Goal: Task Accomplishment & Management: Manage account settings

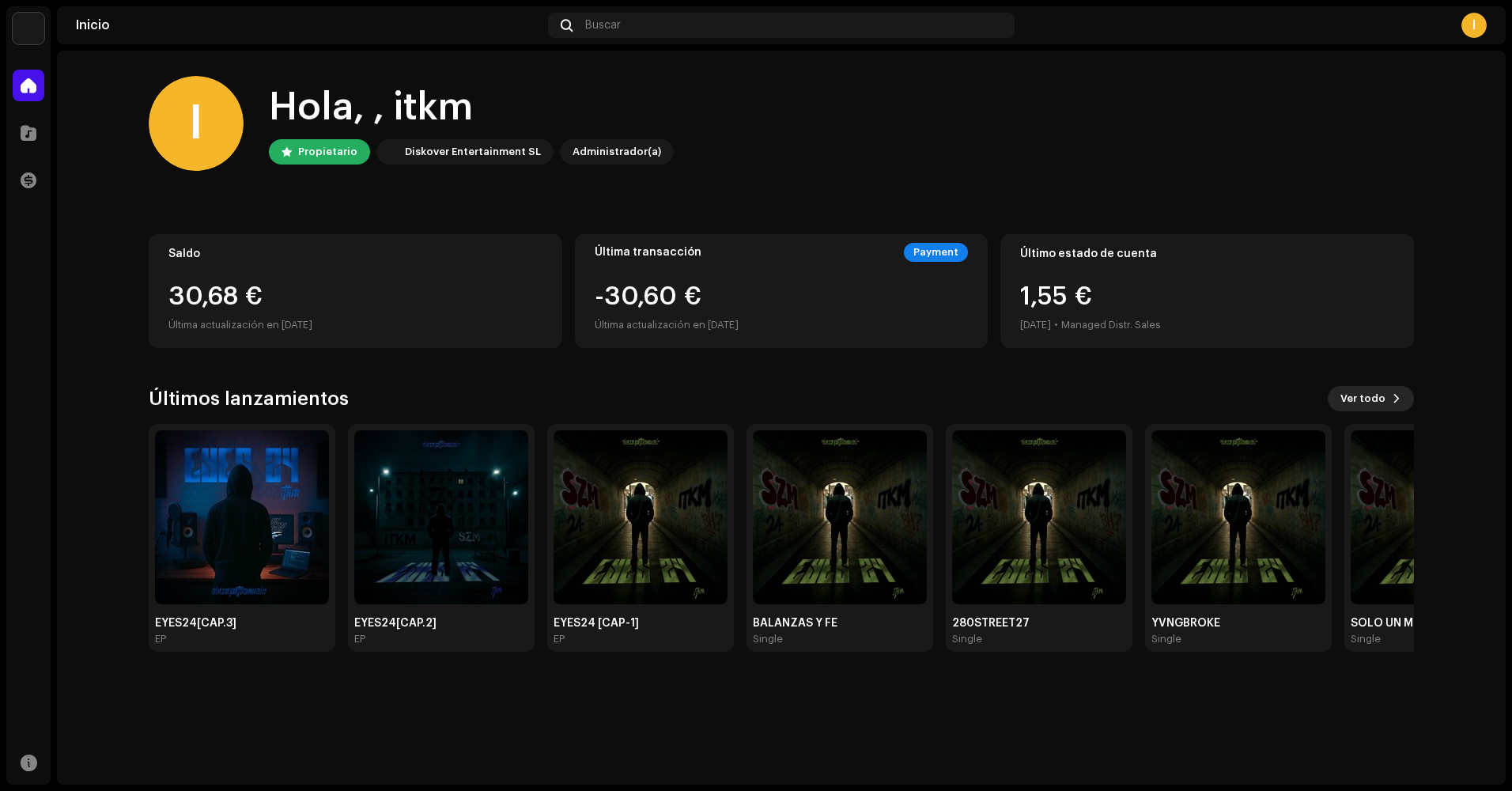
click at [1357, 396] on span "Ver todo" at bounding box center [1363, 398] width 45 height 32
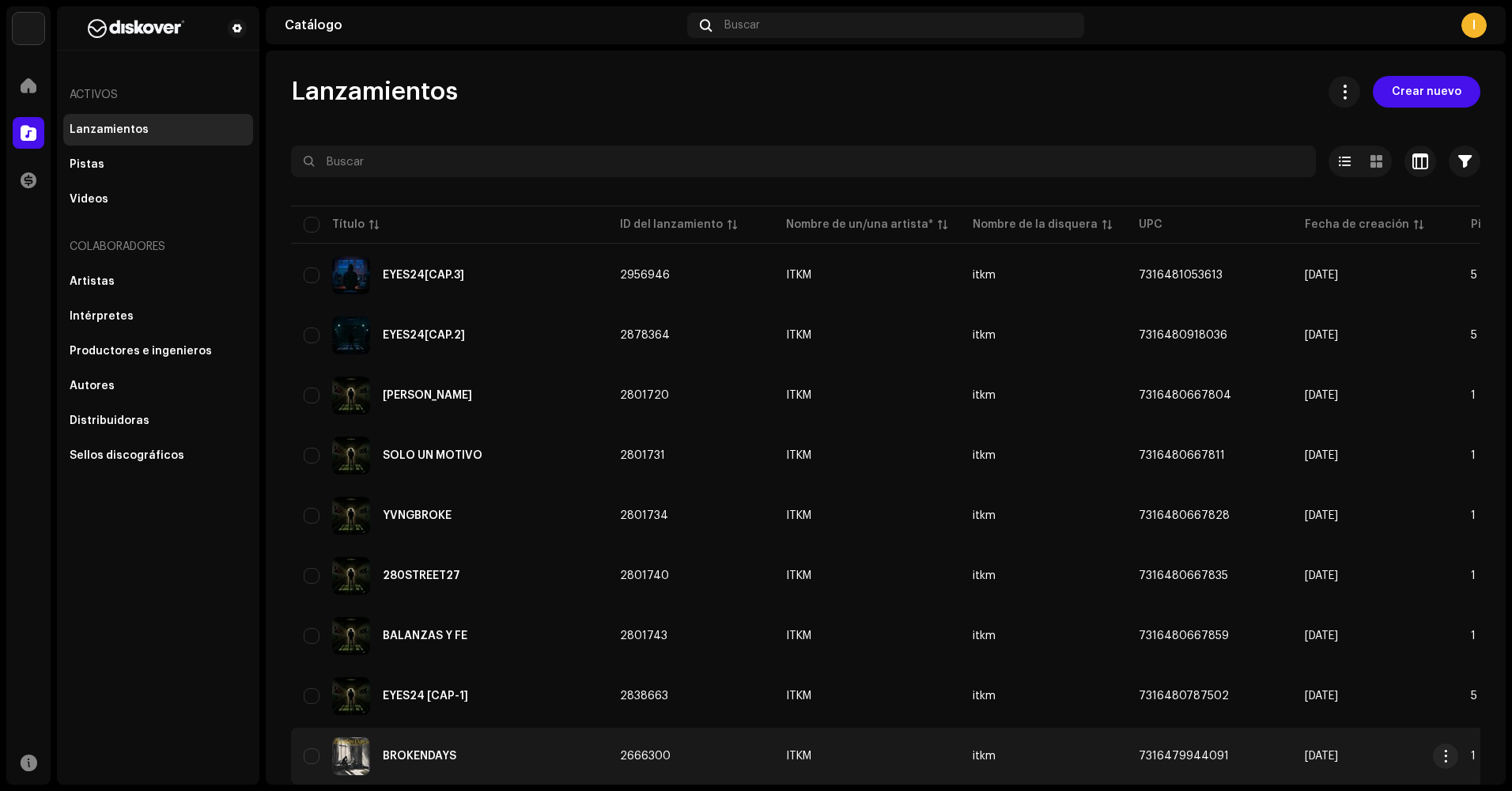
click at [430, 751] on div "BROKENDAYS" at bounding box center [419, 755] width 73 height 11
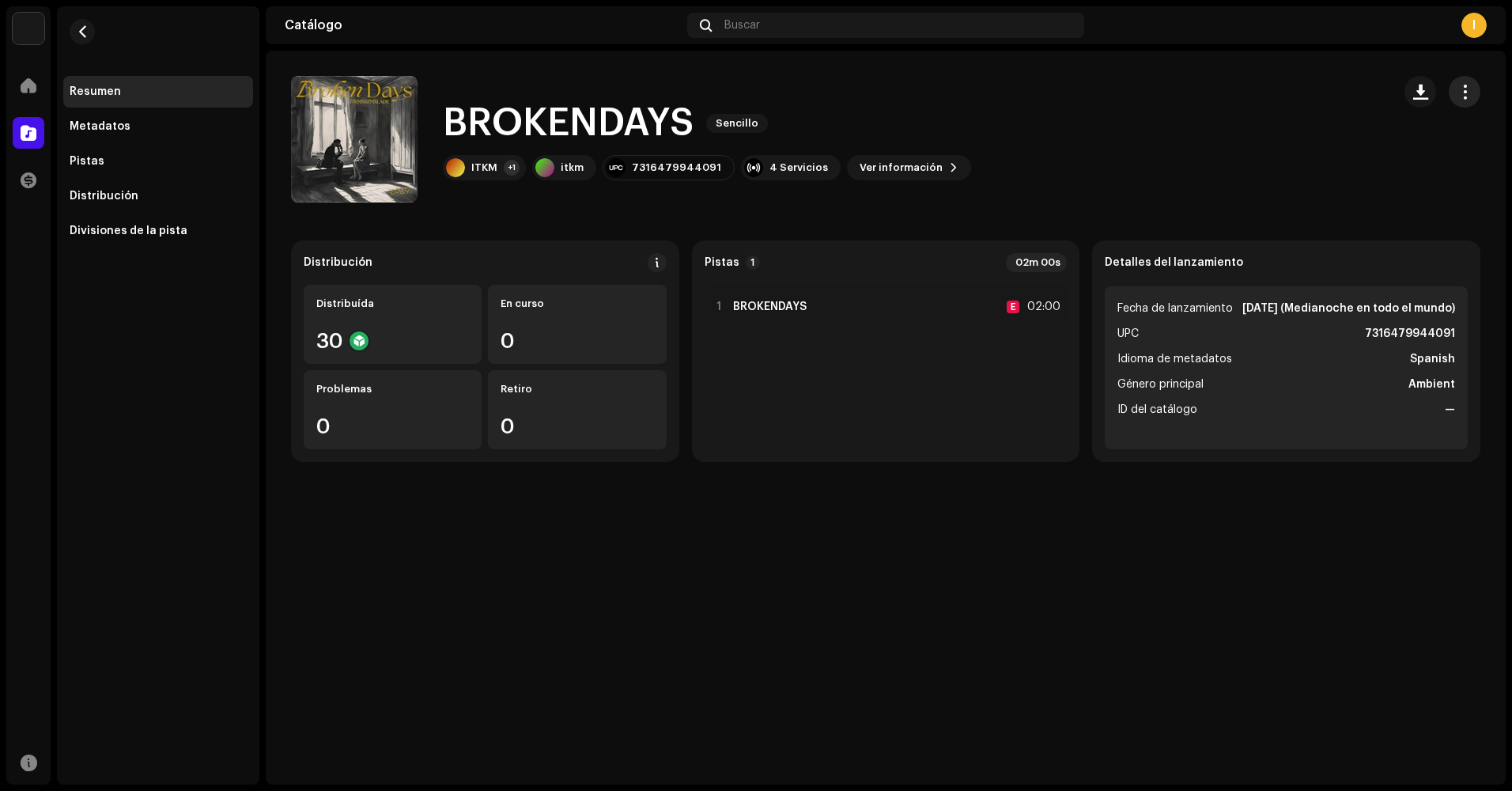
click at [1469, 95] on span "button" at bounding box center [1464, 91] width 15 height 13
click at [1390, 159] on div "Editar" at bounding box center [1393, 162] width 147 height 13
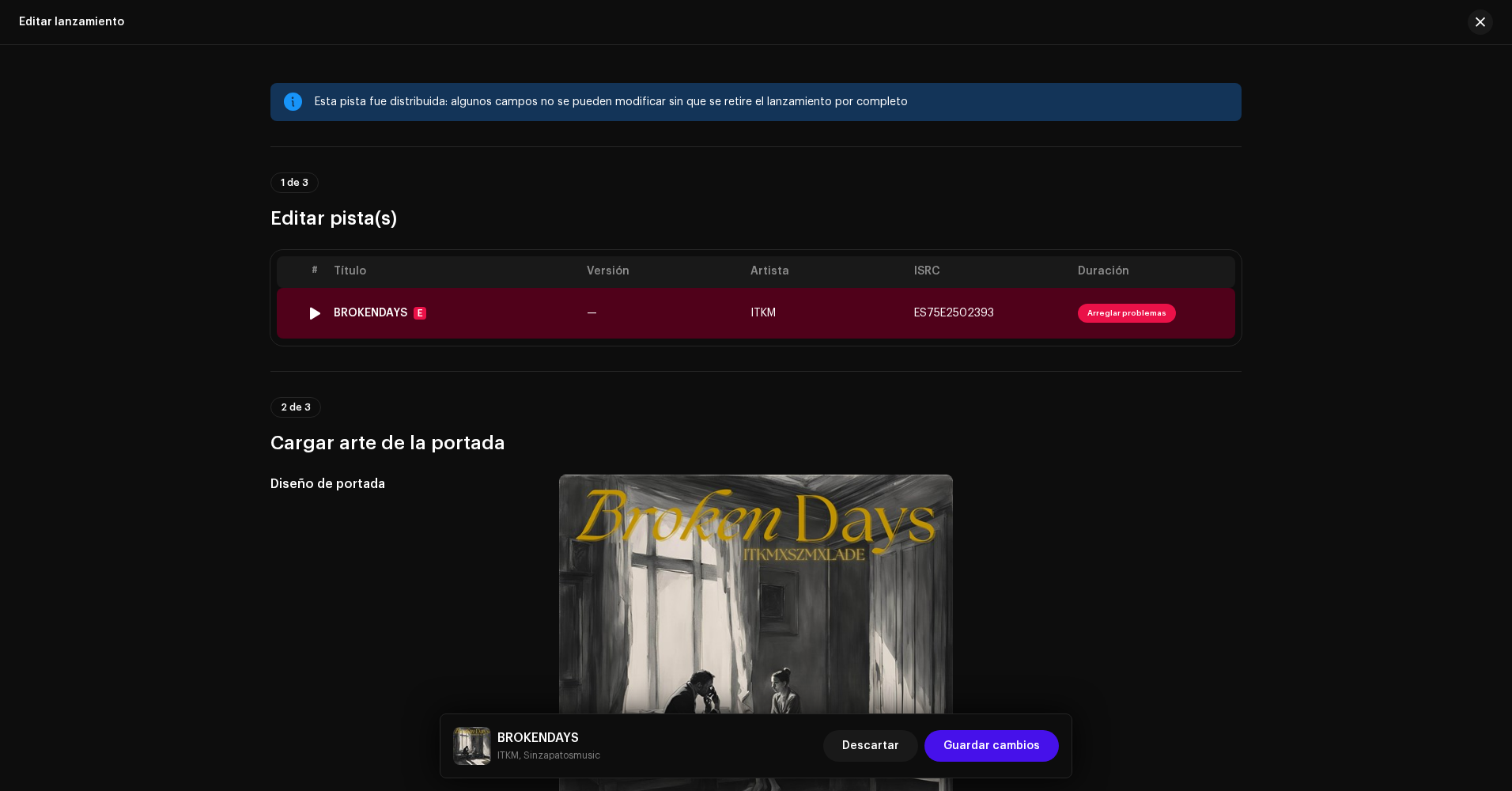
click at [712, 345] on div "# Título Versión Artista ISRC Duración 1 BROKENDAYS E — ITKM ES75E2502393 Arreg…" at bounding box center [756, 297] width 971 height 96
click at [708, 319] on td "—" at bounding box center [663, 312] width 164 height 50
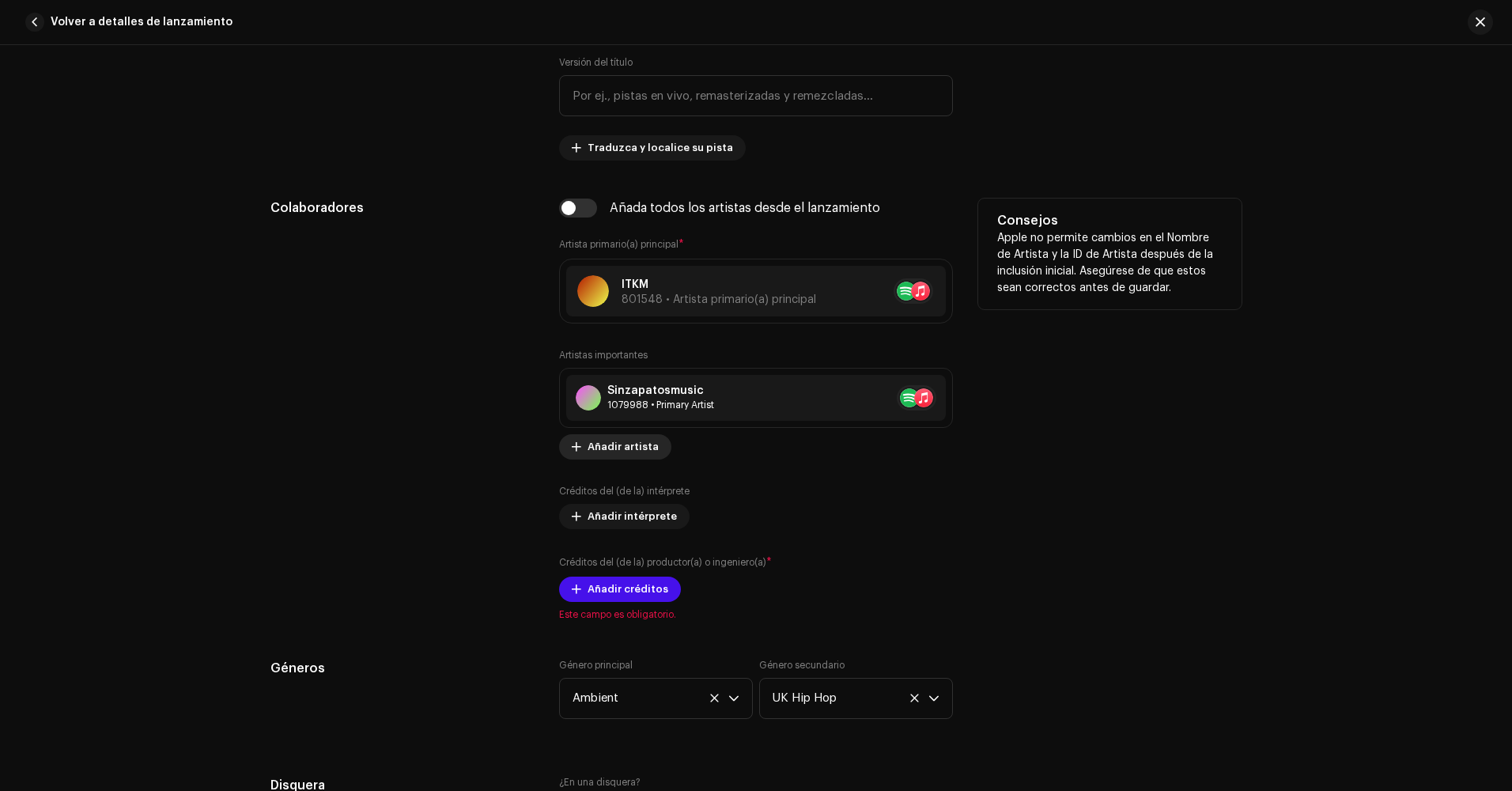
scroll to position [890, 0]
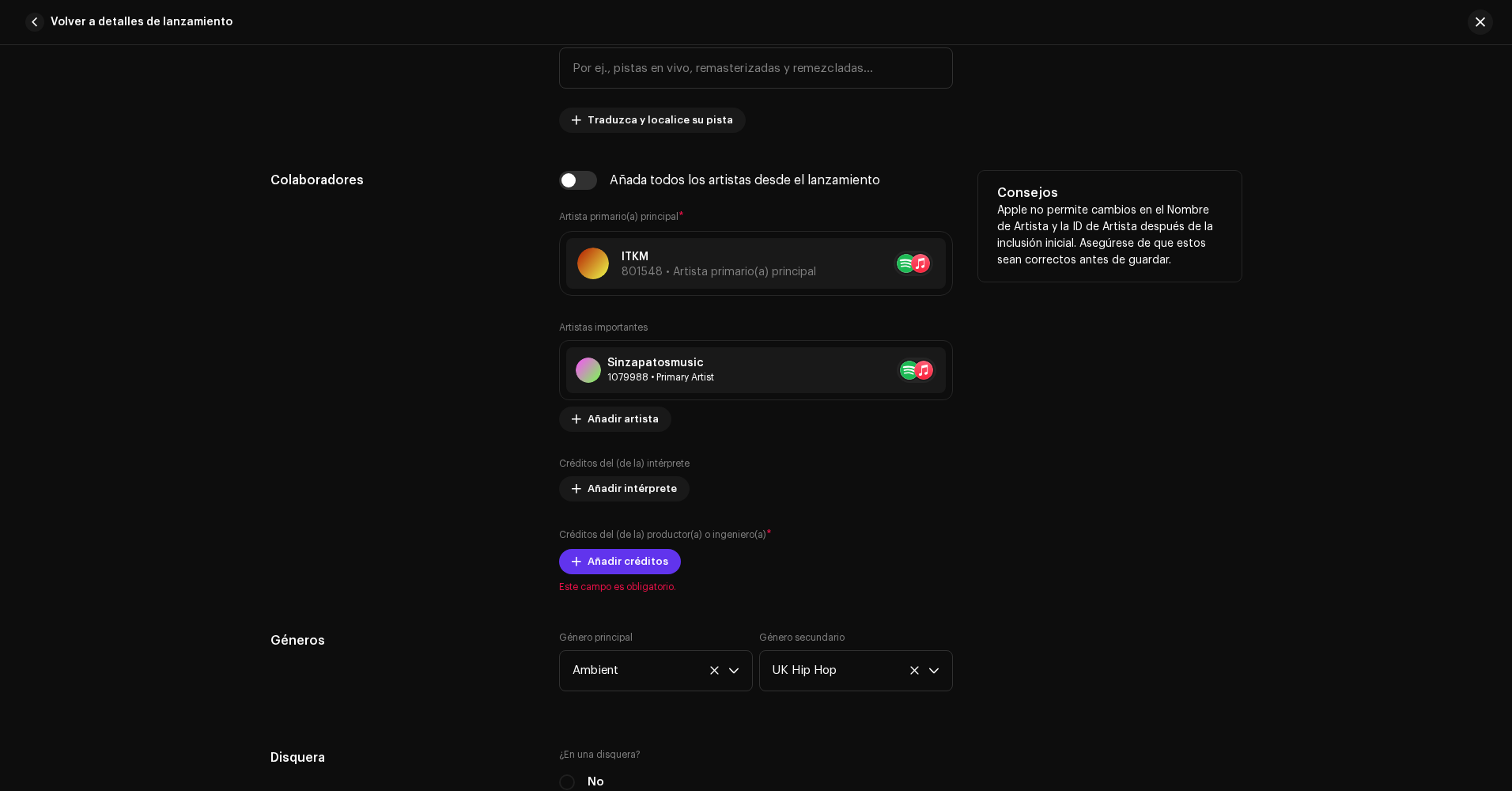
click at [640, 562] on span "Añadir créditos" at bounding box center [628, 561] width 81 height 32
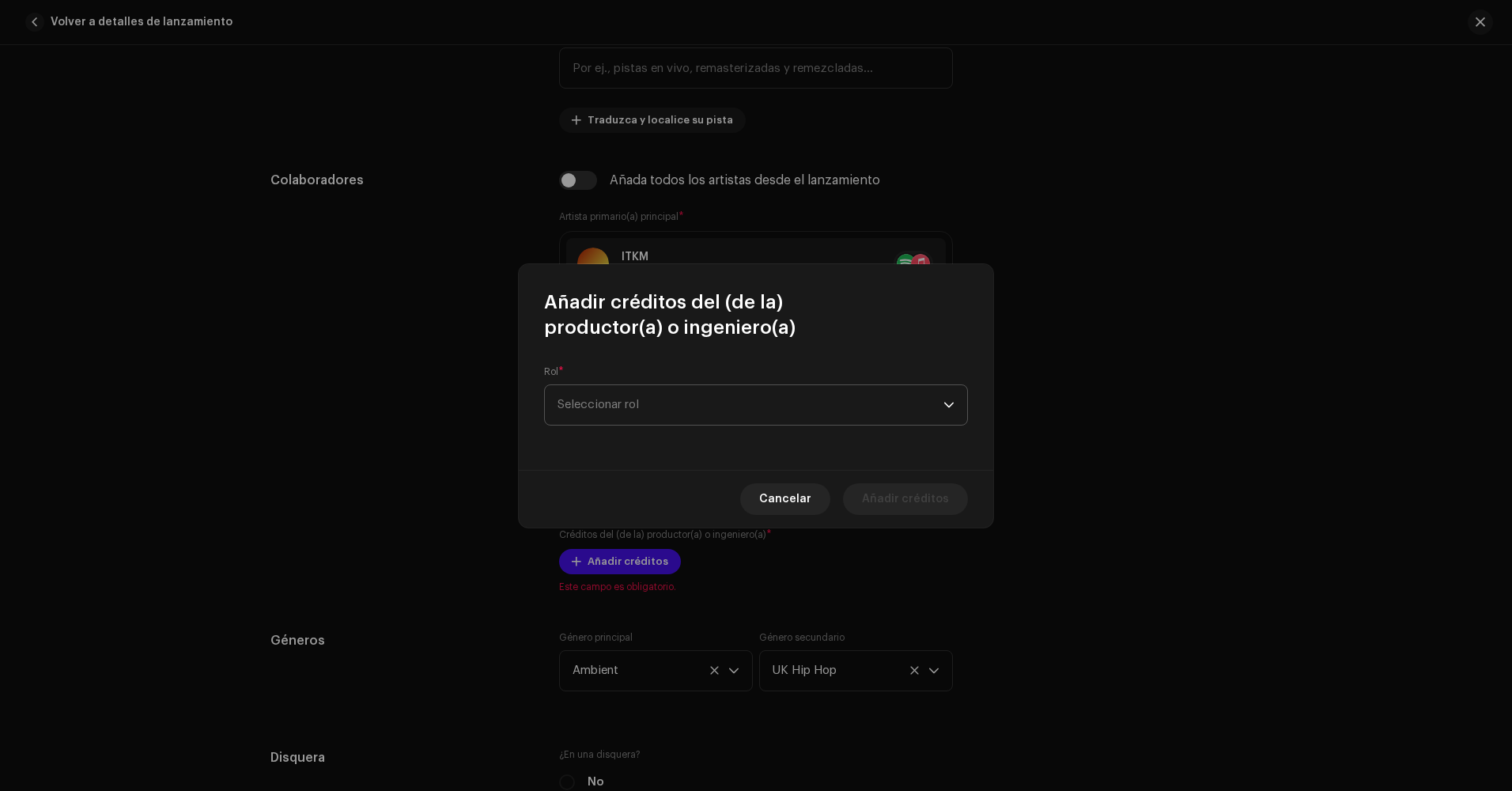
click at [724, 385] on span "Seleccionar rol" at bounding box center [750, 405] width 386 height 40
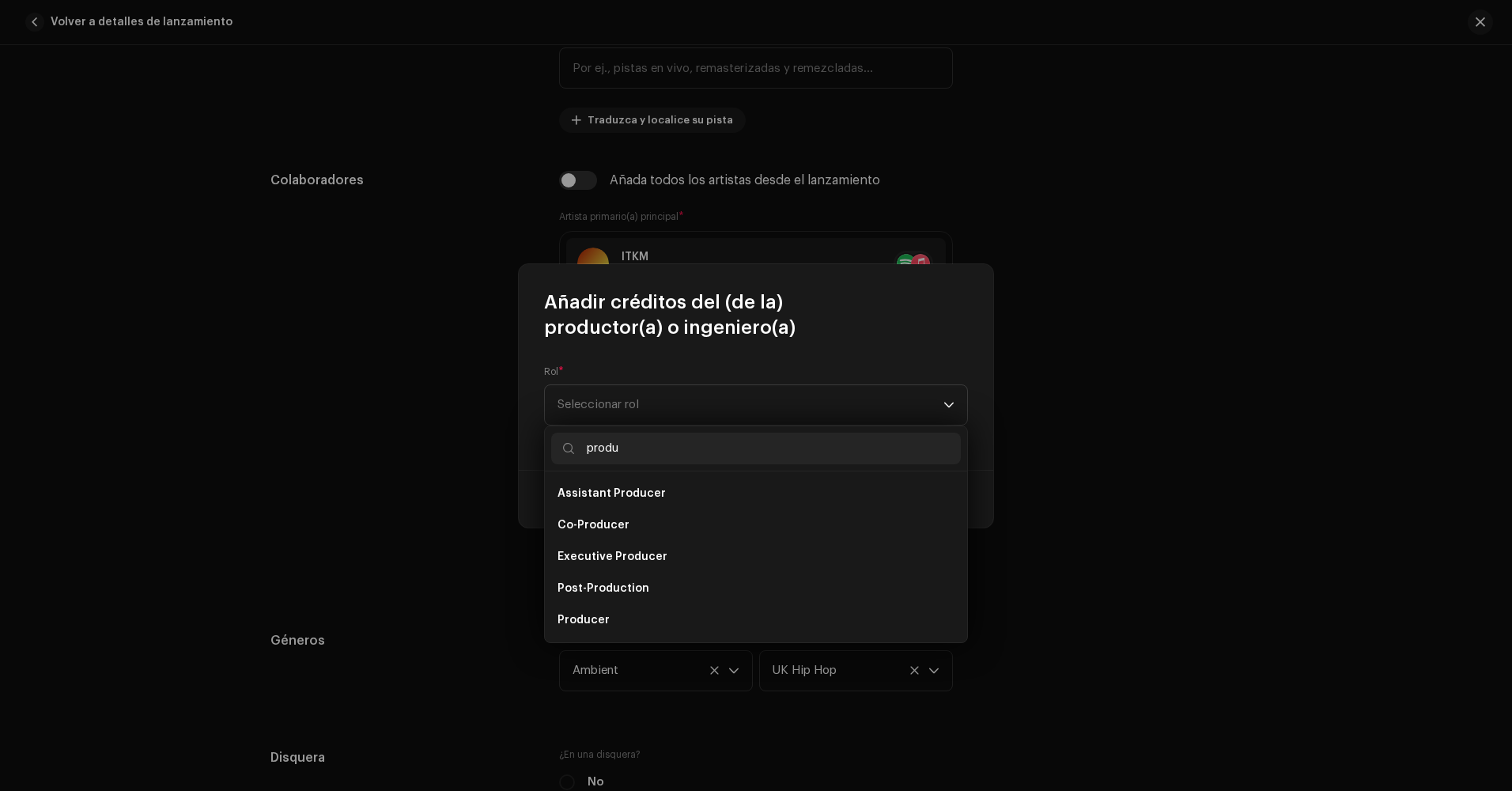
scroll to position [26, 0]
type input "produ"
click at [621, 586] on li "Producer" at bounding box center [756, 594] width 410 height 32
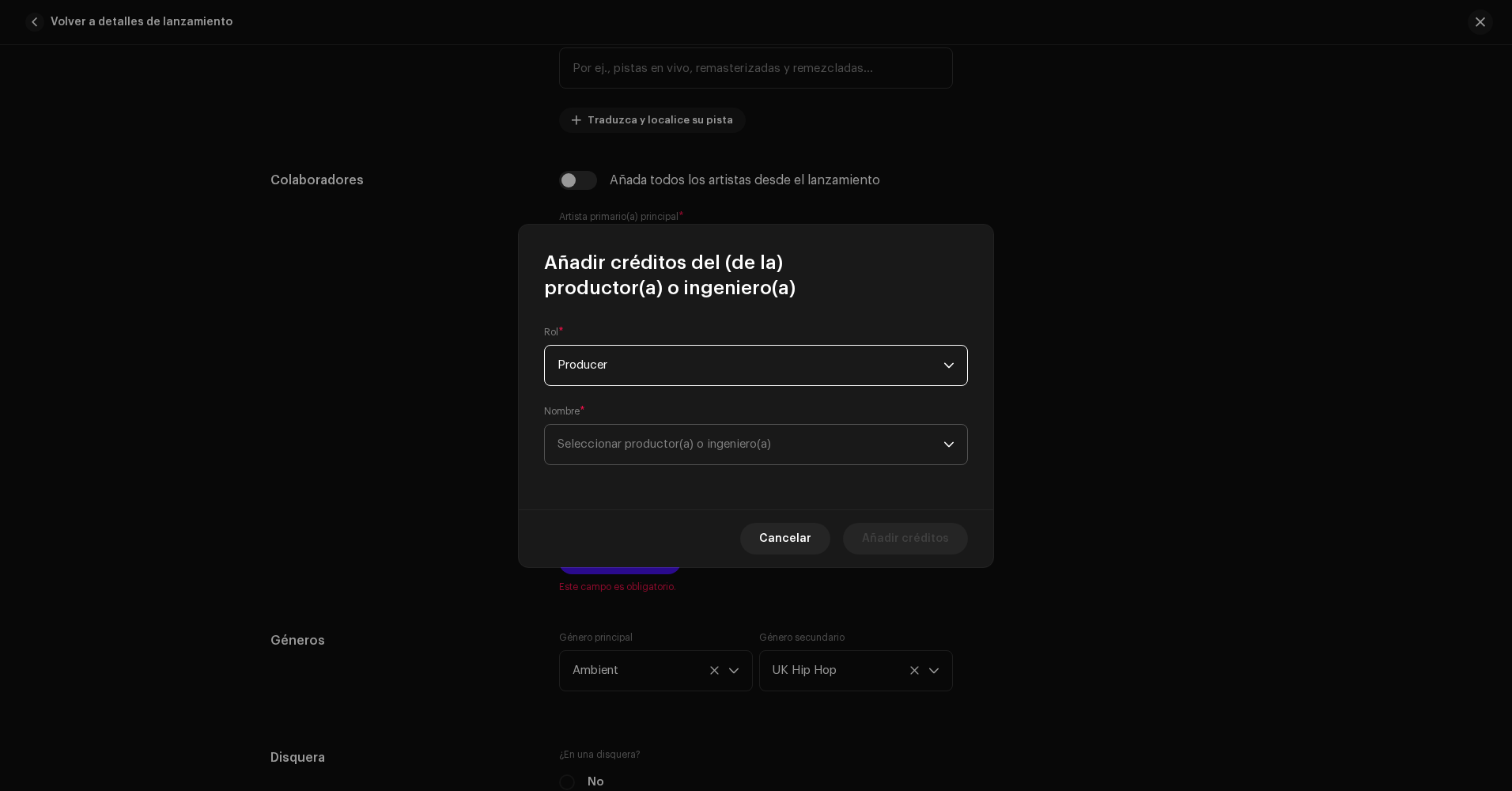
click at [675, 454] on span "Seleccionar productor(a) o ingeniero(a)" at bounding box center [750, 444] width 386 height 40
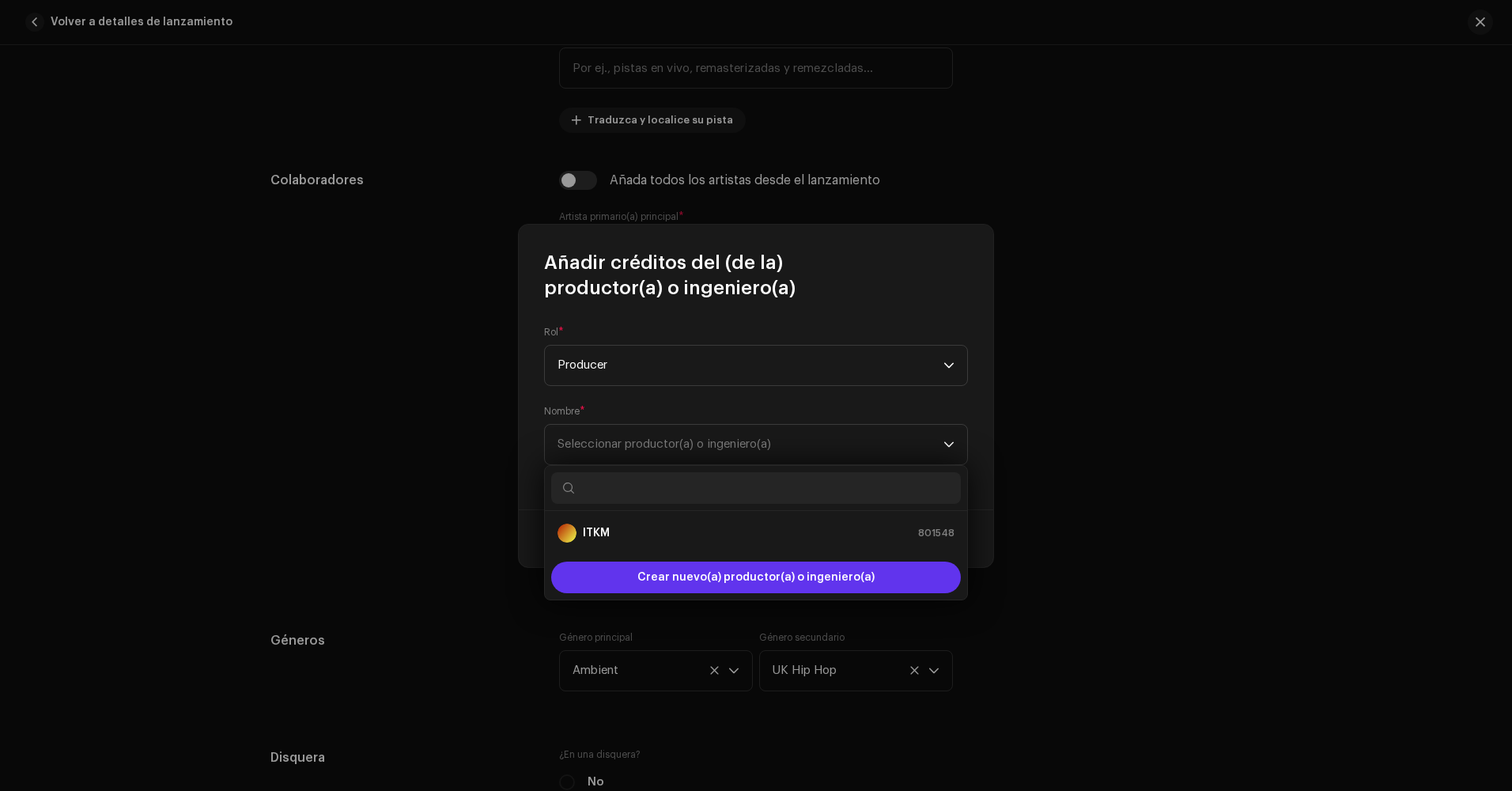
click at [720, 581] on span "Crear nuevo(a) productor(a) o ingeniero(a)" at bounding box center [756, 577] width 237 height 32
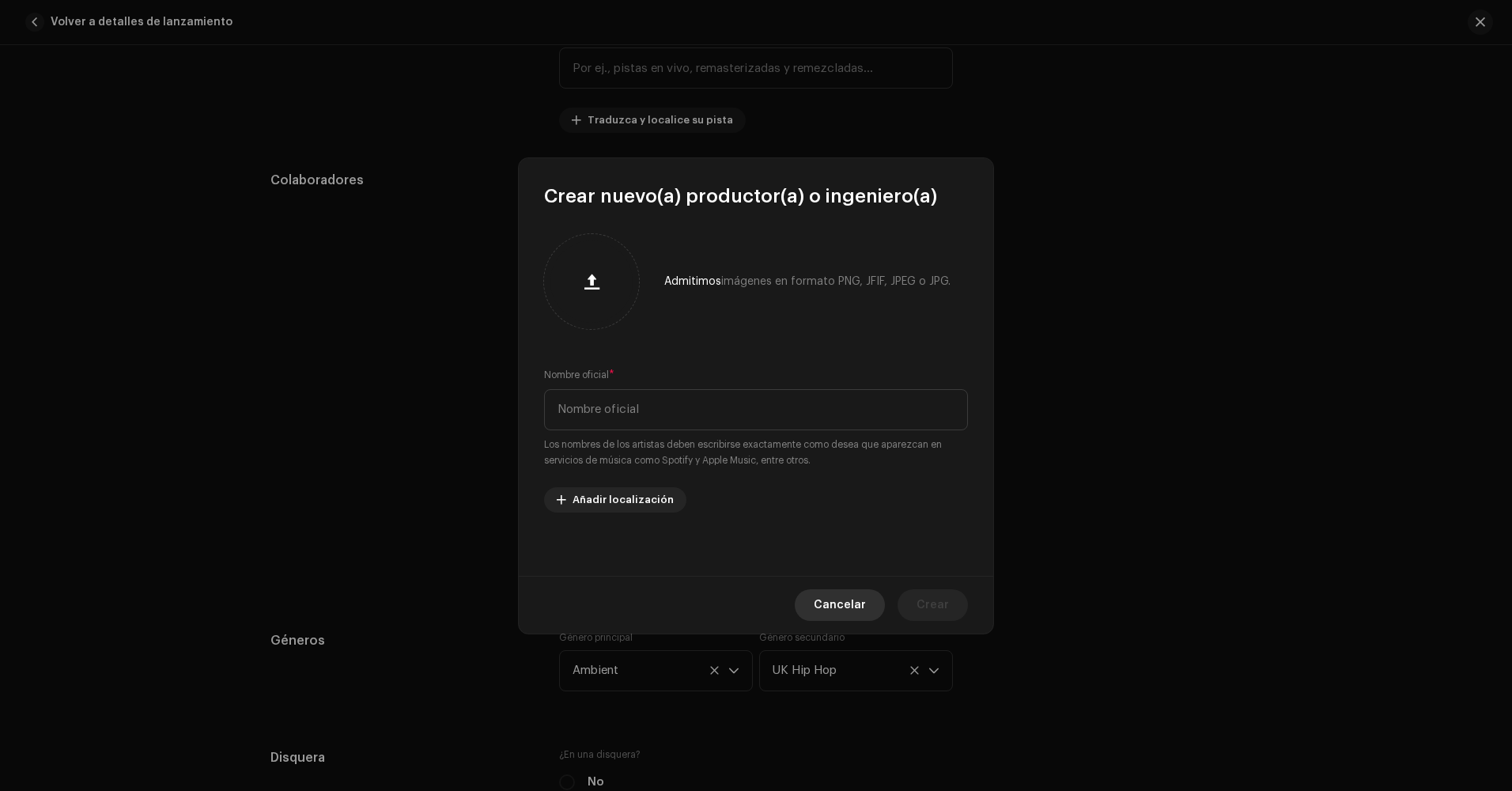
click at [843, 593] on span "Cancelar" at bounding box center [839, 604] width 52 height 32
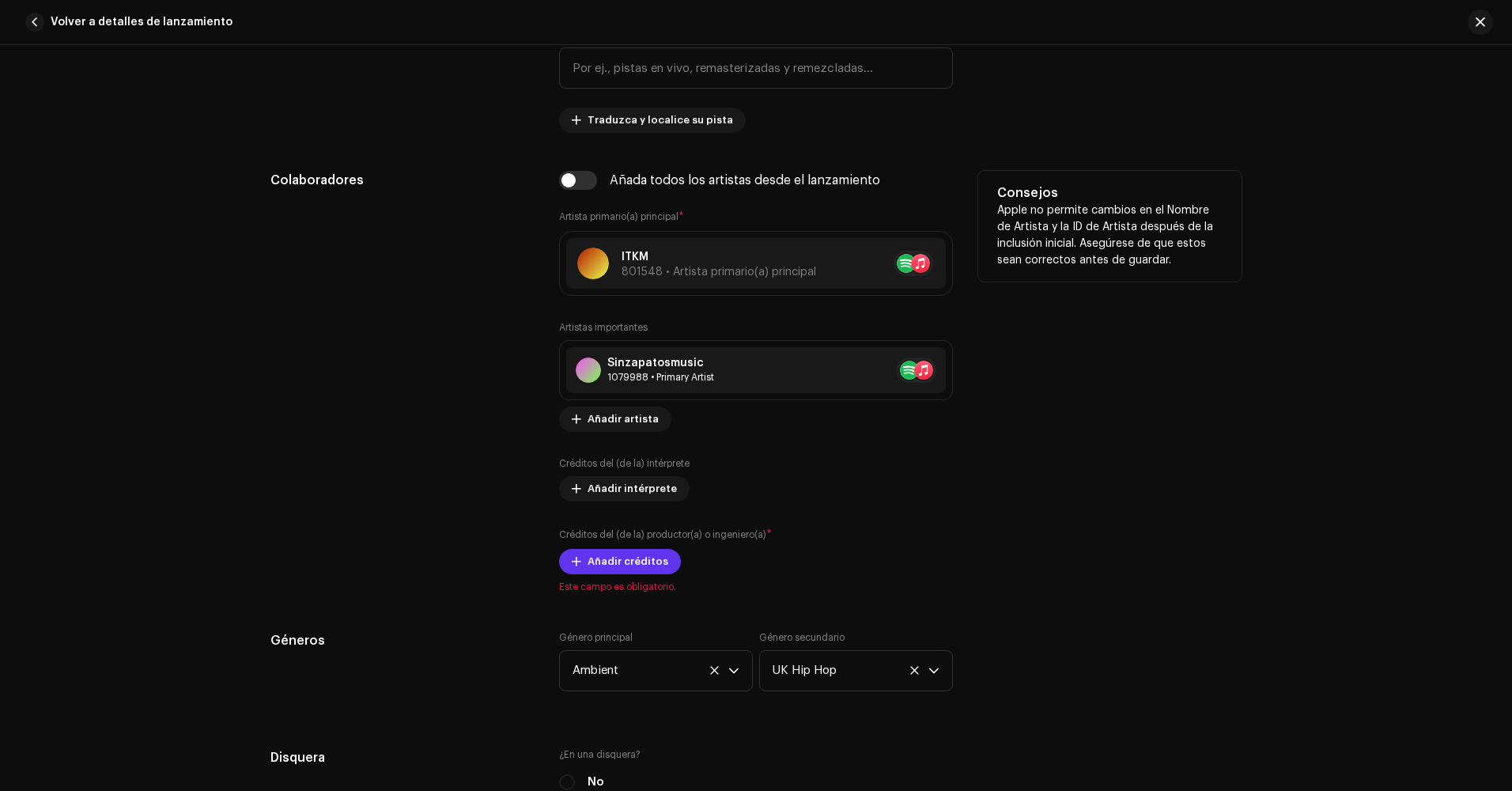
click at [646, 551] on span "Añadir créditos" at bounding box center [628, 561] width 81 height 32
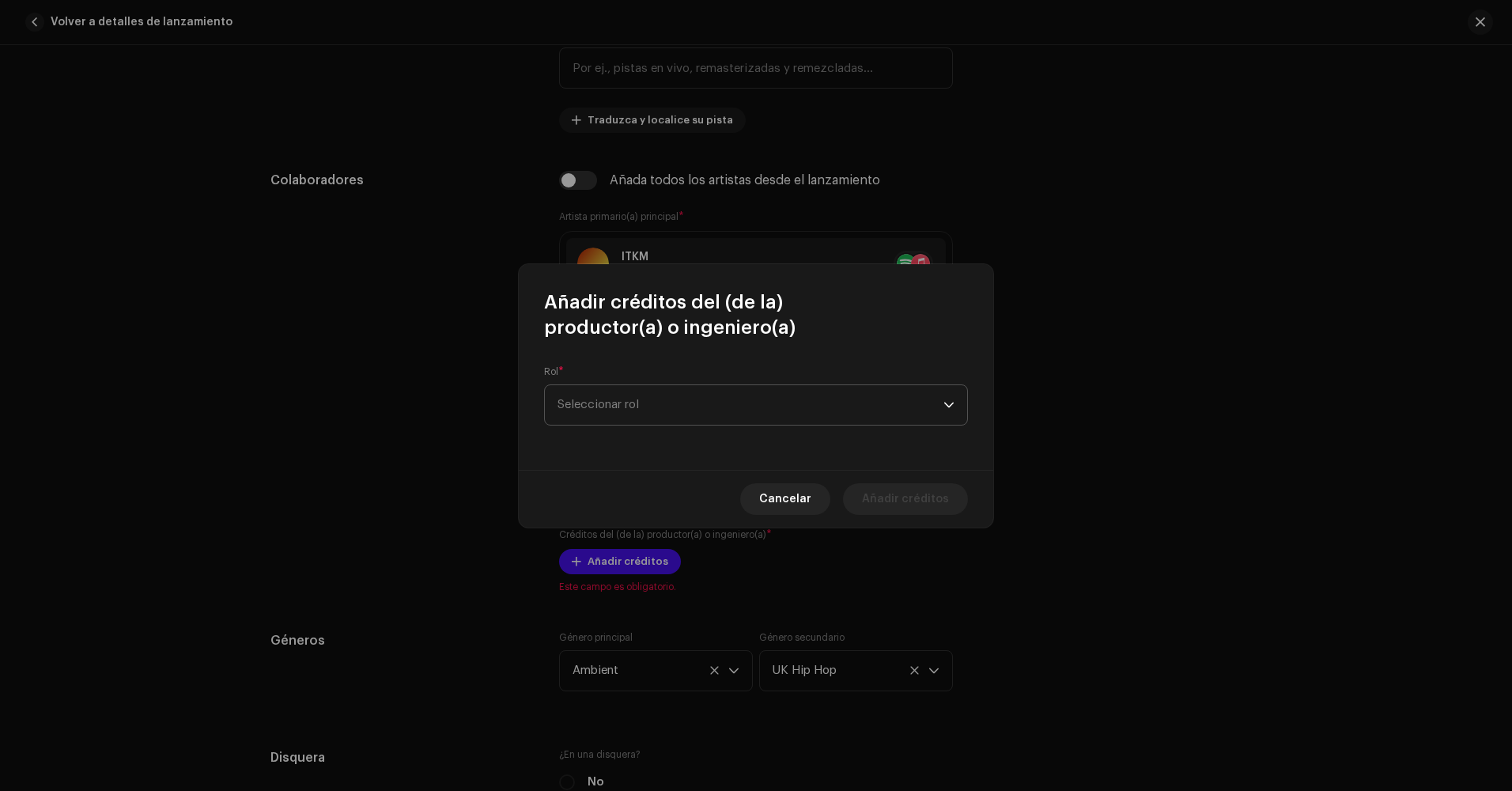
click at [664, 407] on span "Seleccionar rol" at bounding box center [750, 405] width 386 height 40
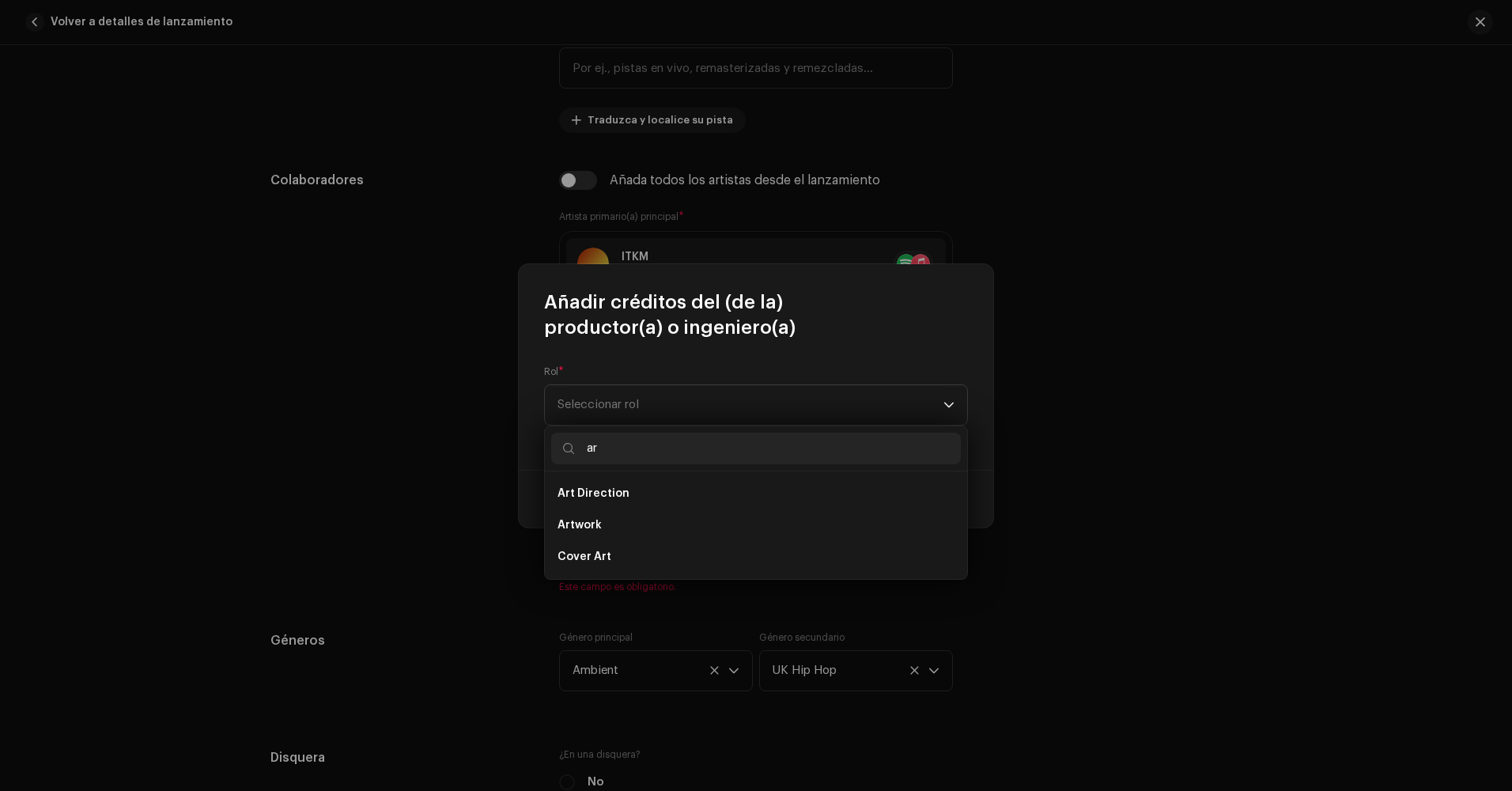
scroll to position [0, 0]
type input "a"
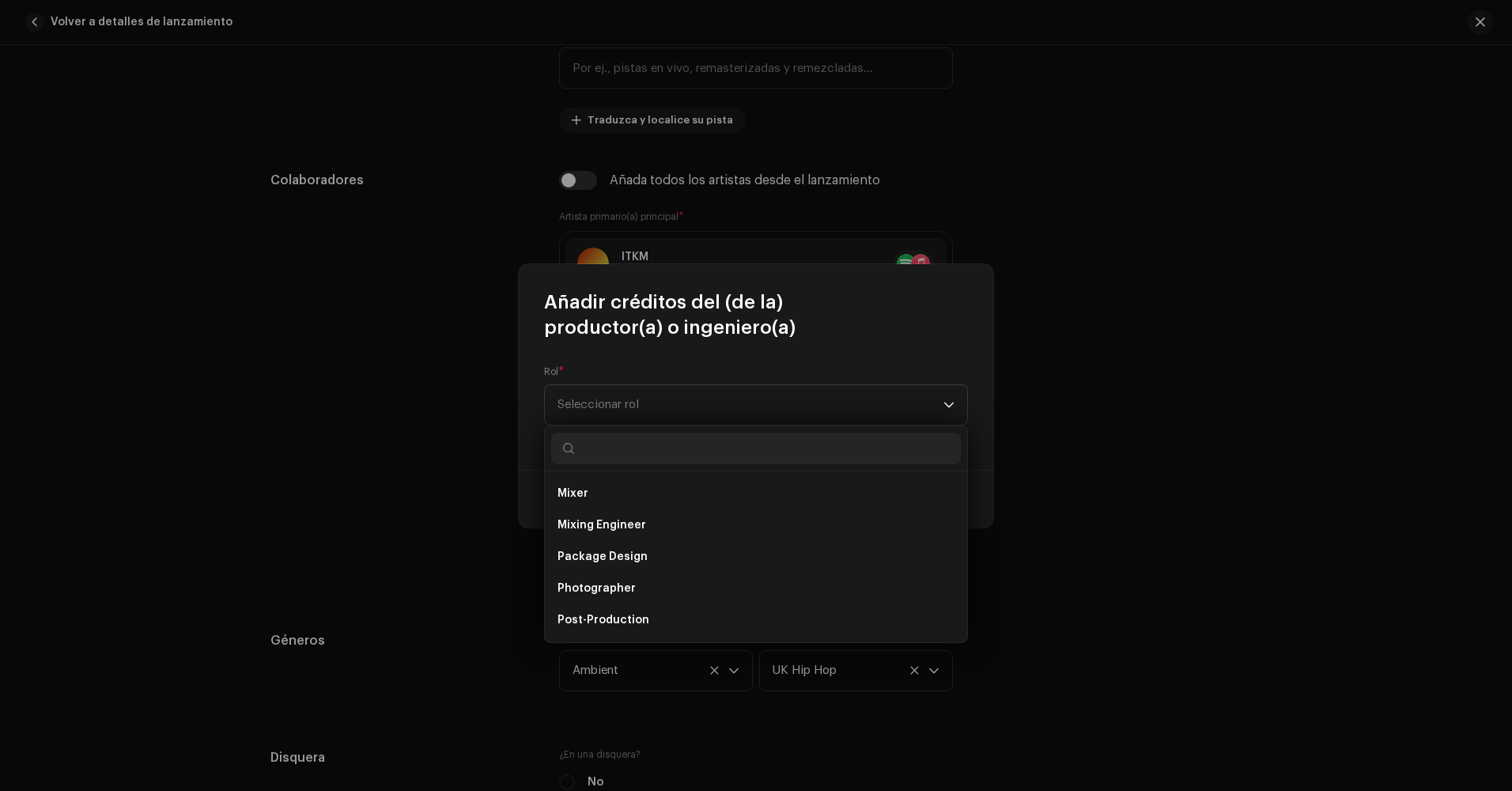
scroll to position [449, 0]
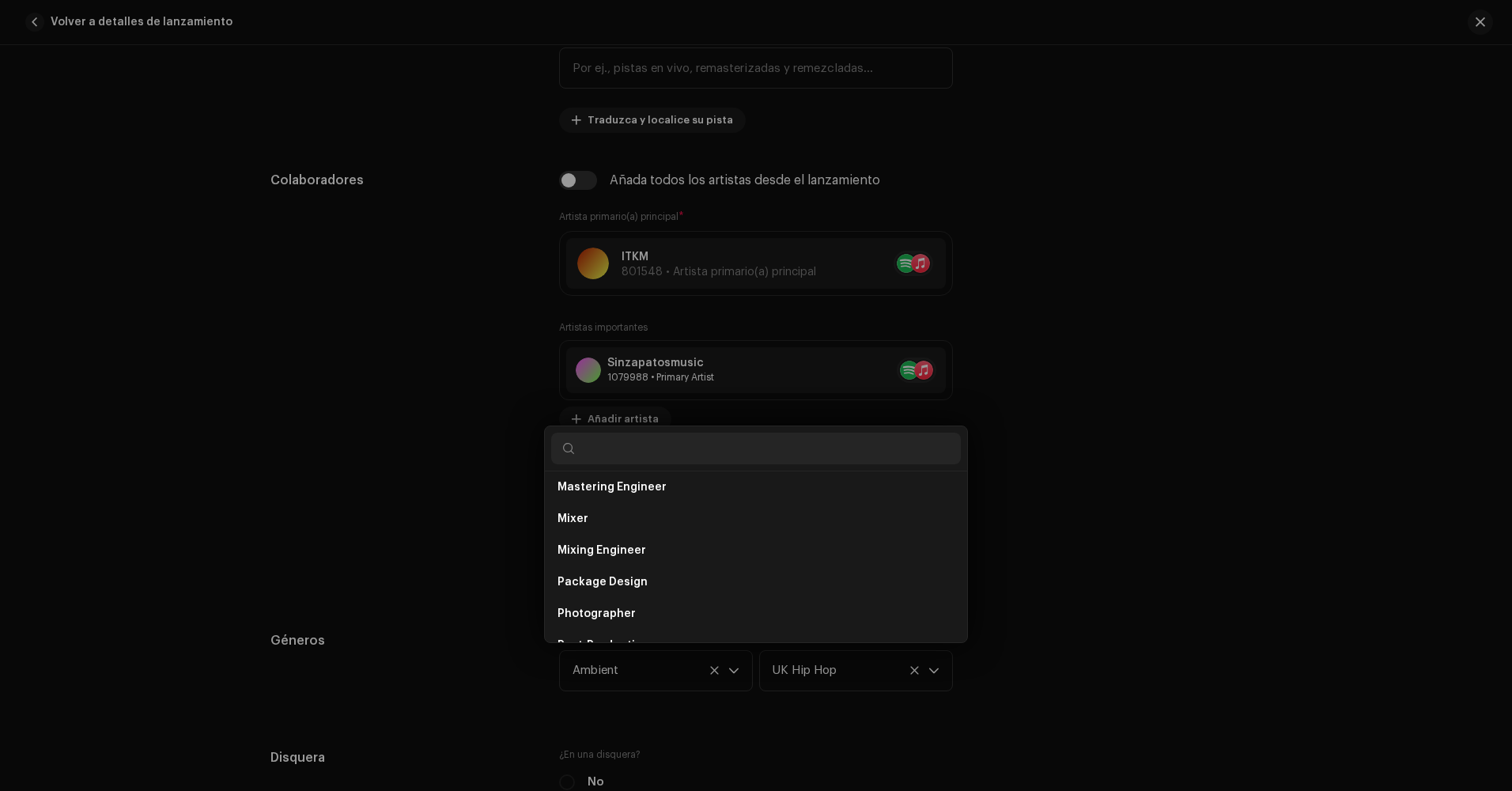
click at [450, 194] on div "Añadir créditos del (de la) productor(a) o ingeniero(a) Rol * Seleccionar rol C…" at bounding box center [756, 395] width 1512 height 791
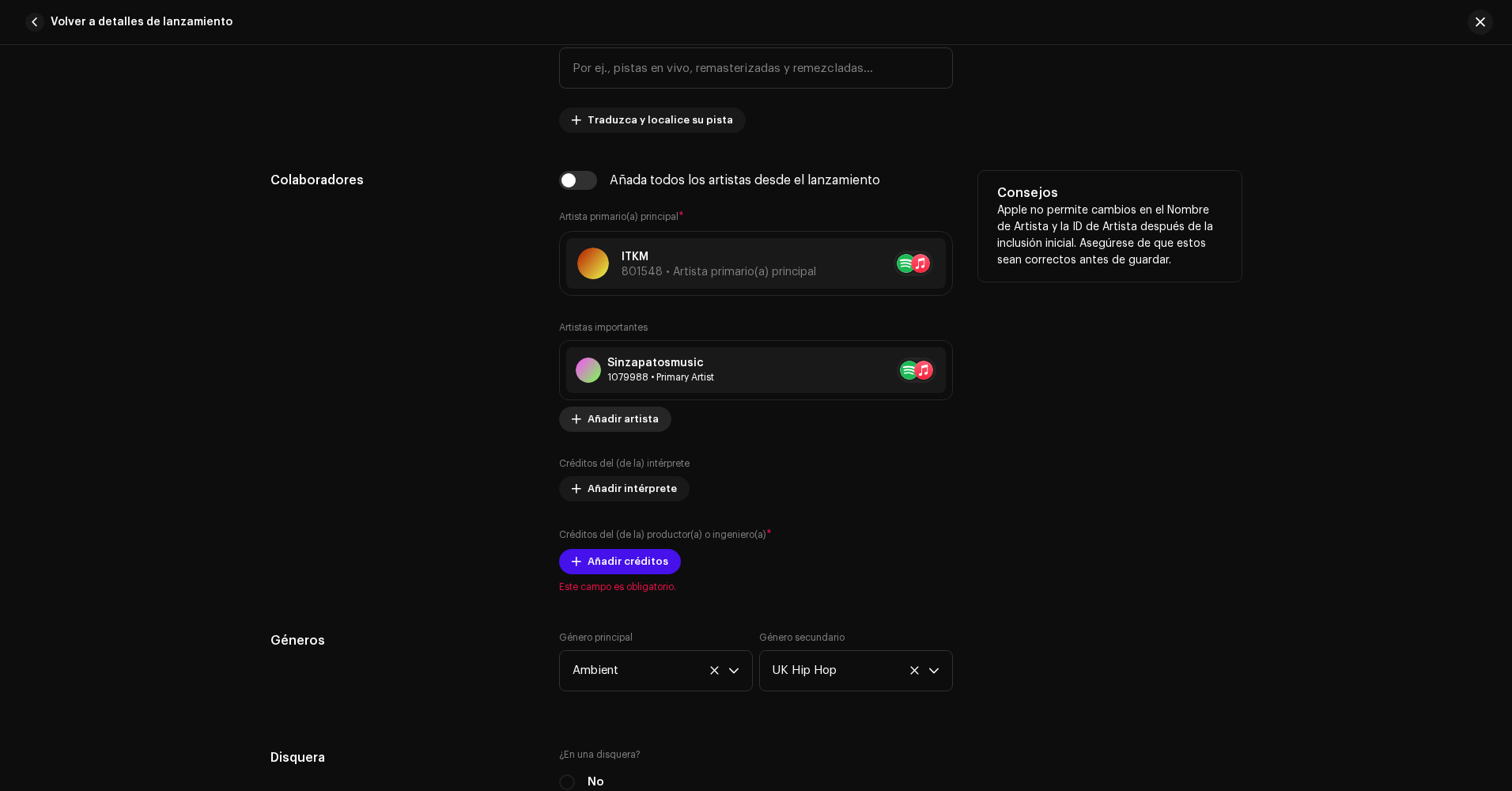
click at [600, 414] on span "Añadir artista" at bounding box center [623, 419] width 71 height 32
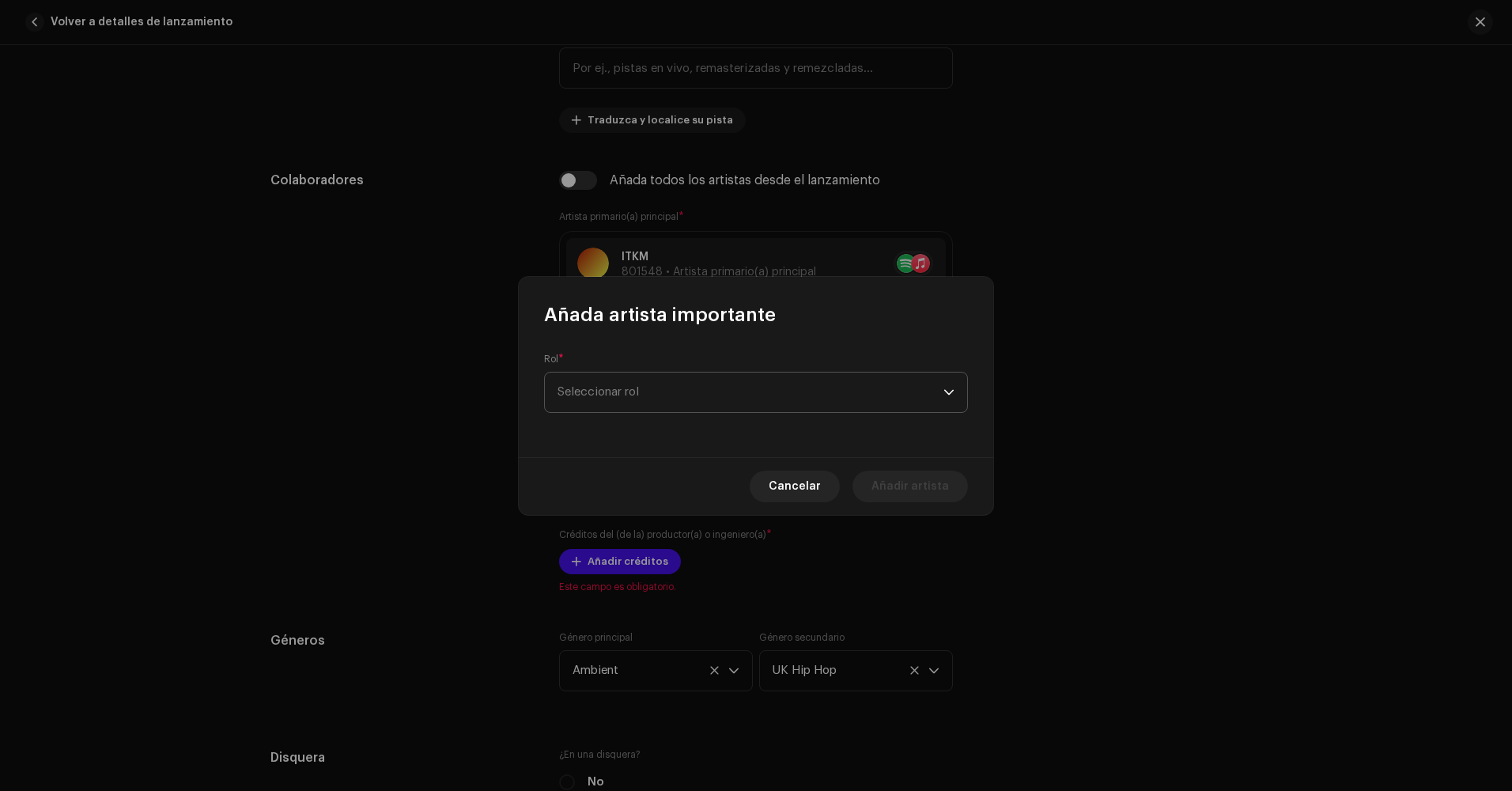
click at [657, 386] on span "Seleccionar rol" at bounding box center [750, 392] width 386 height 40
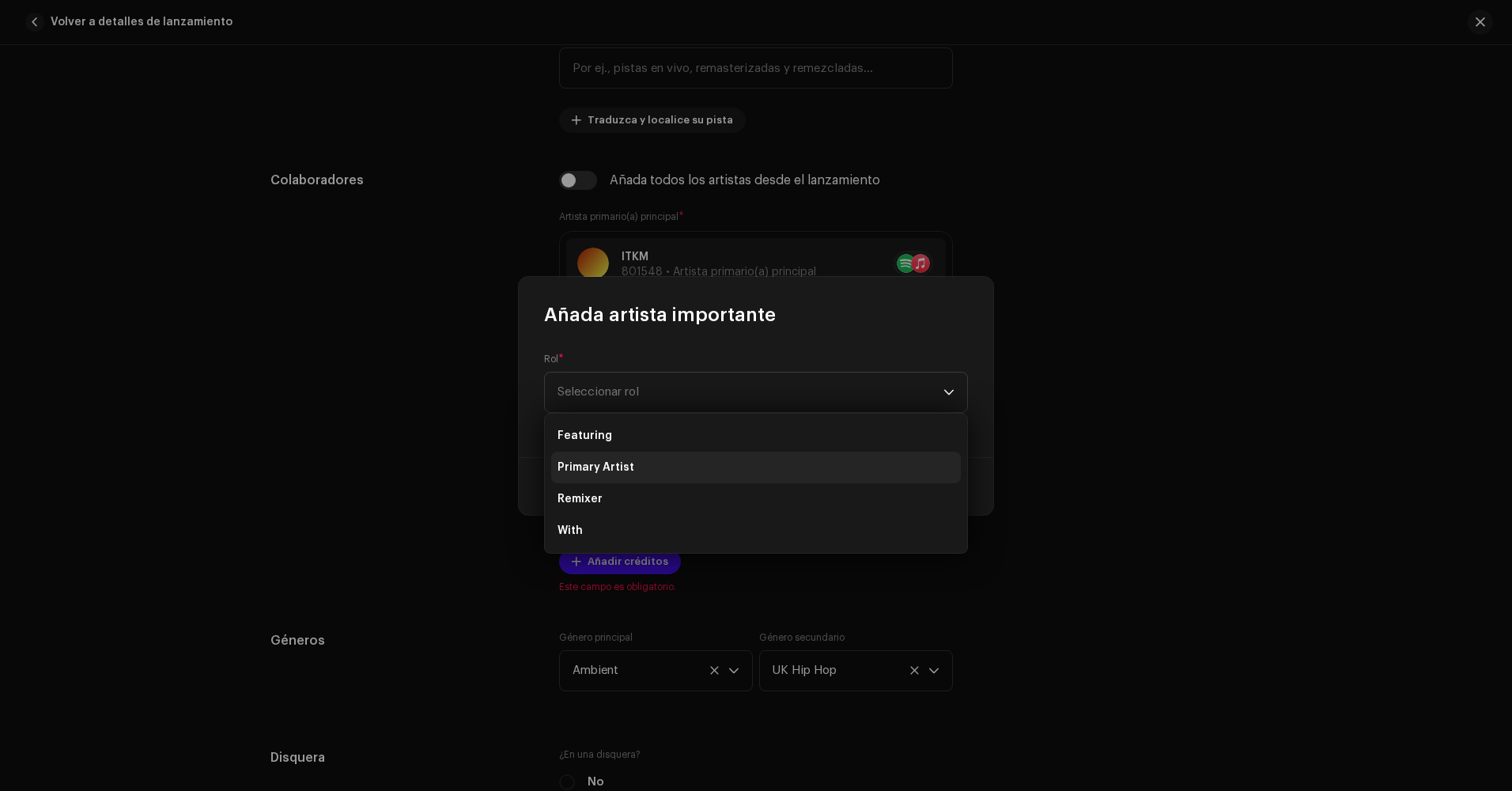
click at [637, 461] on li "Primary Artist" at bounding box center [756, 467] width 410 height 32
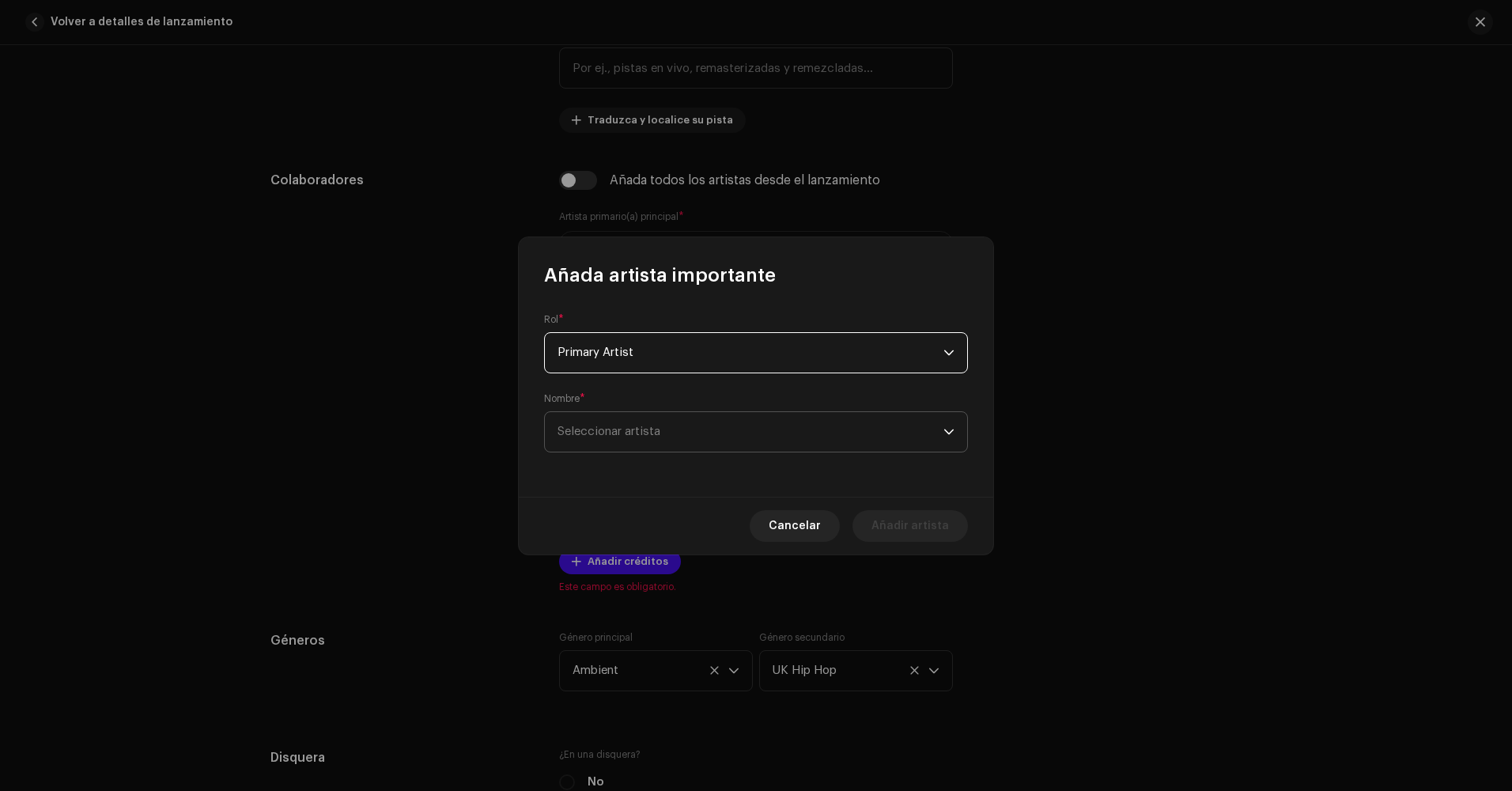
click at [673, 433] on span "Seleccionar artista" at bounding box center [750, 432] width 386 height 40
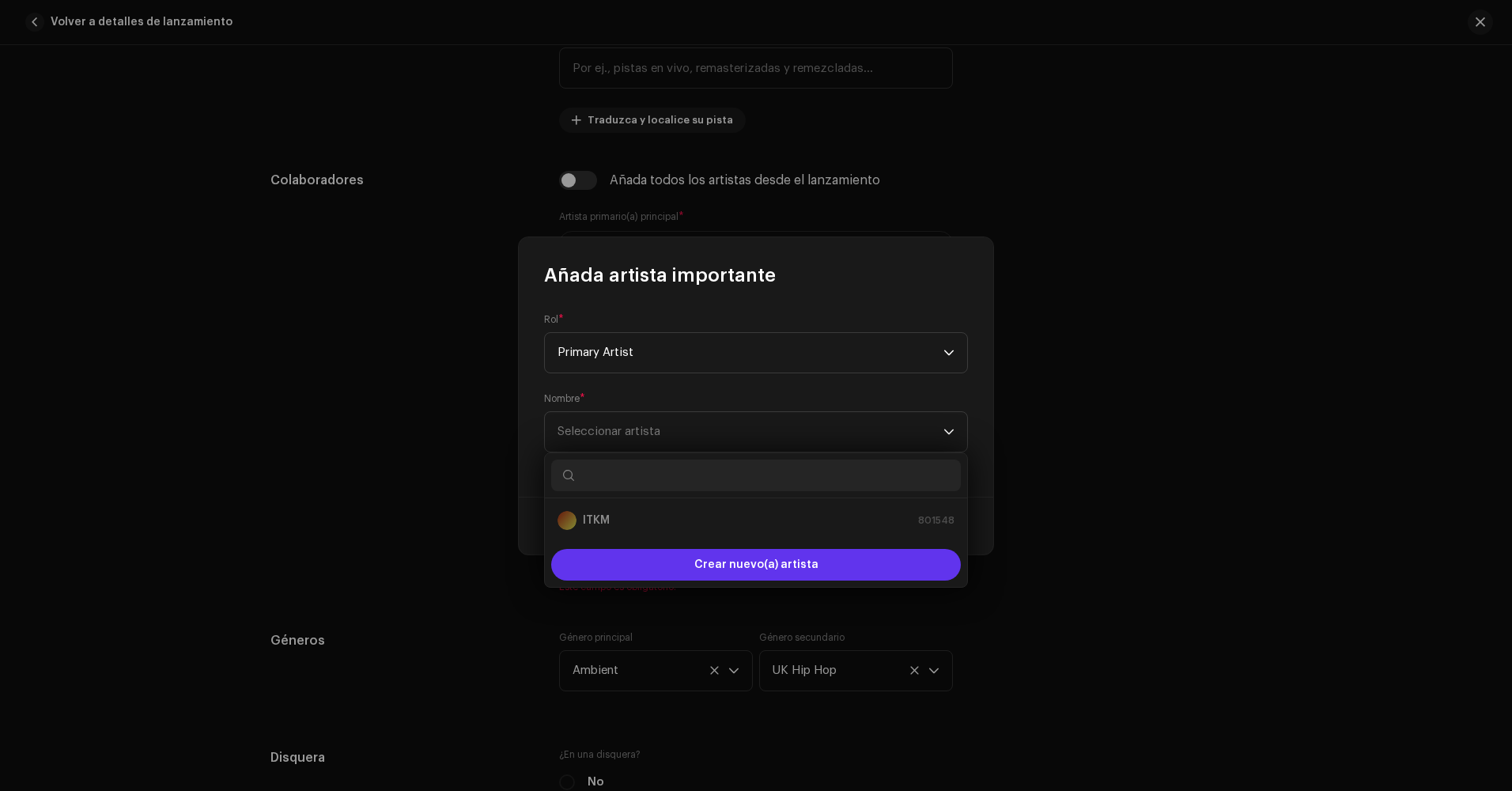
click at [708, 565] on span "Crear nuevo(a) artista" at bounding box center [756, 565] width 124 height 32
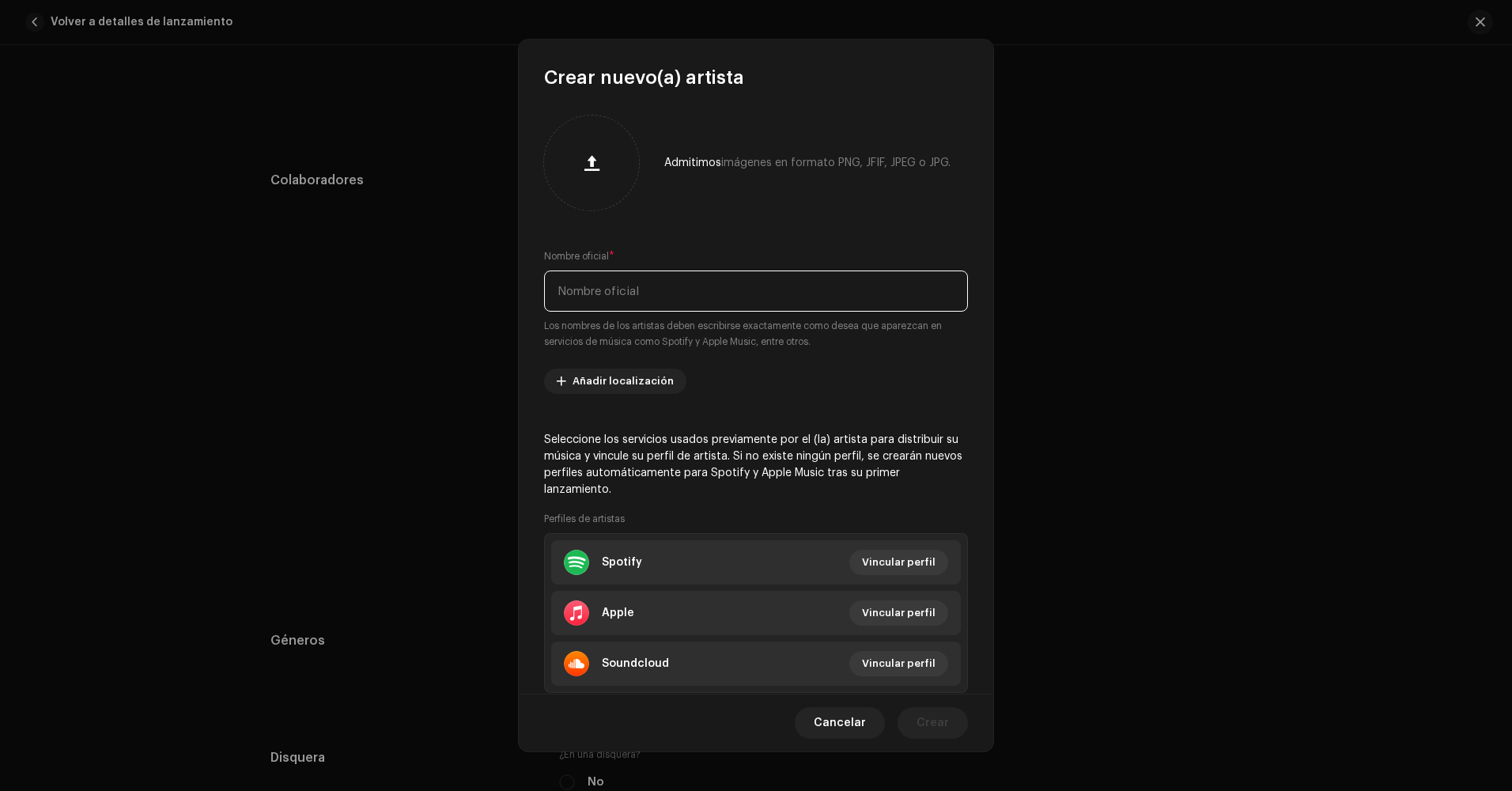
click at [653, 291] on input "text" at bounding box center [756, 291] width 424 height 41
click at [612, 294] on input "text" at bounding box center [756, 291] width 424 height 41
type input "LADE"
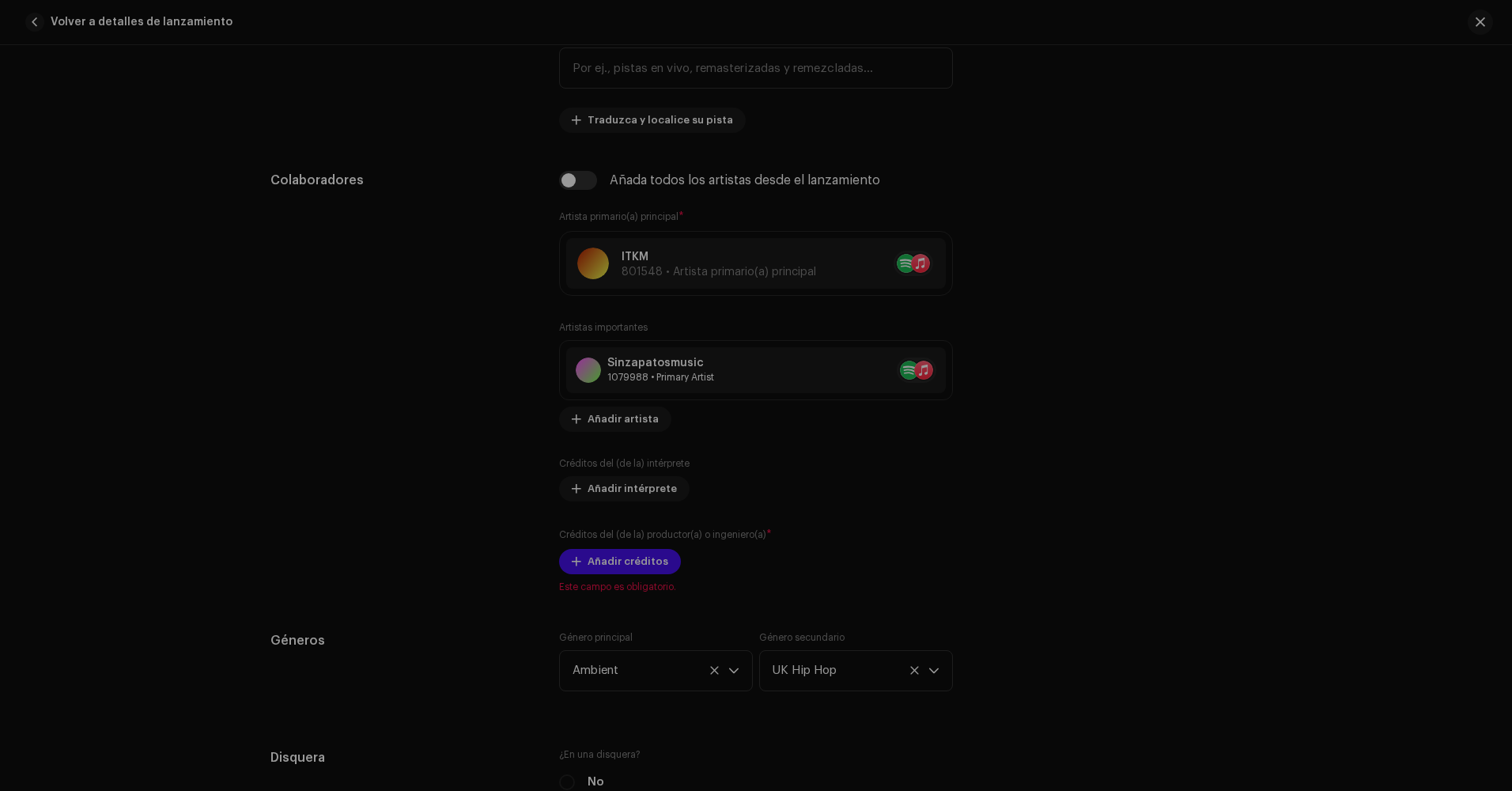
click at [1137, 350] on div "Crear nuevo(a) artista Admitimos imágenes en formato PNG, JFIF, JPEG o JPG. Nom…" at bounding box center [756, 395] width 1512 height 791
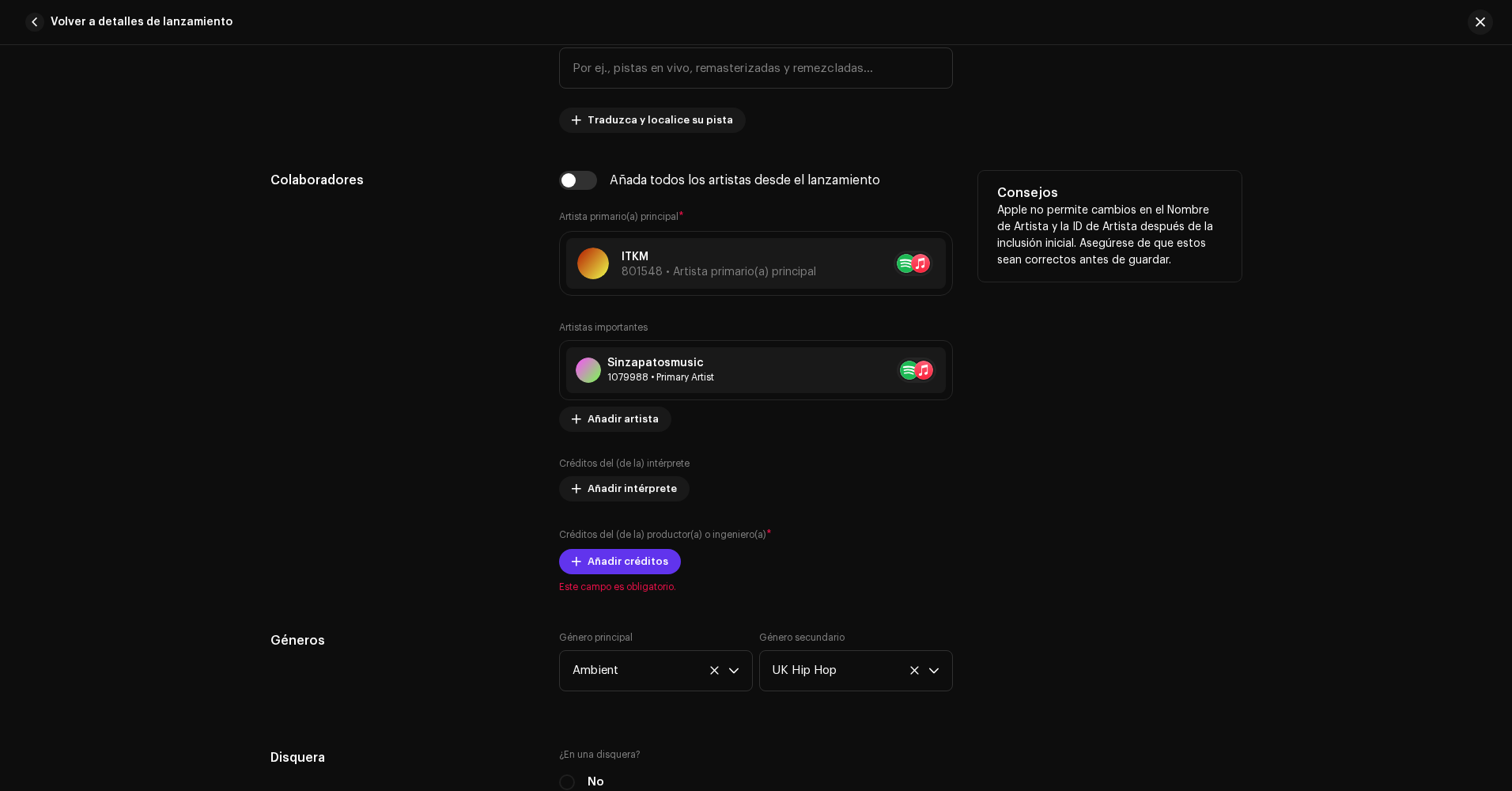
click at [612, 567] on span "Añadir créditos" at bounding box center [628, 561] width 81 height 32
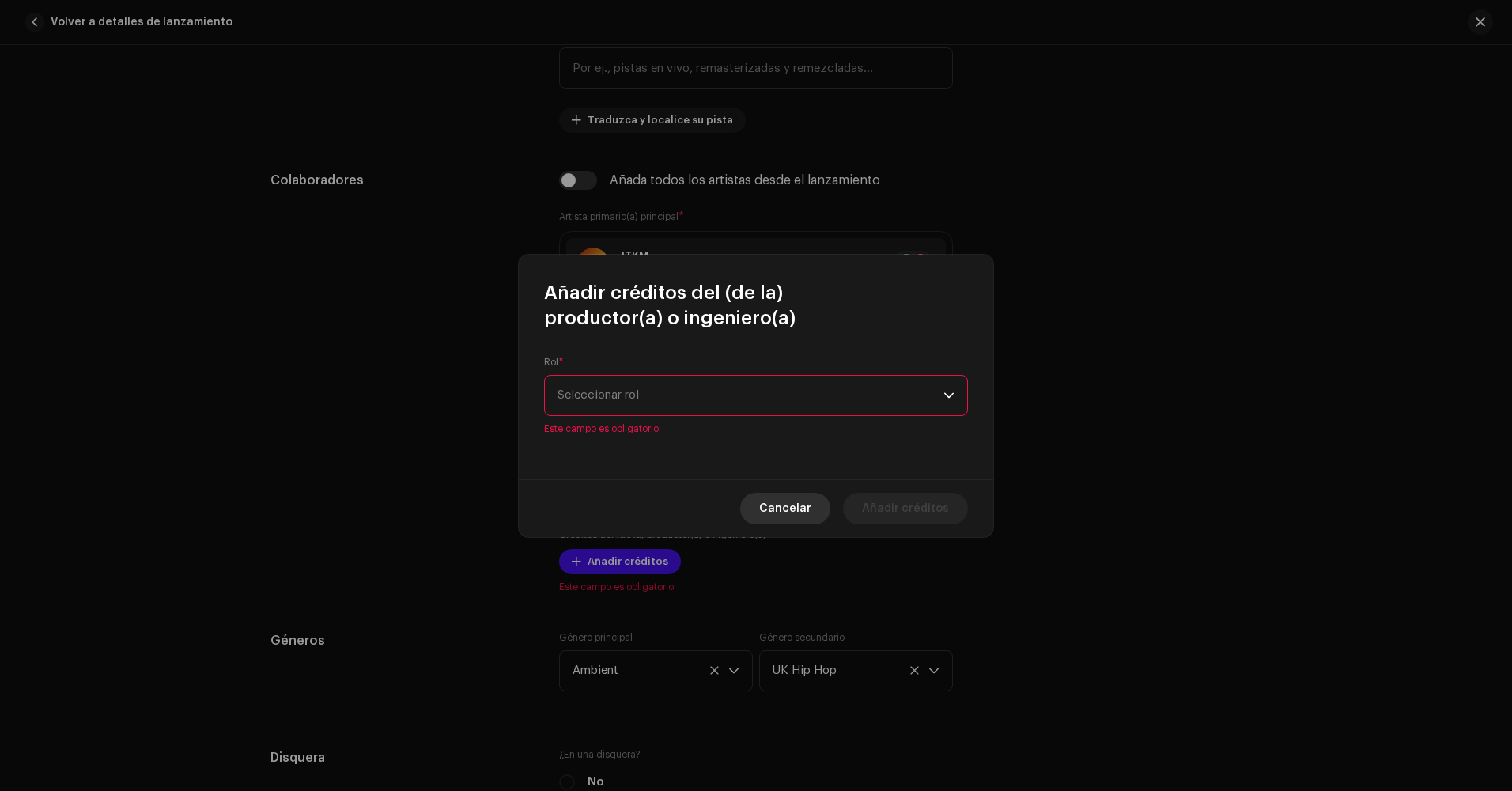
click at [808, 498] on span "Cancelar" at bounding box center [785, 509] width 52 height 32
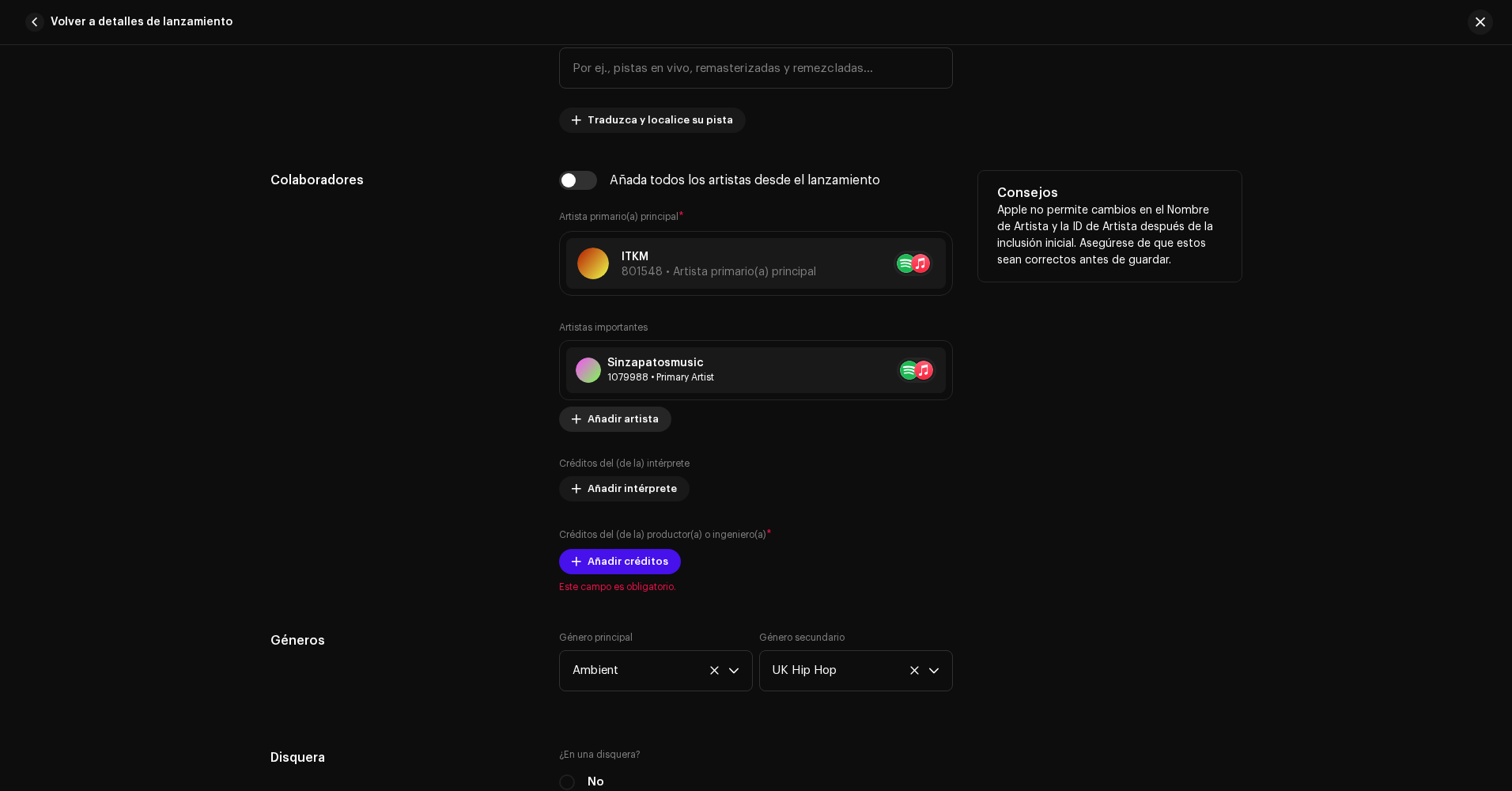
click at [625, 422] on span "Añadir artista" at bounding box center [623, 419] width 71 height 32
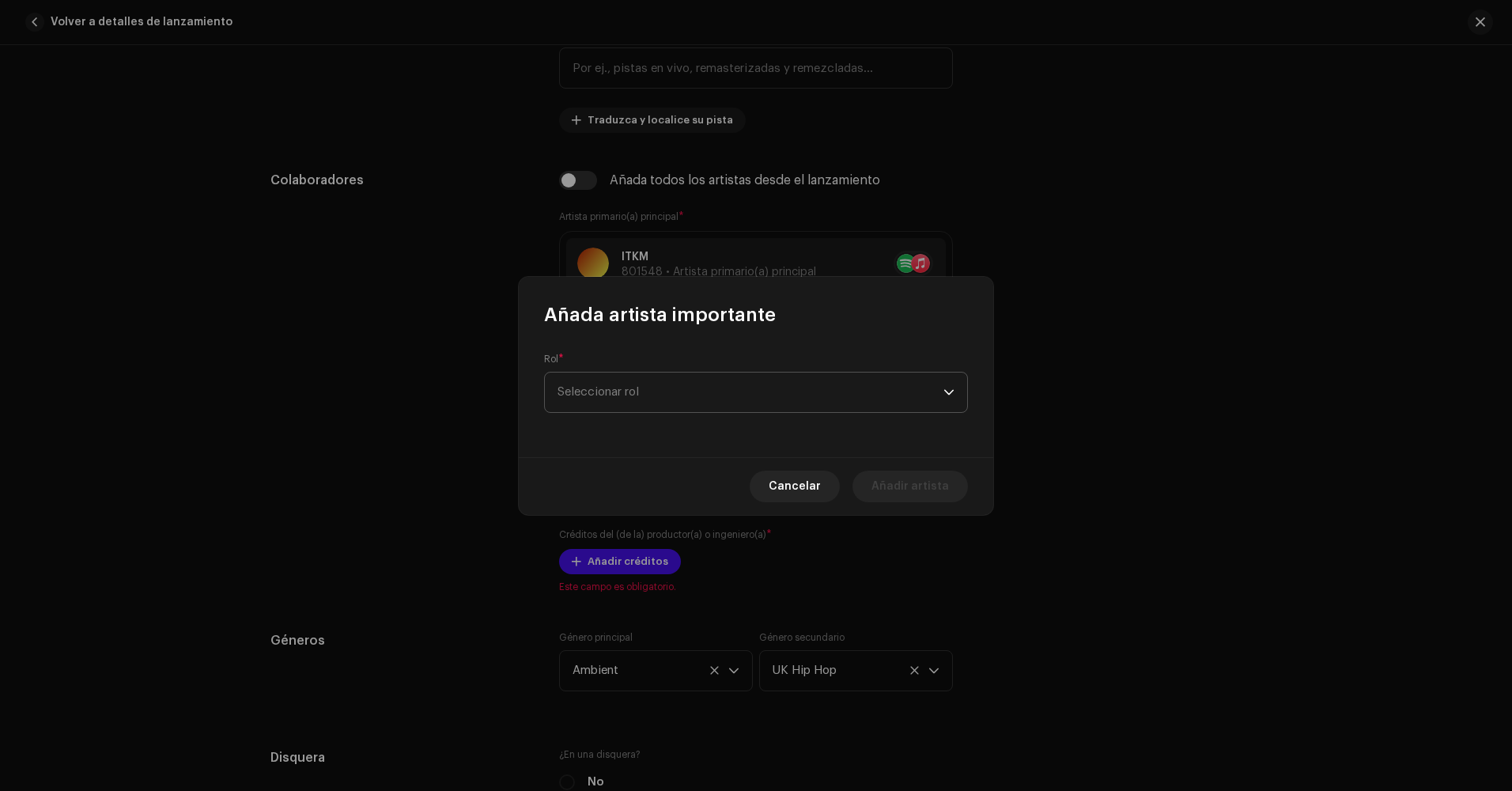
click at [657, 398] on span "Seleccionar rol" at bounding box center [750, 392] width 386 height 40
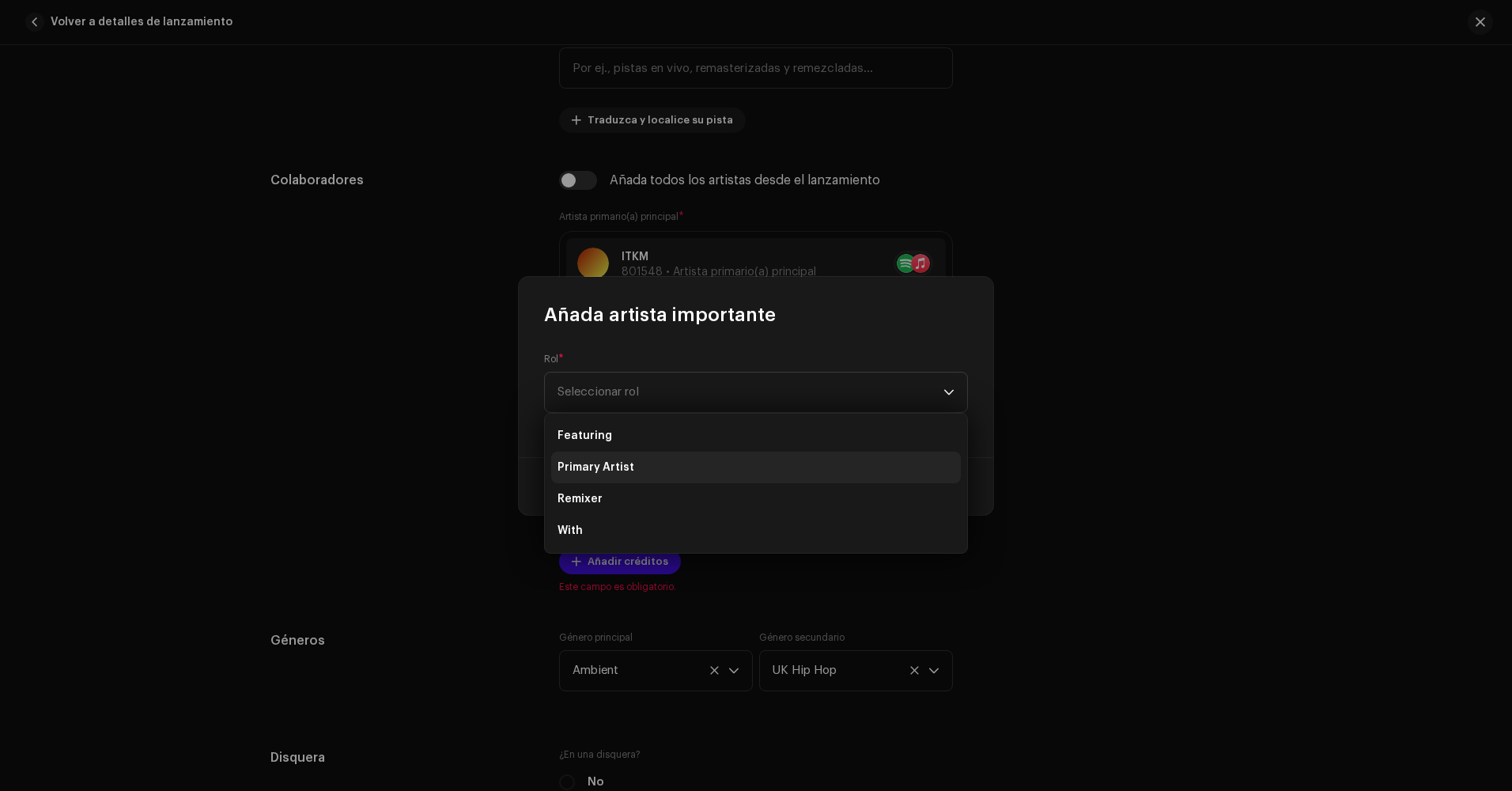
click at [641, 463] on li "Primary Artist" at bounding box center [756, 467] width 410 height 32
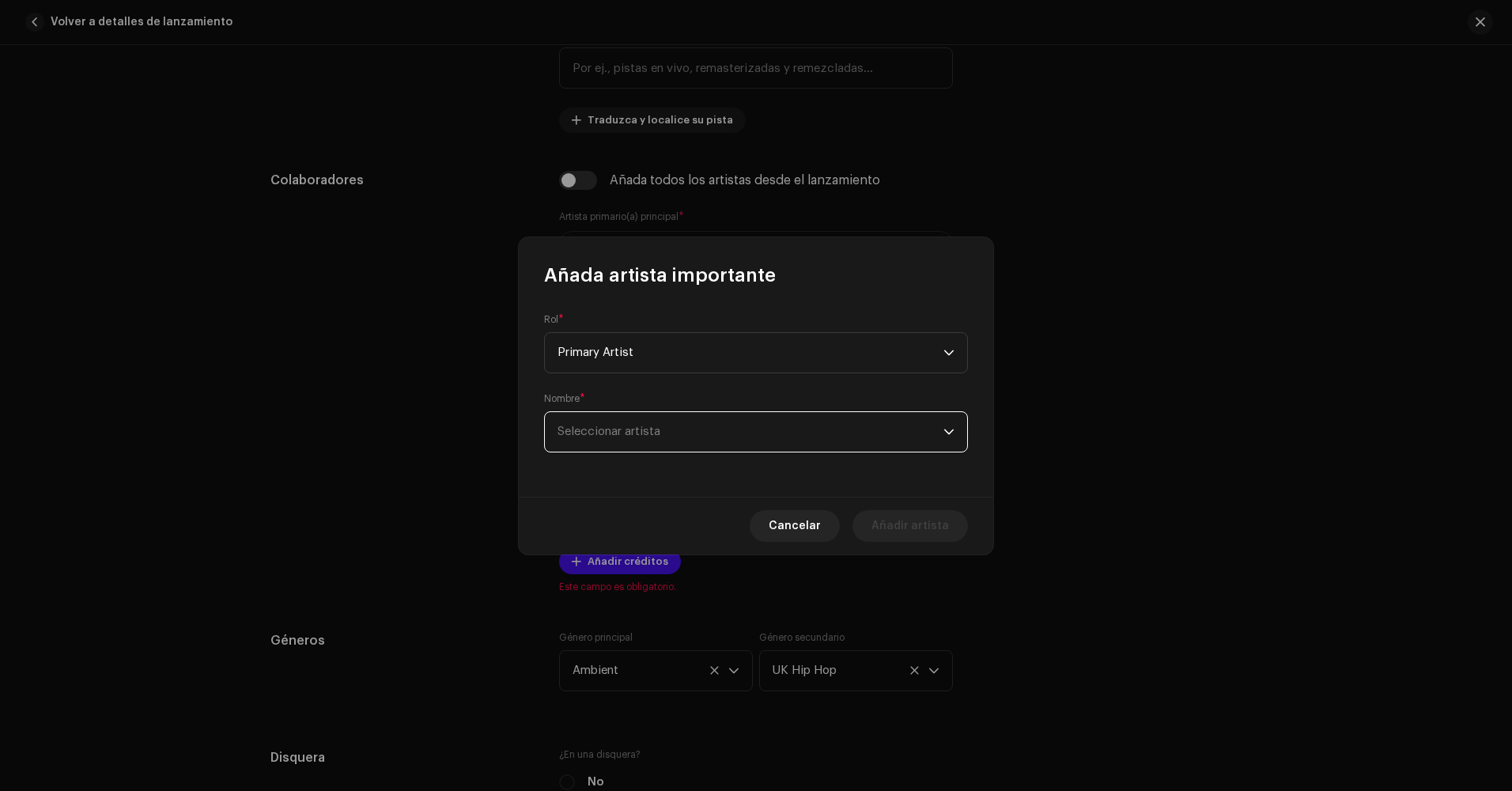
click at [636, 417] on span "Seleccionar artista" at bounding box center [750, 432] width 386 height 40
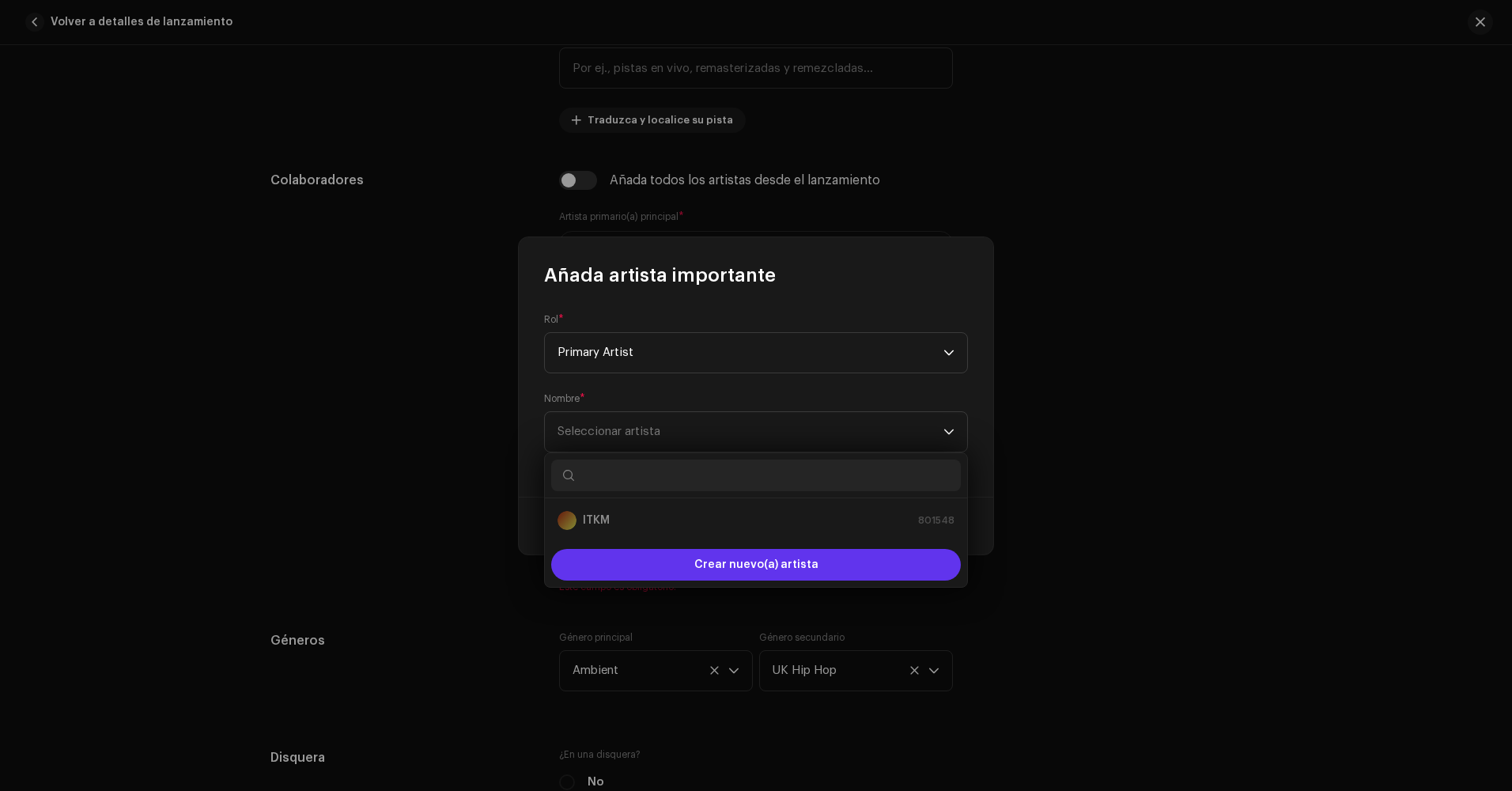
click at [710, 567] on span "Crear nuevo(a) artista" at bounding box center [756, 565] width 124 height 32
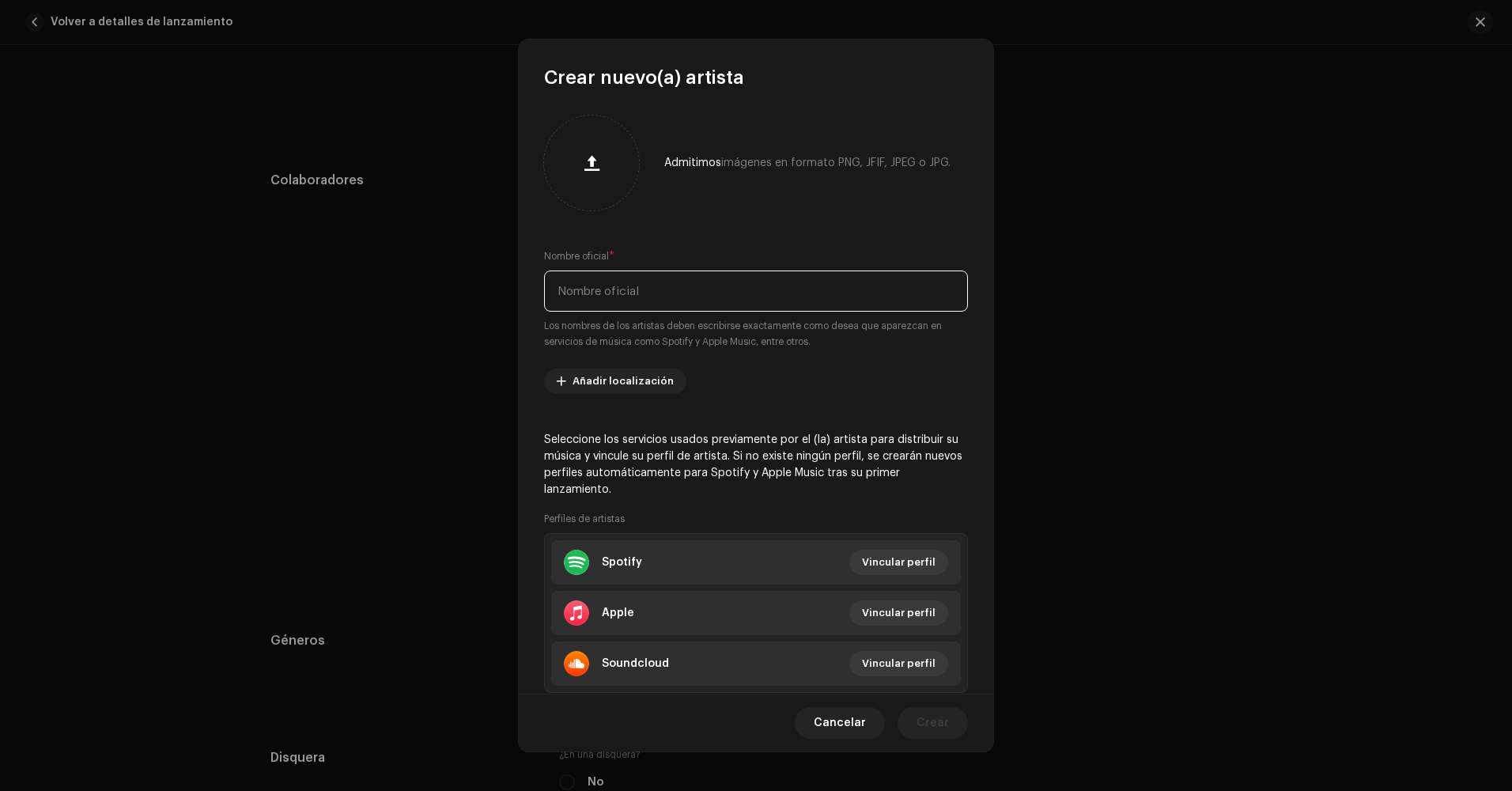
drag, startPoint x: 641, startPoint y: 287, endPoint x: 643, endPoint y: 300, distance: 13.2
click at [643, 298] on input "text" at bounding box center [756, 291] width 424 height 41
type input "LADE"
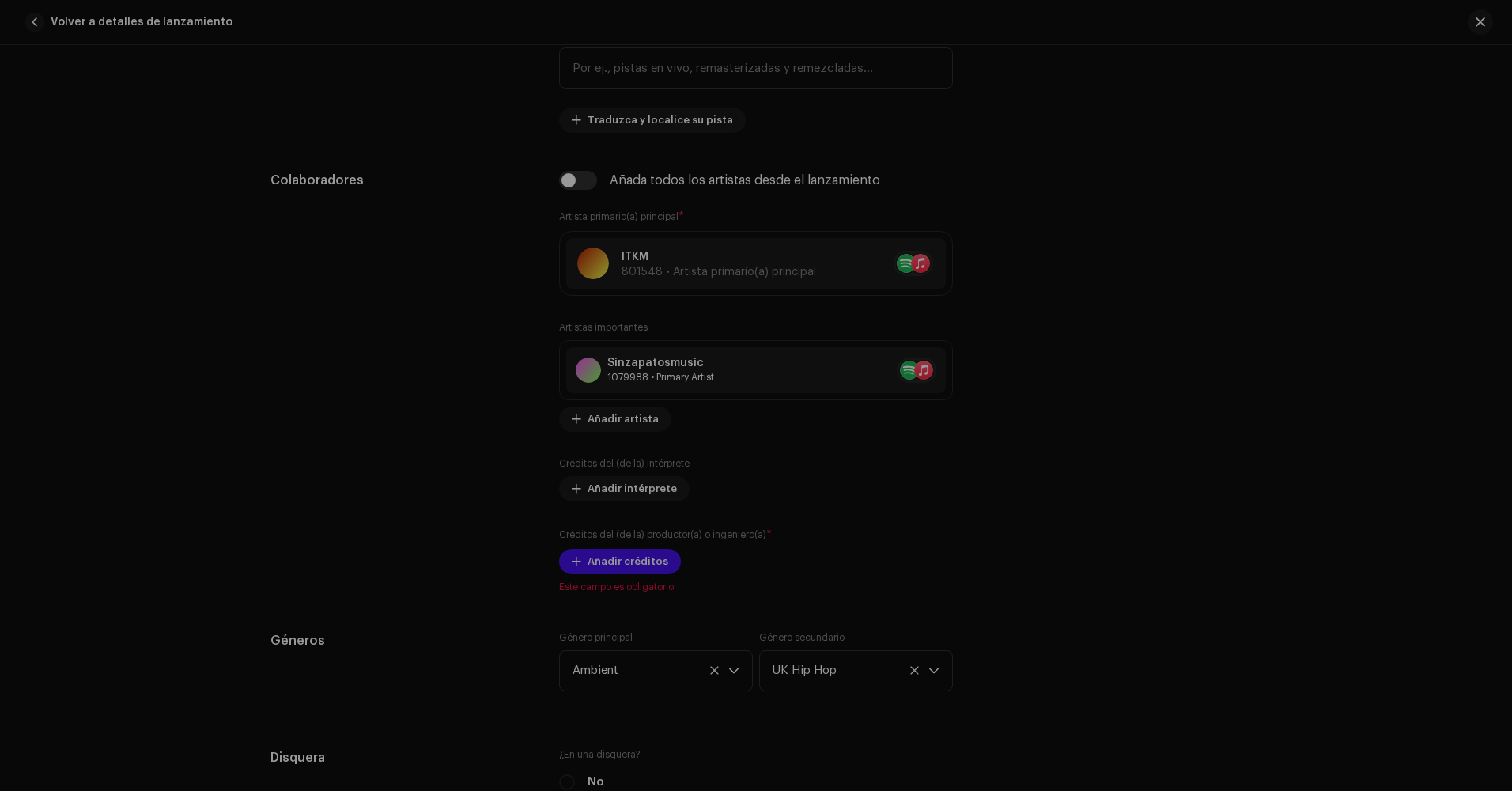
click at [1102, 321] on div "Crear nuevo(a) artista Admitimos imágenes en formato PNG, JFIF, JPEG o JPG. Nom…" at bounding box center [756, 395] width 1512 height 791
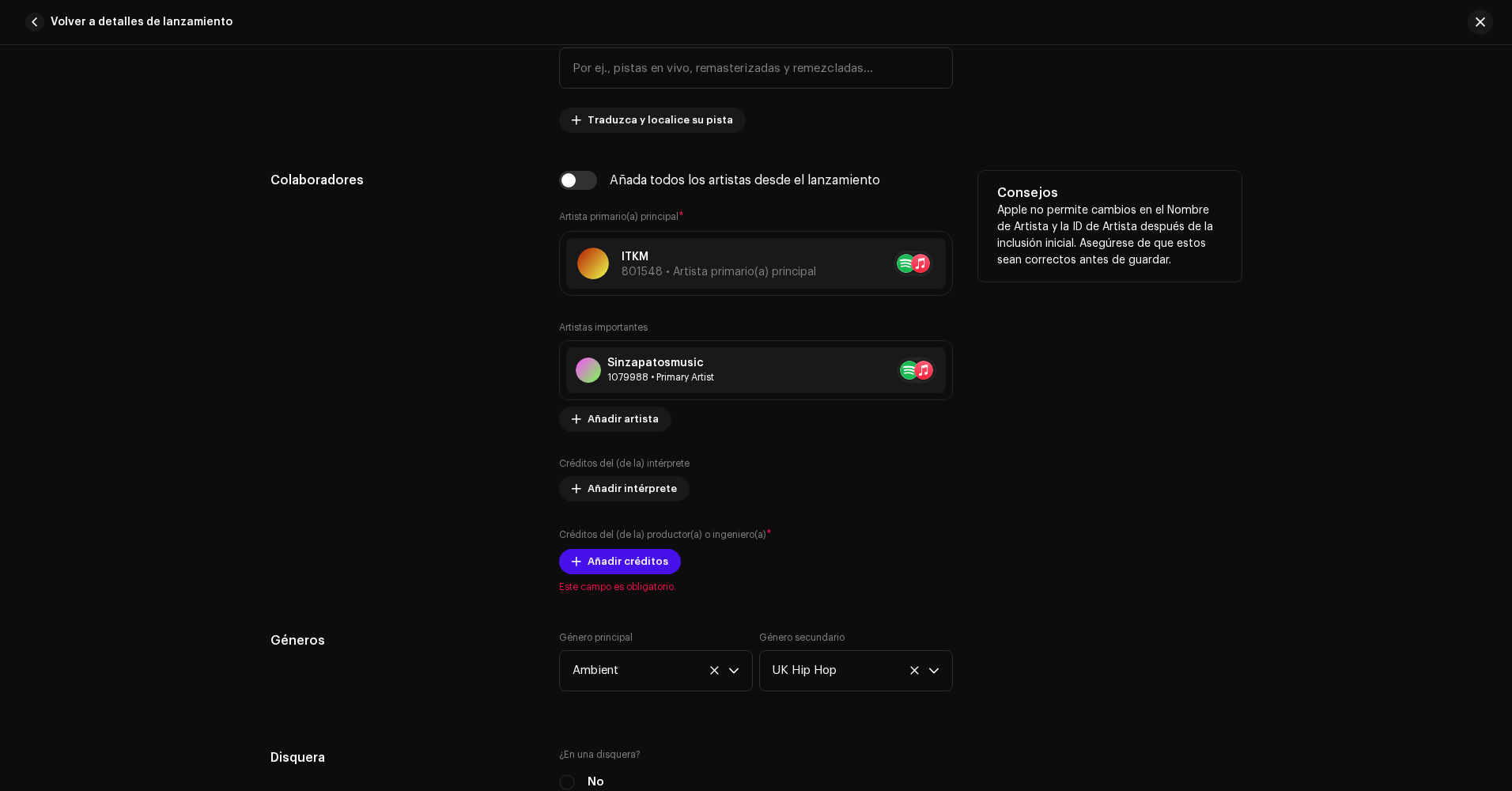
click at [616, 433] on div "Artistas importantes Sinzapatosmusic 1079988 • Primary Artist No selected item …" at bounding box center [756, 447] width 394 height 253
click at [618, 425] on span "Añadir artista" at bounding box center [623, 419] width 71 height 32
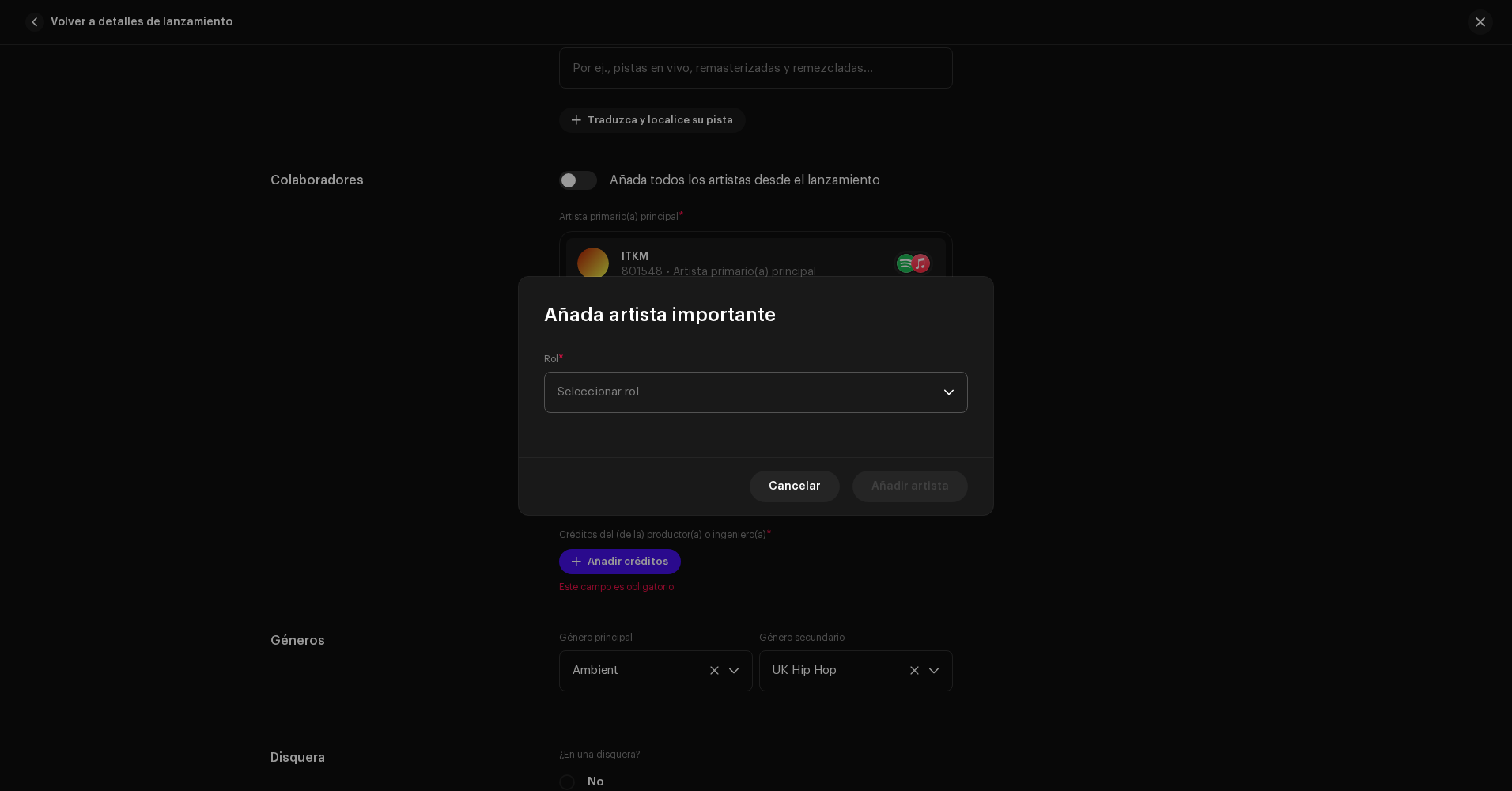
click at [688, 397] on span "Seleccionar rol" at bounding box center [750, 392] width 386 height 40
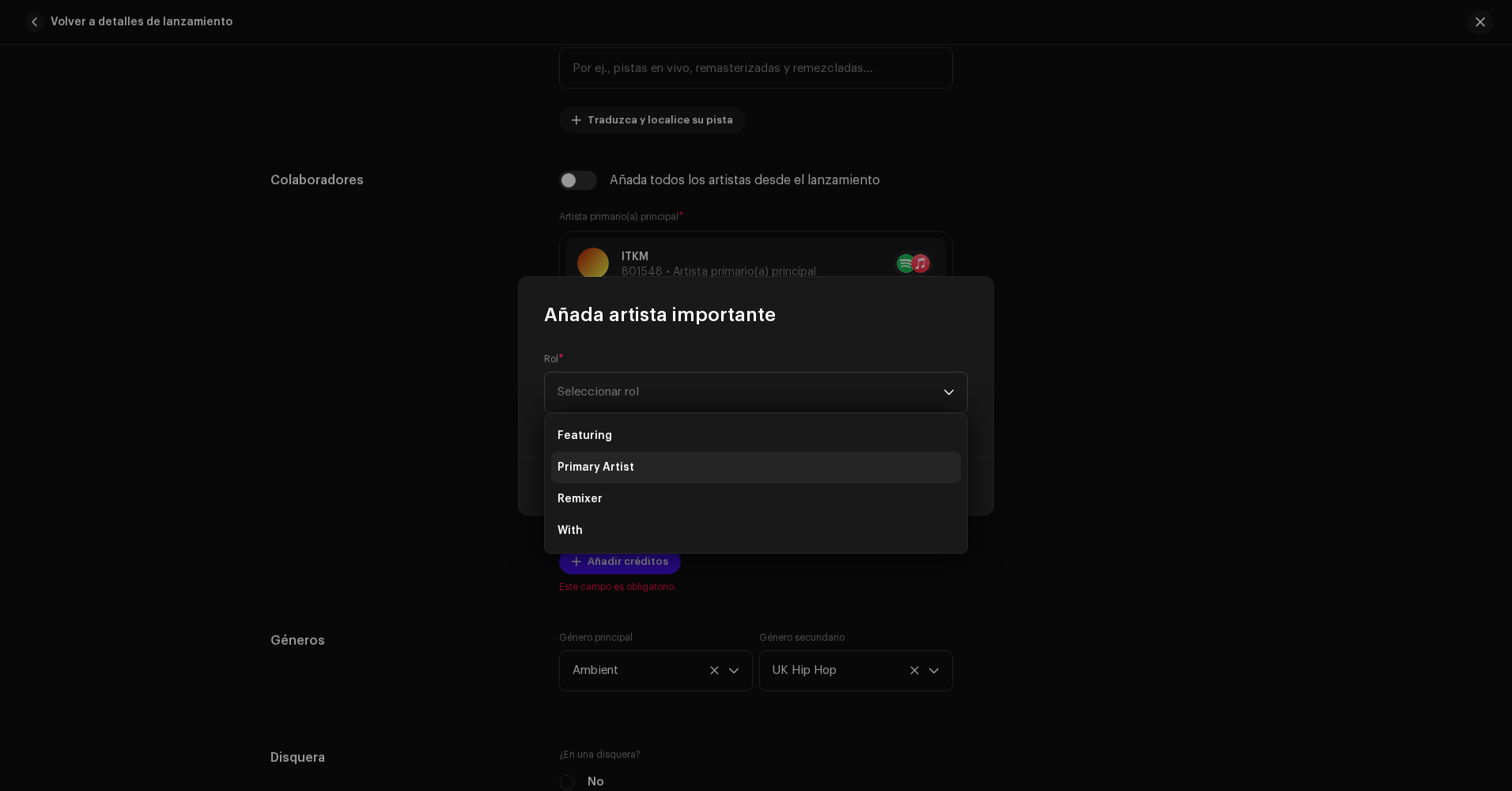
click at [647, 458] on li "Primary Artist" at bounding box center [756, 467] width 410 height 32
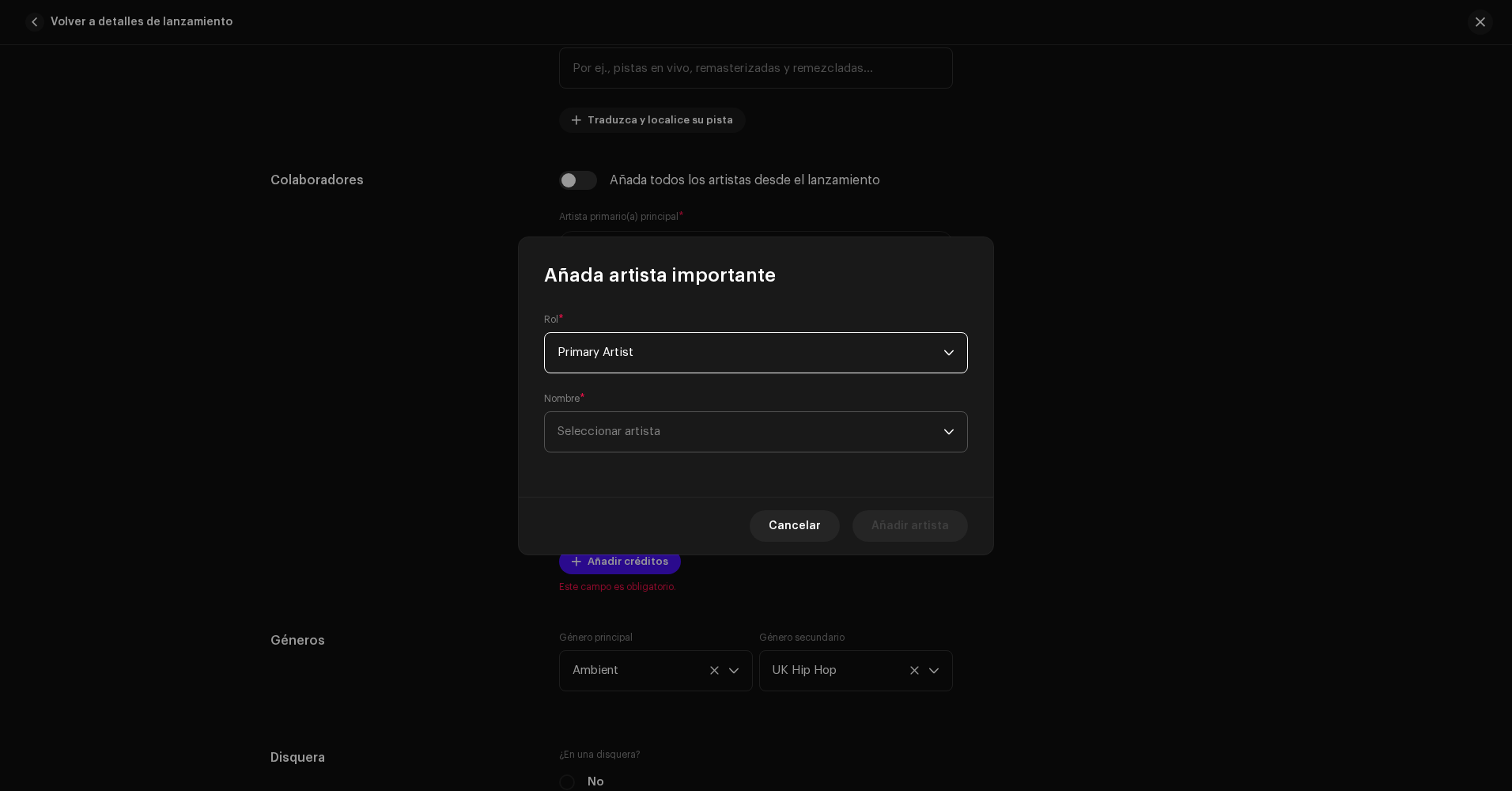
click at [639, 421] on span "Seleccionar artista" at bounding box center [750, 432] width 386 height 40
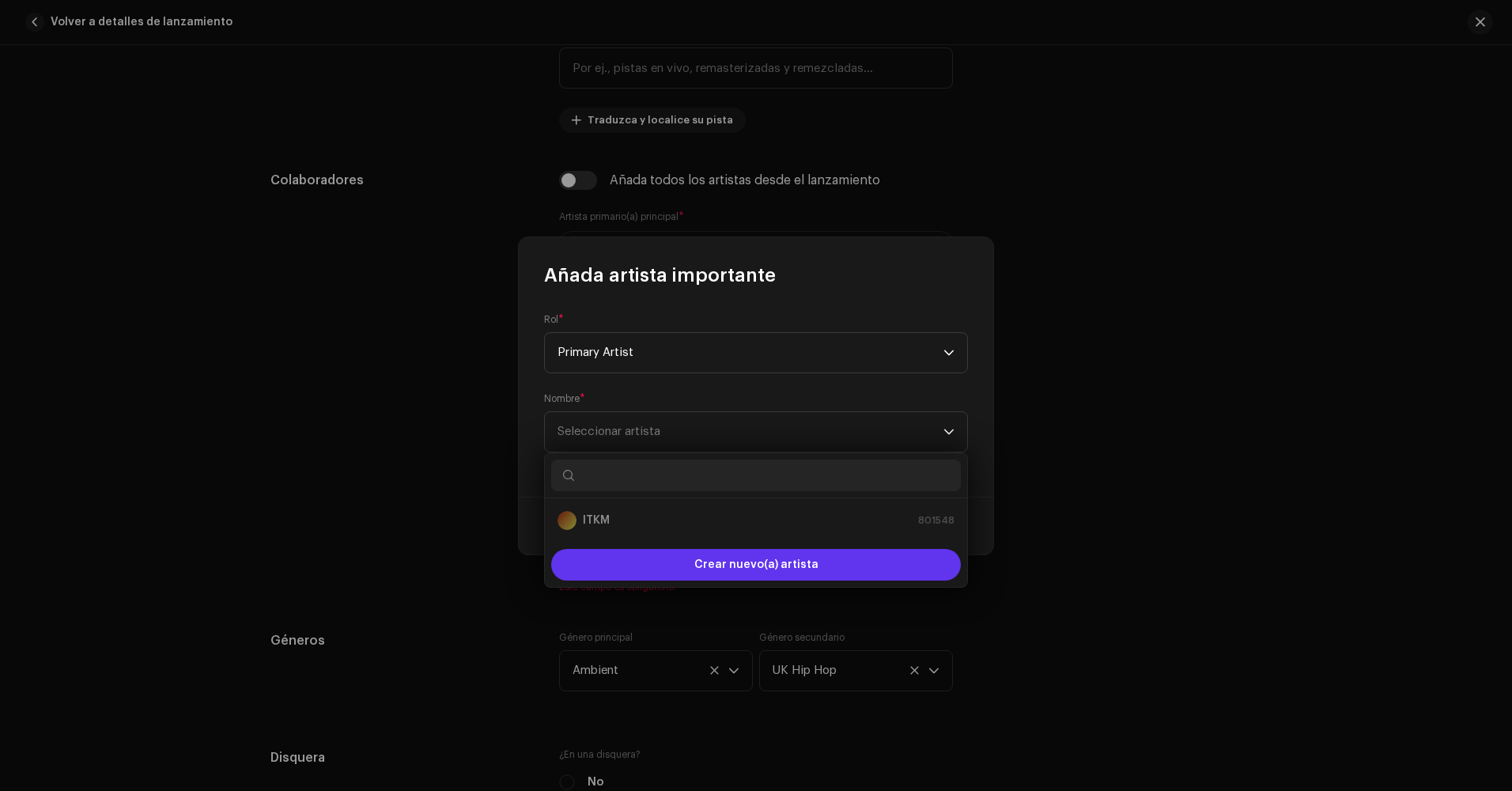
click at [689, 564] on div "Crear nuevo(a) artista" at bounding box center [756, 565] width 410 height 32
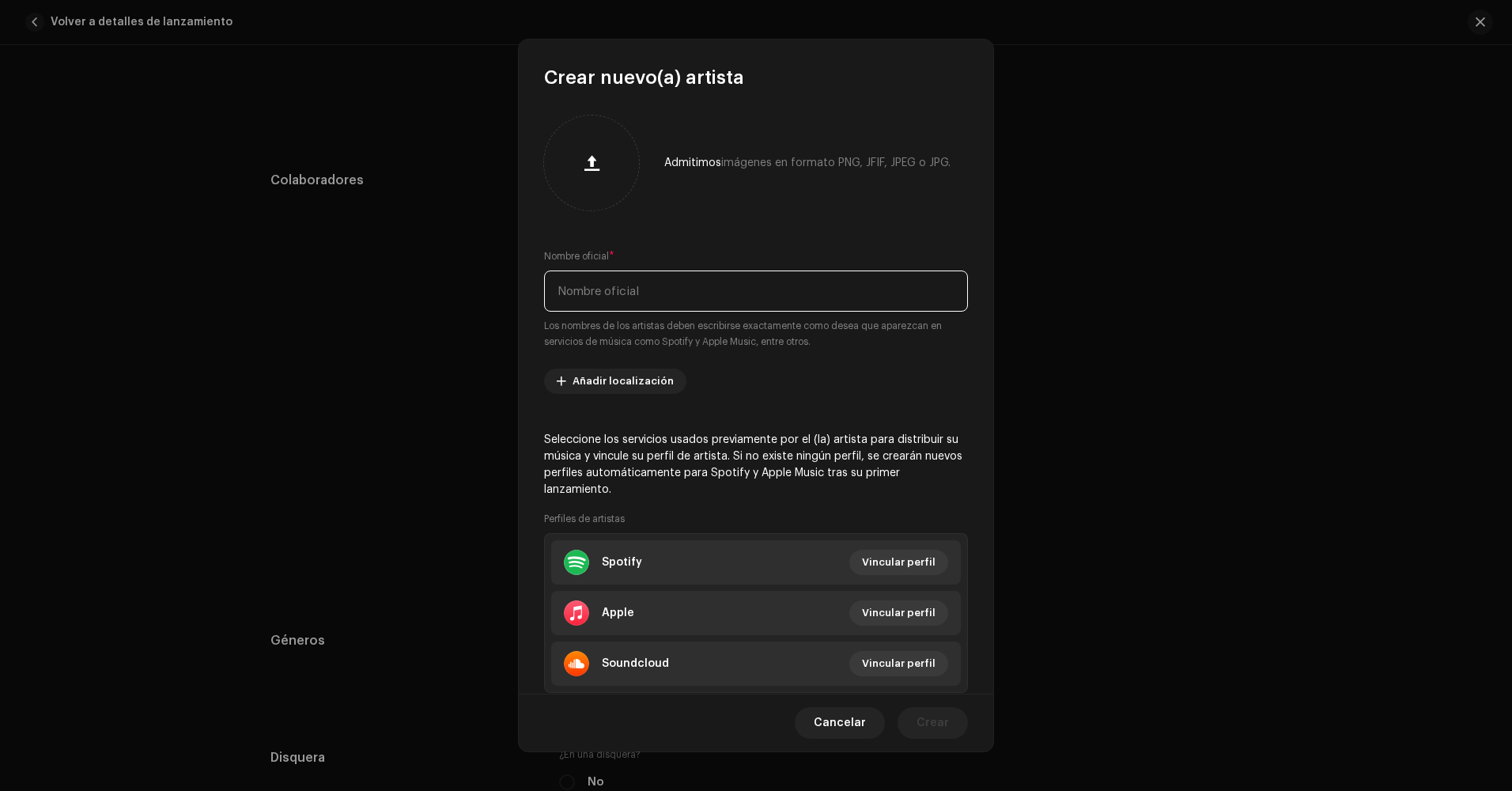
click at [623, 291] on input "text" at bounding box center [756, 291] width 424 height 41
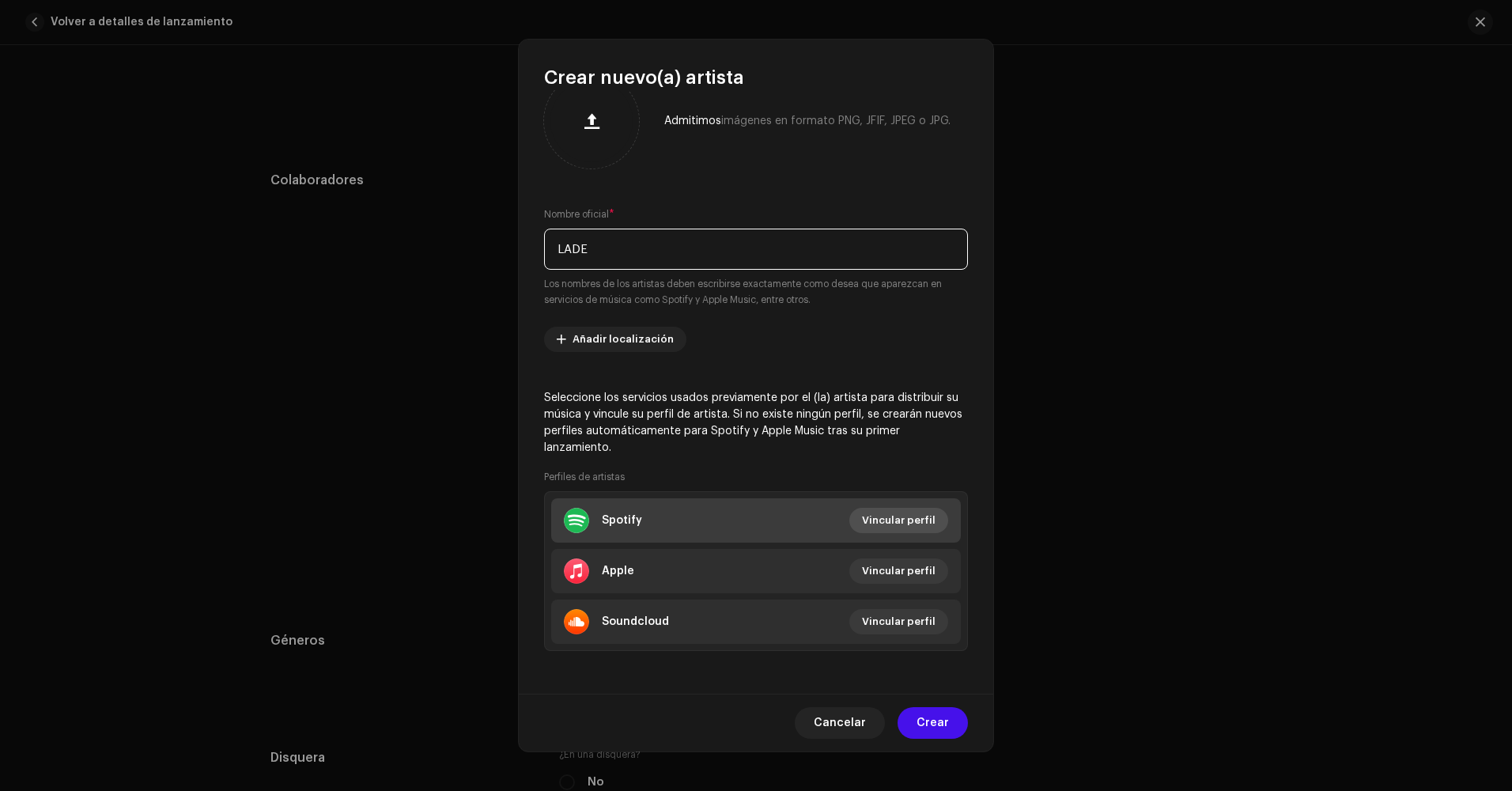
scroll to position [43, 0]
type input "LADE"
click at [920, 717] on span "Crear" at bounding box center [932, 723] width 33 height 32
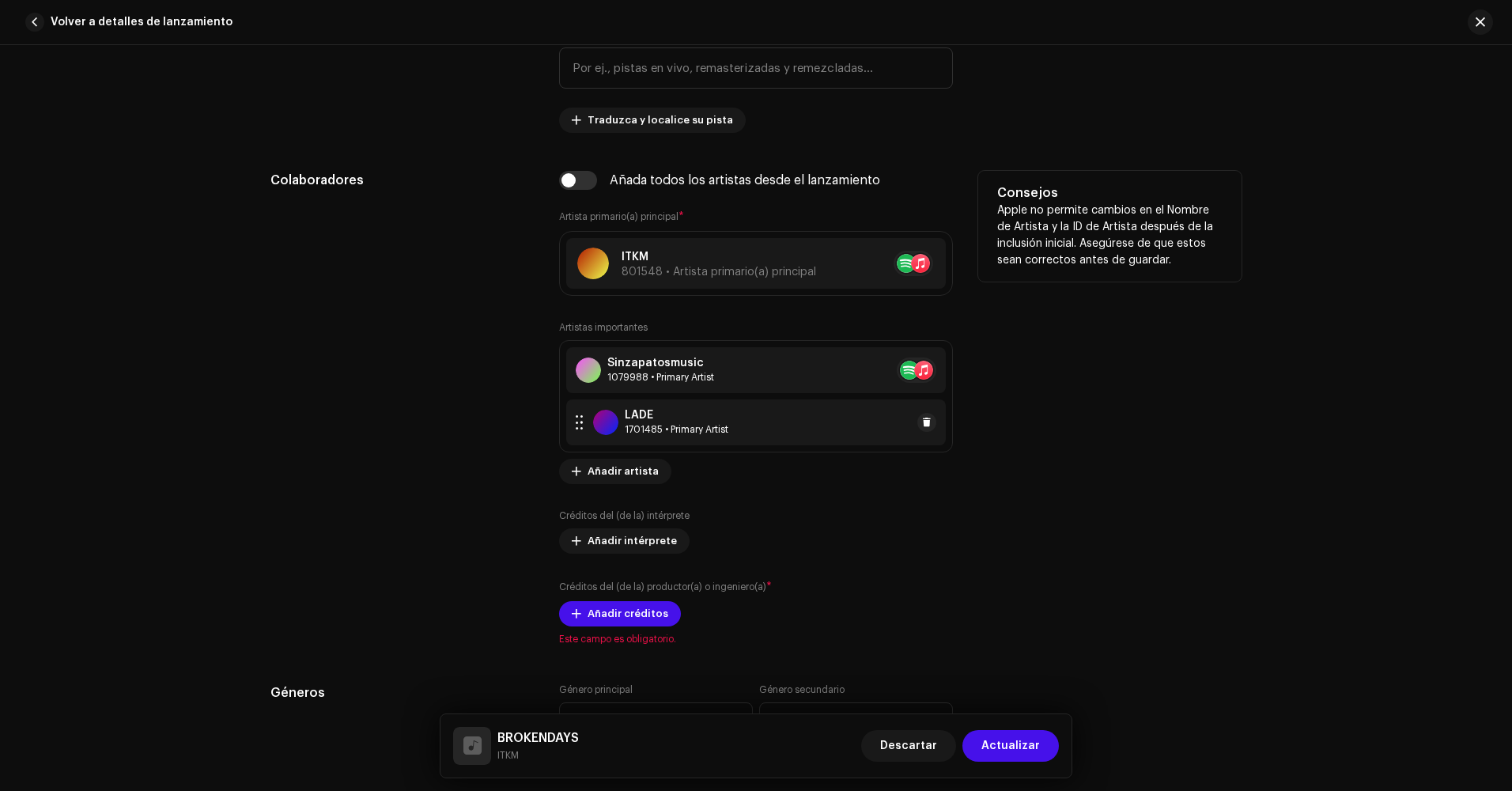
click at [665, 421] on div "LADE" at bounding box center [676, 415] width 104 height 13
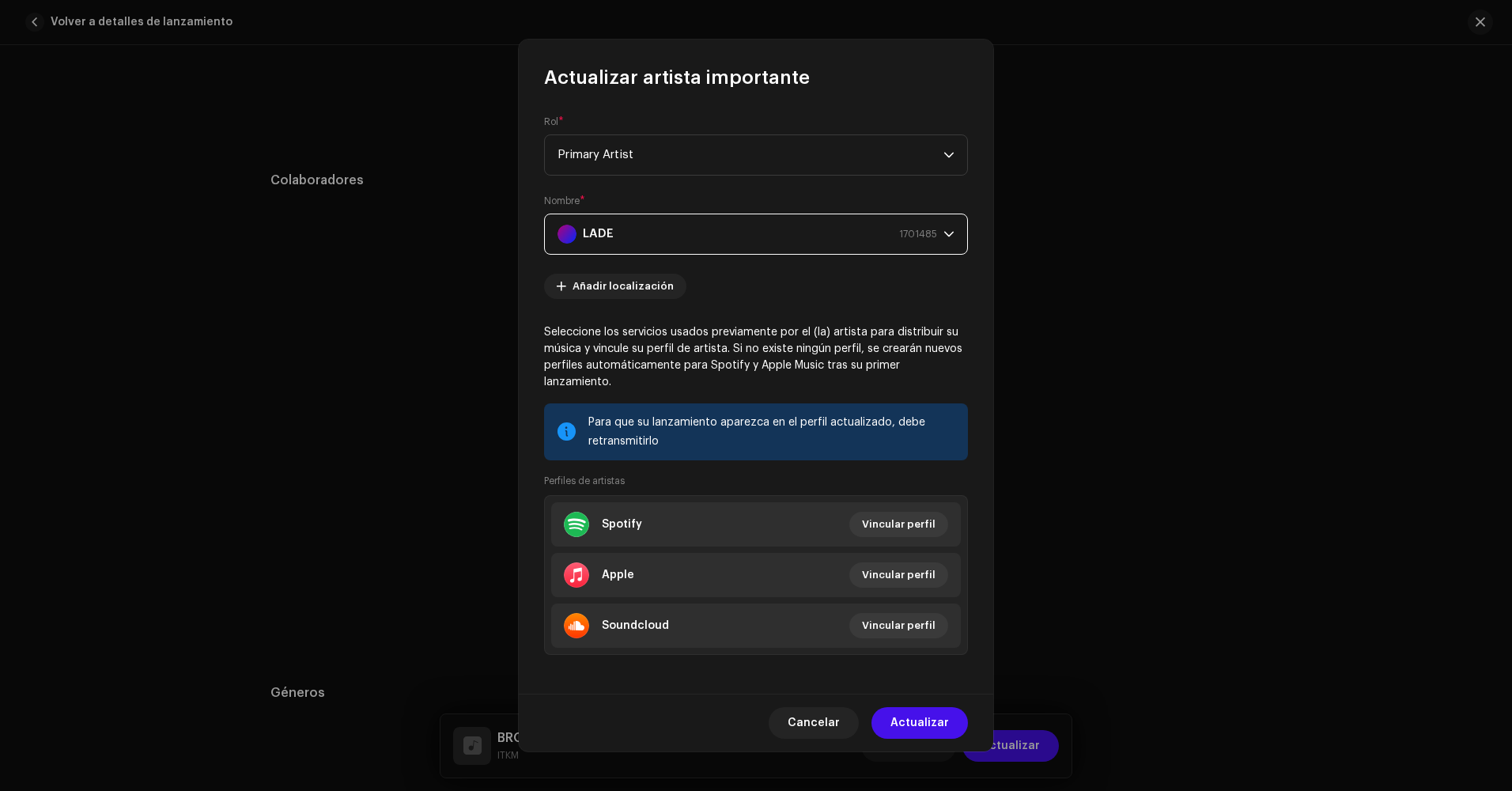
click at [937, 241] on span "LADE 1701485" at bounding box center [750, 234] width 386 height 40
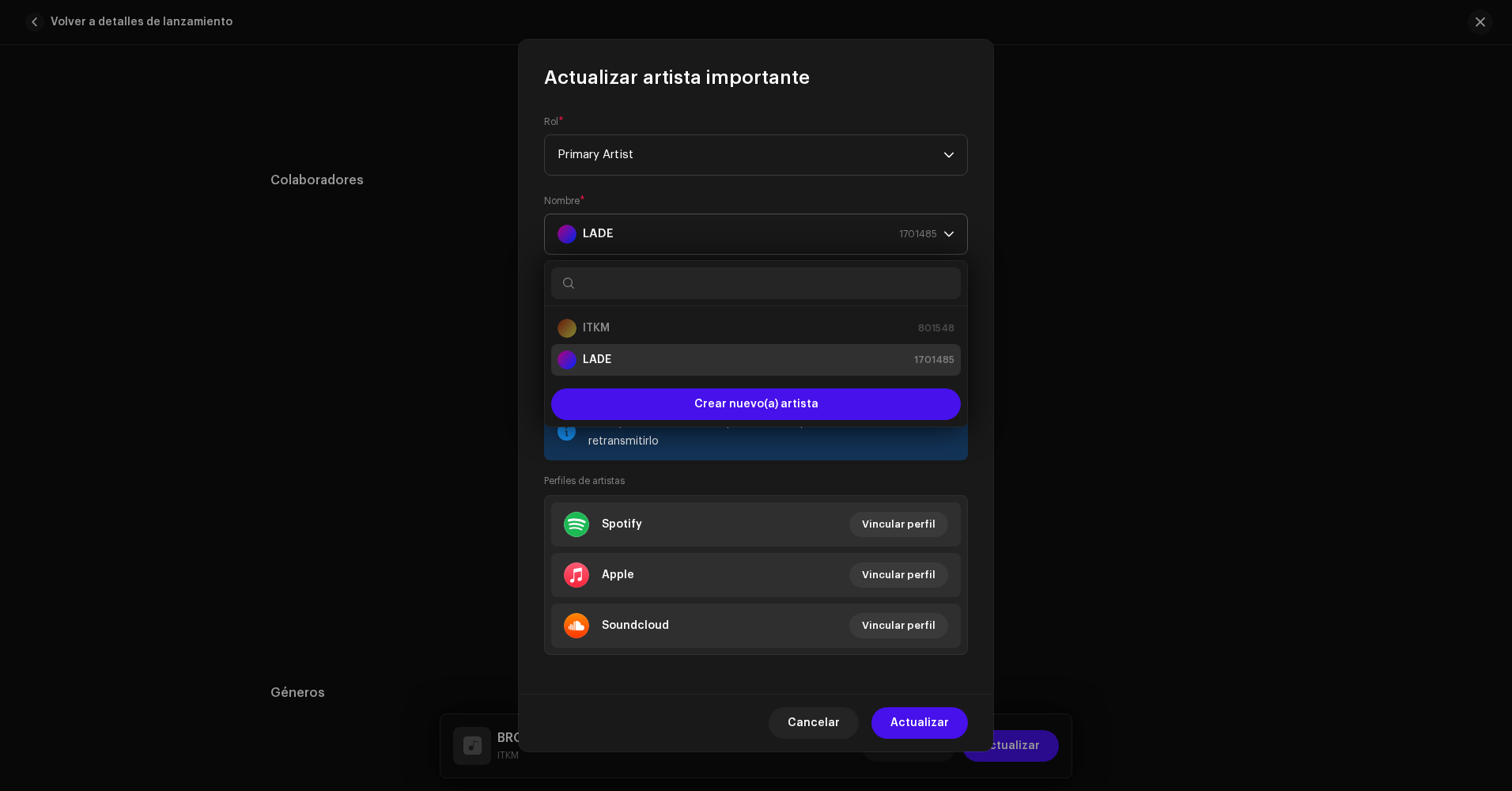
click at [960, 220] on p-select "LADE 1701485" at bounding box center [756, 234] width 424 height 41
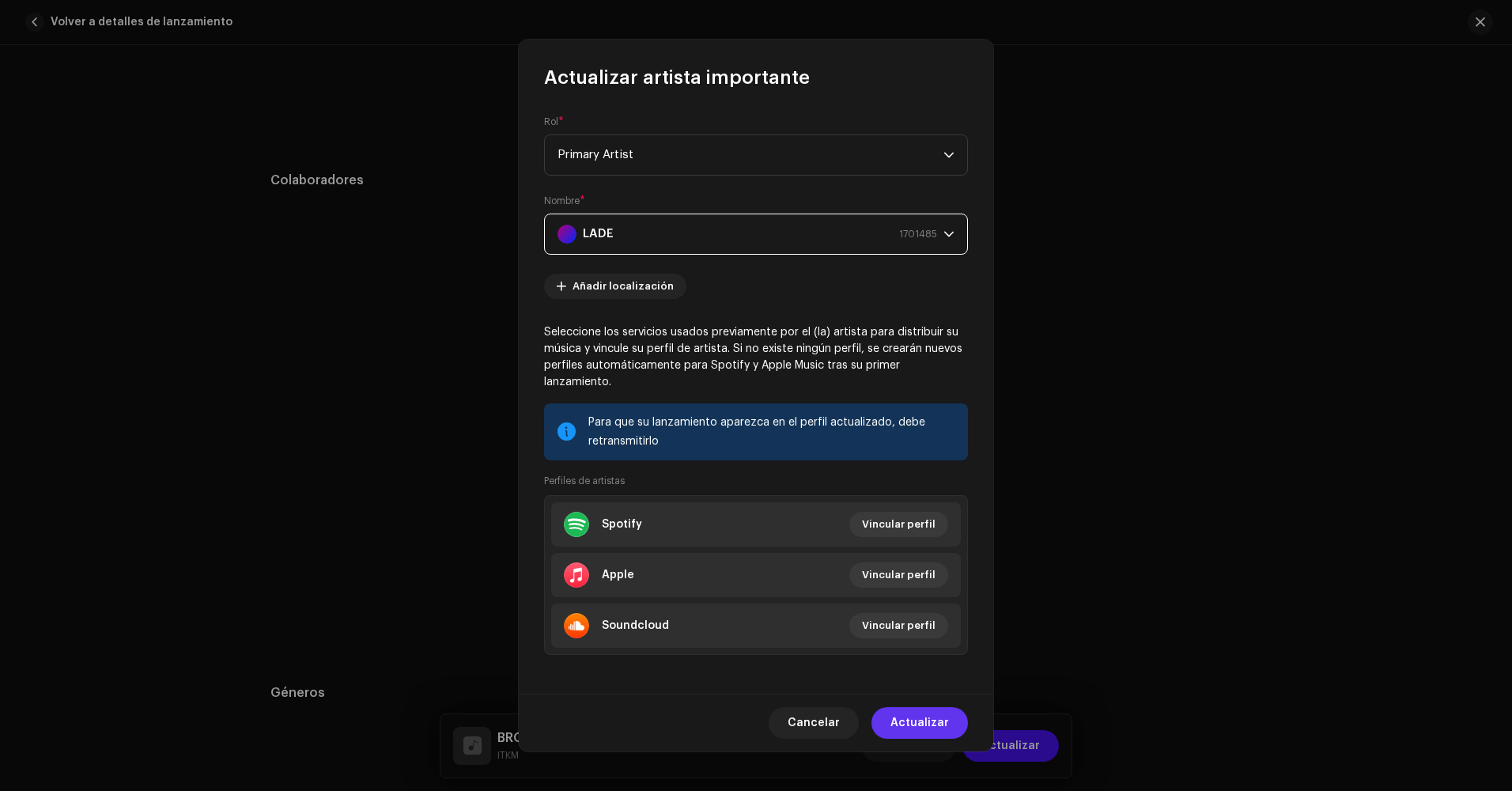
click at [929, 716] on span "Actualizar" at bounding box center [918, 723] width 58 height 32
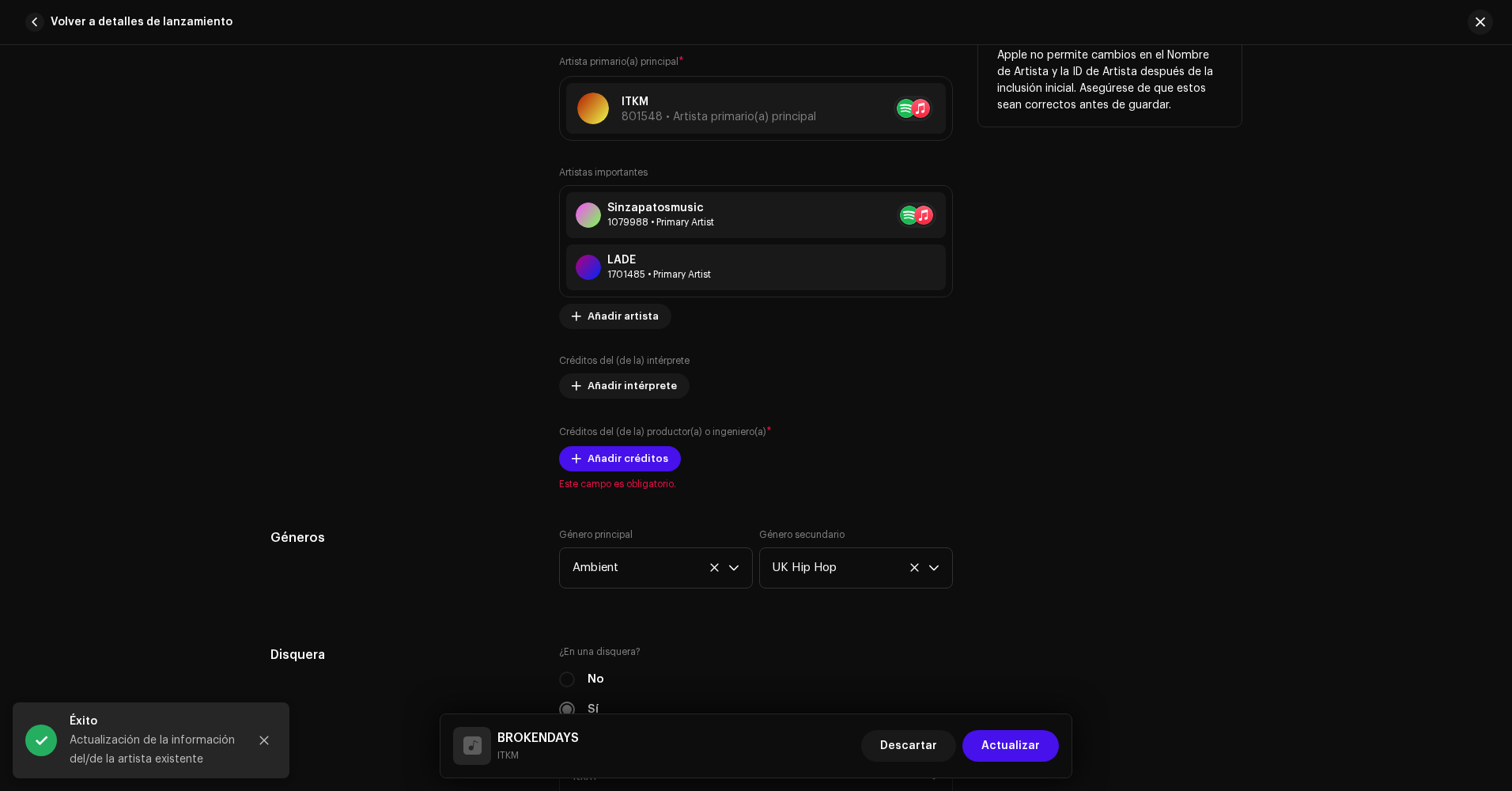
scroll to position [1049, 0]
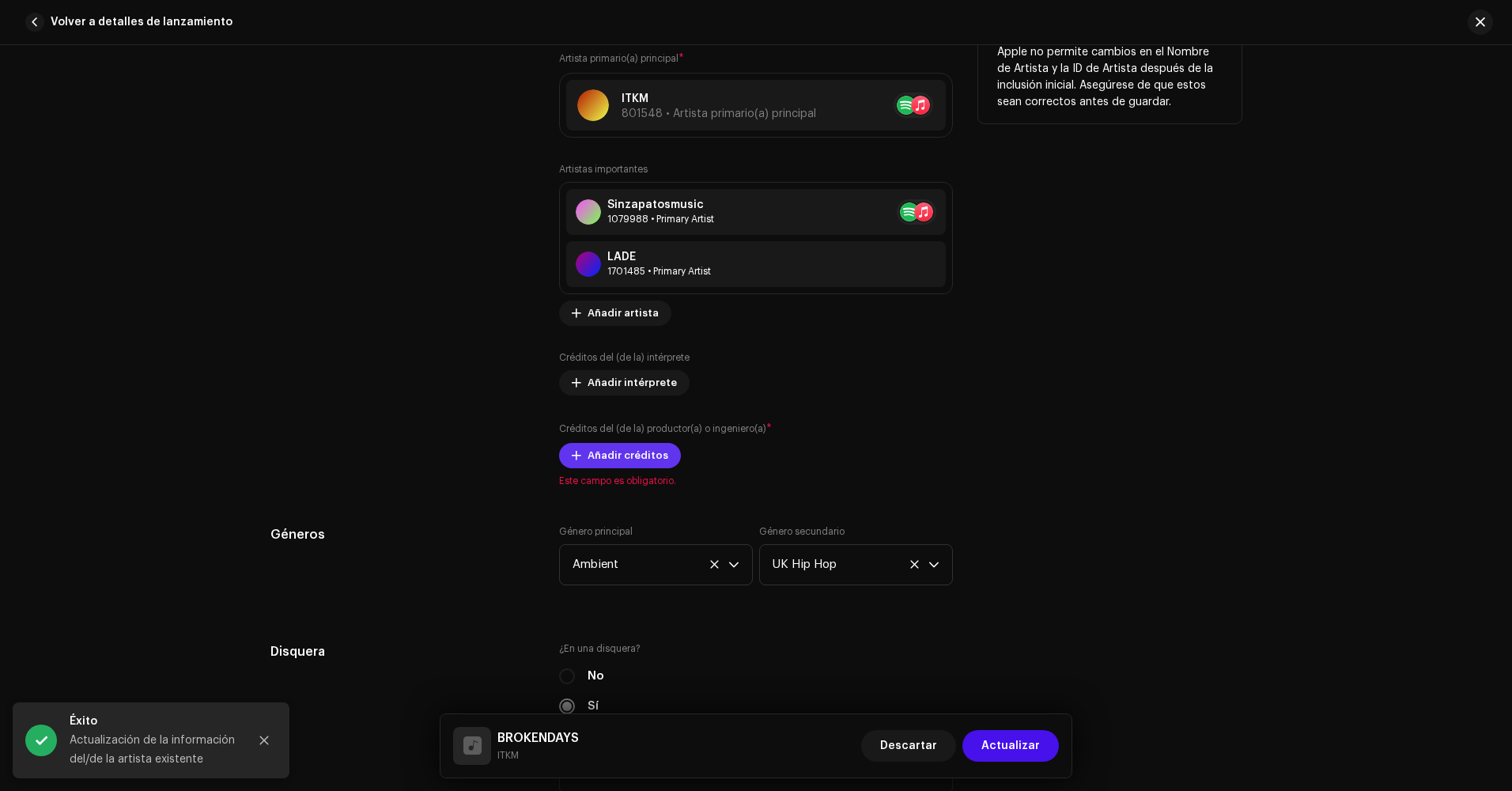
click at [638, 449] on span "Añadir créditos" at bounding box center [628, 455] width 81 height 32
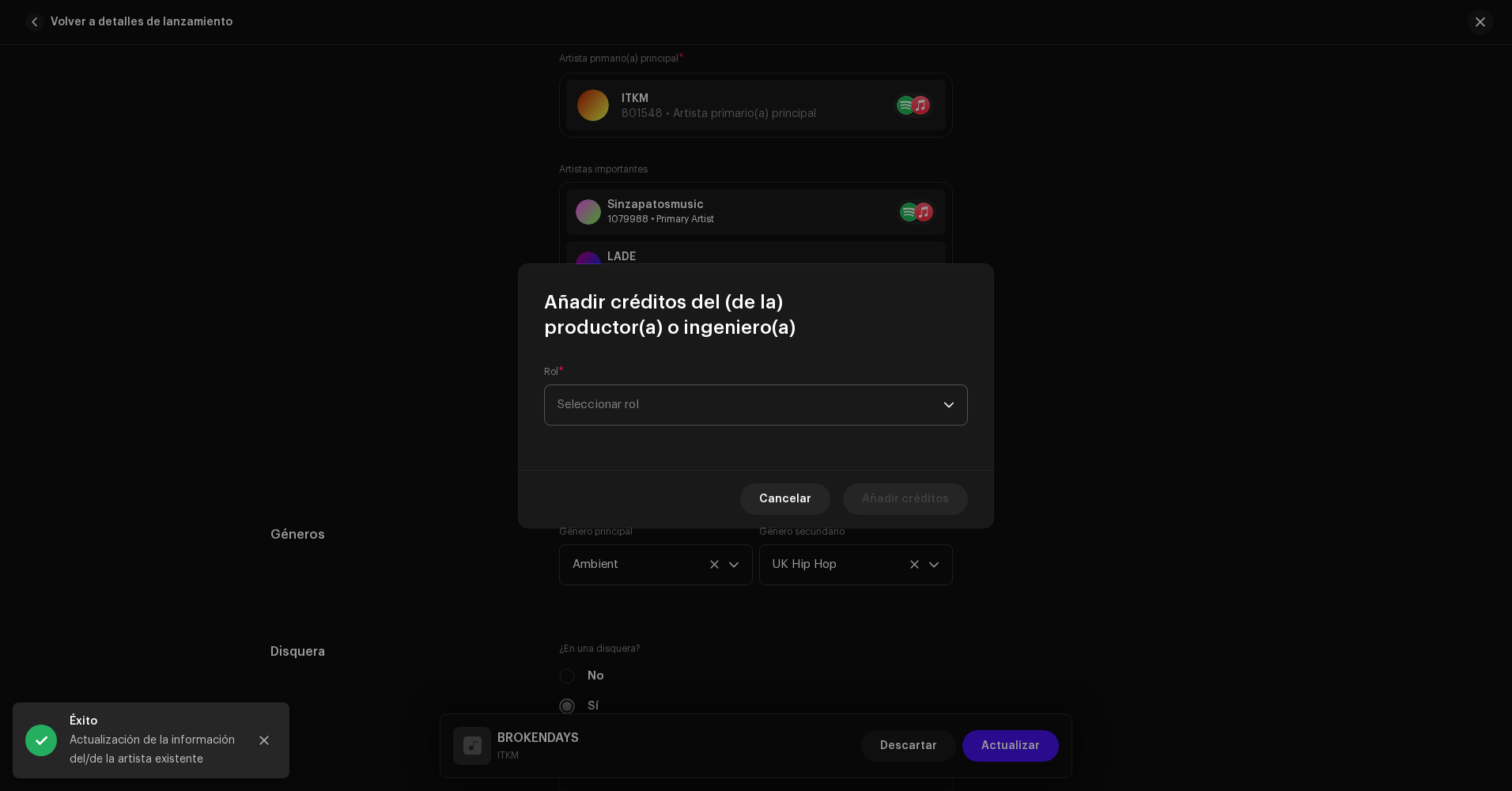
click at [732, 385] on span "Seleccionar rol" at bounding box center [750, 405] width 386 height 40
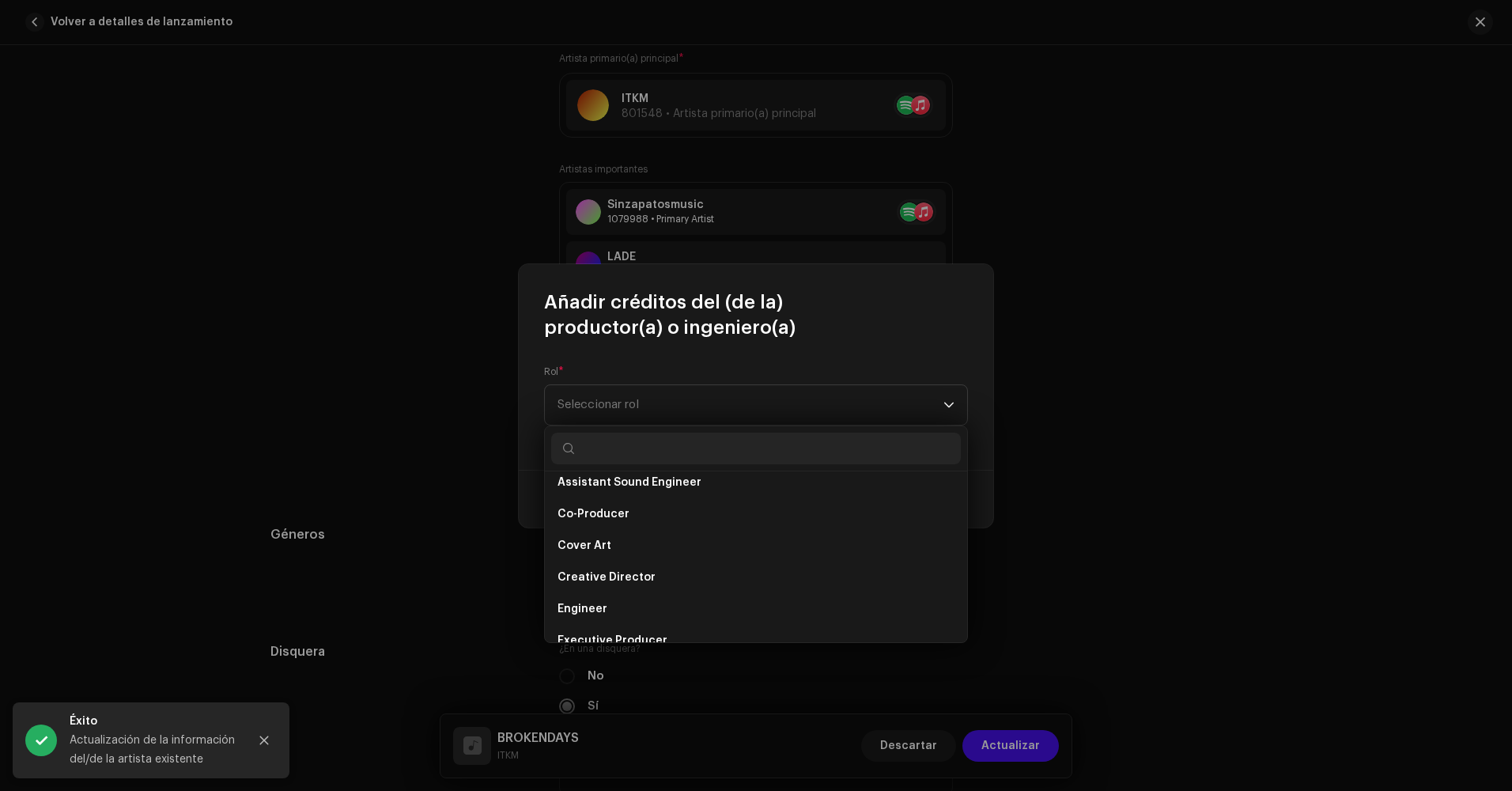
scroll to position [237, 0]
click at [683, 502] on li "Co-Producer" at bounding box center [756, 510] width 410 height 32
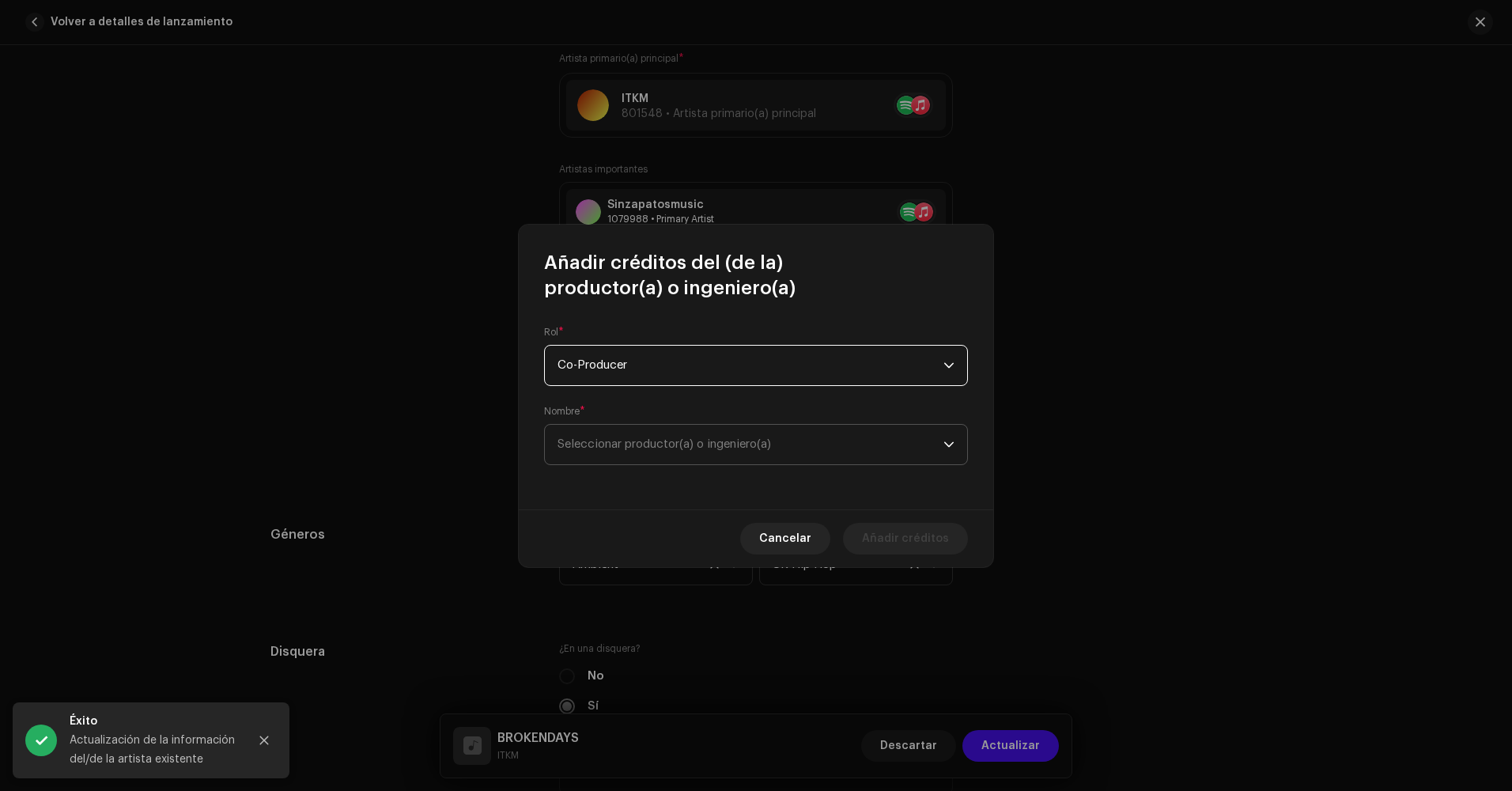
click at [827, 454] on span "Seleccionar productor(a) o ingeniero(a)" at bounding box center [750, 444] width 386 height 40
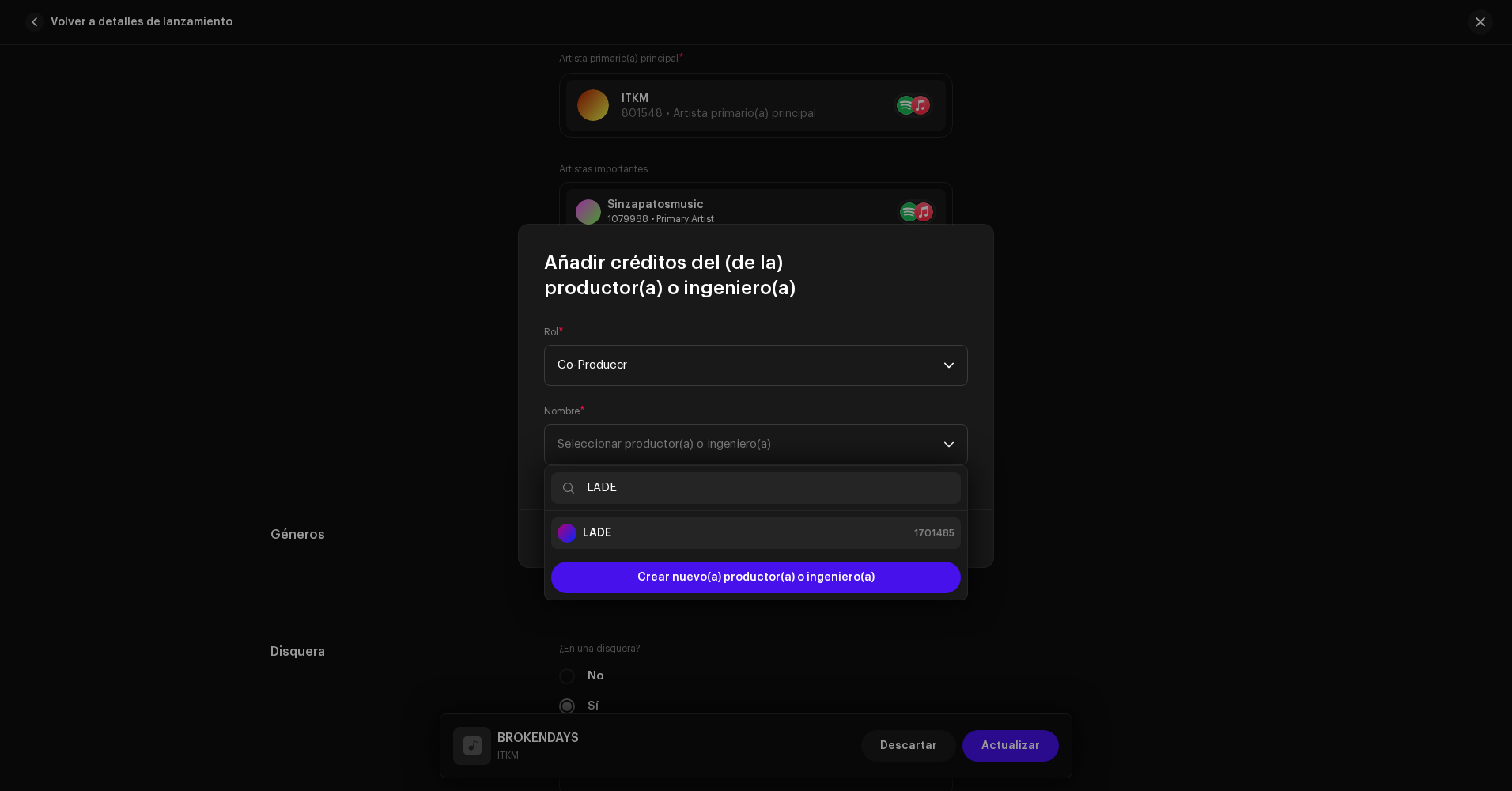
type input "LADE"
click at [738, 534] on div "LADE 1701485" at bounding box center [756, 532] width 397 height 19
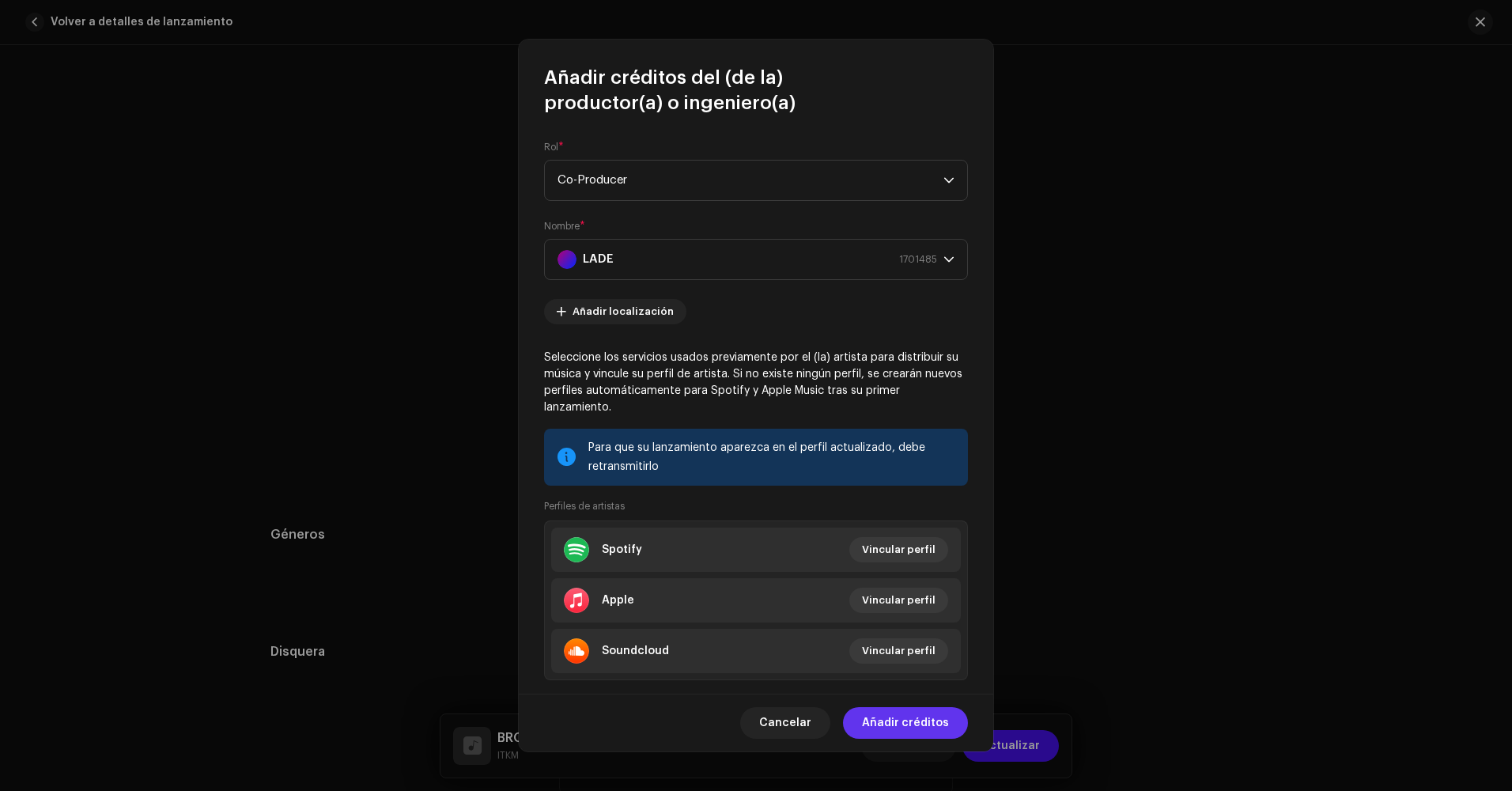
click at [905, 719] on span "Añadir créditos" at bounding box center [906, 723] width 87 height 32
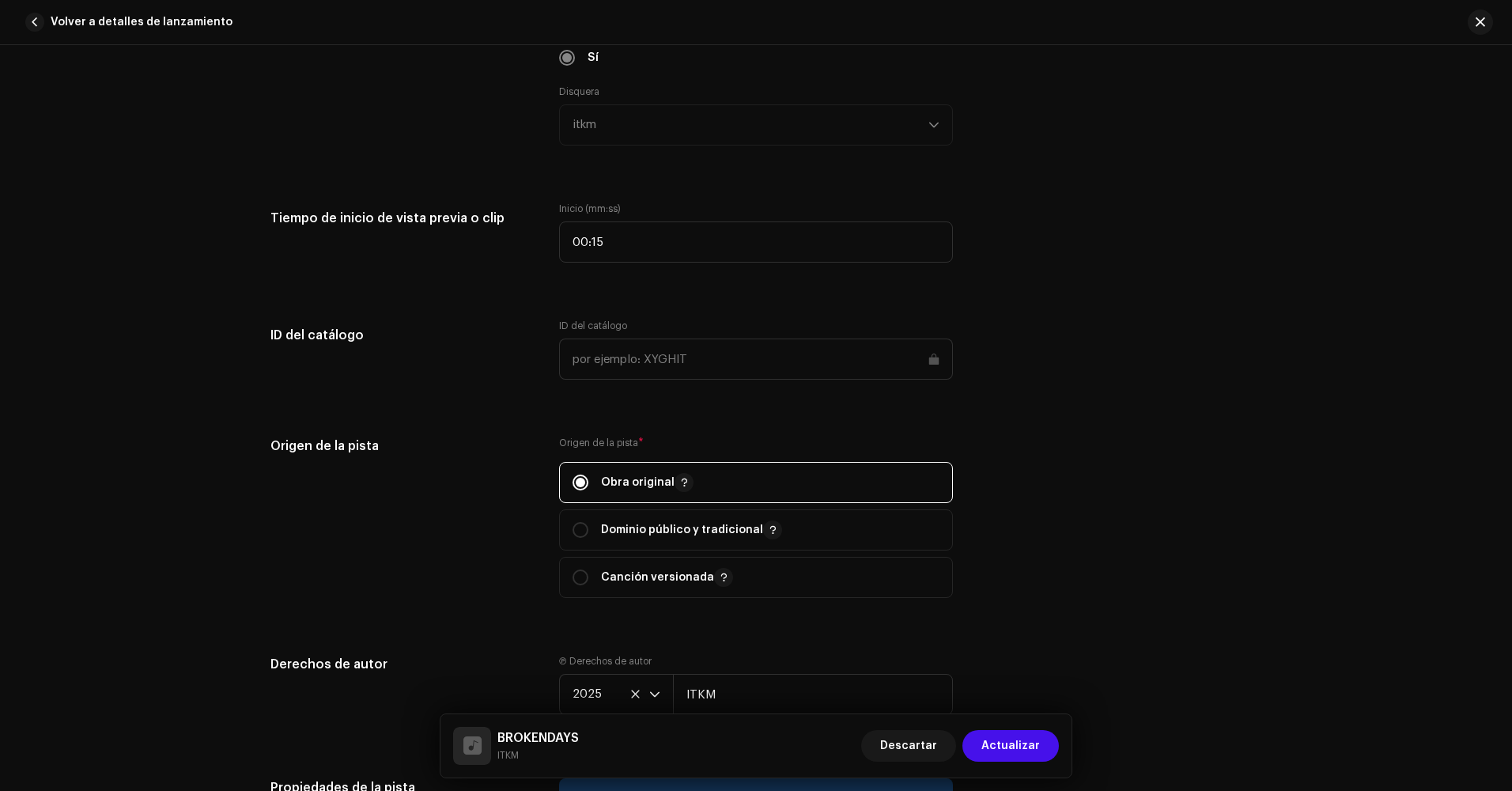
scroll to position [1918, 0]
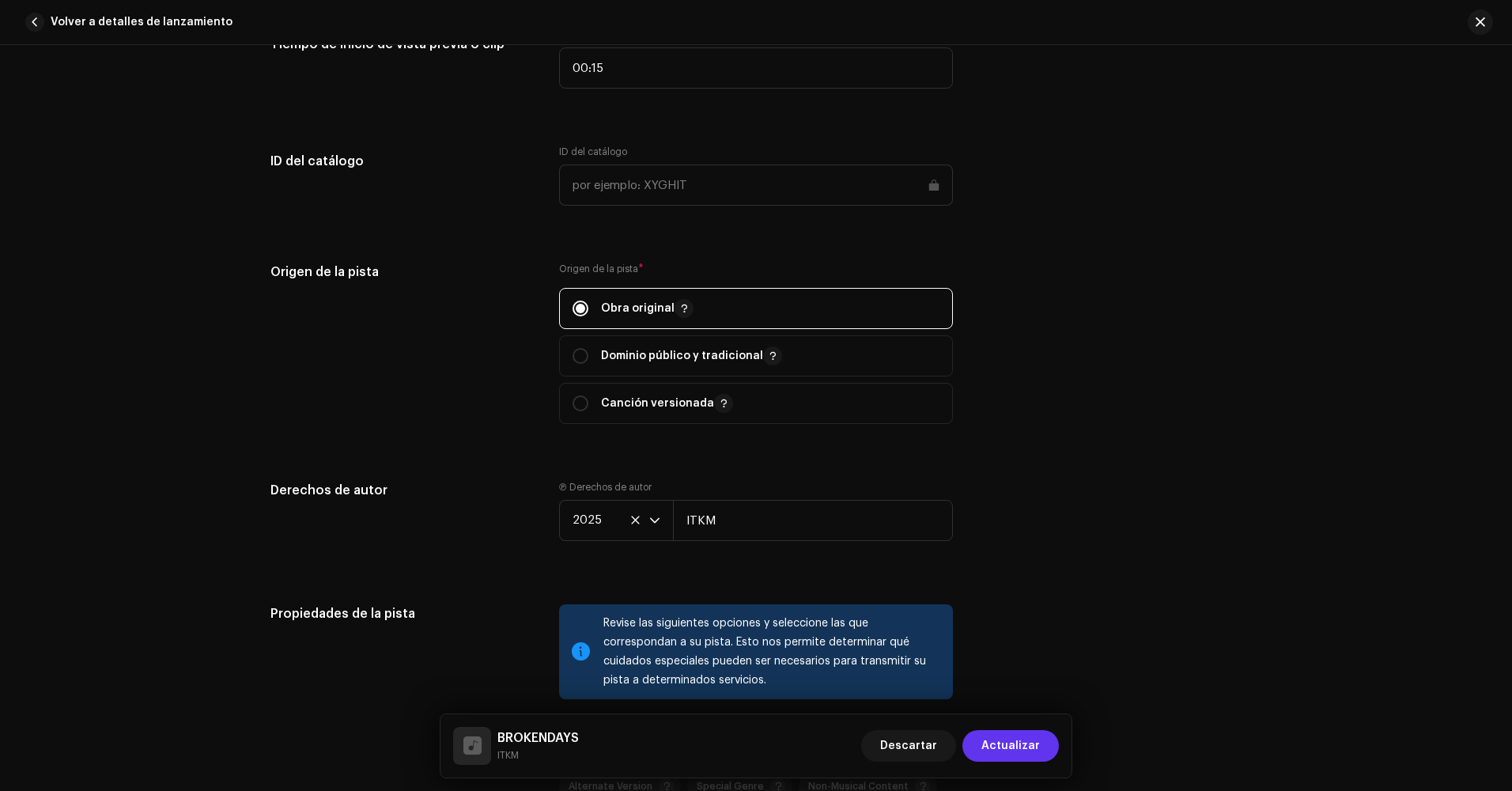
click at [1034, 751] on span "Actualizar" at bounding box center [1010, 746] width 58 height 32
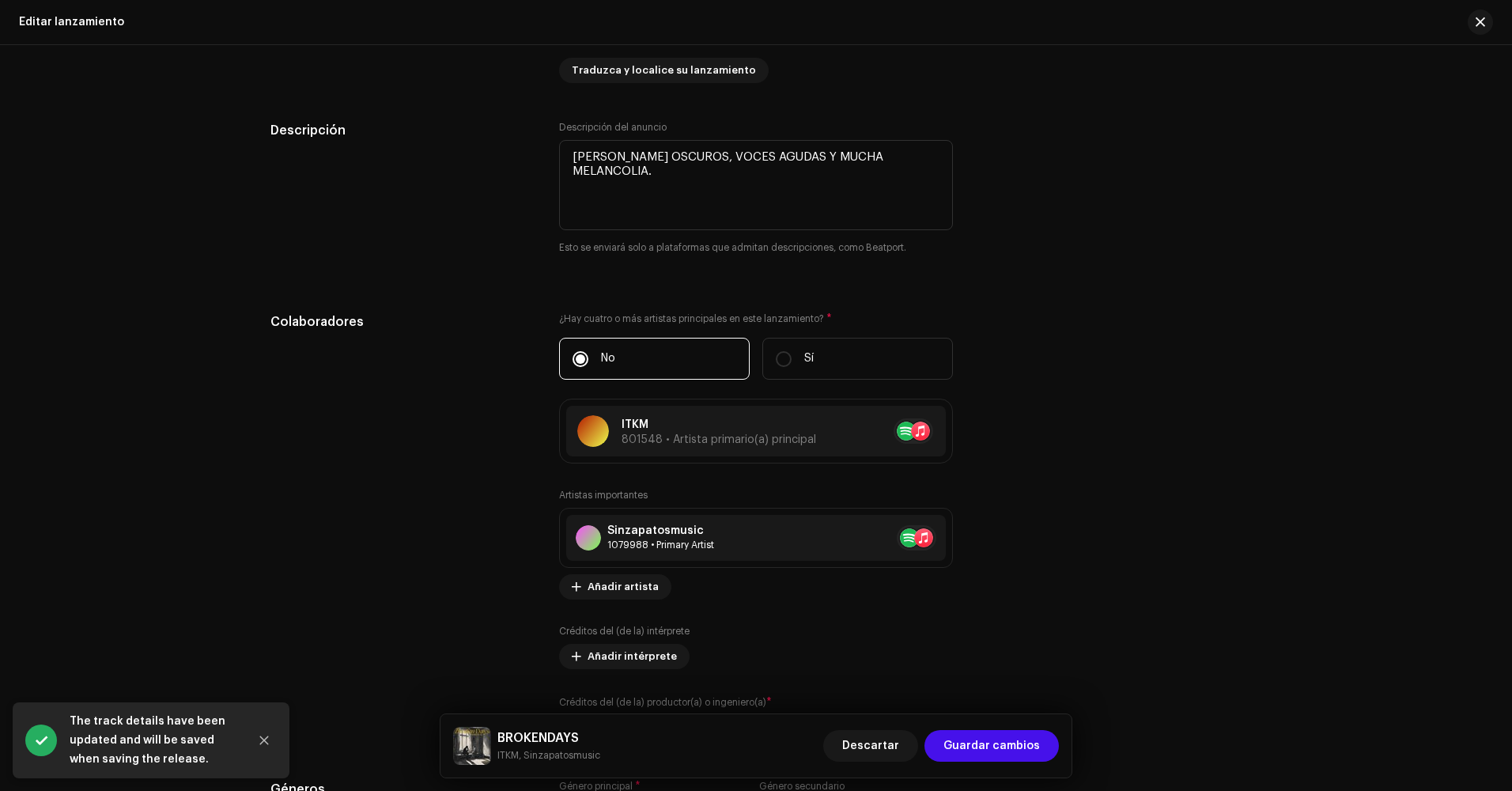
scroll to position [1423, 0]
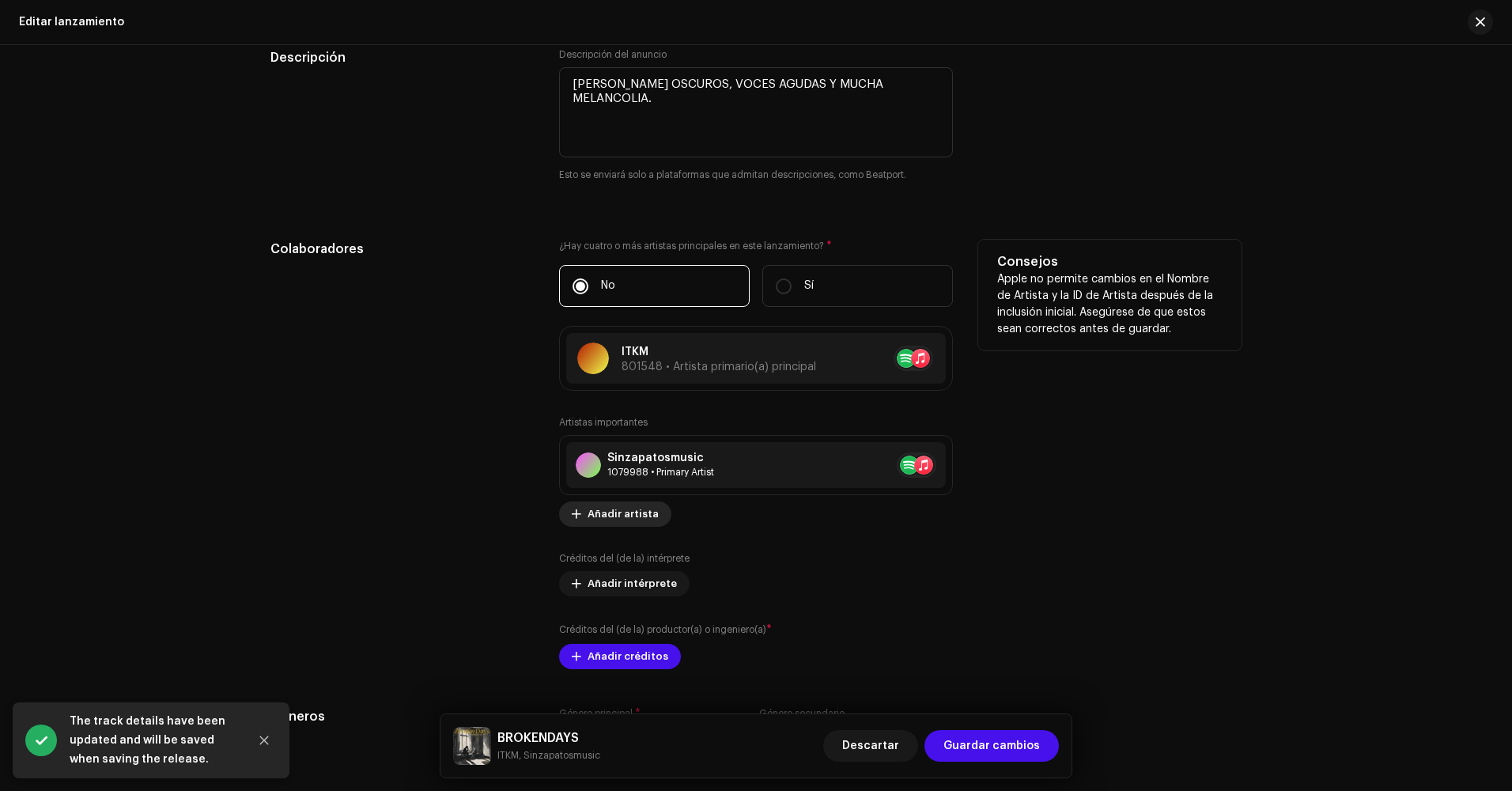
click at [644, 514] on span "Añadir artista" at bounding box center [623, 514] width 71 height 32
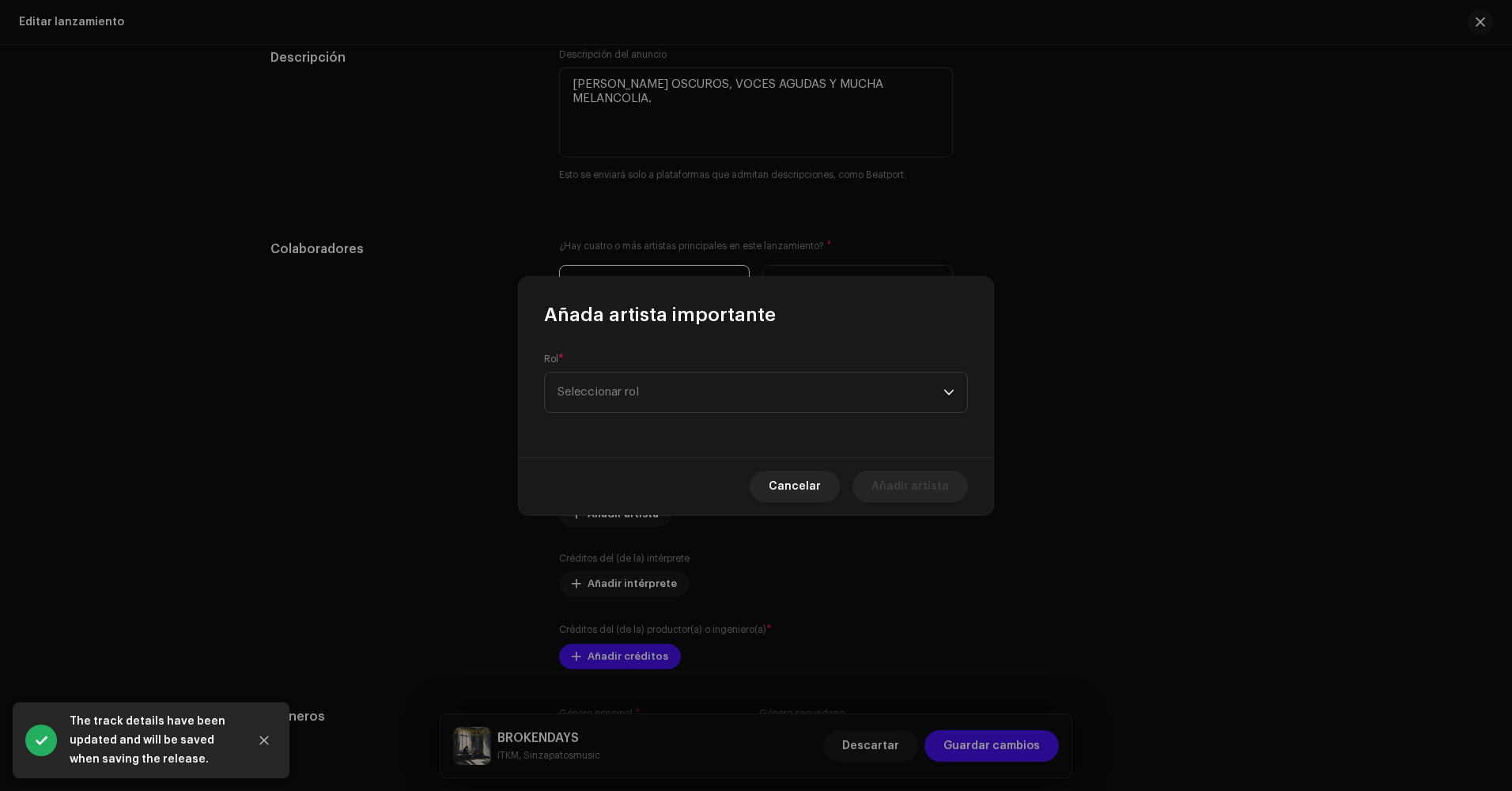
click at [631, 414] on div "Rol * Seleccionar rol" at bounding box center [756, 391] width 474 height 129
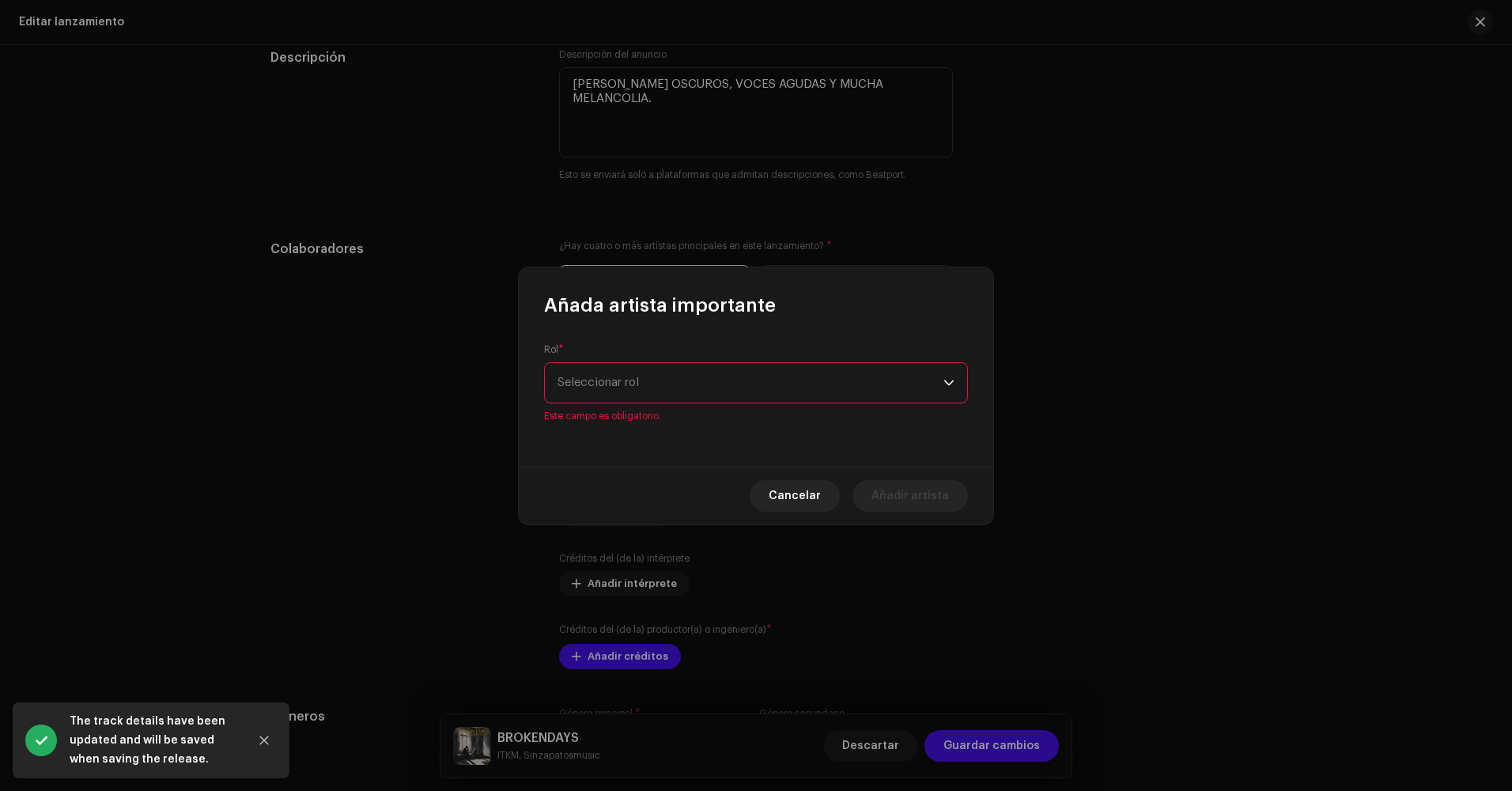
click at [631, 403] on div "Rol * Seleccionar rol Este campo es obligatorio." at bounding box center [756, 382] width 424 height 79
click at [646, 385] on span "Seleccionar rol" at bounding box center [750, 382] width 386 height 40
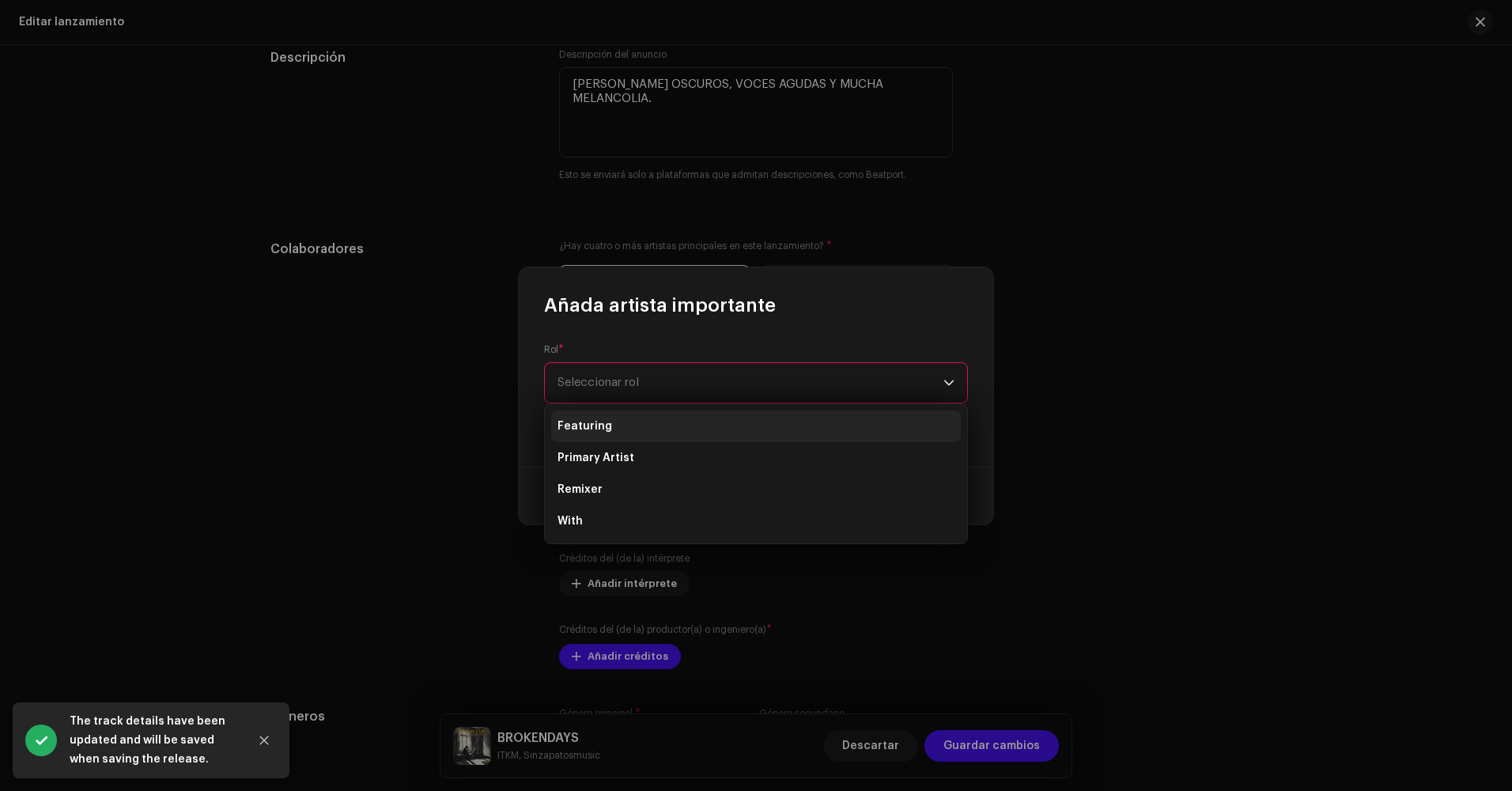
click at [635, 435] on li "Featuring" at bounding box center [756, 427] width 410 height 32
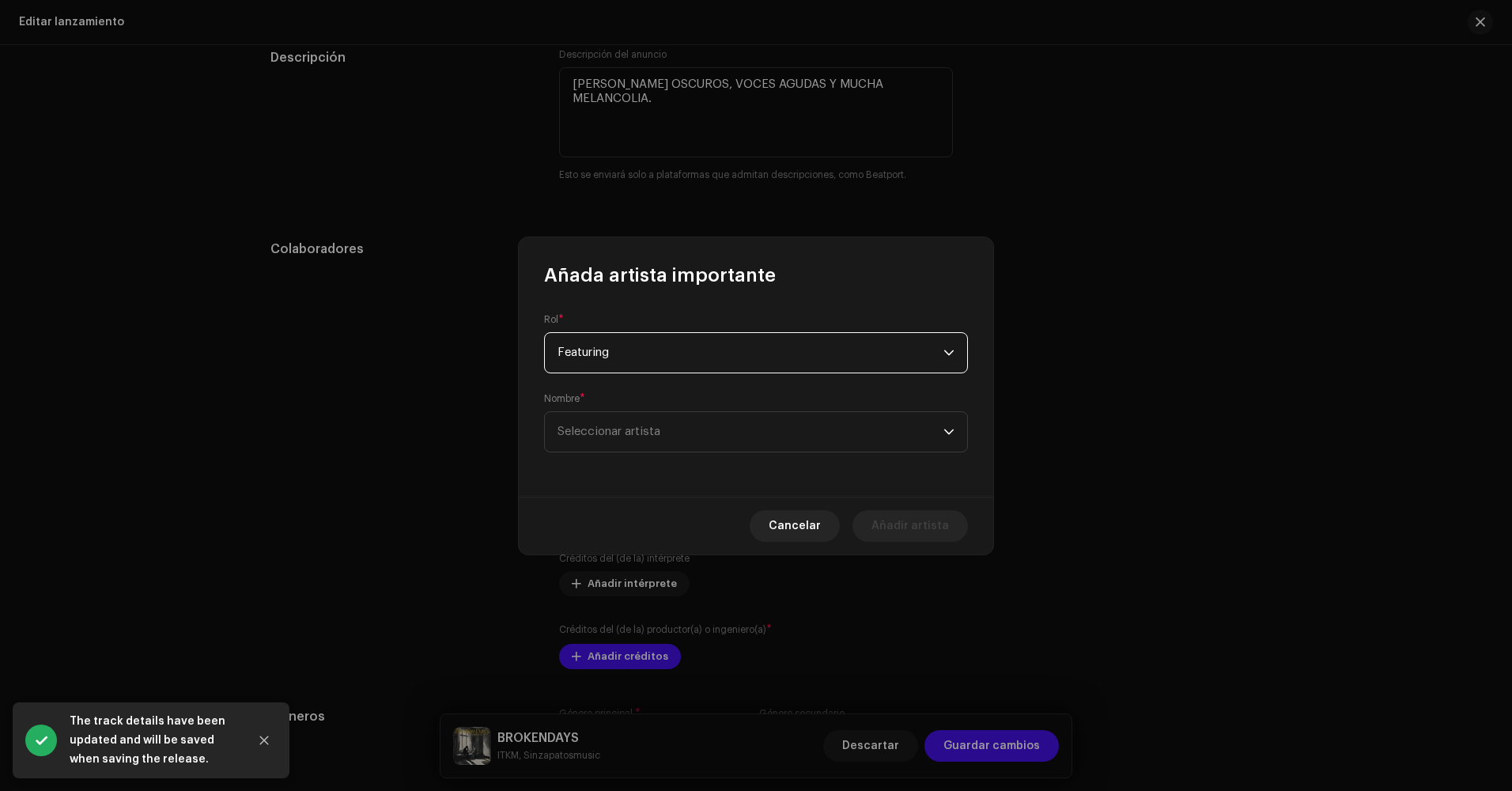
click at [639, 346] on span "Featuring" at bounding box center [750, 353] width 386 height 40
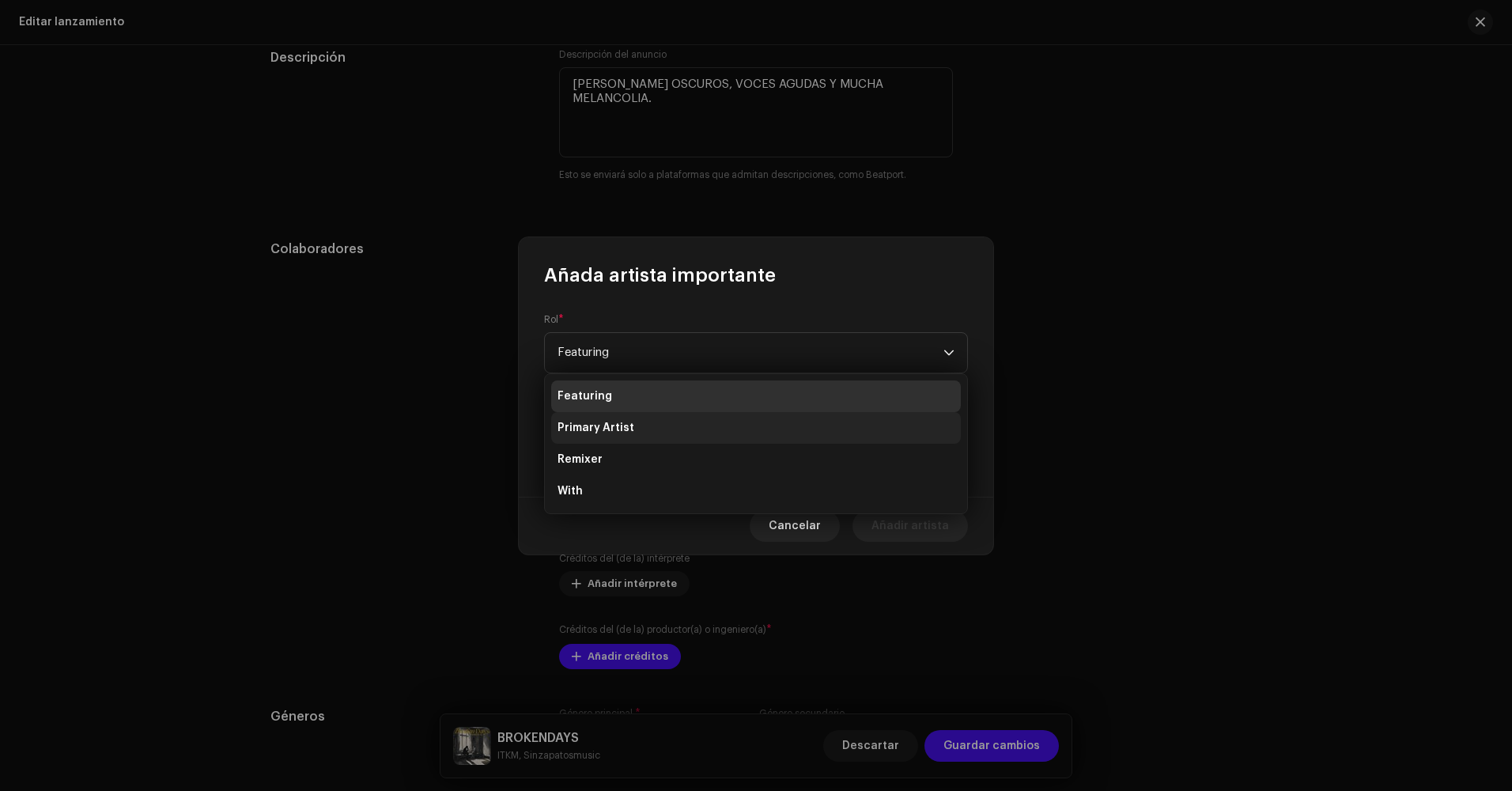
click at [612, 438] on li "Primary Artist" at bounding box center [756, 428] width 410 height 32
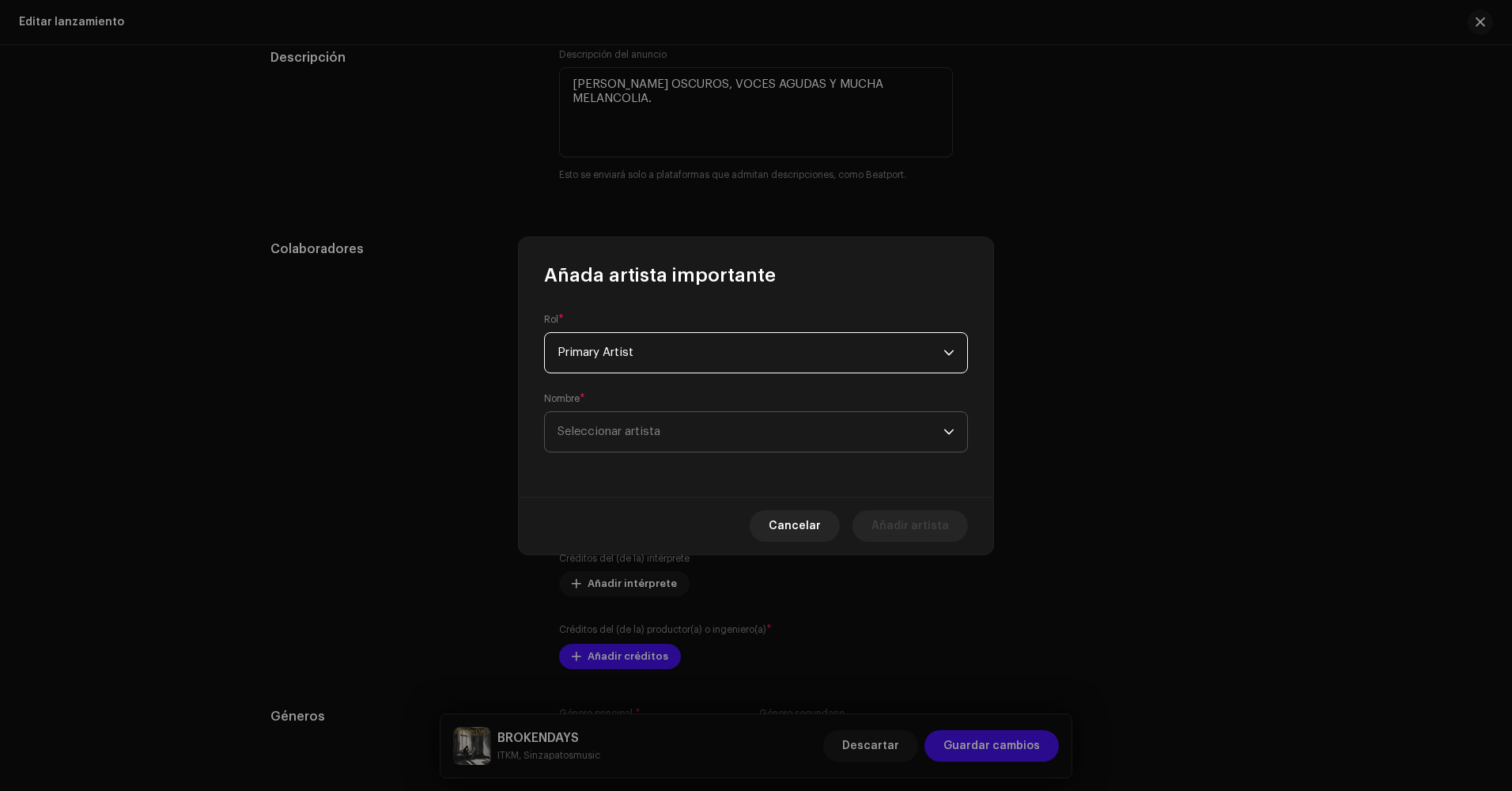
click at [613, 441] on span "Seleccionar artista" at bounding box center [750, 432] width 386 height 40
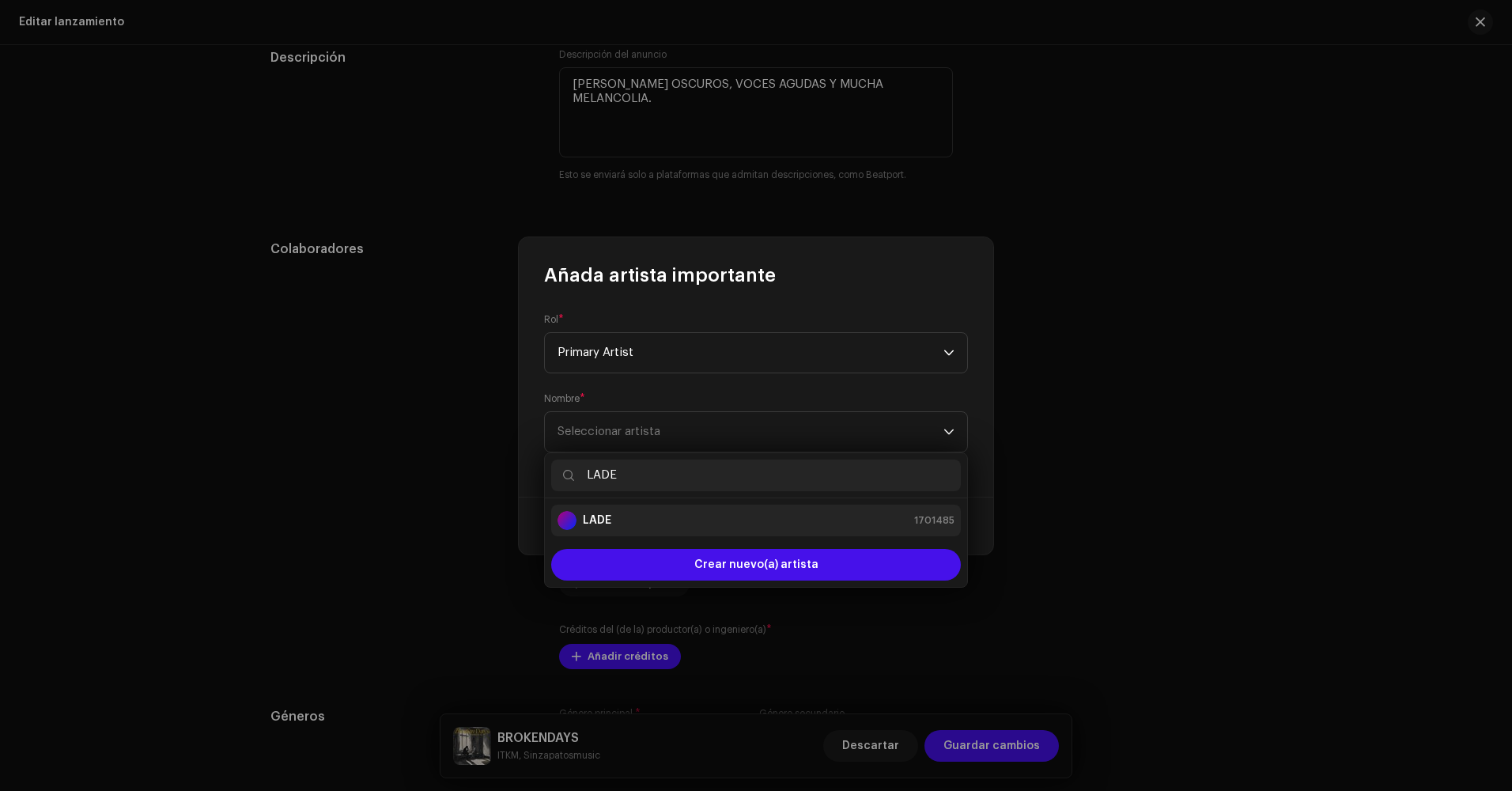
type input "LADE"
click at [799, 525] on div "LADE 1701485" at bounding box center [756, 519] width 397 height 19
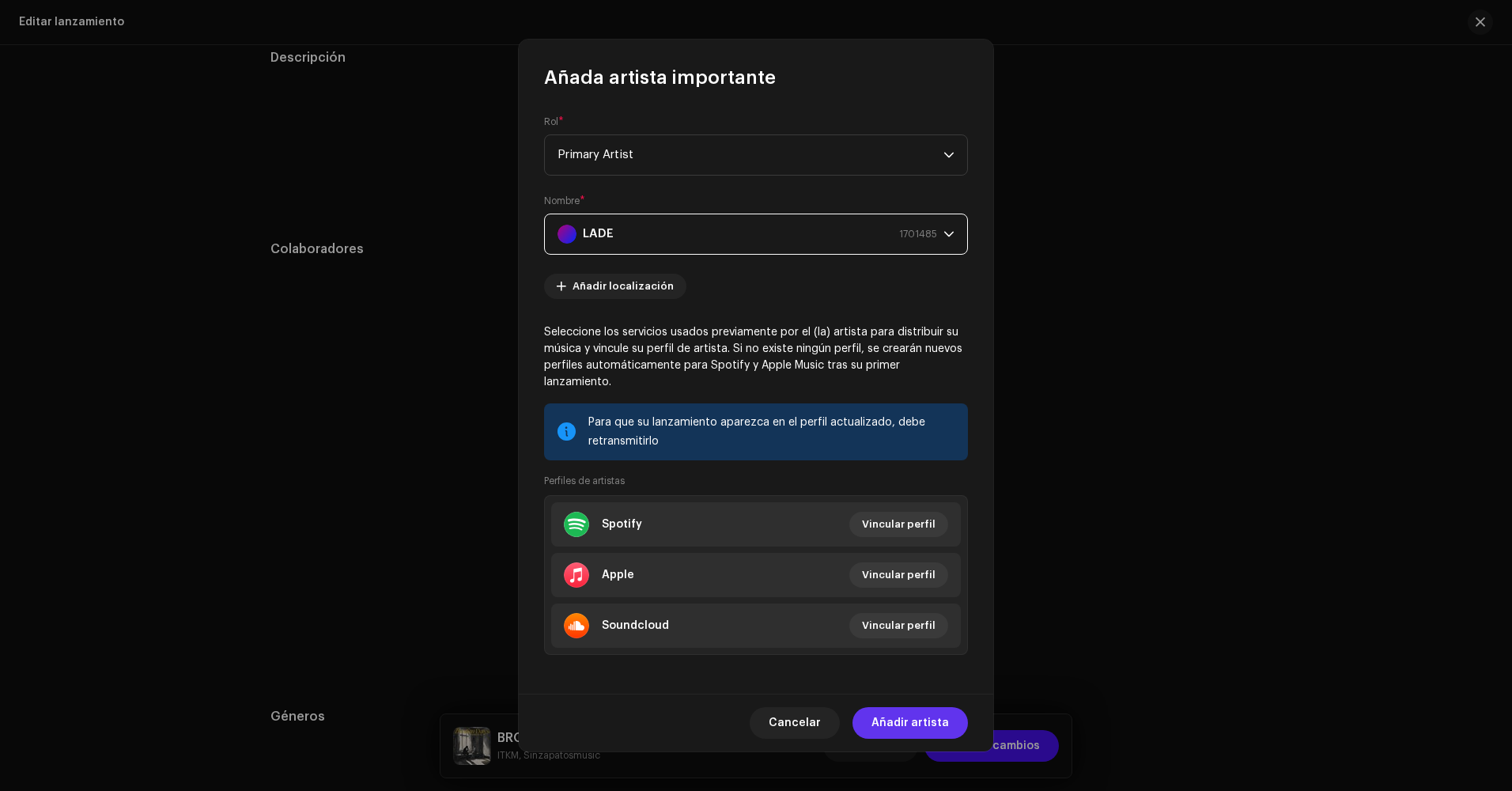
click at [907, 720] on span "Añadir artista" at bounding box center [910, 723] width 77 height 32
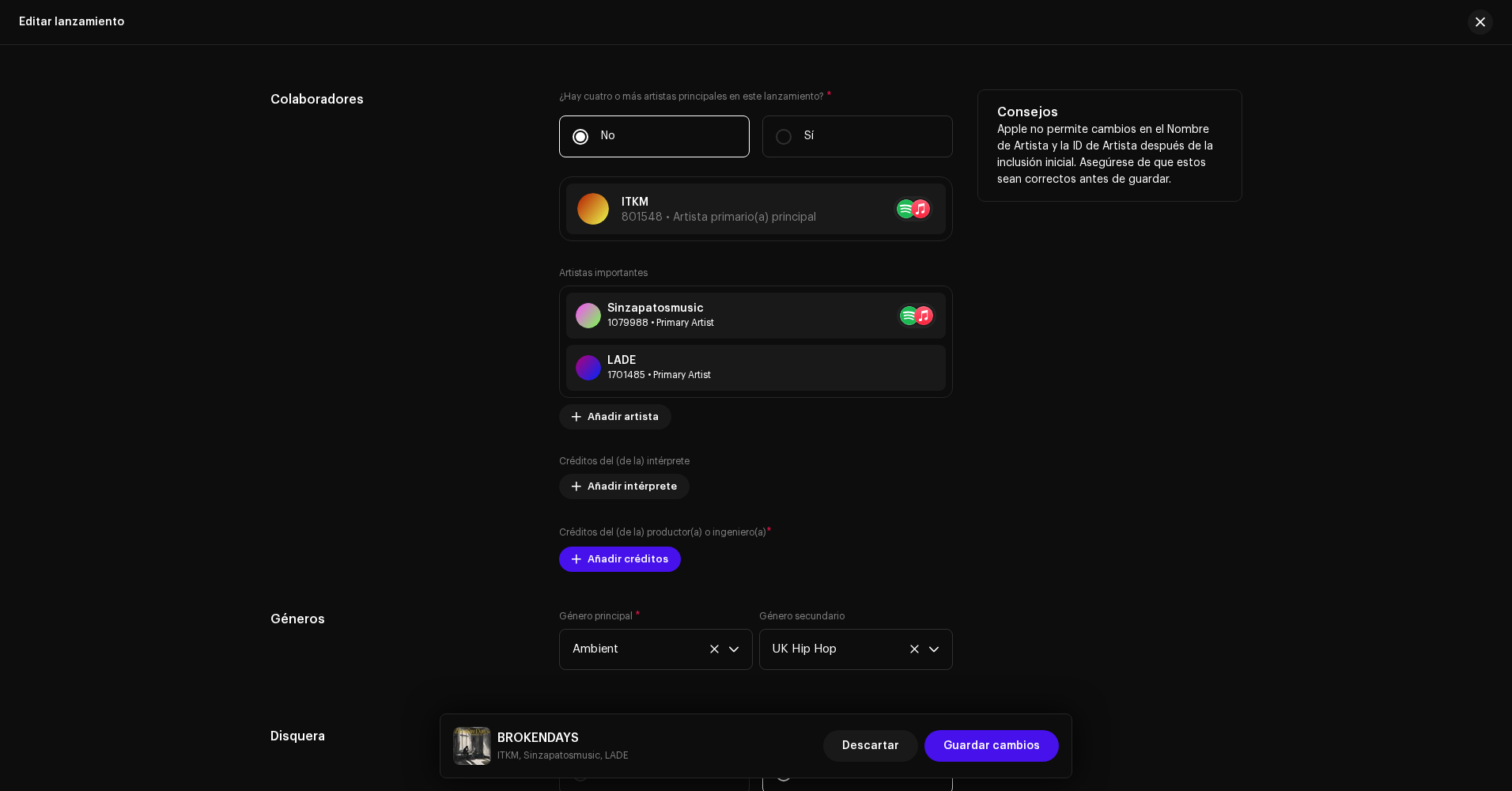
scroll to position [1581, 0]
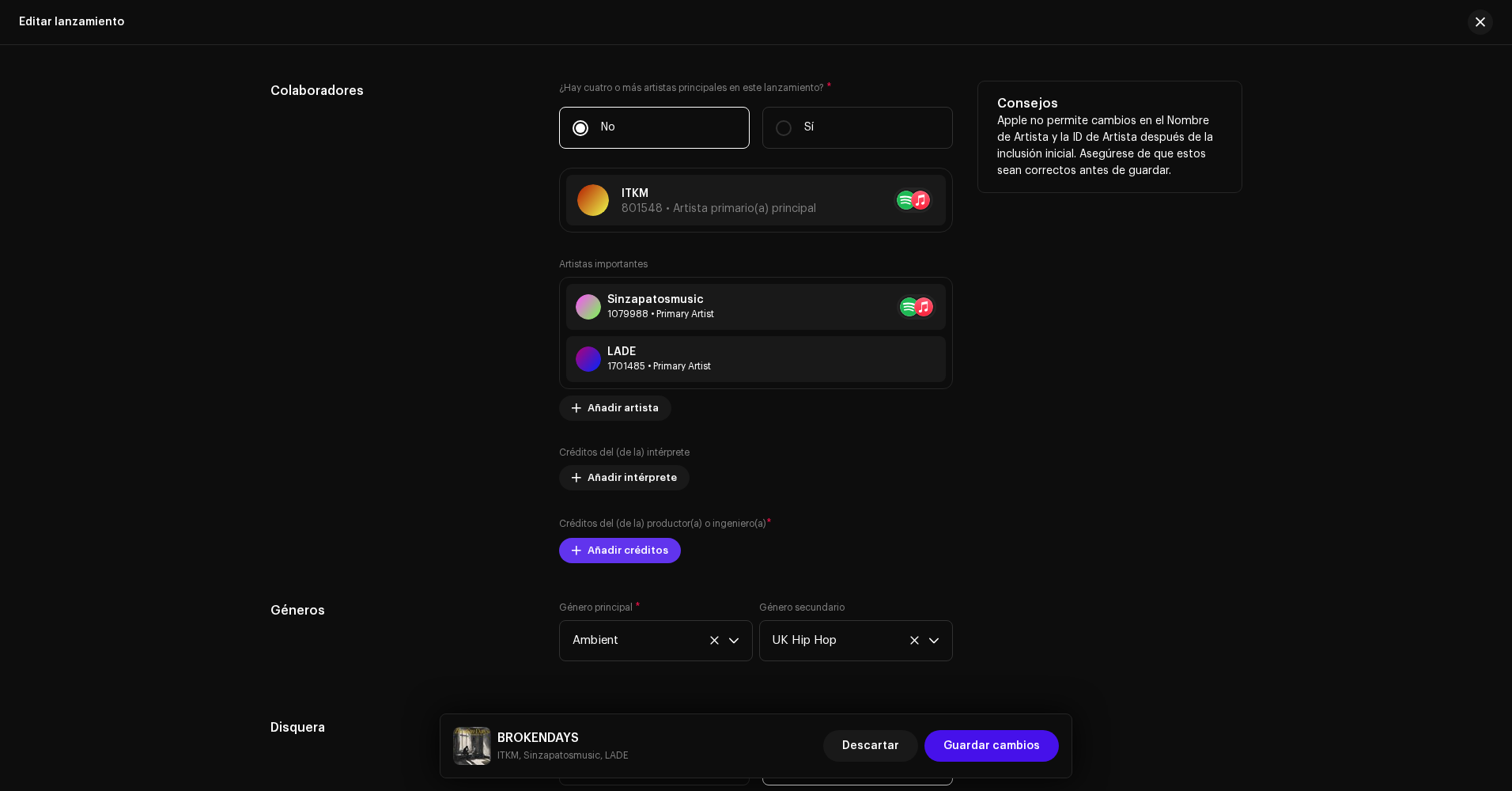
click at [630, 546] on span "Añadir créditos" at bounding box center [628, 550] width 81 height 32
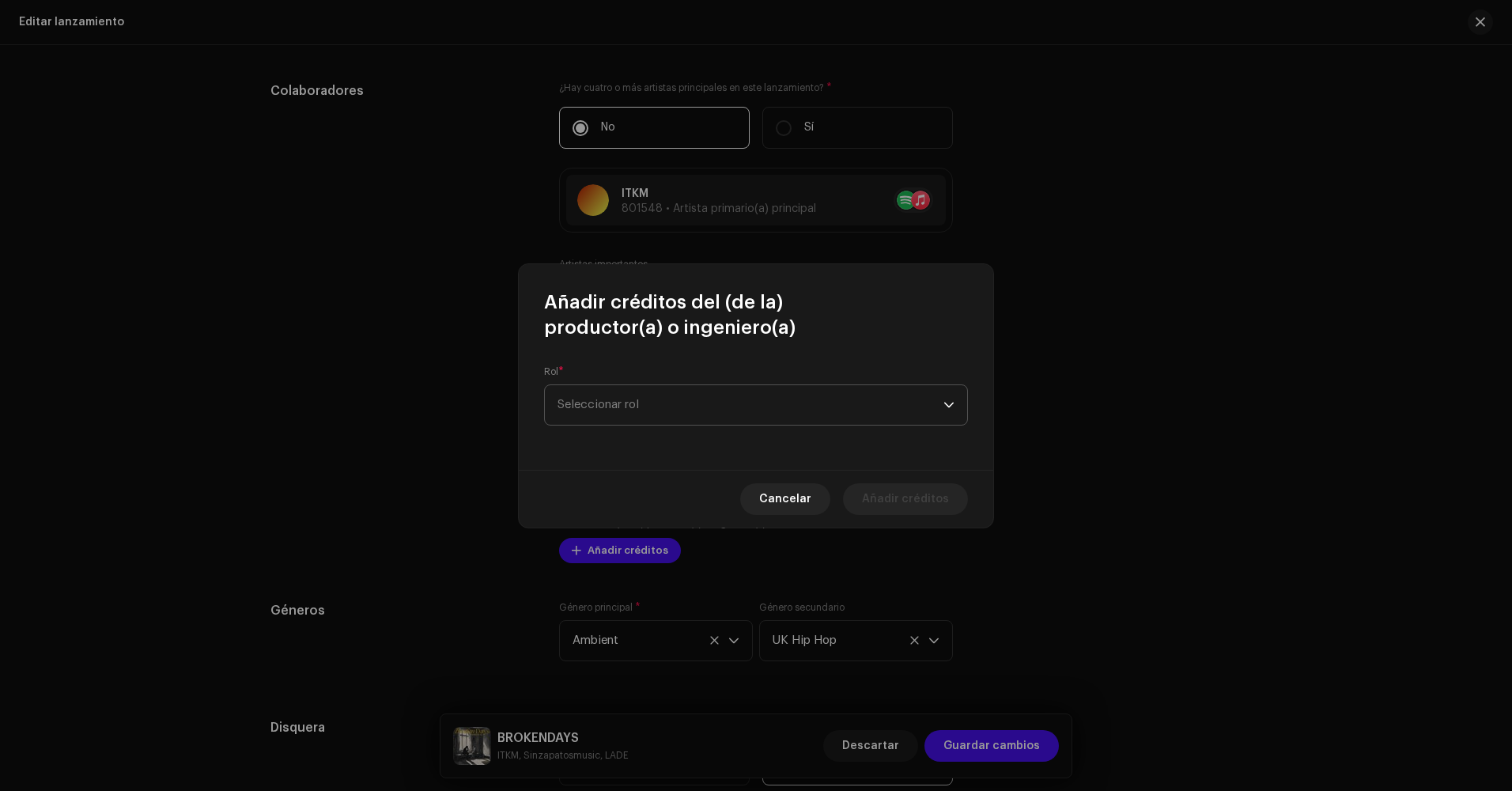
drag, startPoint x: 669, startPoint y: 411, endPoint x: 675, endPoint y: 423, distance: 13.4
click at [671, 411] on span "Seleccionar rol" at bounding box center [750, 405] width 386 height 40
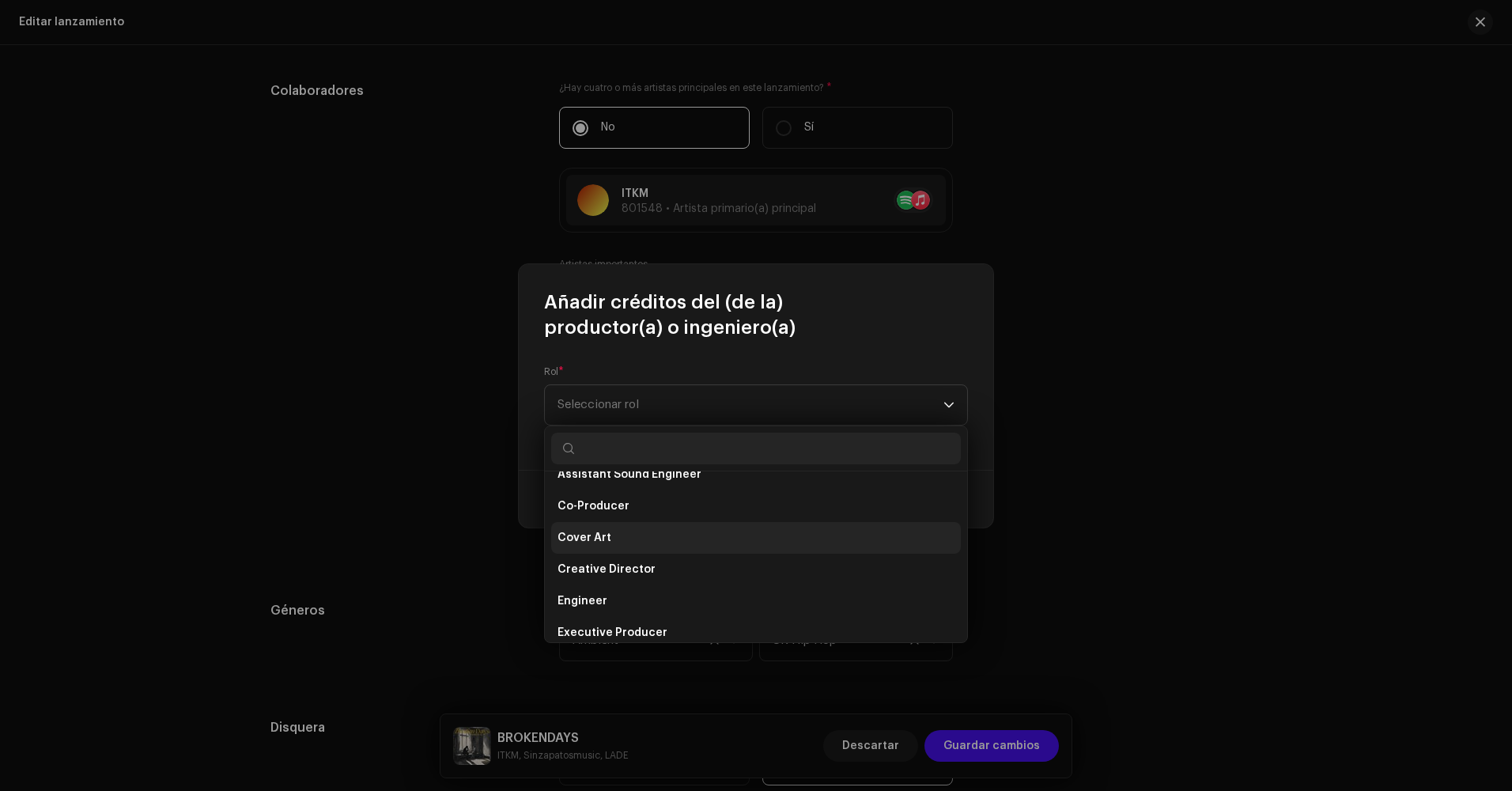
scroll to position [237, 0]
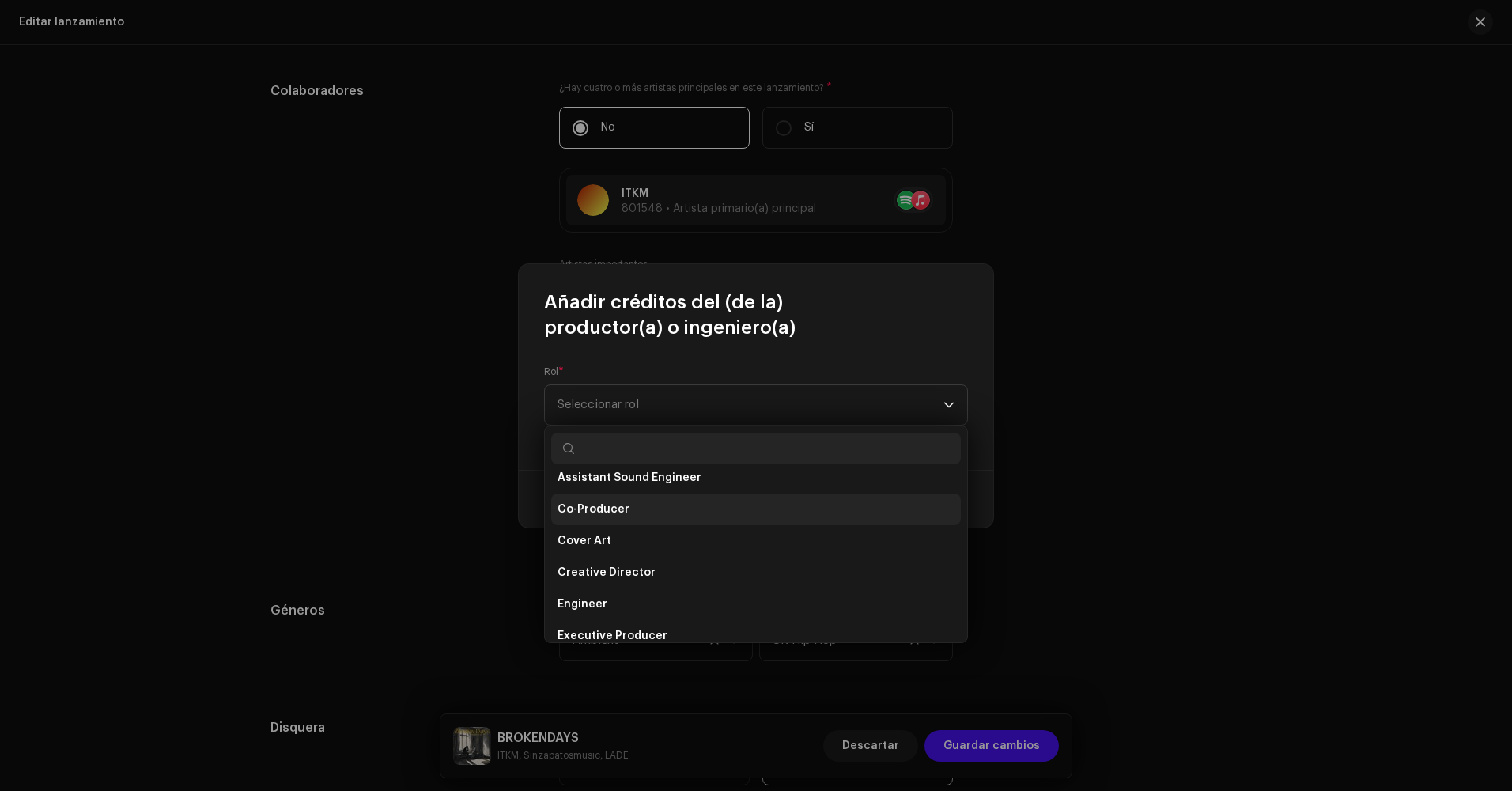
click at [660, 496] on li "Co-Producer" at bounding box center [756, 510] width 410 height 32
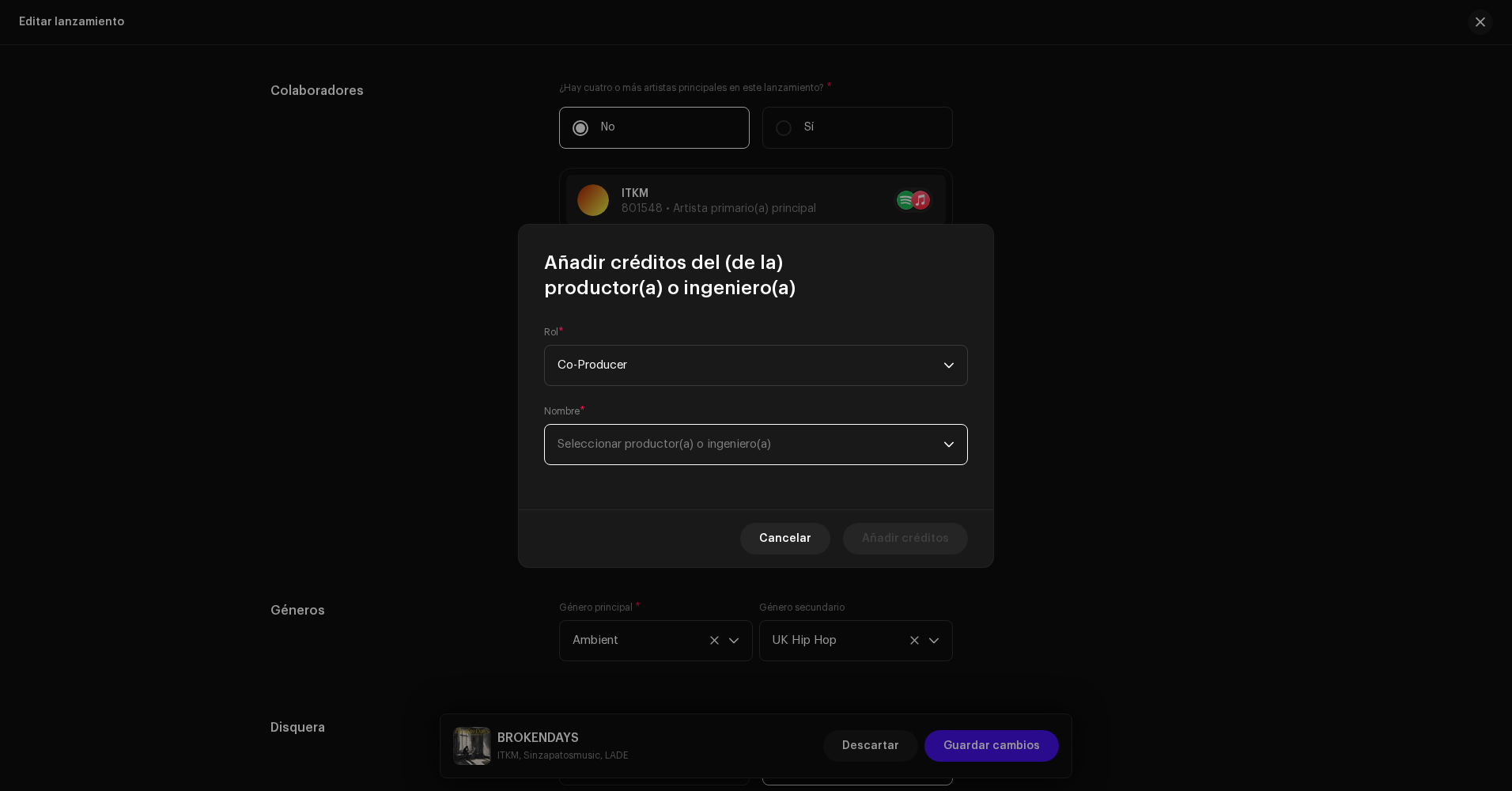
click at [696, 463] on span "Seleccionar productor(a) o ingeniero(a)" at bounding box center [750, 444] width 386 height 40
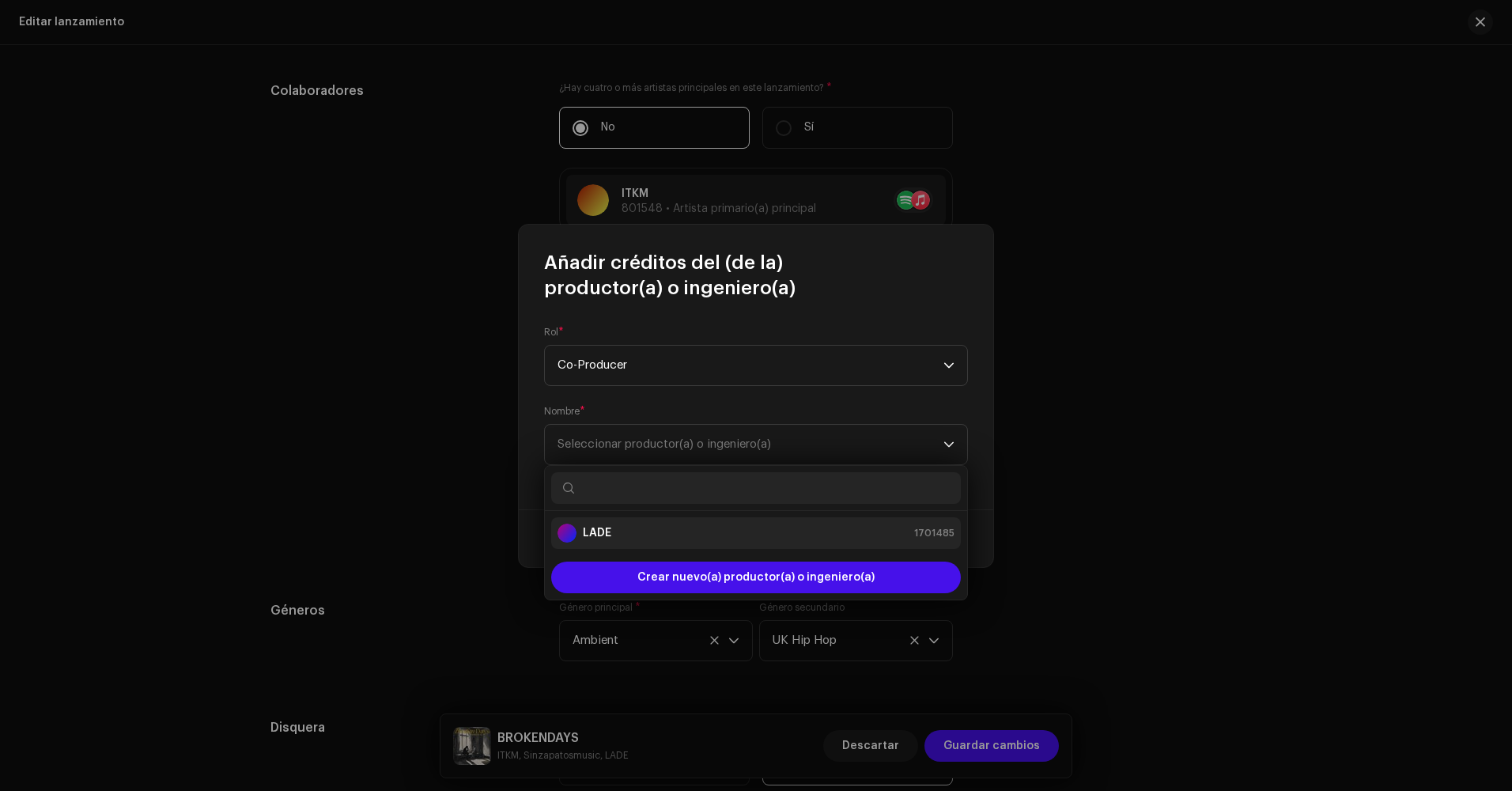
click at [673, 537] on div "LADE 1701485" at bounding box center [756, 532] width 397 height 19
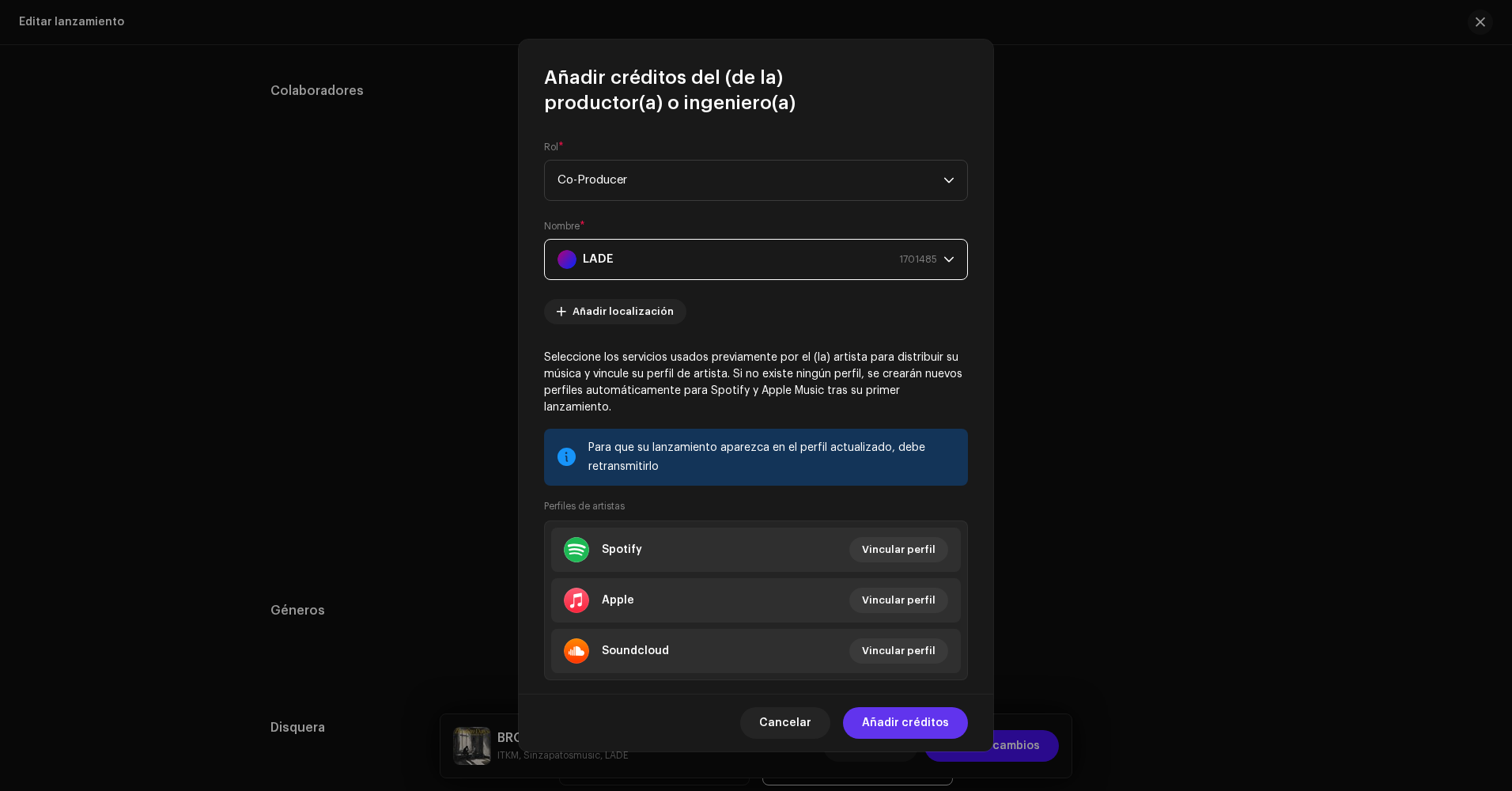
click at [923, 724] on span "Añadir créditos" at bounding box center [906, 723] width 87 height 32
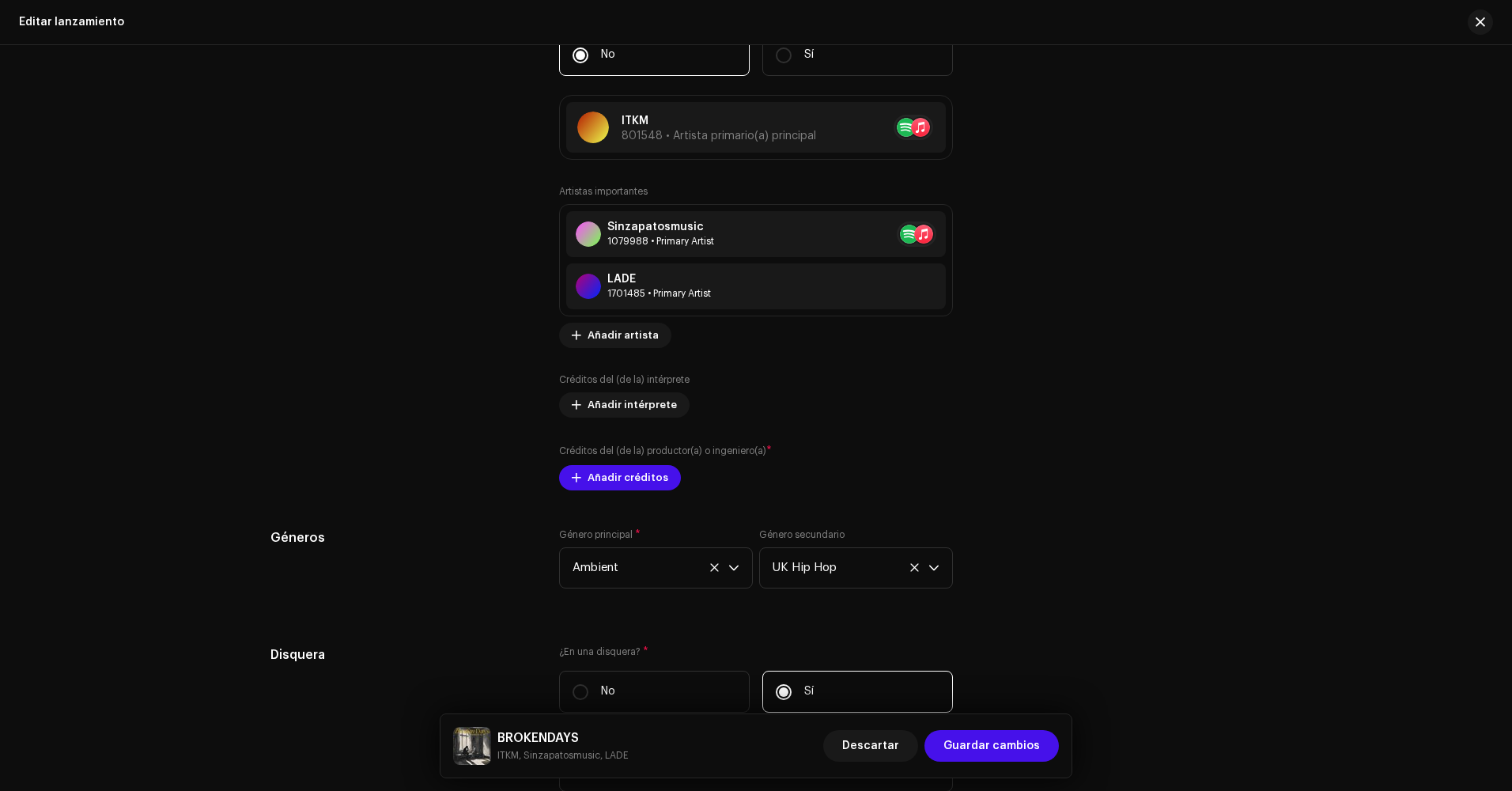
scroll to position [1660, 0]
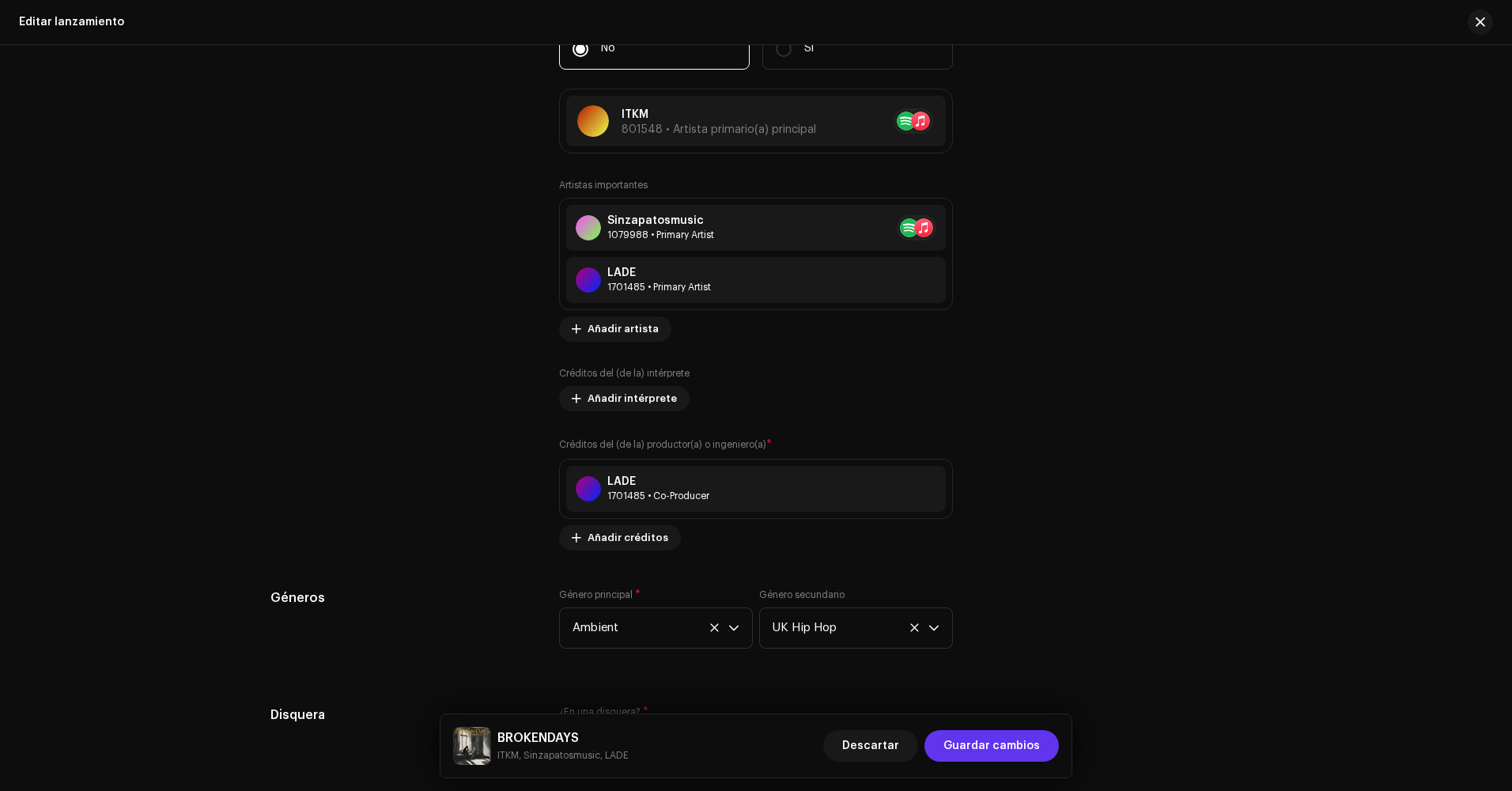
click at [1008, 745] on span "Guardar cambios" at bounding box center [992, 746] width 97 height 32
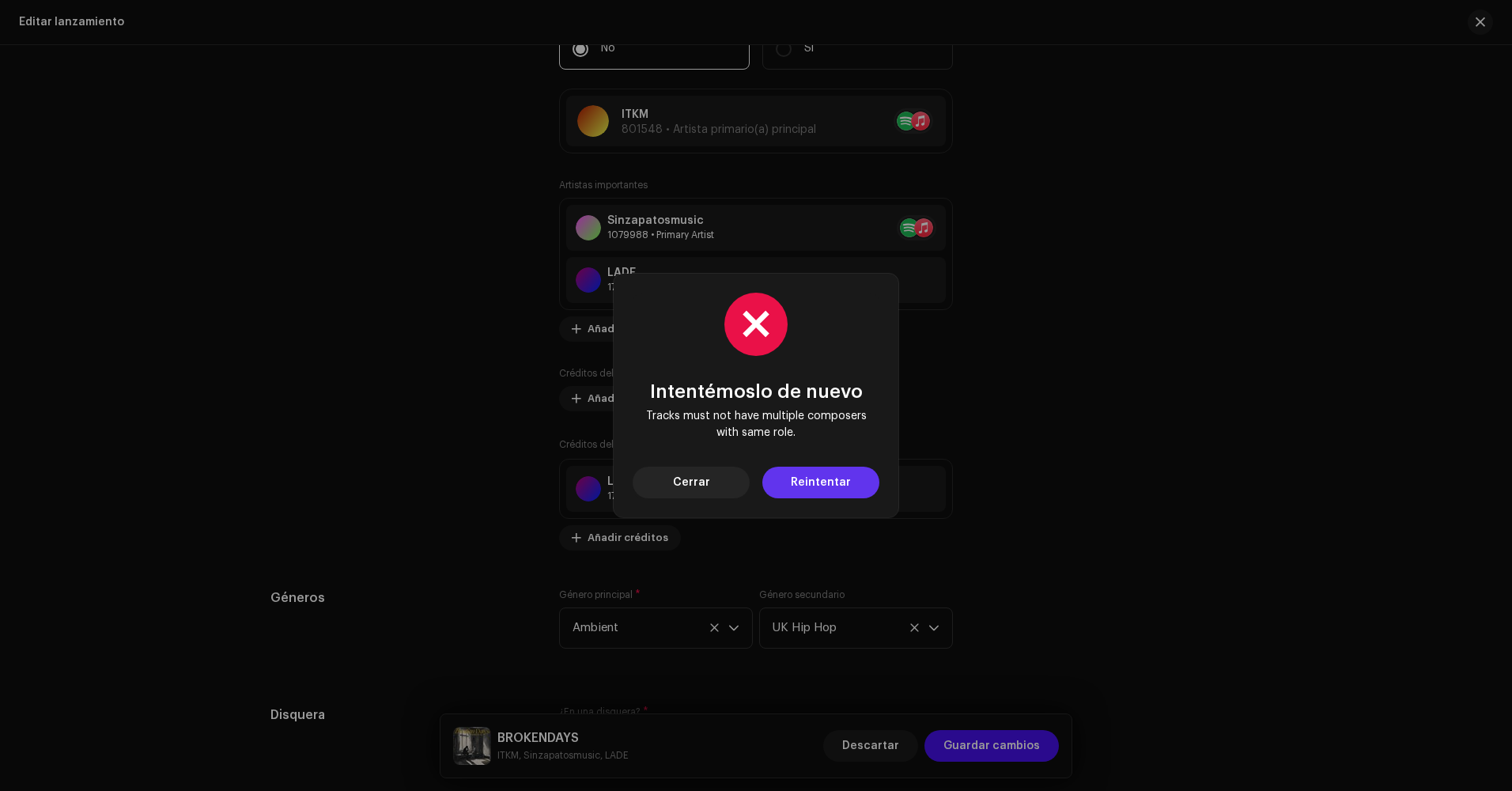
click at [833, 492] on span "Reintentar" at bounding box center [821, 482] width 60 height 32
click at [736, 481] on button "Cerrar" at bounding box center [690, 482] width 117 height 32
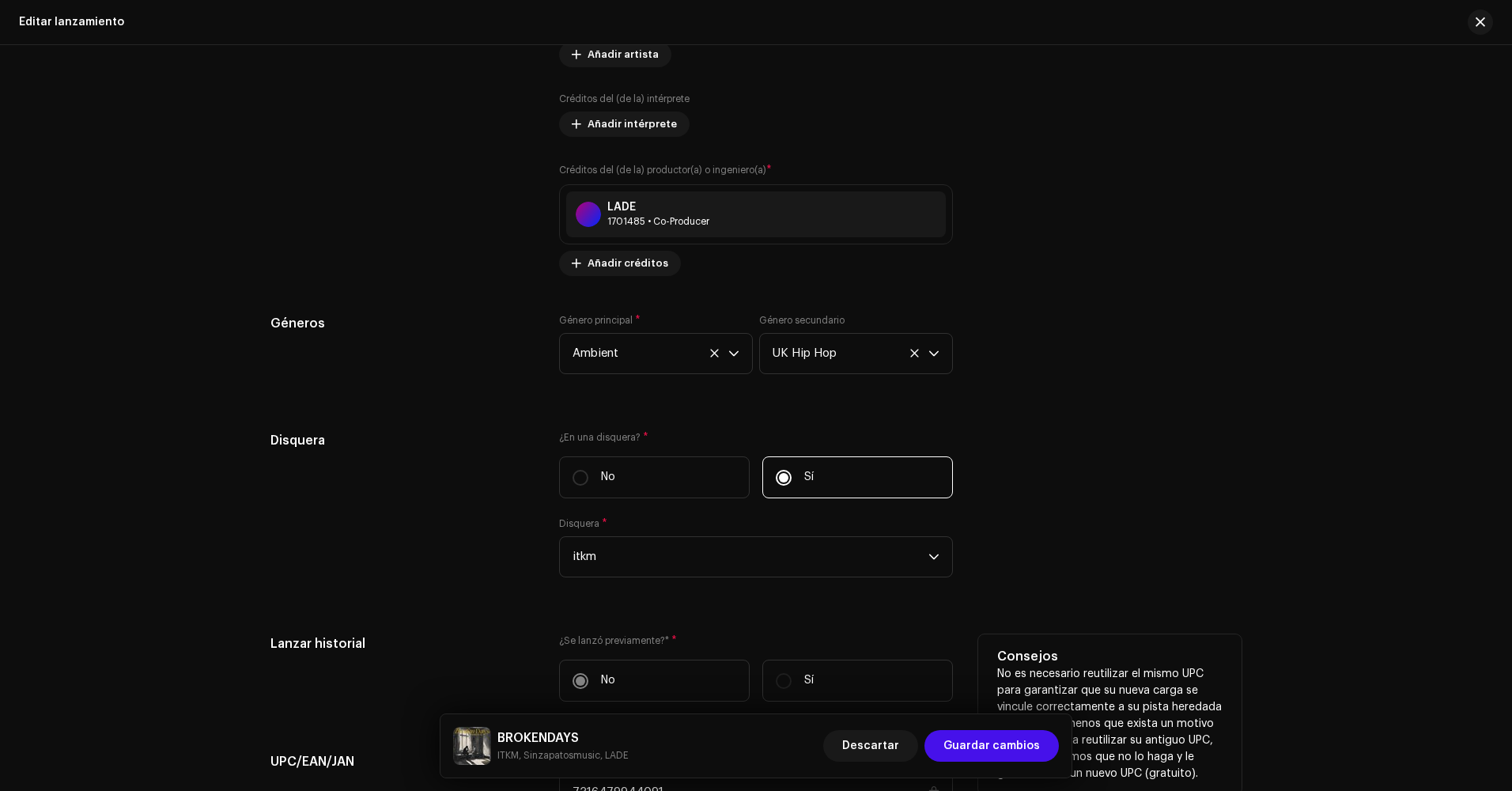
scroll to position [1570, 0]
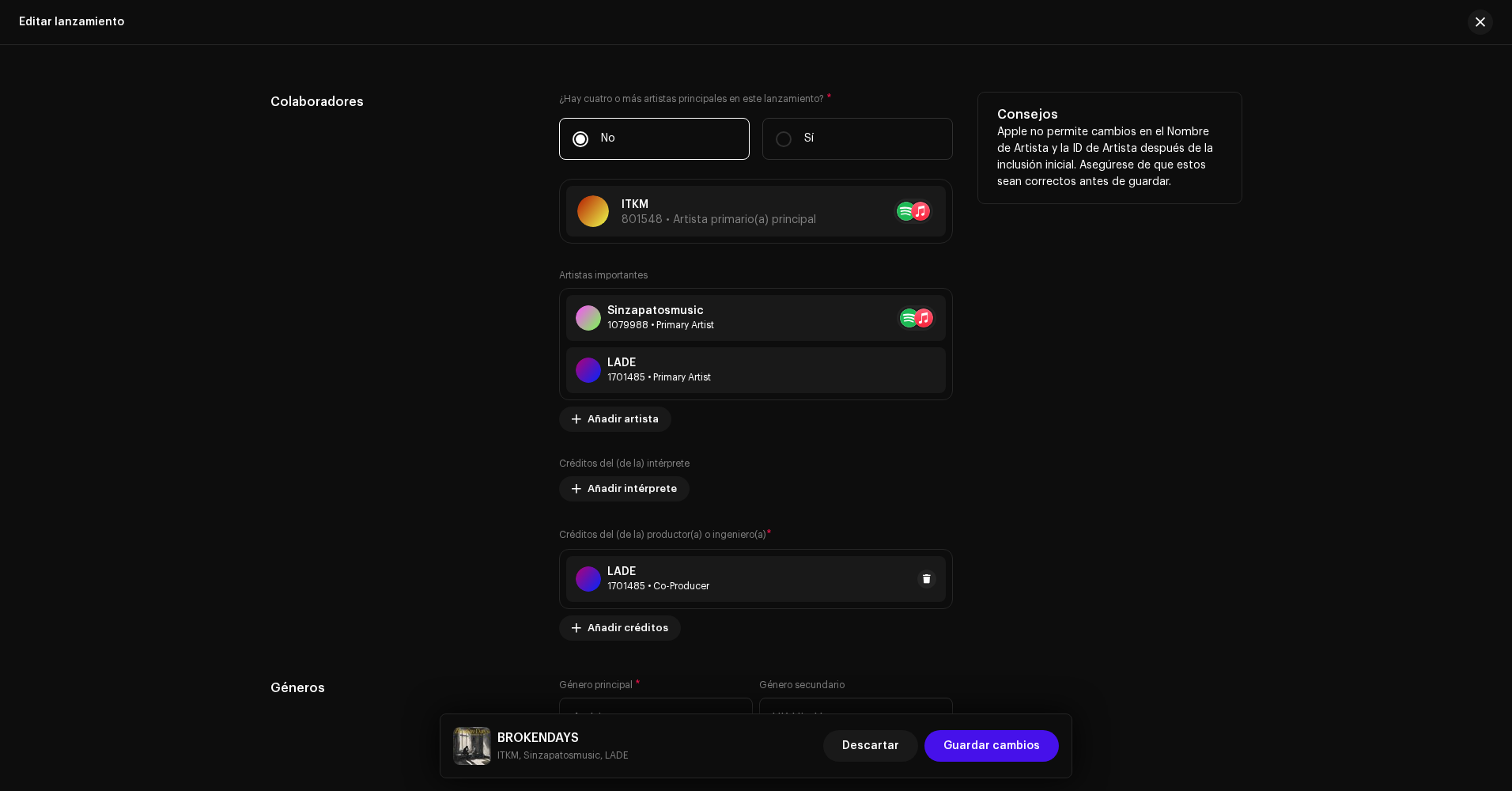
click at [790, 585] on div "LADE 1701485 • Co-Producer" at bounding box center [756, 579] width 379 height 45
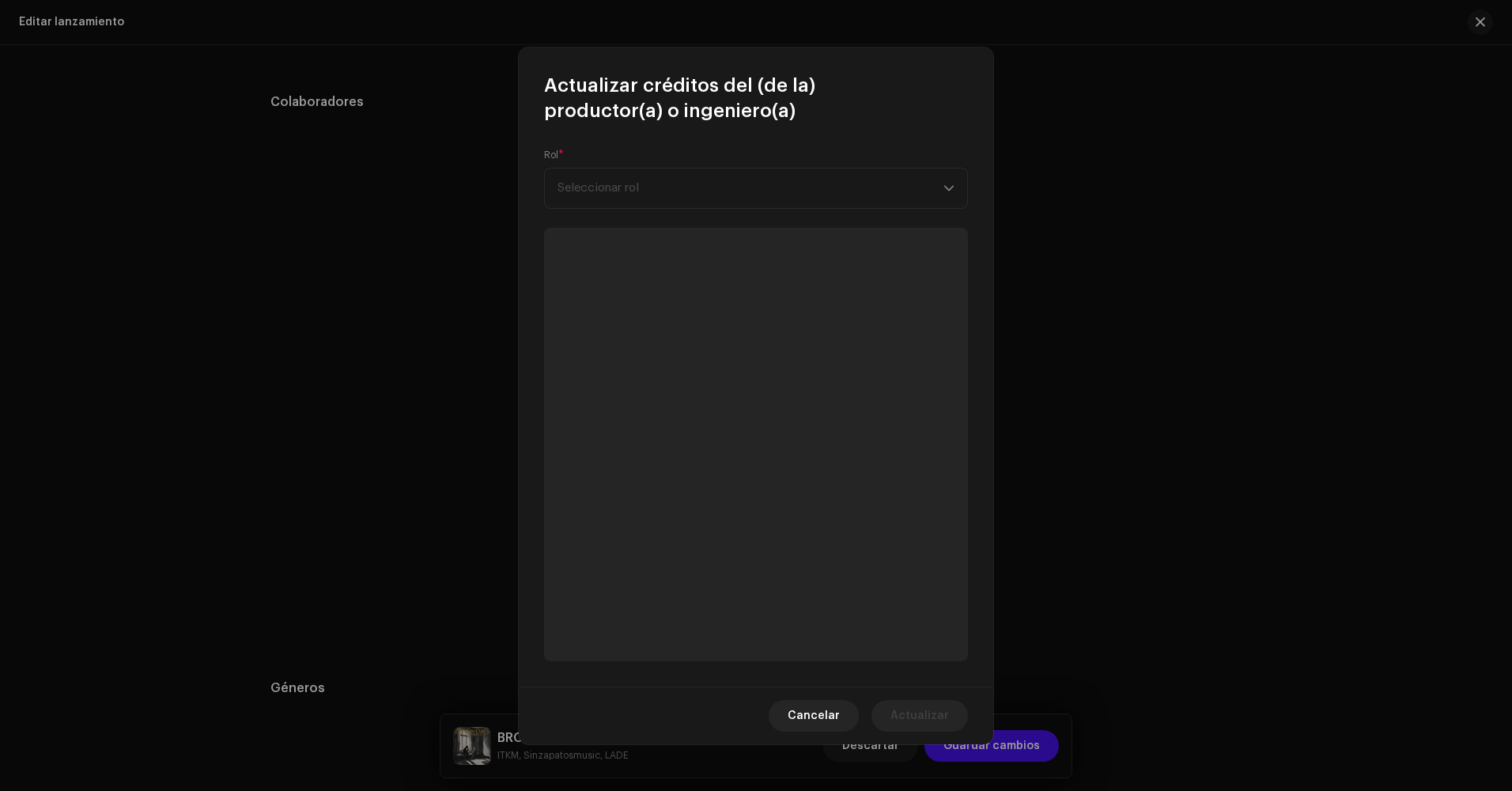
click at [817, 740] on div "Cancelar Actualizar" at bounding box center [756, 715] width 474 height 57
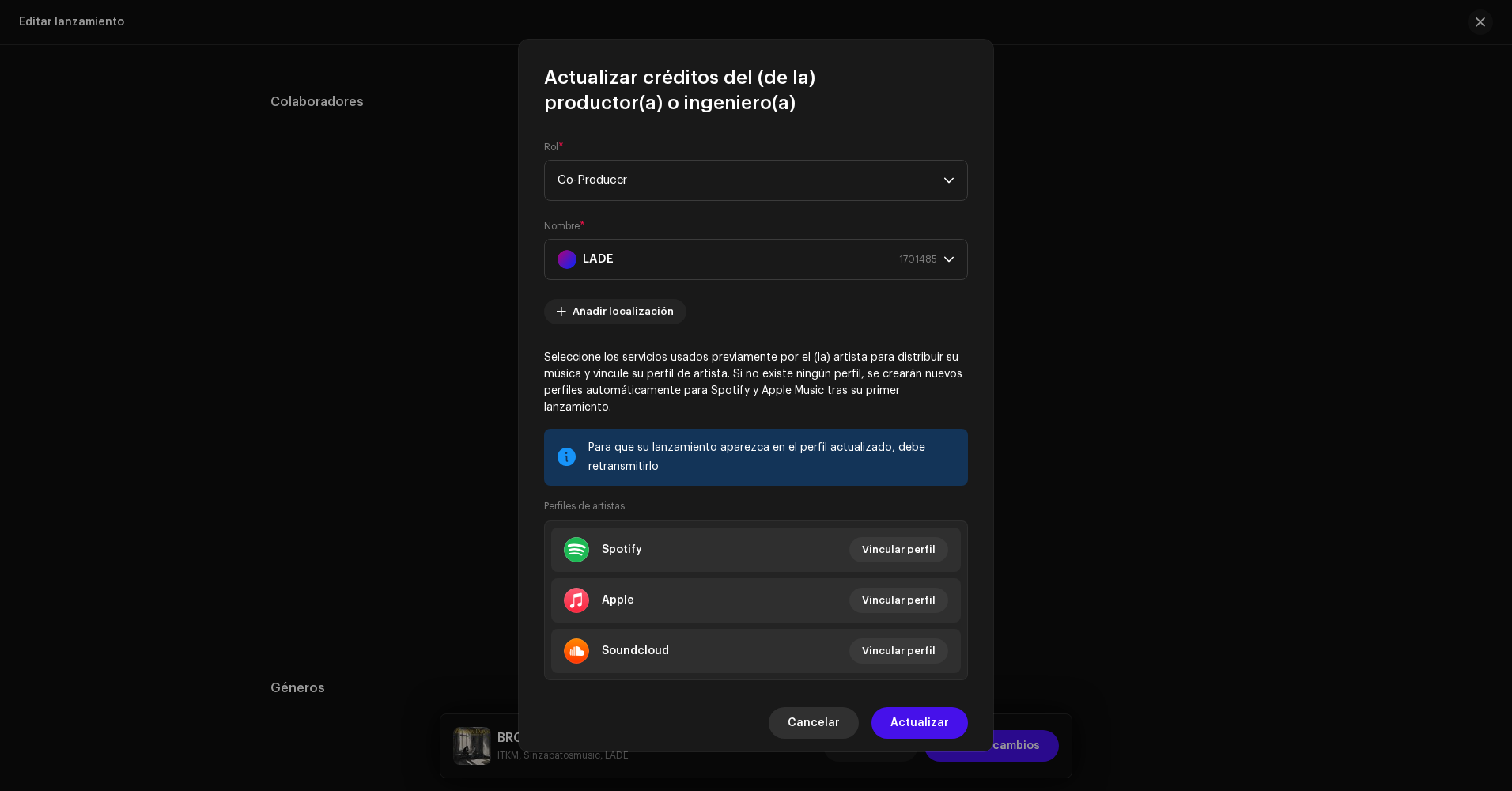
click at [817, 728] on span "Cancelar" at bounding box center [813, 723] width 52 height 32
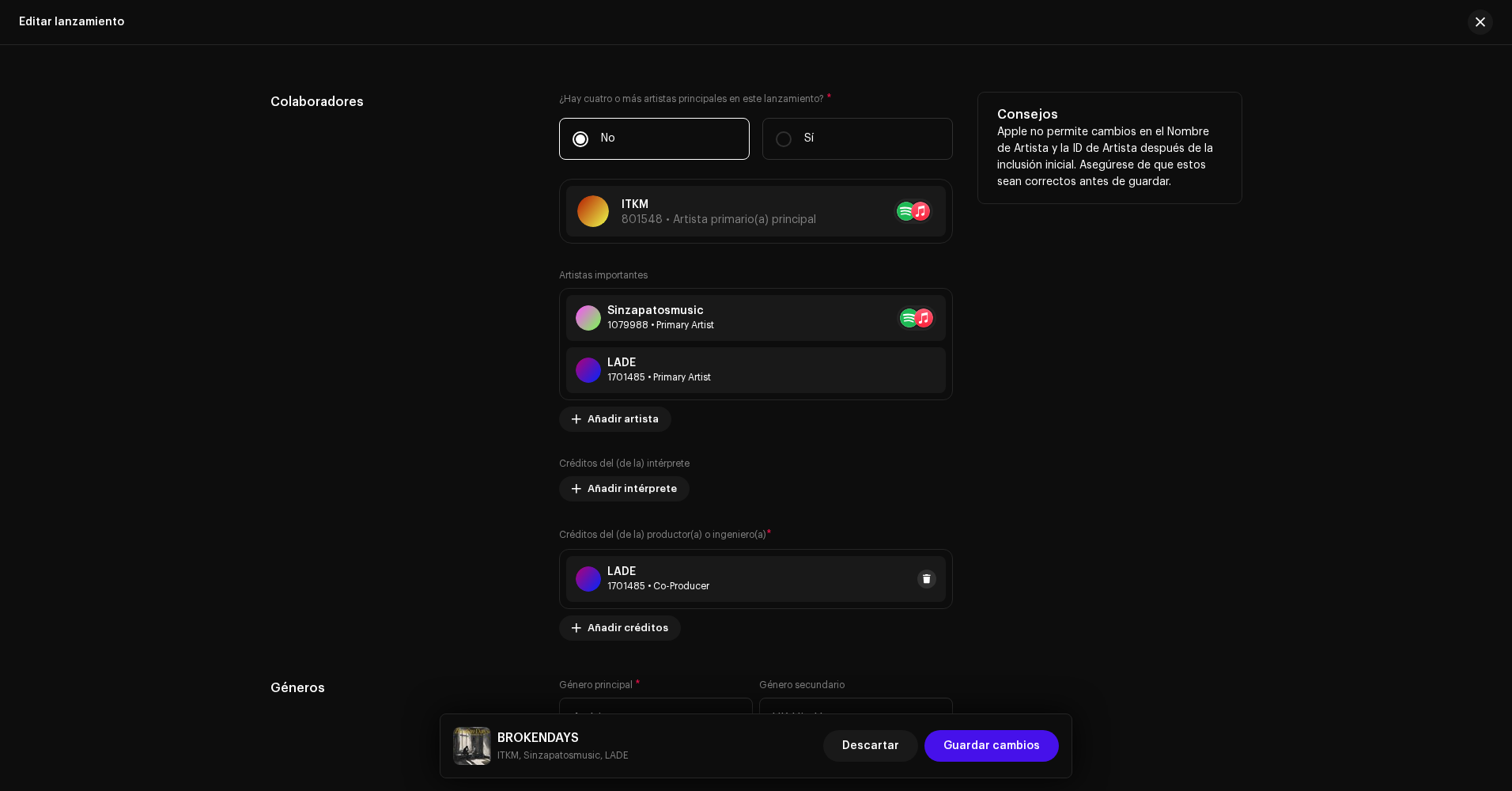
click at [930, 578] on button at bounding box center [926, 578] width 19 height 19
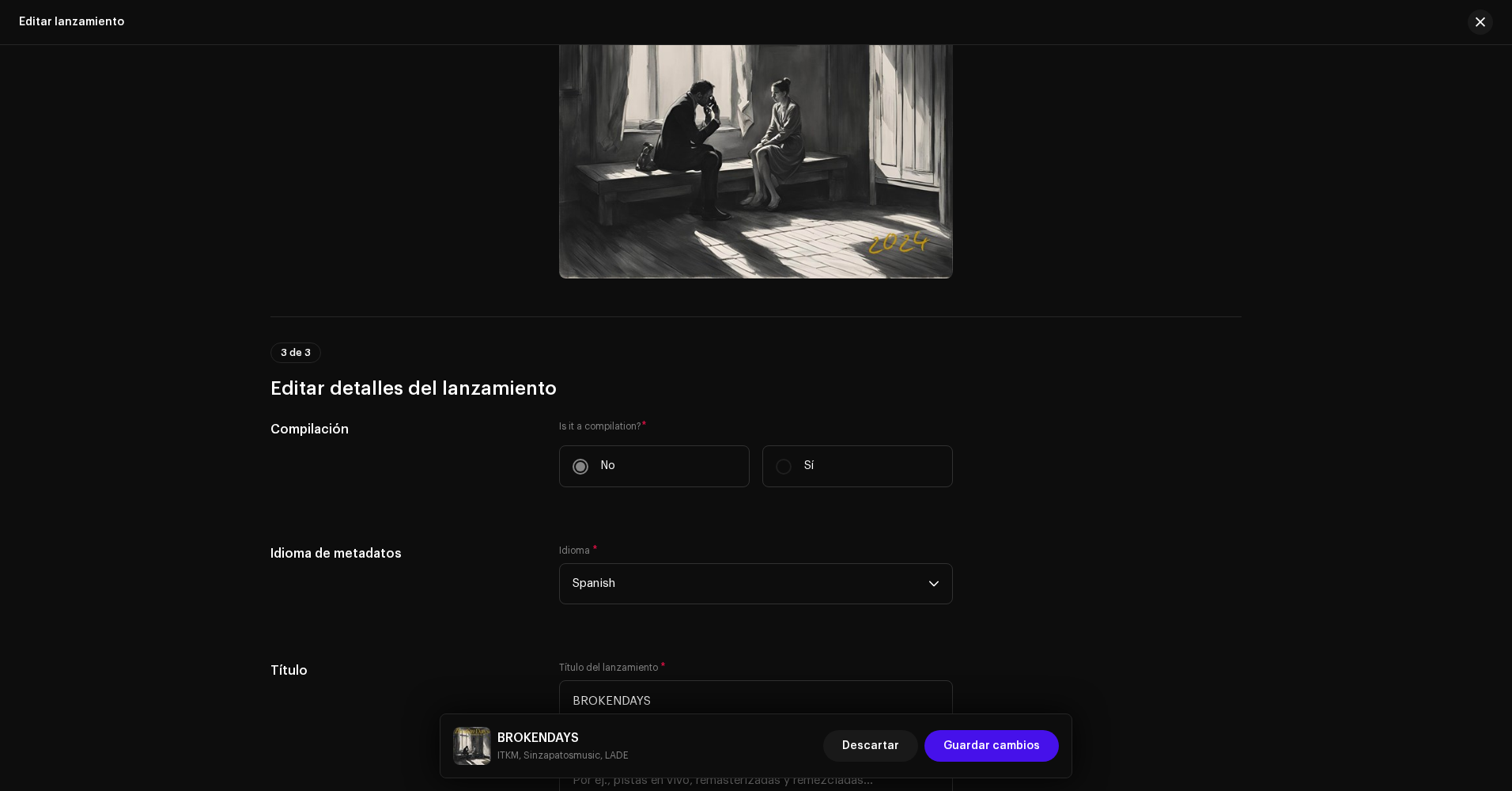
scroll to position [542, 0]
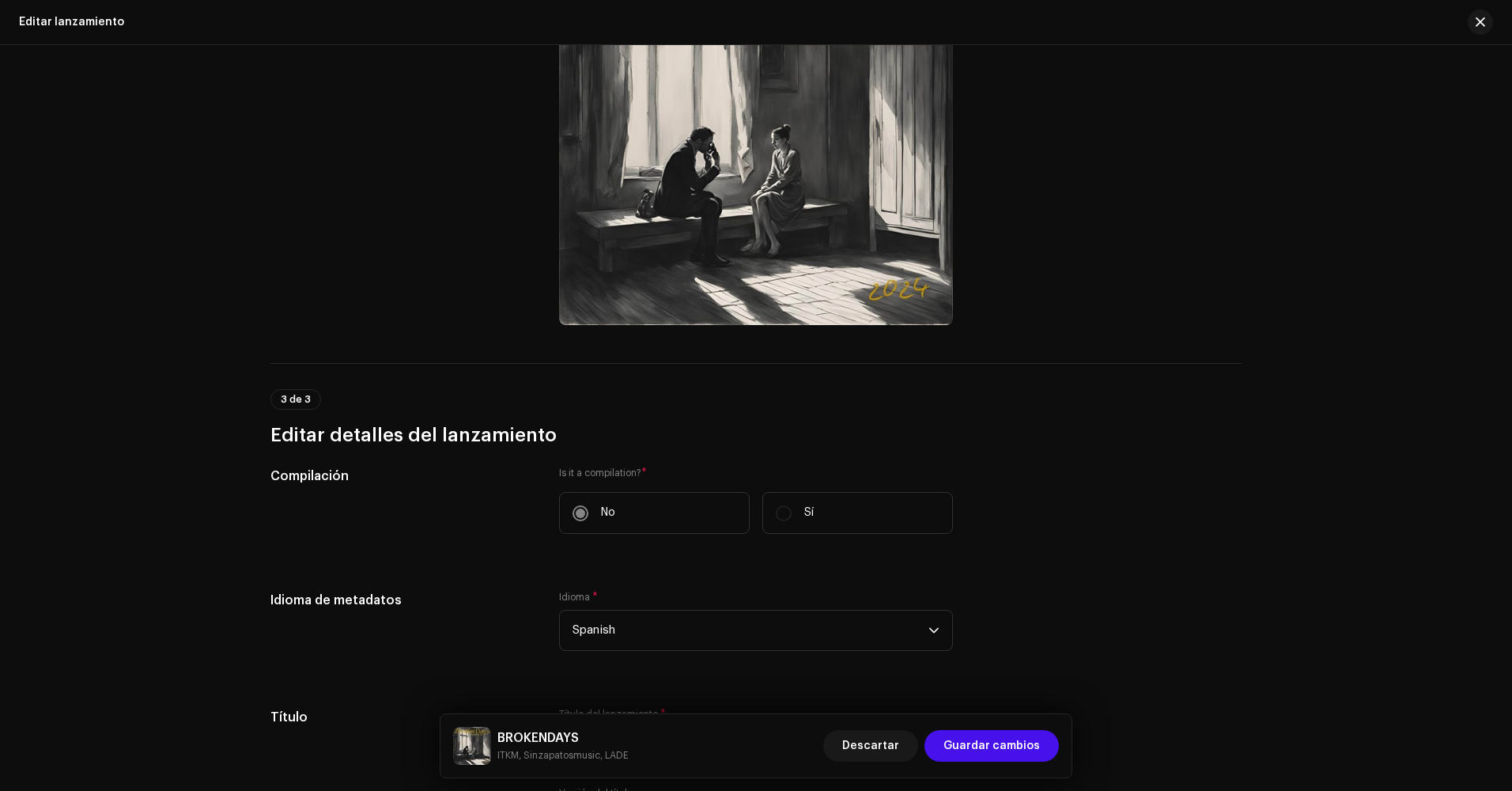
click at [1021, 728] on div "Descartar Guardar cambios" at bounding box center [940, 746] width 236 height 38
click at [1022, 738] on span "Guardar cambios" at bounding box center [992, 746] width 97 height 32
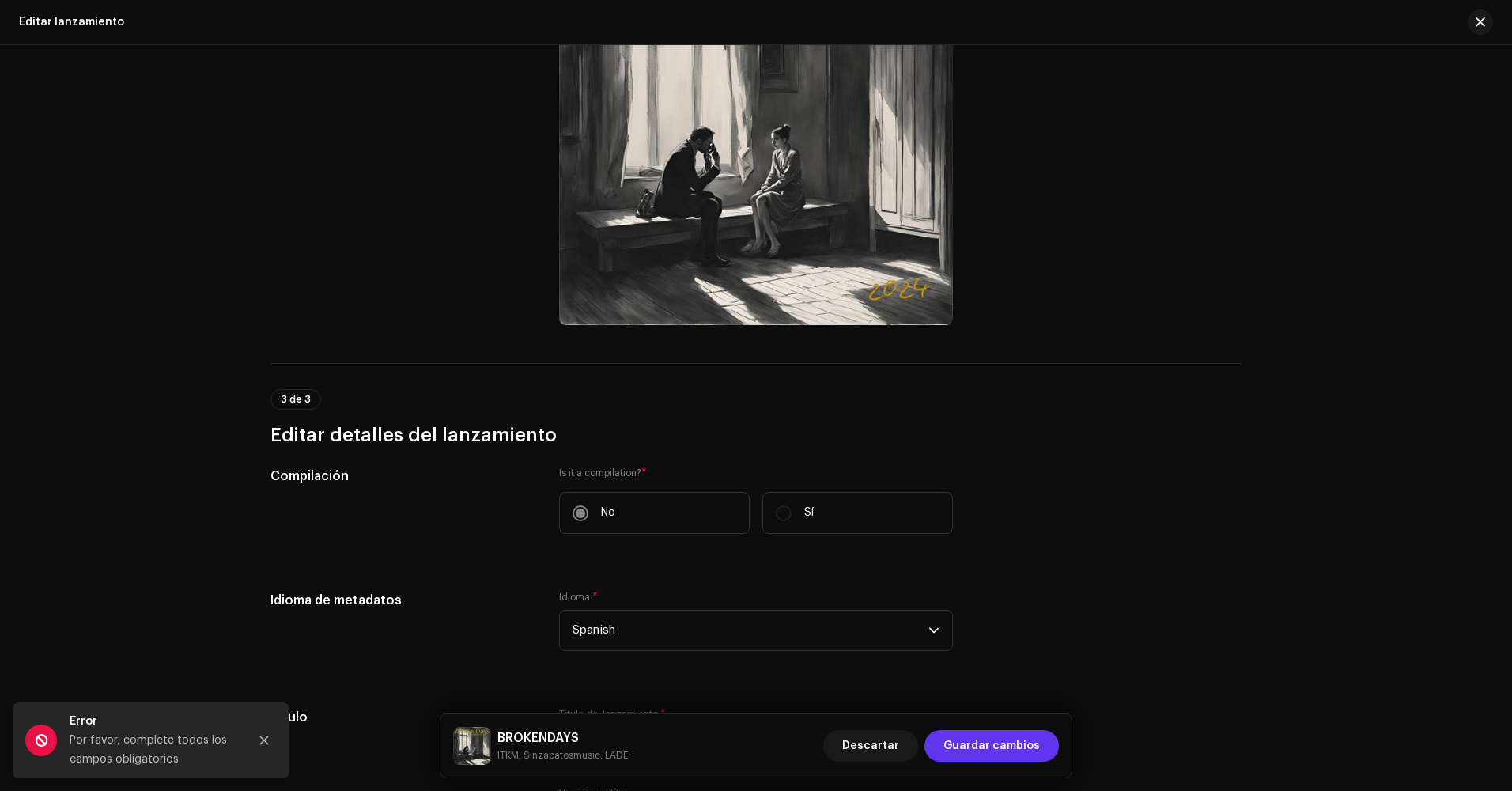
click at [1024, 750] on span "Guardar cambios" at bounding box center [992, 746] width 97 height 32
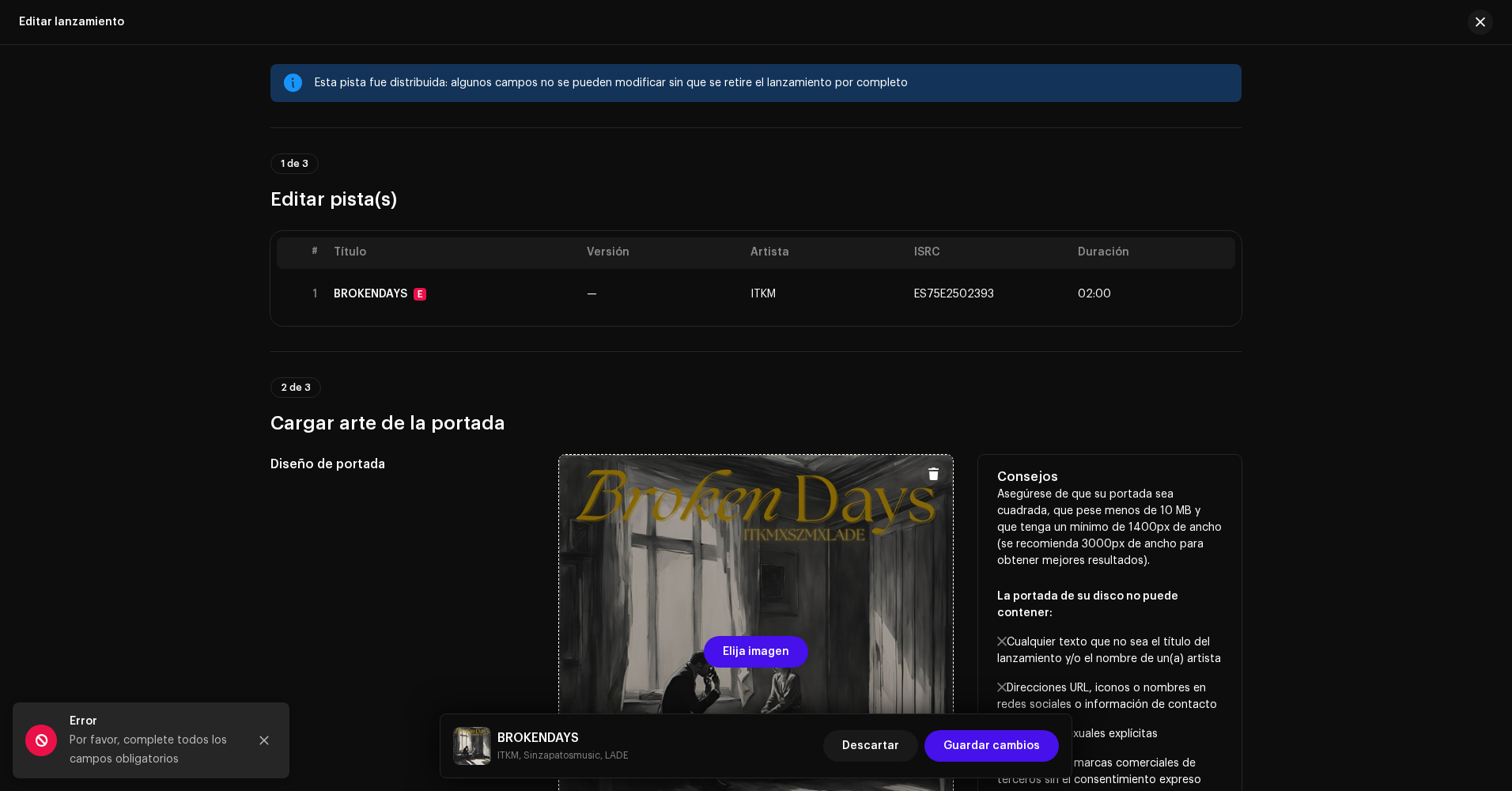
scroll to position [0, 0]
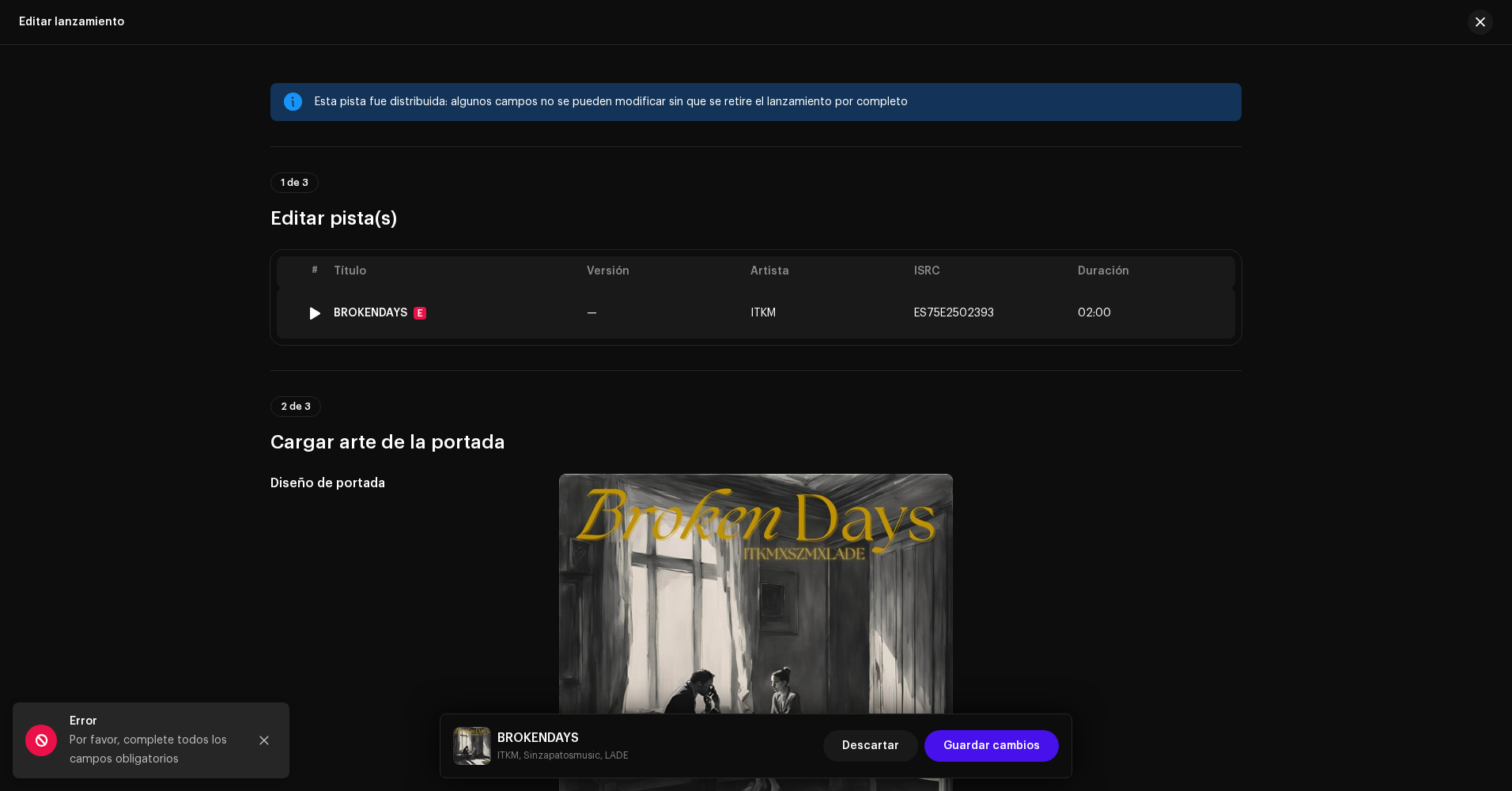
click at [828, 311] on td "ITKM" at bounding box center [826, 312] width 164 height 50
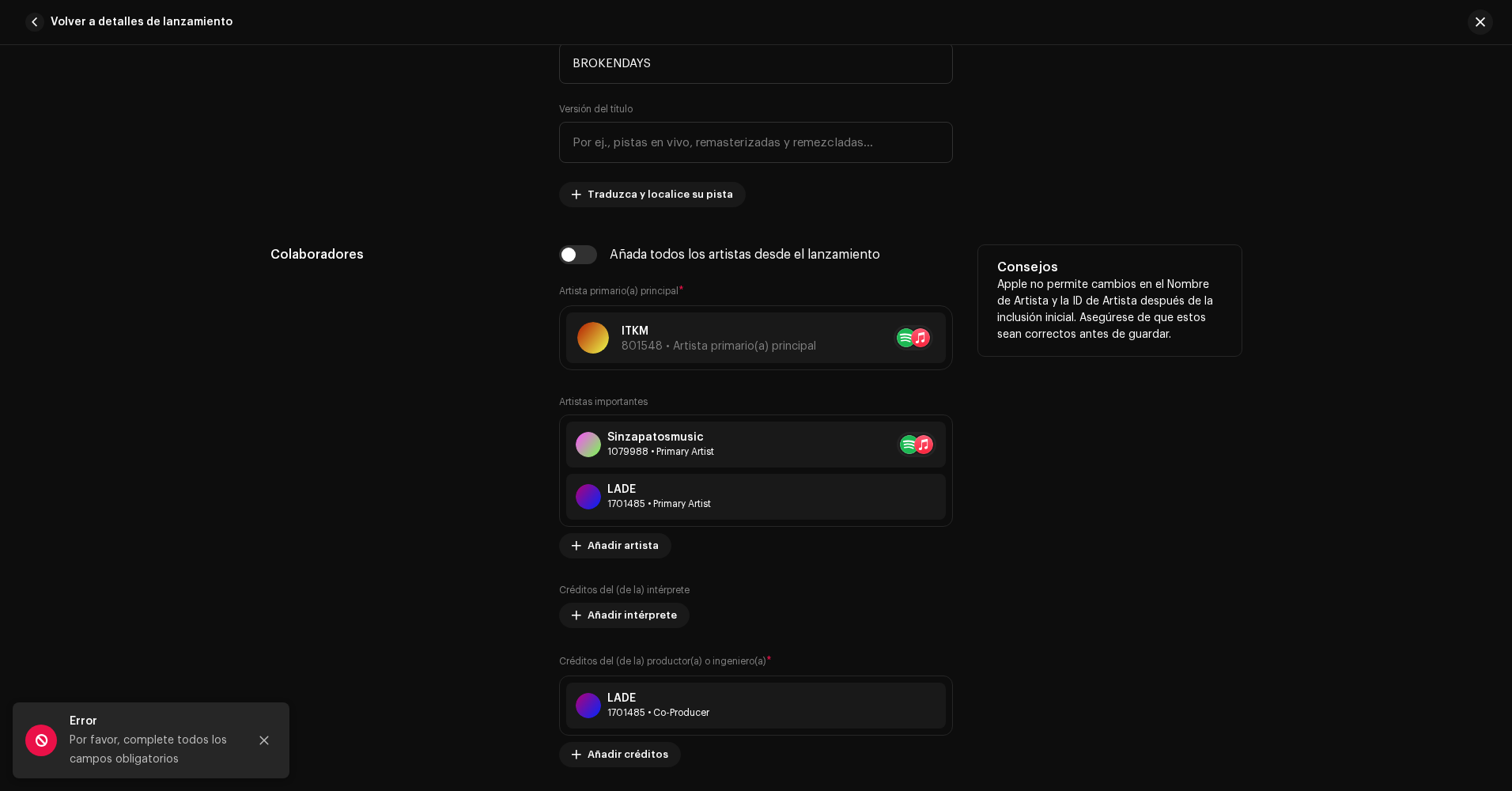
scroll to position [870, 0]
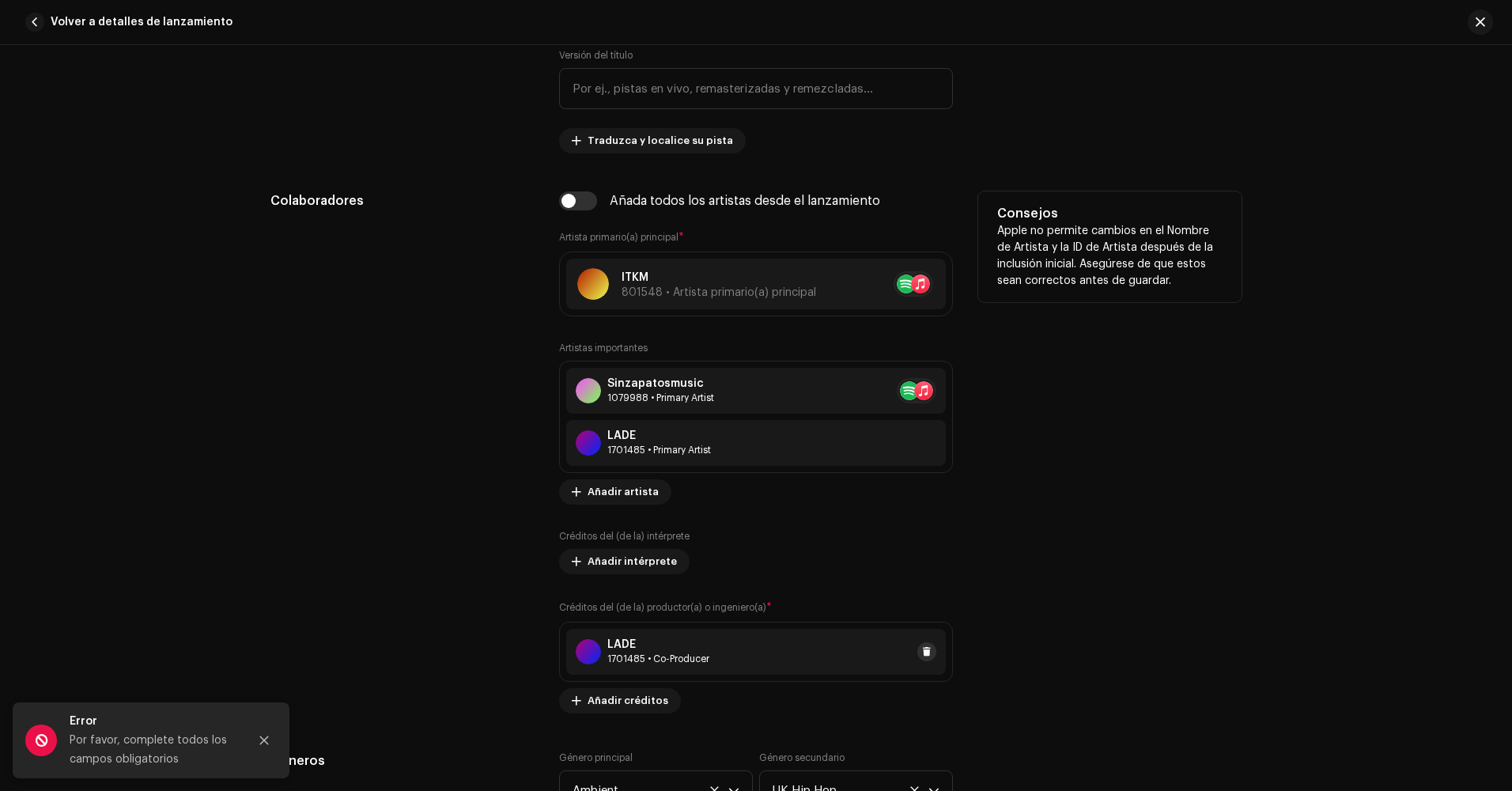
click at [920, 659] on button at bounding box center [926, 651] width 19 height 19
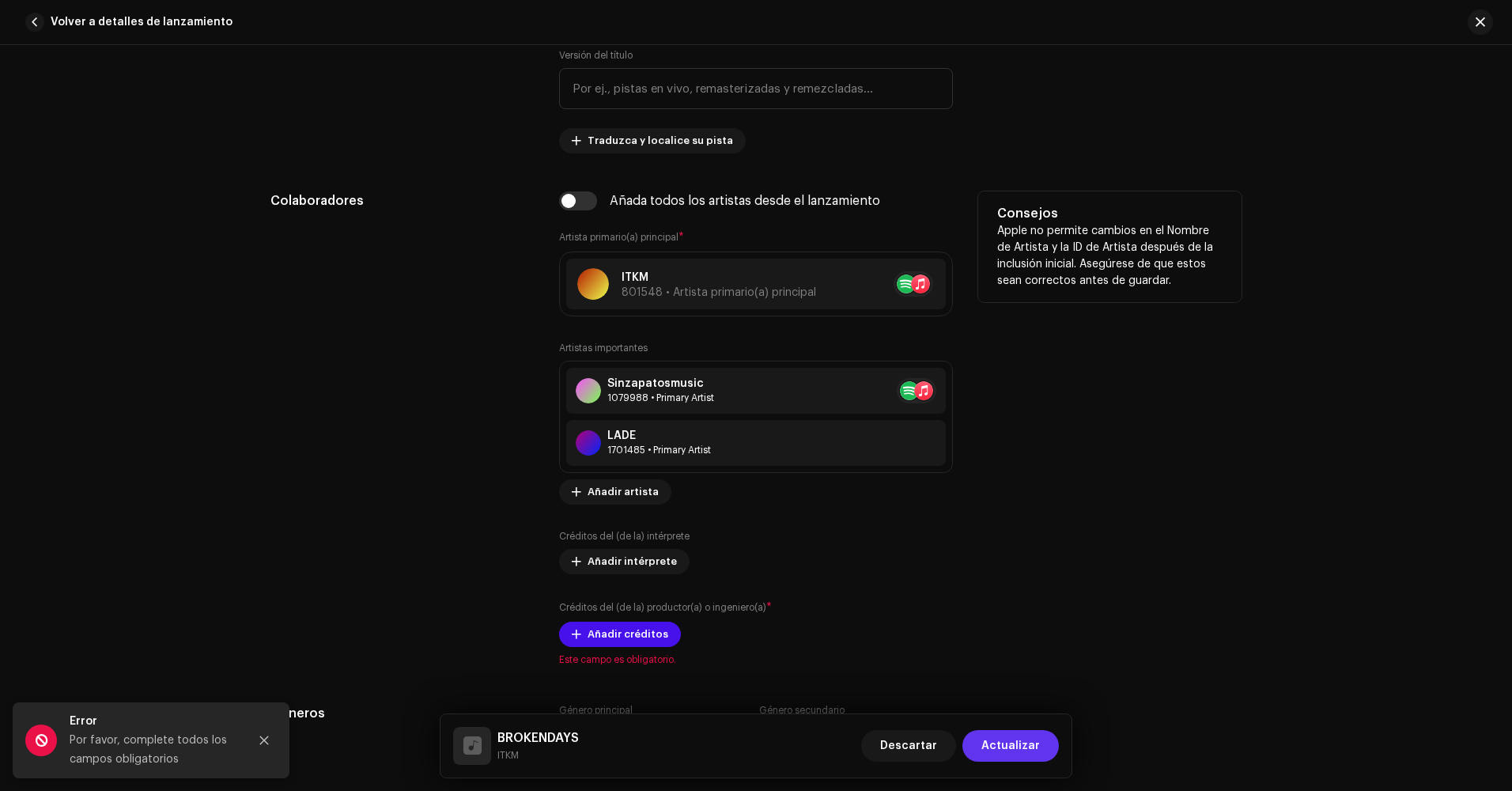
click at [995, 745] on span "Actualizar" at bounding box center [1010, 746] width 58 height 32
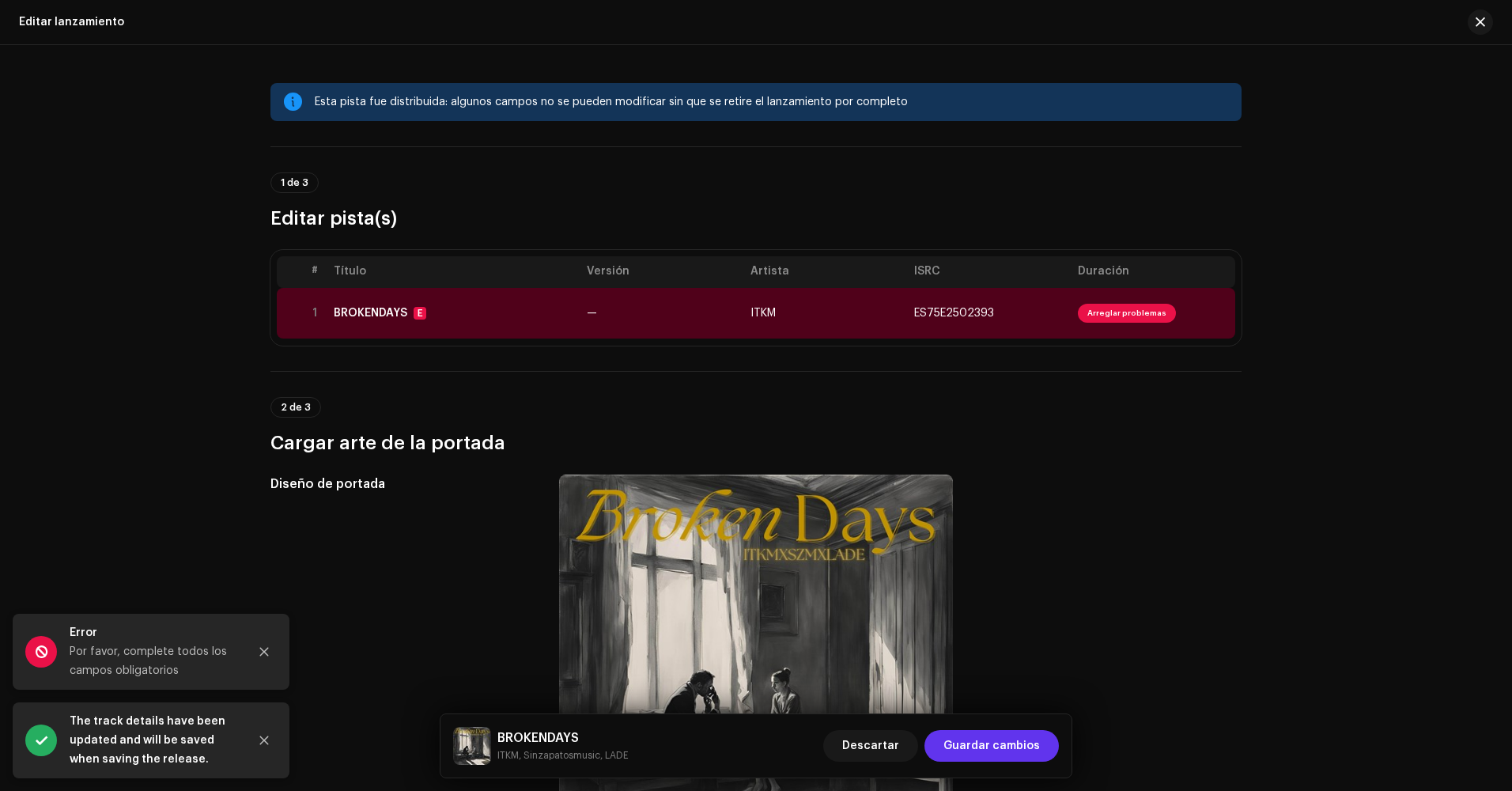
click at [998, 740] on span "Guardar cambios" at bounding box center [992, 746] width 97 height 32
click at [999, 740] on span "Guardar cambios" at bounding box center [992, 746] width 97 height 32
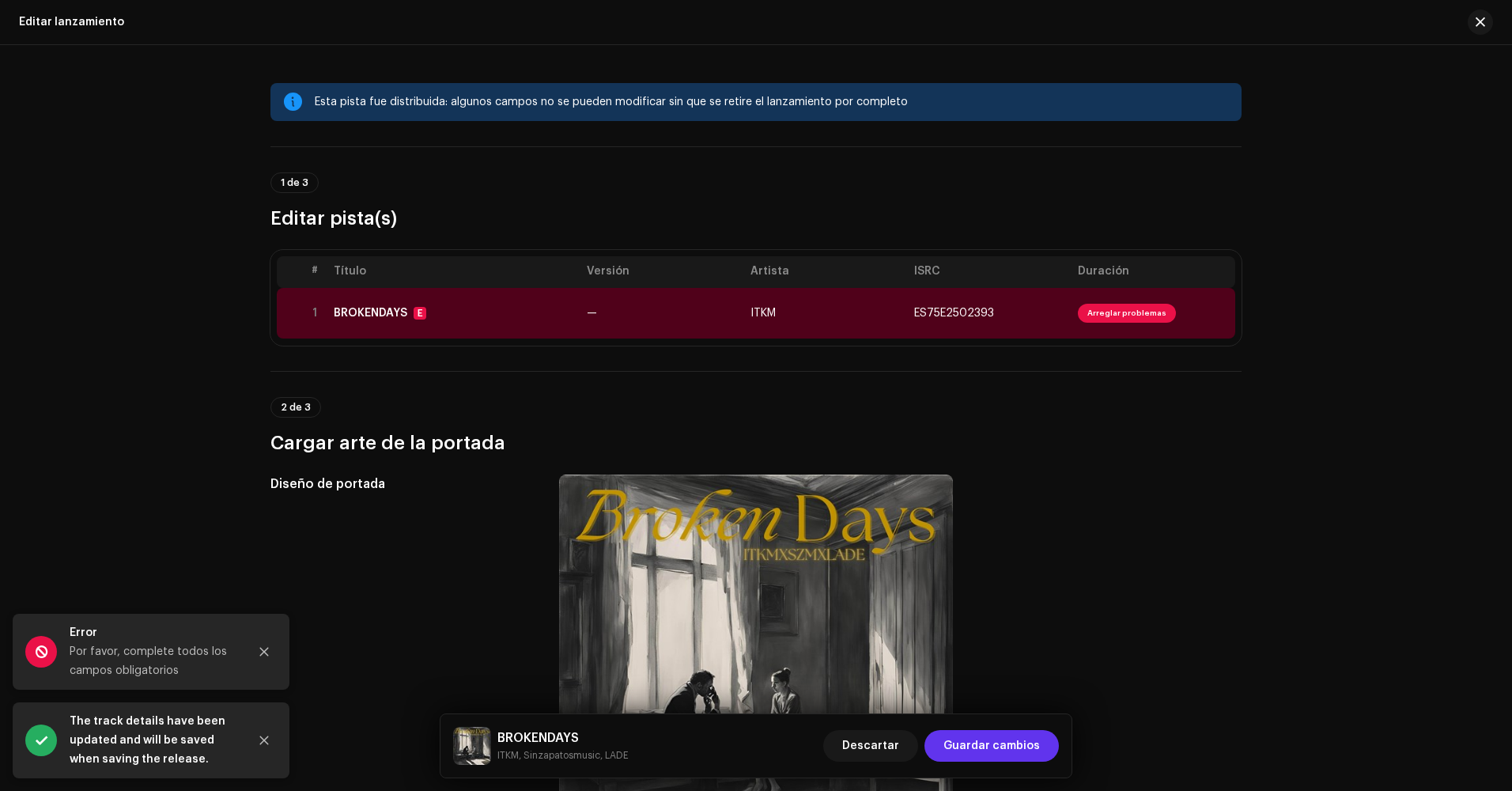
click at [995, 739] on span "Guardar cambios" at bounding box center [992, 746] width 97 height 32
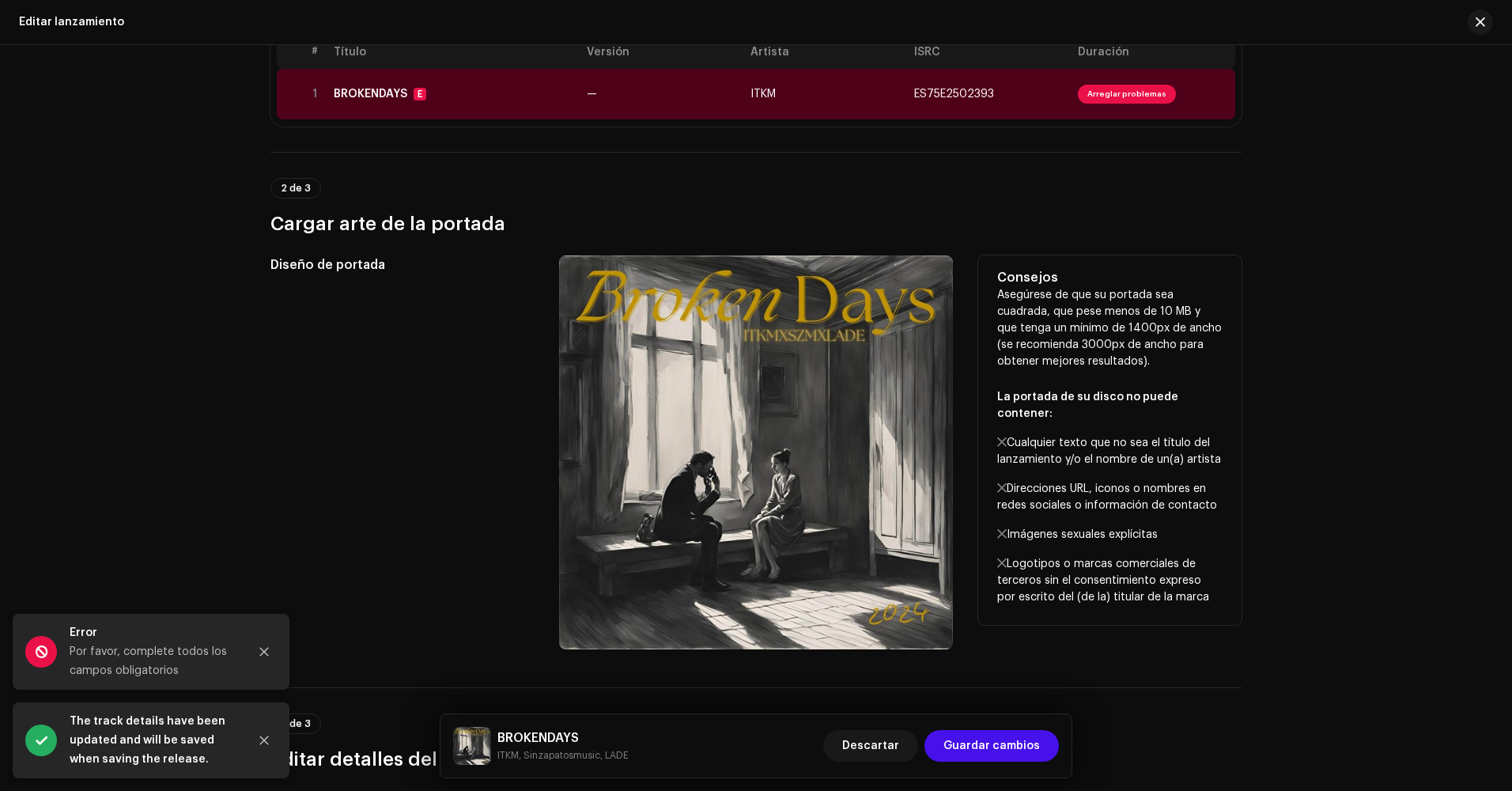
scroll to position [237, 0]
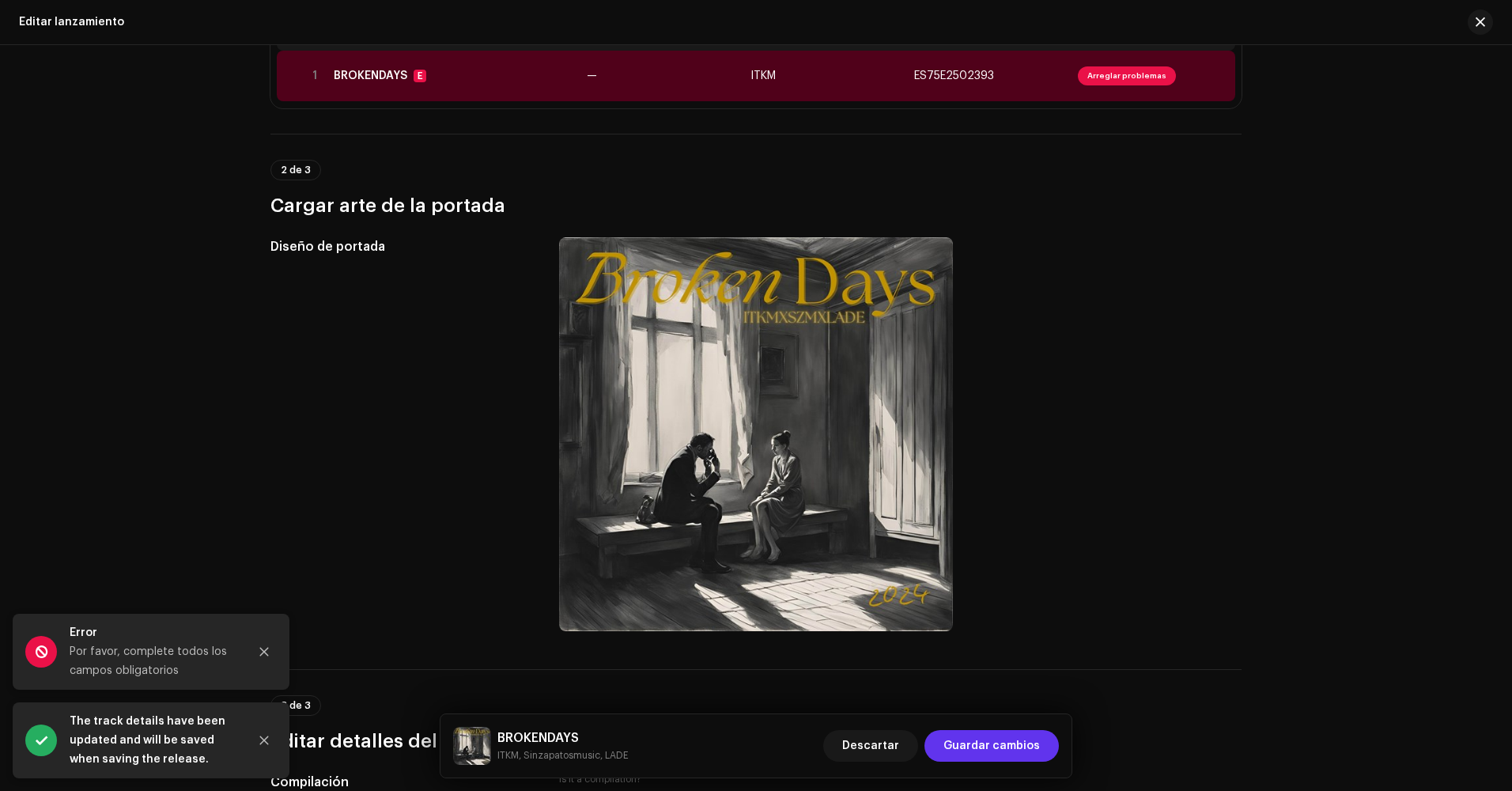
click at [968, 738] on span "Guardar cambios" at bounding box center [992, 746] width 97 height 32
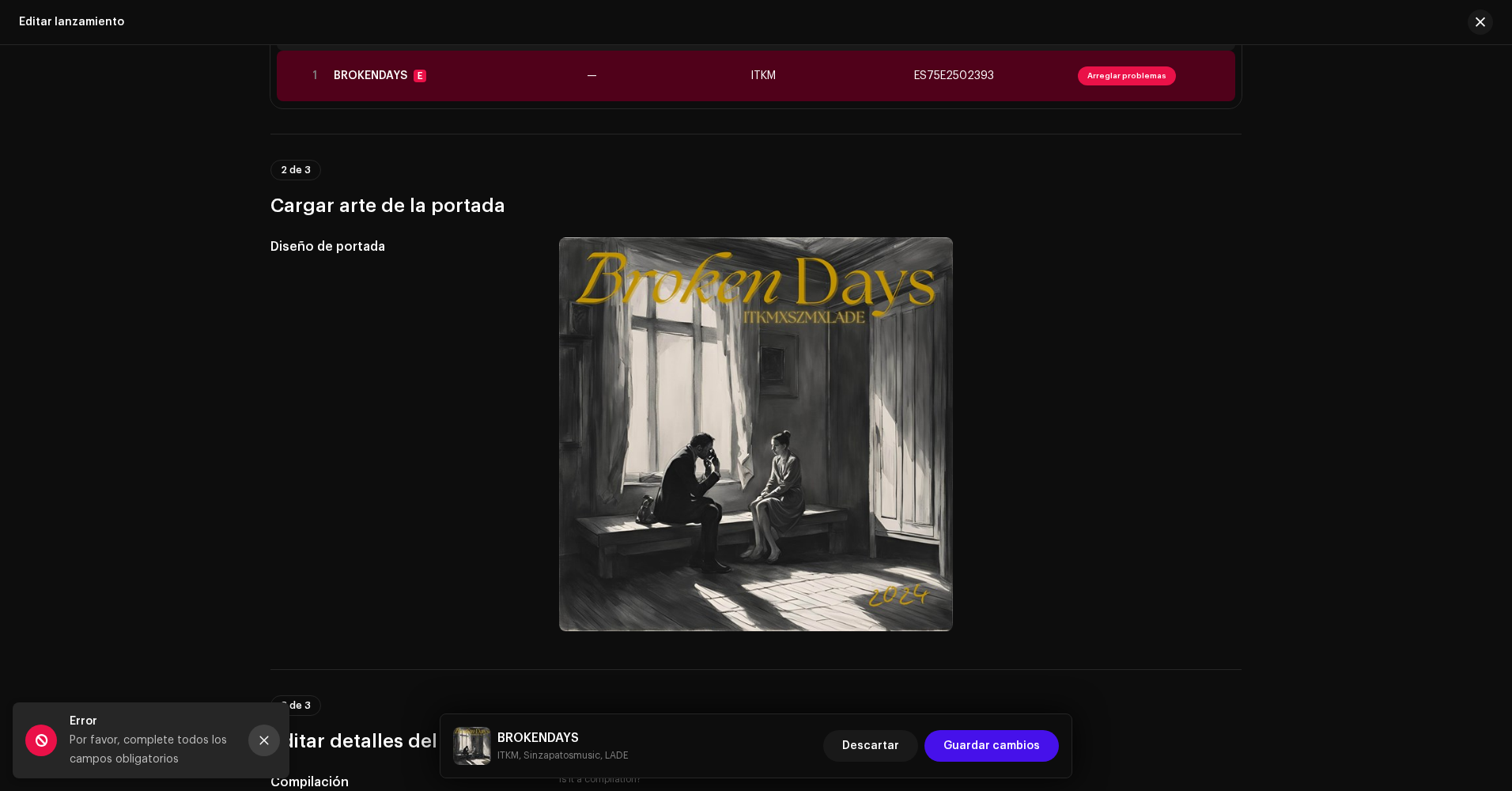
click at [262, 734] on button "Close" at bounding box center [264, 740] width 32 height 32
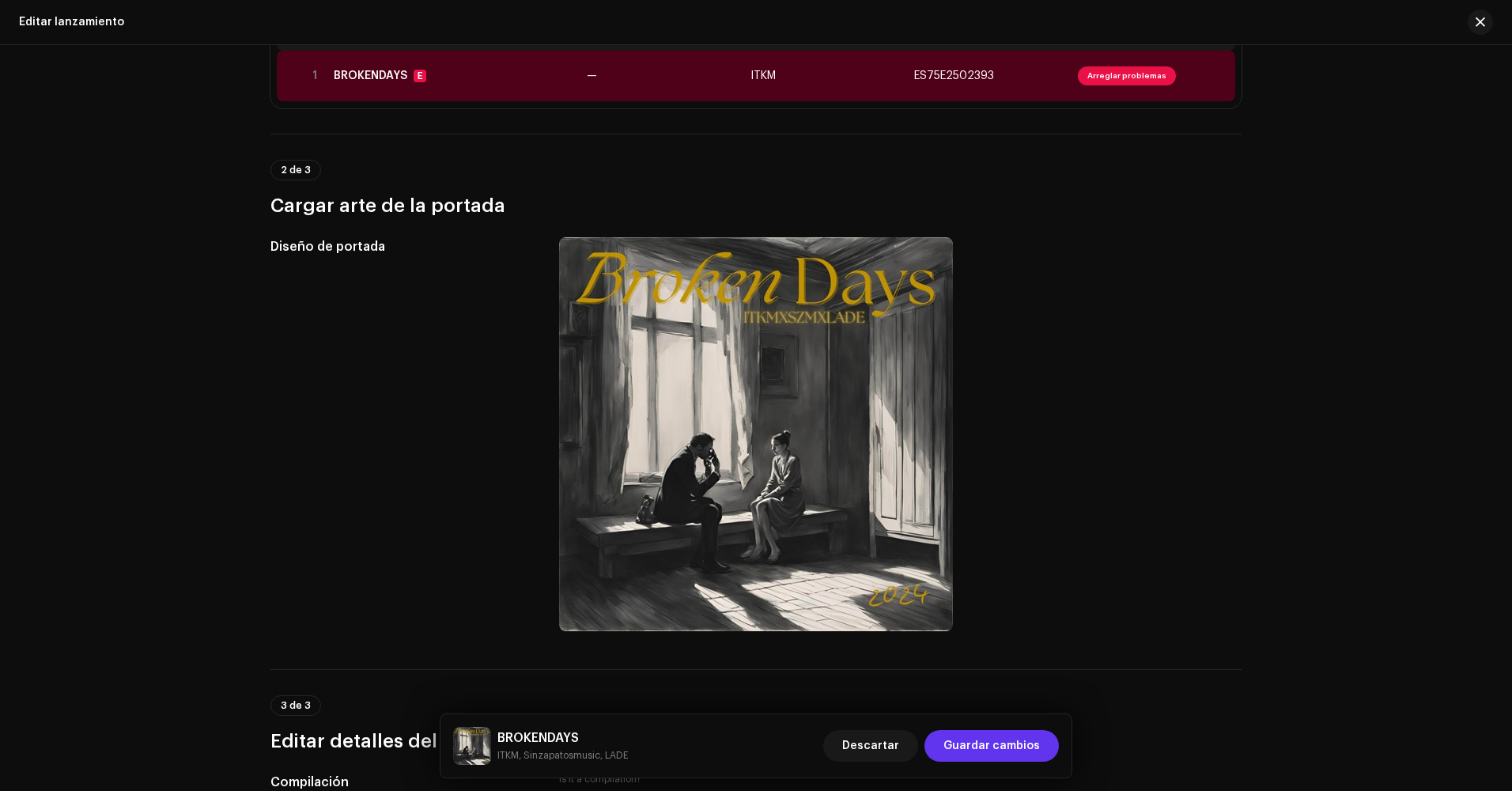
click at [1020, 745] on span "Guardar cambios" at bounding box center [992, 746] width 97 height 32
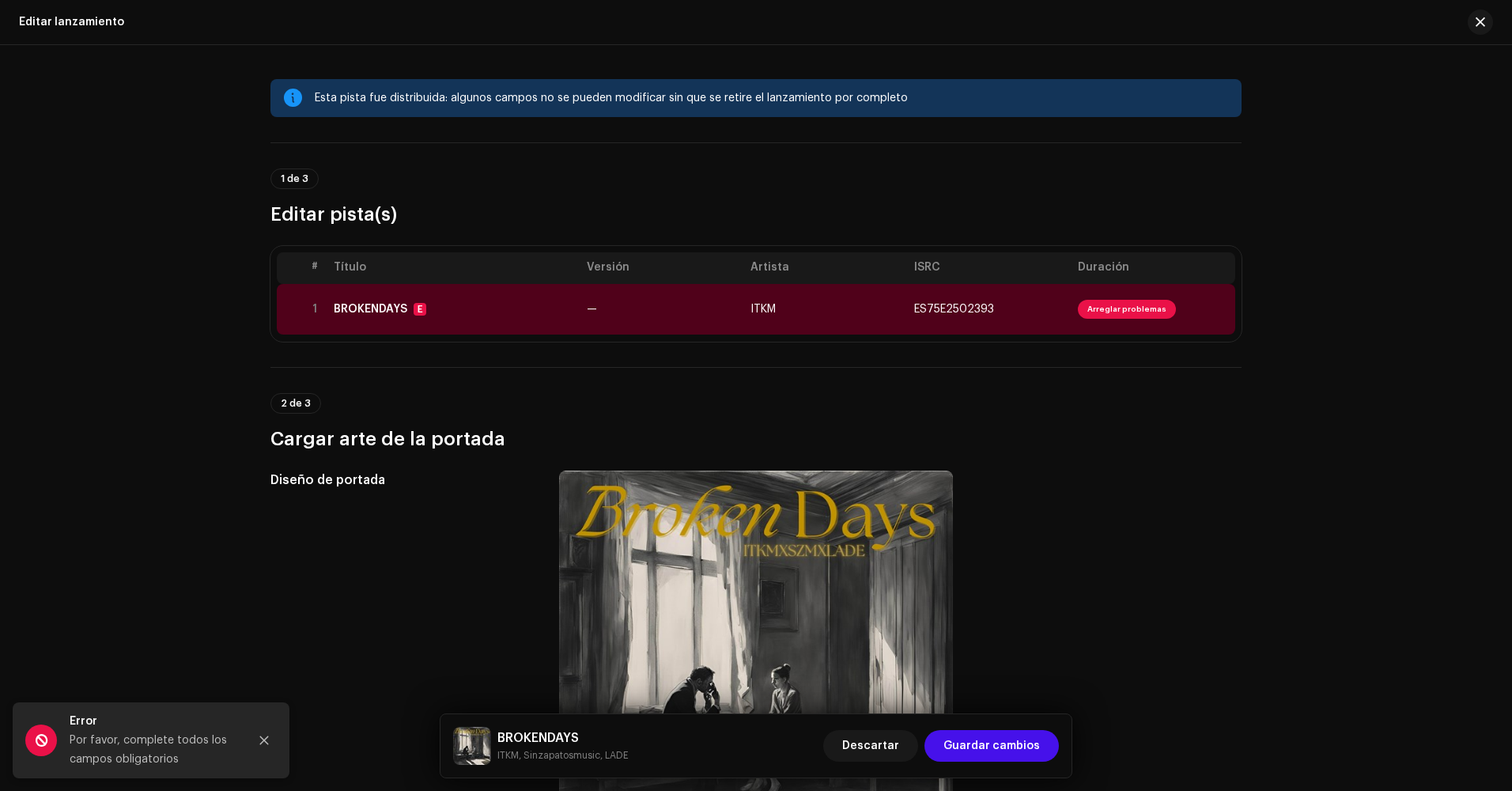
scroll to position [0, 0]
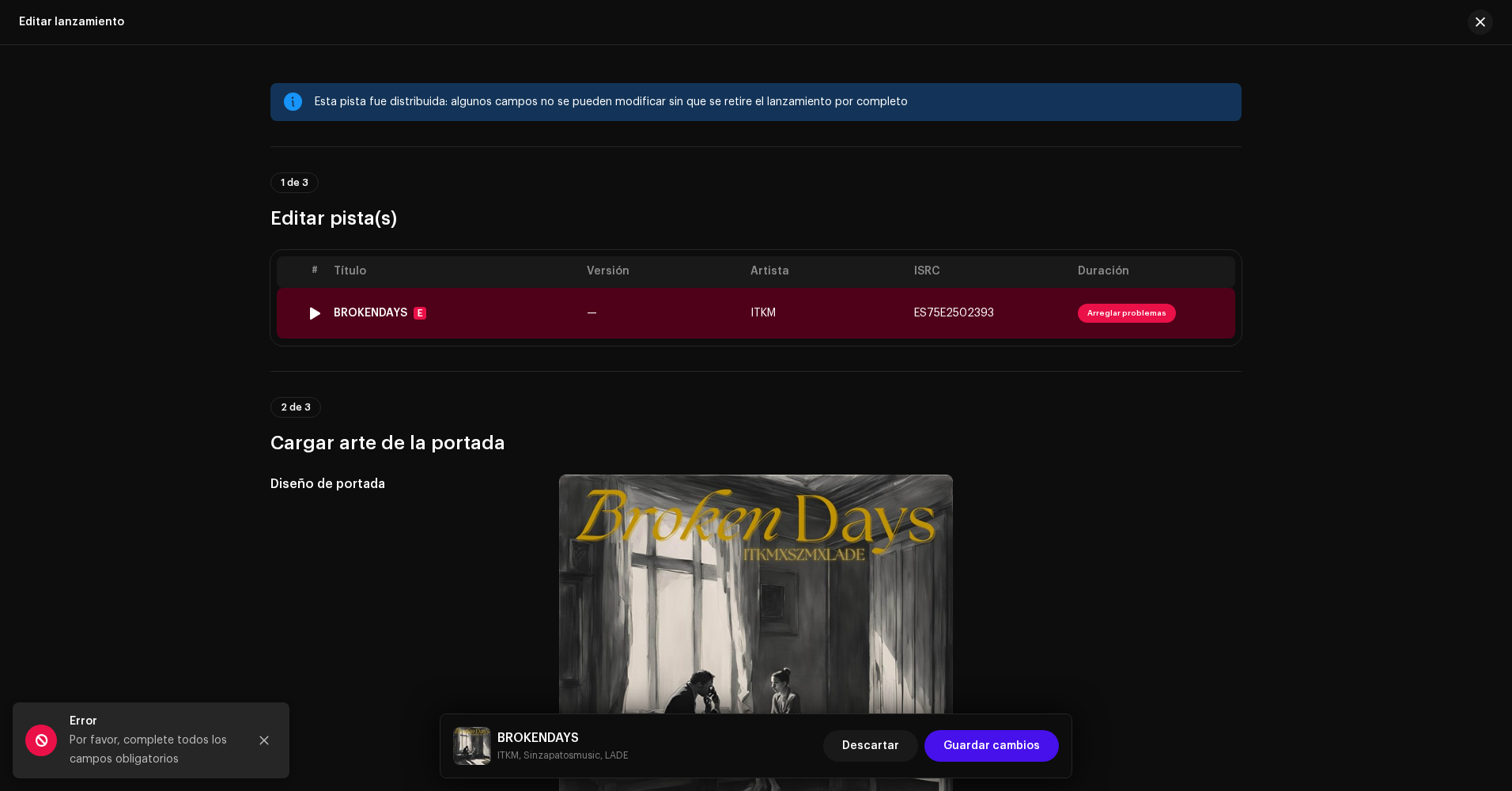
click at [840, 301] on td "ITKM" at bounding box center [826, 312] width 164 height 50
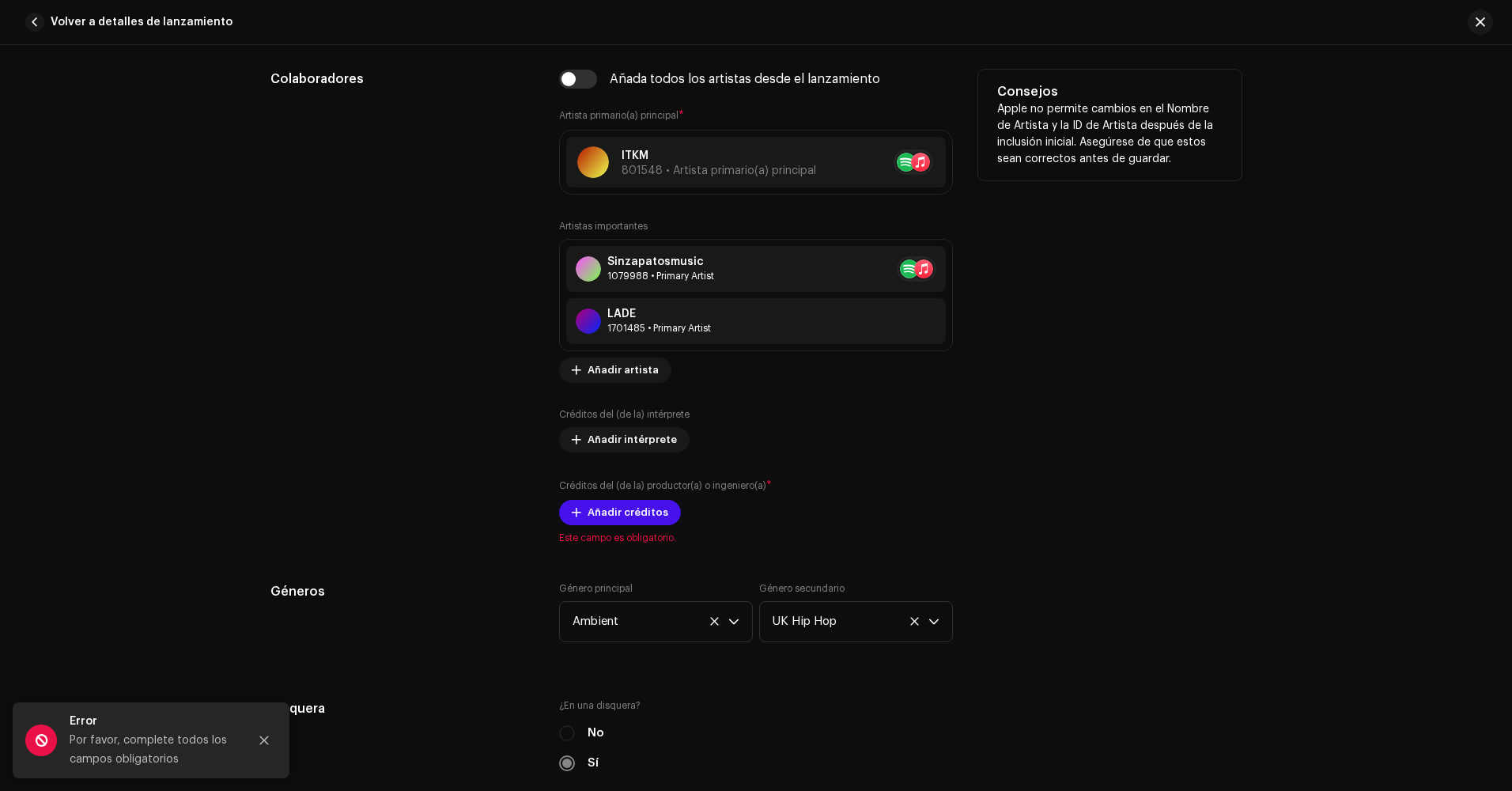
scroll to position [1028, 0]
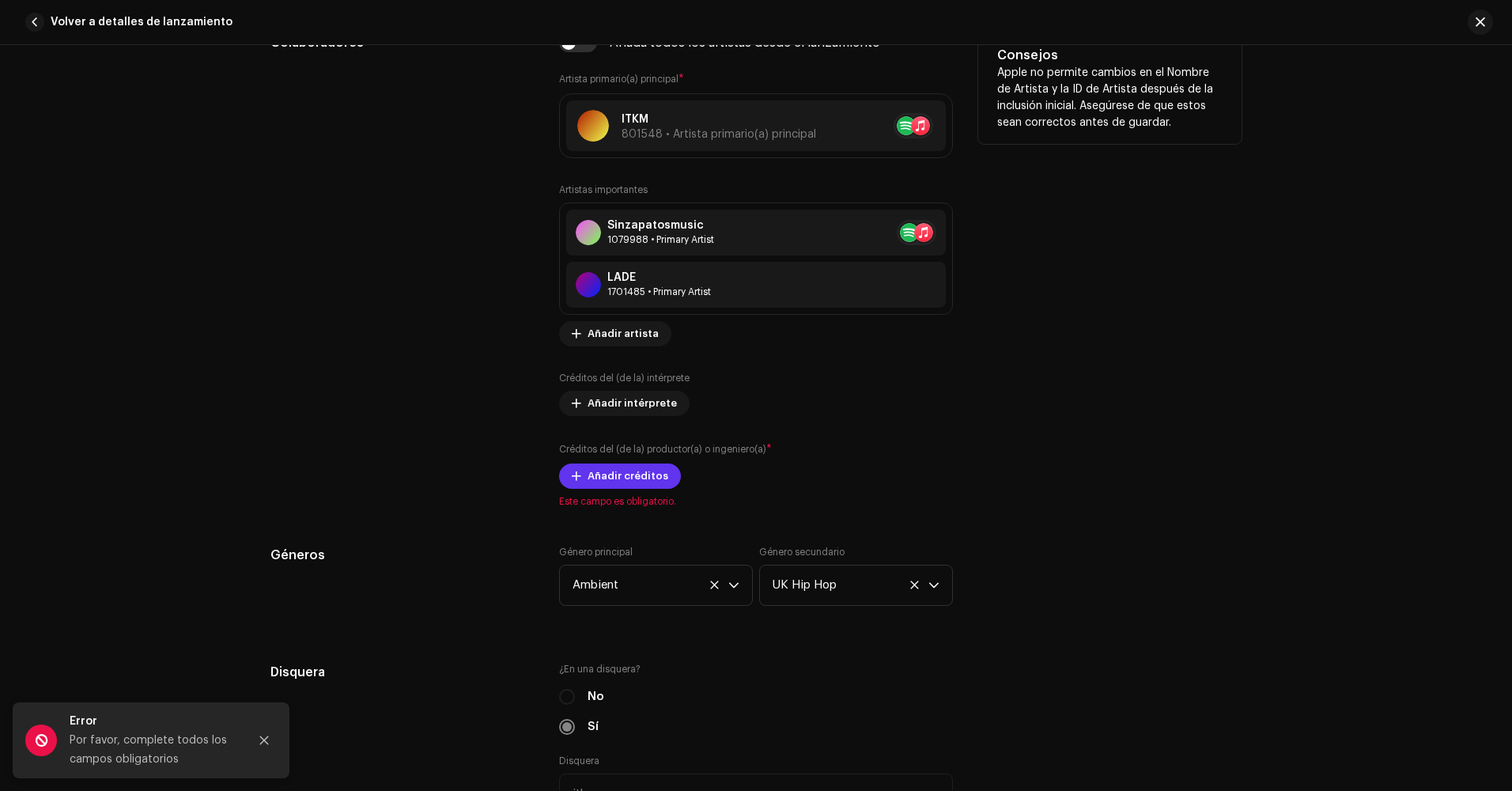
click at [634, 480] on span "Añadir créditos" at bounding box center [628, 476] width 81 height 32
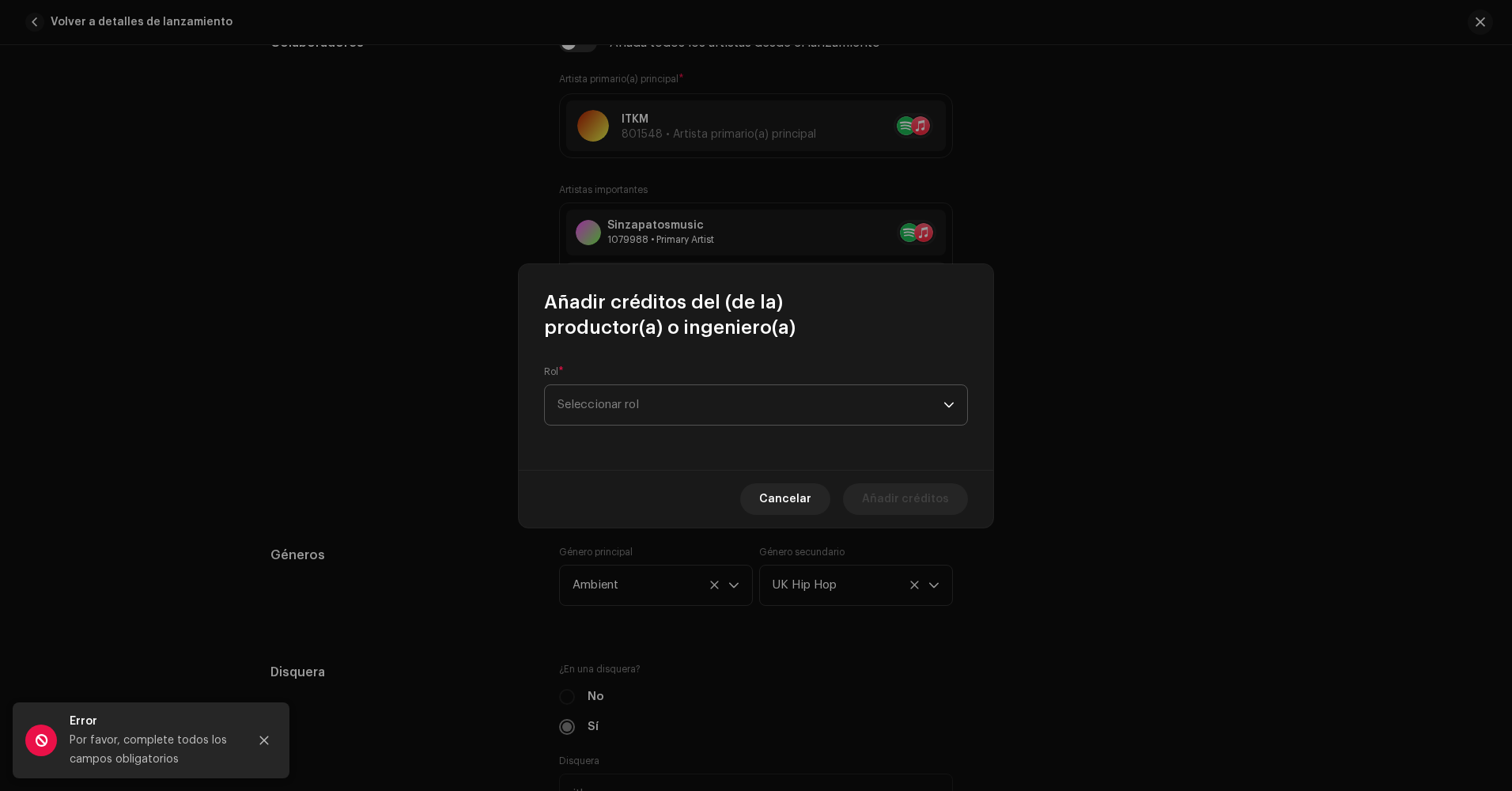
click at [721, 387] on span "Seleccionar rol" at bounding box center [750, 405] width 386 height 40
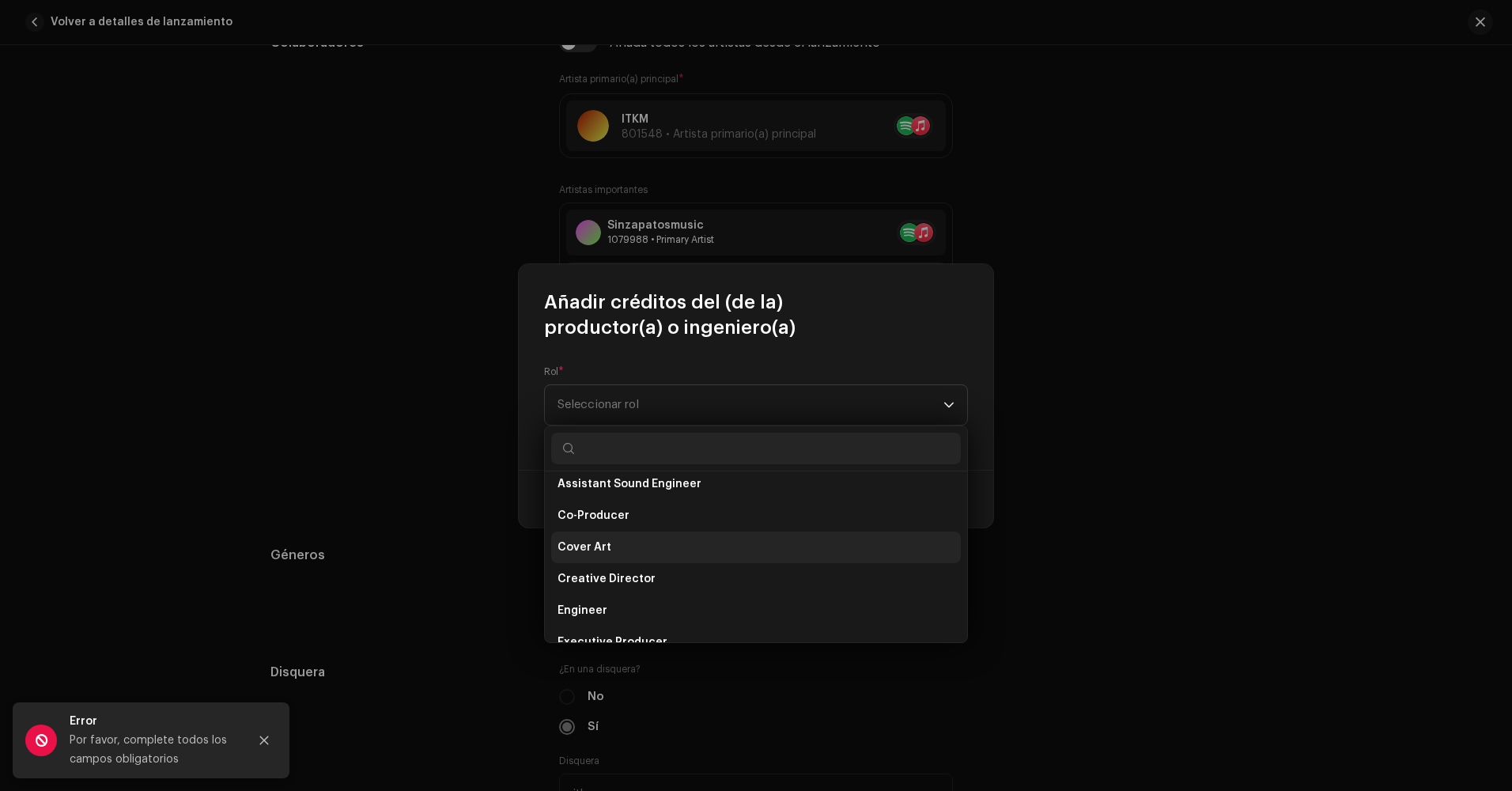
scroll to position [237, 0]
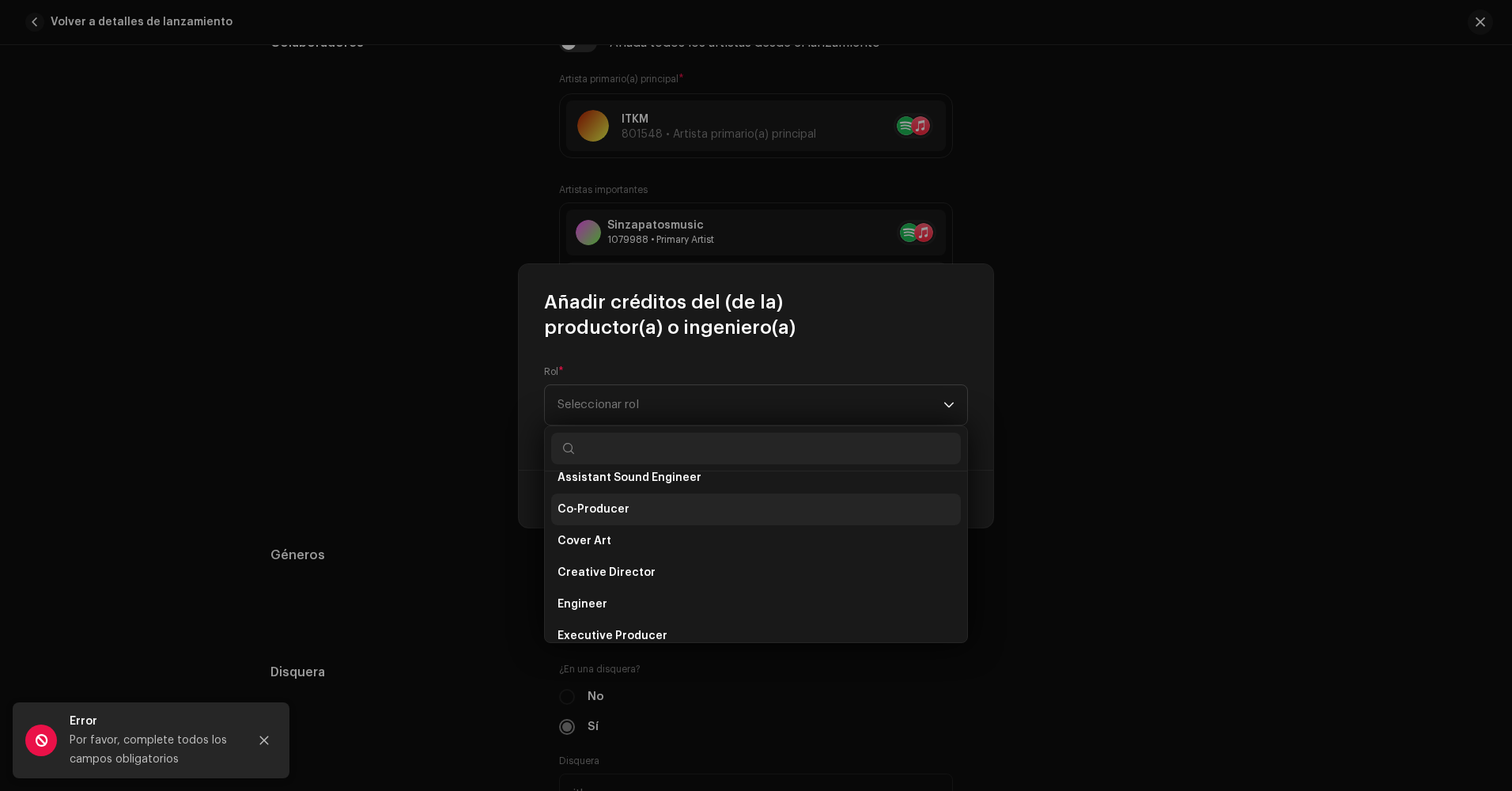
click at [680, 517] on li "Co-Producer" at bounding box center [756, 510] width 410 height 32
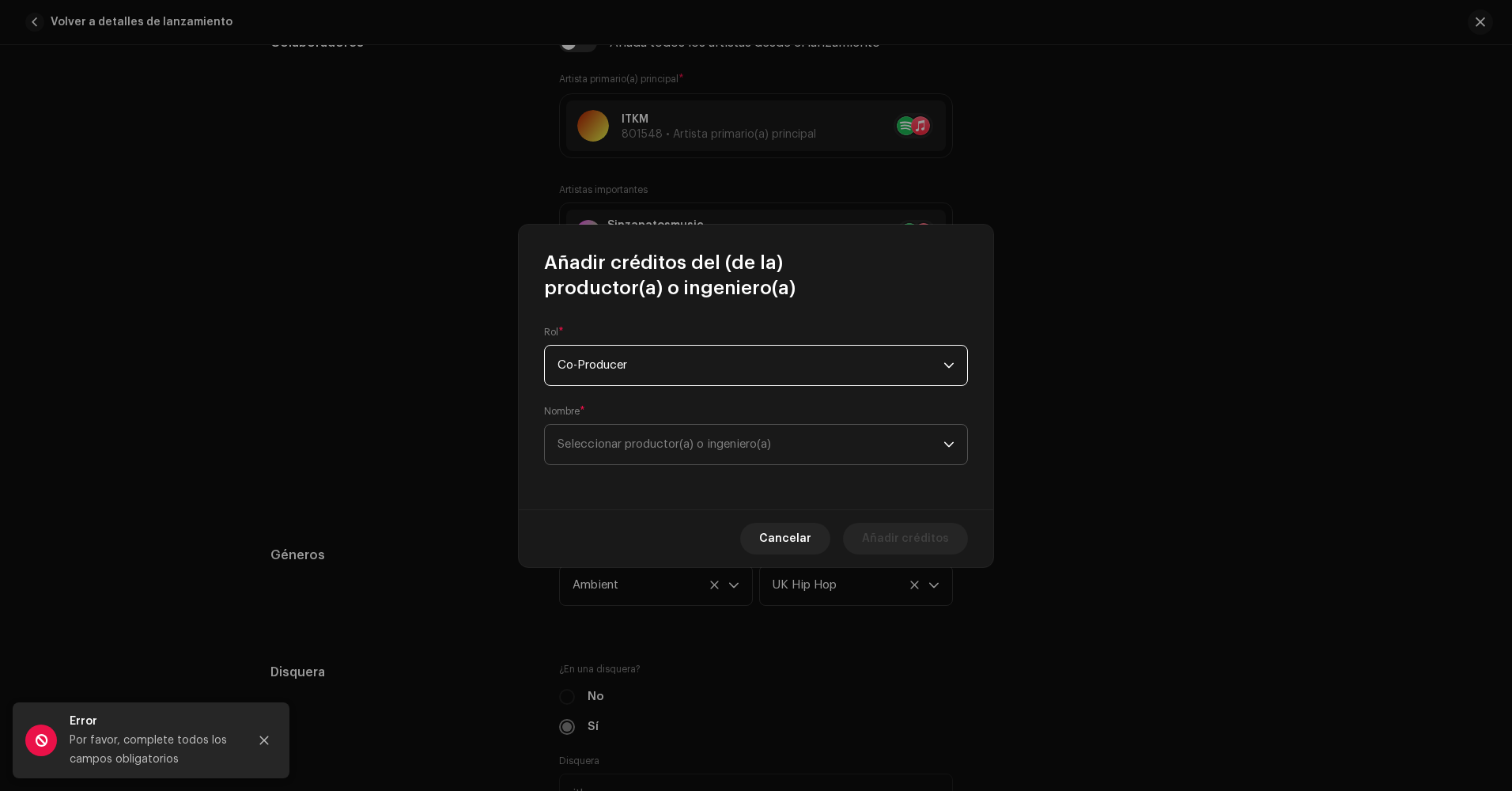
click at [712, 460] on span "Seleccionar productor(a) o ingeniero(a)" at bounding box center [750, 444] width 386 height 40
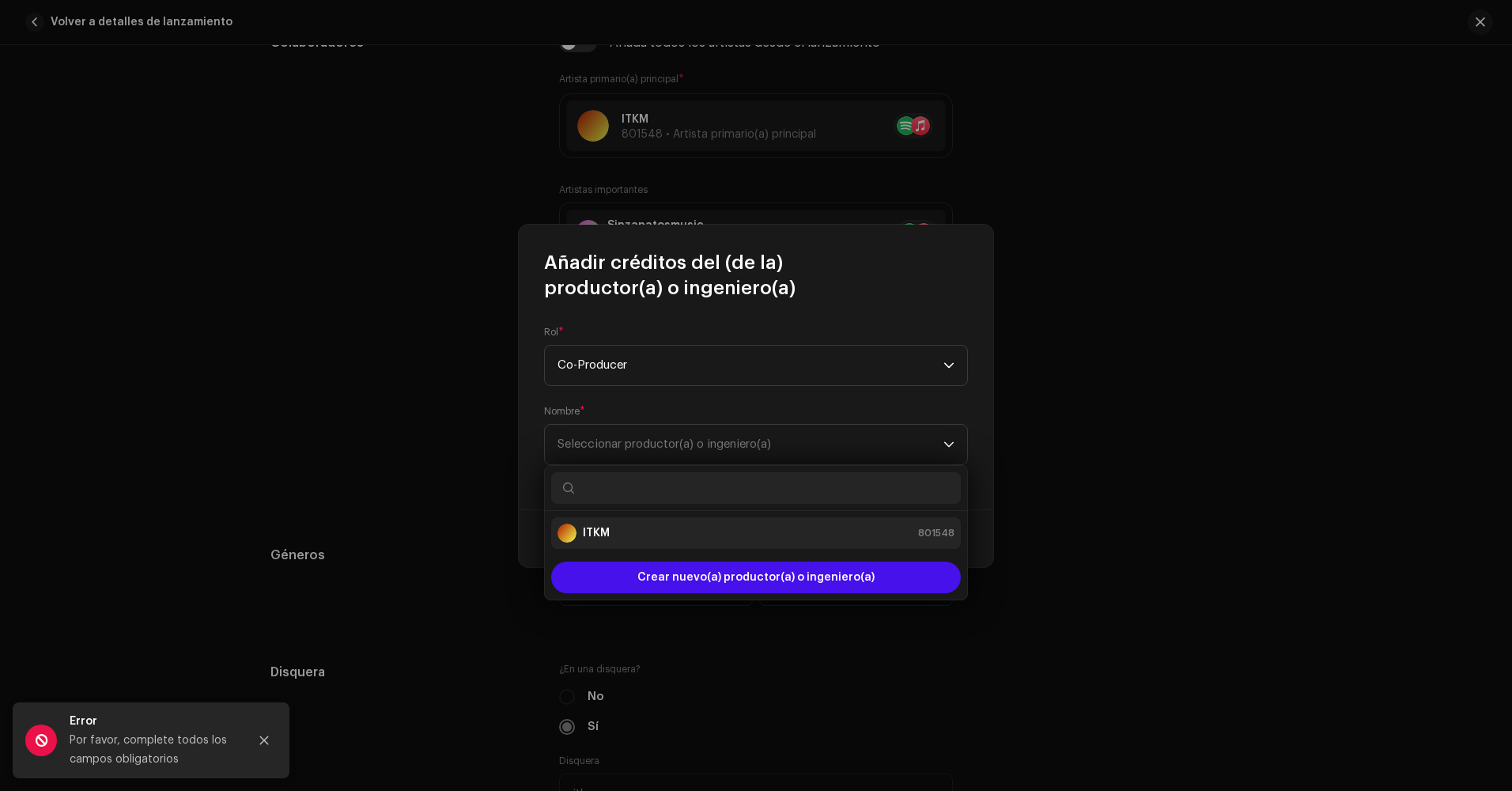
click at [748, 537] on div "ITKM 801548" at bounding box center [756, 532] width 397 height 19
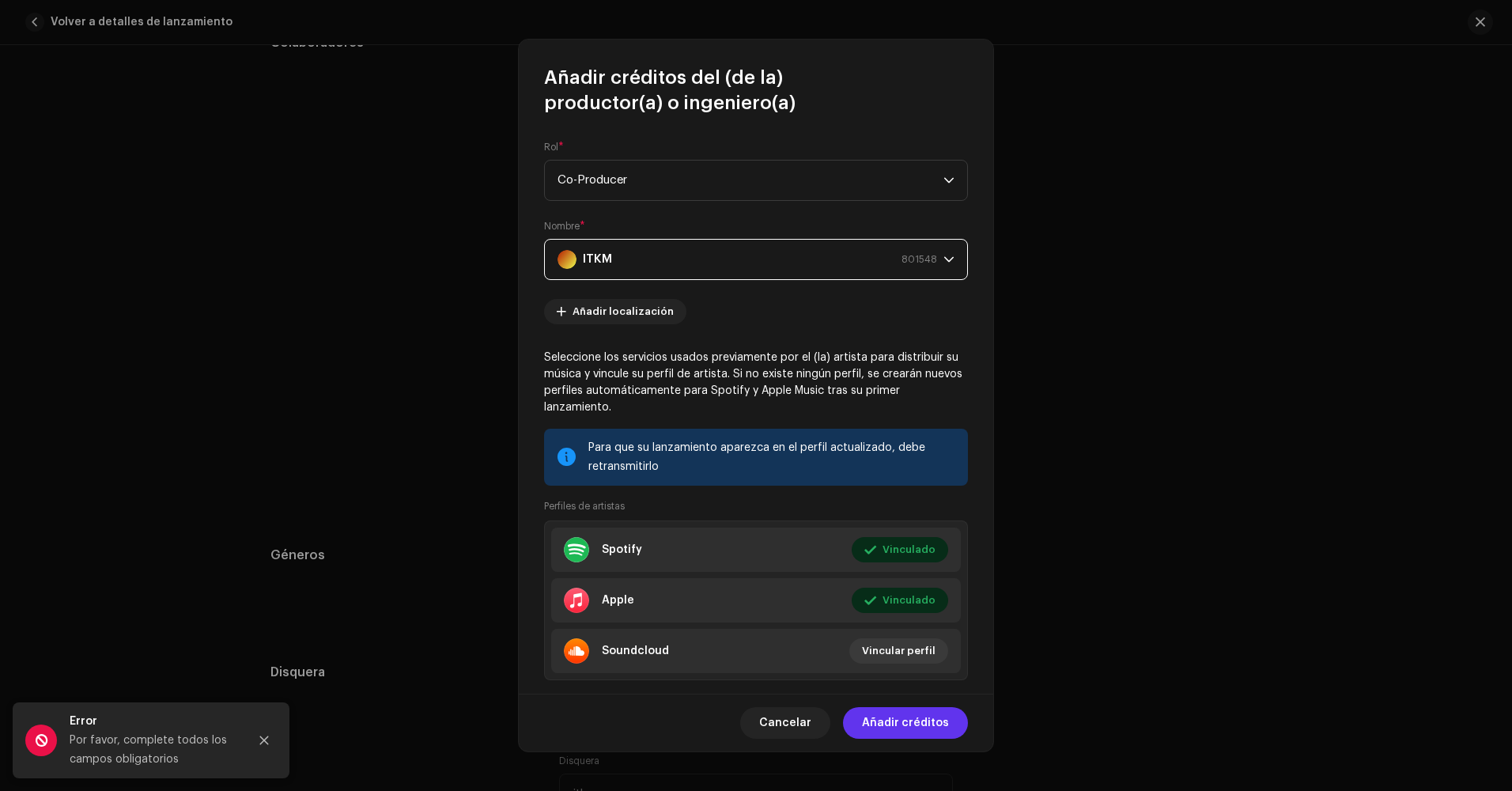
click at [920, 730] on span "Añadir créditos" at bounding box center [906, 723] width 87 height 32
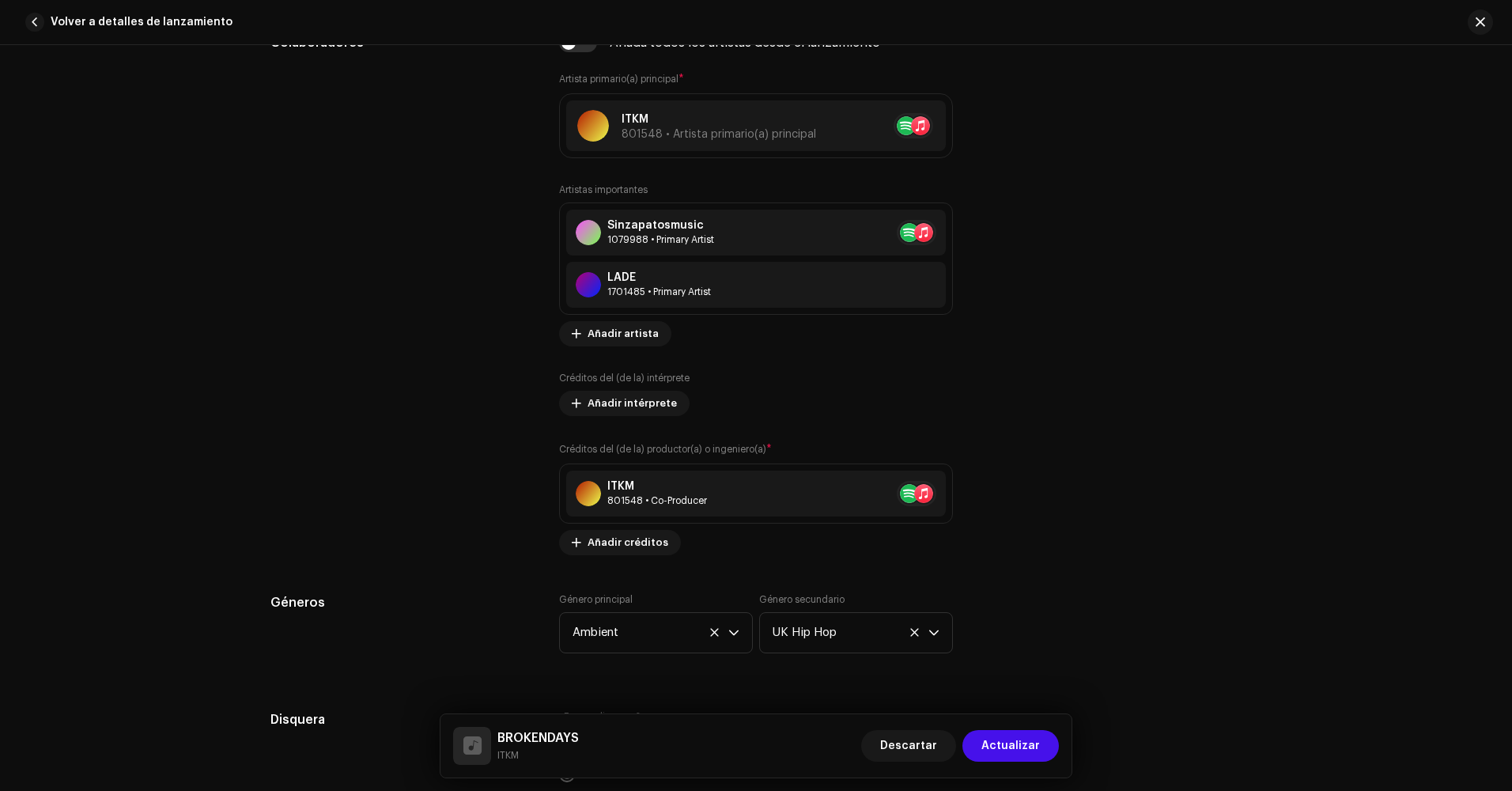
click at [988, 728] on div "Descartar Actualizar" at bounding box center [960, 746] width 198 height 38
click at [1017, 754] on span "Actualizar" at bounding box center [1010, 746] width 58 height 32
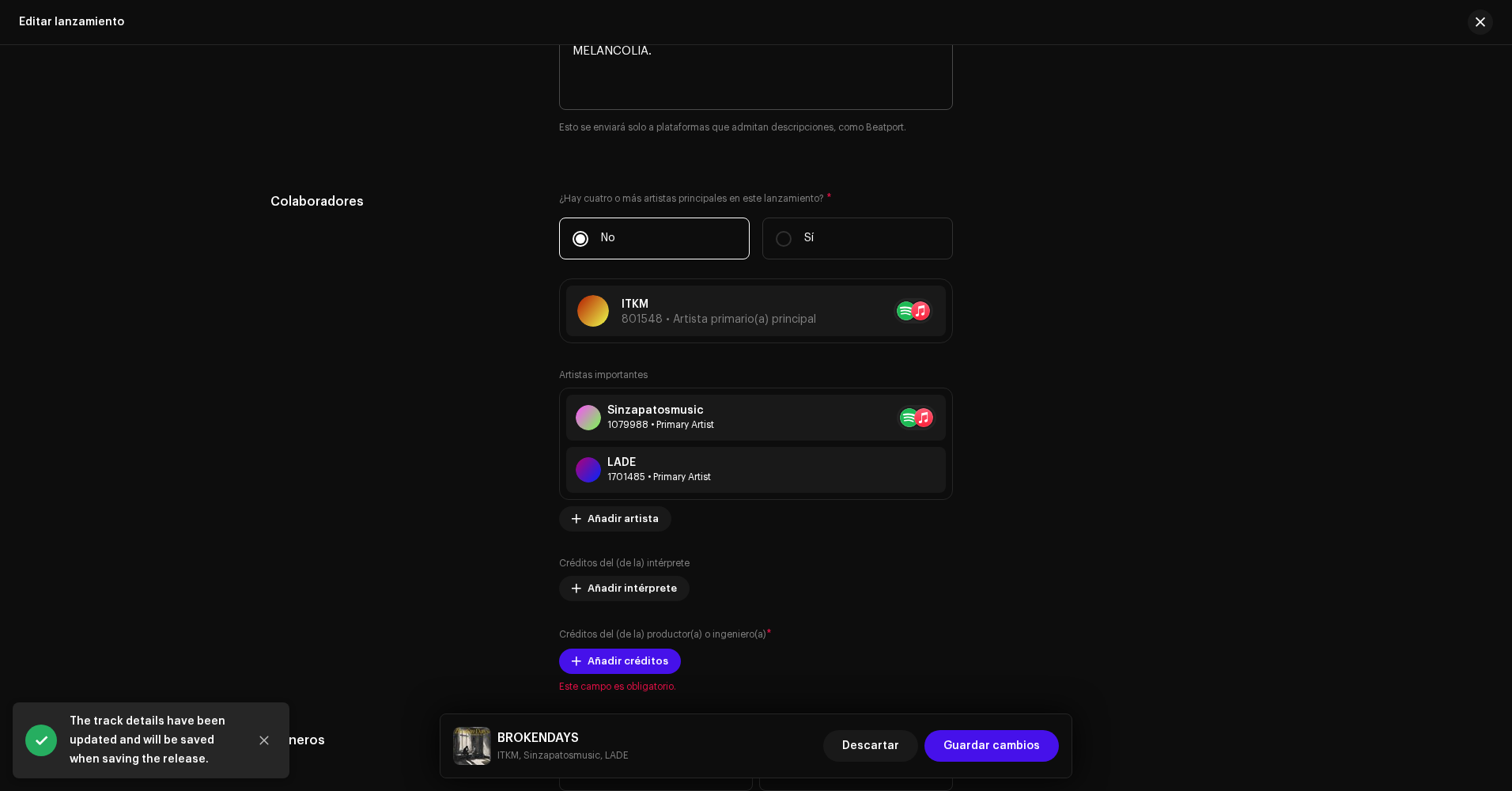
scroll to position [1581, 0]
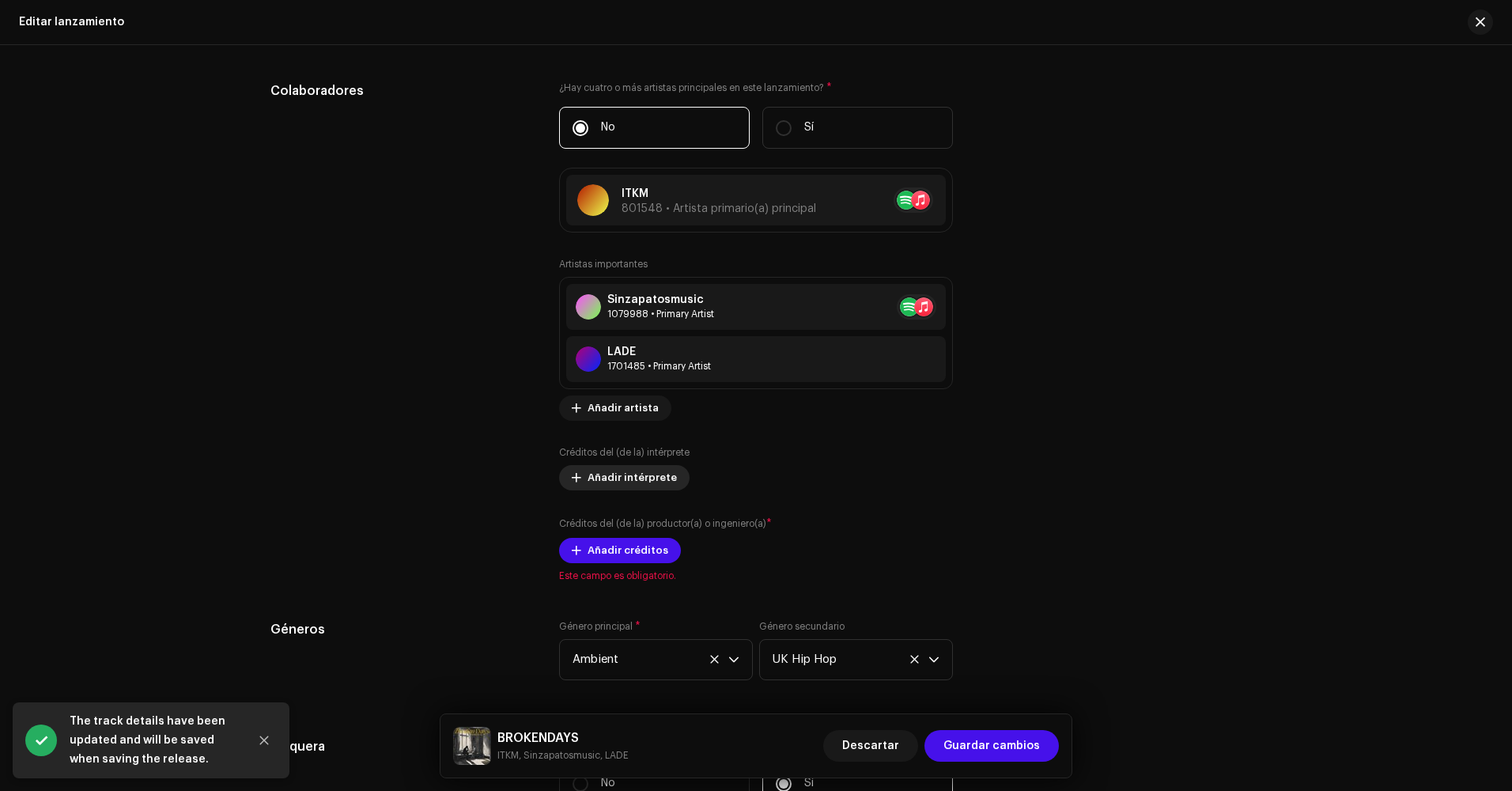
click at [658, 485] on span "Añadir intérprete" at bounding box center [632, 478] width 89 height 32
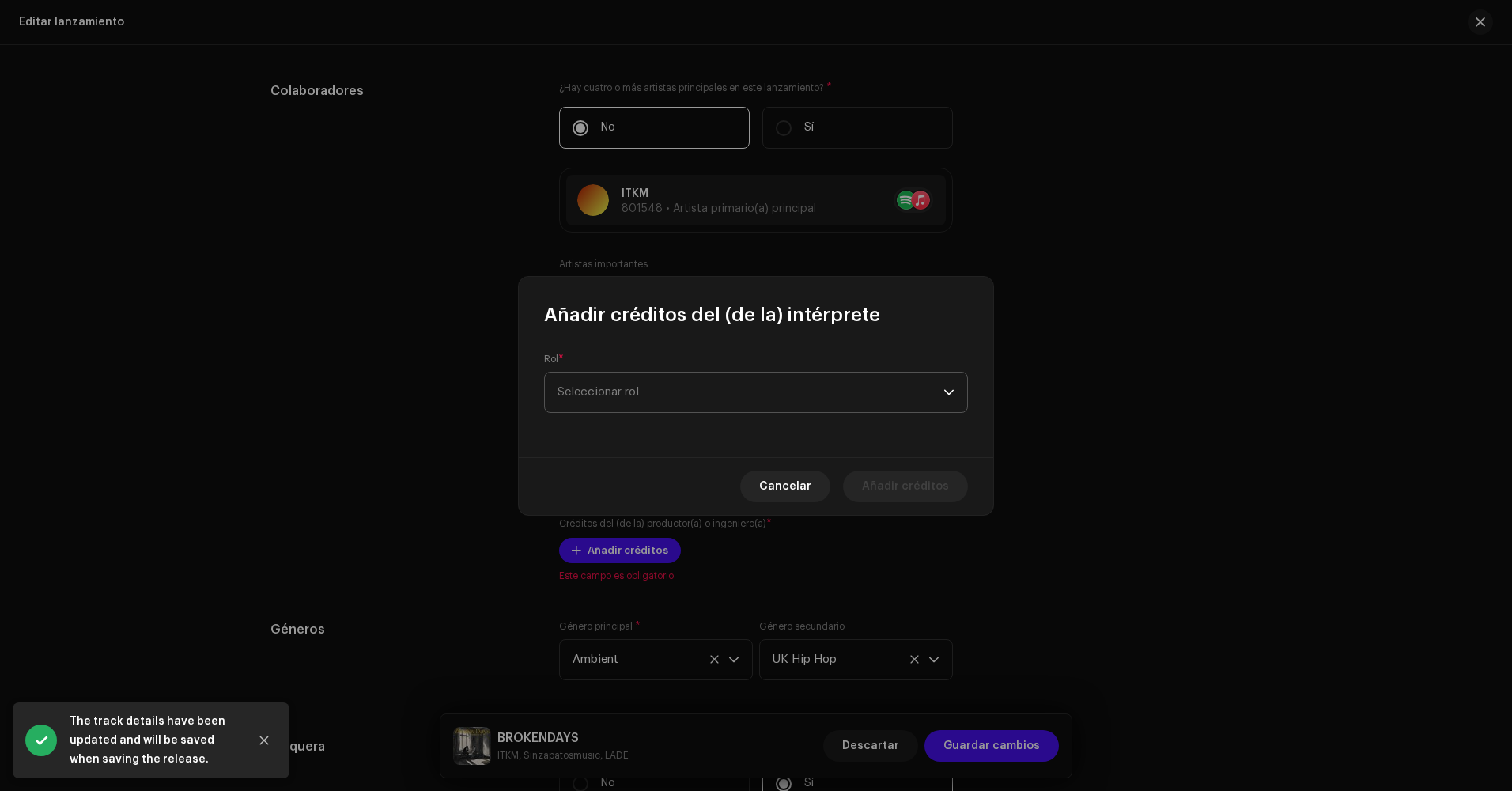
click at [790, 373] on span "Seleccionar rol" at bounding box center [750, 392] width 386 height 40
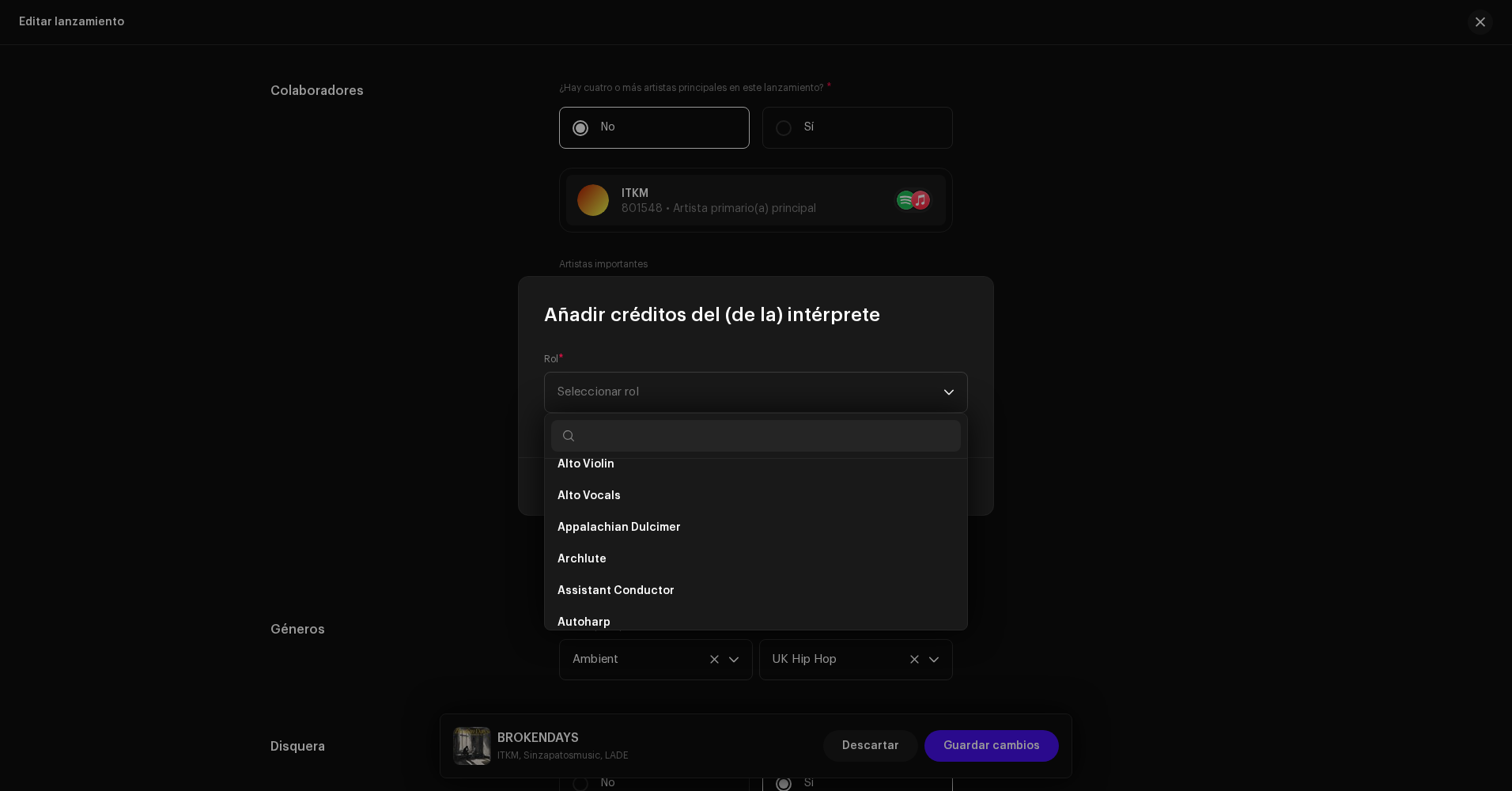
scroll to position [553, 0]
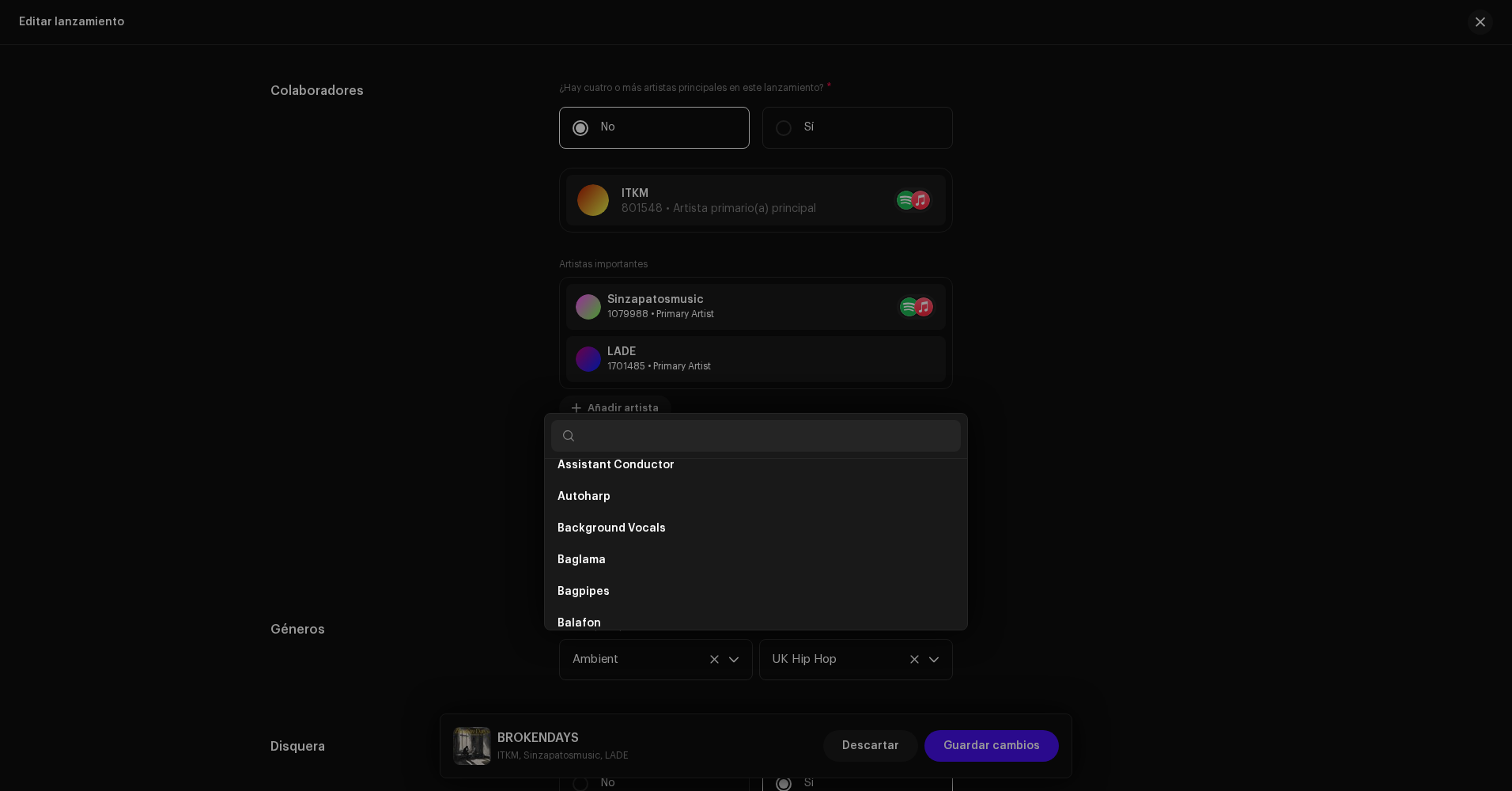
click at [408, 486] on div "Añadir créditos del (de la) intérprete Rol * Seleccionar rol Cancelar Añadir cr…" at bounding box center [756, 395] width 1512 height 791
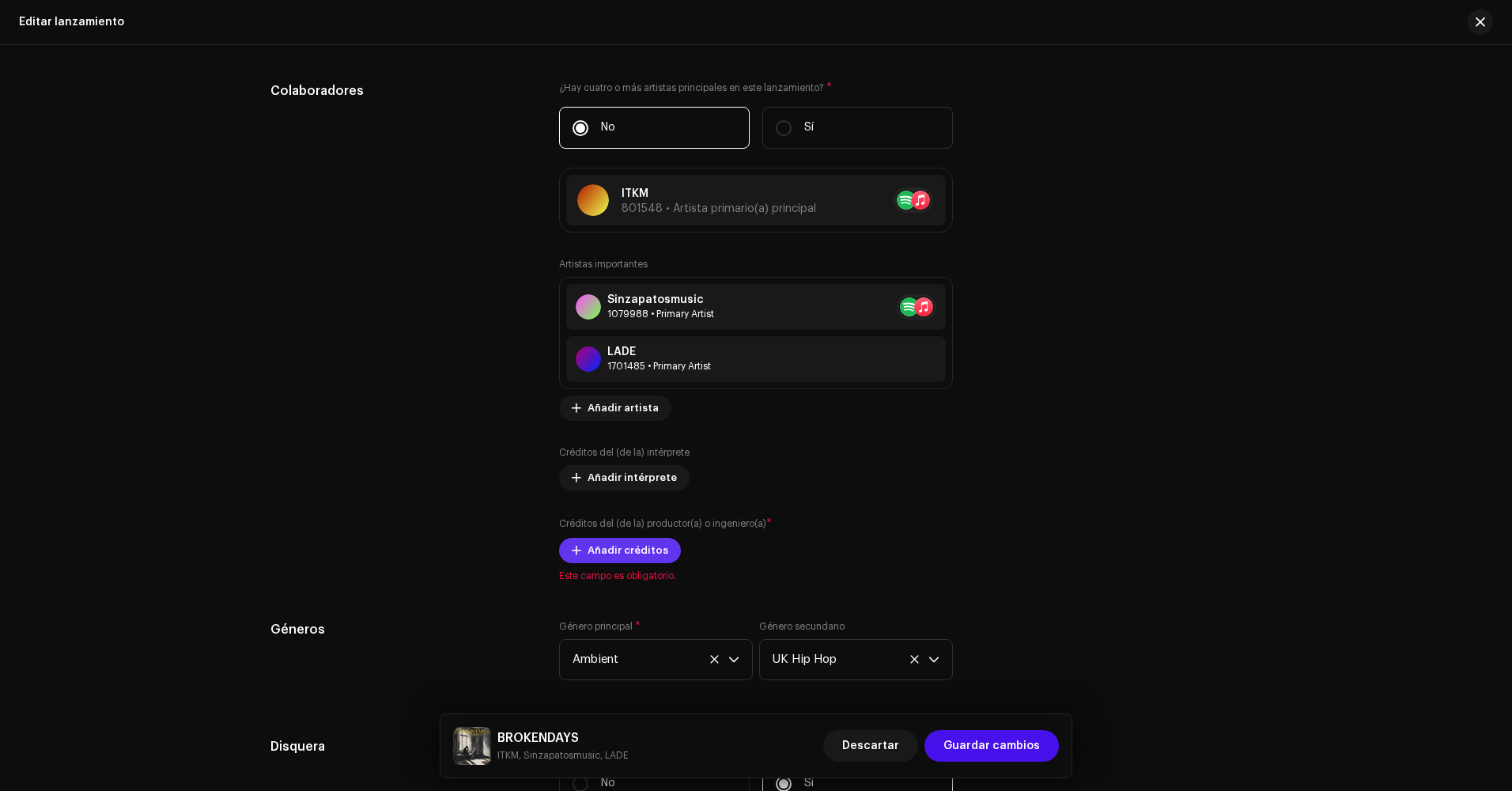
click at [636, 547] on span "Añadir créditos" at bounding box center [628, 550] width 81 height 32
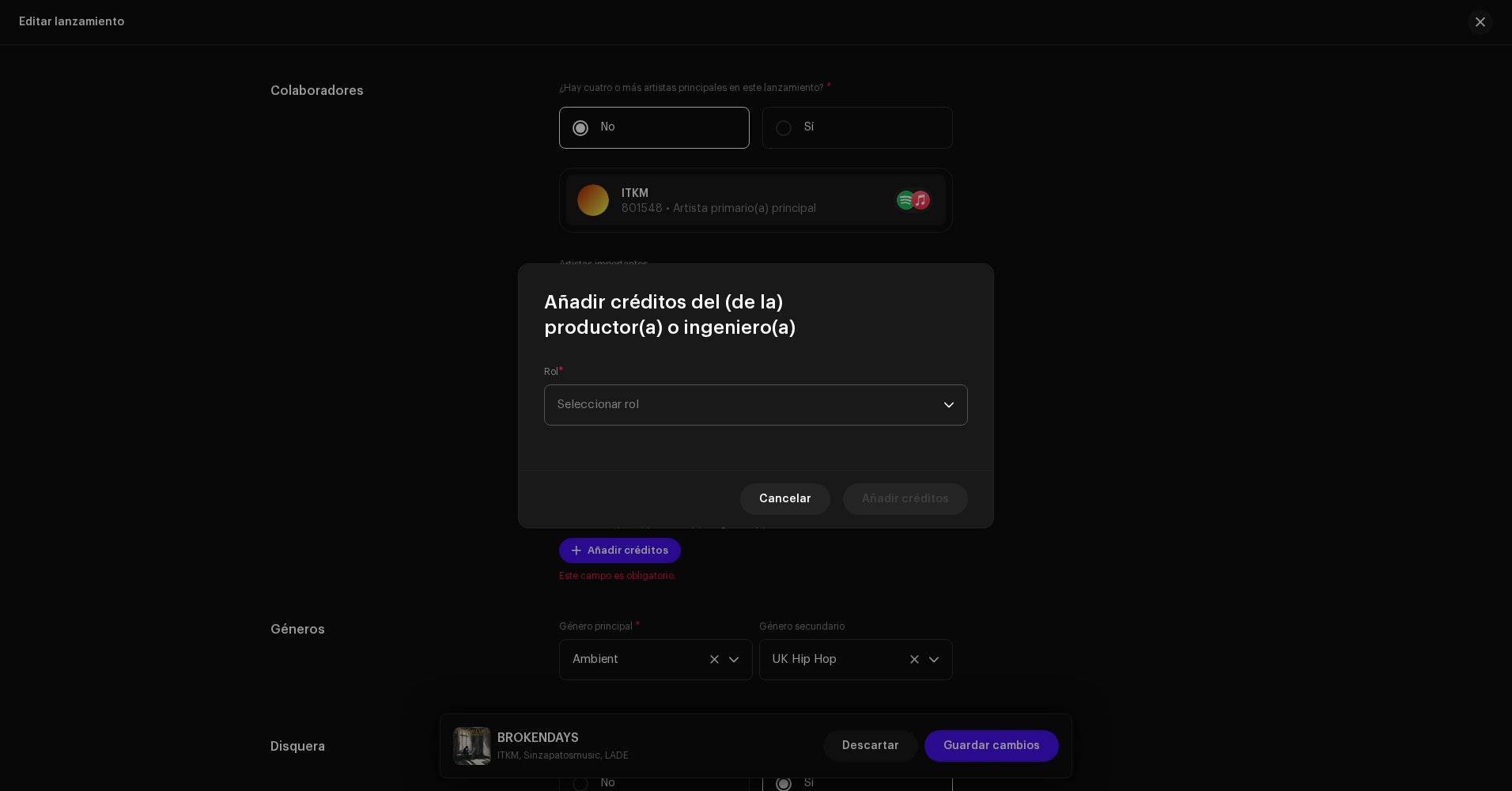
drag, startPoint x: 699, startPoint y: 386, endPoint x: 707, endPoint y: 424, distance: 38.8
click at [701, 386] on span "Seleccionar rol" at bounding box center [750, 405] width 386 height 40
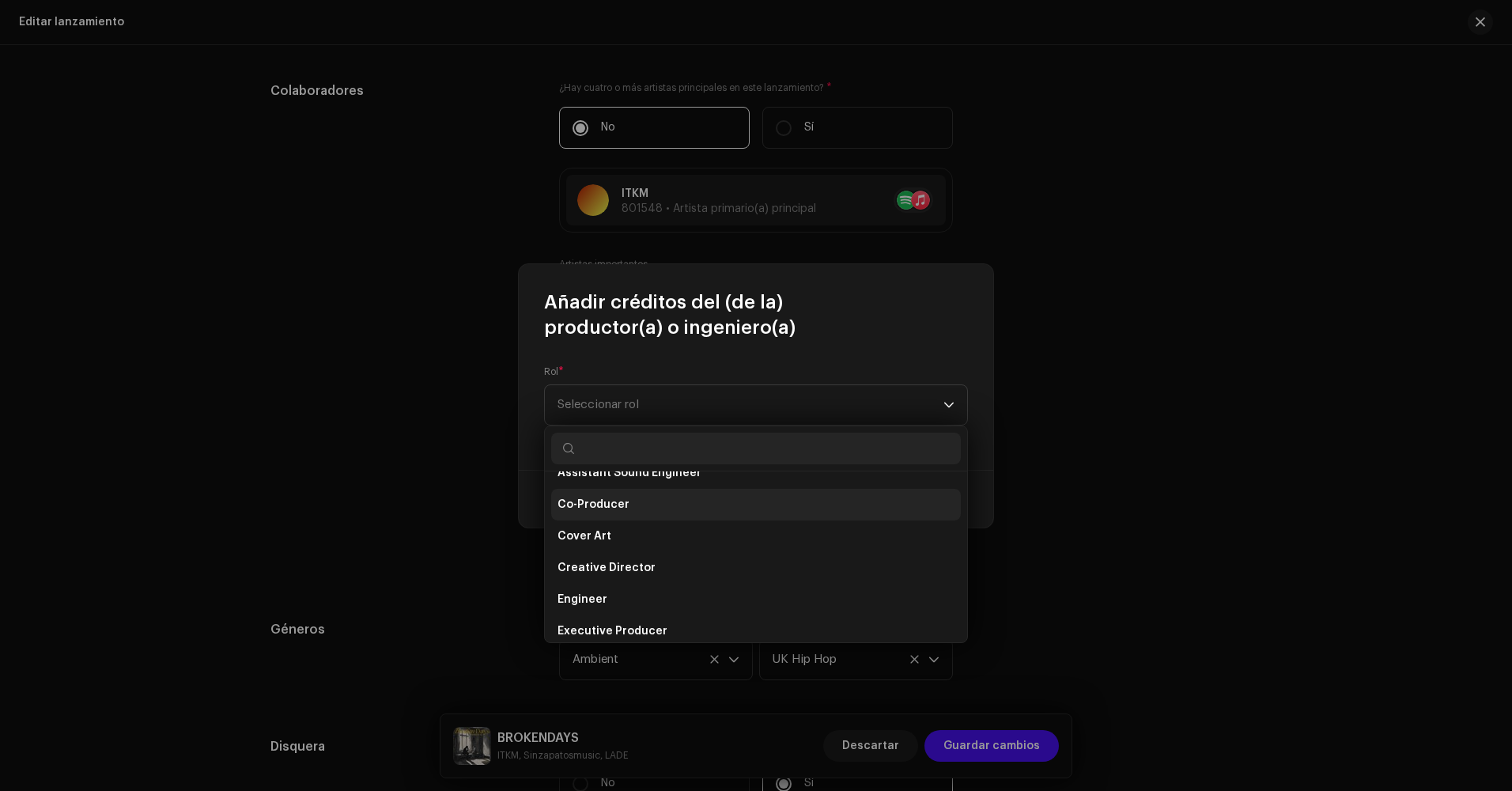
scroll to position [237, 0]
click at [648, 510] on li "Co-Producer" at bounding box center [756, 510] width 410 height 32
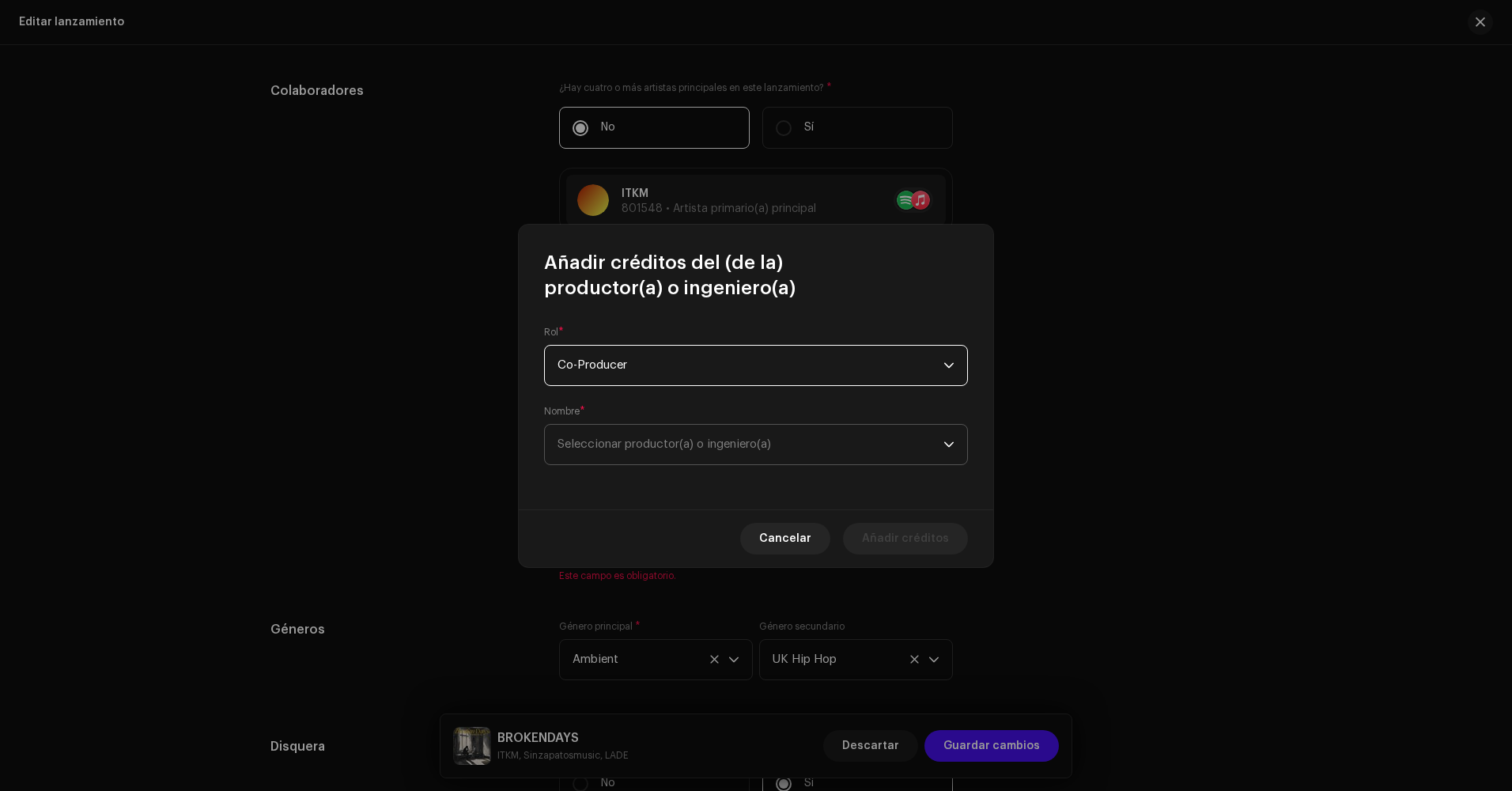
click at [843, 427] on span "Seleccionar productor(a) o ingeniero(a)" at bounding box center [750, 444] width 386 height 40
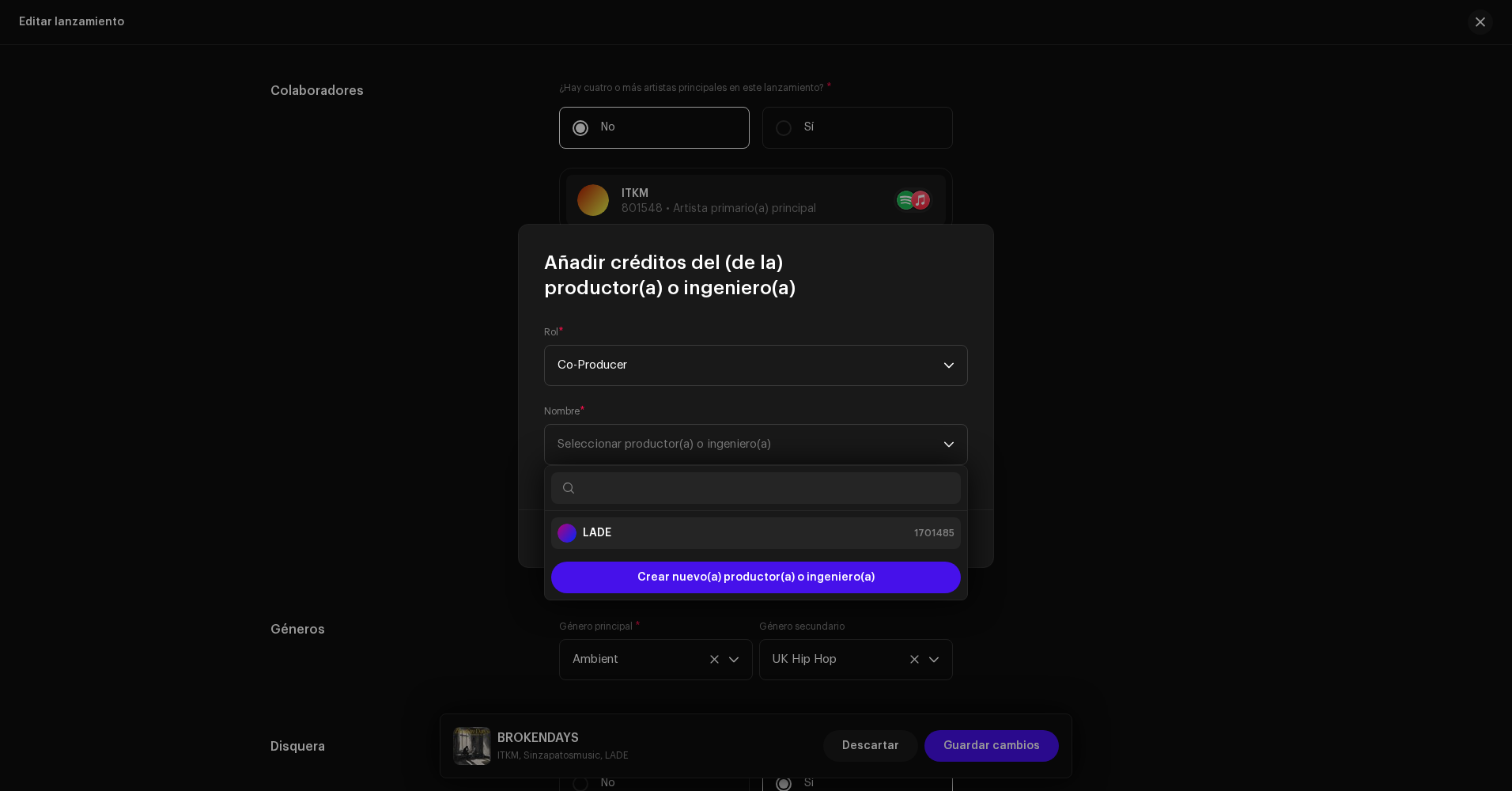
click at [764, 541] on div "LADE 1701485" at bounding box center [756, 532] width 397 height 19
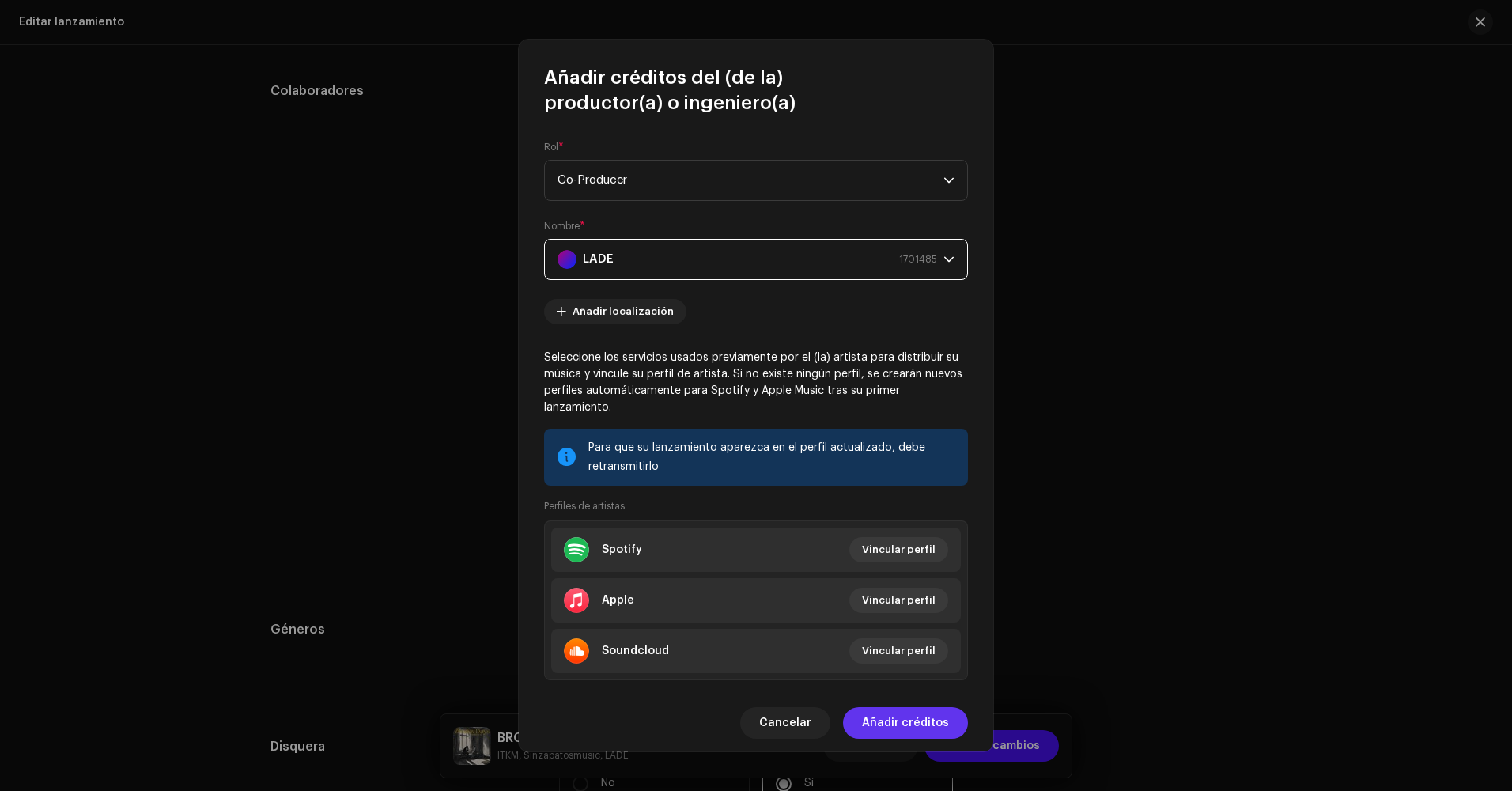
click at [920, 722] on span "Añadir créditos" at bounding box center [906, 723] width 87 height 32
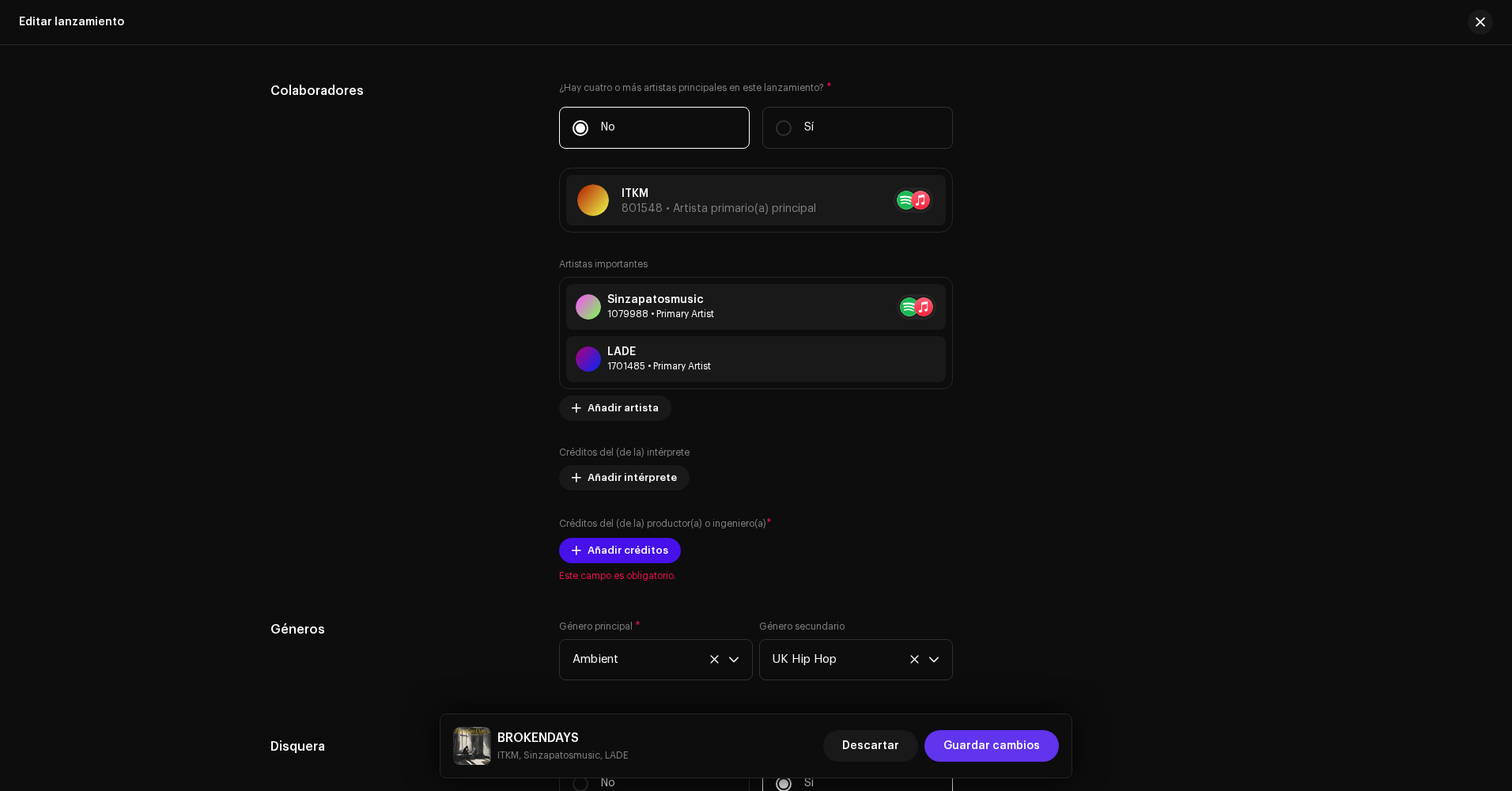
click at [976, 736] on span "Guardar cambios" at bounding box center [992, 746] width 97 height 32
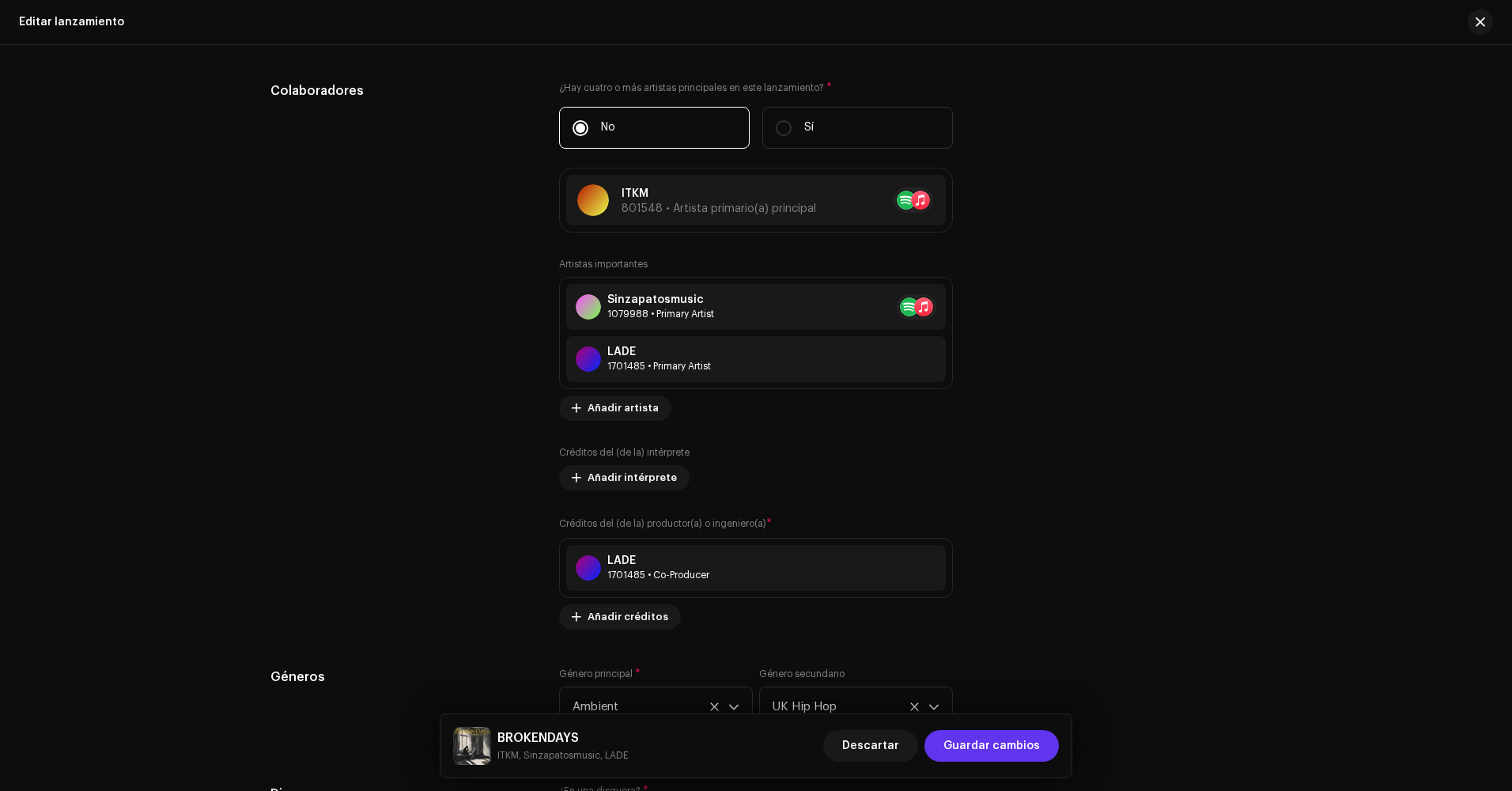
click at [984, 749] on span "Guardar cambios" at bounding box center [992, 746] width 97 height 32
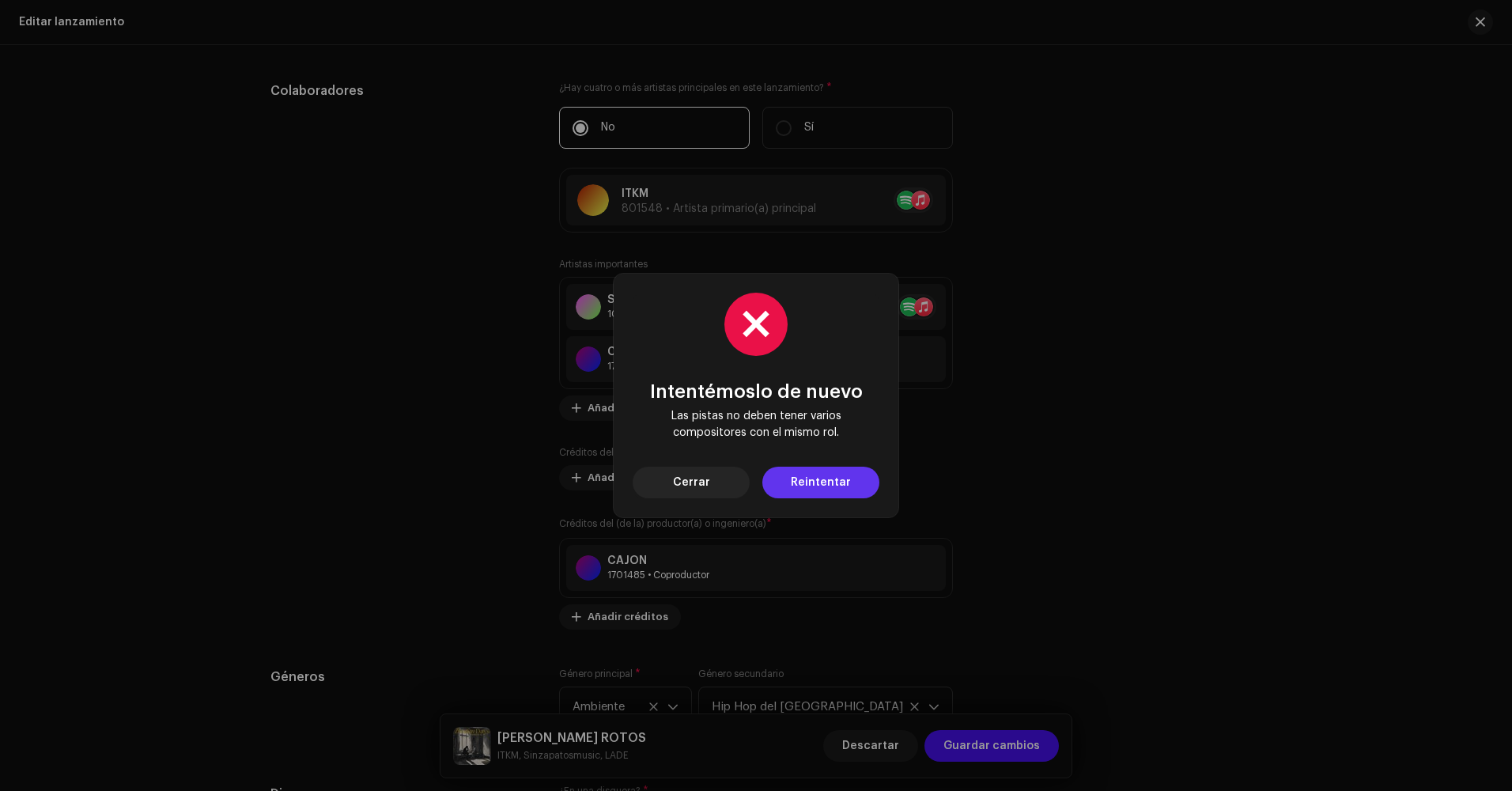
click at [801, 482] on span "Reintentar" at bounding box center [821, 482] width 60 height 32
click at [745, 486] on button "Cerrar" at bounding box center [690, 482] width 117 height 32
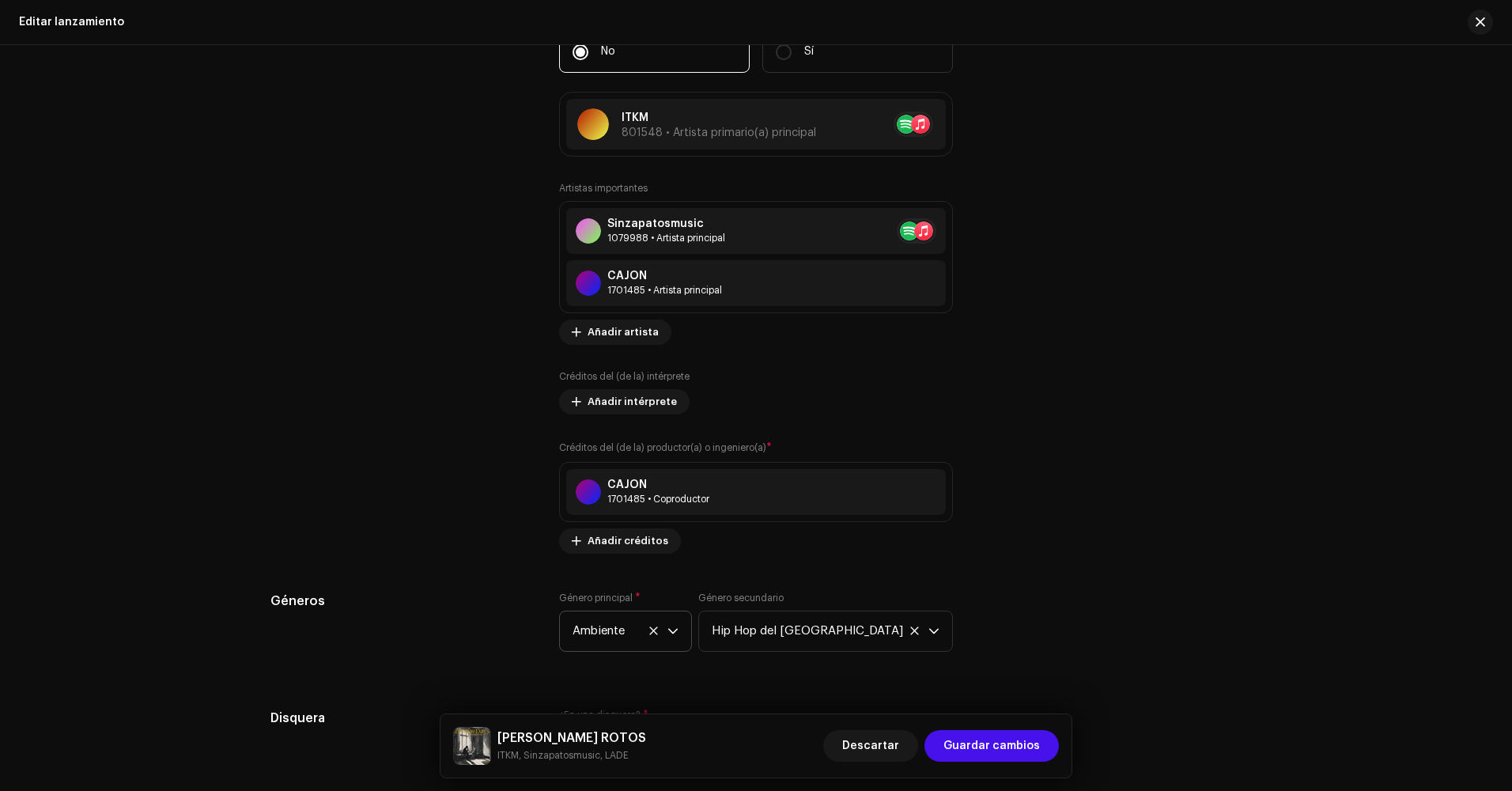
scroll to position [1660, 0]
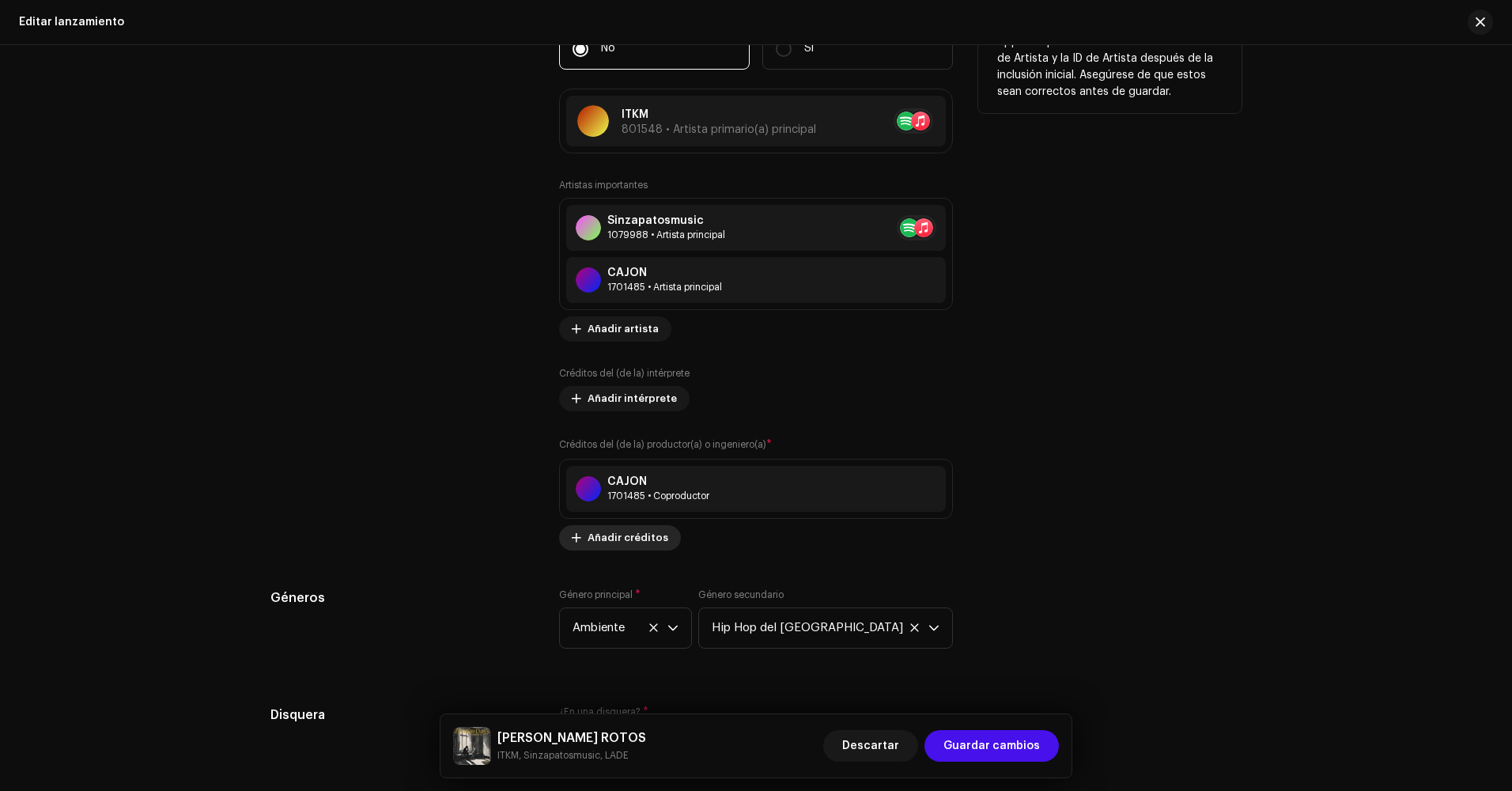
click at [632, 537] on span "Añadir créditos" at bounding box center [628, 537] width 81 height 32
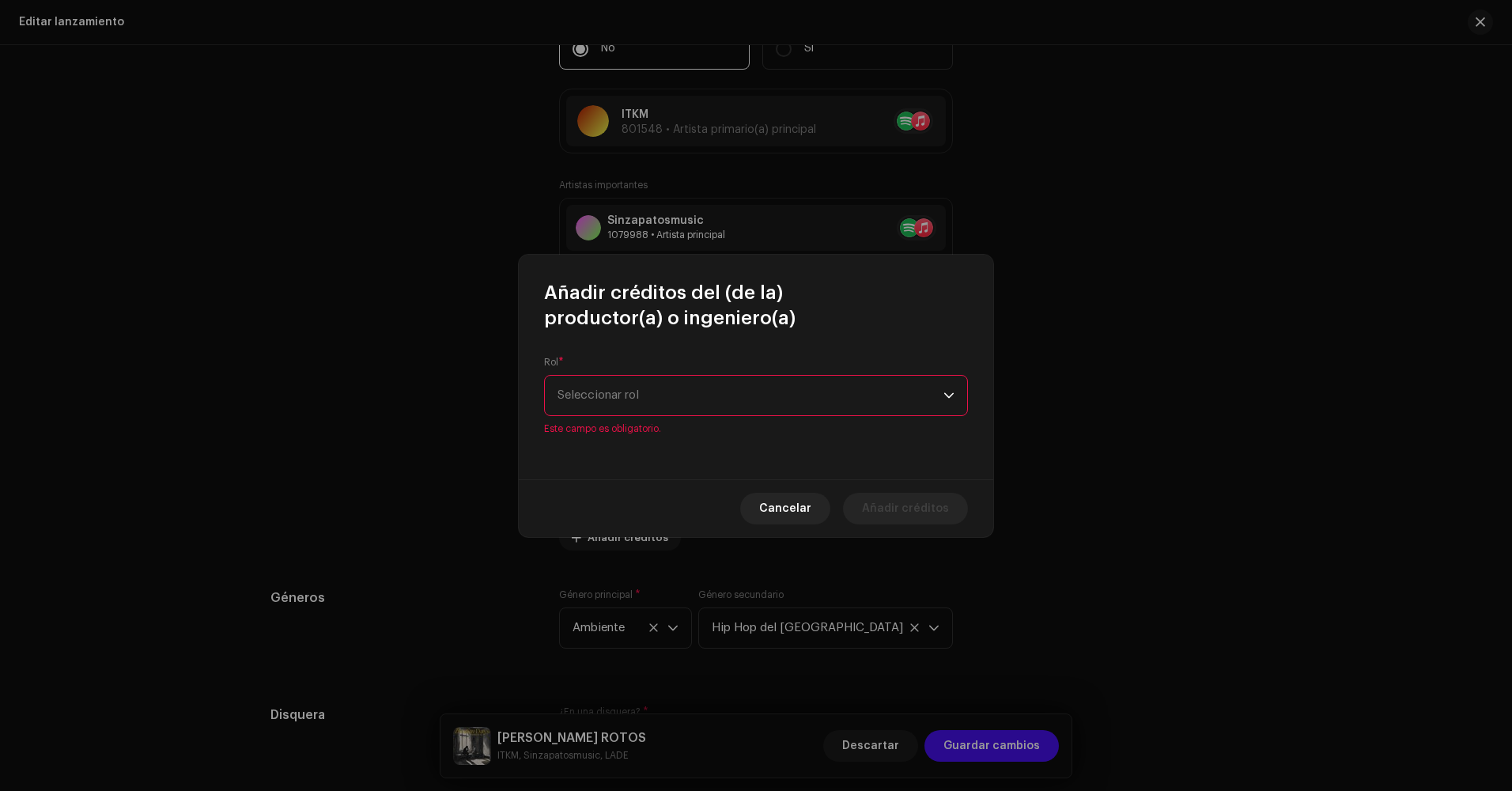
click at [713, 381] on div "Rol * Seleccionar rol Este campo es obligatorio." at bounding box center [756, 395] width 424 height 79
click at [710, 395] on span "Seleccionar rol" at bounding box center [750, 395] width 386 height 40
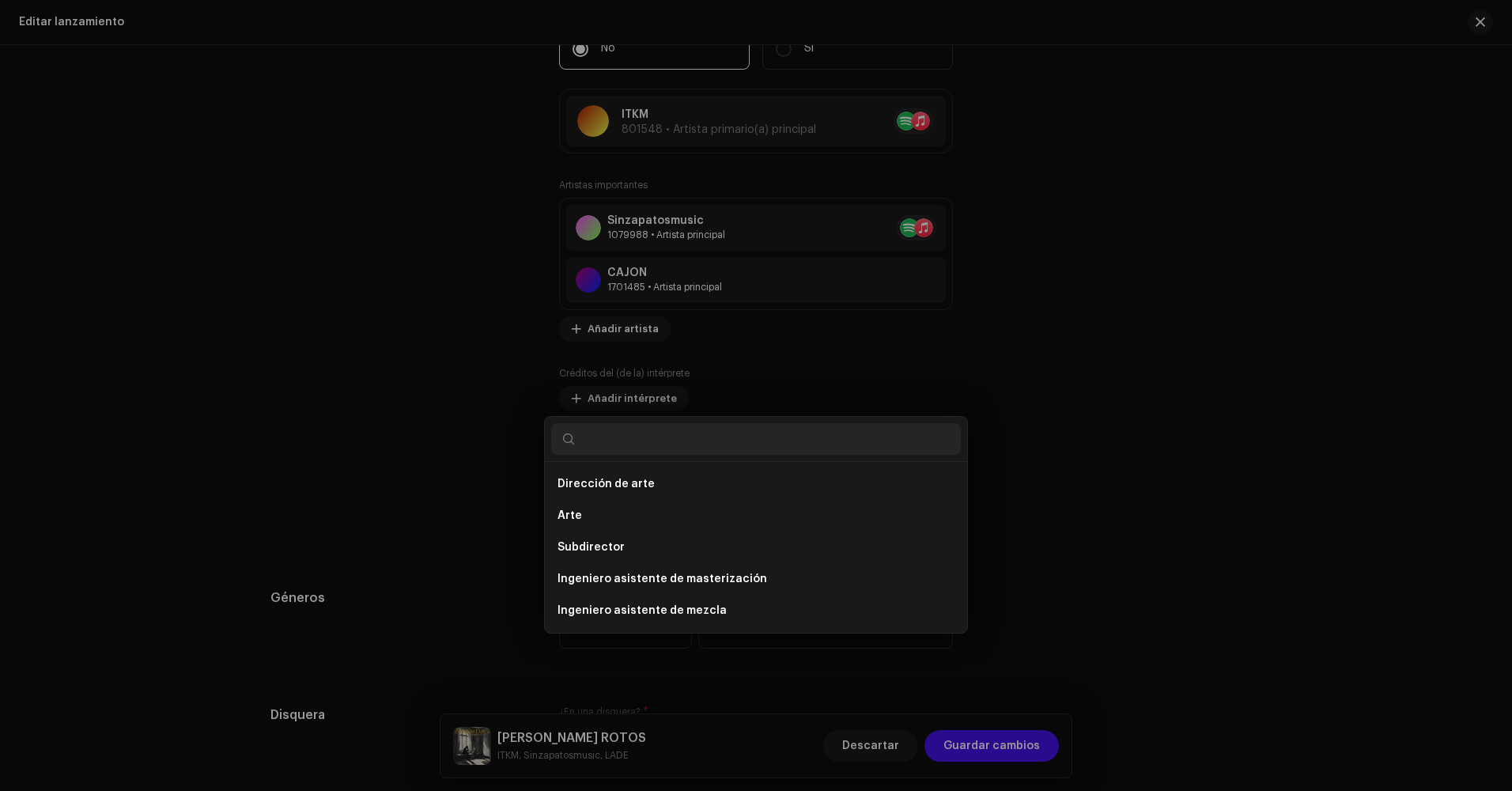
click at [482, 541] on div "Añadir créditos del (de la) productor(a) o ingeniero(a) Rol * Seleccionar rol E…" at bounding box center [756, 395] width 1512 height 791
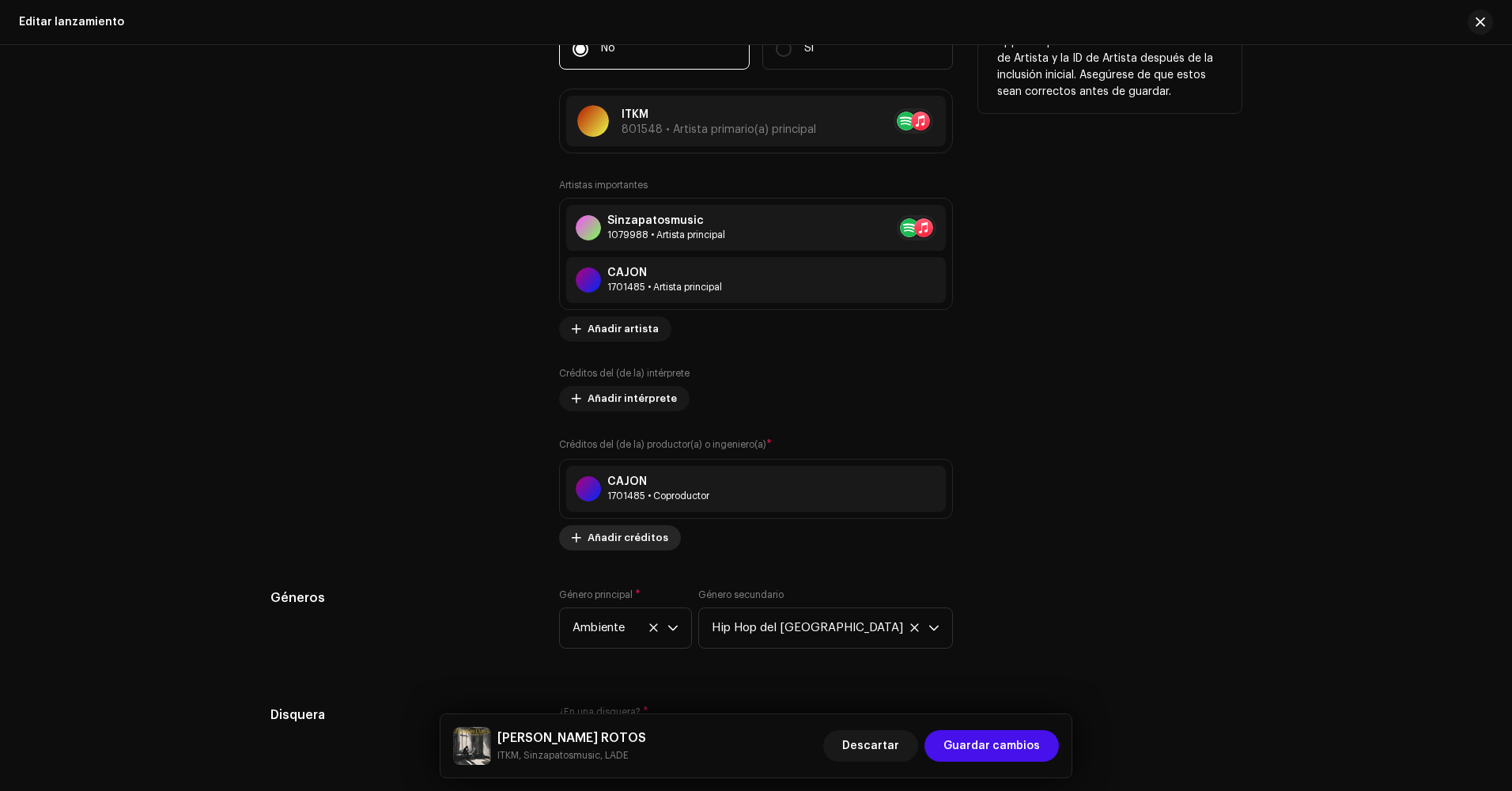
click at [635, 537] on span "Añadir créditos" at bounding box center [628, 537] width 81 height 32
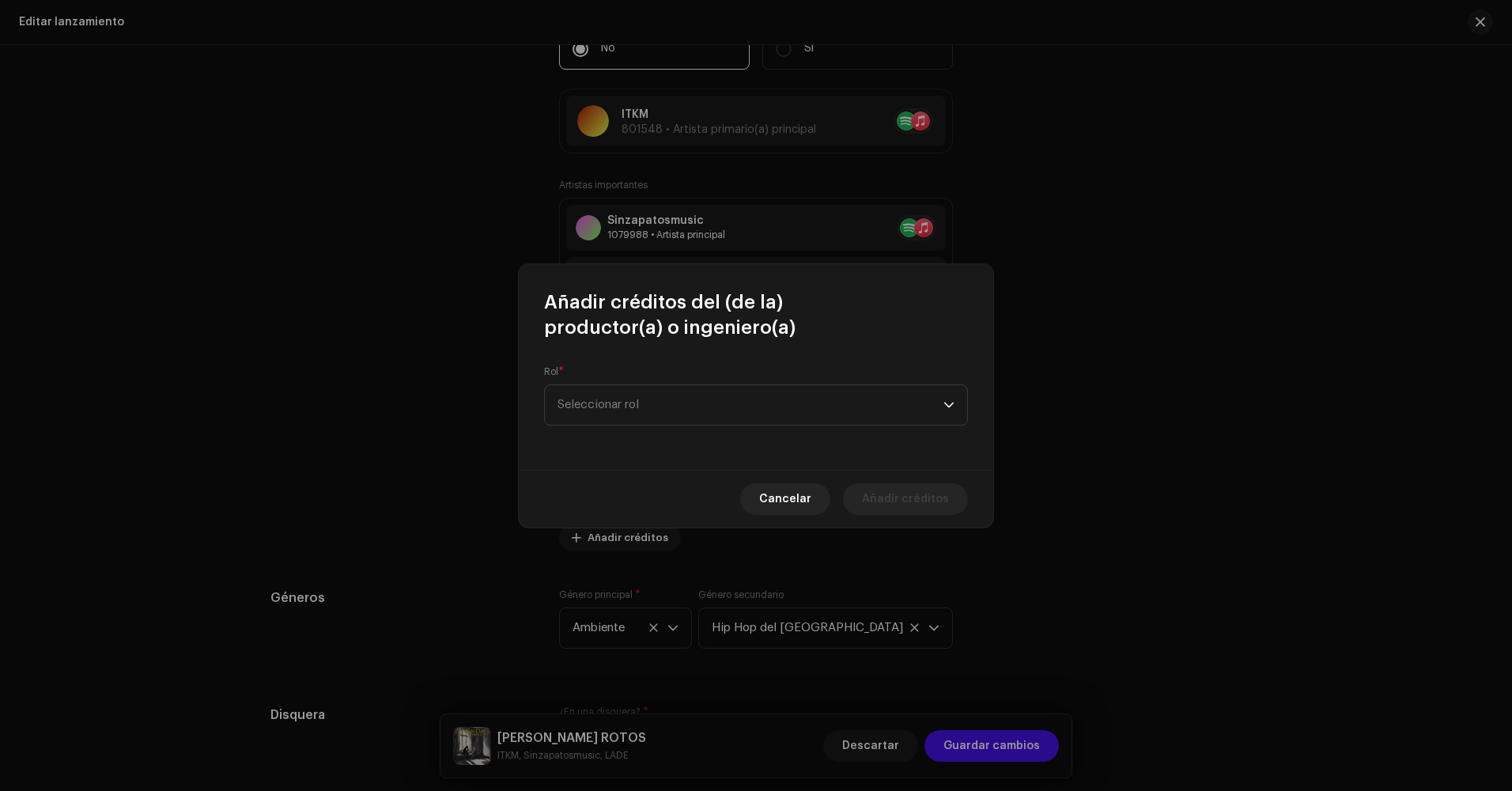
click at [663, 375] on div "Rol * Seleccionar rol" at bounding box center [756, 395] width 424 height 60
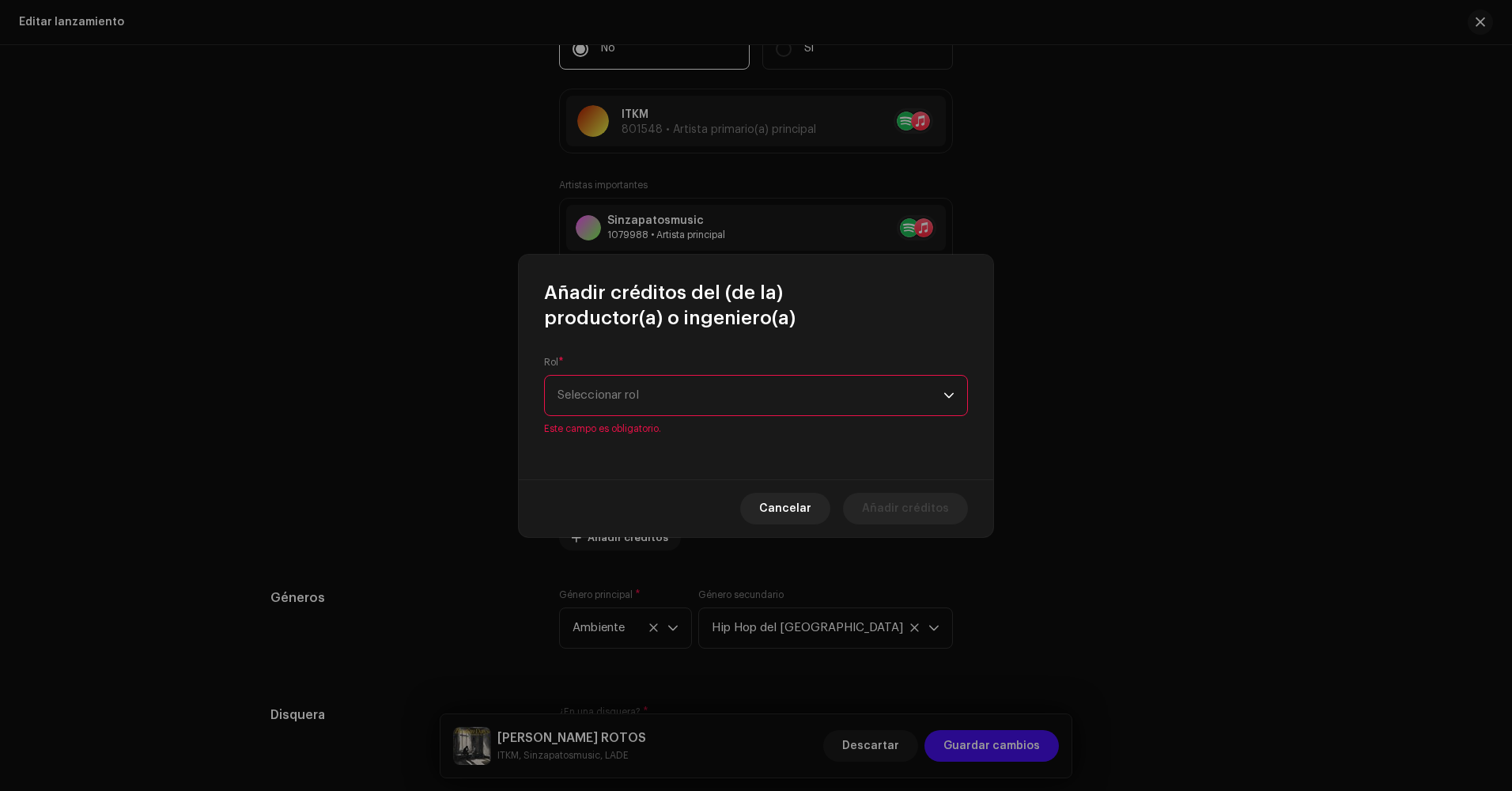
click at [681, 419] on div "Rol * Seleccionar rol Este campo es obligatorio." at bounding box center [756, 395] width 424 height 79
click at [676, 398] on span "Seleccionar rol" at bounding box center [750, 395] width 386 height 40
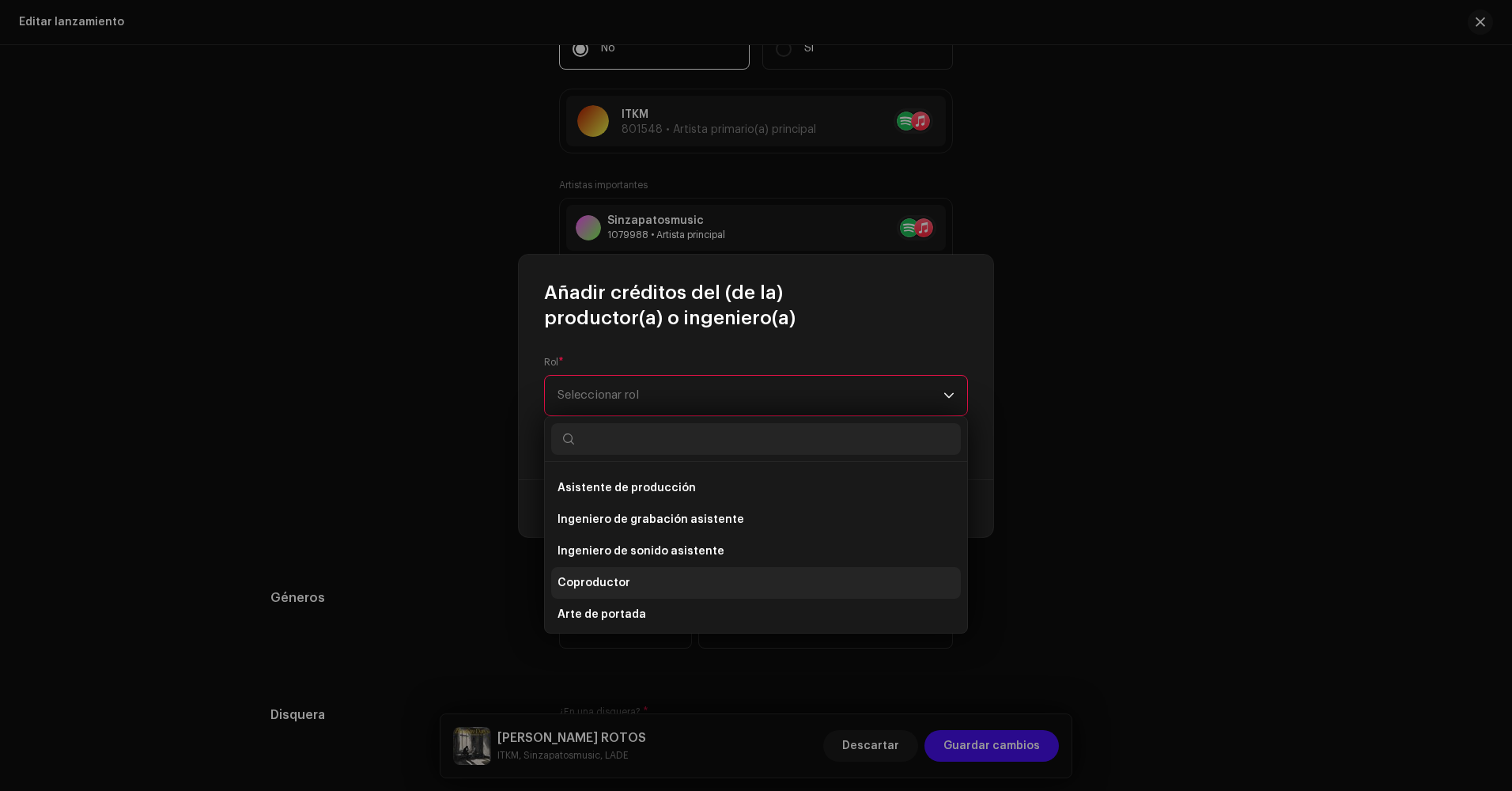
scroll to position [158, 0]
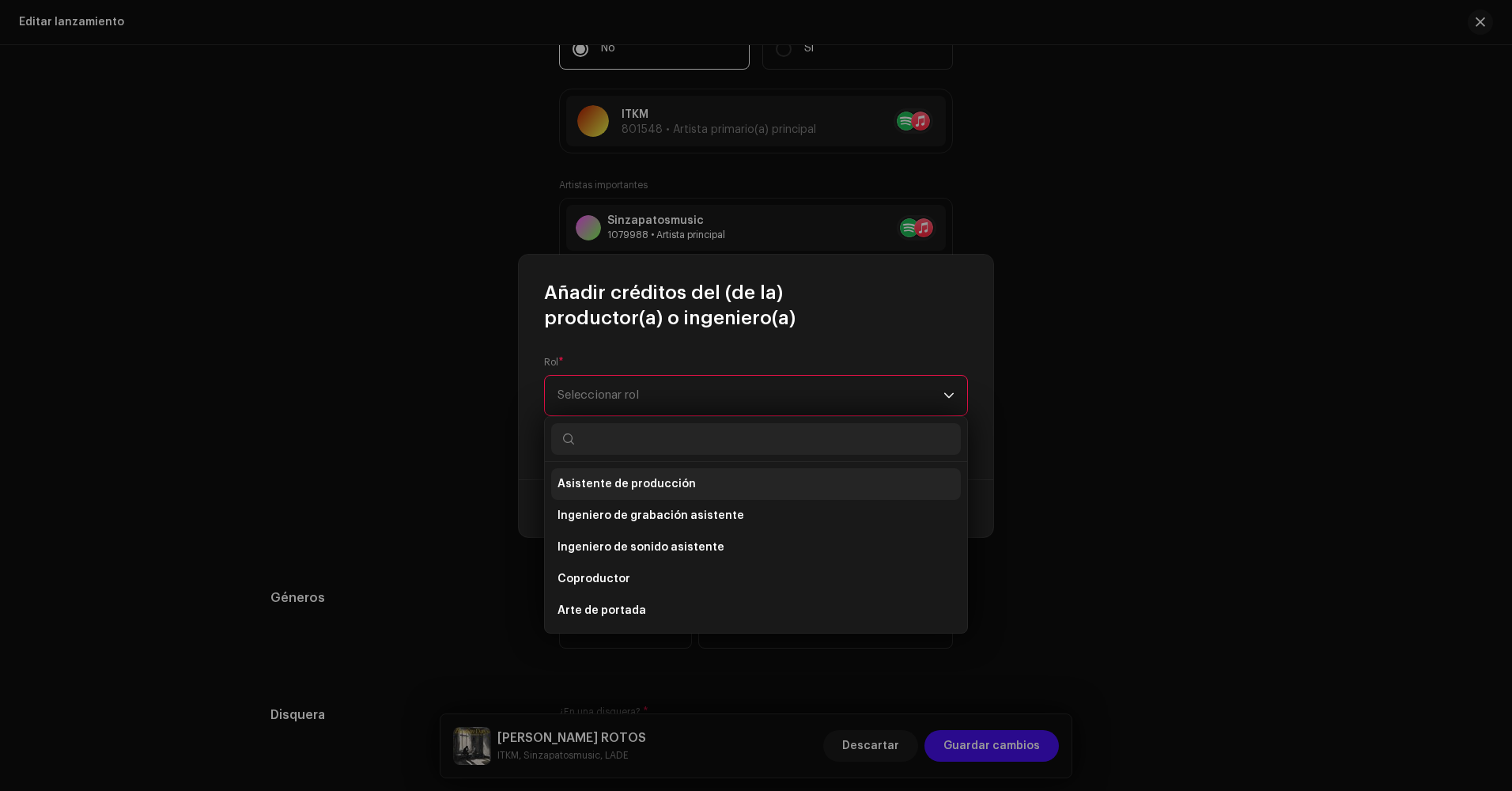
click at [682, 479] on span "Asistente de producción" at bounding box center [626, 484] width 138 height 16
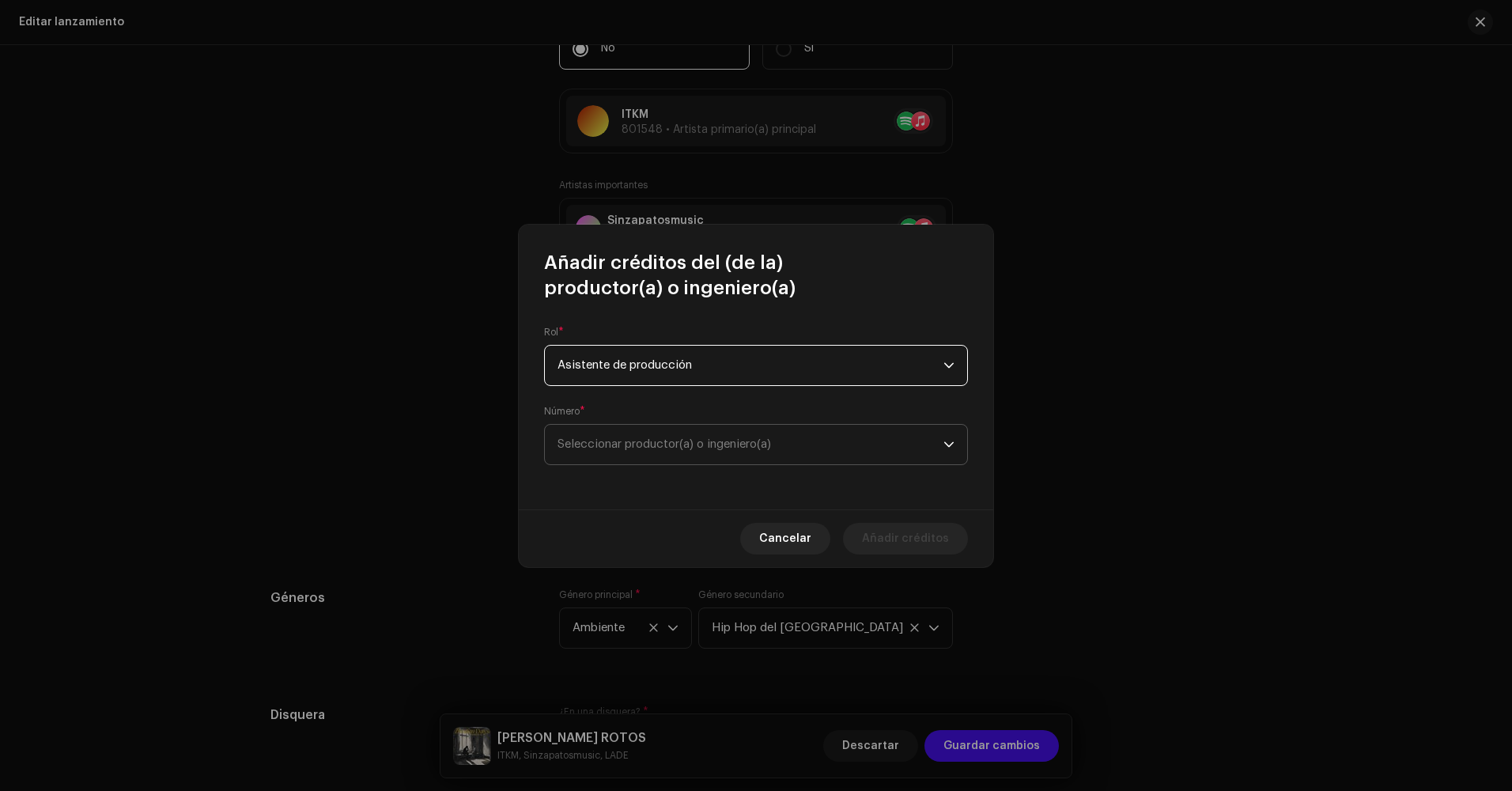
click at [658, 450] on span "Seleccionar productor(a) o ingeniero(a)" at bounding box center [750, 444] width 386 height 40
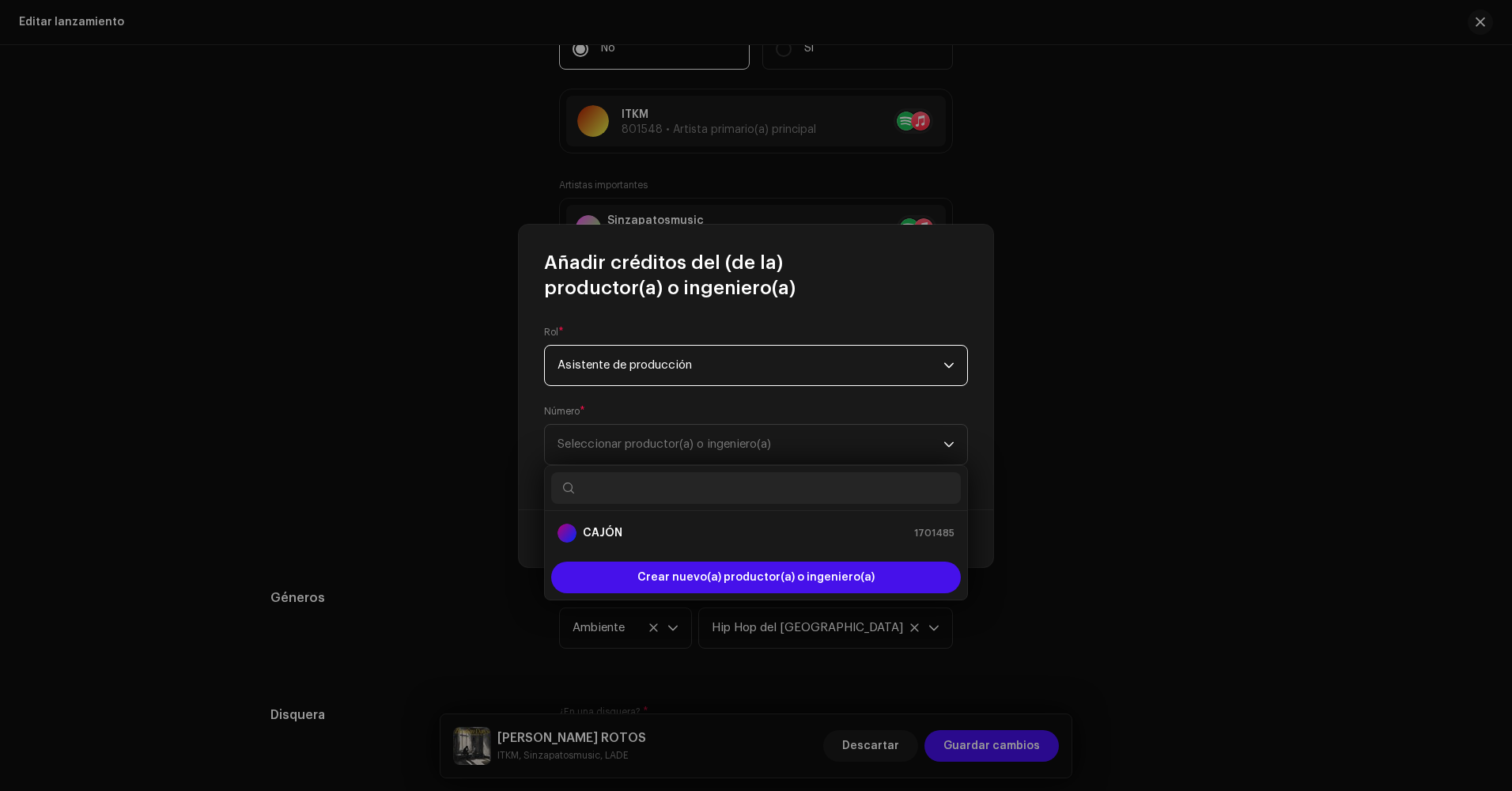
click at [661, 374] on span "Asistente de producción" at bounding box center [750, 365] width 386 height 40
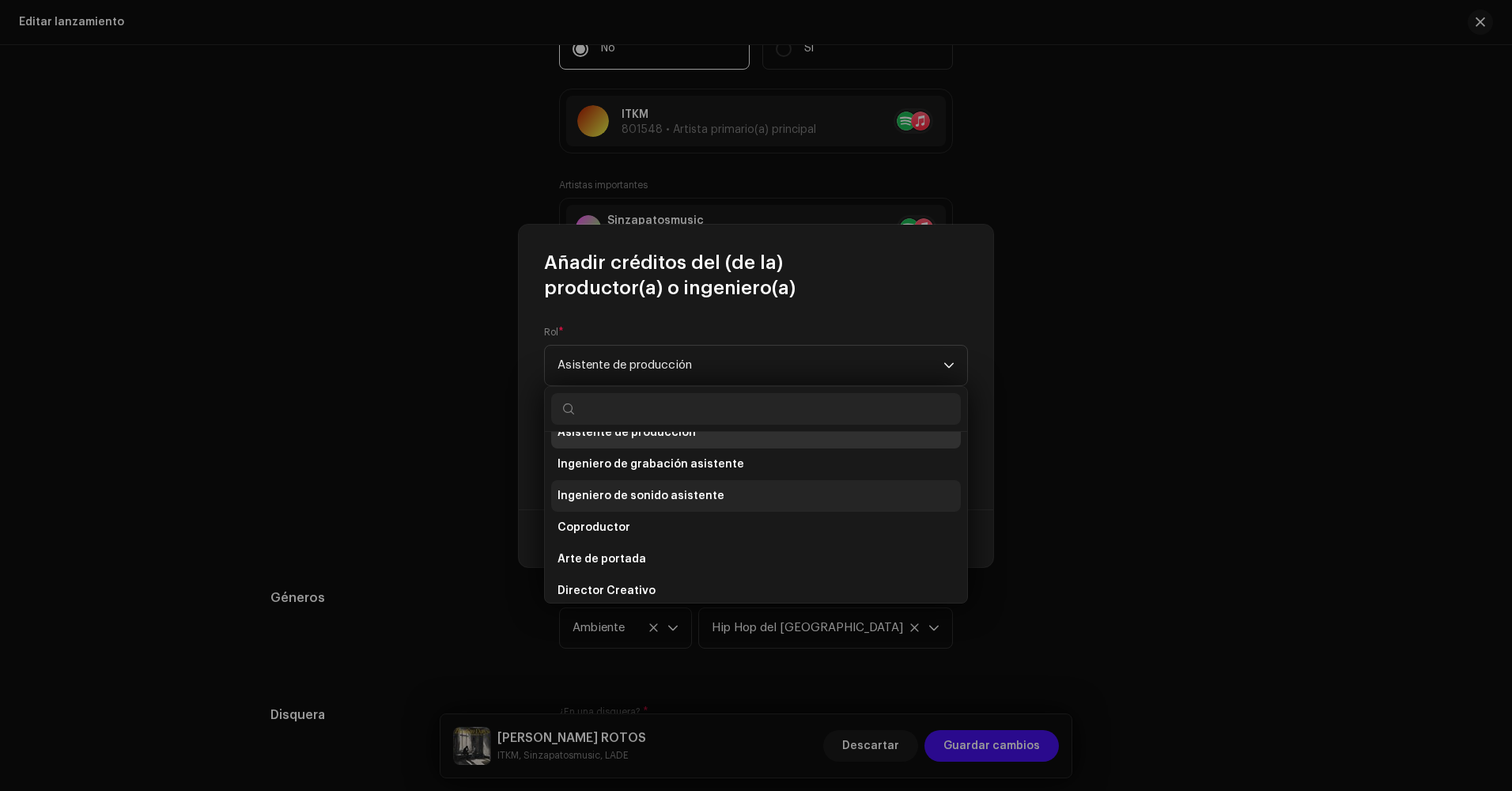
scroll to position [184, 0]
click at [716, 494] on li "Ingeniero de sonido asistente" at bounding box center [756, 492] width 410 height 32
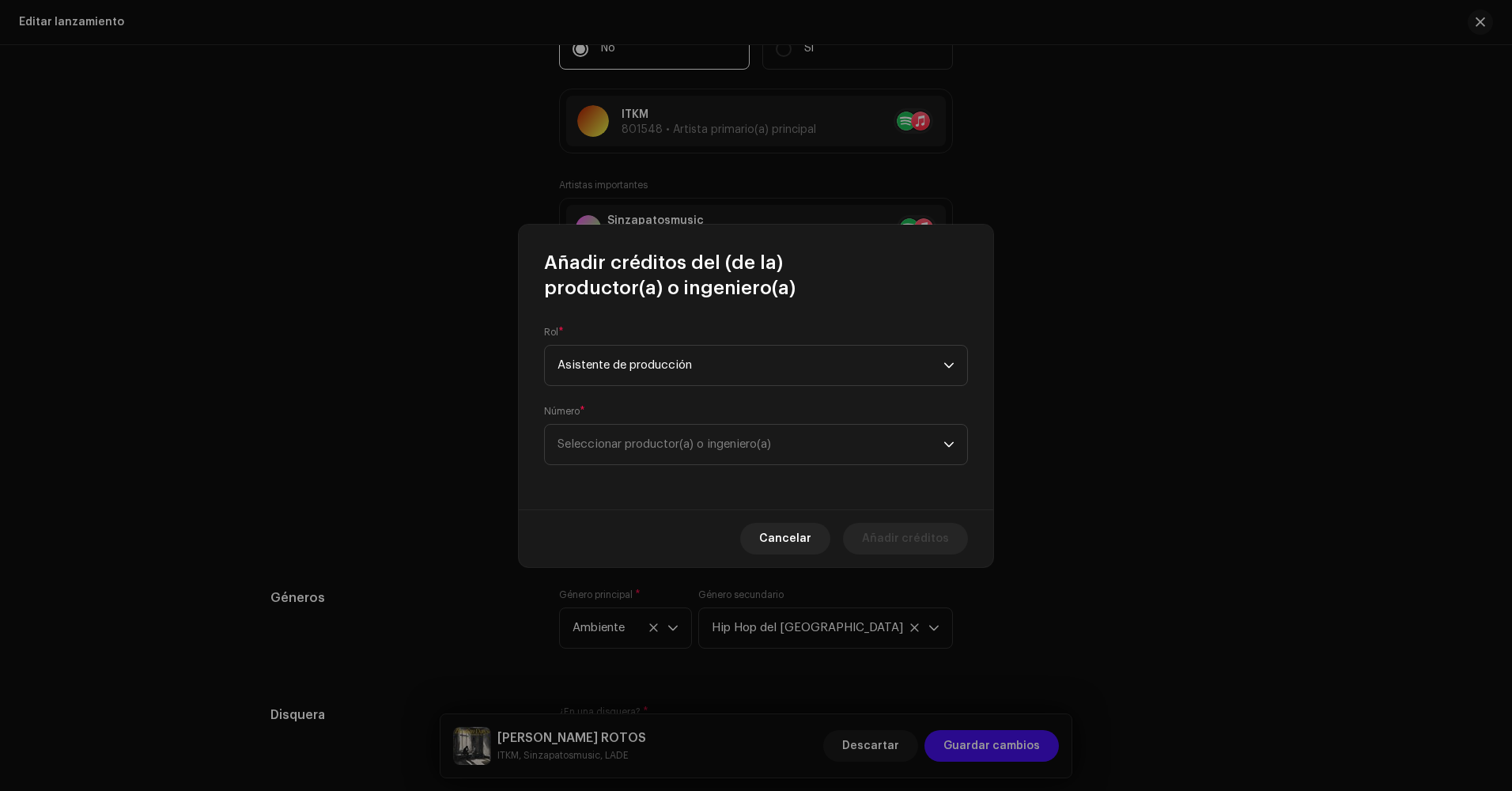
scroll to position [165, 0]
click at [736, 439] on span "Seleccionar productor(a) o ingeniero(a)" at bounding box center [664, 444] width 213 height 12
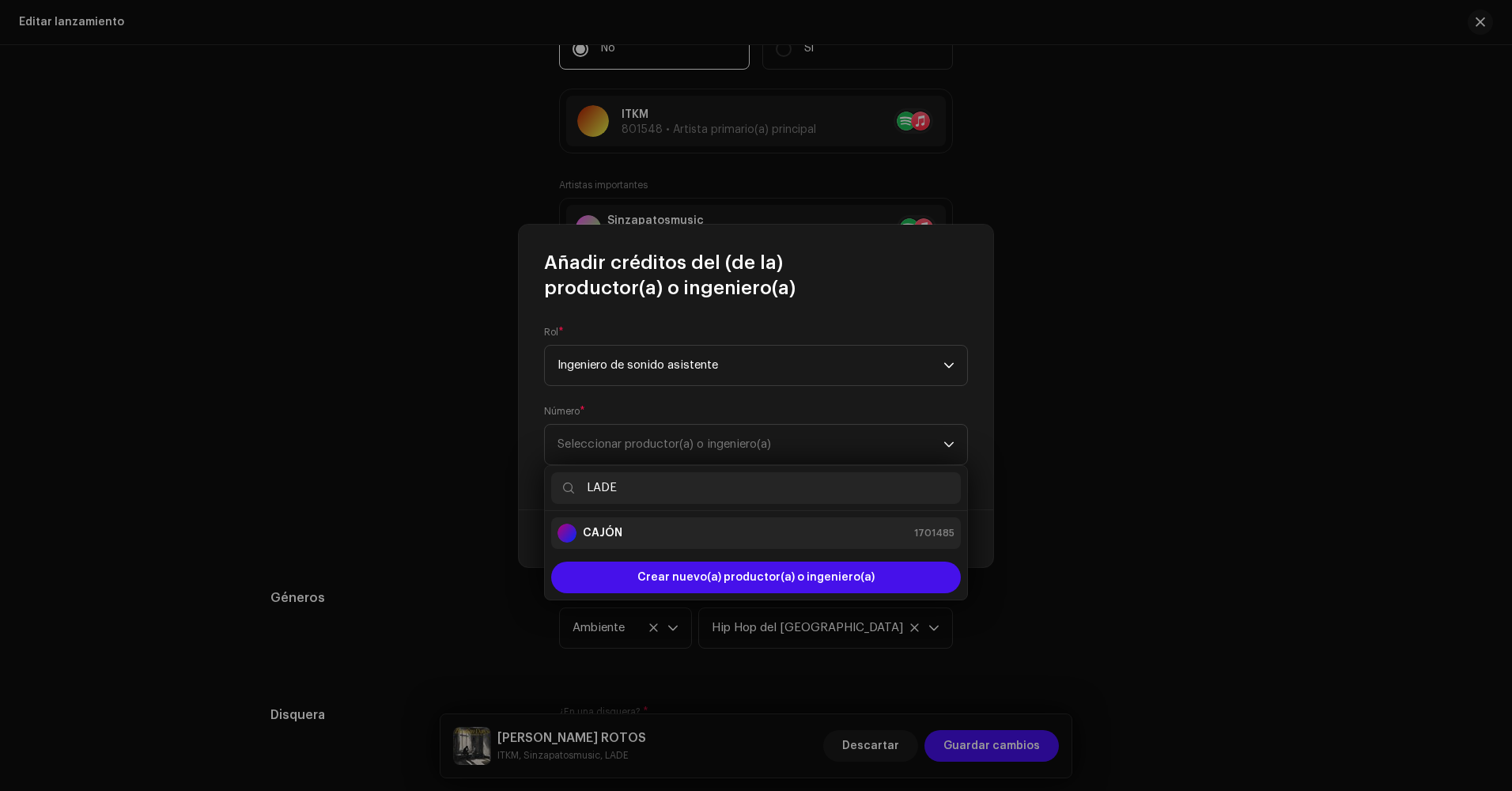
type input "LADE"
click at [696, 537] on div "CAJÓN 1701485" at bounding box center [756, 532] width 397 height 19
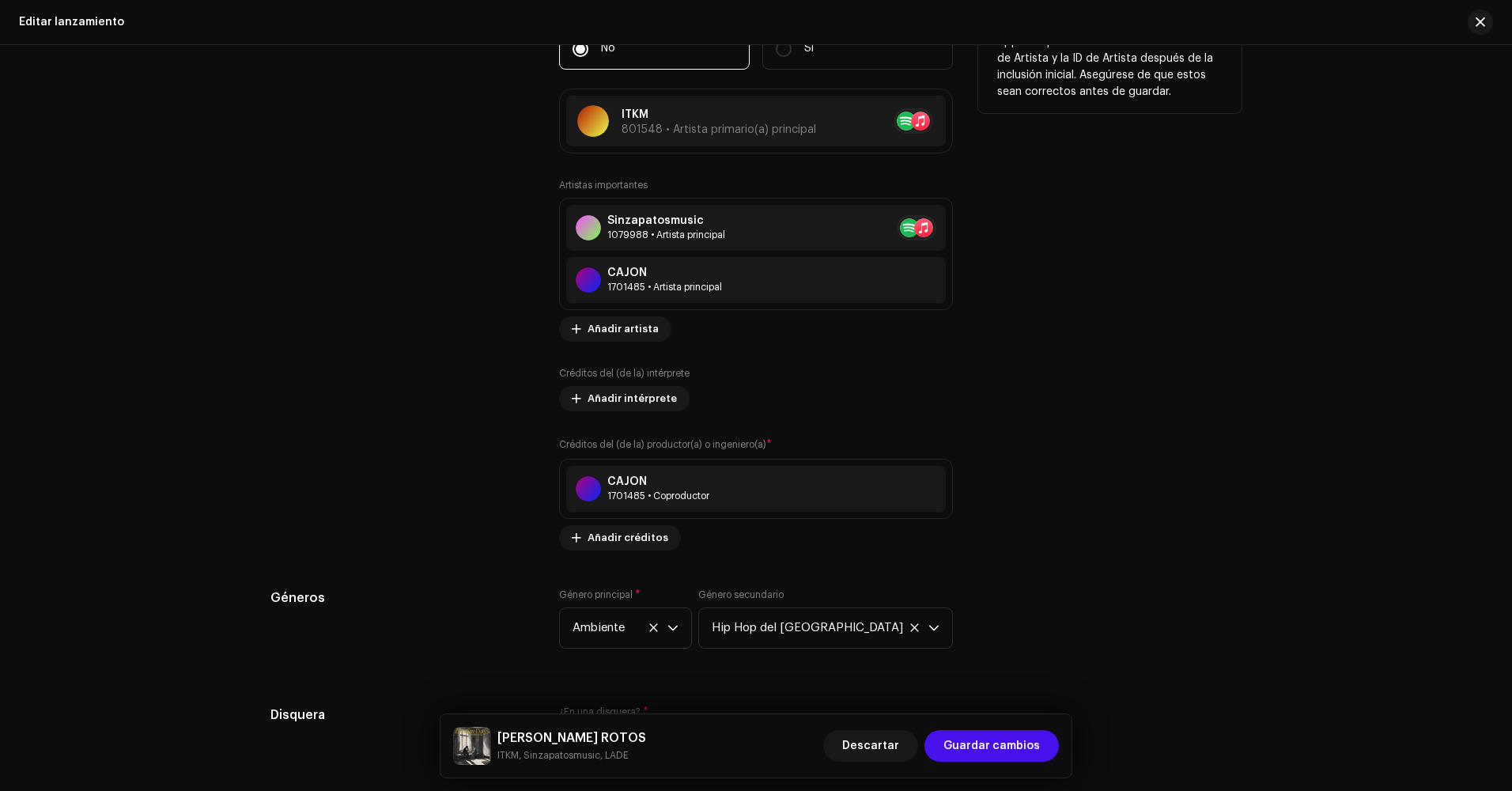
drag, startPoint x: 1205, startPoint y: 147, endPoint x: 994, endPoint y: 303, distance: 262.4
click at [990, 305] on div "Consejos Apple no permite cambios en el Nombre de Artista y la ID de Artista de…" at bounding box center [1109, 276] width 264 height 548
click at [604, 533] on span "Añadir créditos" at bounding box center [628, 537] width 81 height 32
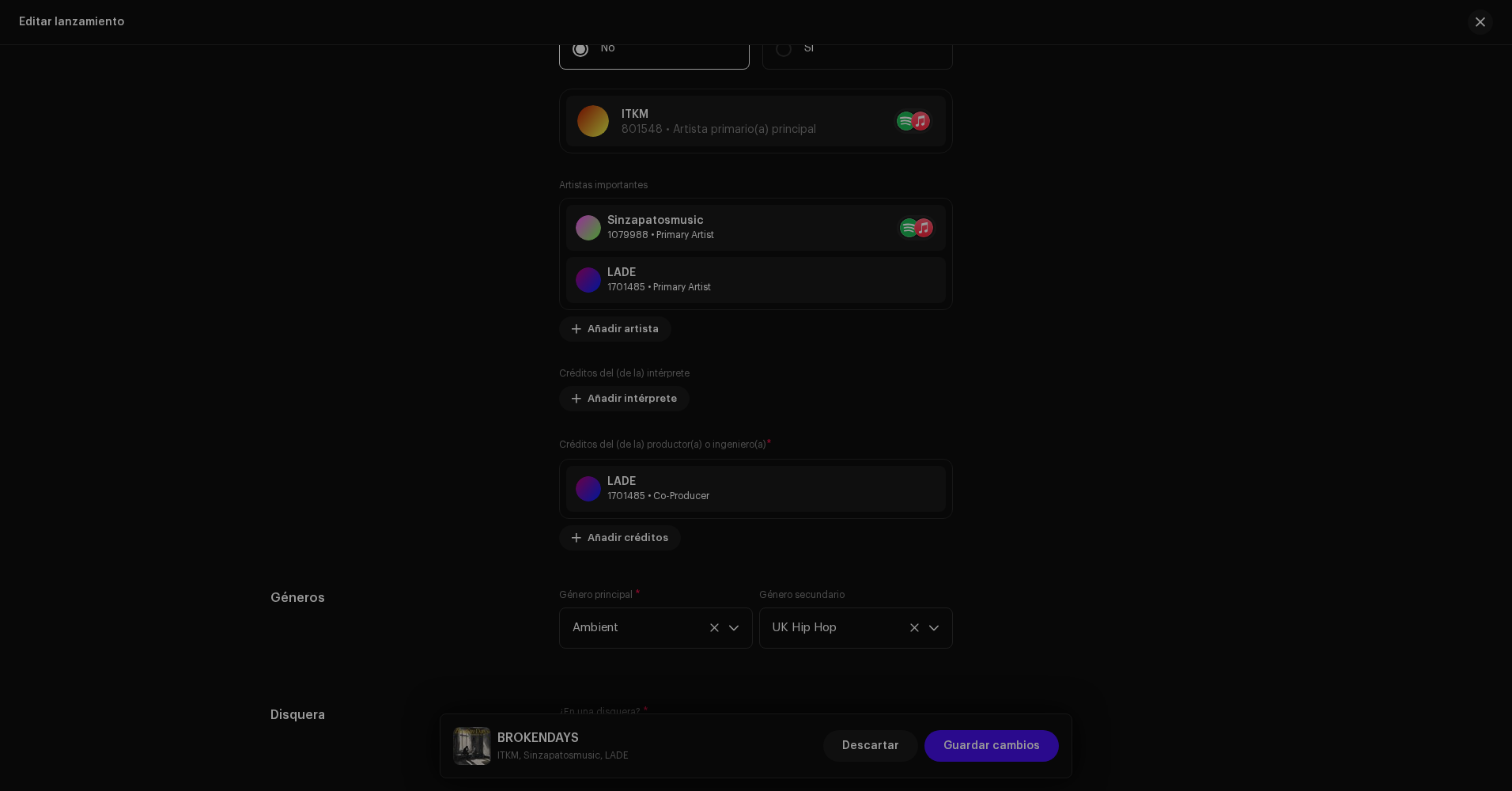
click at [1154, 435] on div "Añadir créditos del (de la) productor(a) o ingeniero(a) Rol * Seleccionar rol C…" at bounding box center [756, 395] width 1512 height 791
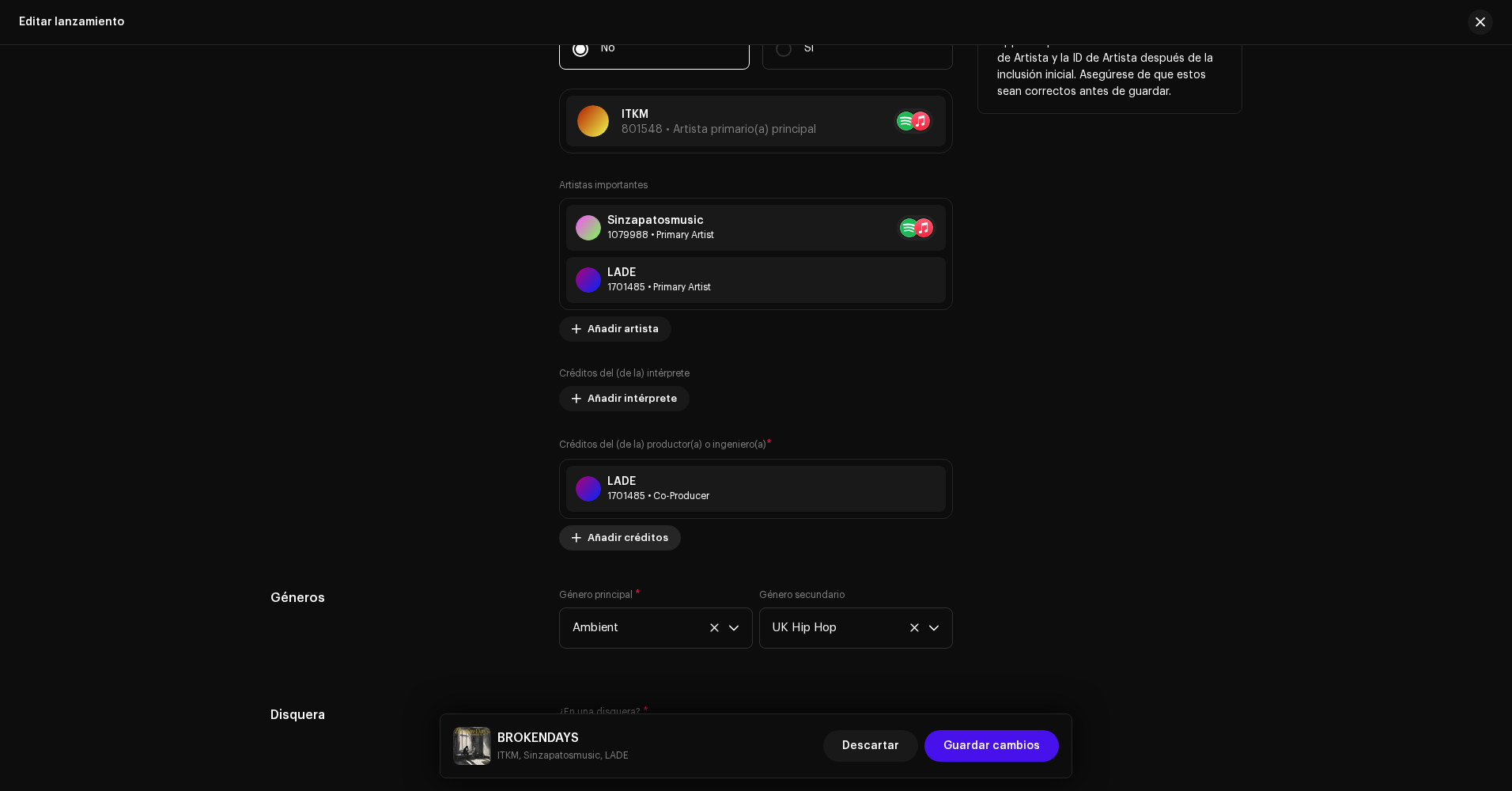
click at [626, 533] on span "Añadir créditos" at bounding box center [628, 537] width 81 height 32
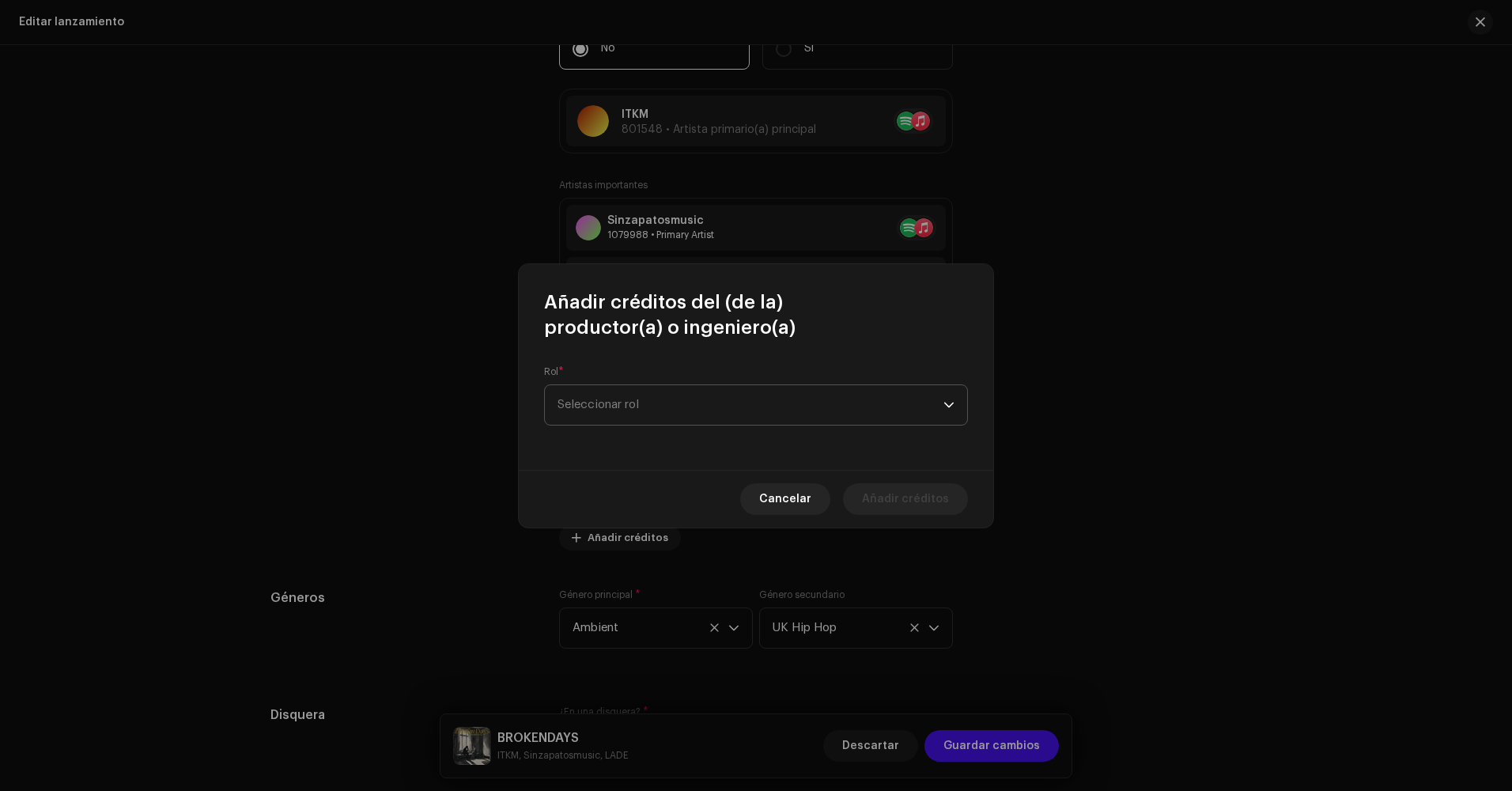
click at [755, 390] on span "Seleccionar rol" at bounding box center [750, 405] width 386 height 40
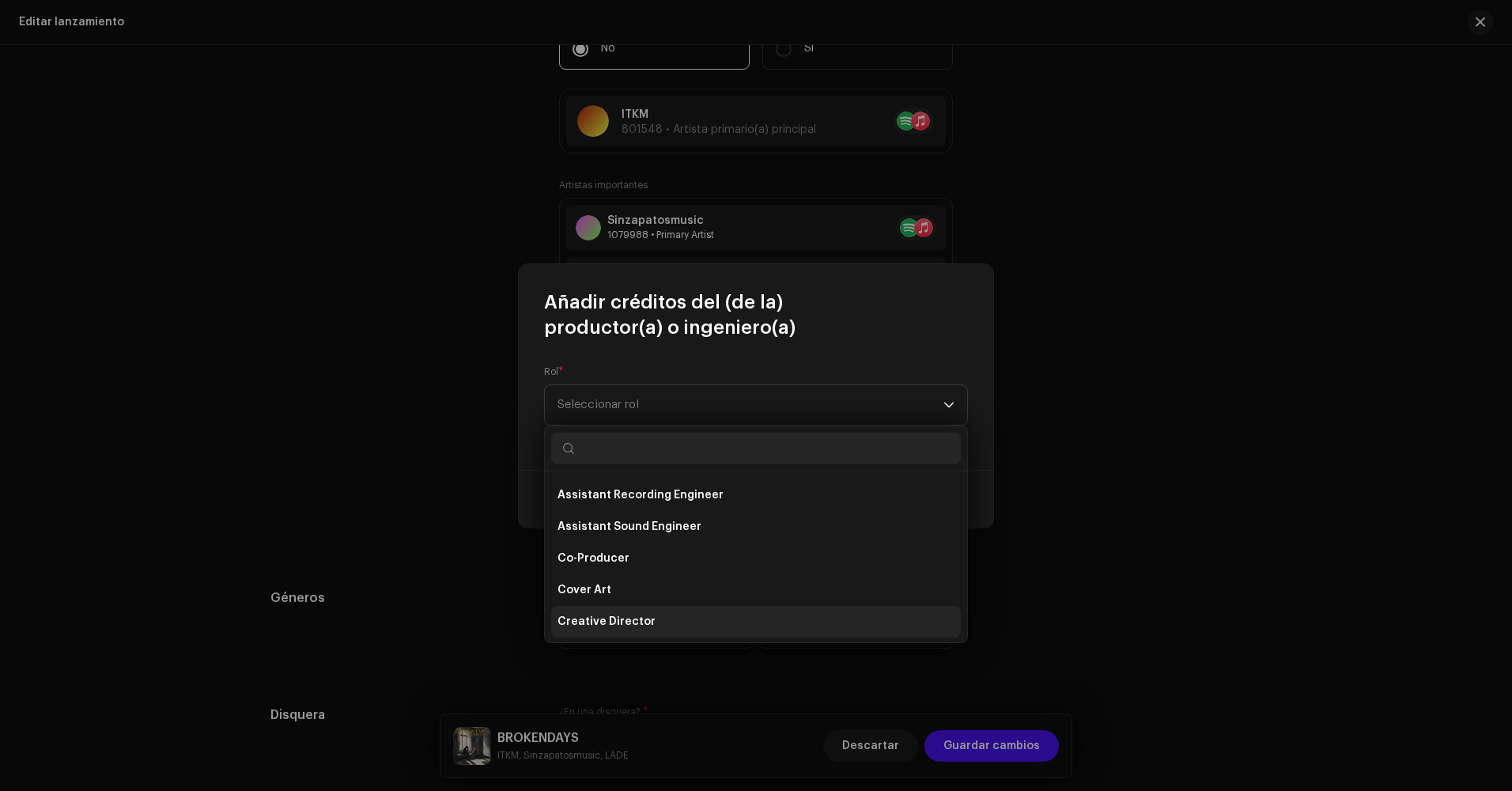
scroll to position [237, 0]
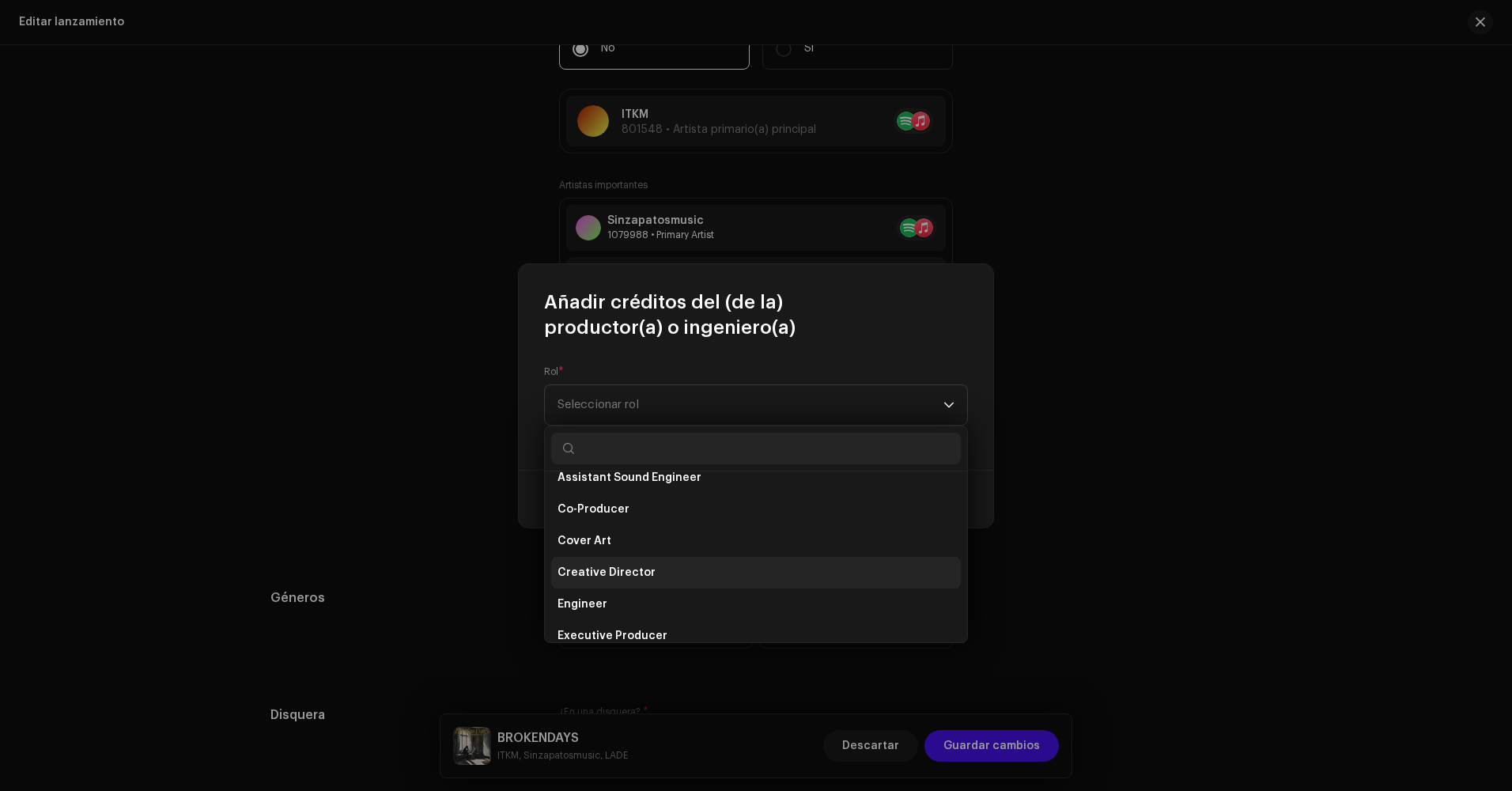
click at [662, 570] on li "Creative Director" at bounding box center [756, 573] width 410 height 32
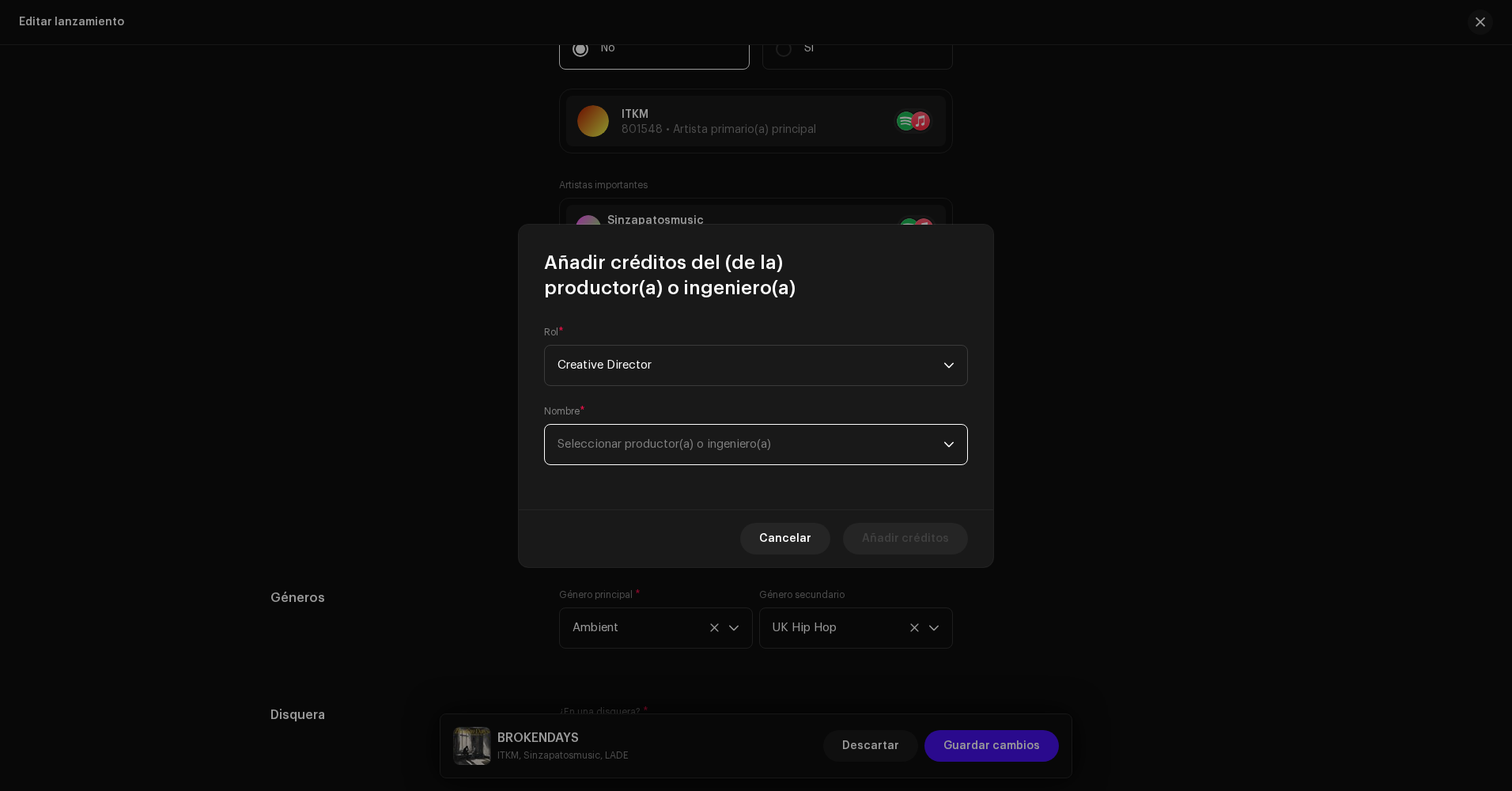
click at [783, 454] on span "Seleccionar productor(a) o ingeniero(a)" at bounding box center [750, 444] width 386 height 40
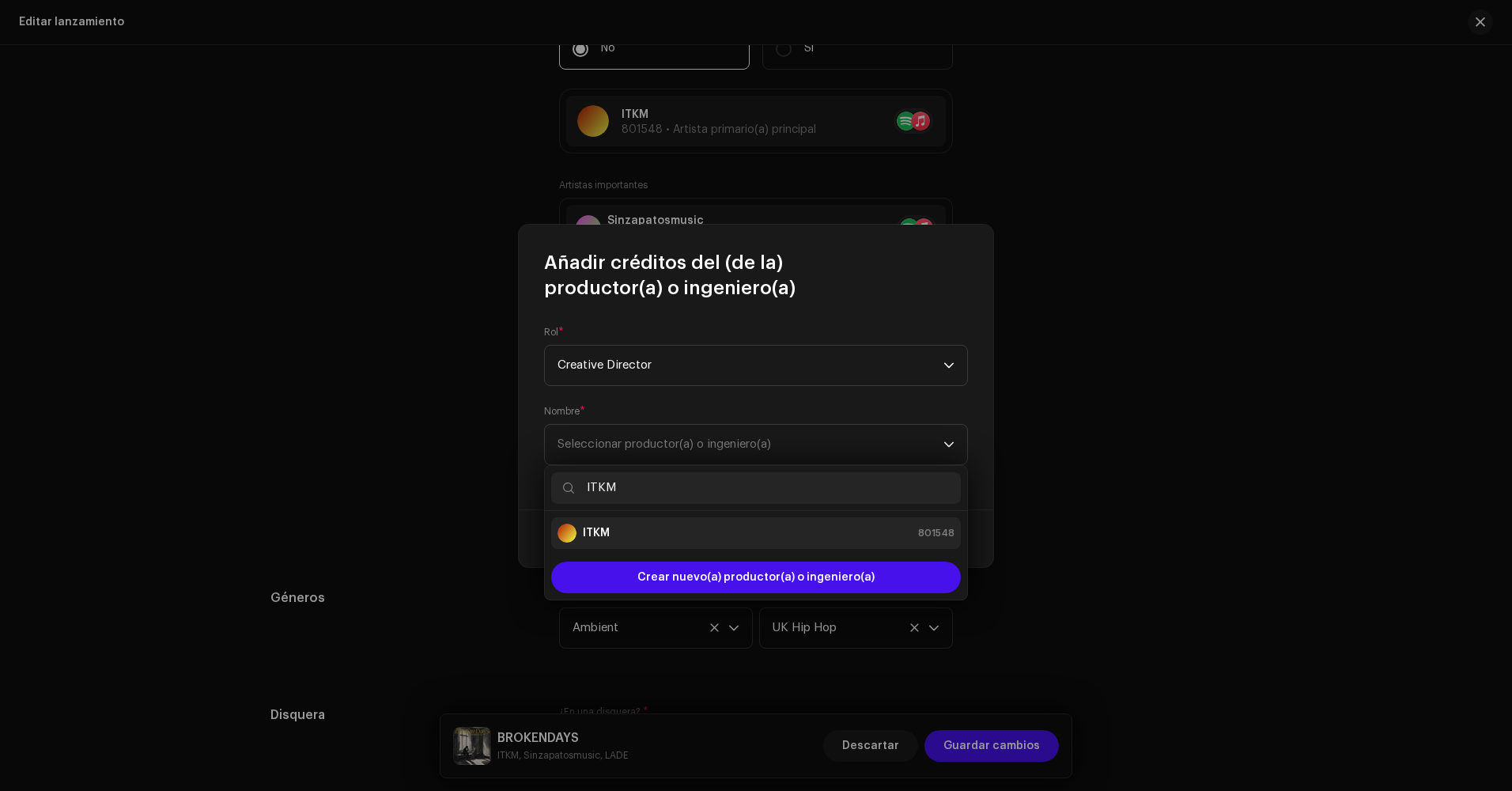
type input "ITKM"
click at [734, 528] on div "ITKM 801548" at bounding box center [756, 532] width 397 height 19
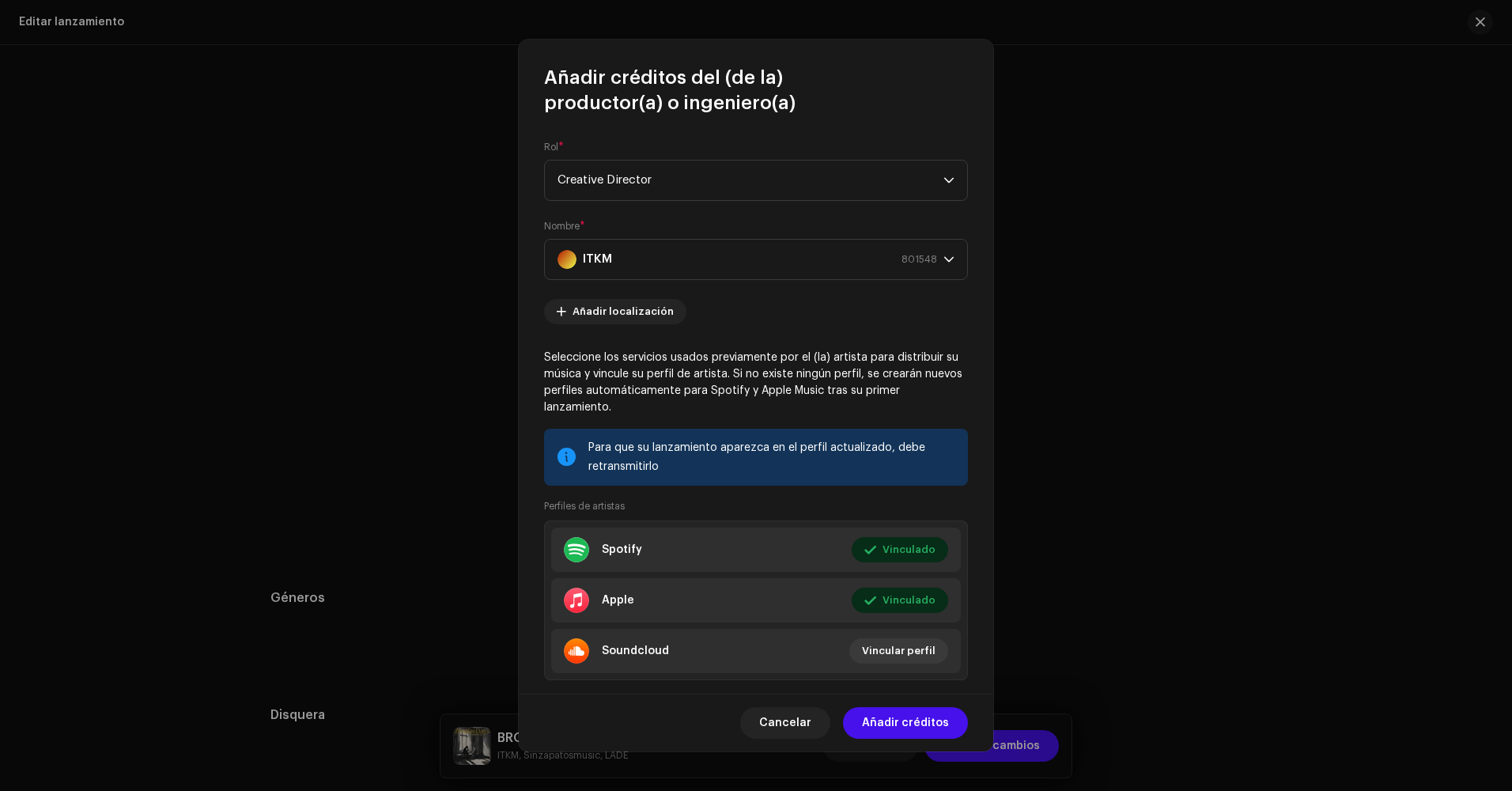
click at [923, 724] on span "Añadir créditos" at bounding box center [906, 723] width 87 height 32
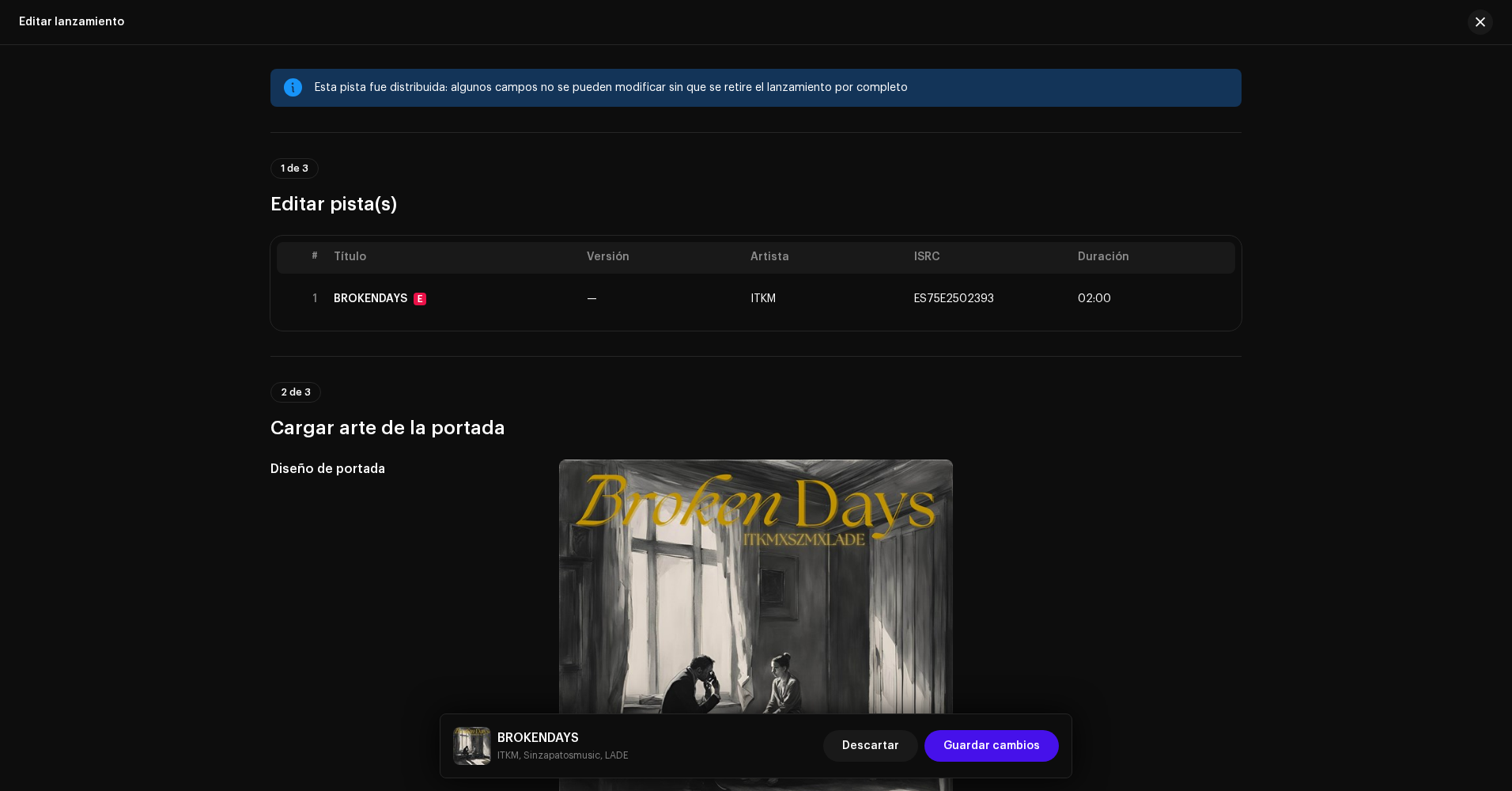
scroll to position [0, 0]
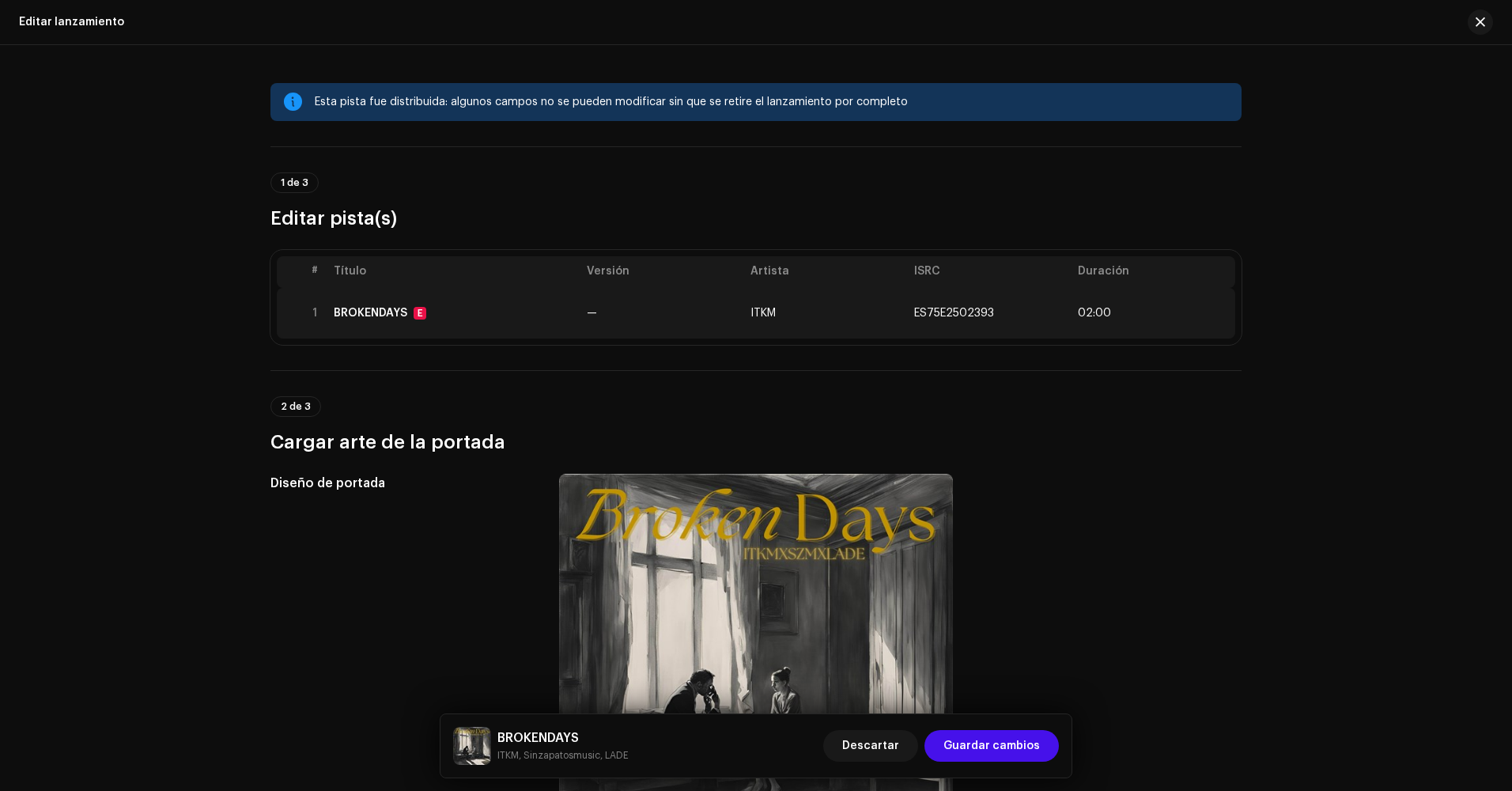
click at [891, 315] on td "ITKM" at bounding box center [826, 312] width 164 height 50
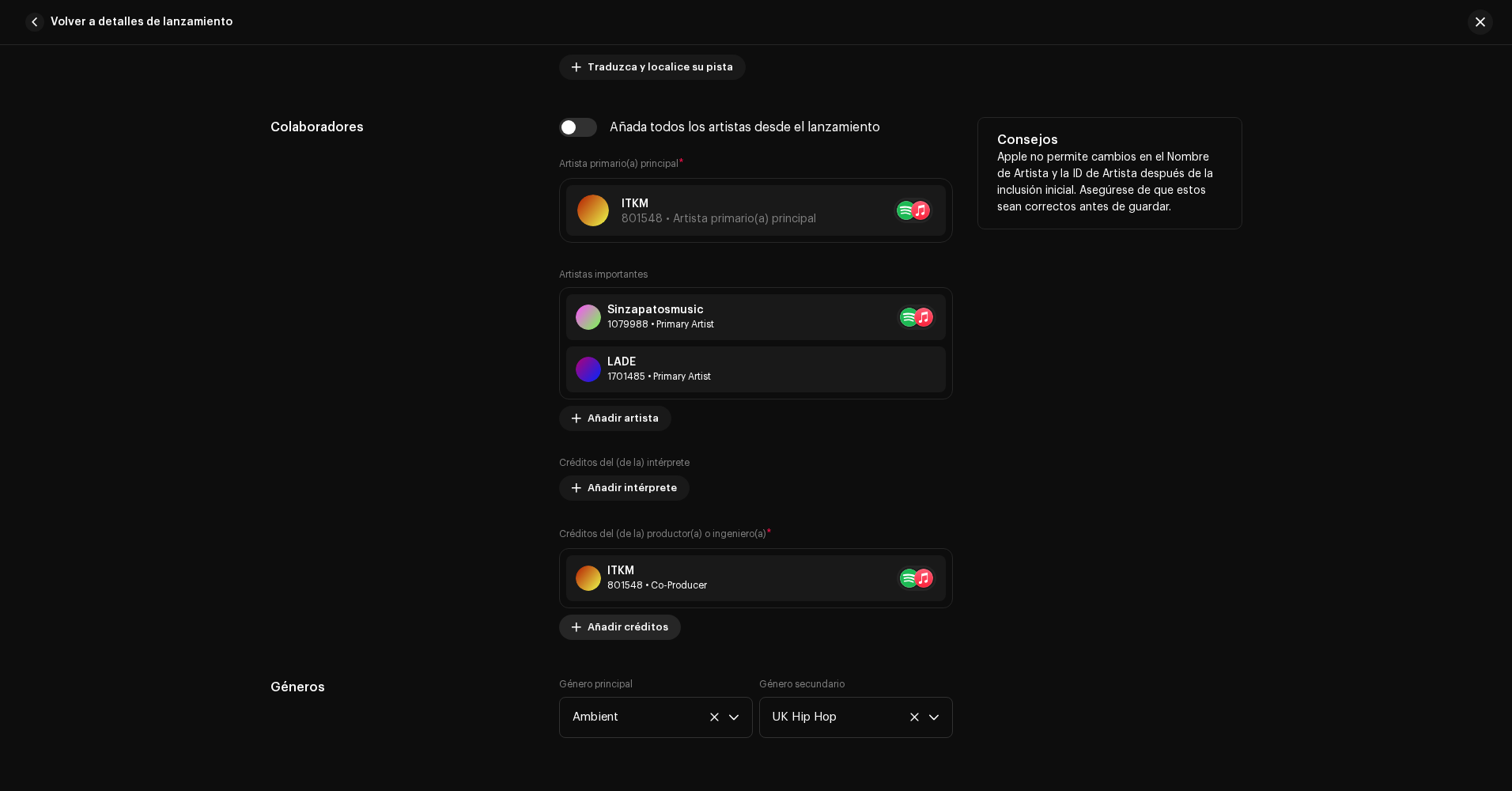
scroll to position [949, 0]
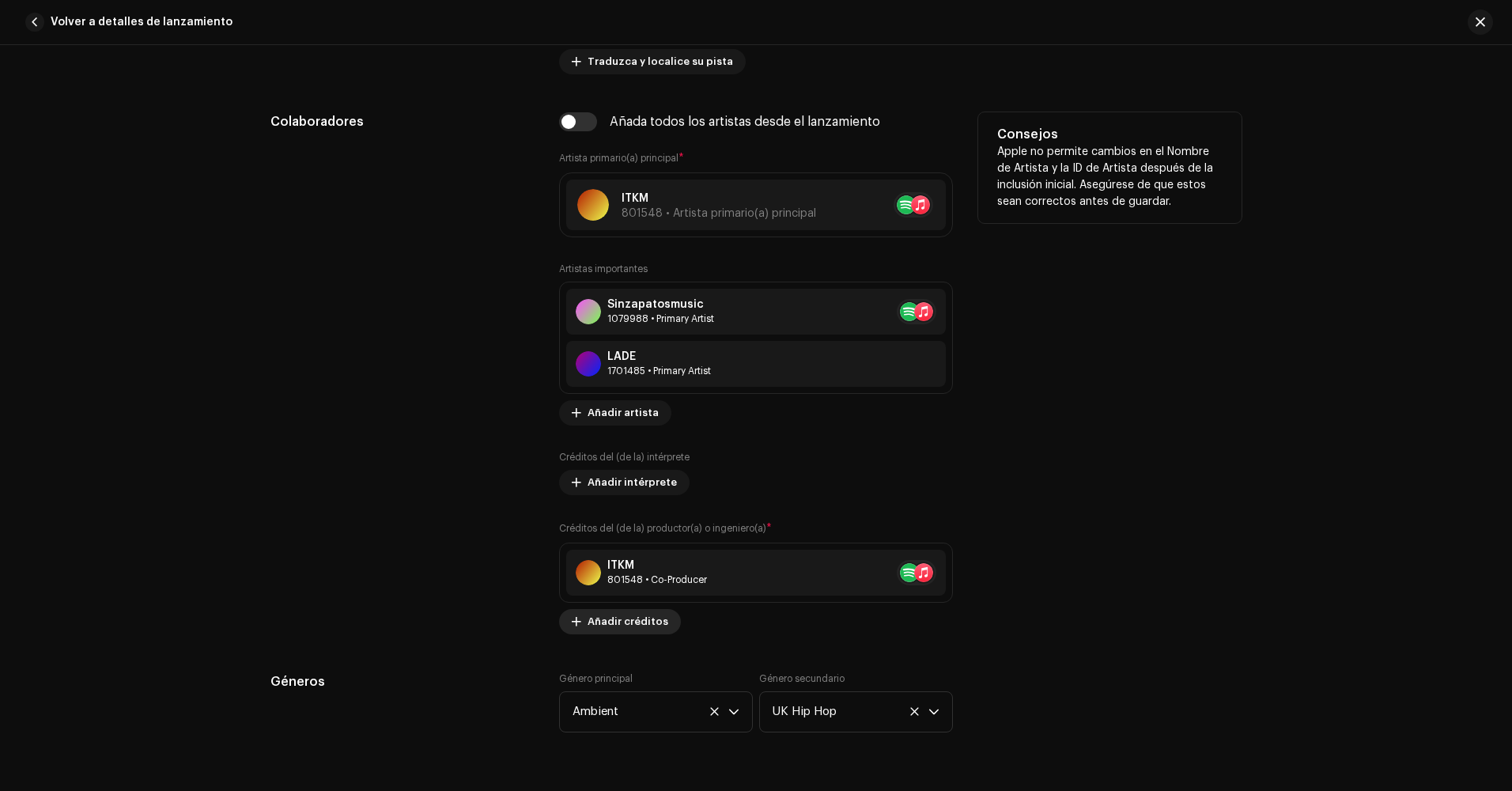
click at [636, 621] on span "Añadir créditos" at bounding box center [628, 621] width 81 height 32
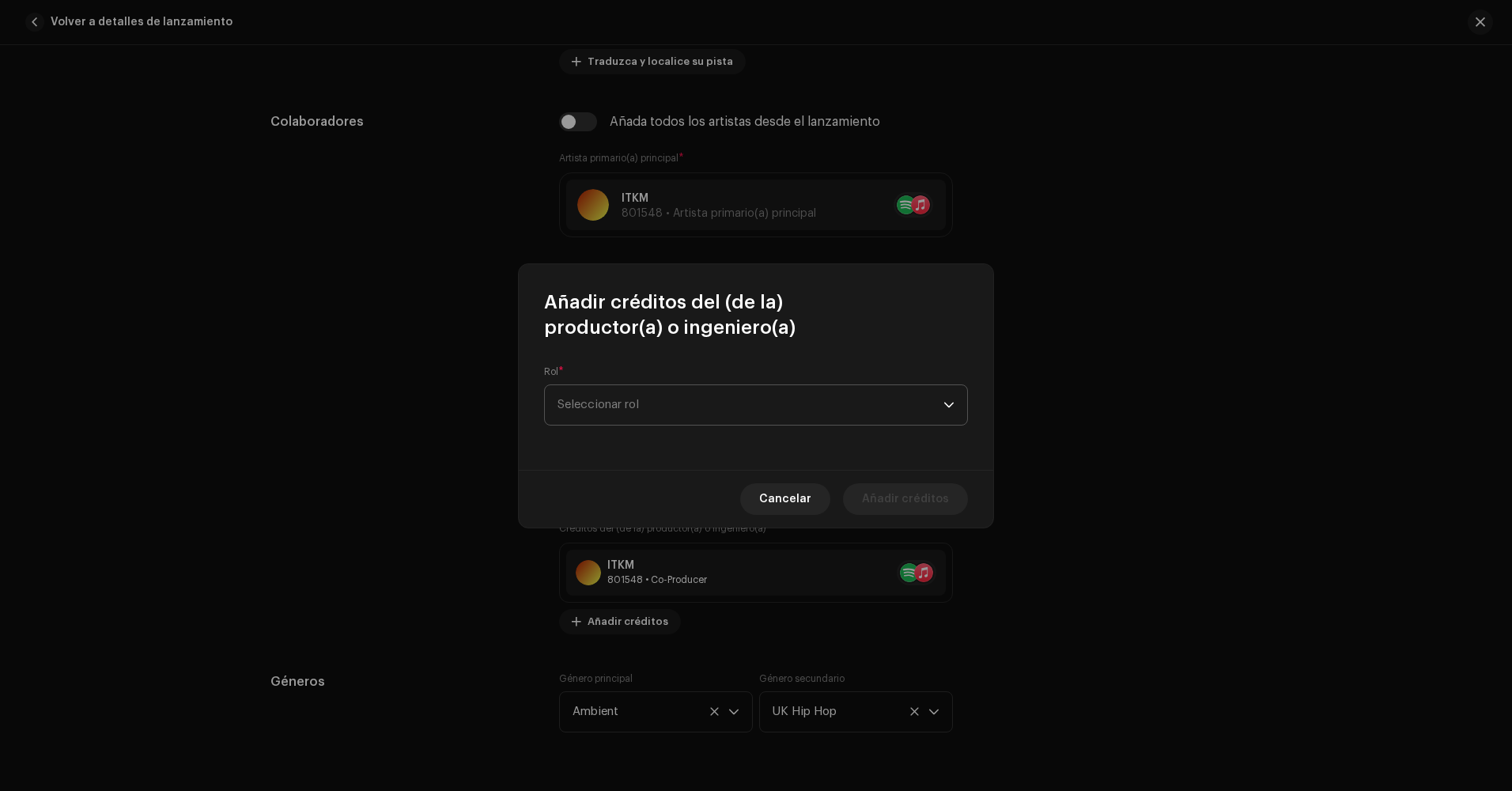
click at [708, 409] on span "Seleccionar rol" at bounding box center [750, 405] width 386 height 40
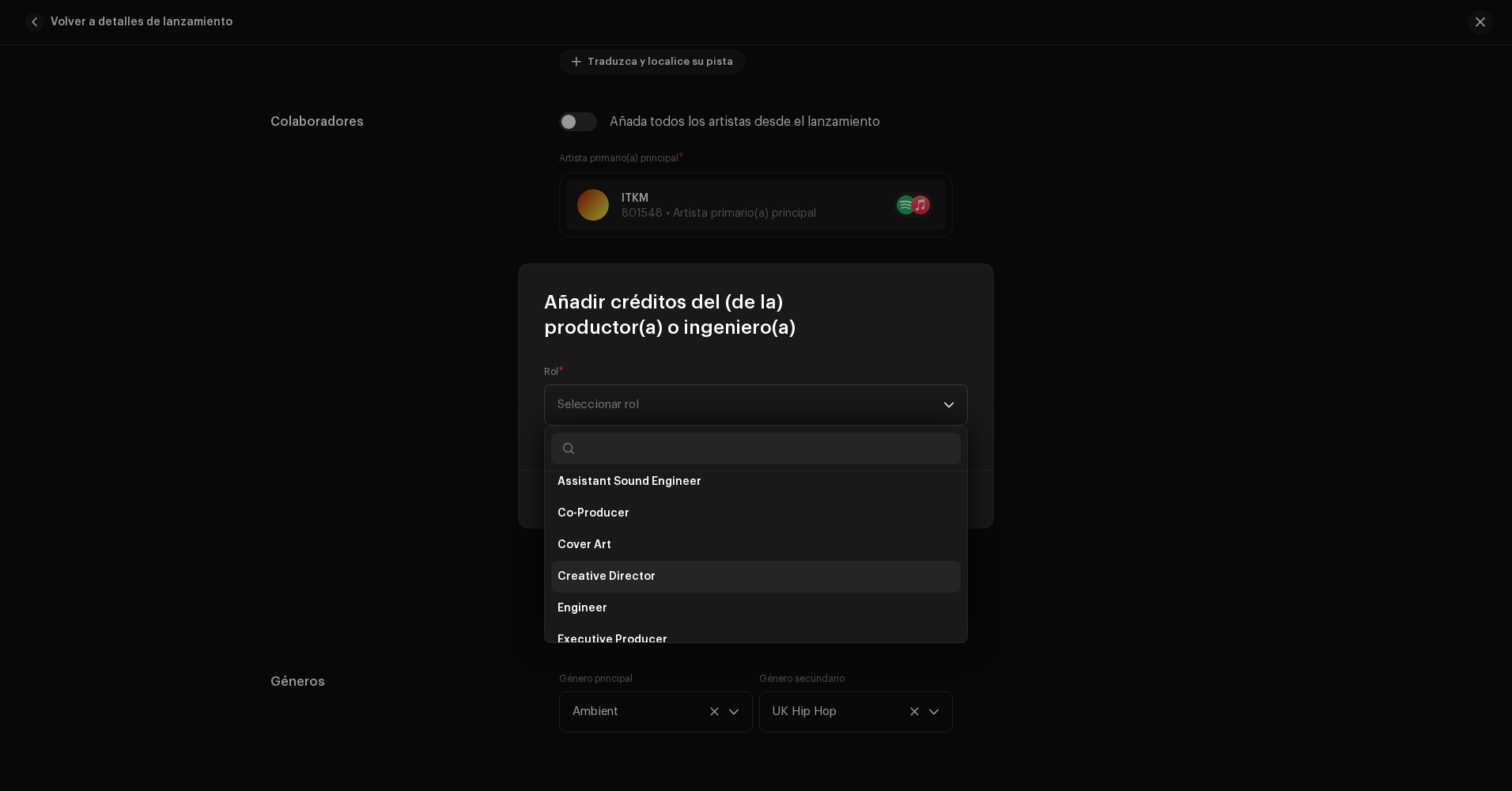
scroll to position [237, 0]
click at [682, 564] on li "Creative Director" at bounding box center [756, 573] width 410 height 32
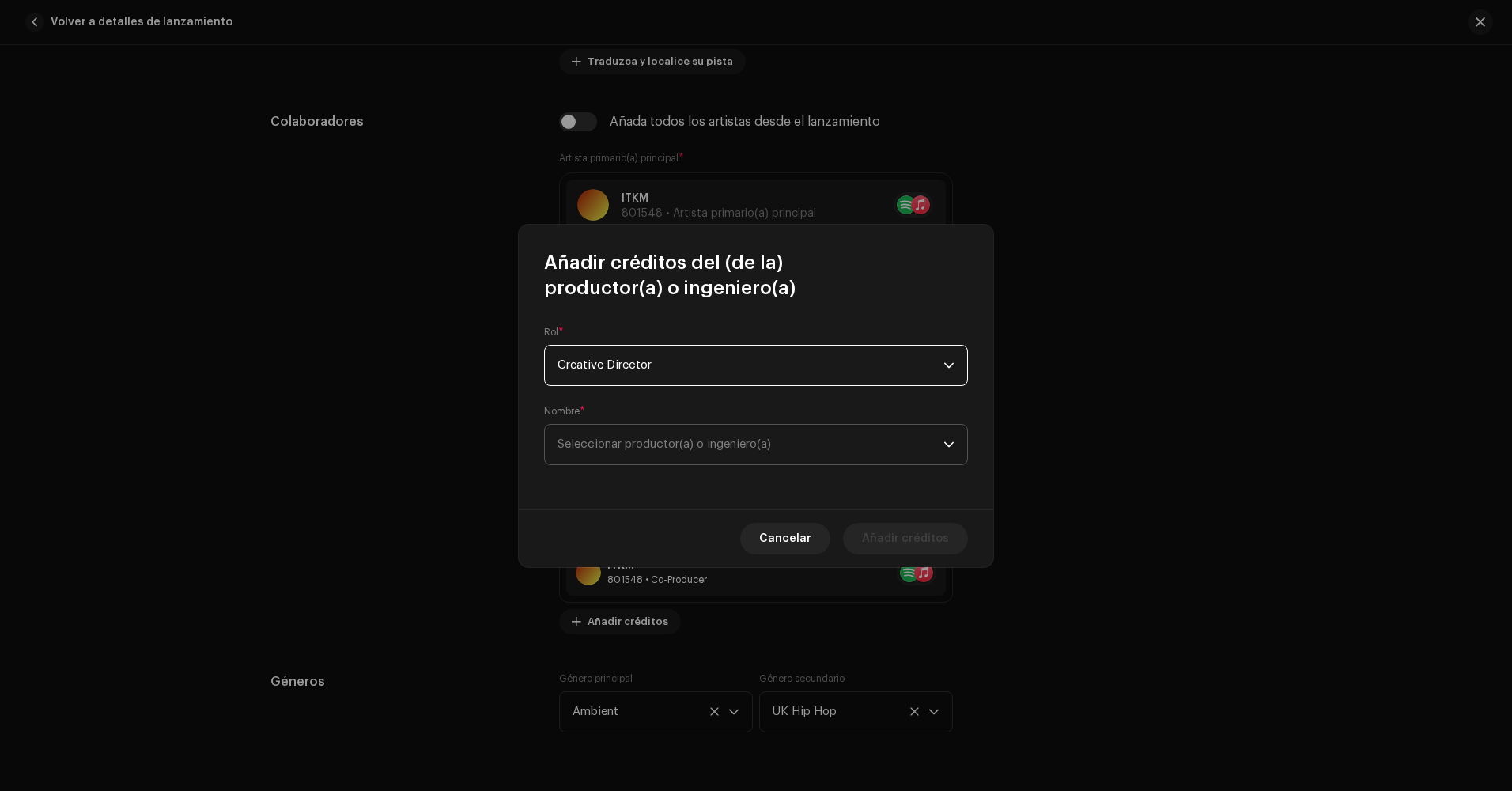
click at [648, 454] on span "Seleccionar productor(a) o ingeniero(a)" at bounding box center [750, 444] width 386 height 40
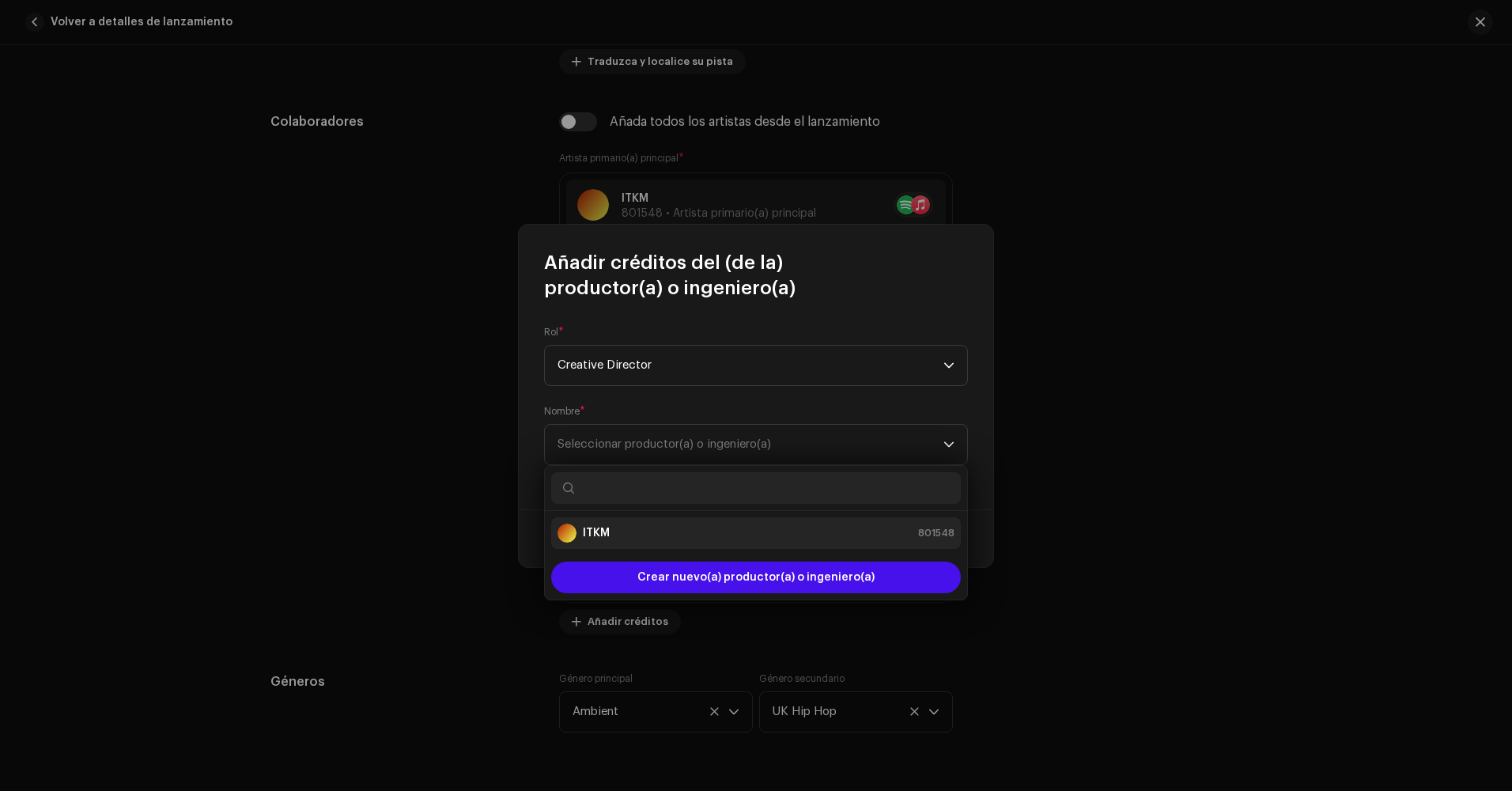
click at [652, 525] on div "ITKM 801548" at bounding box center [756, 532] width 397 height 19
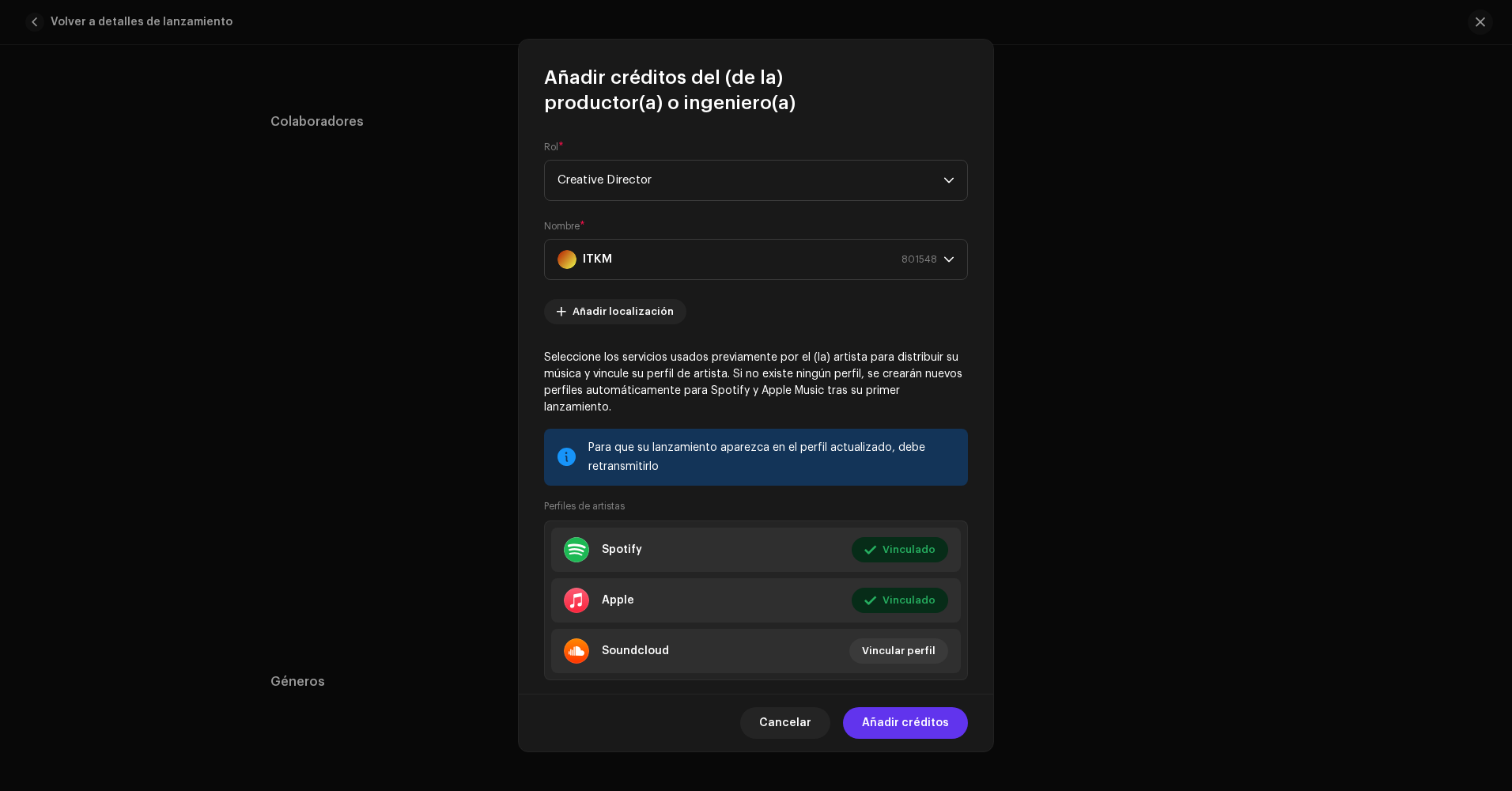
click at [917, 724] on span "Añadir créditos" at bounding box center [906, 723] width 87 height 32
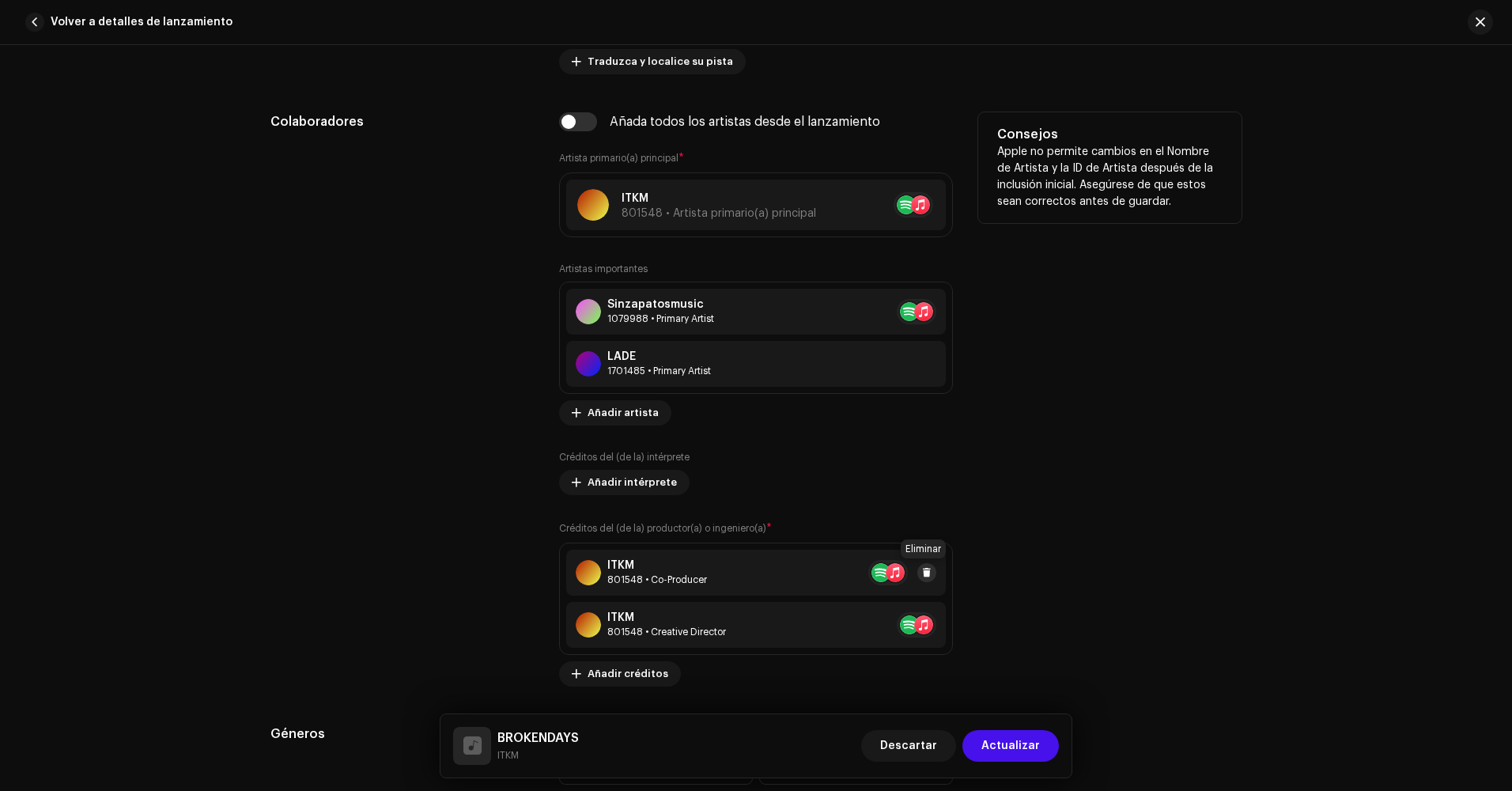
click at [921, 571] on span at bounding box center [926, 572] width 10 height 13
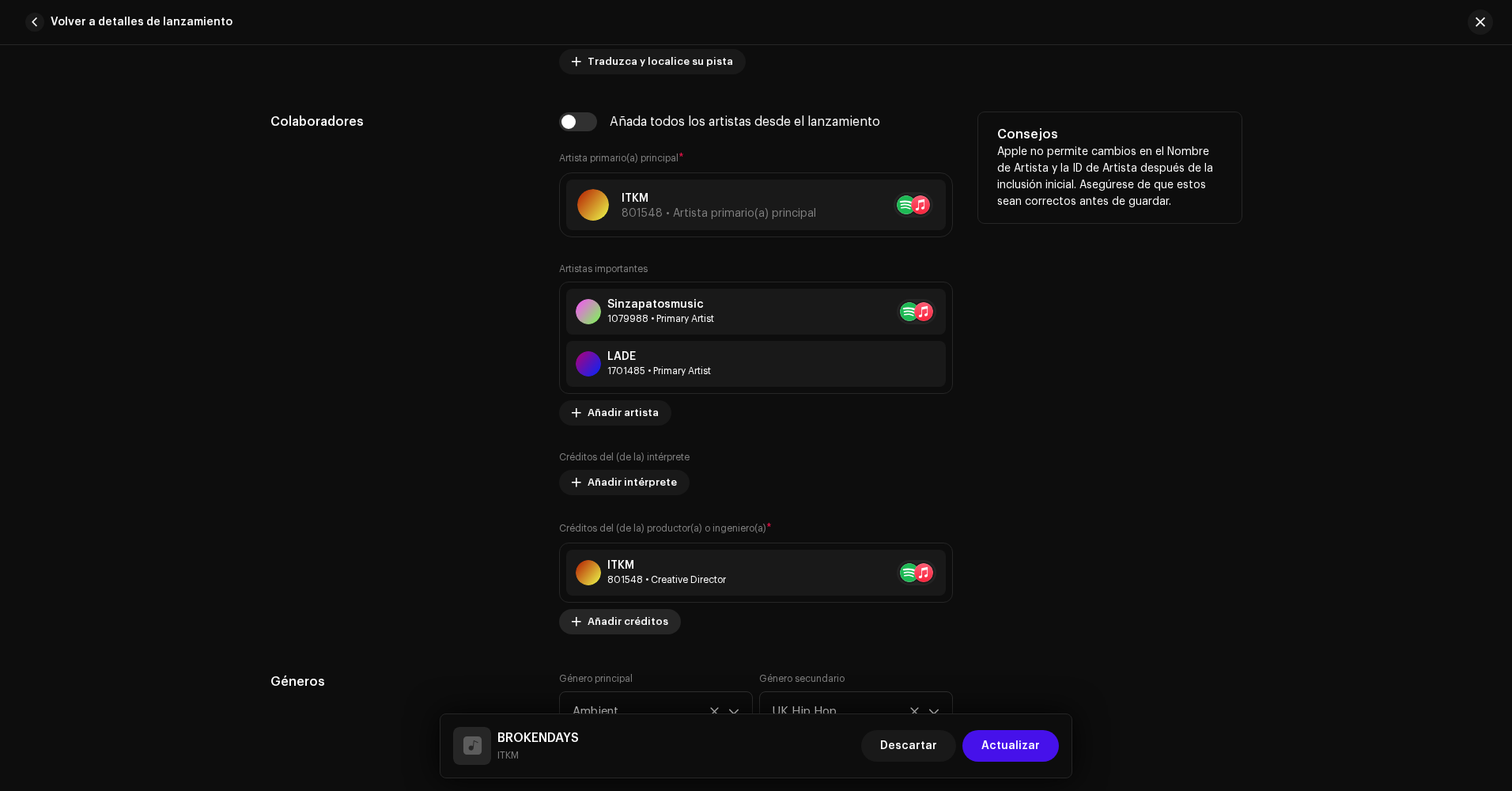
click at [624, 625] on span "Añadir créditos" at bounding box center [628, 621] width 81 height 32
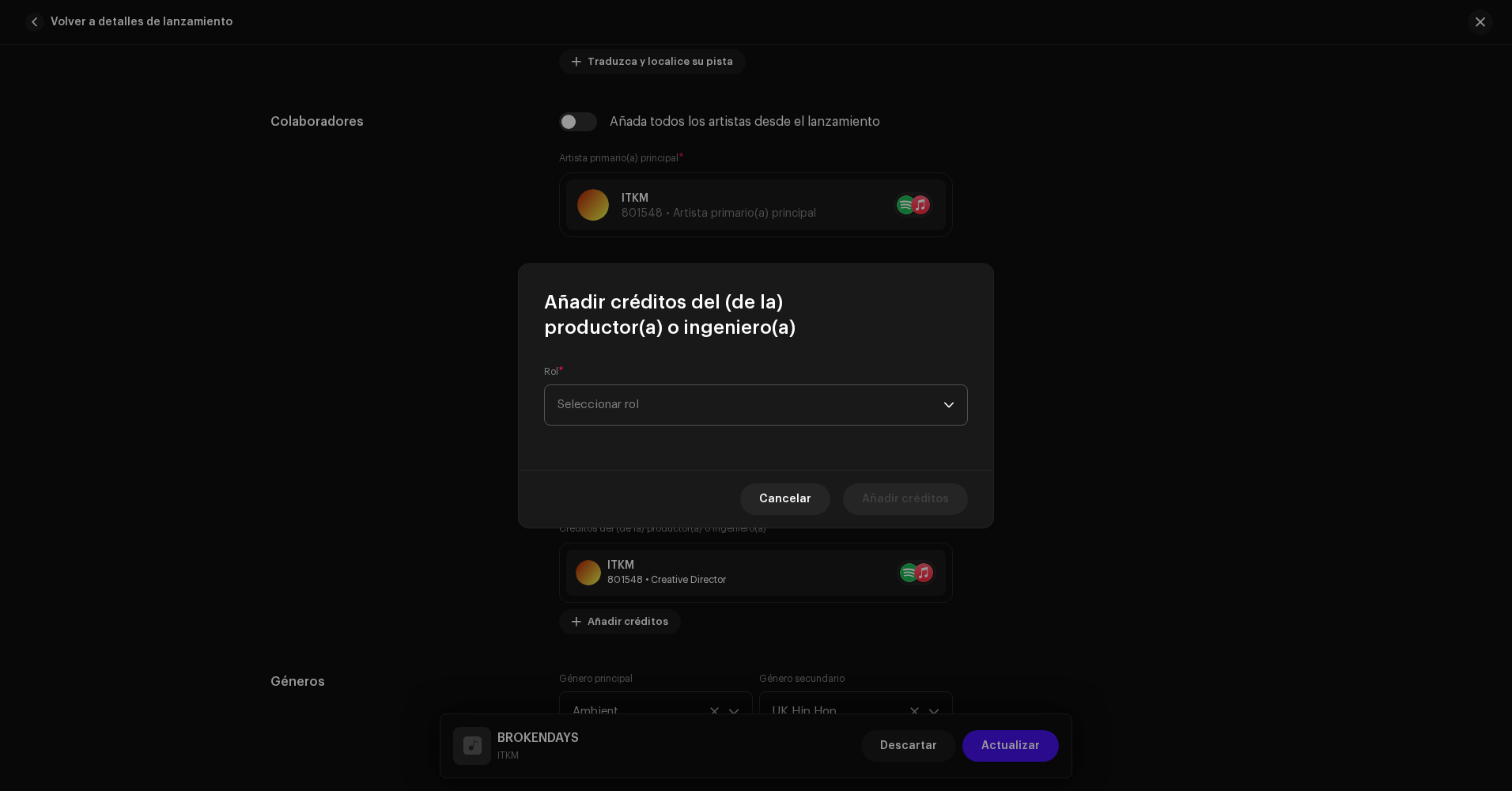
click at [689, 423] on span "Seleccionar rol" at bounding box center [750, 405] width 386 height 40
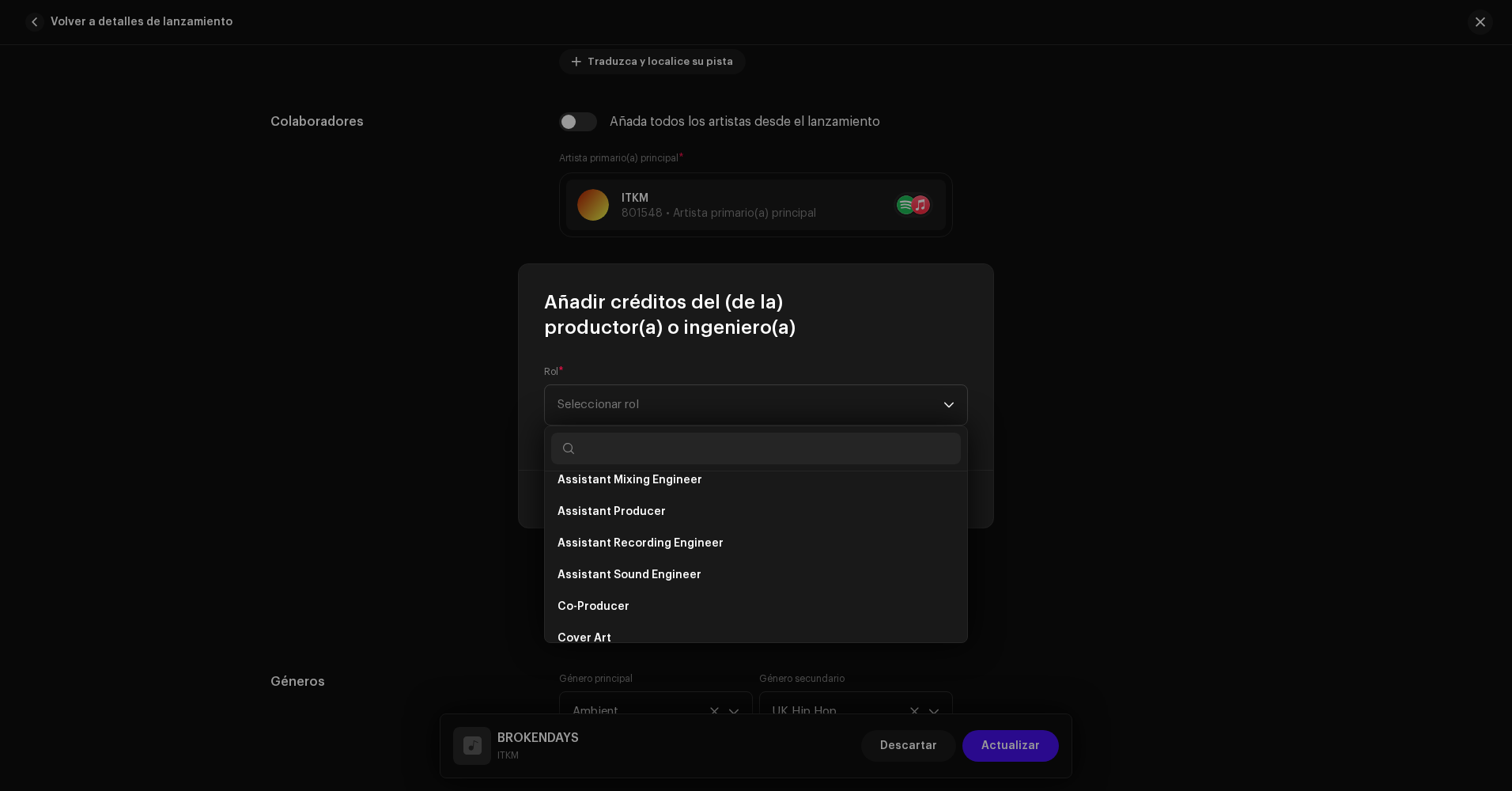
scroll to position [158, 0]
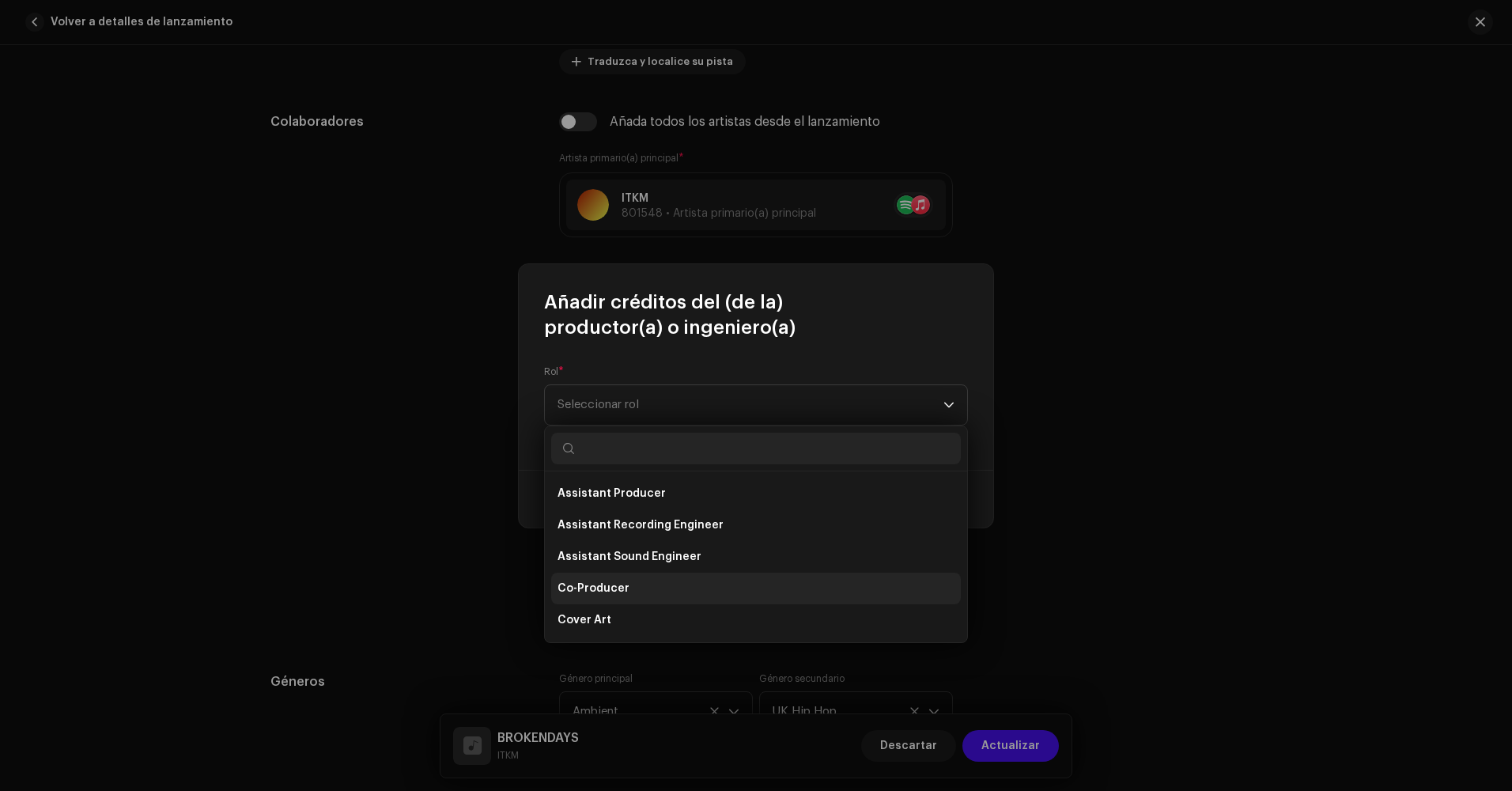
drag, startPoint x: 632, startPoint y: 585, endPoint x: 646, endPoint y: 558, distance: 30.4
click at [632, 585] on li "Co-Producer" at bounding box center [756, 589] width 410 height 32
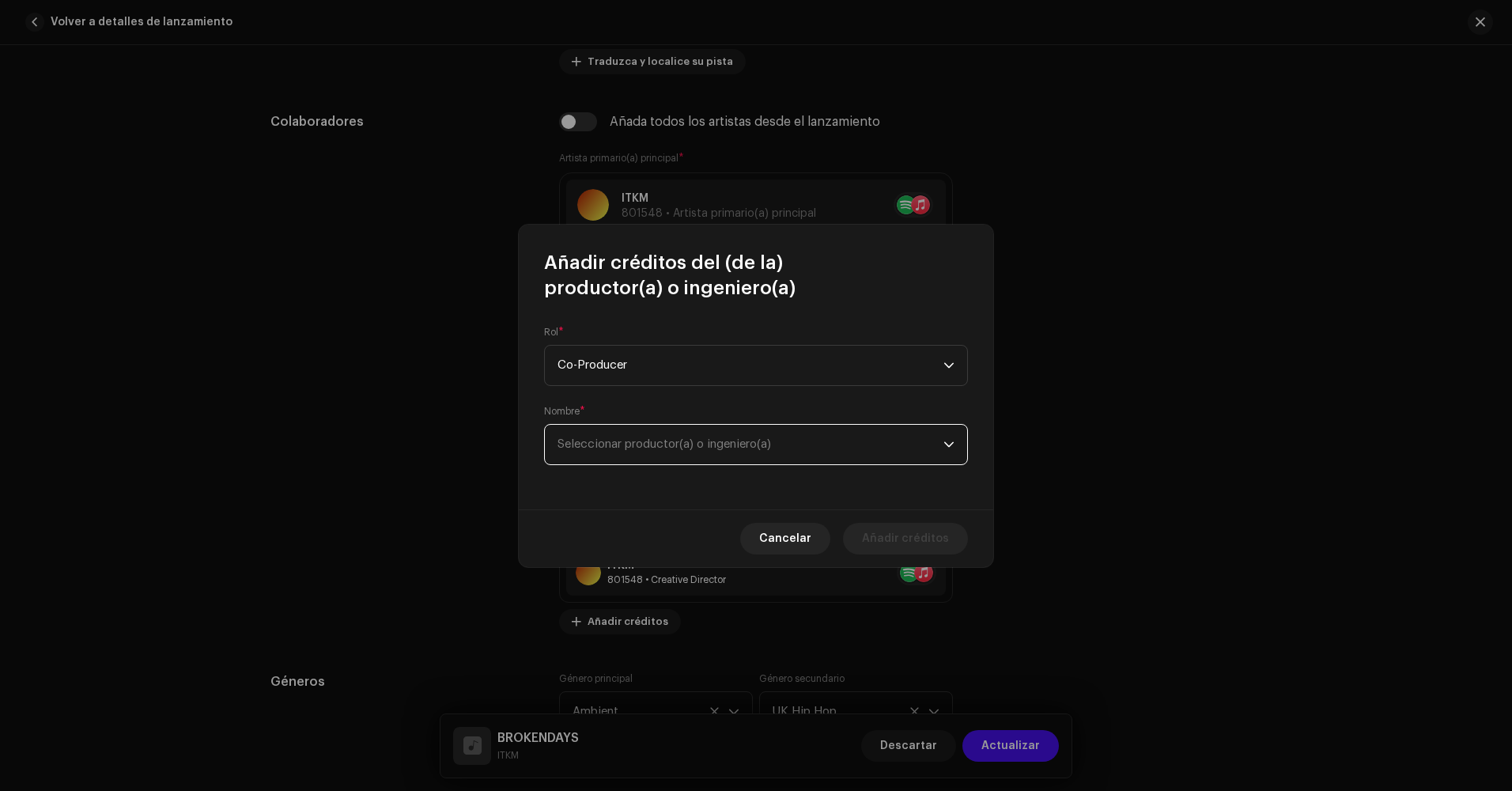
click at [684, 456] on span "Seleccionar productor(a) o ingeniero(a)" at bounding box center [750, 444] width 386 height 40
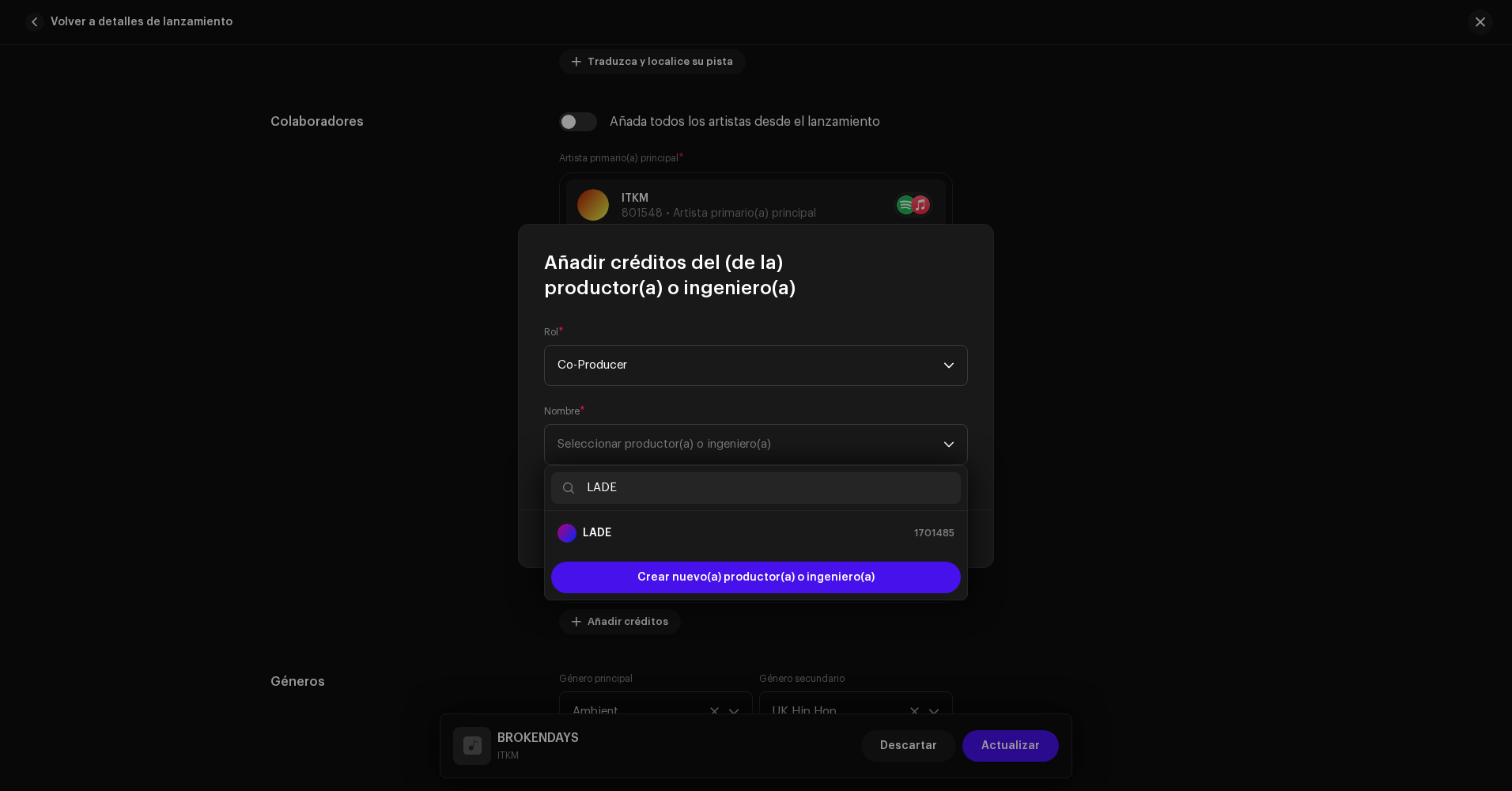
type input "LADE"
click at [642, 534] on div "LADE 1701485" at bounding box center [756, 532] width 397 height 19
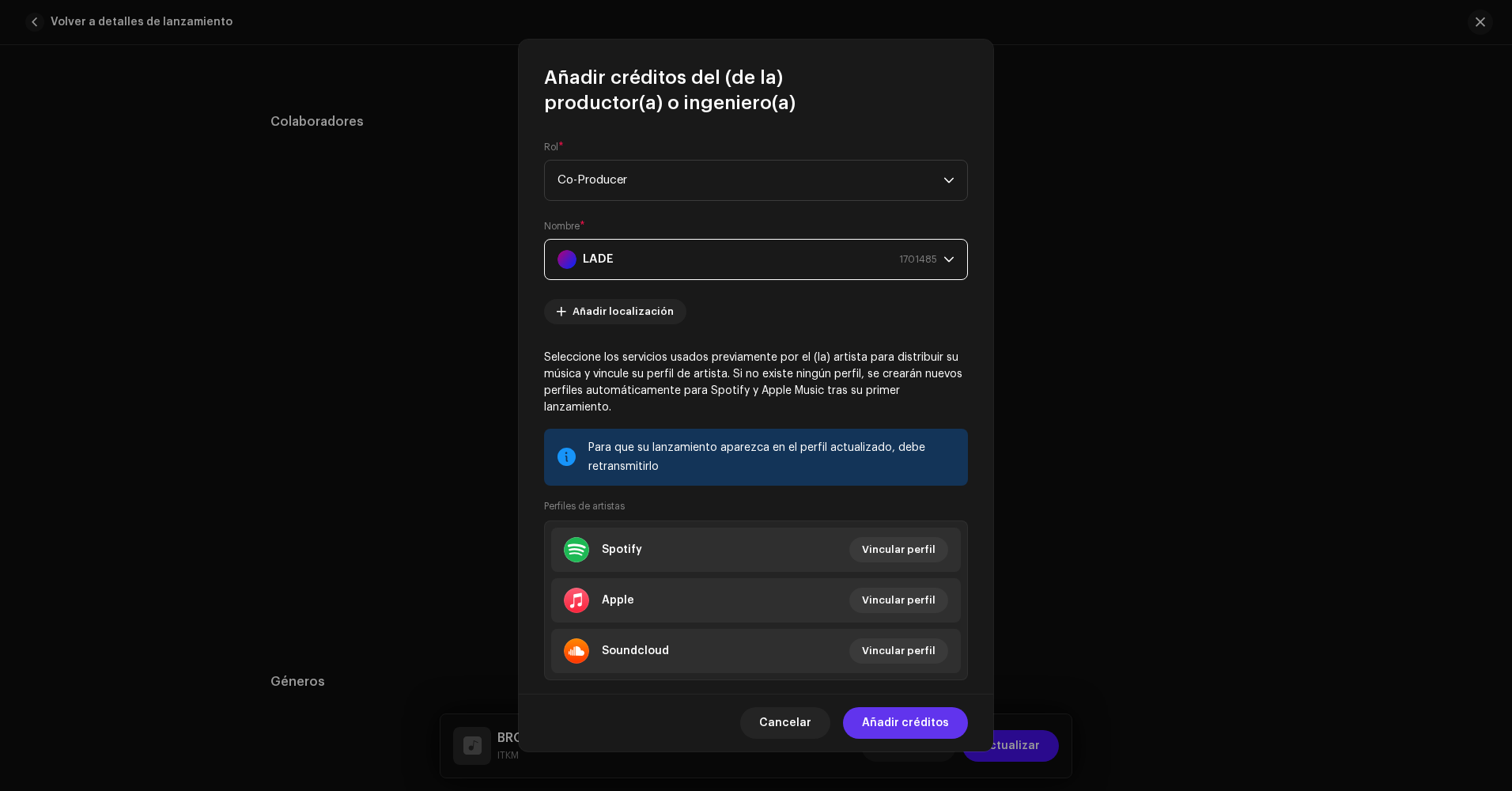
click at [933, 720] on span "Añadir créditos" at bounding box center [906, 723] width 87 height 32
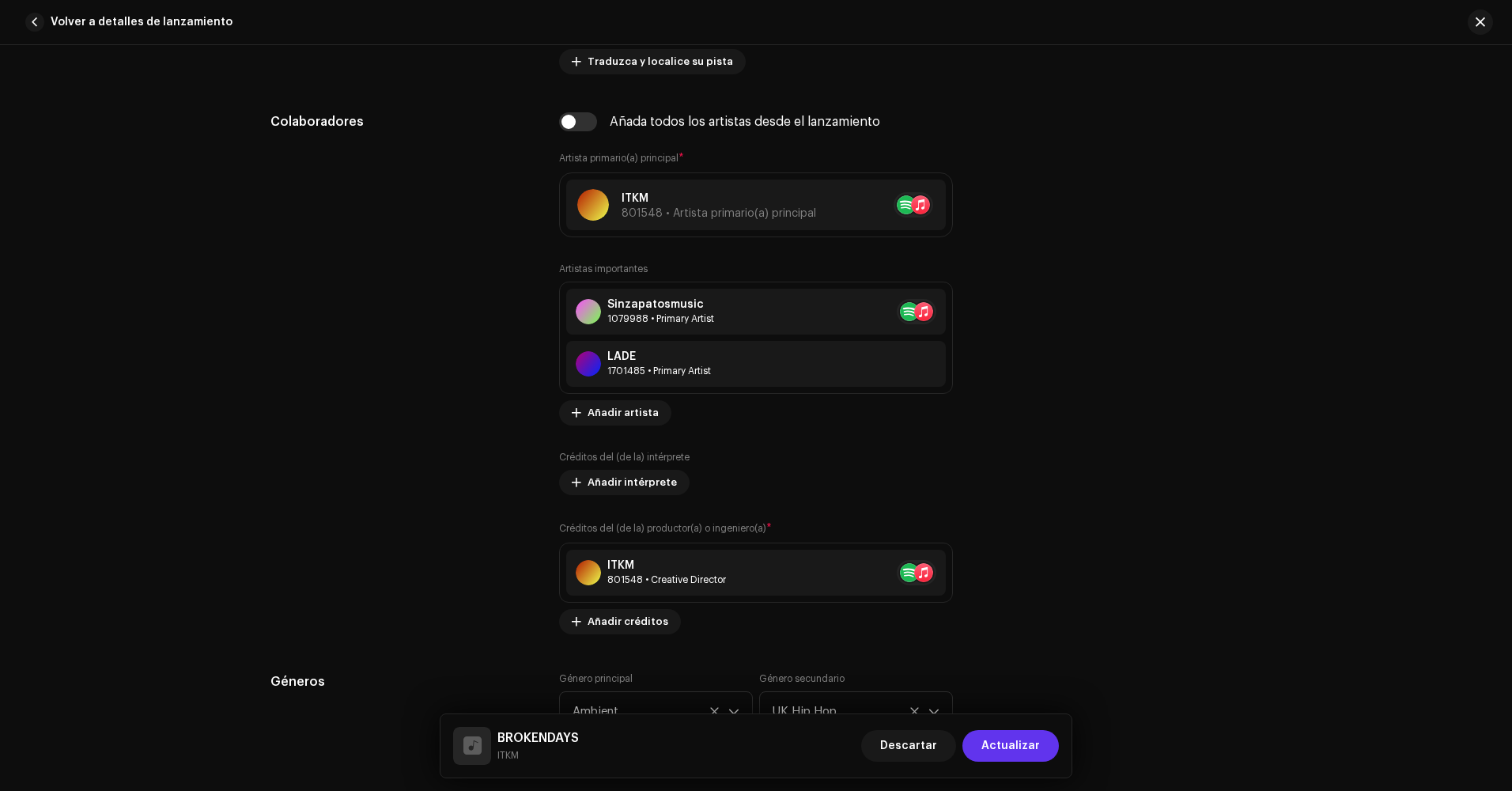
click at [998, 735] on span "Actualizar" at bounding box center [1010, 746] width 58 height 32
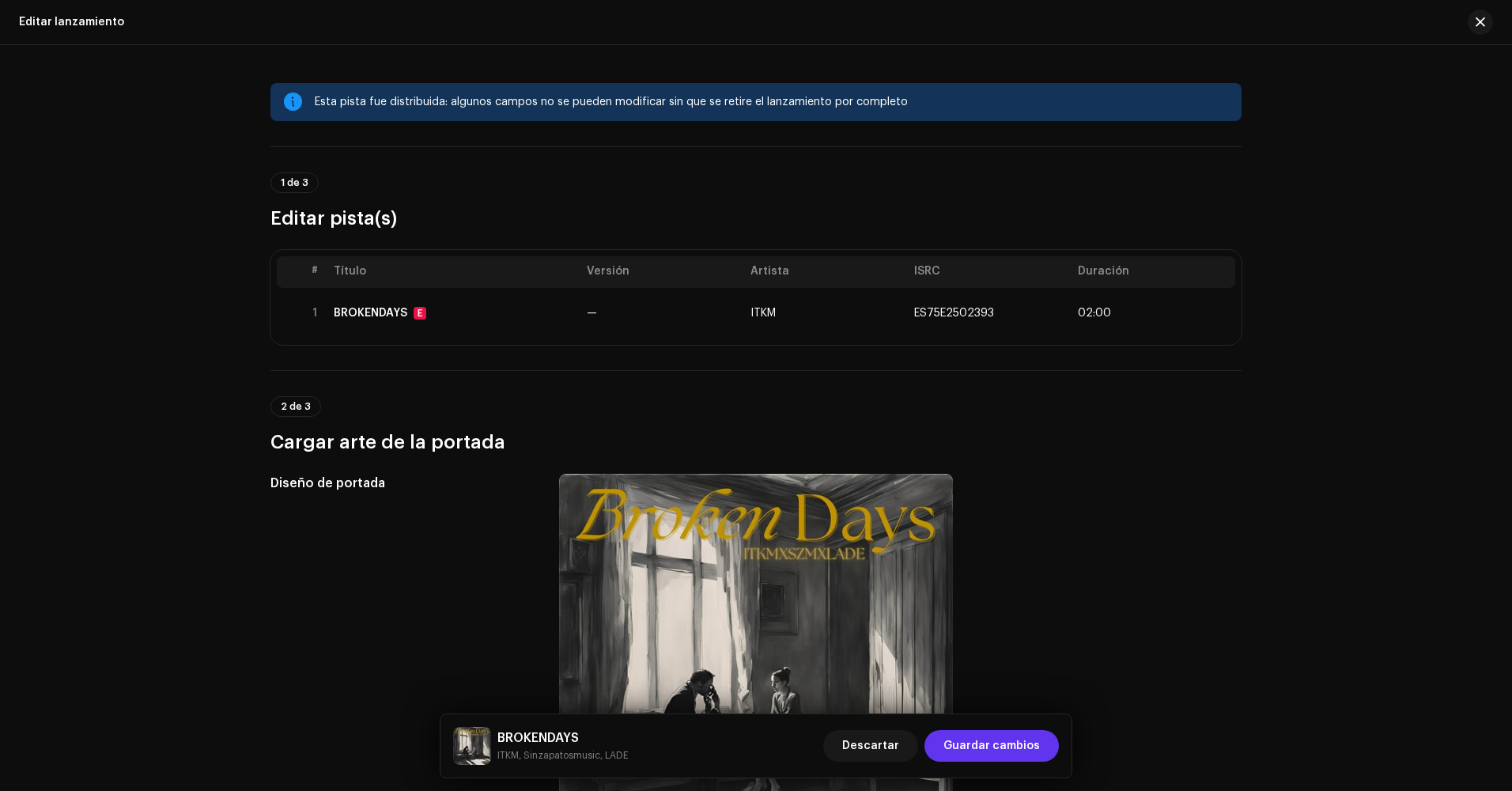
click at [1006, 751] on span "Guardar cambios" at bounding box center [992, 746] width 97 height 32
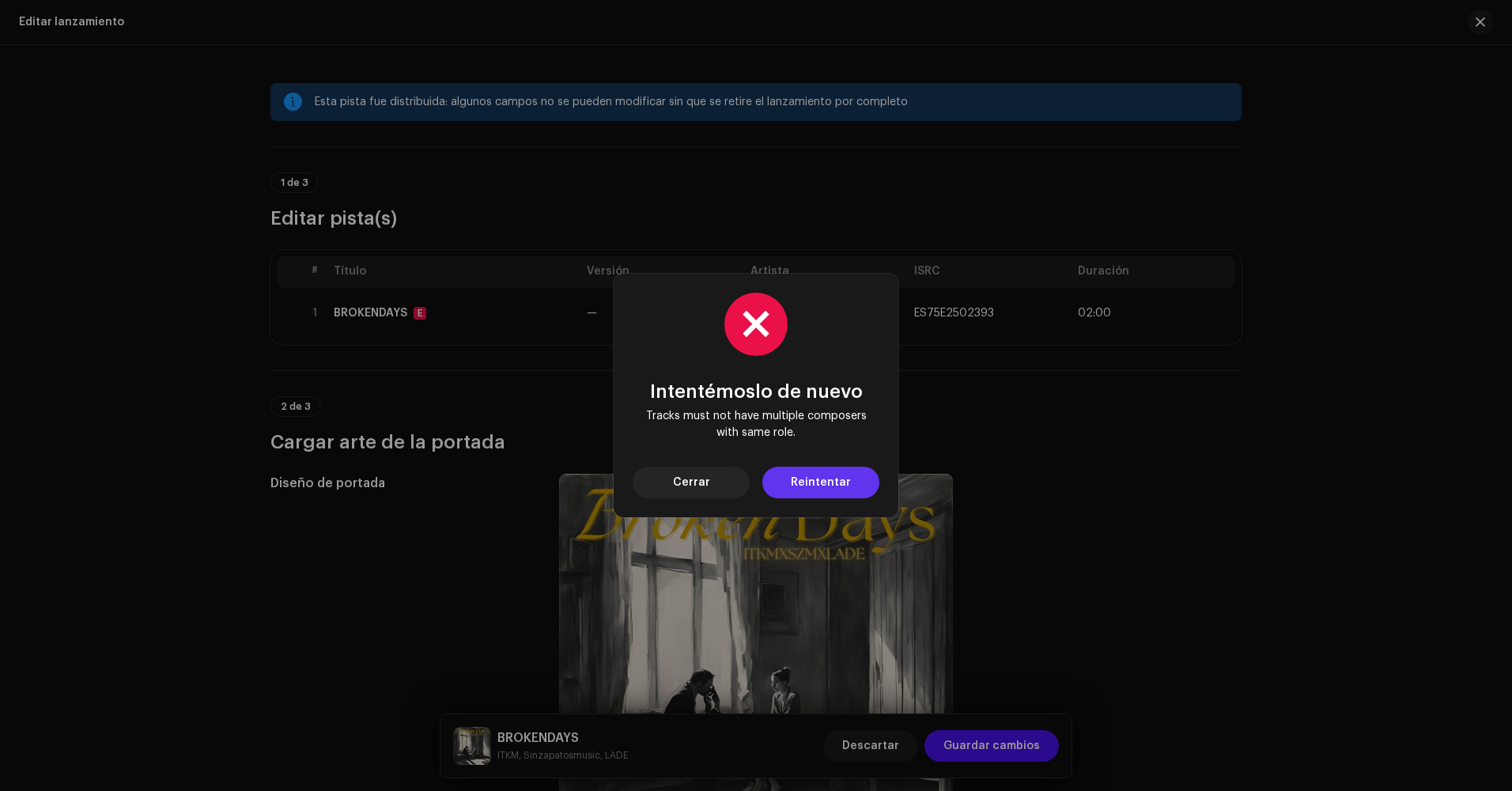
click at [794, 480] on span "Reintentar" at bounding box center [821, 482] width 60 height 32
click at [779, 484] on button "Reintentar" at bounding box center [821, 482] width 117 height 32
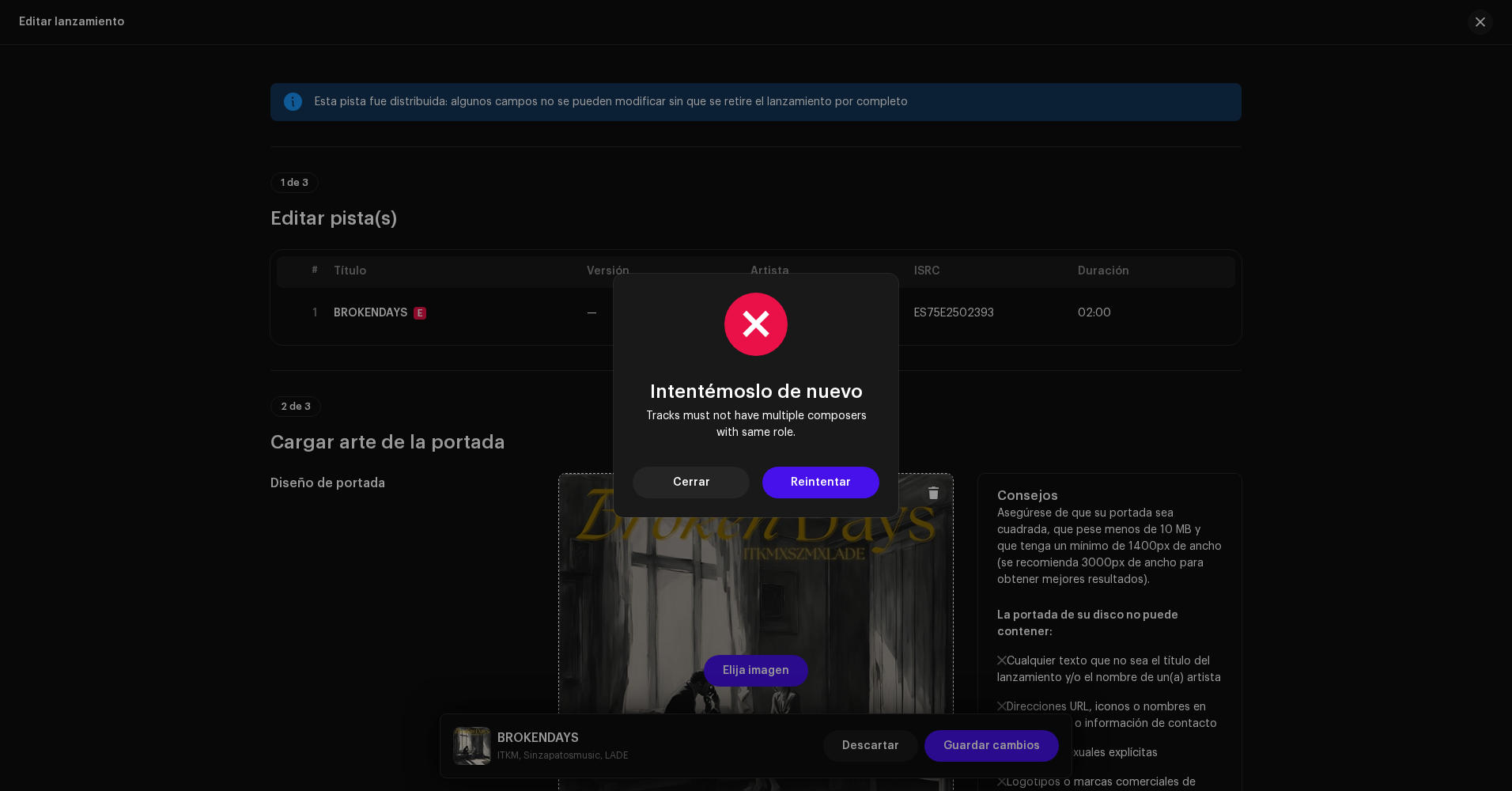
click at [686, 484] on span "Cerrar" at bounding box center [691, 482] width 38 height 32
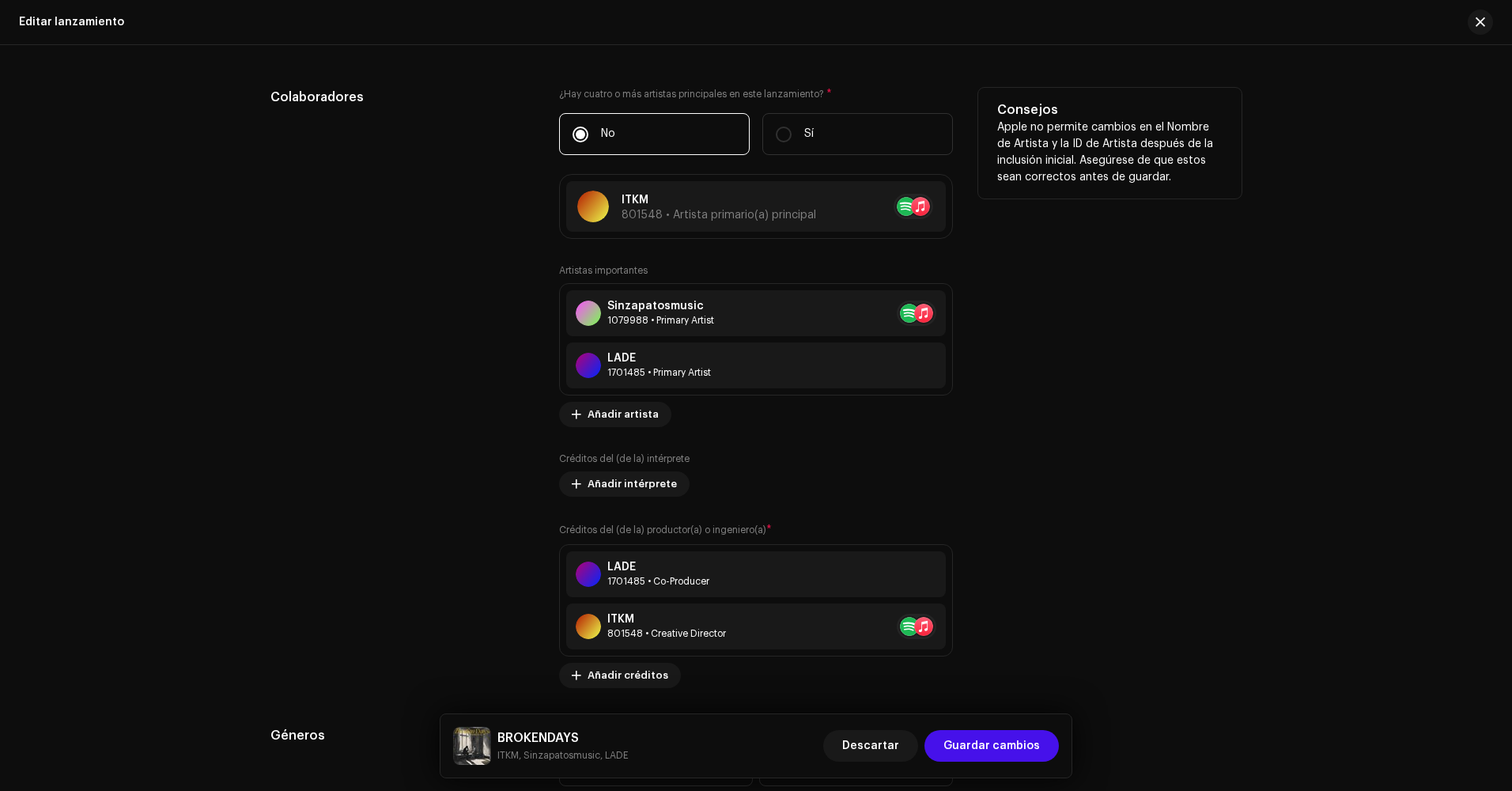
scroll to position [1581, 0]
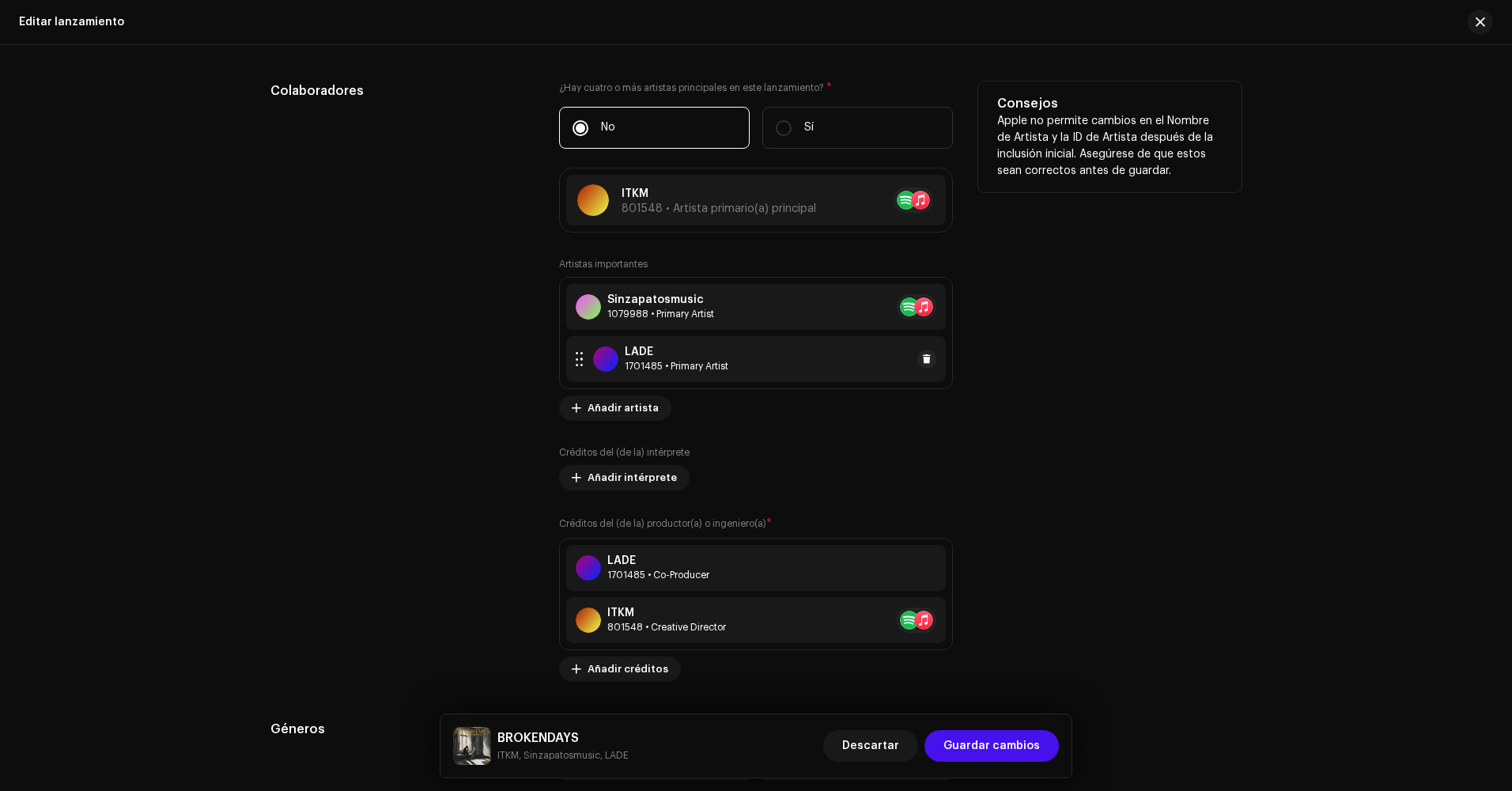
click at [725, 362] on div "1701485 • Primary Artist" at bounding box center [676, 365] width 104 height 13
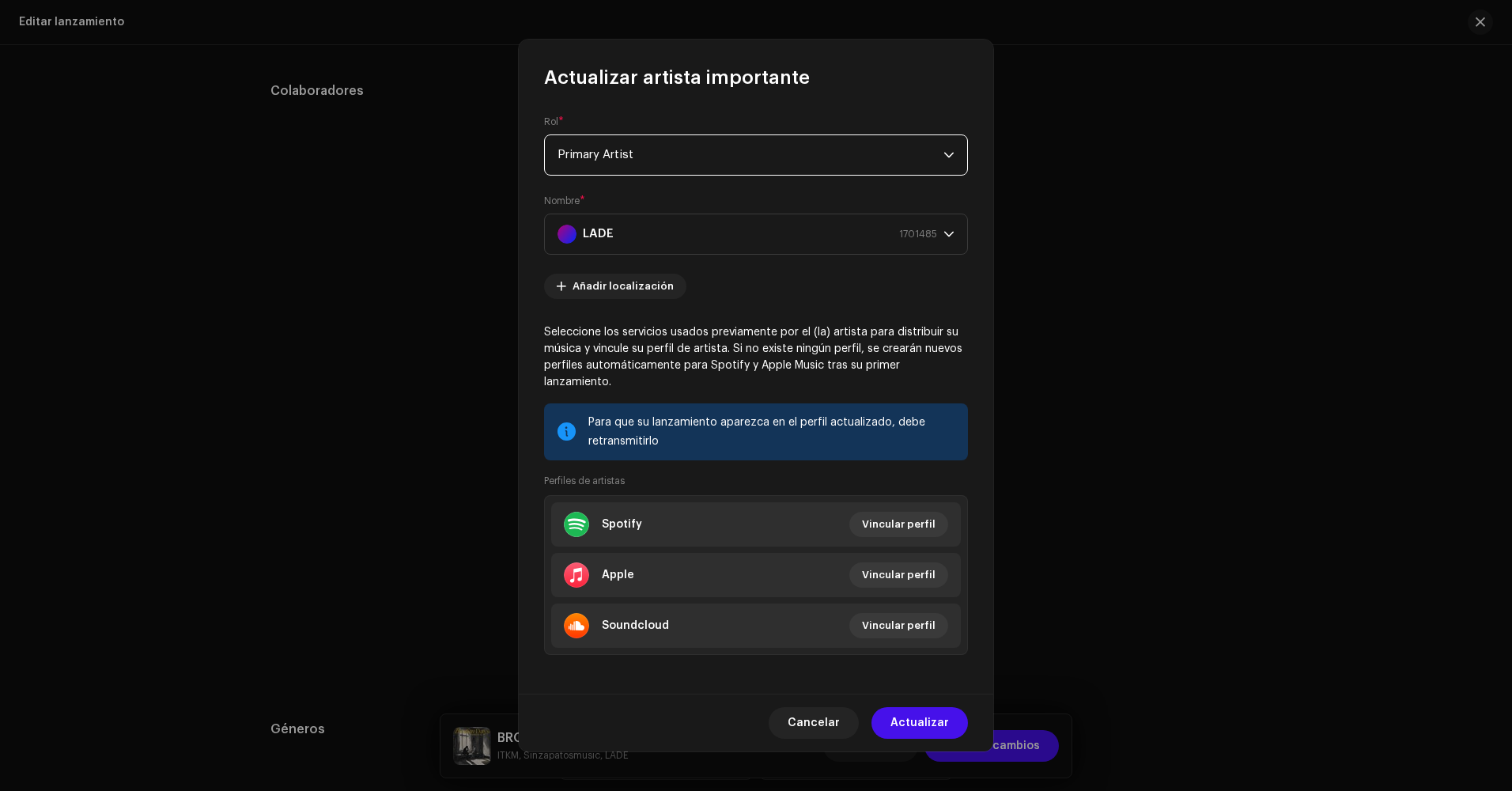
click at [682, 148] on span "Primary Artist" at bounding box center [750, 155] width 386 height 40
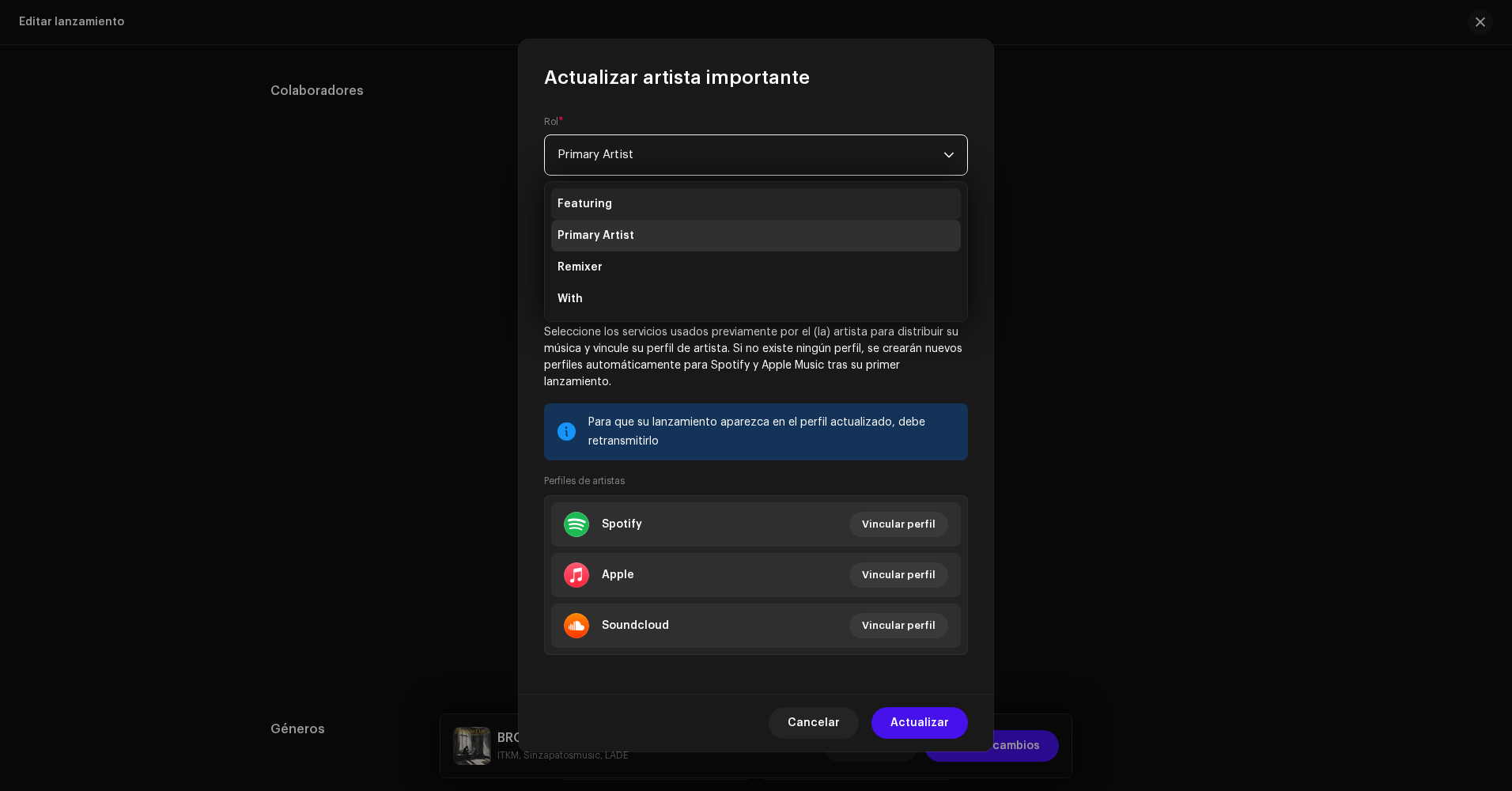
click at [653, 200] on li "Featuring" at bounding box center [756, 204] width 410 height 32
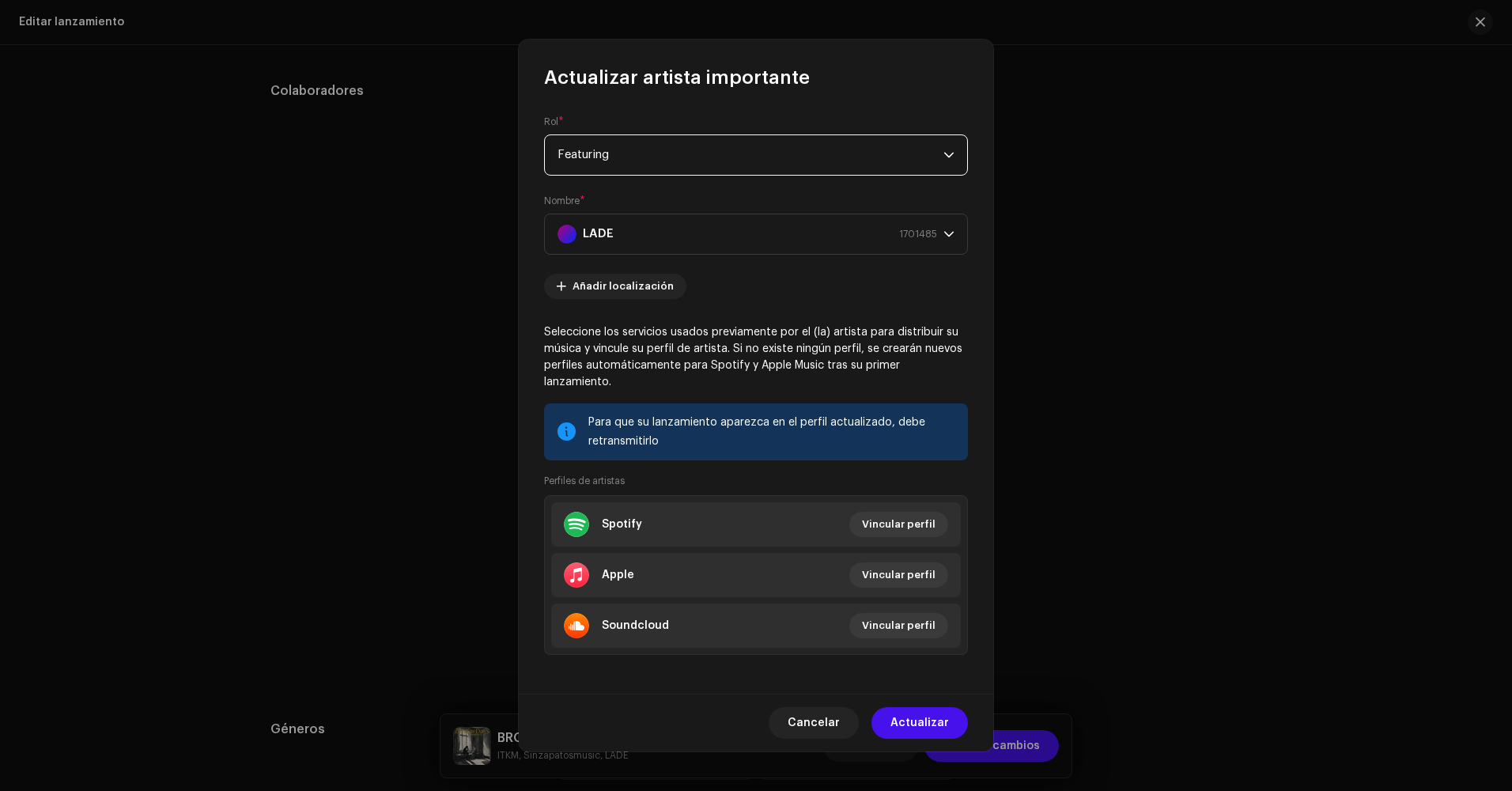
click at [883, 162] on span "Featuring" at bounding box center [750, 155] width 386 height 40
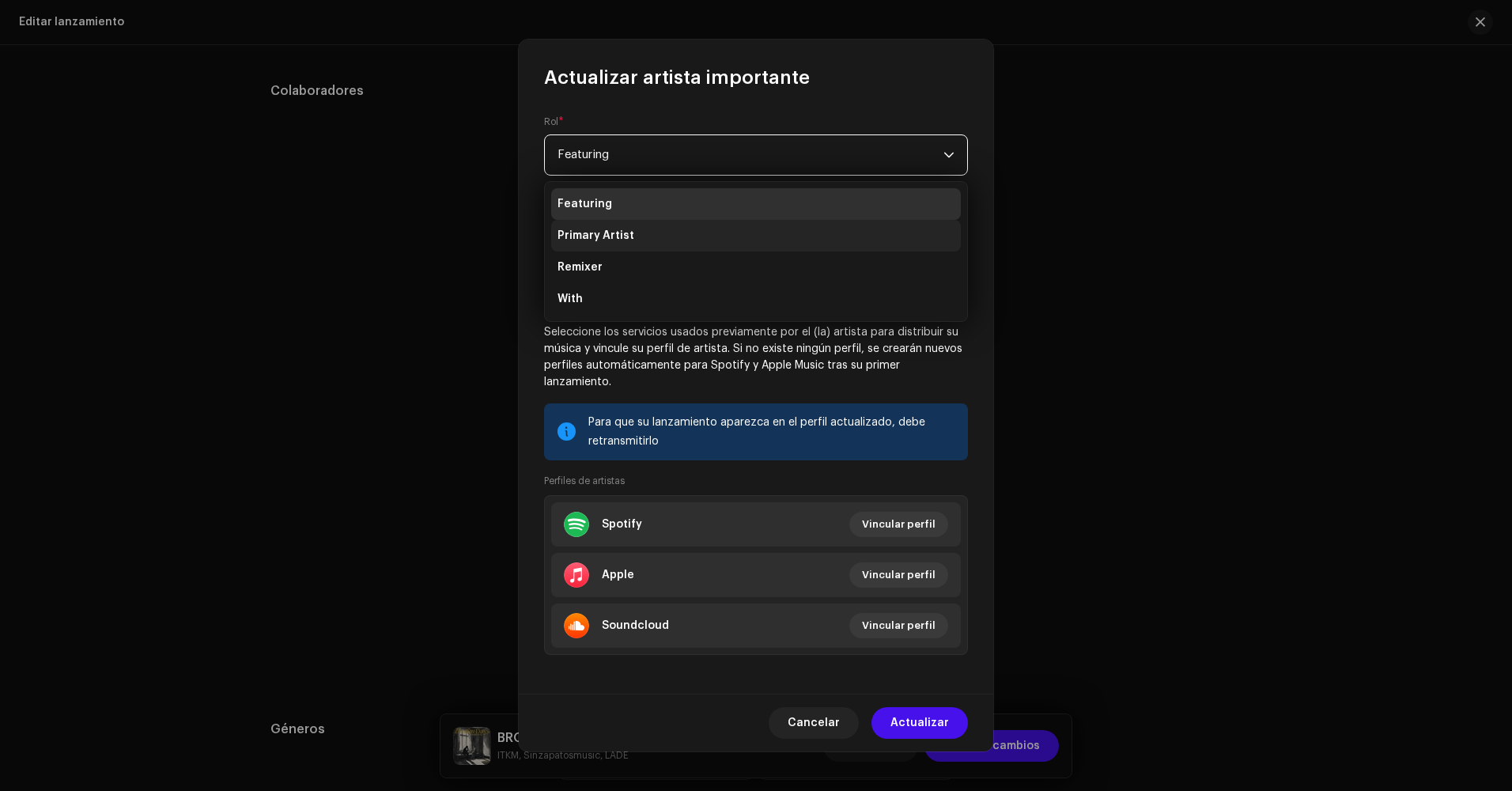
click at [660, 228] on li "Primary Artist" at bounding box center [756, 236] width 410 height 32
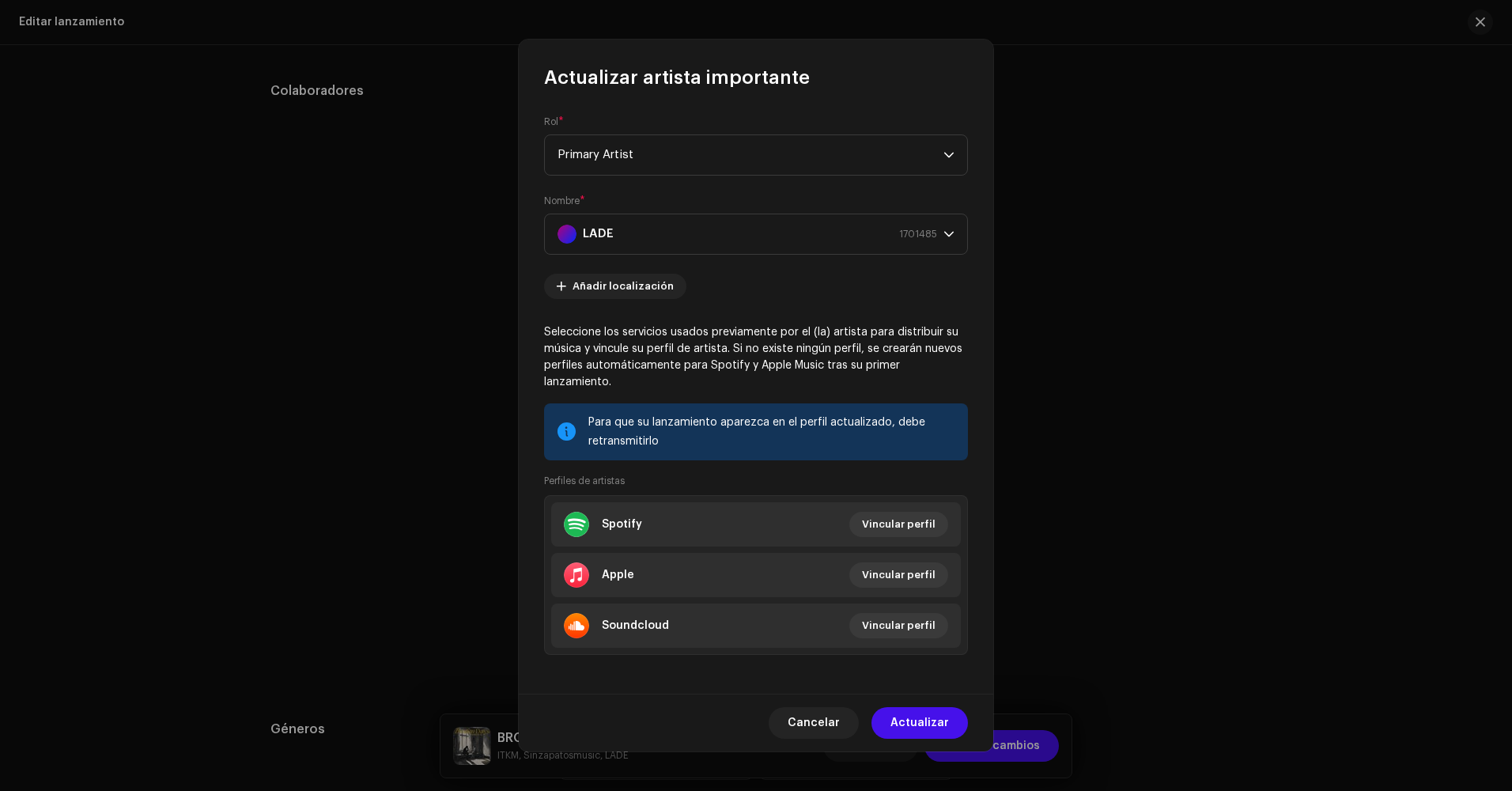
click at [791, 311] on div "Añadir localización Seleccione los servicios usados previamente por el (la) art…" at bounding box center [756, 473] width 424 height 400
click at [915, 734] on div "Cancelar Actualizar" at bounding box center [756, 722] width 474 height 57
click at [914, 720] on span "Actualizar" at bounding box center [918, 723] width 58 height 32
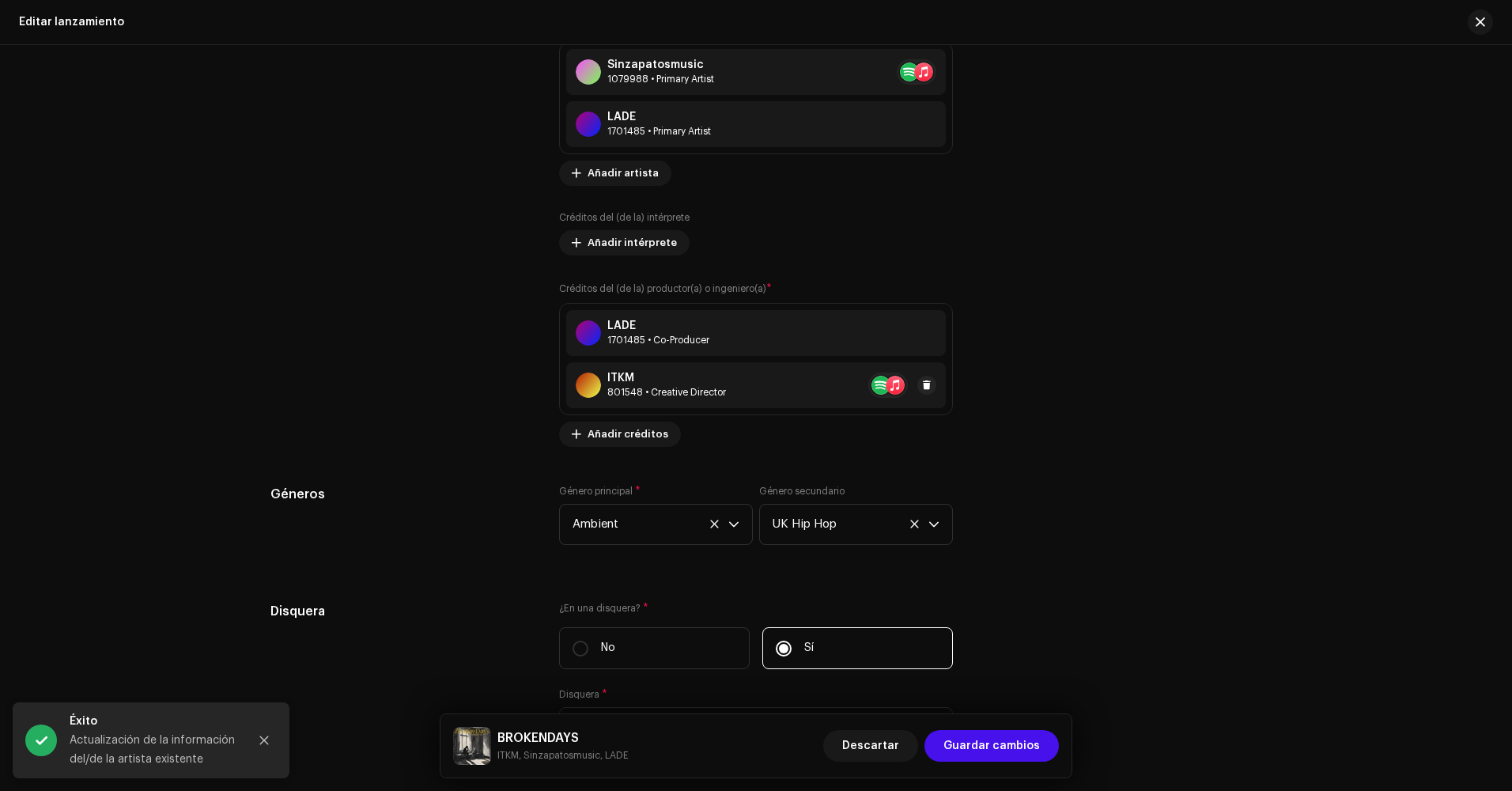
scroll to position [1818, 0]
click at [700, 383] on div "801548 • Creative Director" at bounding box center [667, 389] width 119 height 13
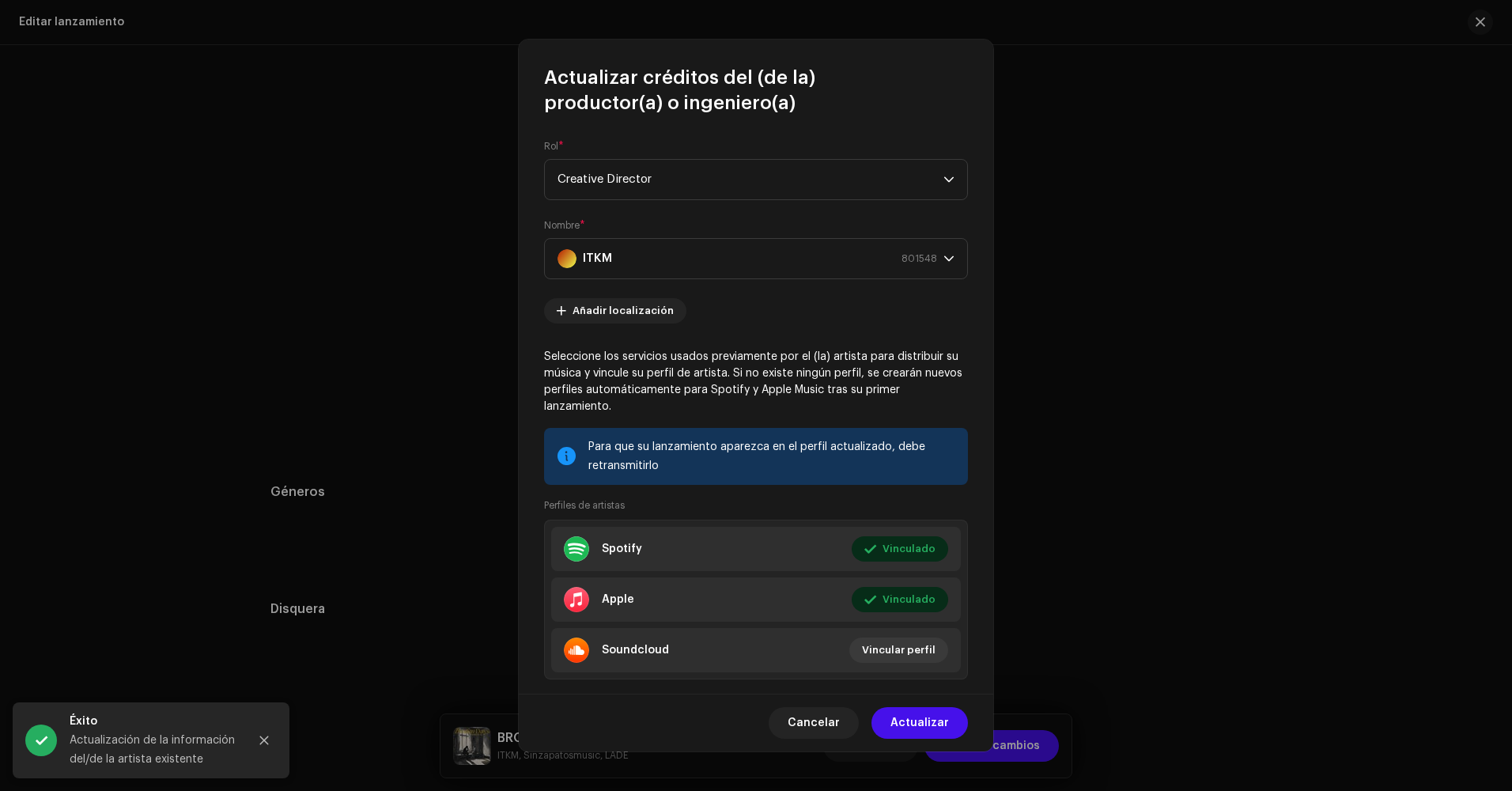
scroll to position [0, 0]
click at [724, 204] on form "Rol * Creative Director Nombre * ITKM 801548 Añadir localización Seleccione los…" at bounding box center [756, 420] width 424 height 558
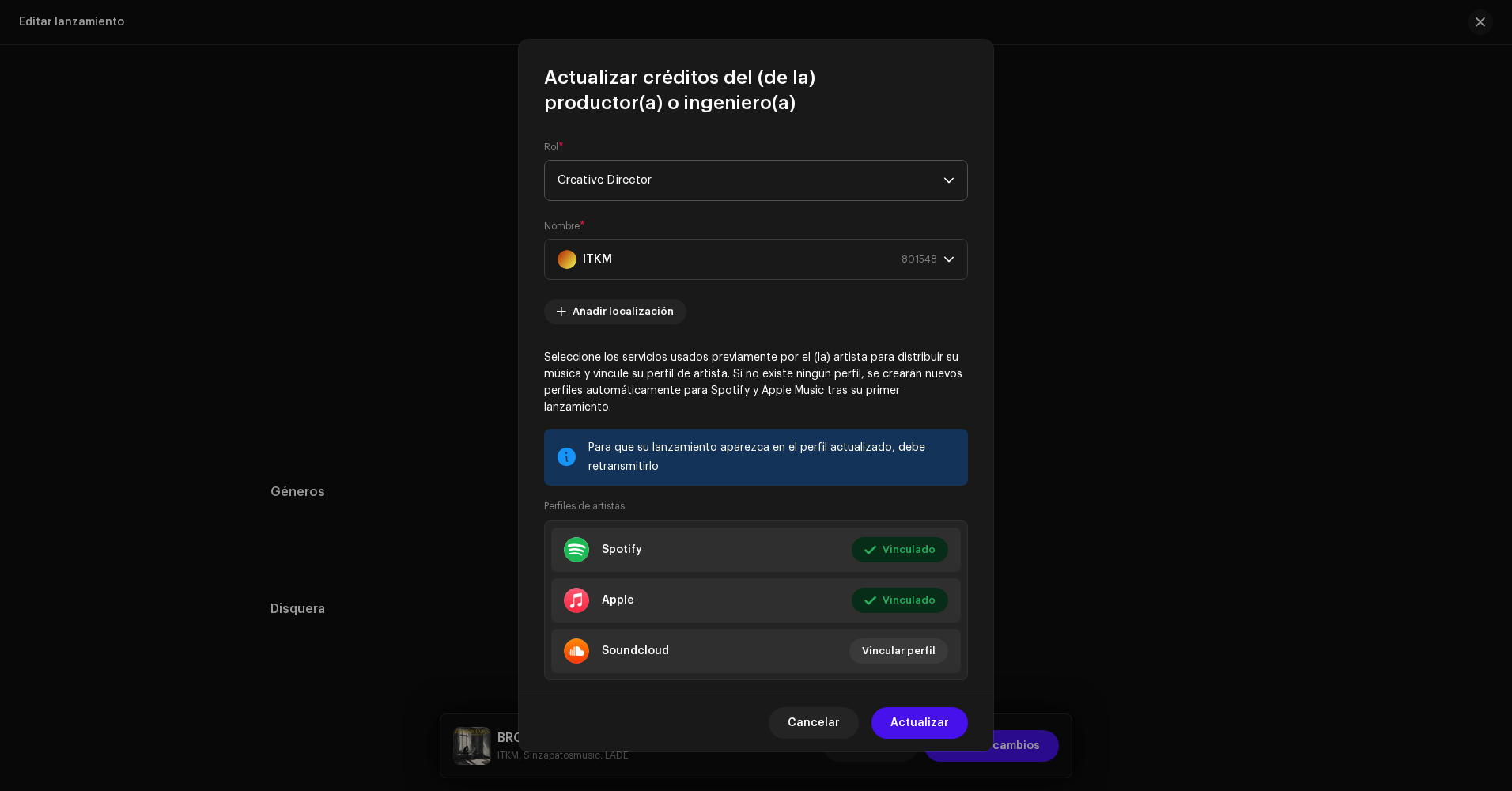
click at [732, 175] on span "Creative Director" at bounding box center [750, 181] width 386 height 40
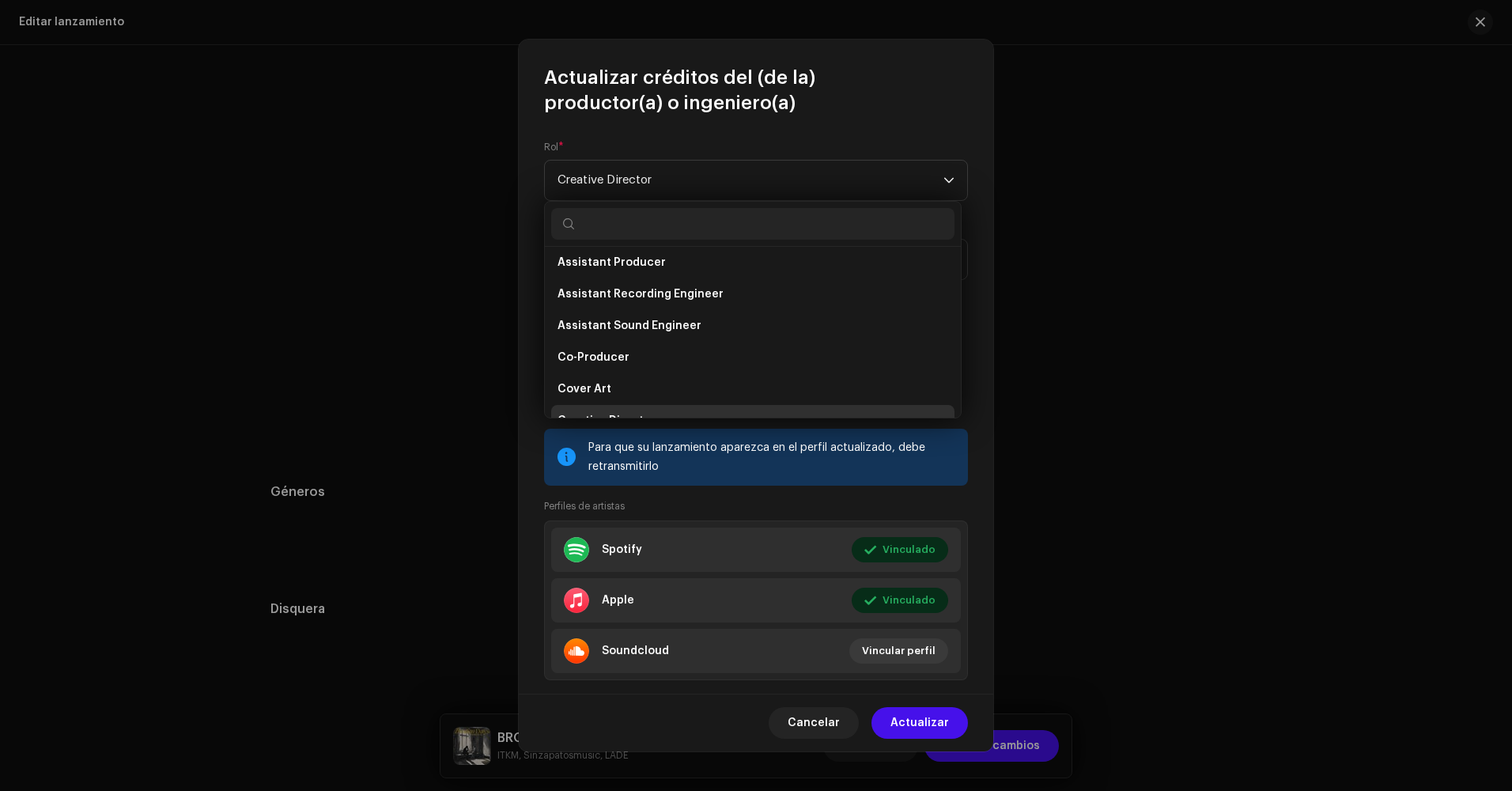
scroll to position [184, 0]
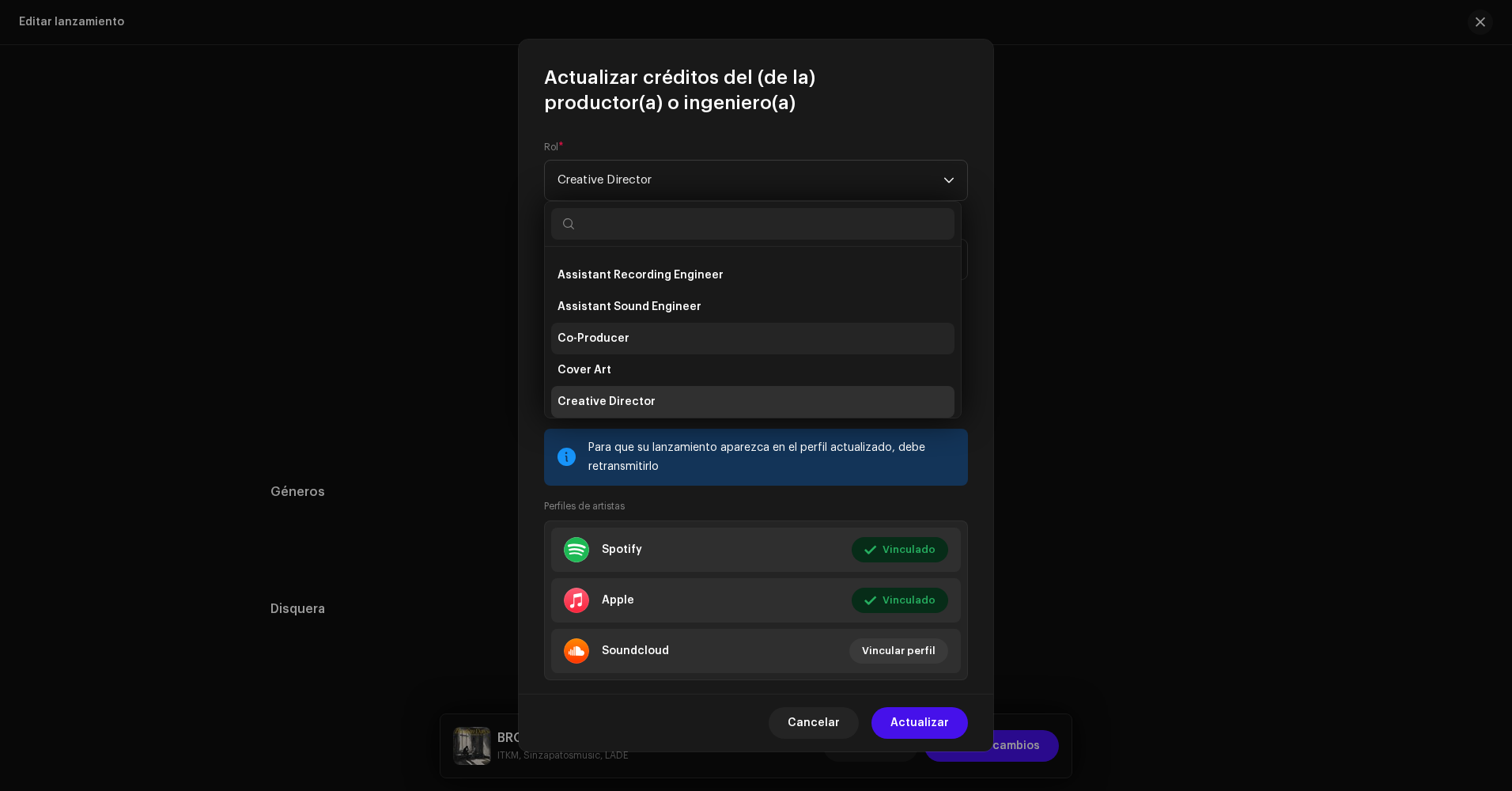
click at [656, 342] on li "Co-Producer" at bounding box center [753, 339] width 403 height 32
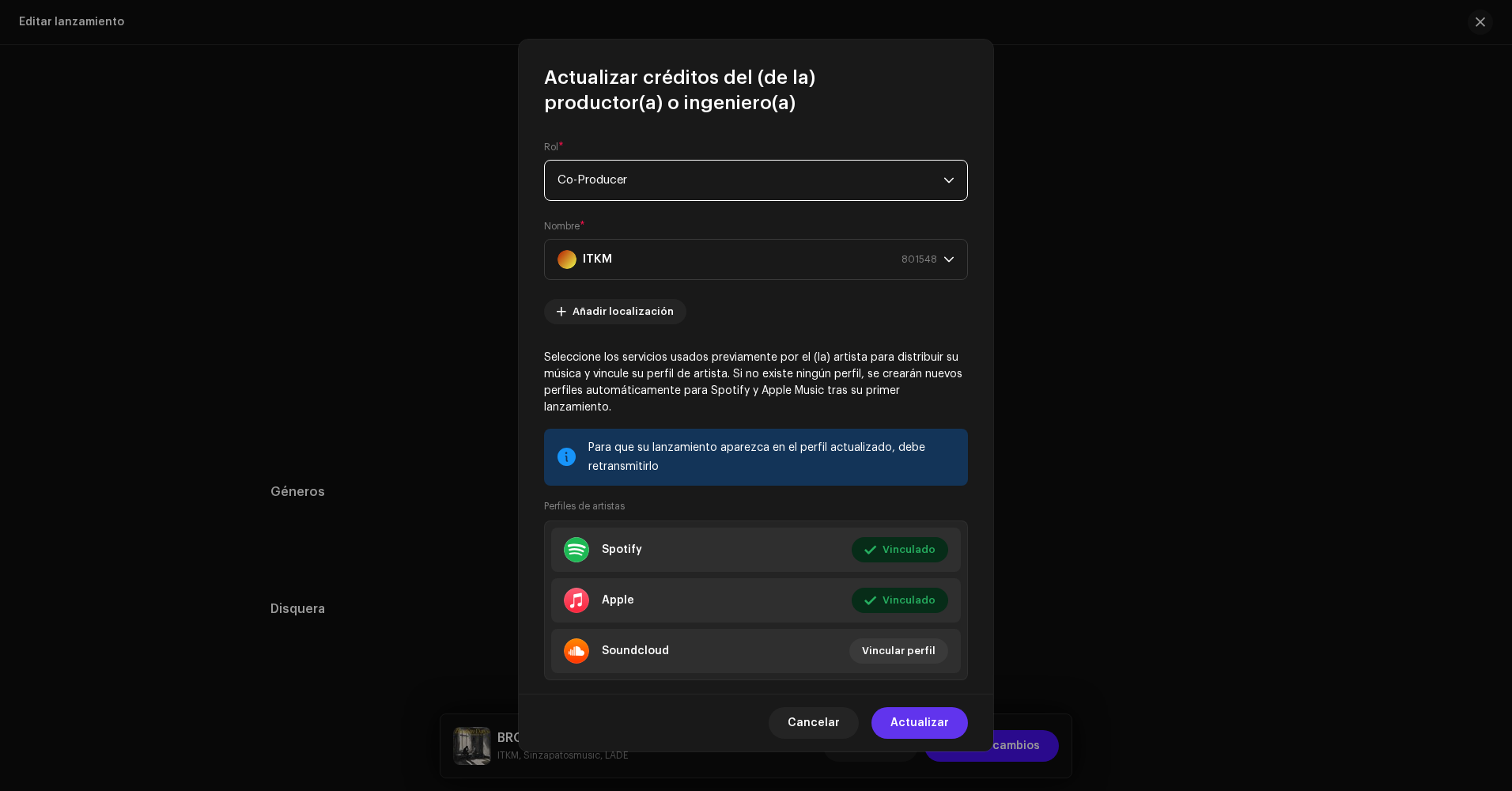
click at [937, 725] on span "Actualizar" at bounding box center [918, 723] width 58 height 32
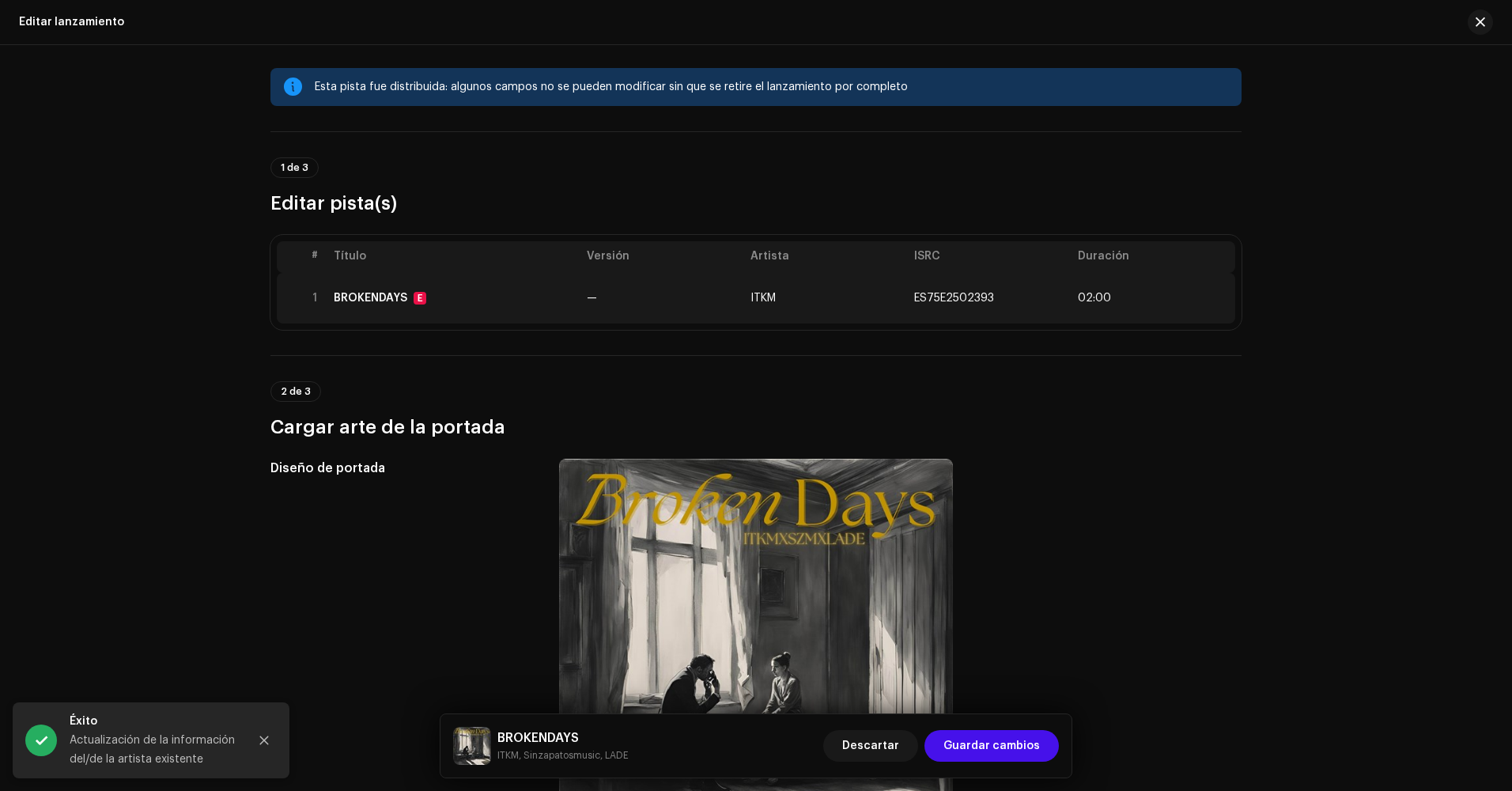
scroll to position [0, 0]
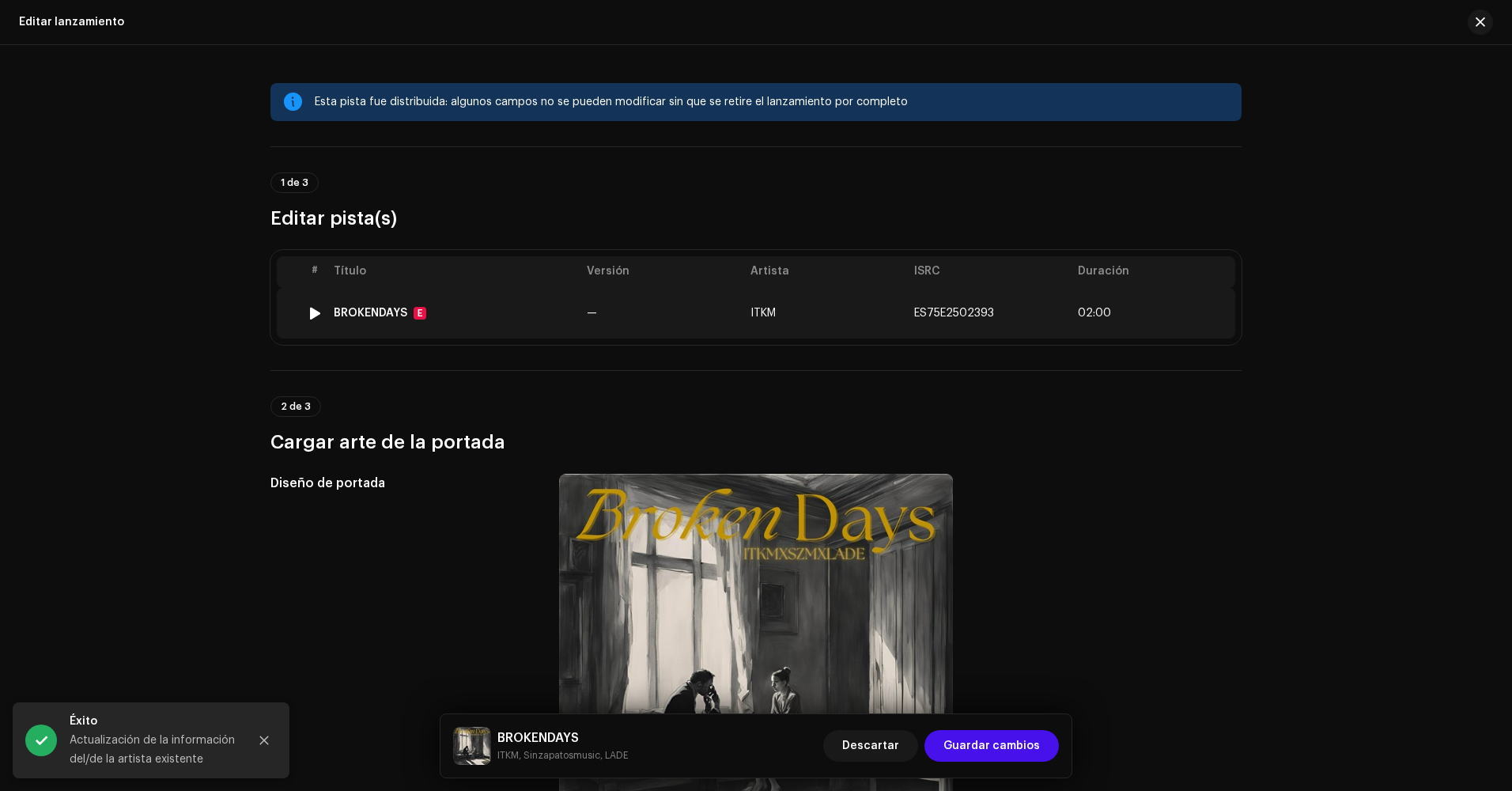
click at [780, 303] on td "ITKM" at bounding box center [826, 312] width 164 height 50
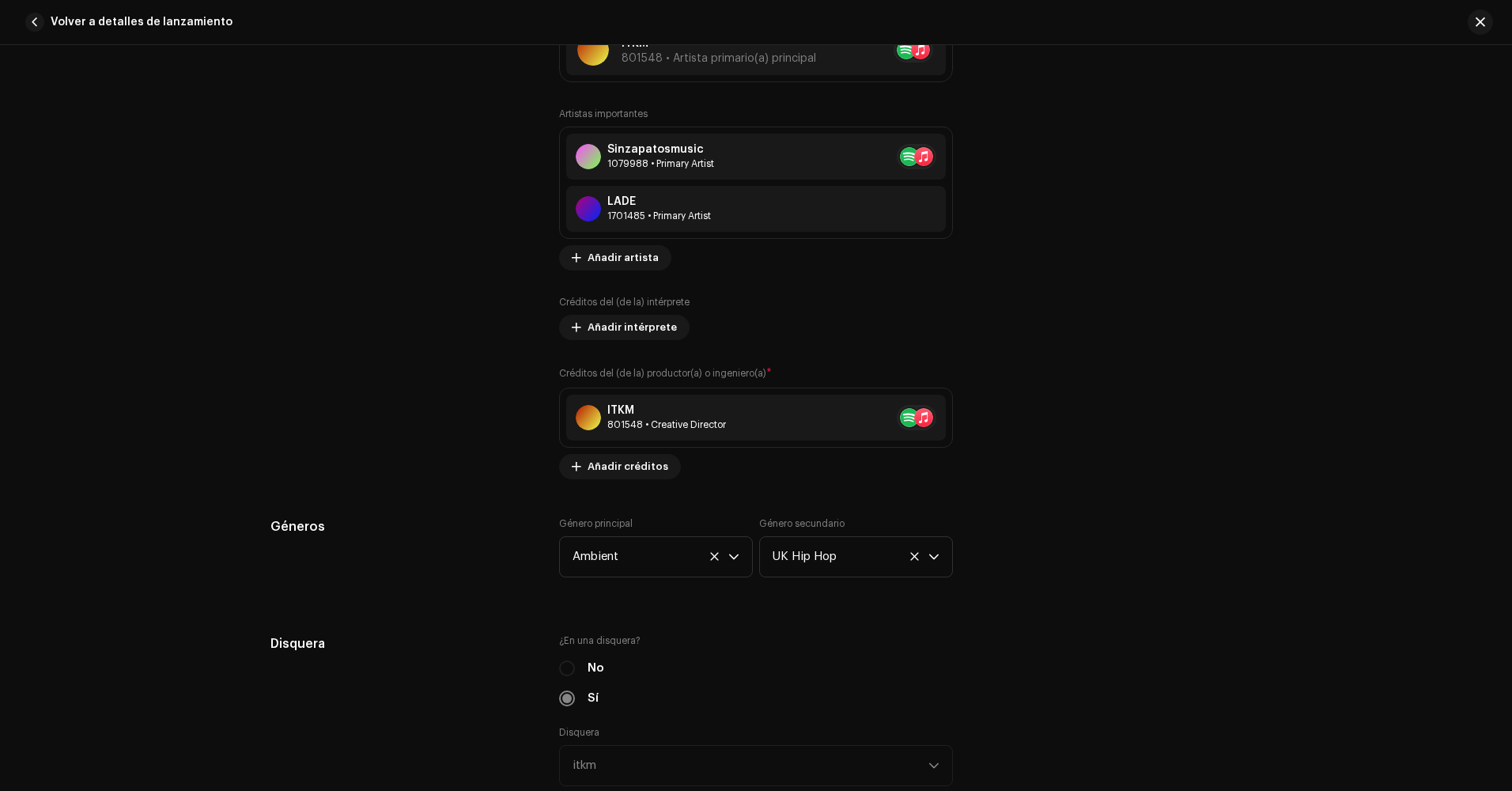
scroll to position [1107, 0]
click at [588, 458] on span "Añadir créditos" at bounding box center [628, 463] width 81 height 32
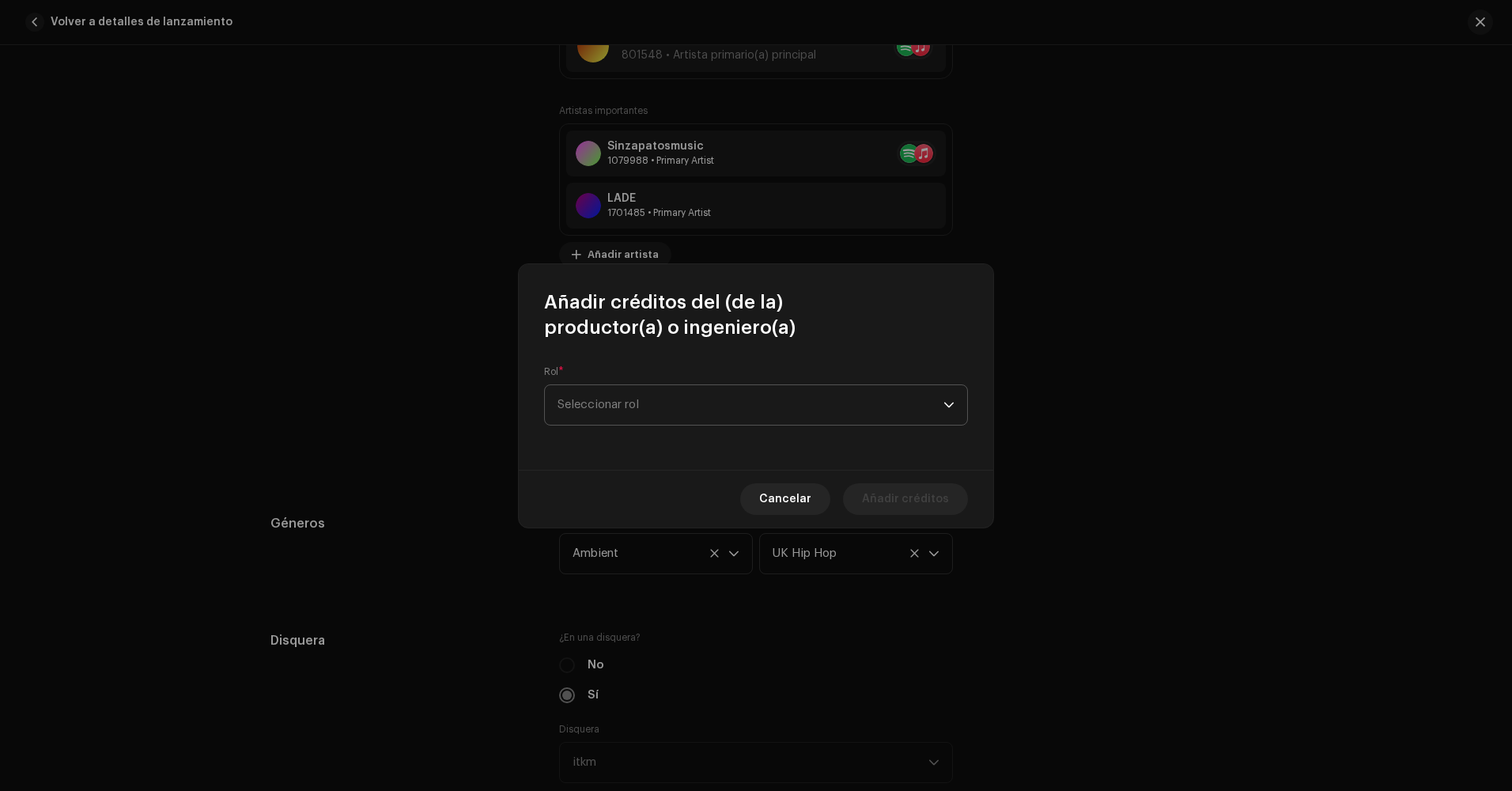
click at [673, 404] on span "Seleccionar rol" at bounding box center [750, 405] width 386 height 40
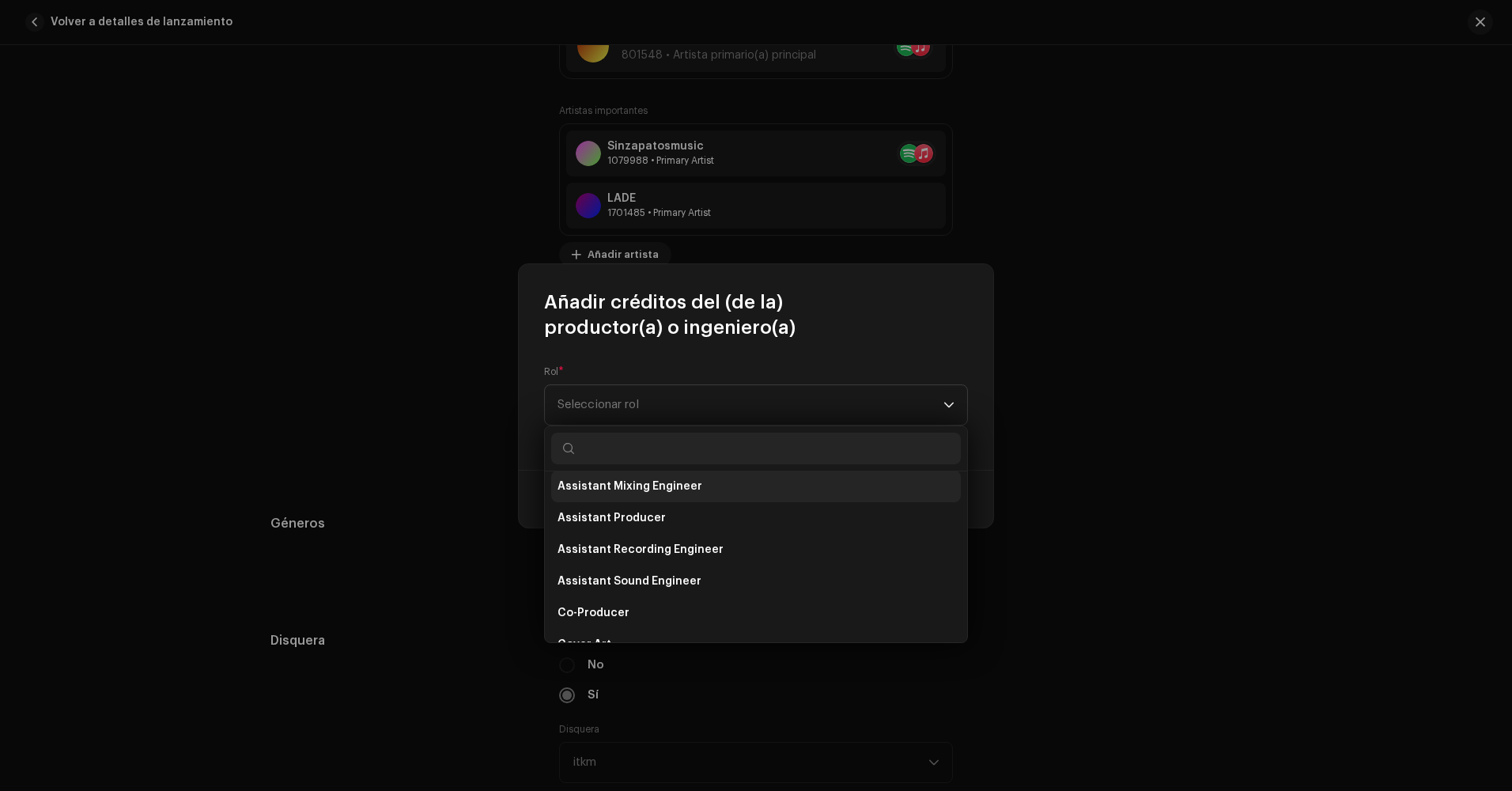
scroll to position [158, 0]
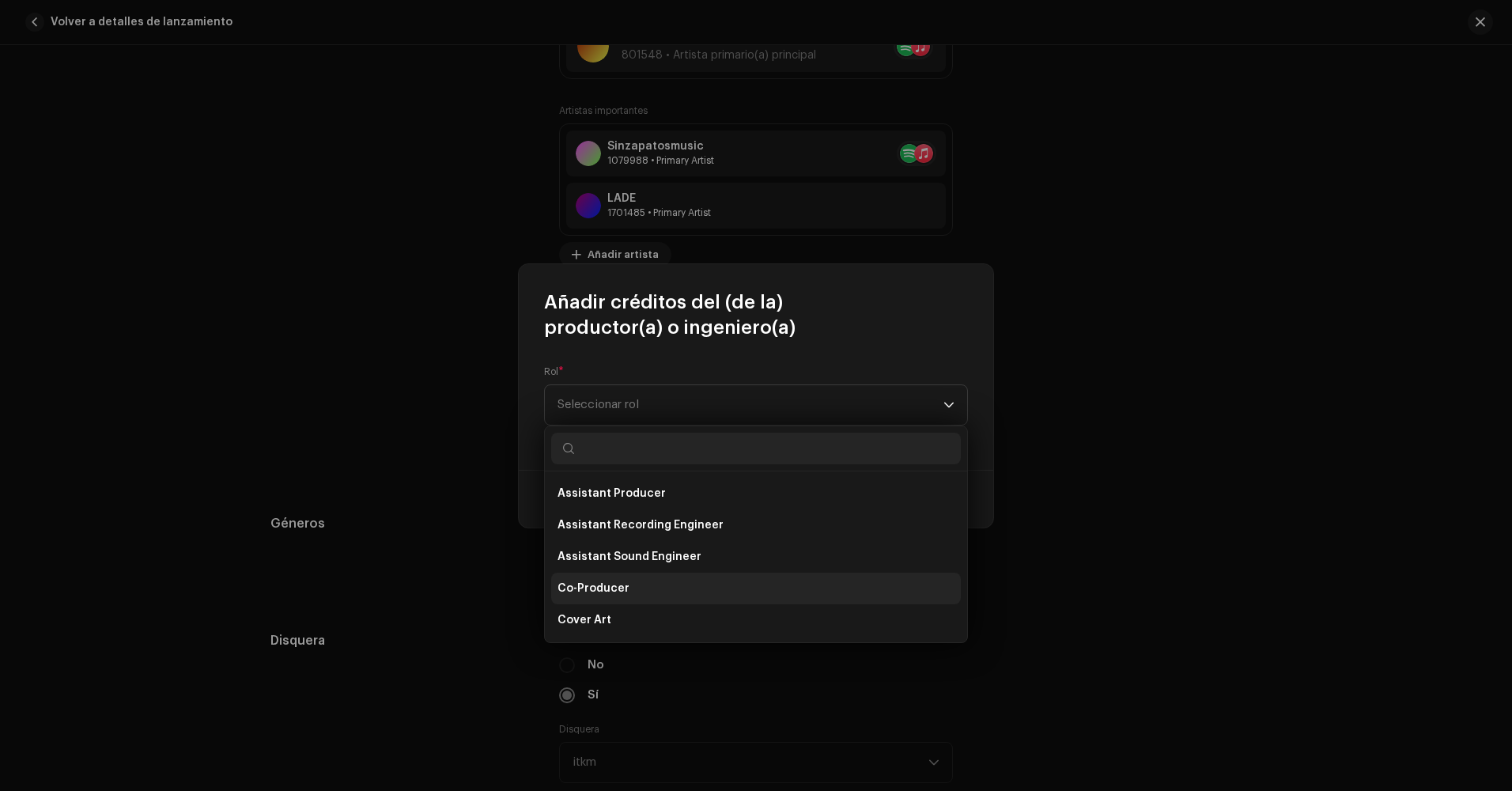
click at [628, 580] on li "Co-Producer" at bounding box center [756, 589] width 410 height 32
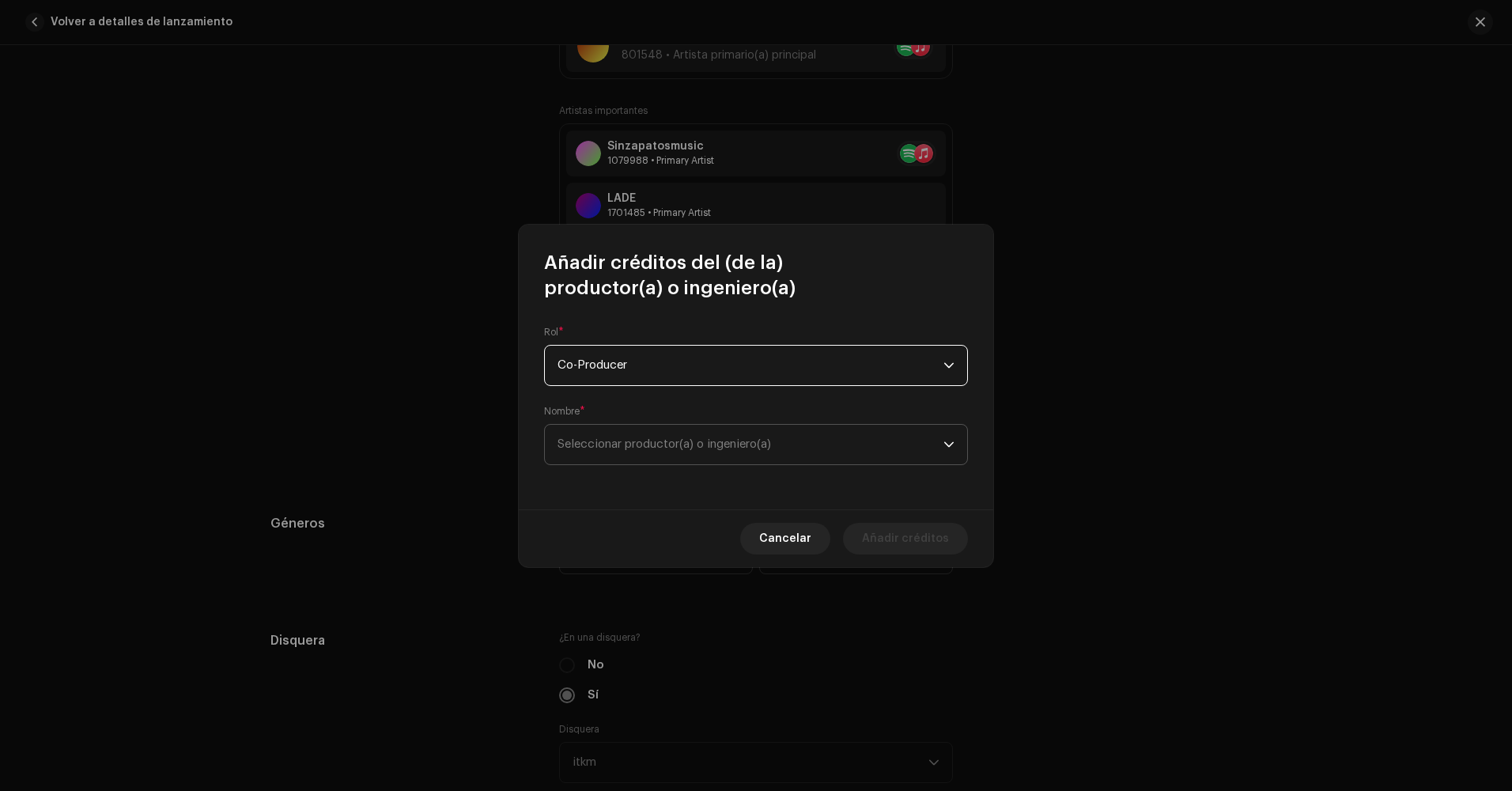
drag, startPoint x: 801, startPoint y: 438, endPoint x: 810, endPoint y: 450, distance: 15.0
click at [804, 439] on span "Seleccionar productor(a) o ingeniero(a)" at bounding box center [750, 444] width 386 height 40
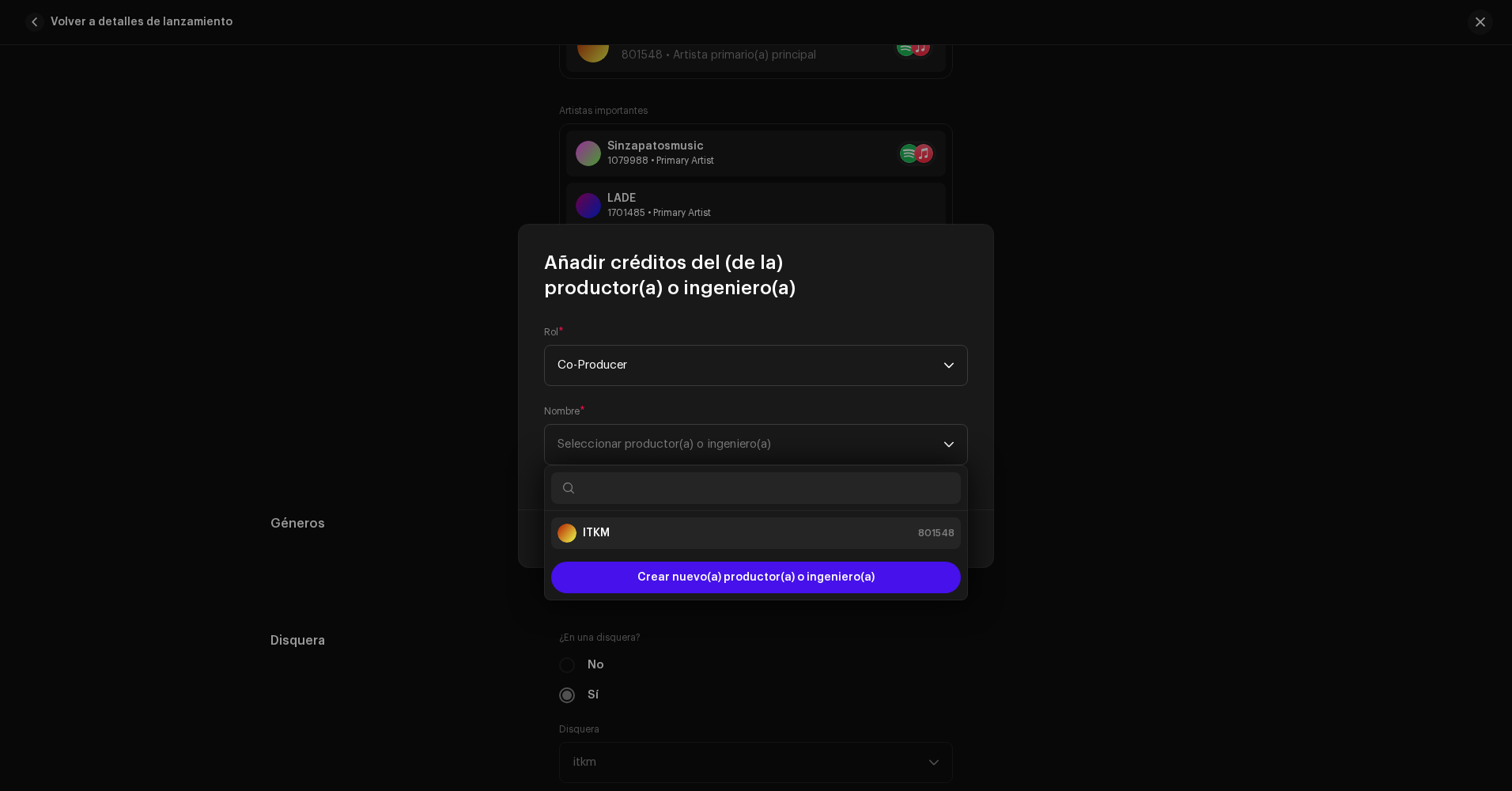
click at [685, 533] on div "ITKM 801548" at bounding box center [756, 532] width 397 height 19
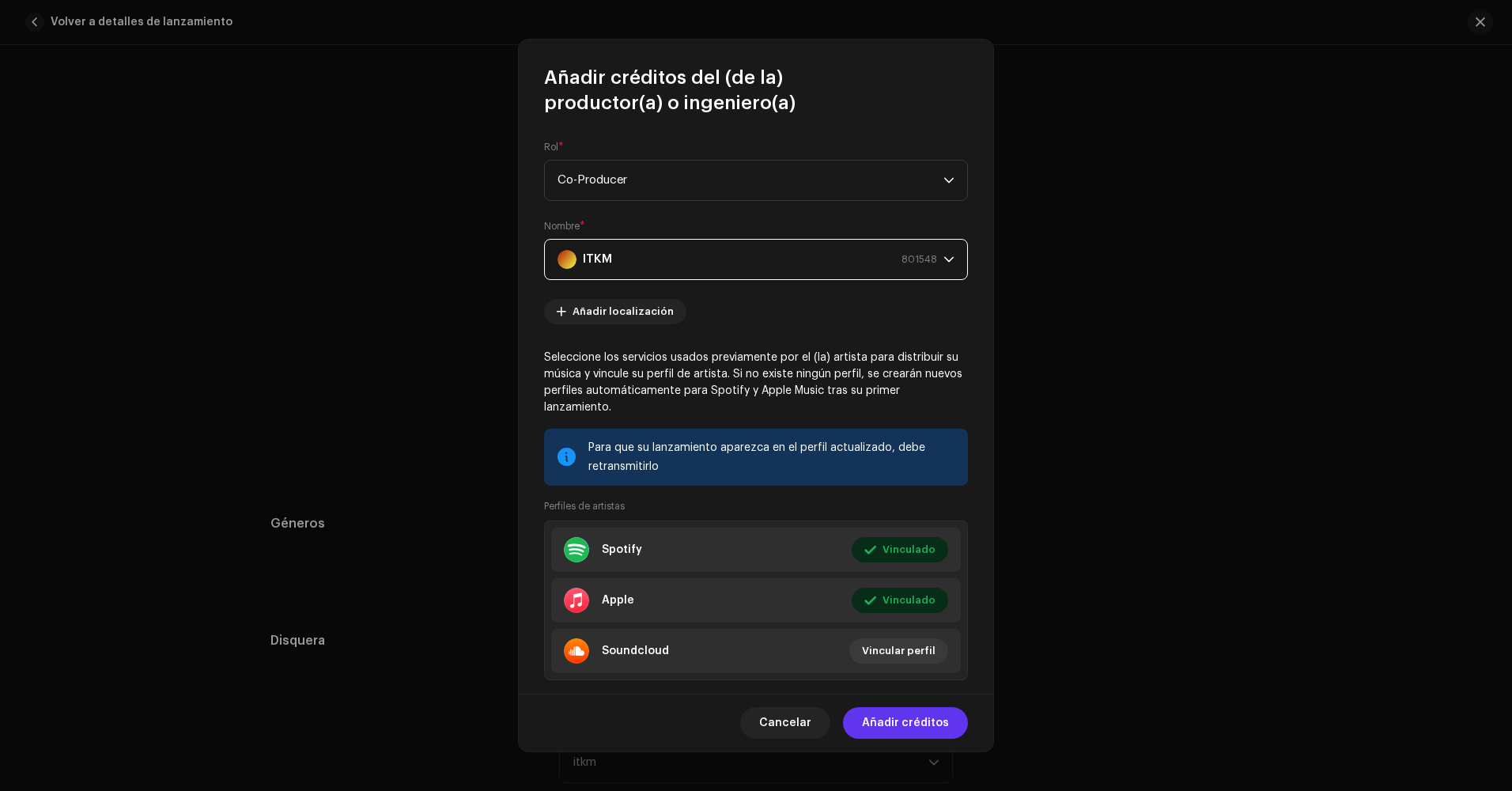
click at [912, 728] on span "Añadir créditos" at bounding box center [906, 723] width 87 height 32
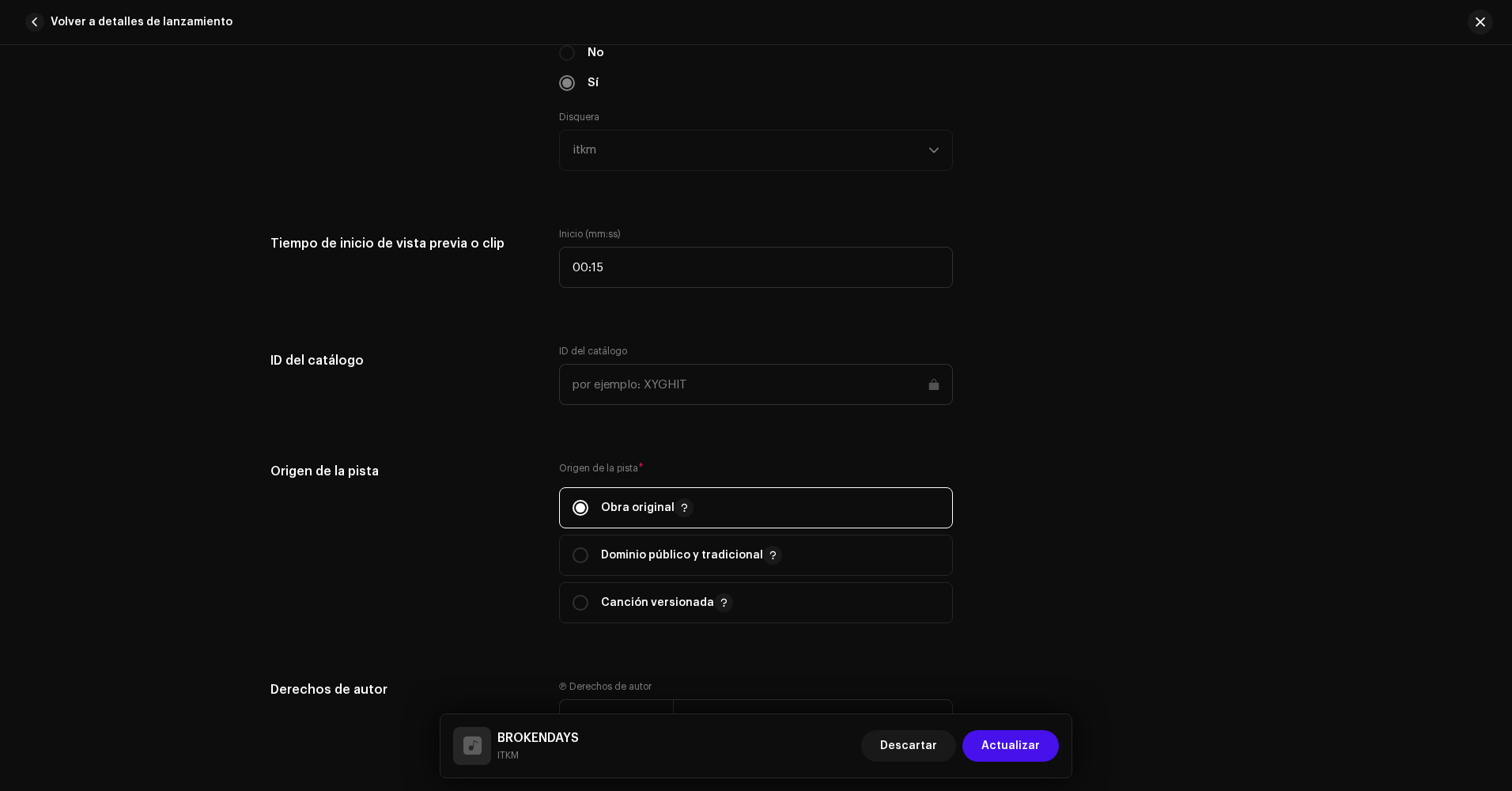
scroll to position [1818, 0]
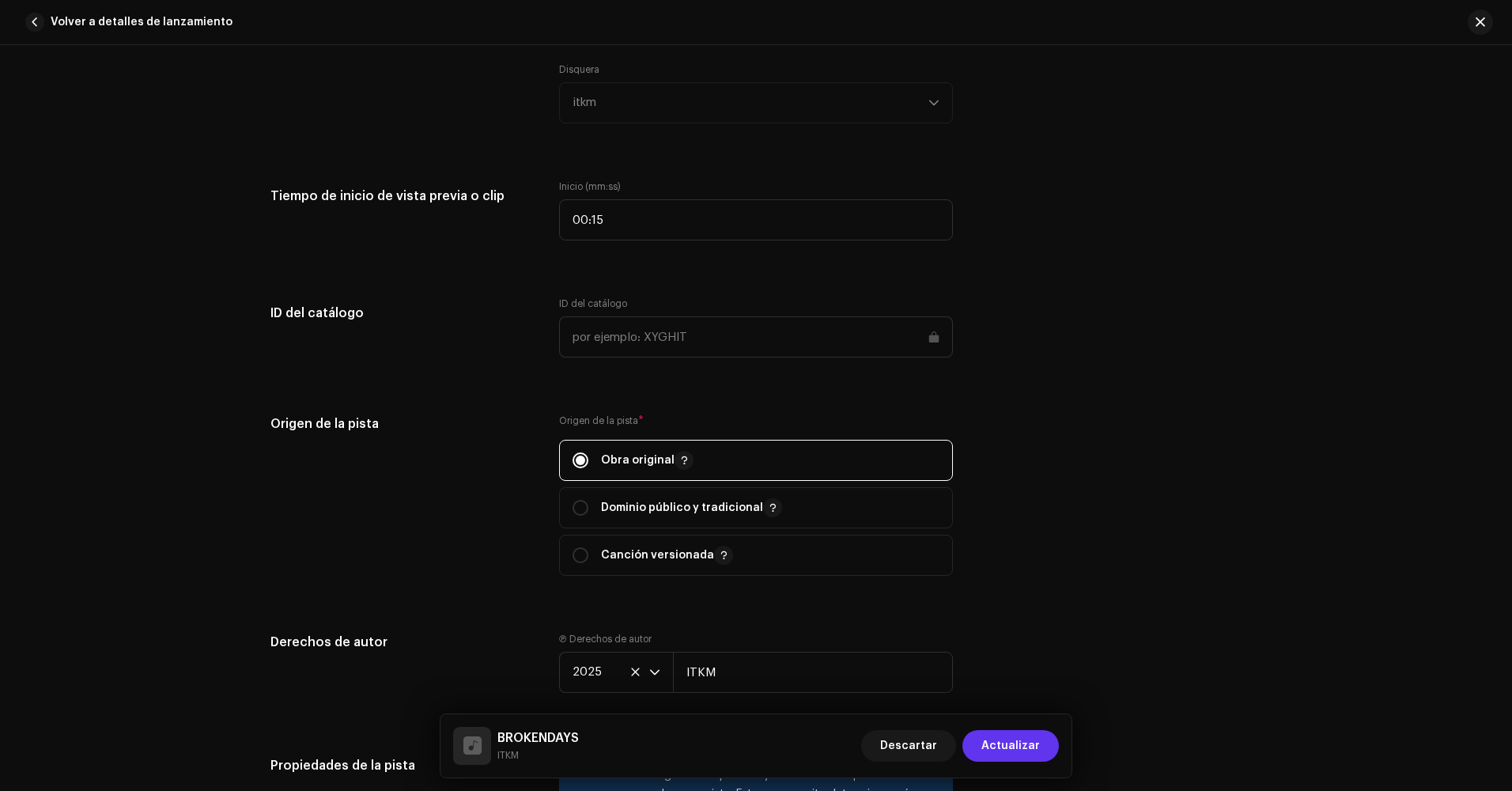
click at [1030, 744] on span "Actualizar" at bounding box center [1010, 746] width 58 height 32
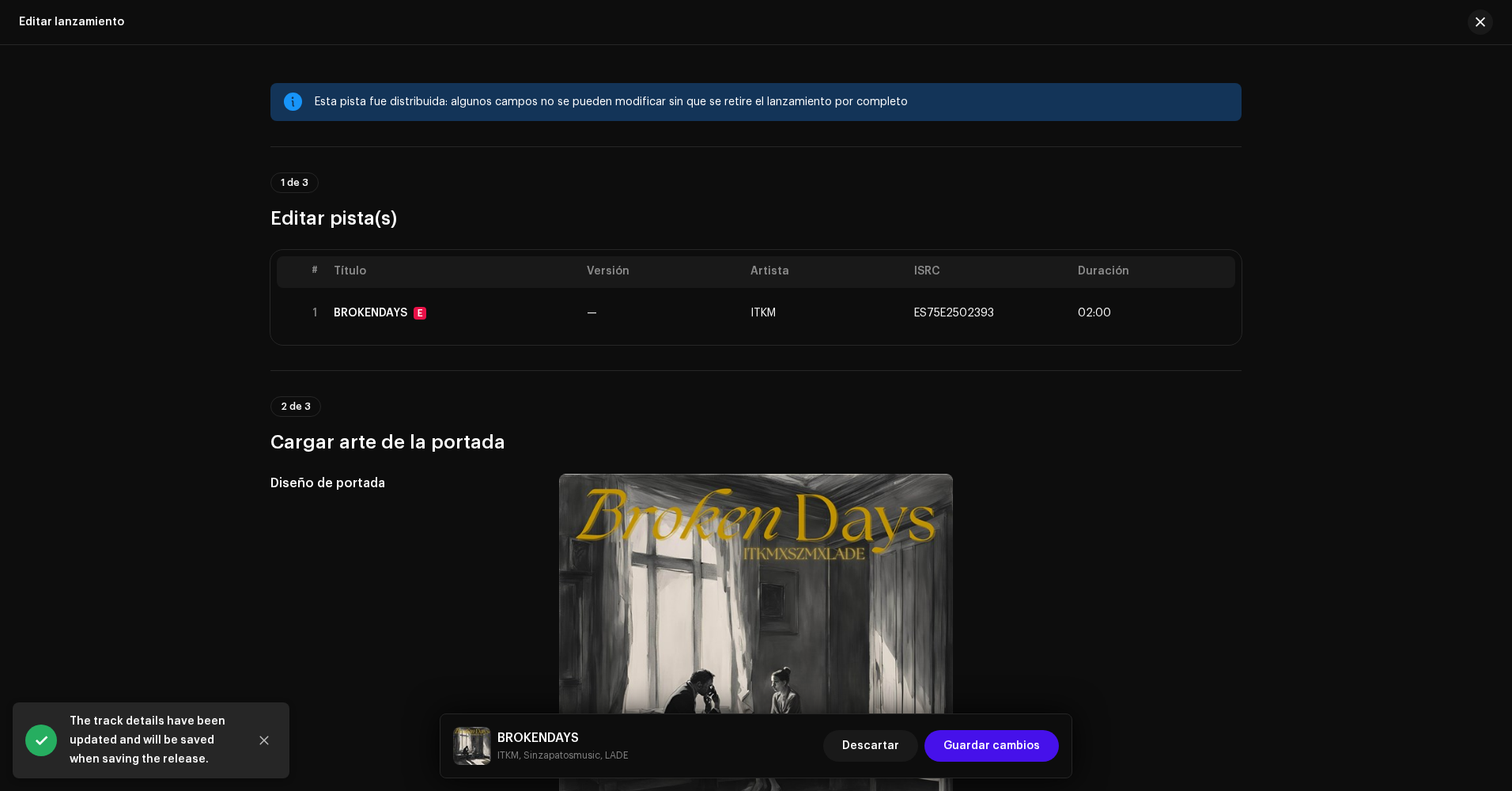
click at [1059, 751] on div "BROKENDAYS ITKM, Sinzapatosmusic, LADE Descartar Guardar cambios" at bounding box center [756, 746] width 631 height 63
click at [1043, 748] on button "Guardar cambios" at bounding box center [992, 746] width 134 height 32
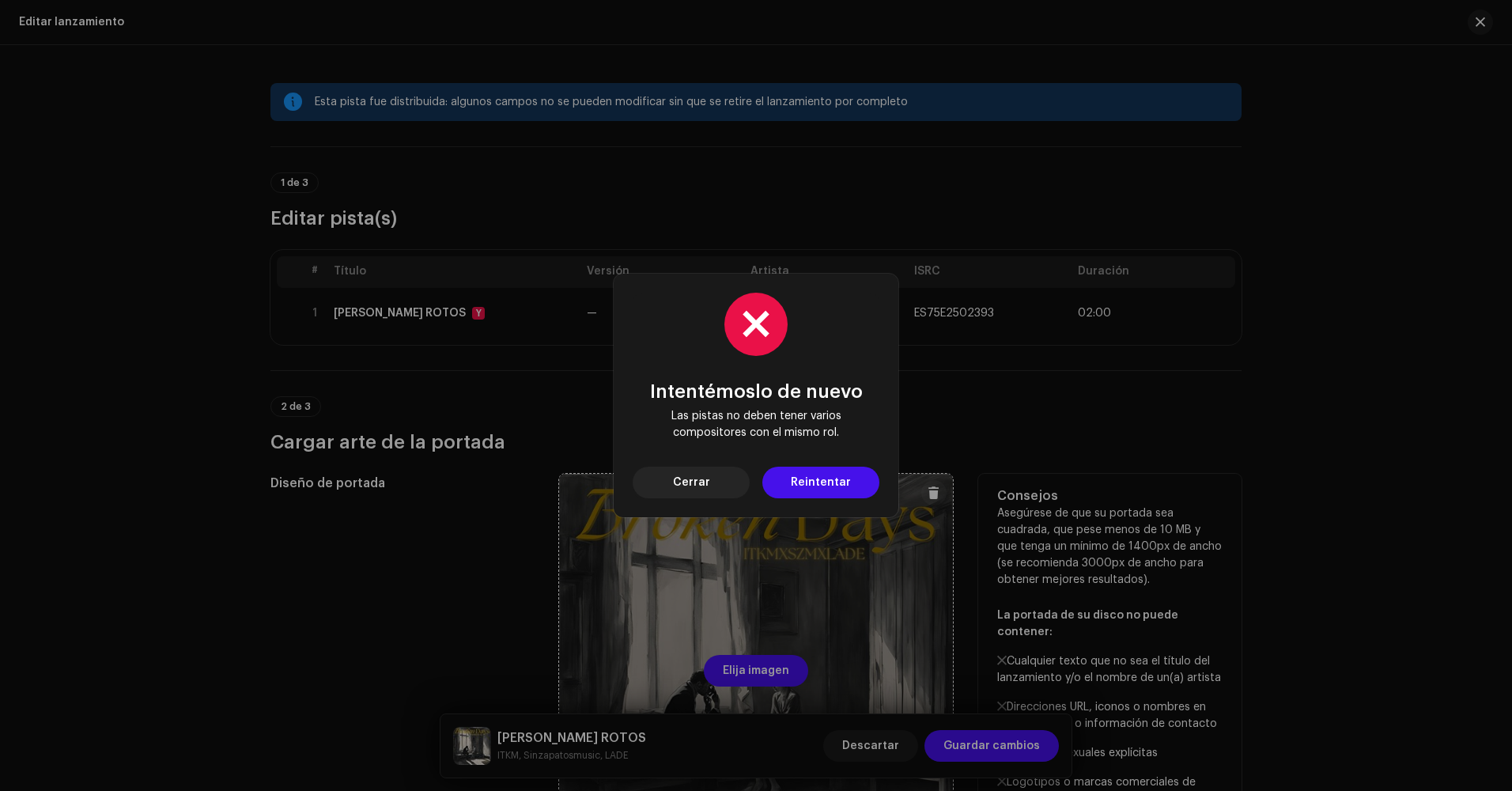
click at [742, 489] on button "Cerrar" at bounding box center [690, 482] width 117 height 32
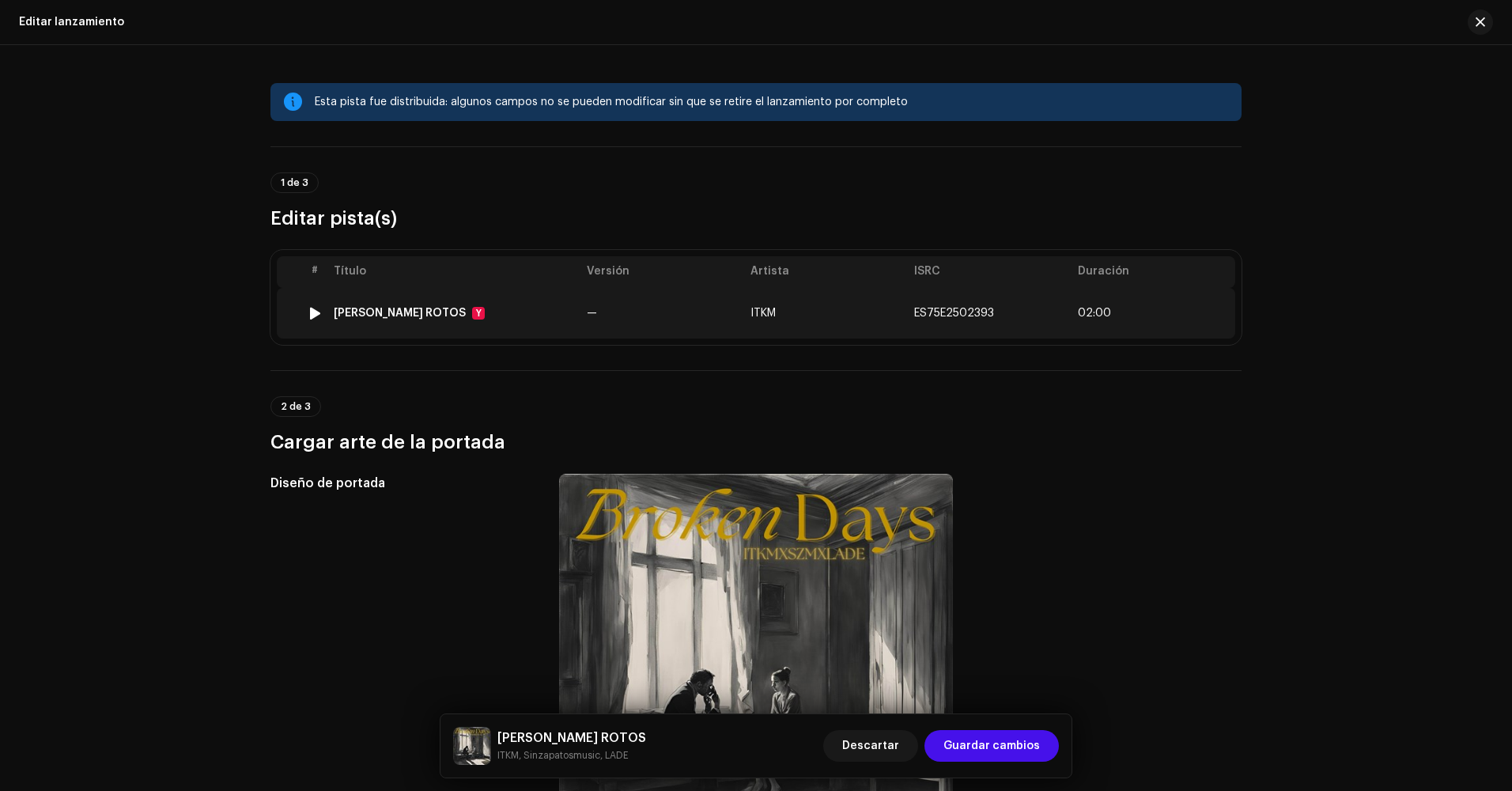
click at [811, 315] on td "ITKM" at bounding box center [826, 312] width 164 height 50
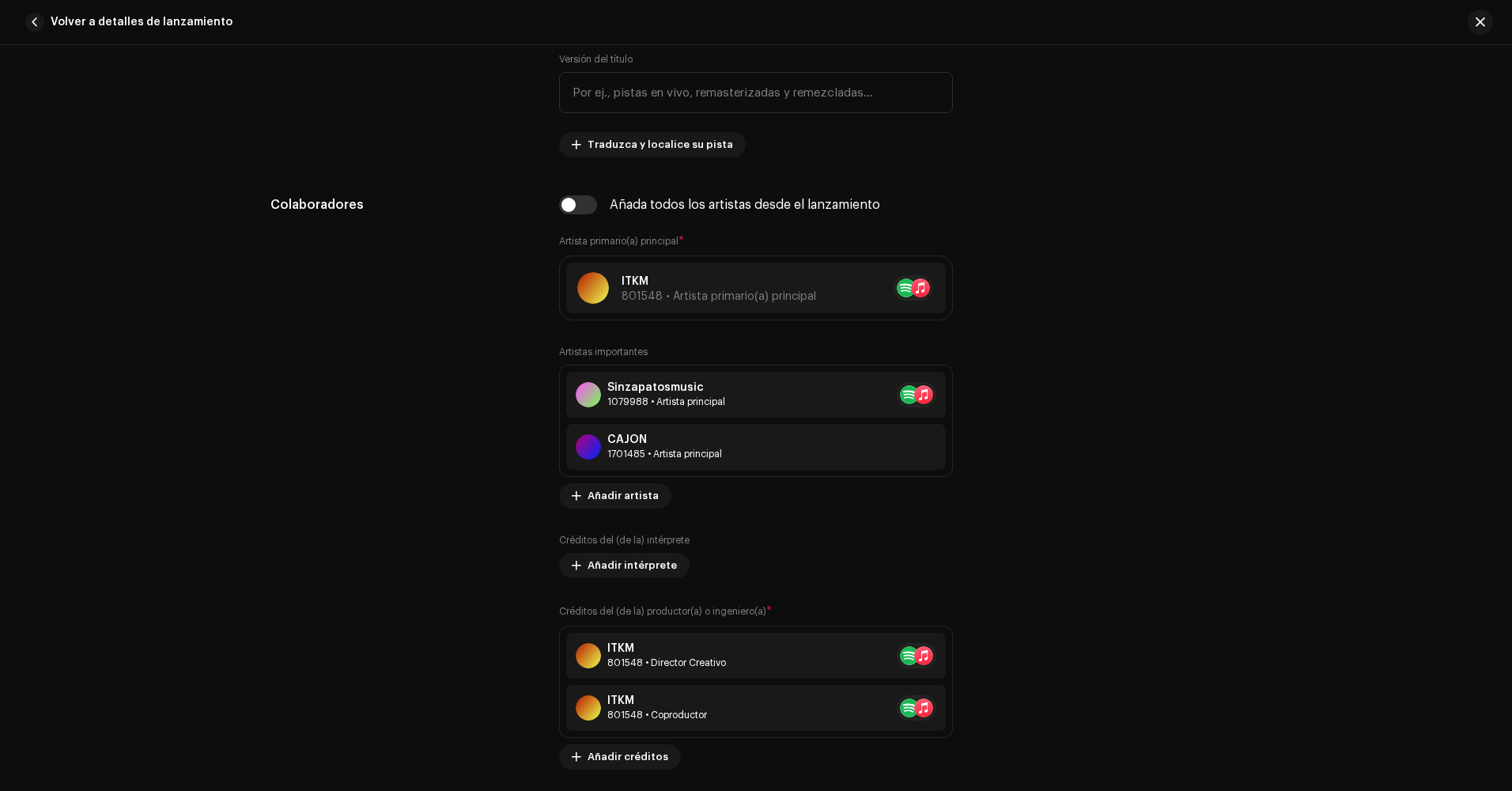
scroll to position [949, 0]
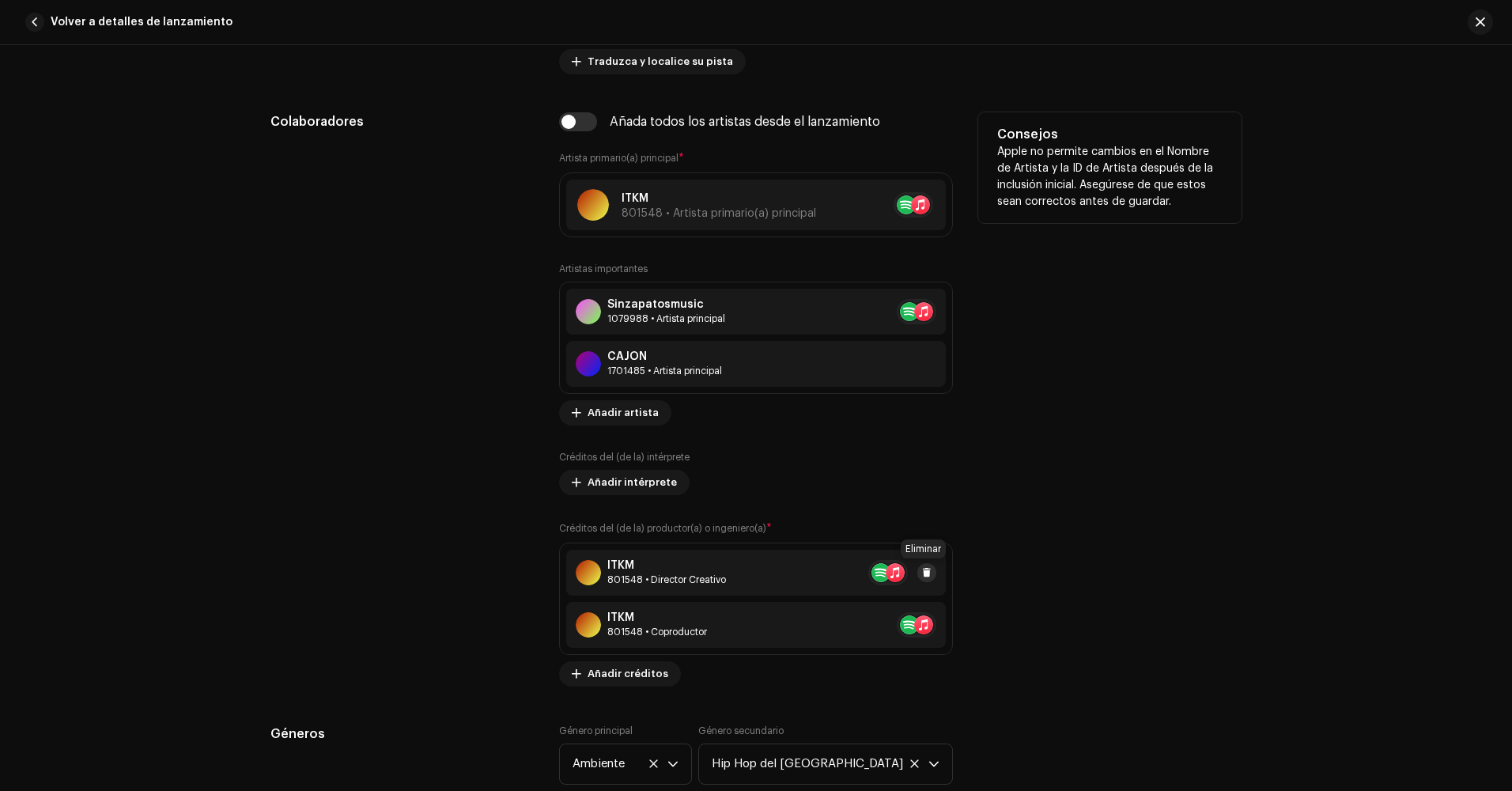
click at [926, 571] on span at bounding box center [926, 572] width 10 height 13
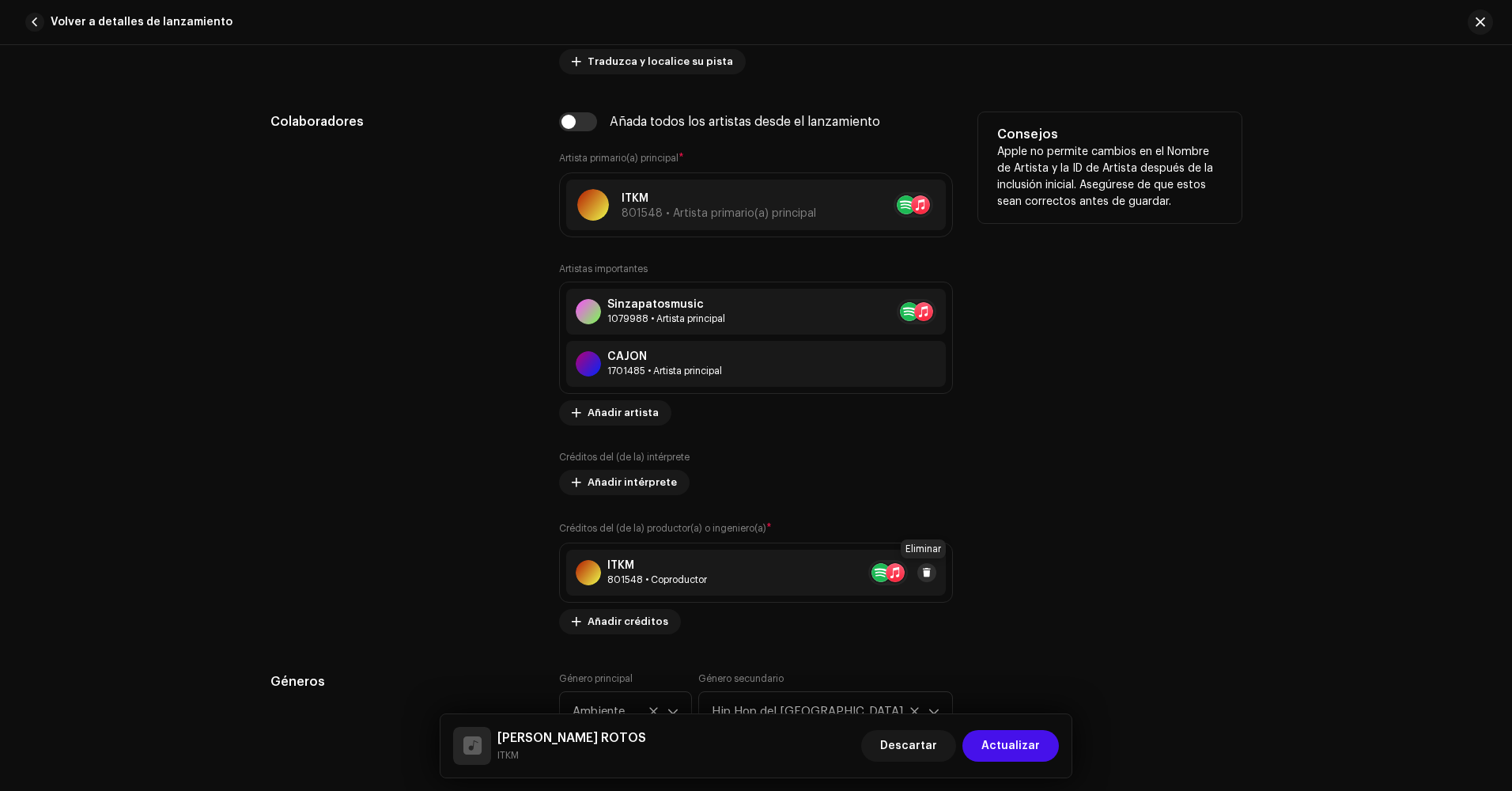
click at [921, 568] on span at bounding box center [926, 572] width 10 height 13
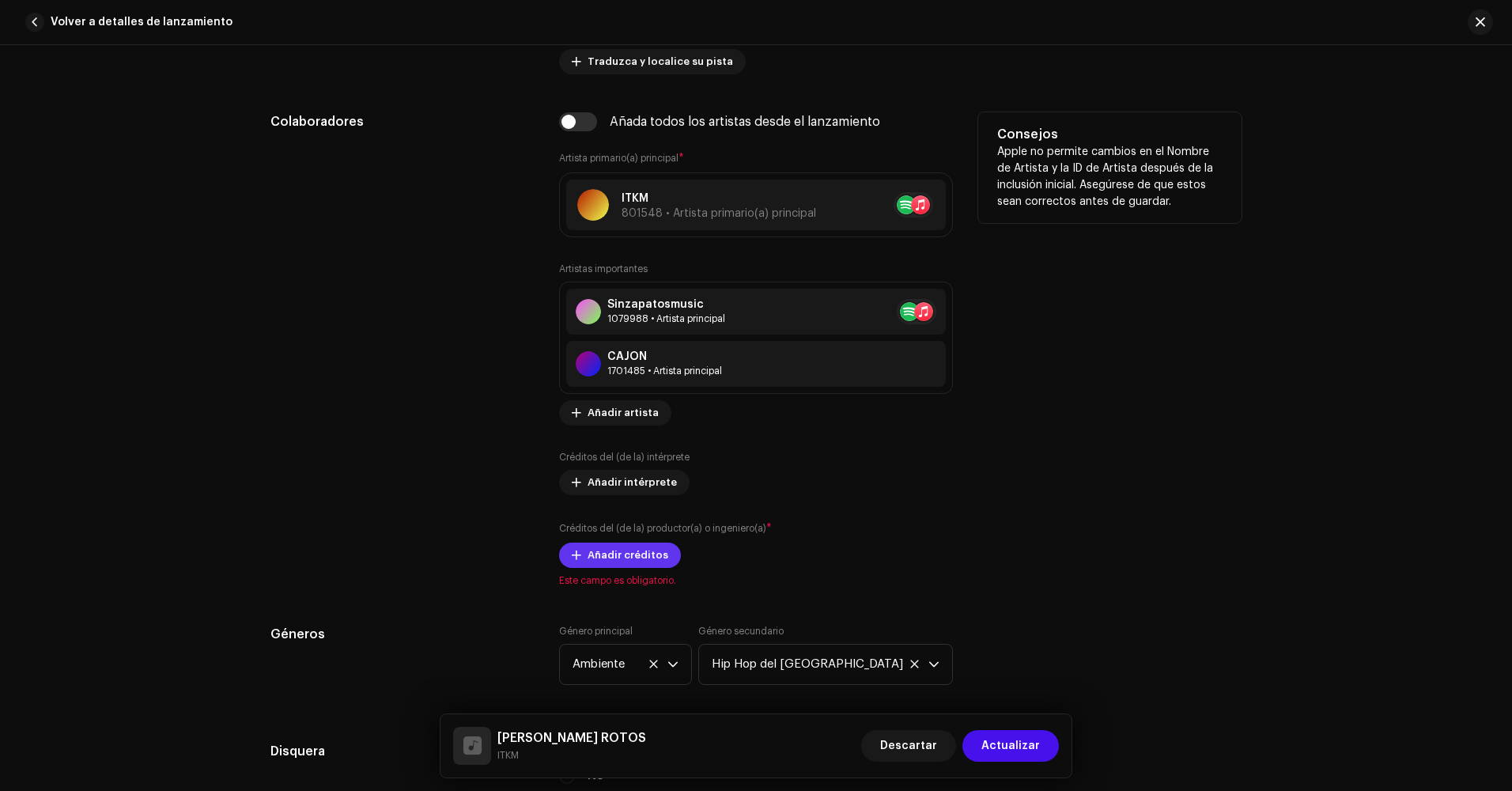
click at [614, 561] on span "Añadir créditos" at bounding box center [628, 555] width 81 height 32
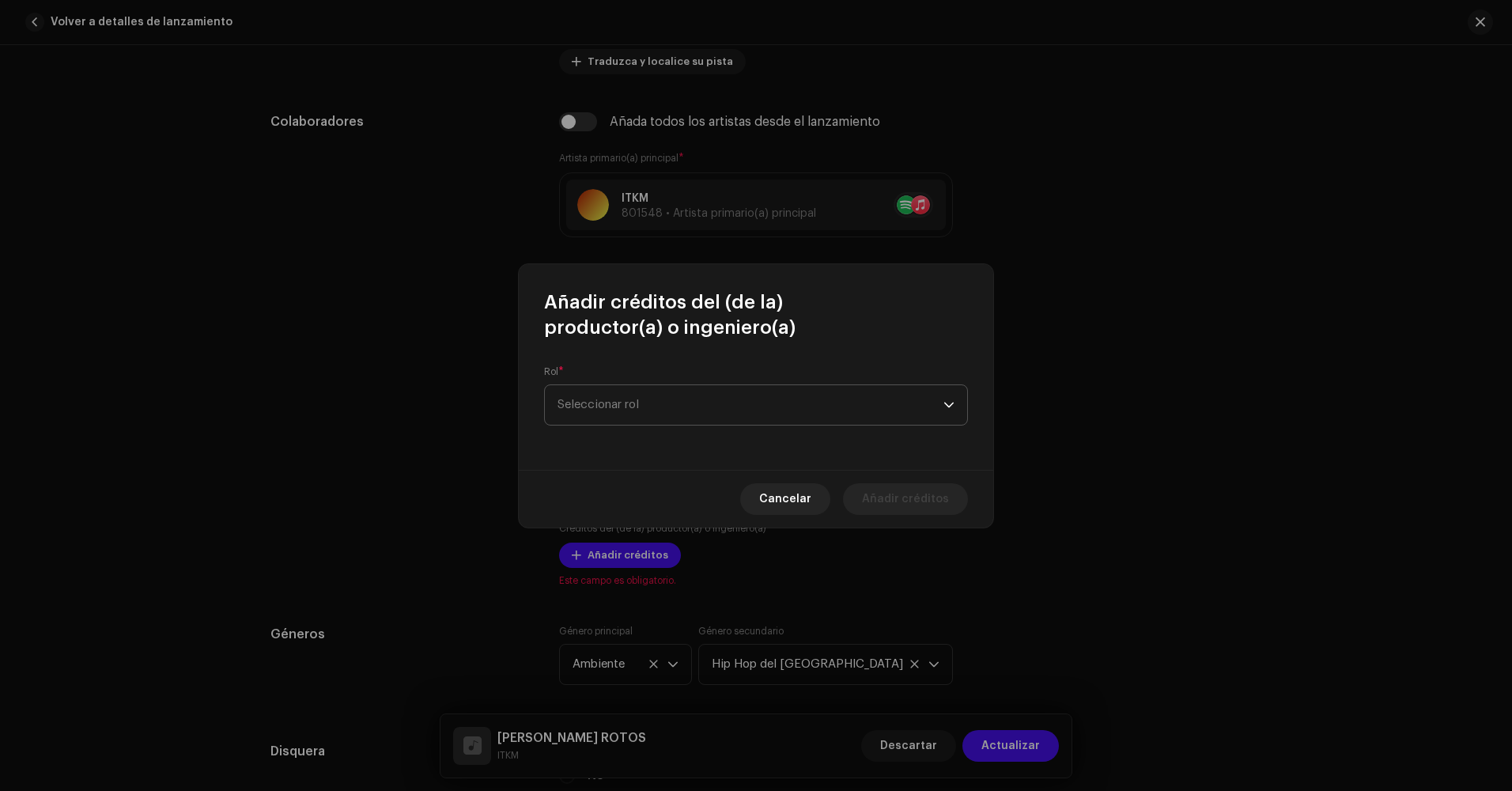
click at [674, 400] on span "Seleccionar rol" at bounding box center [750, 405] width 386 height 40
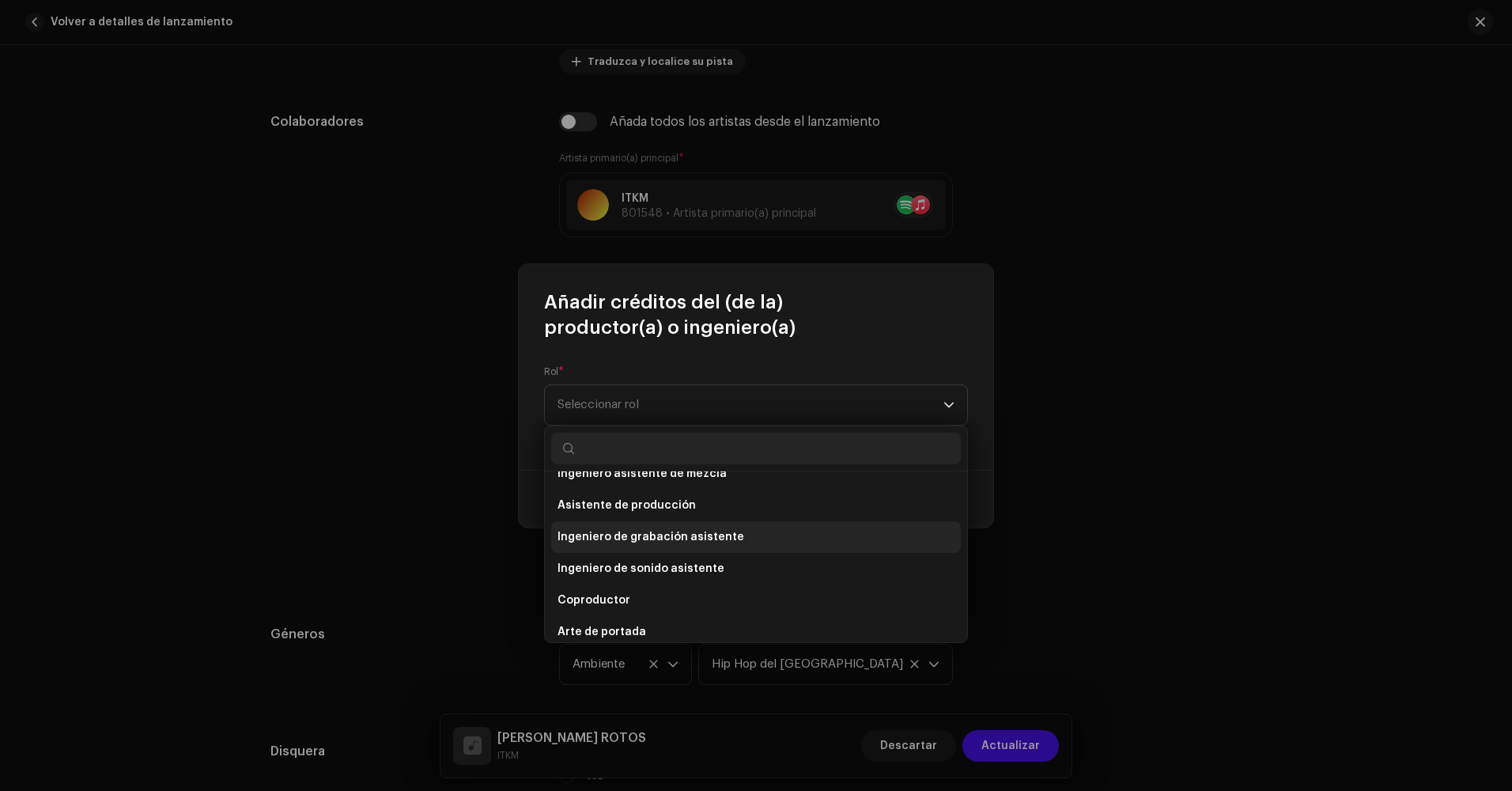
scroll to position [158, 0]
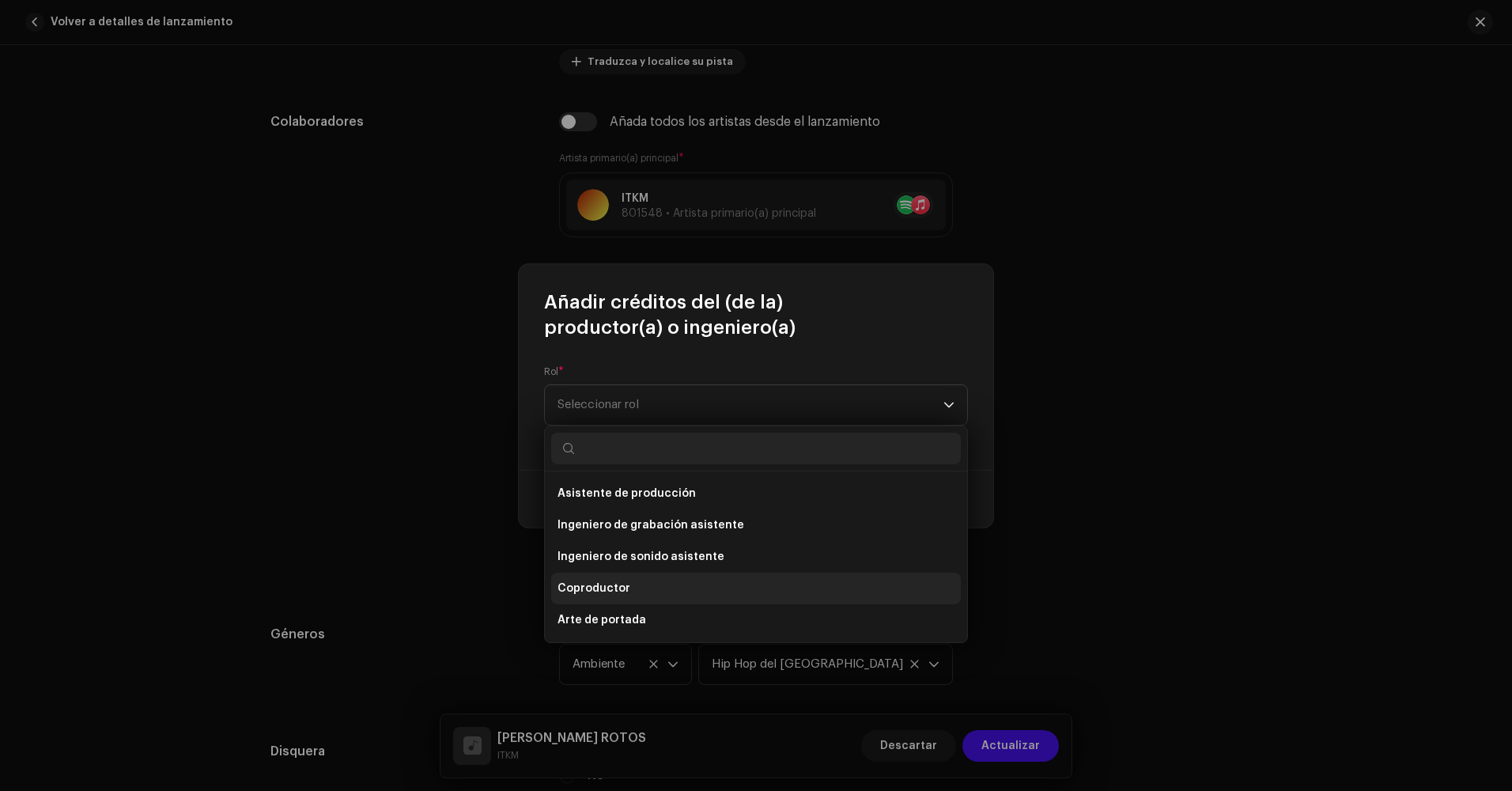
click at [672, 589] on li "Coproductor" at bounding box center [756, 589] width 410 height 32
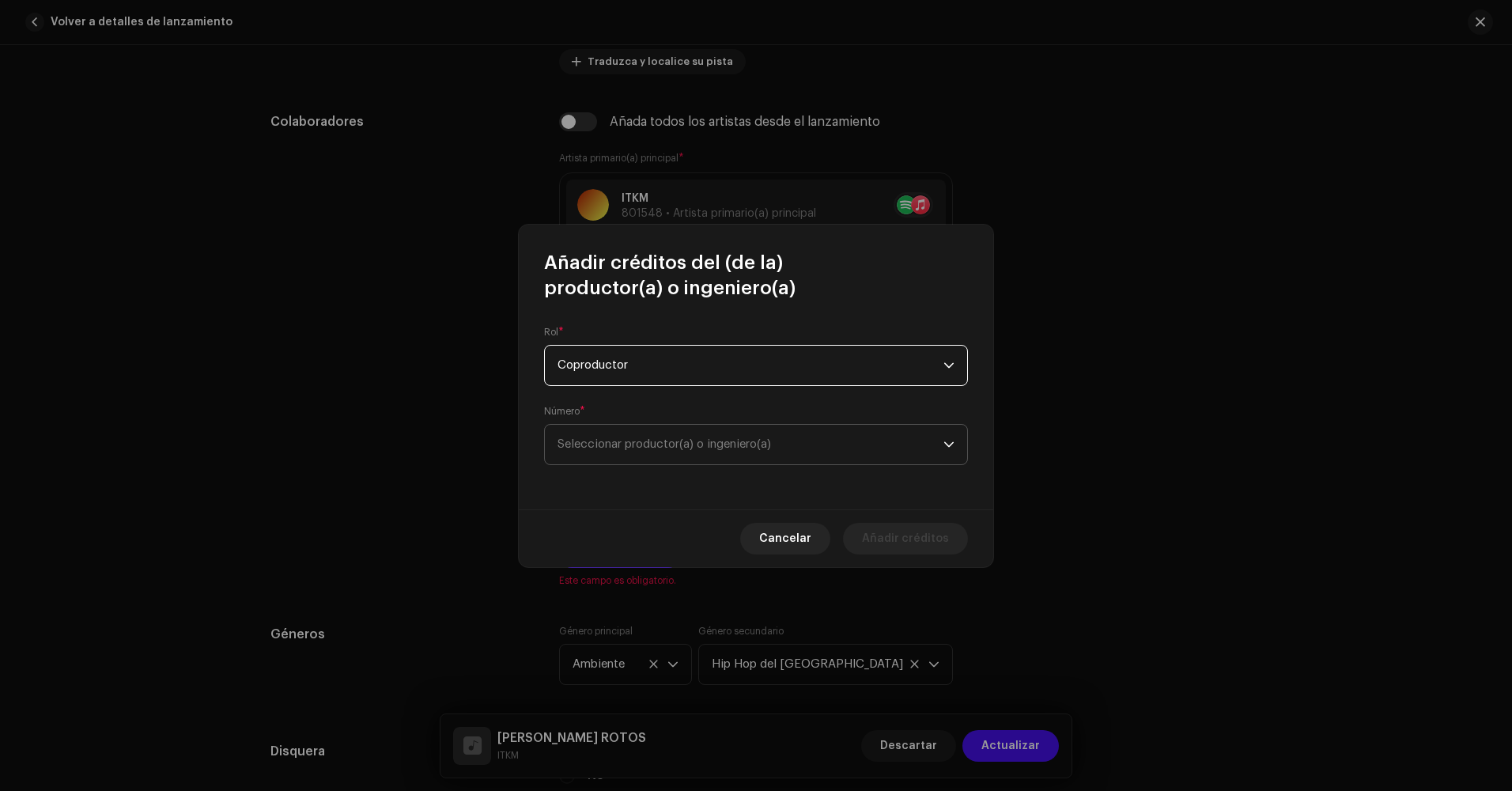
click at [722, 454] on span "Seleccionar productor(a) o ingeniero(a)" at bounding box center [750, 444] width 386 height 40
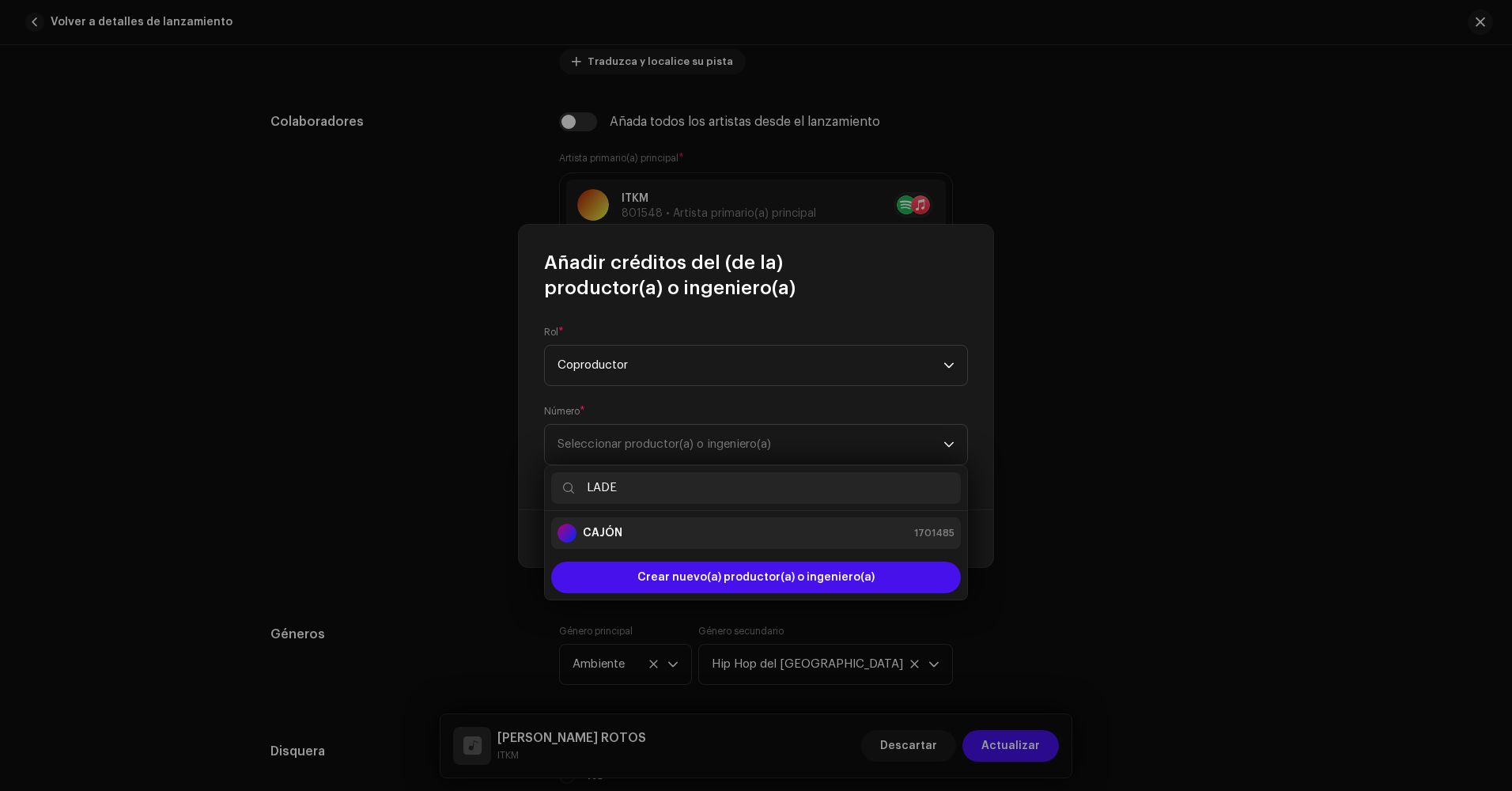
type input "LADE"
click at [716, 540] on div "CAJÓN 1701485" at bounding box center [756, 532] width 397 height 19
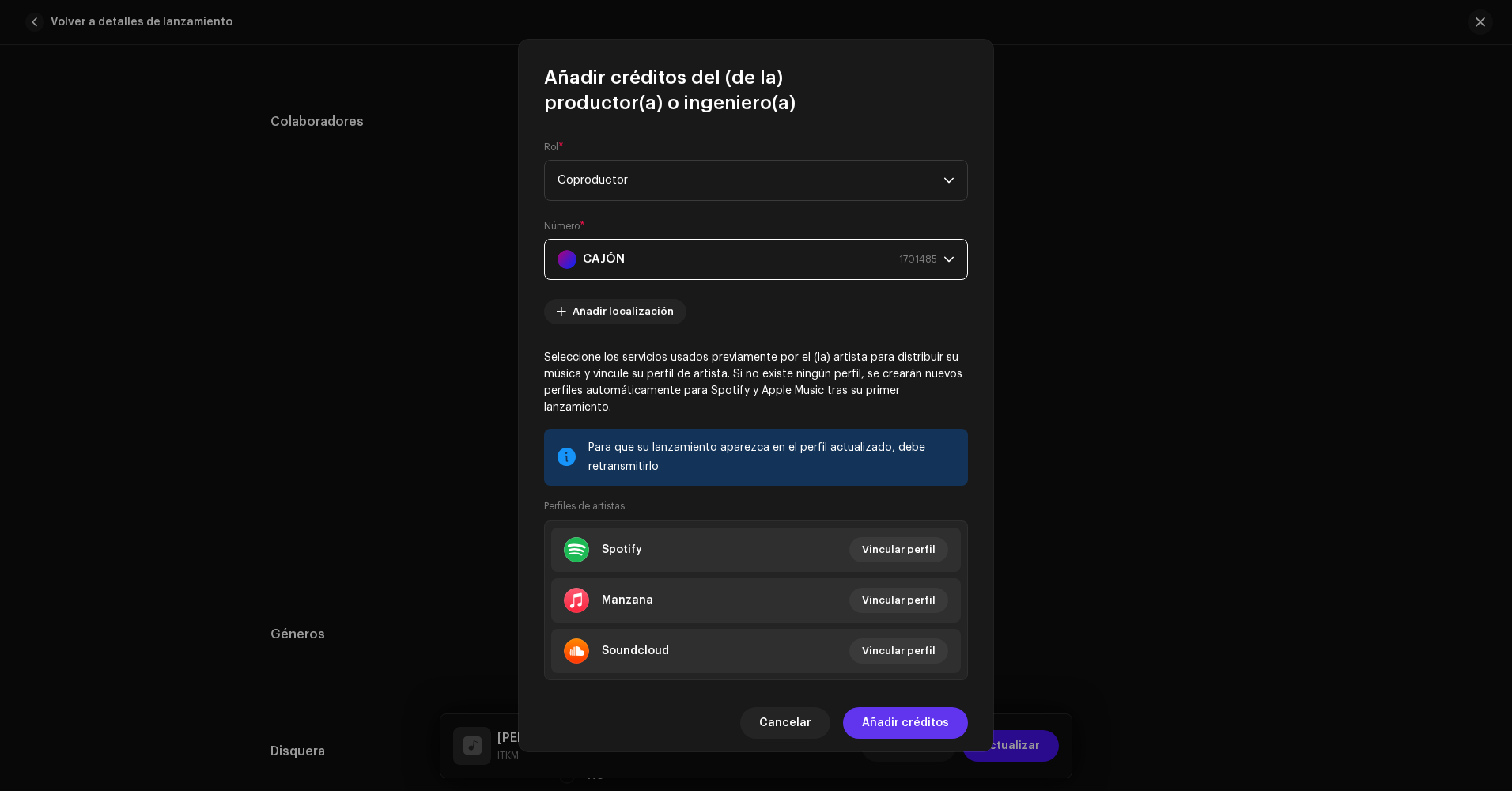
click at [915, 727] on span "Añadir créditos" at bounding box center [906, 723] width 87 height 32
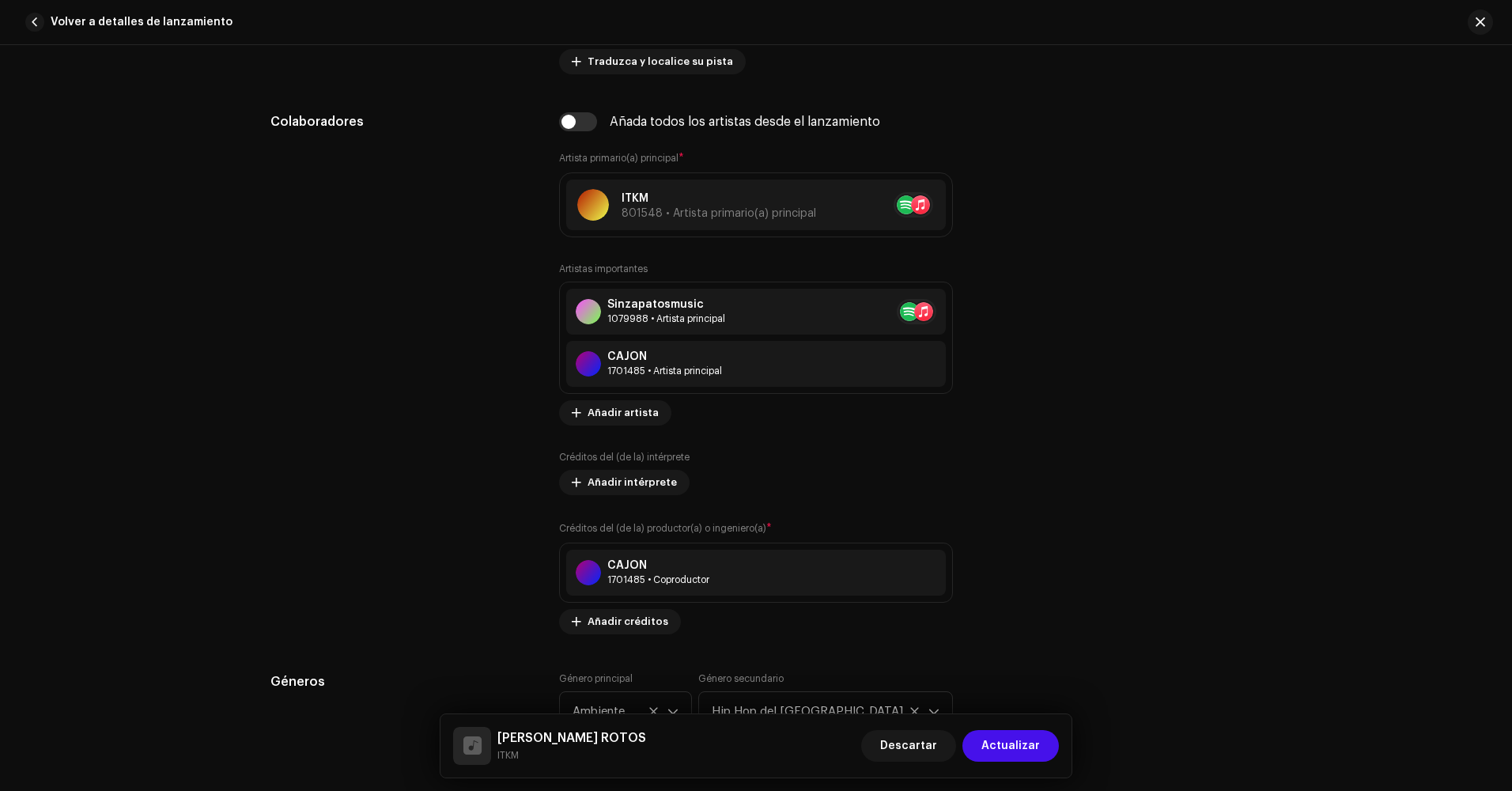
click at [1429, 41] on div "Volver a detalles de lanzamiento" at bounding box center [756, 23] width 1512 height 45
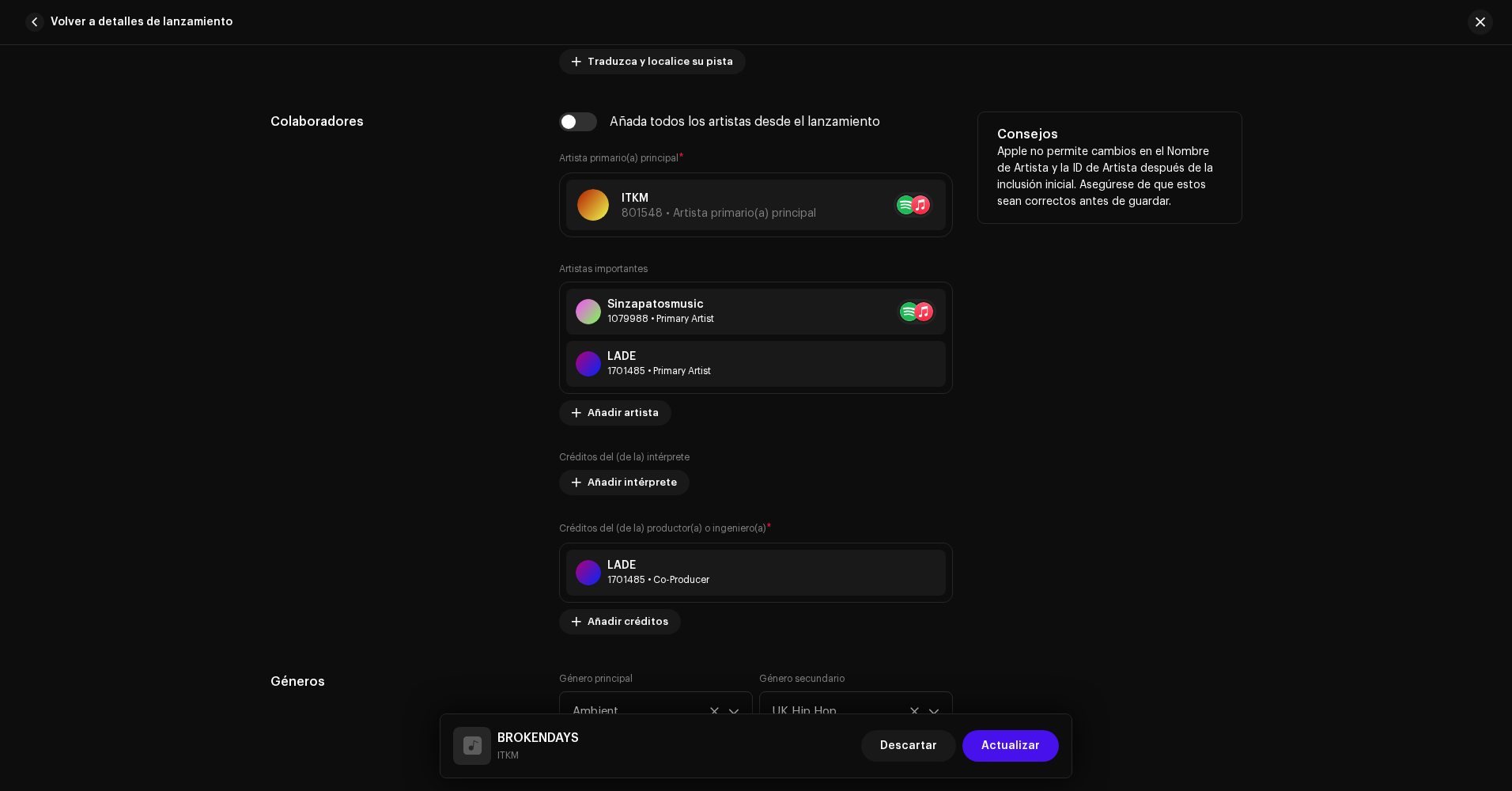
click at [1071, 344] on div "Consejos Apple no permite cambios en el Nombre de Artista y la ID de Artista de…" at bounding box center [1109, 373] width 264 height 521
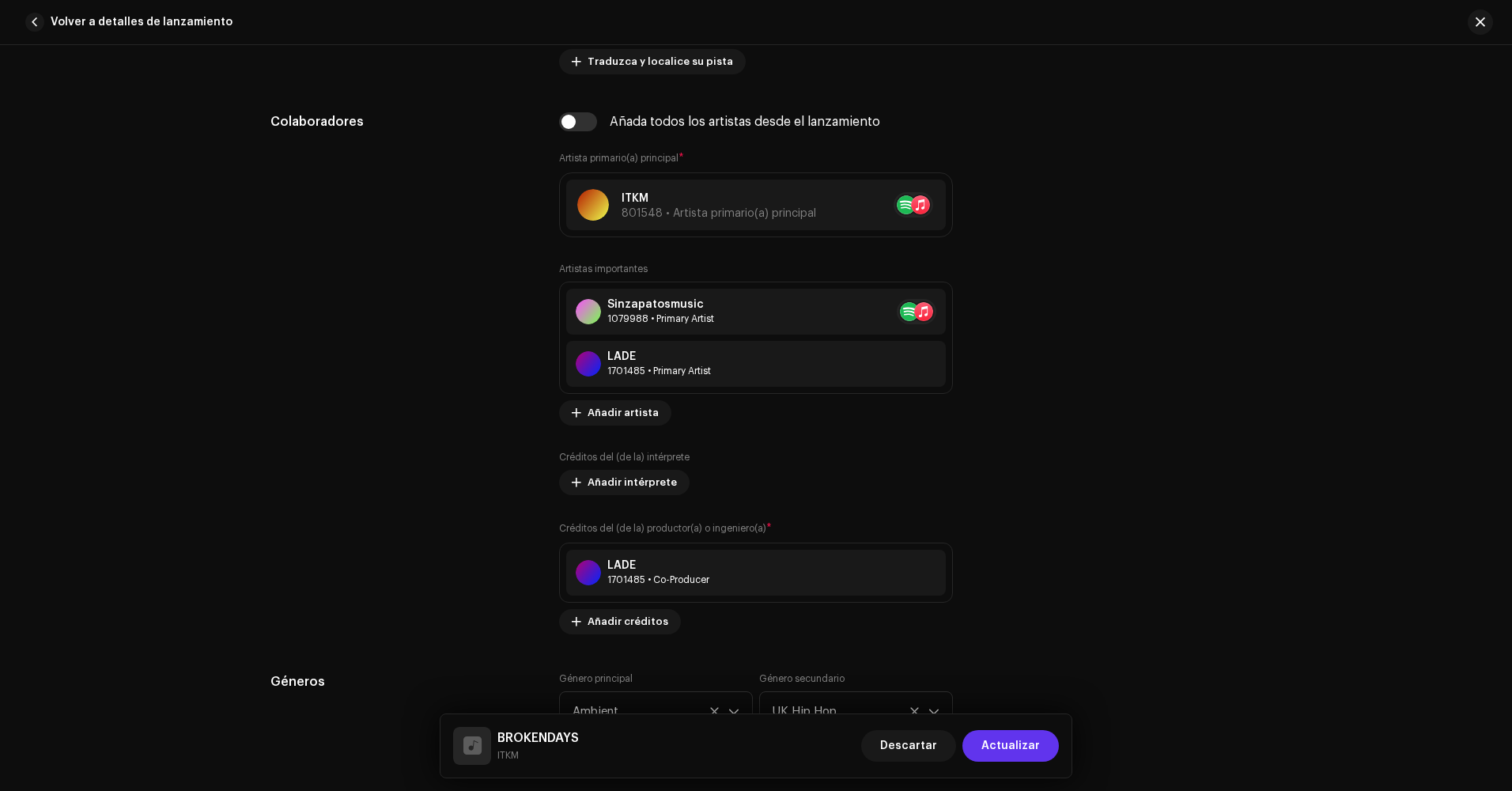
click at [1015, 748] on span "Actualizar" at bounding box center [1010, 746] width 58 height 32
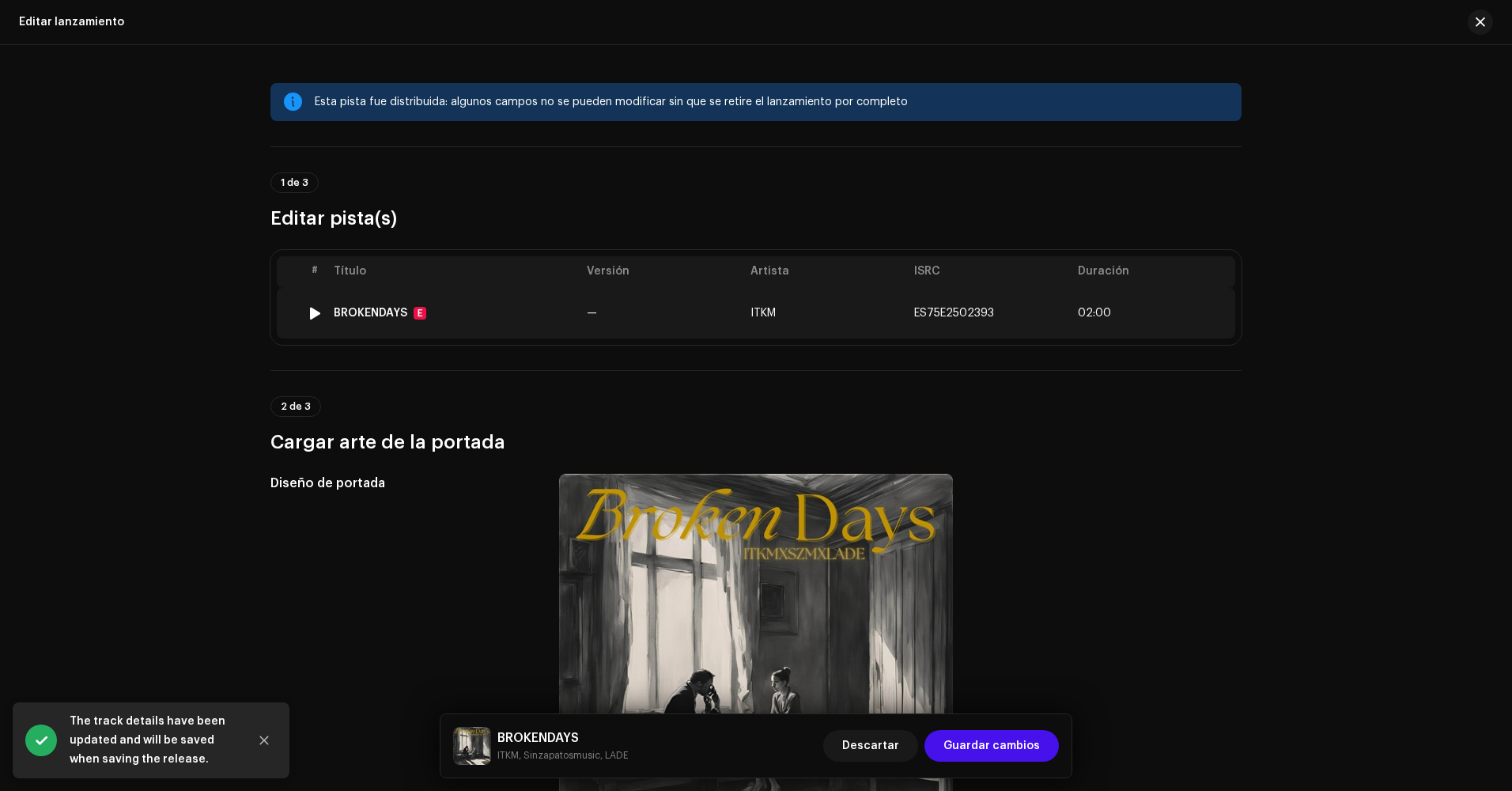
click at [819, 305] on td "ITKM" at bounding box center [826, 312] width 164 height 50
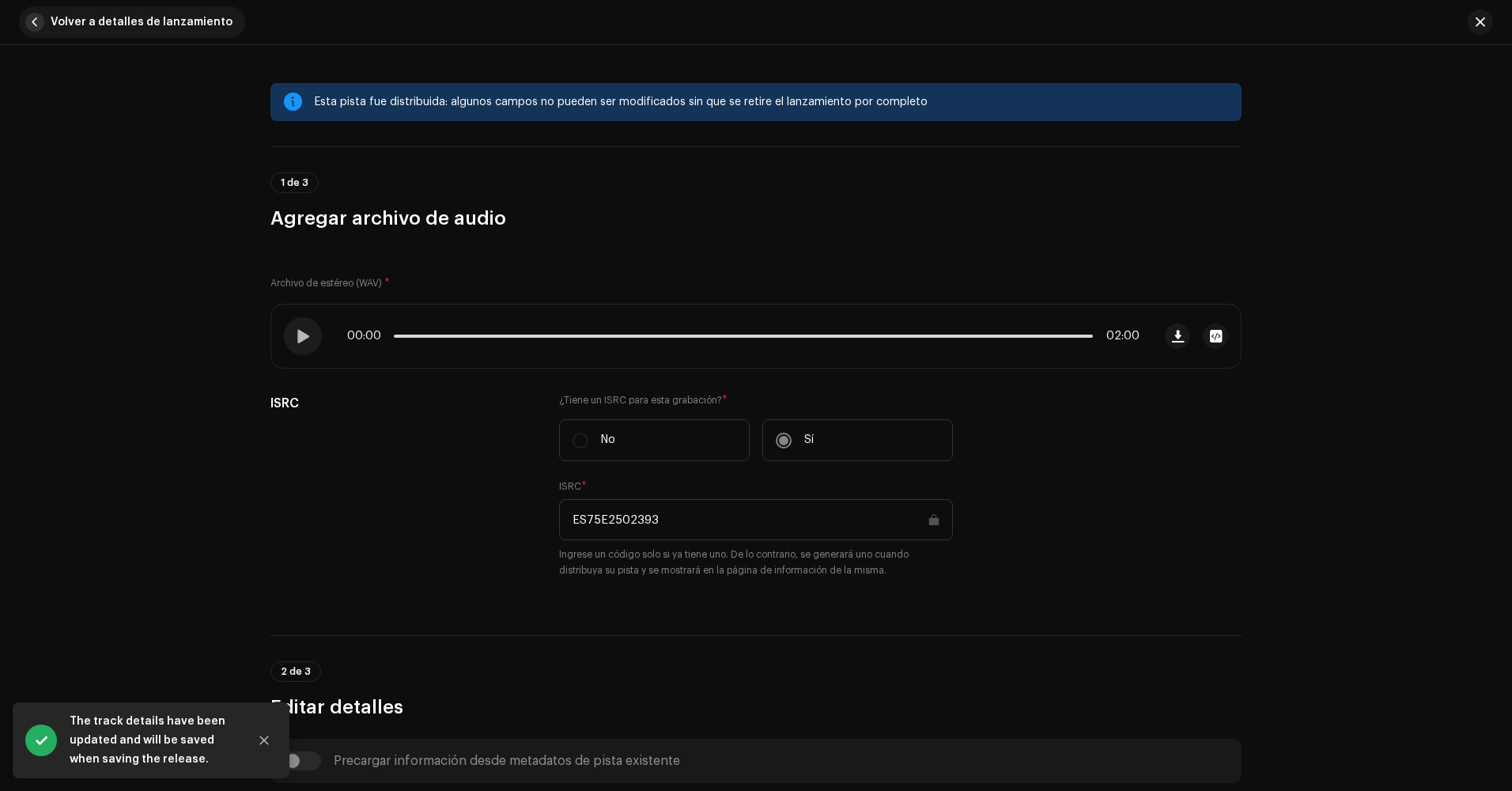
click at [40, 14] on span "button" at bounding box center [35, 22] width 19 height 19
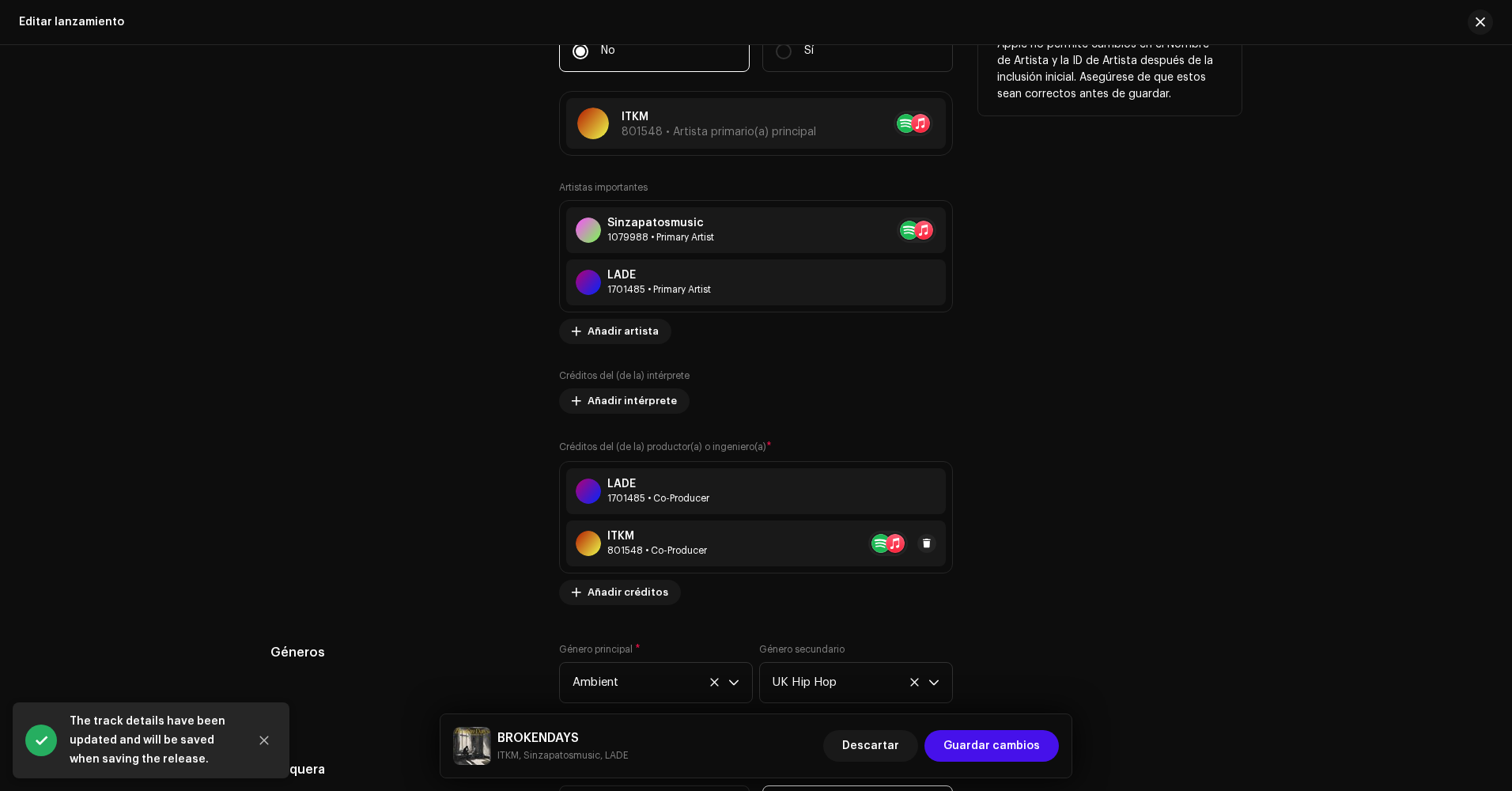
scroll to position [1660, 0]
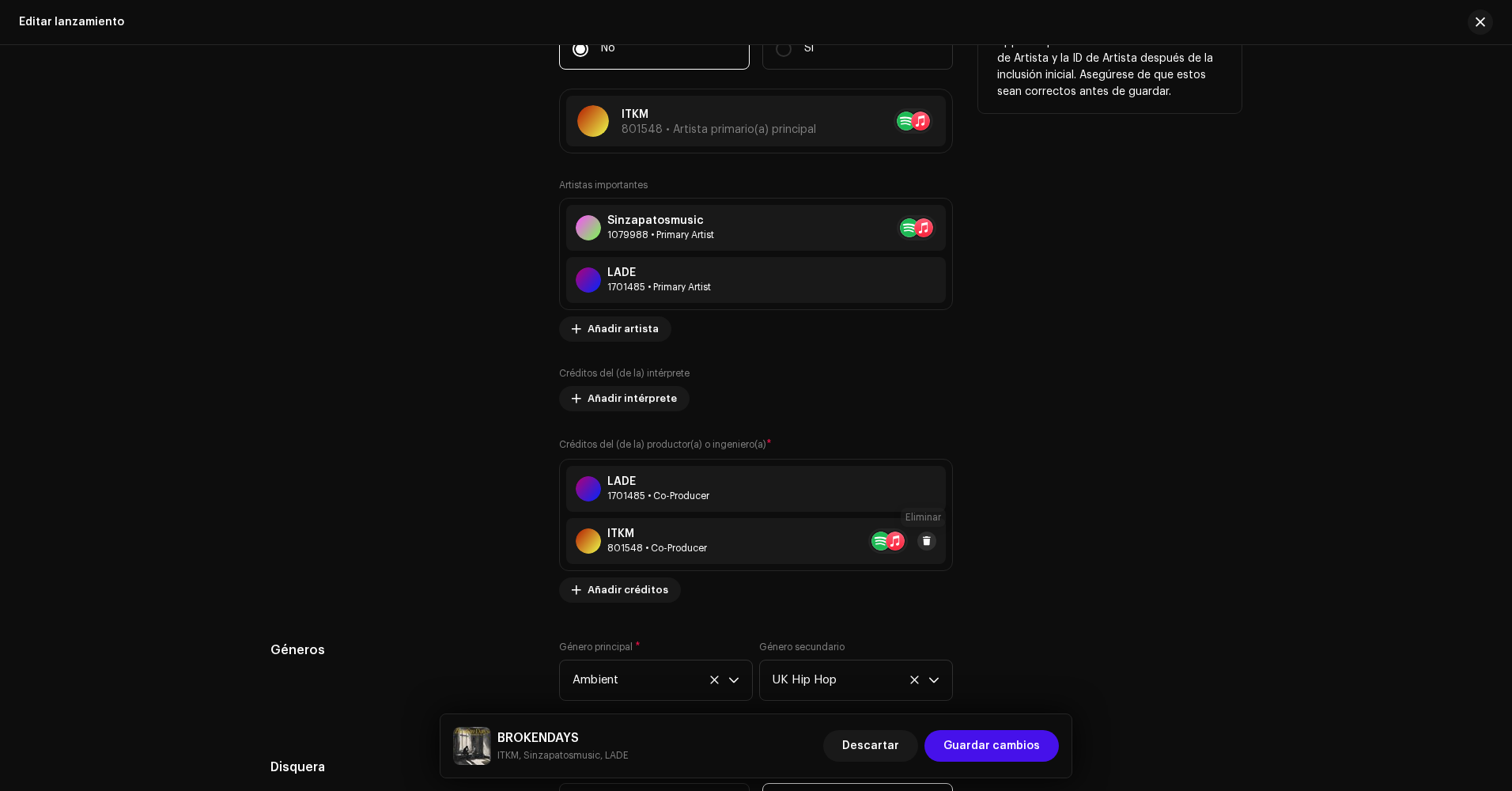
click at [922, 541] on span at bounding box center [926, 540] width 10 height 13
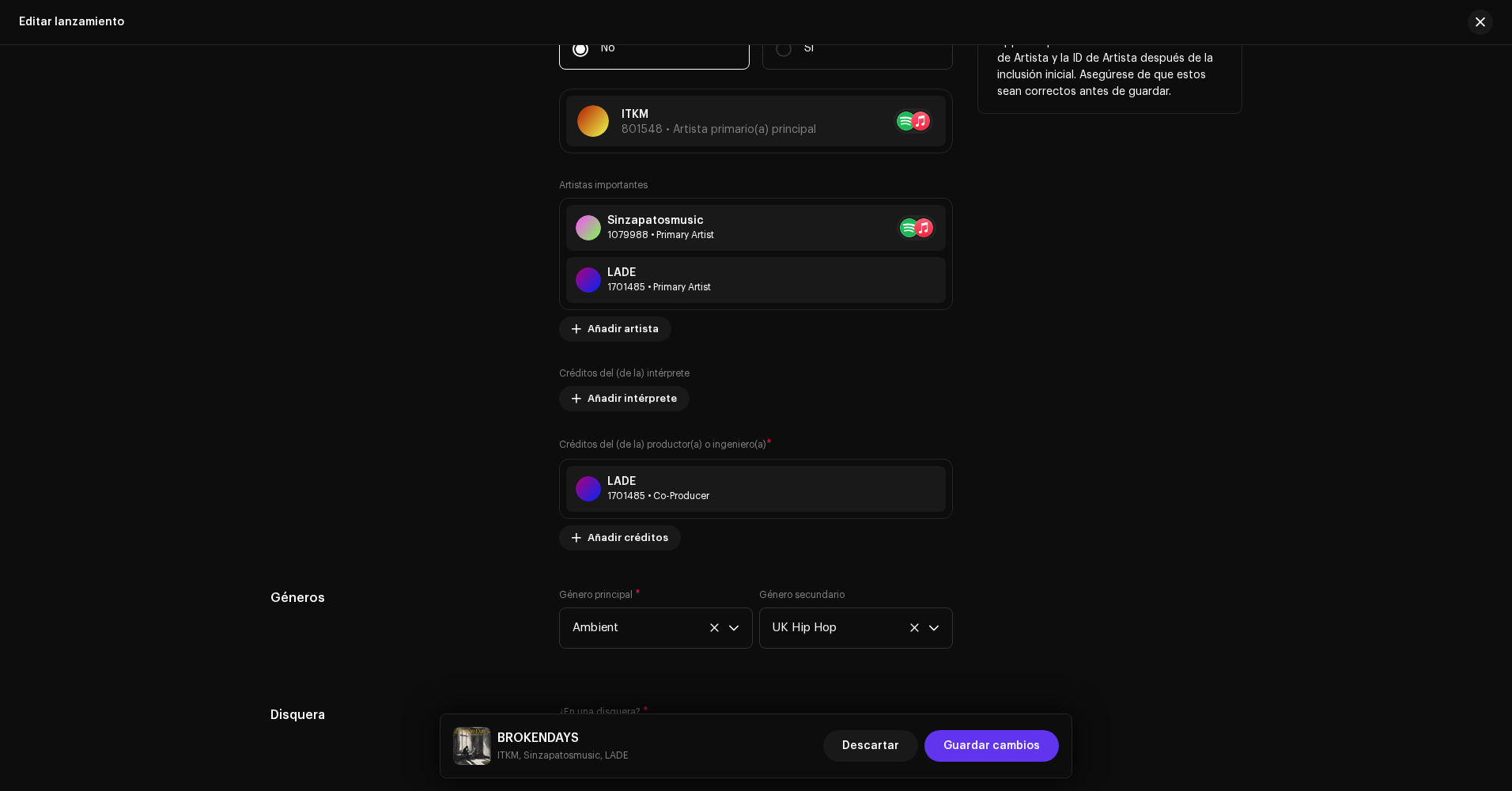
click at [997, 746] on span "Guardar cambios" at bounding box center [992, 746] width 97 height 32
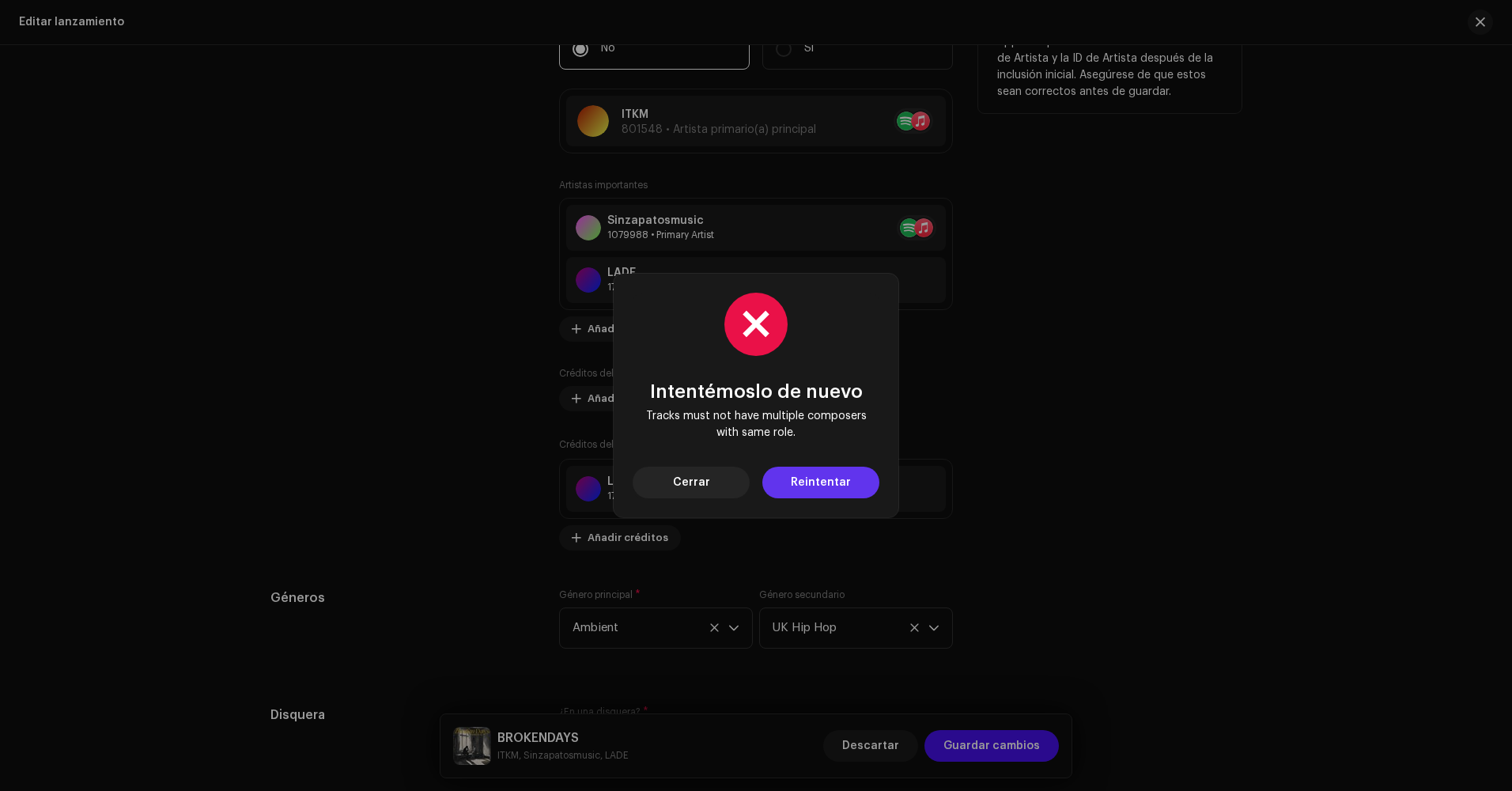
click at [862, 475] on button "Reintentar" at bounding box center [821, 482] width 117 height 32
click at [1008, 494] on div "Intentémoslo de nuevo Tracks must not have multiple composers with same role. C…" at bounding box center [756, 395] width 1512 height 791
click at [704, 483] on span "Cerrar" at bounding box center [691, 482] width 38 height 32
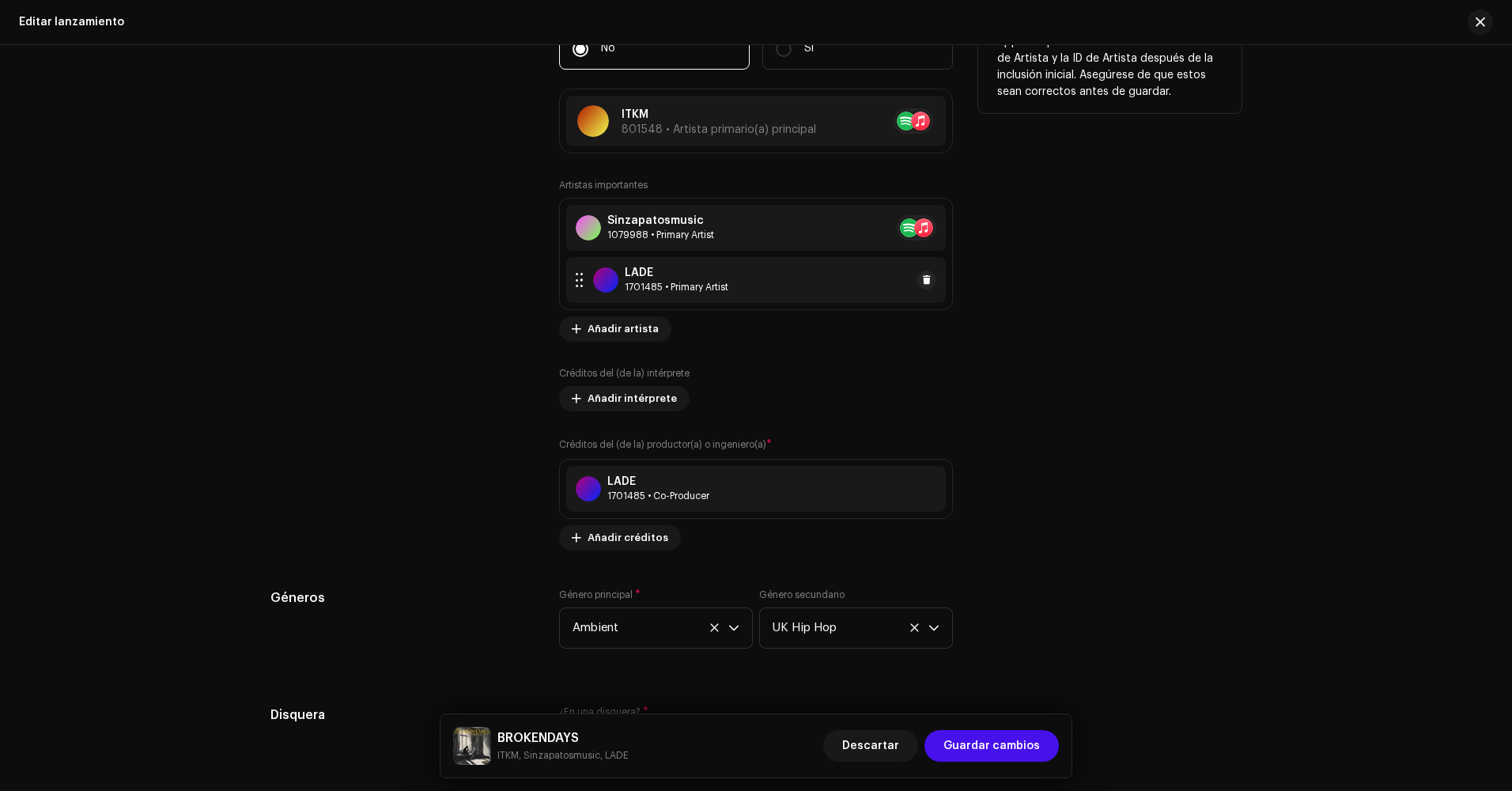
click at [679, 277] on div "LADE" at bounding box center [676, 273] width 104 height 13
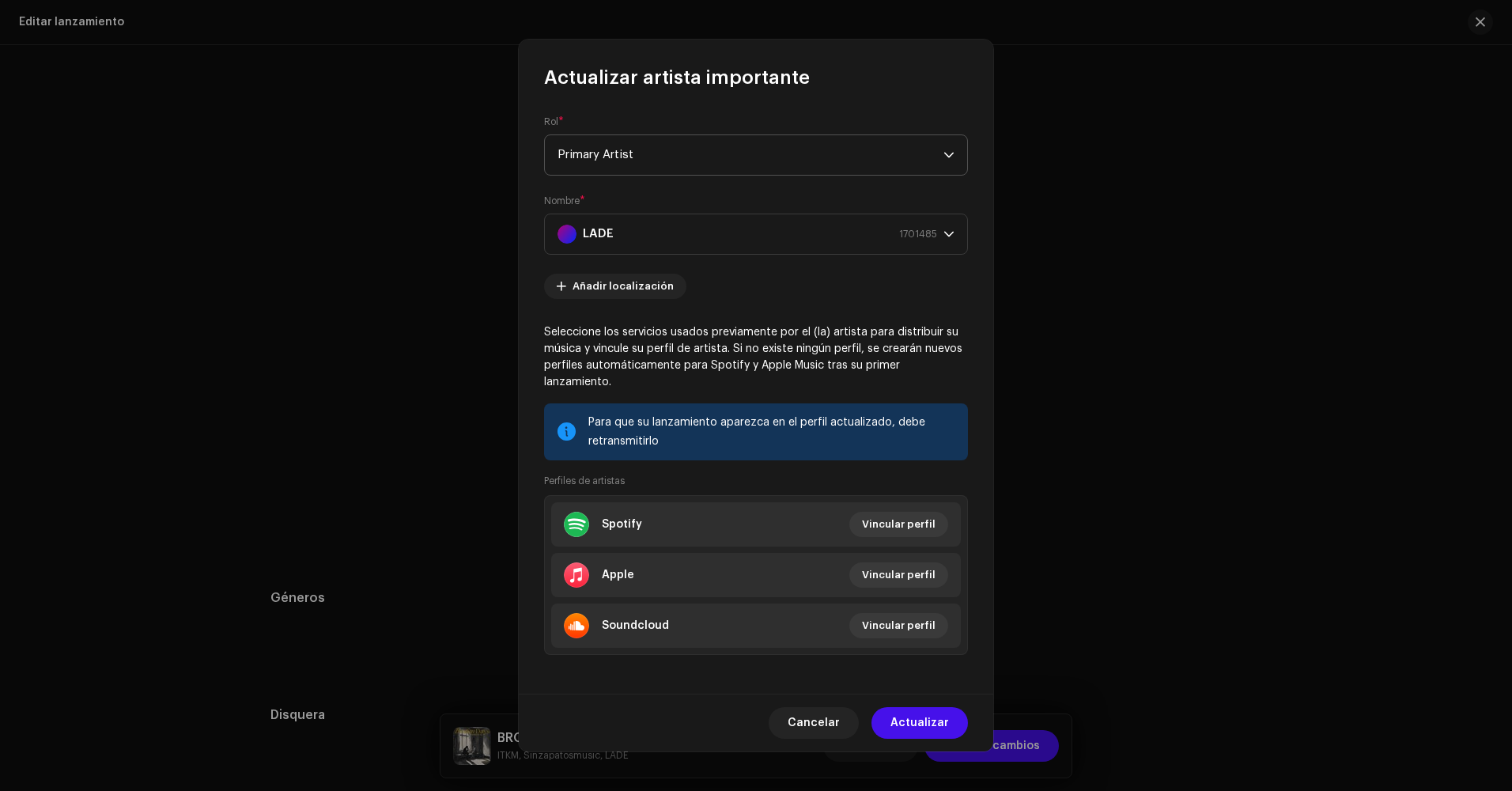
click at [688, 175] on span "Primary Artist" at bounding box center [750, 155] width 386 height 40
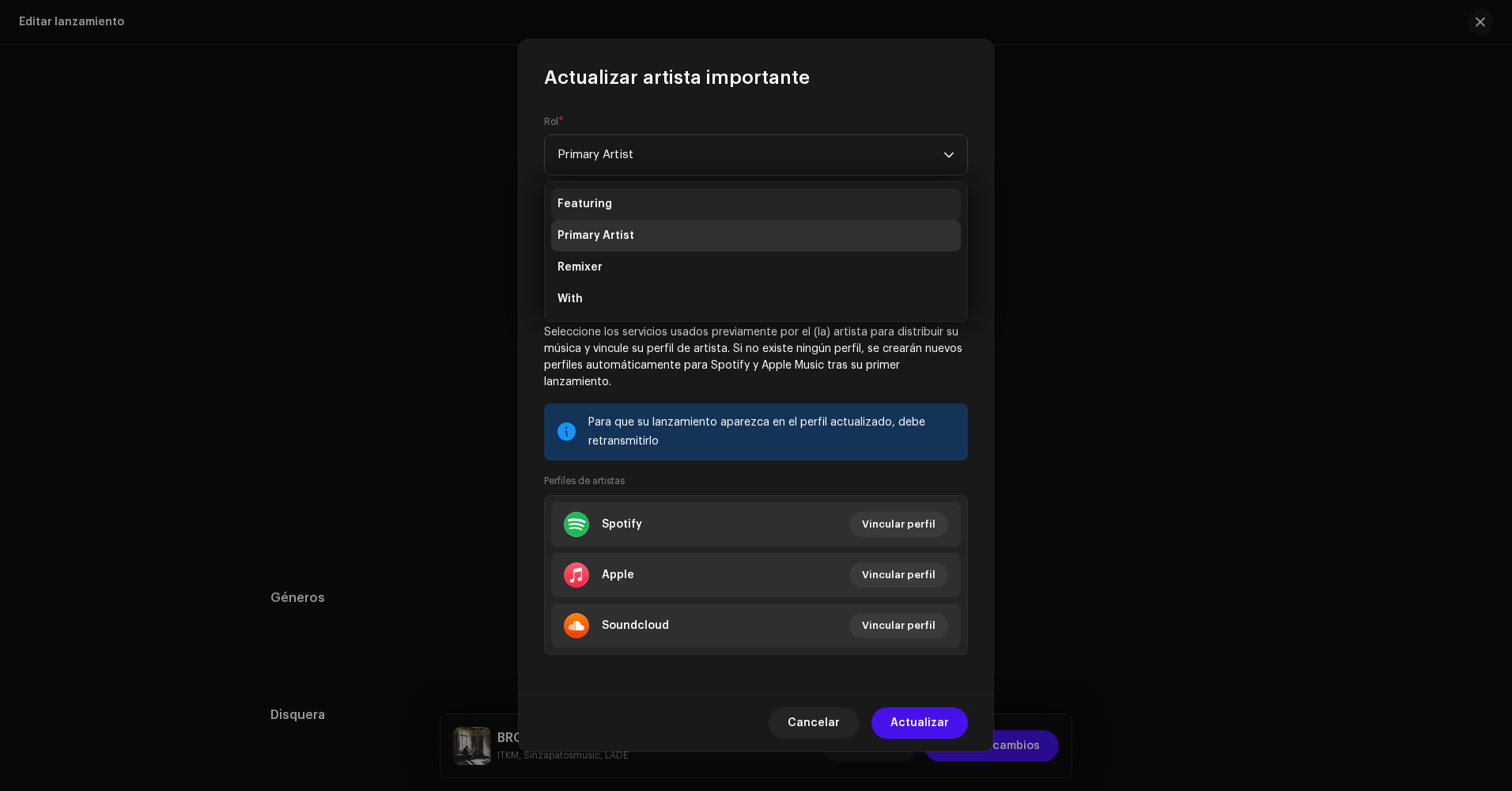
click at [673, 200] on li "Featuring" at bounding box center [756, 204] width 410 height 32
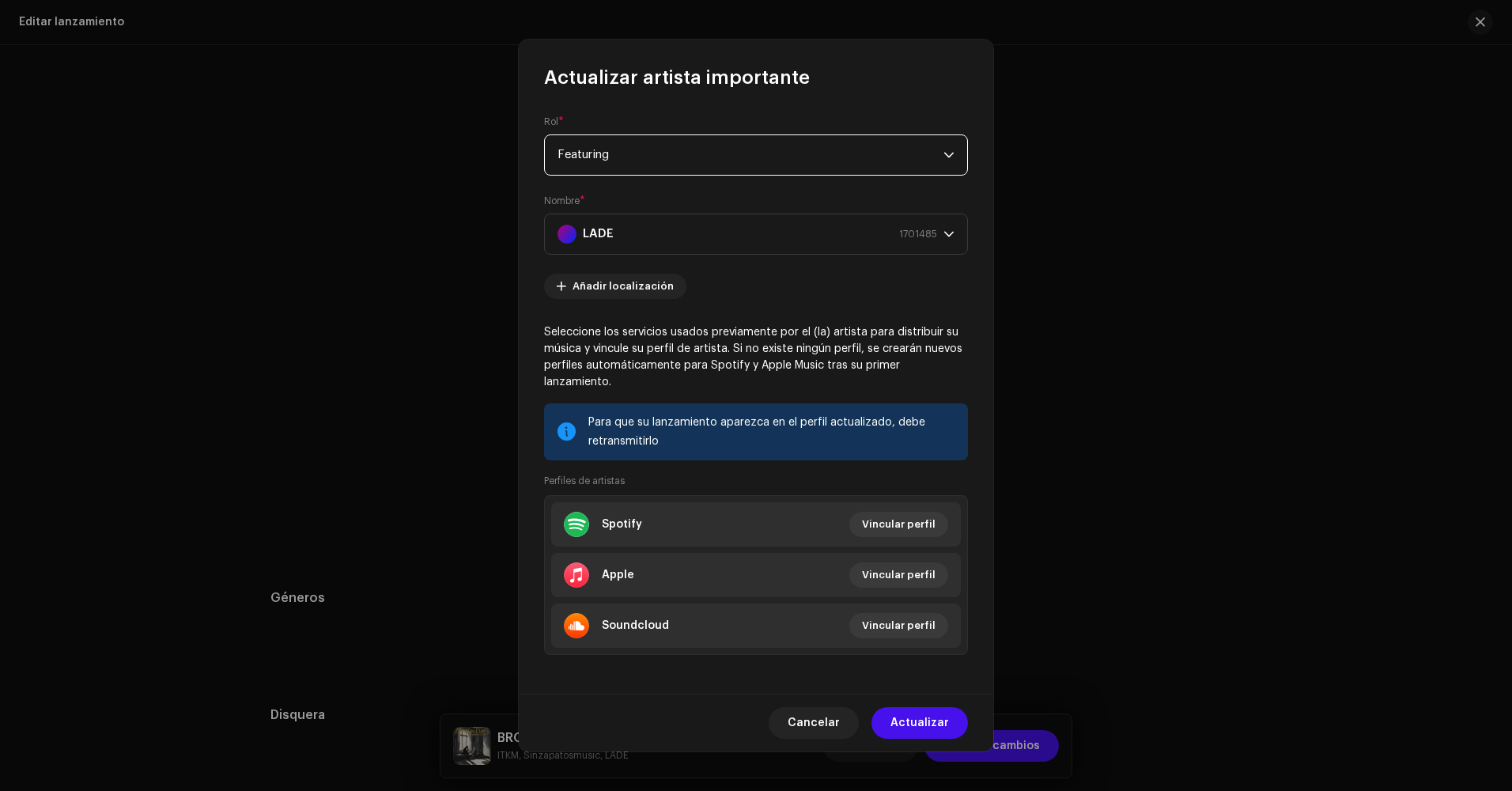
click at [916, 717] on span "Actualizar" at bounding box center [918, 723] width 58 height 32
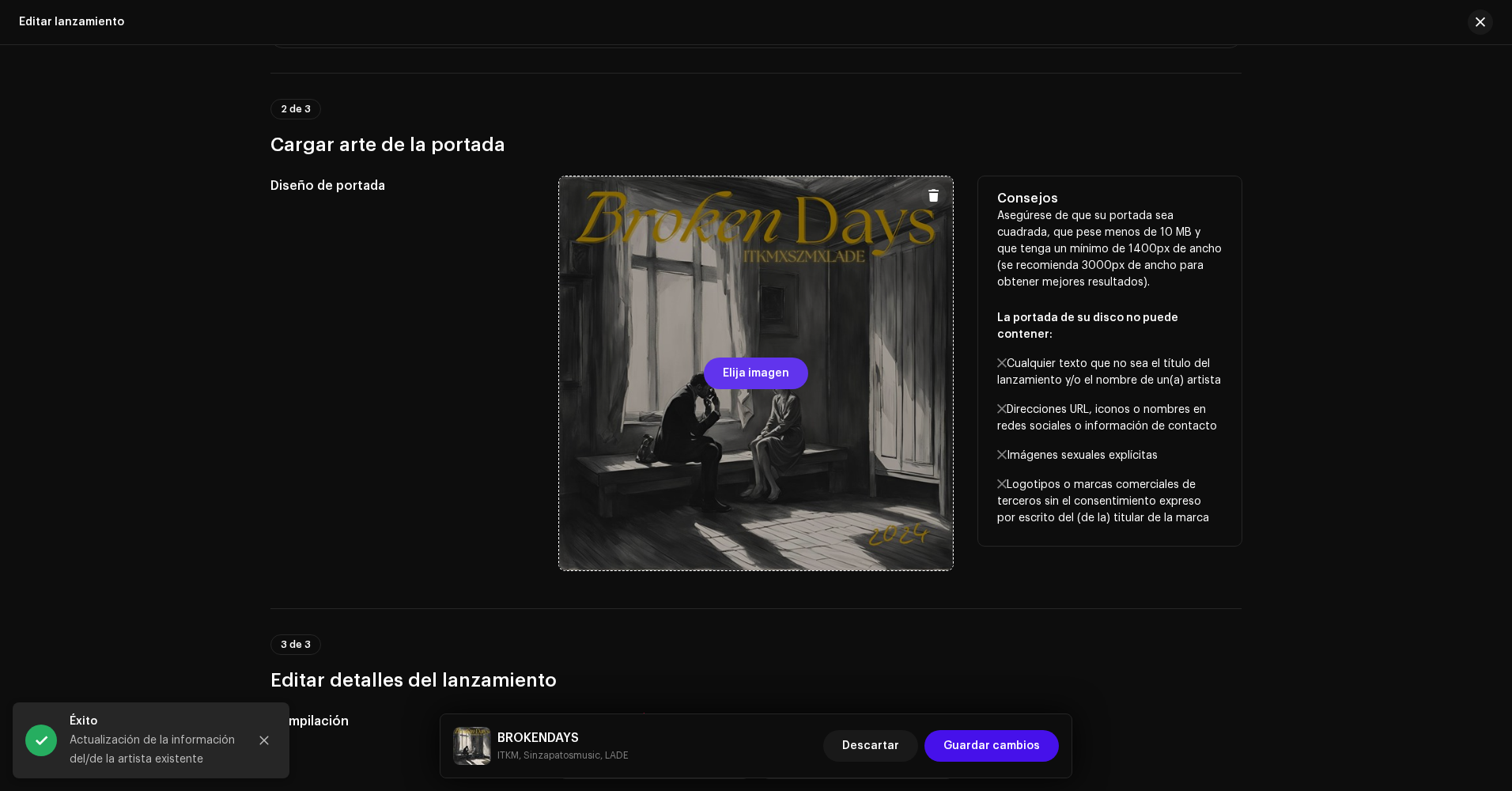
scroll to position [0, 0]
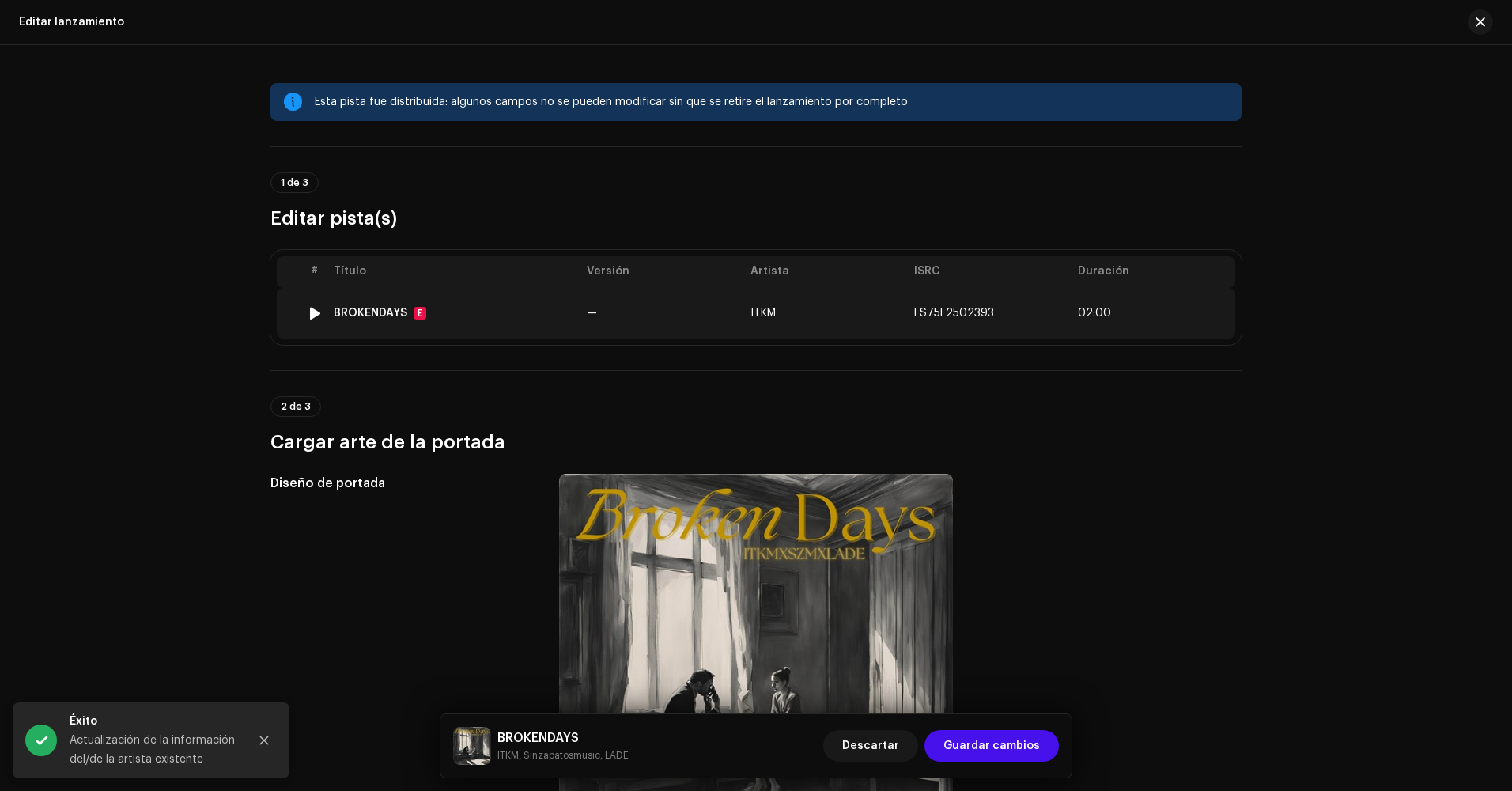
click at [775, 327] on td "ITKM" at bounding box center [826, 312] width 164 height 50
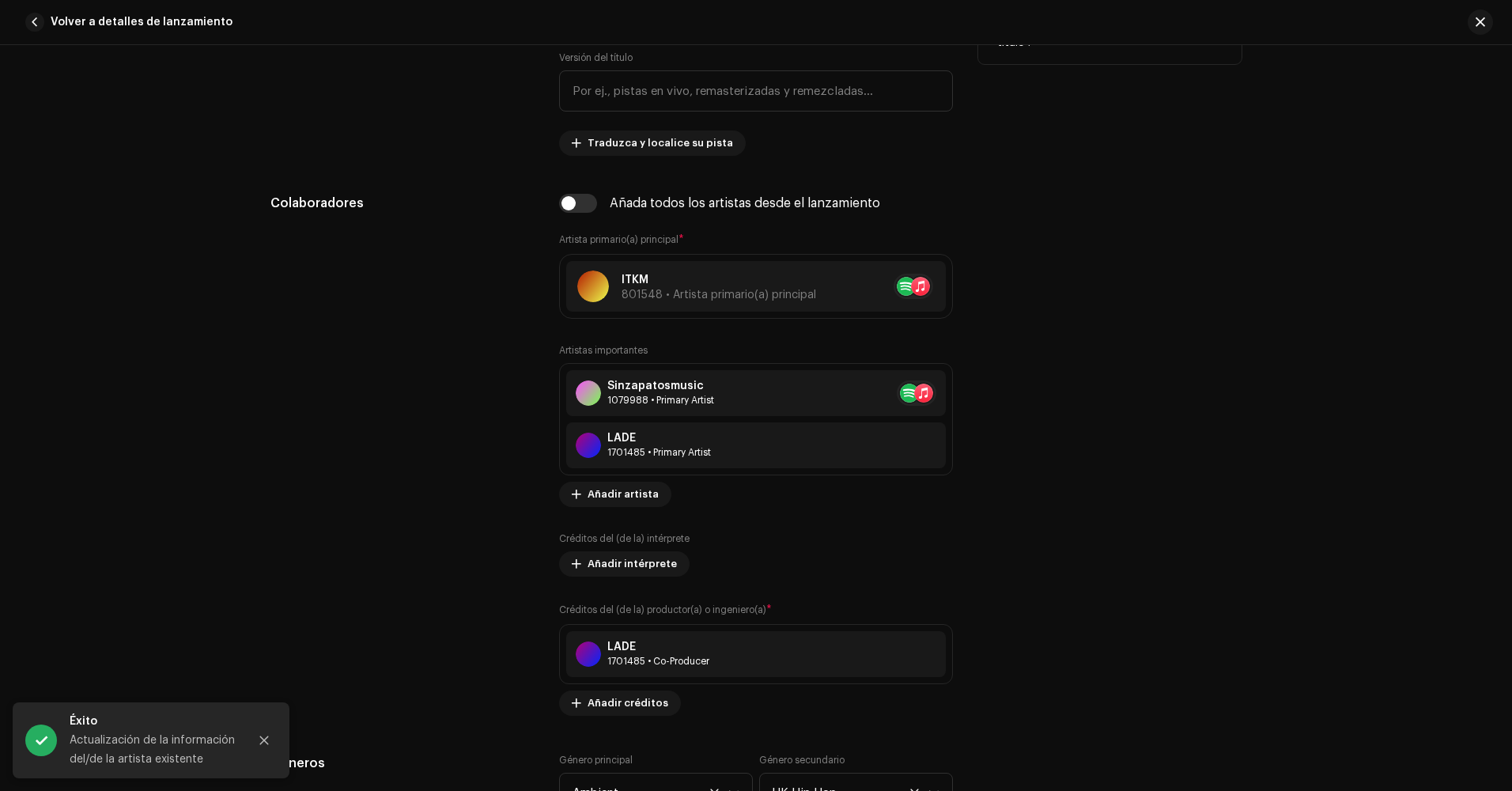
scroll to position [870, 0]
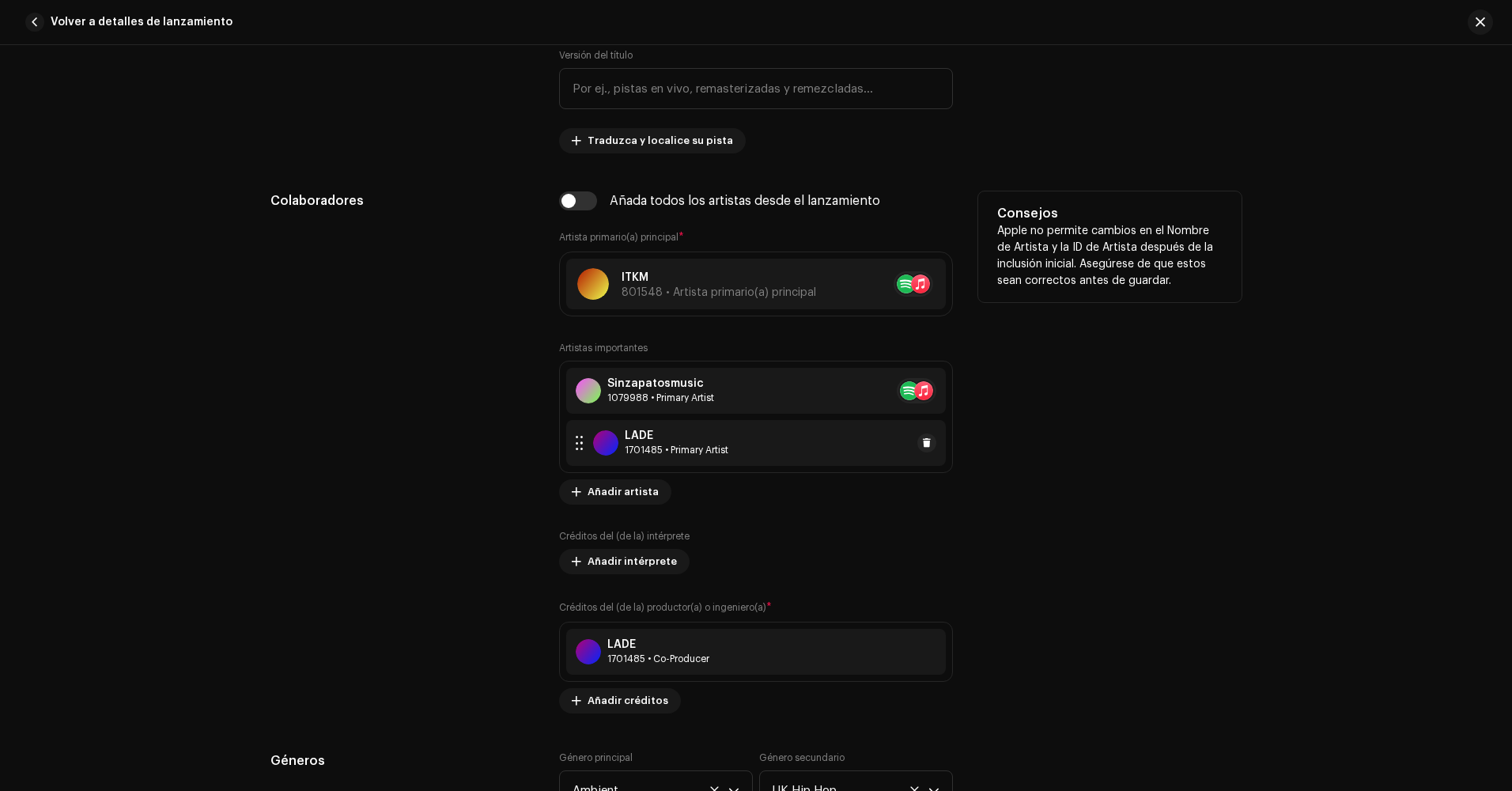
click at [837, 439] on div "LADE 1701485 • Primary Artist" at bounding box center [756, 442] width 379 height 45
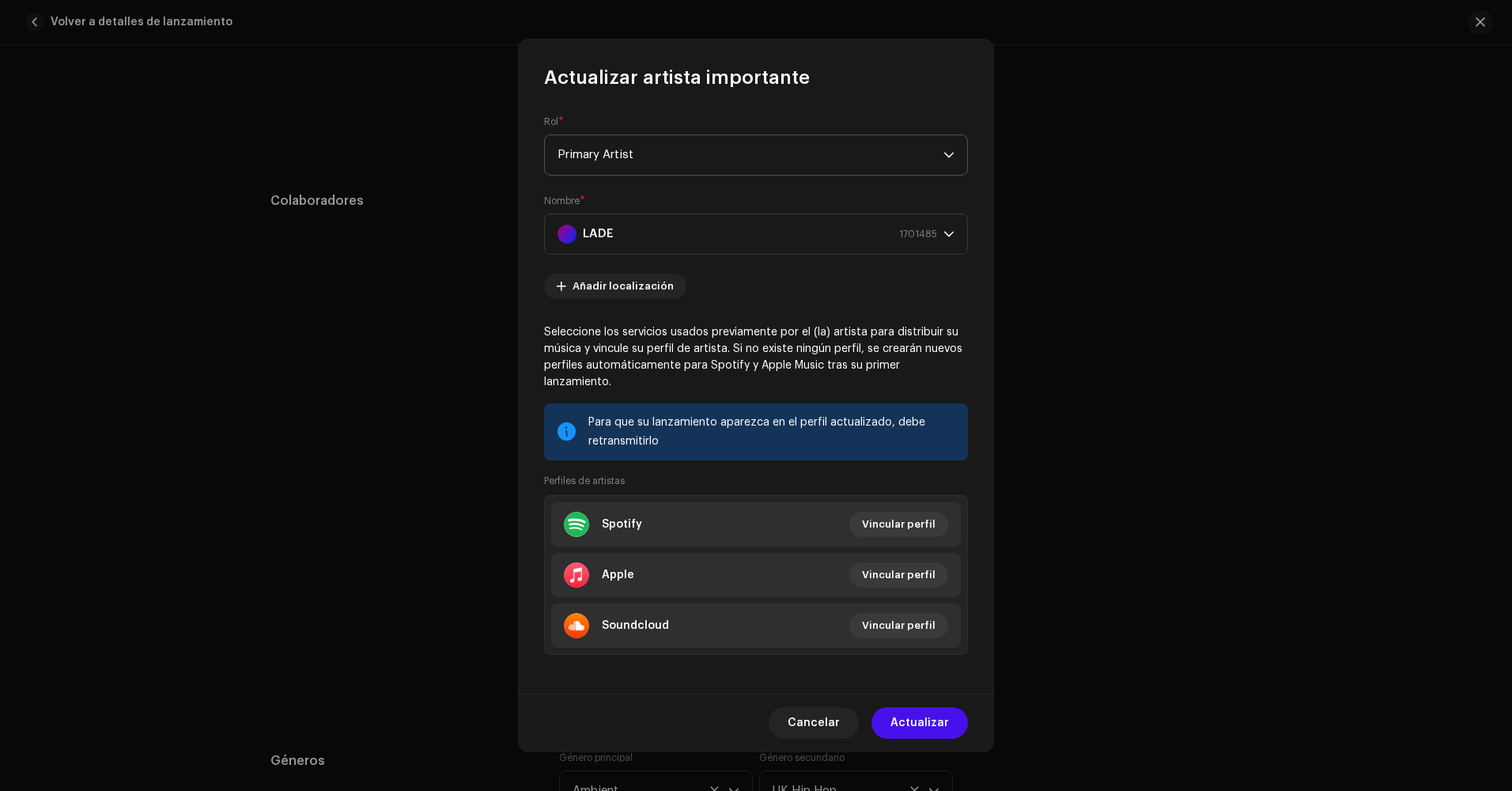
click at [716, 173] on span "Primary Artist" at bounding box center [750, 155] width 386 height 40
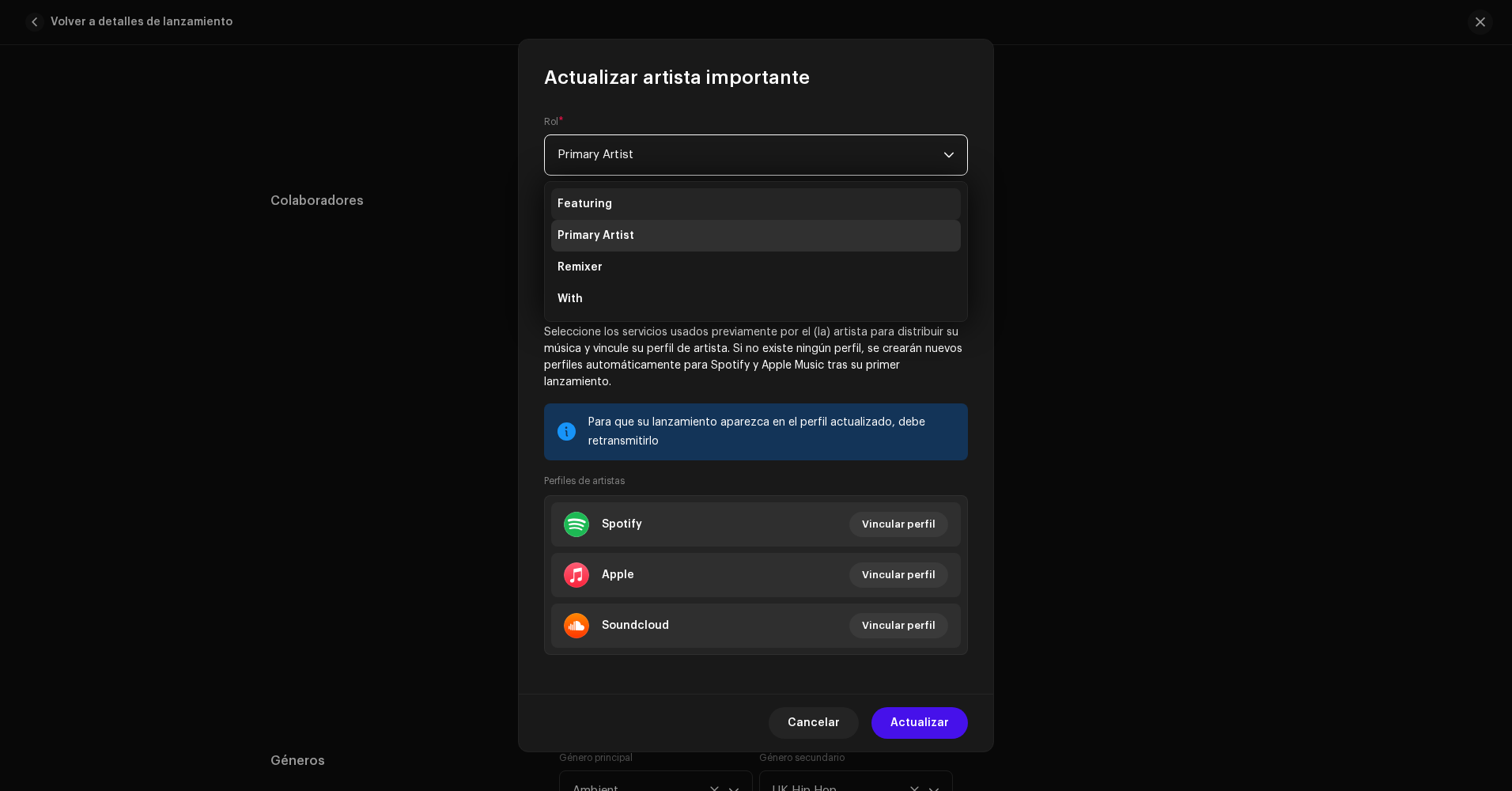
click at [692, 200] on li "Featuring" at bounding box center [756, 204] width 410 height 32
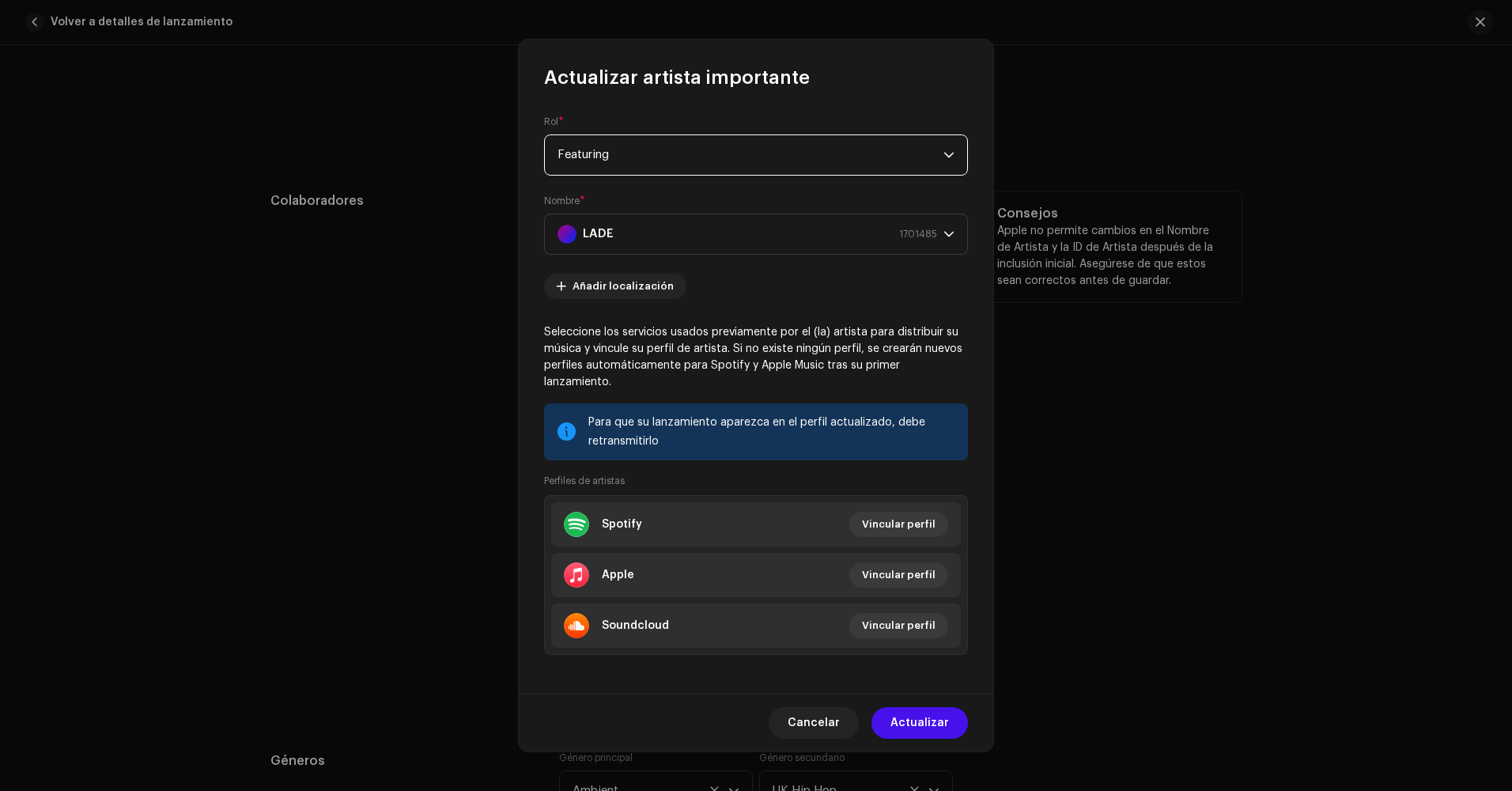
click at [924, 710] on span "Actualizar" at bounding box center [918, 723] width 58 height 32
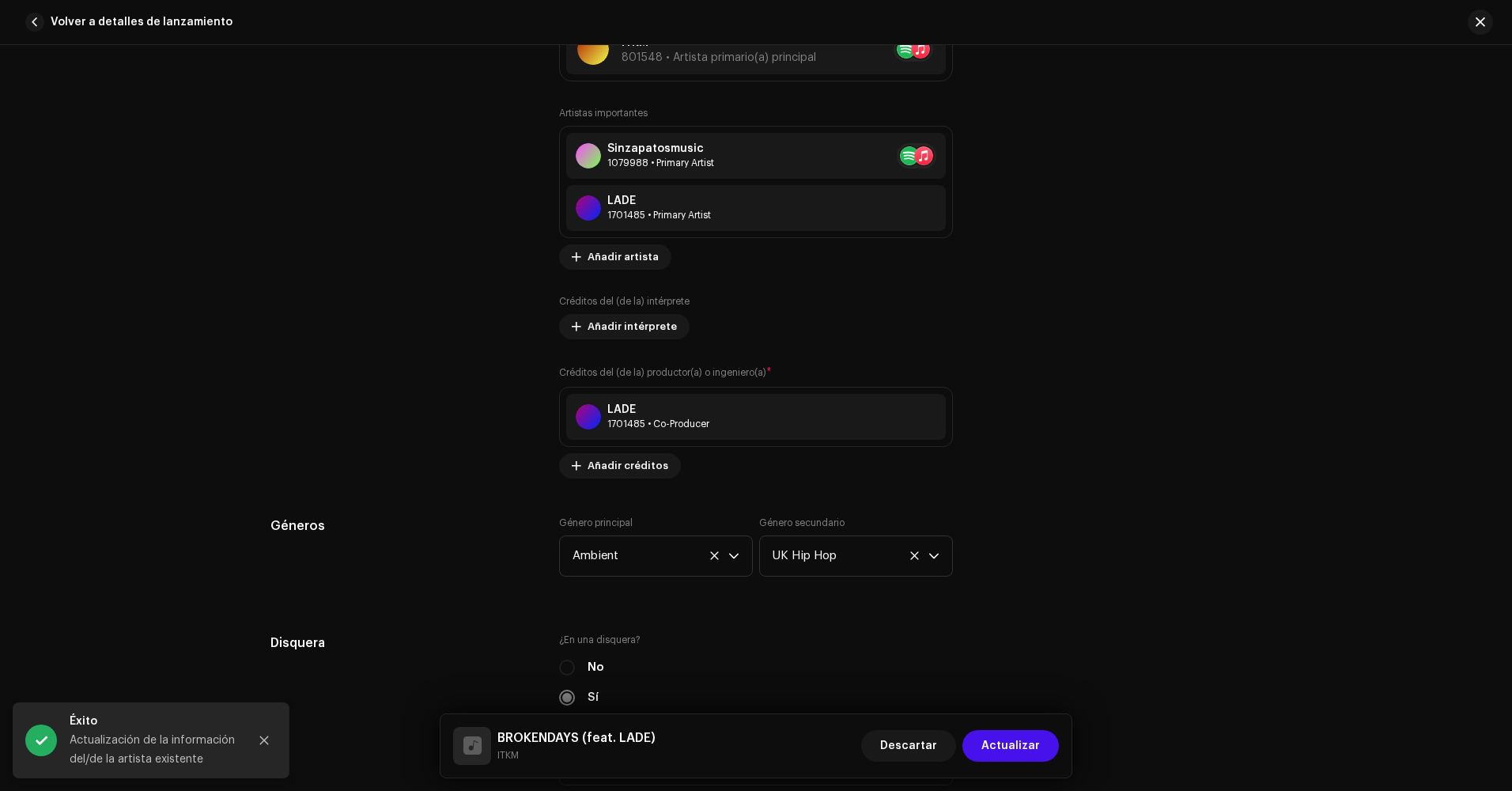
scroll to position [1107, 0]
click at [1033, 748] on span "Actualizar" at bounding box center [1010, 746] width 58 height 32
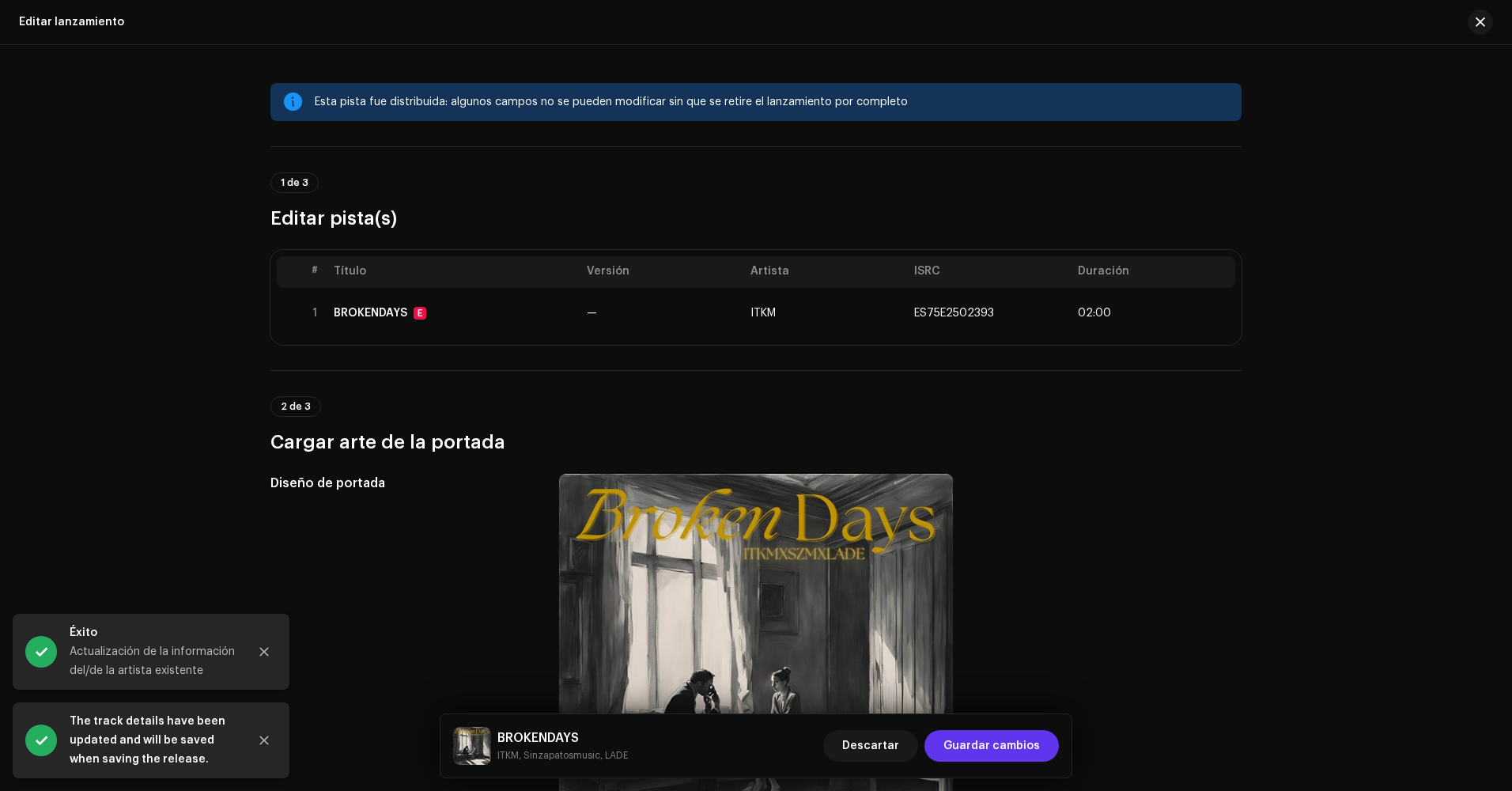
click at [1026, 748] on span "Guardar cambios" at bounding box center [992, 746] width 97 height 32
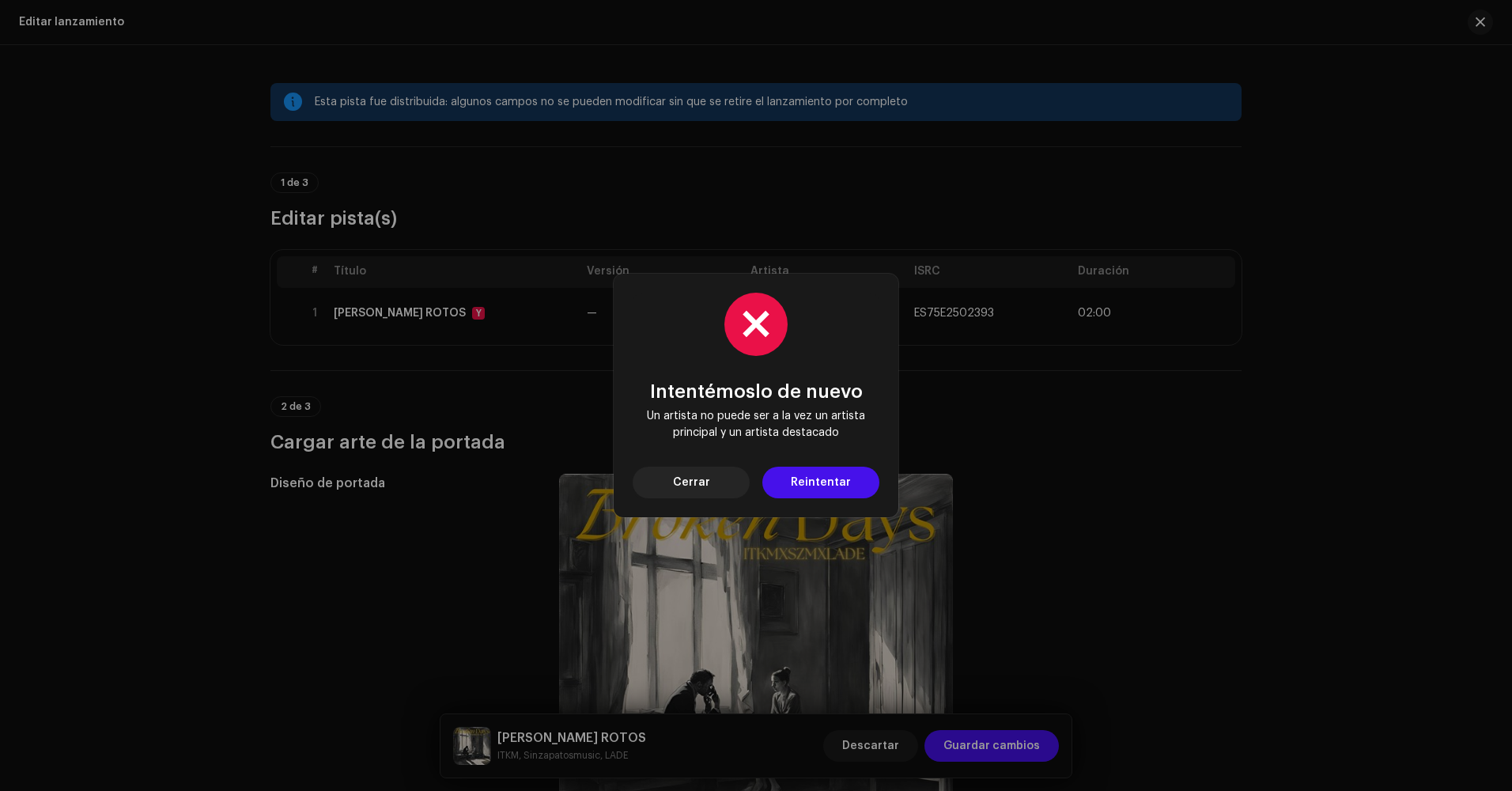
drag, startPoint x: 868, startPoint y: 478, endPoint x: 878, endPoint y: 482, distance: 10.8
click at [873, 479] on button "Reintentar" at bounding box center [821, 482] width 117 height 32
click at [718, 478] on button "Cerrar" at bounding box center [690, 482] width 117 height 32
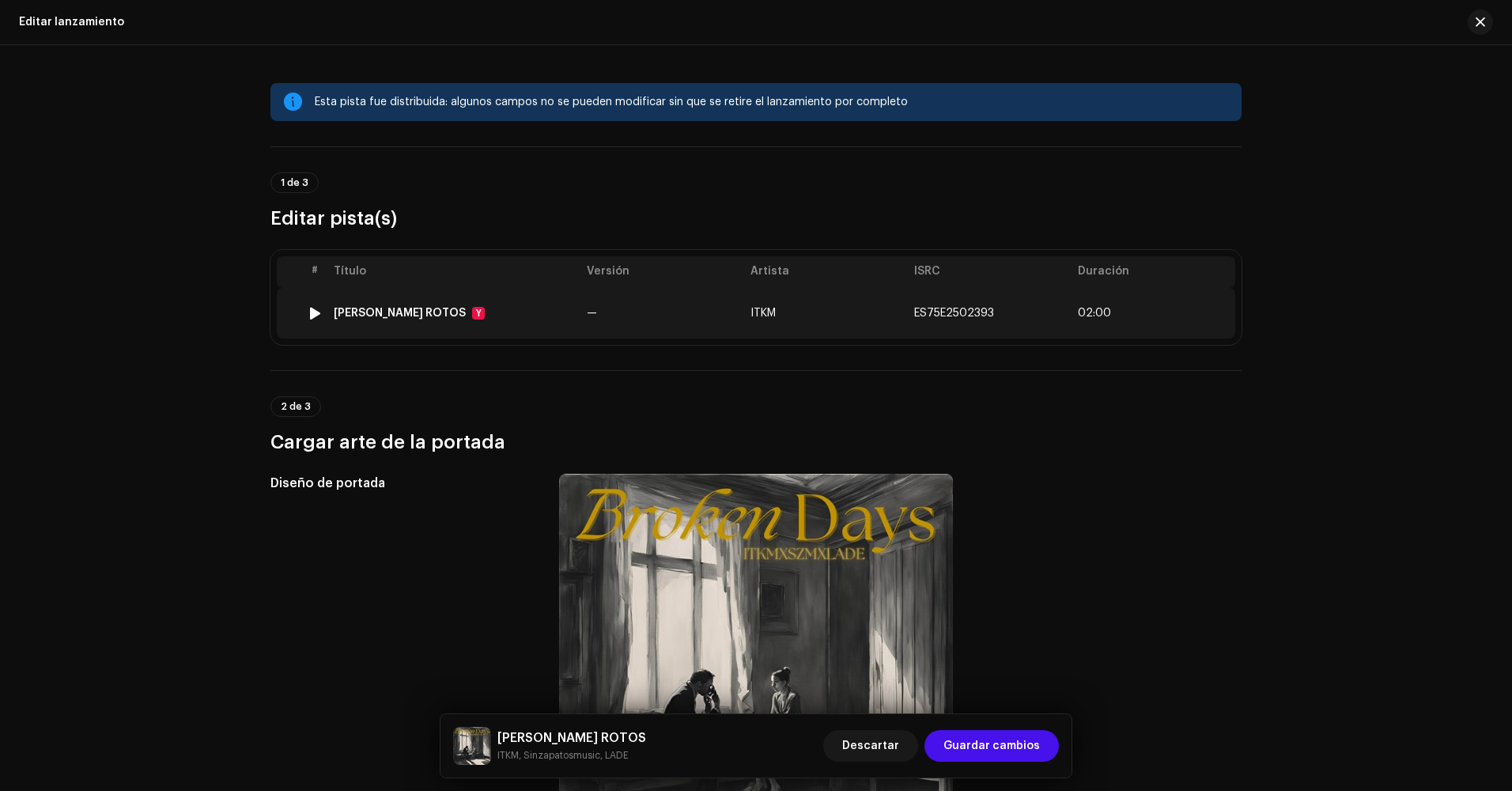
click at [887, 323] on td "ITKM" at bounding box center [826, 312] width 164 height 50
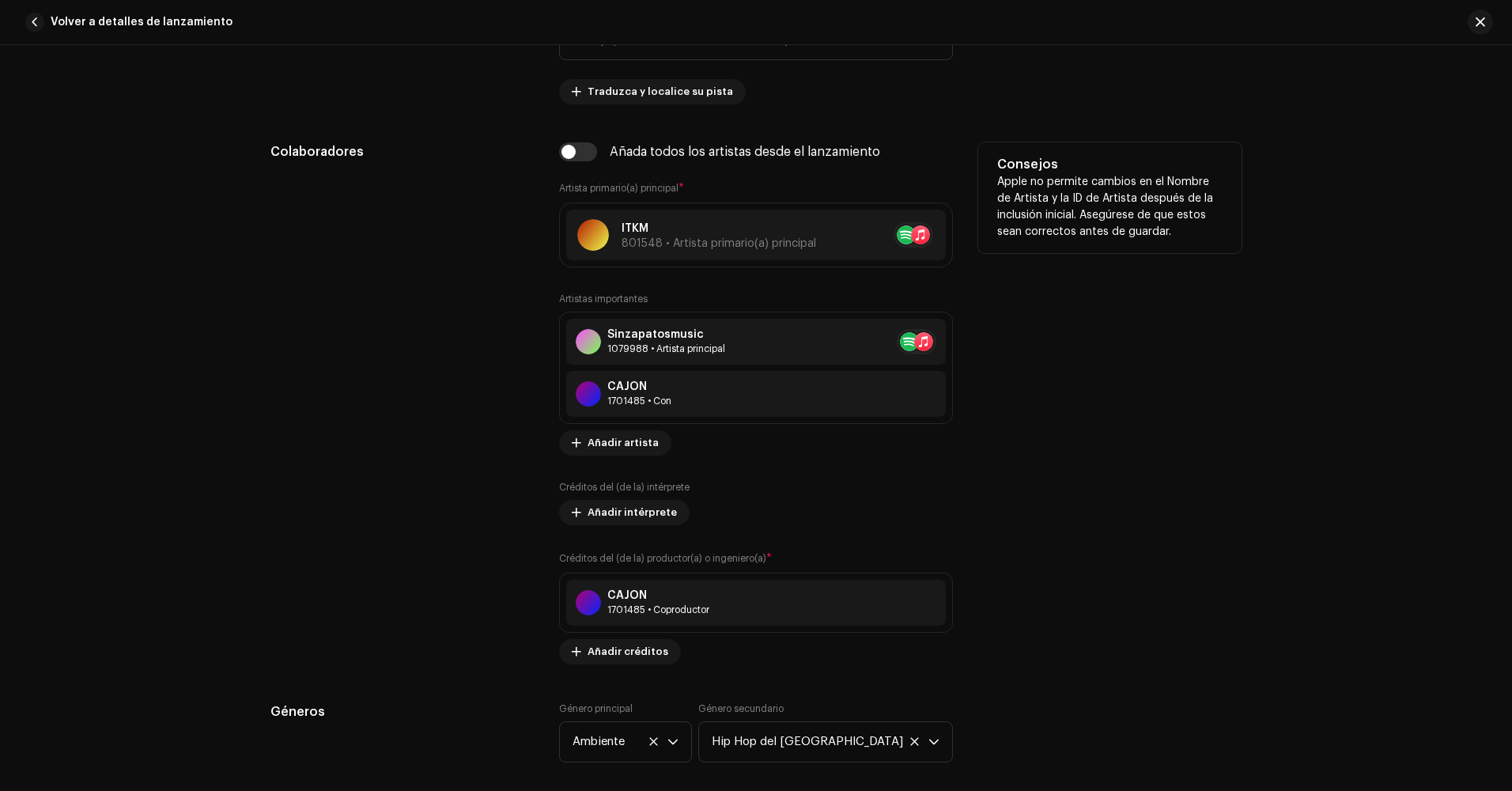
scroll to position [949, 0]
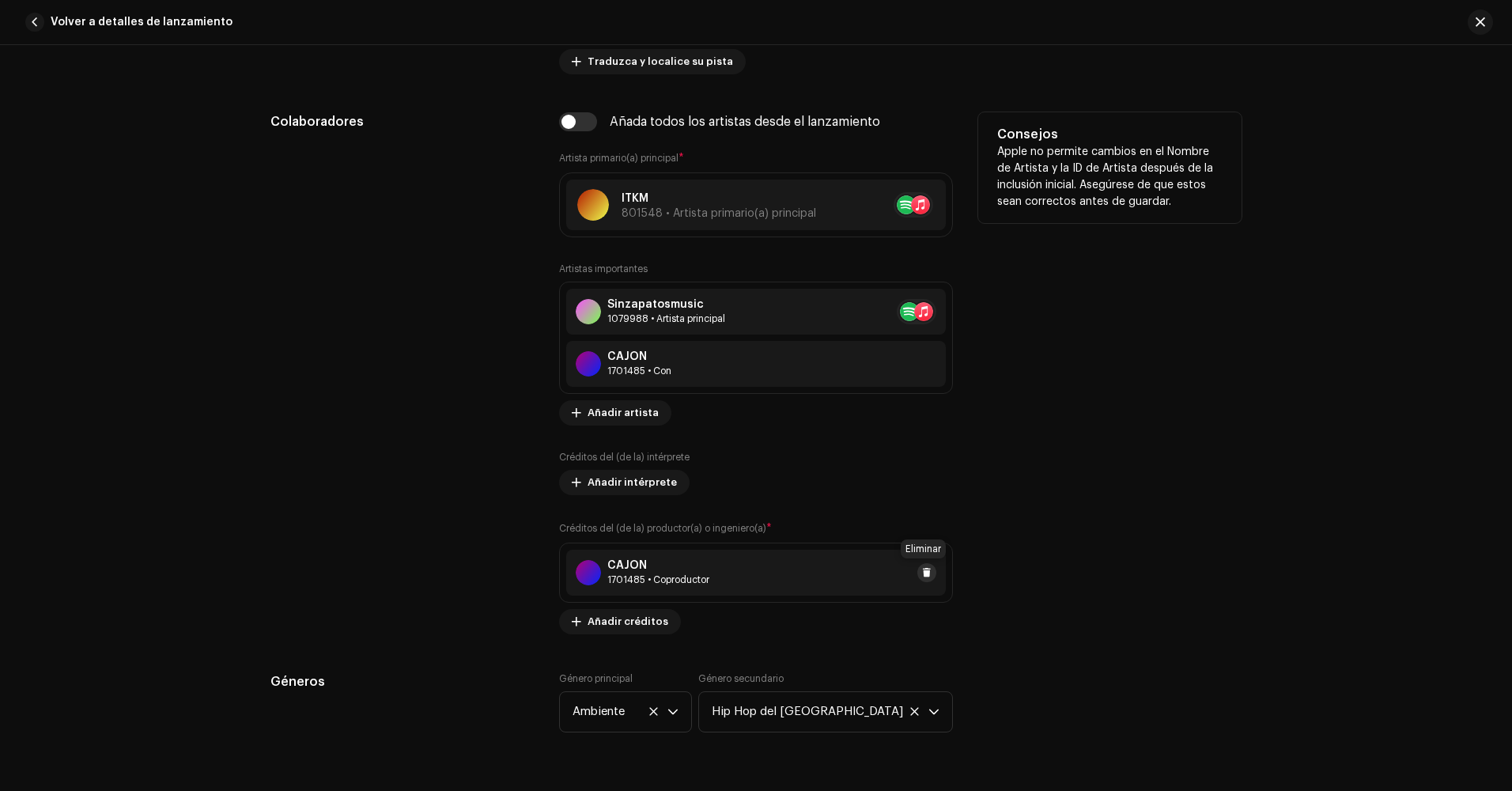
click at [921, 573] on span at bounding box center [926, 572] width 10 height 13
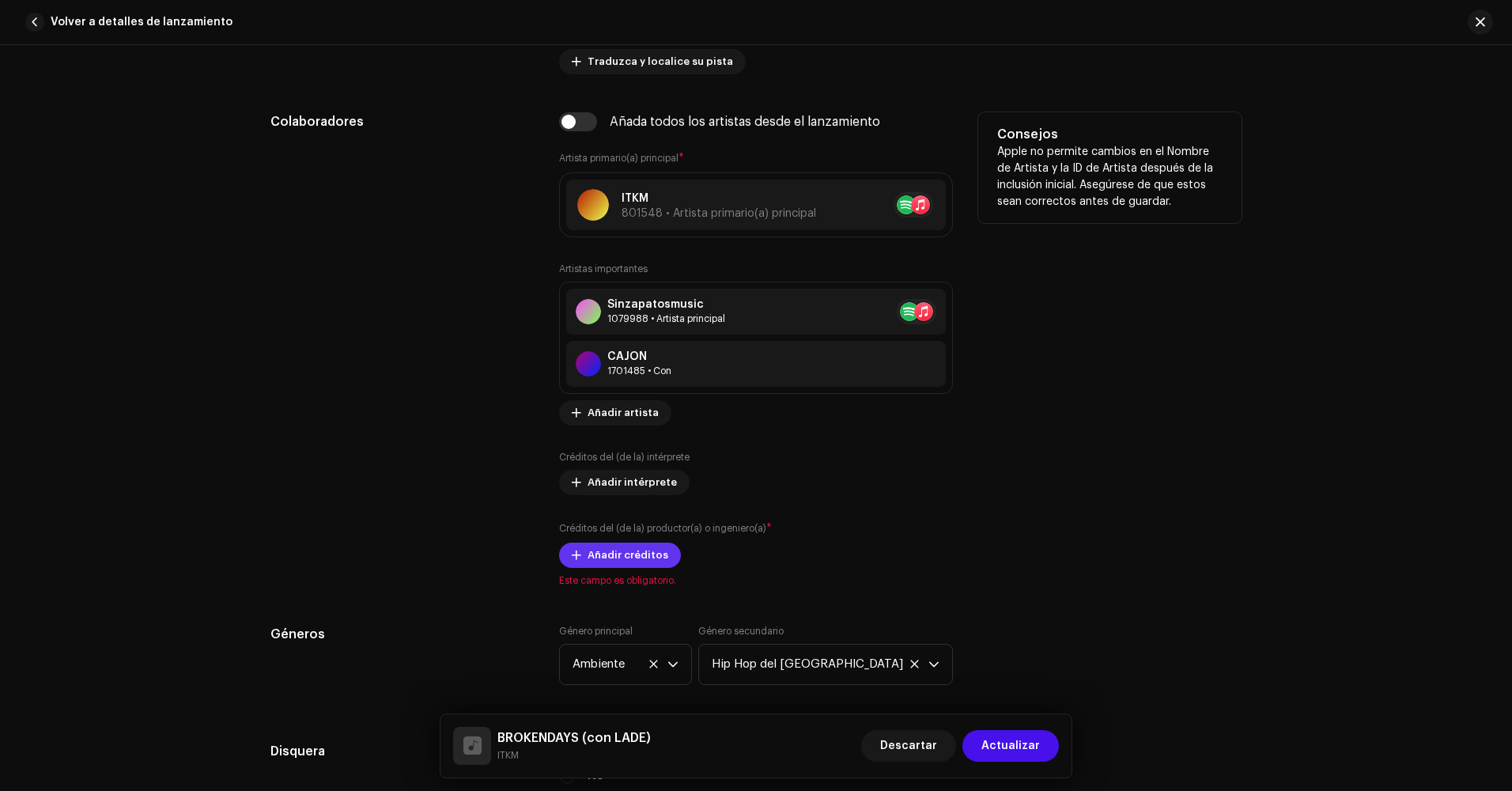
click at [640, 554] on span "Añadir créditos" at bounding box center [628, 555] width 81 height 32
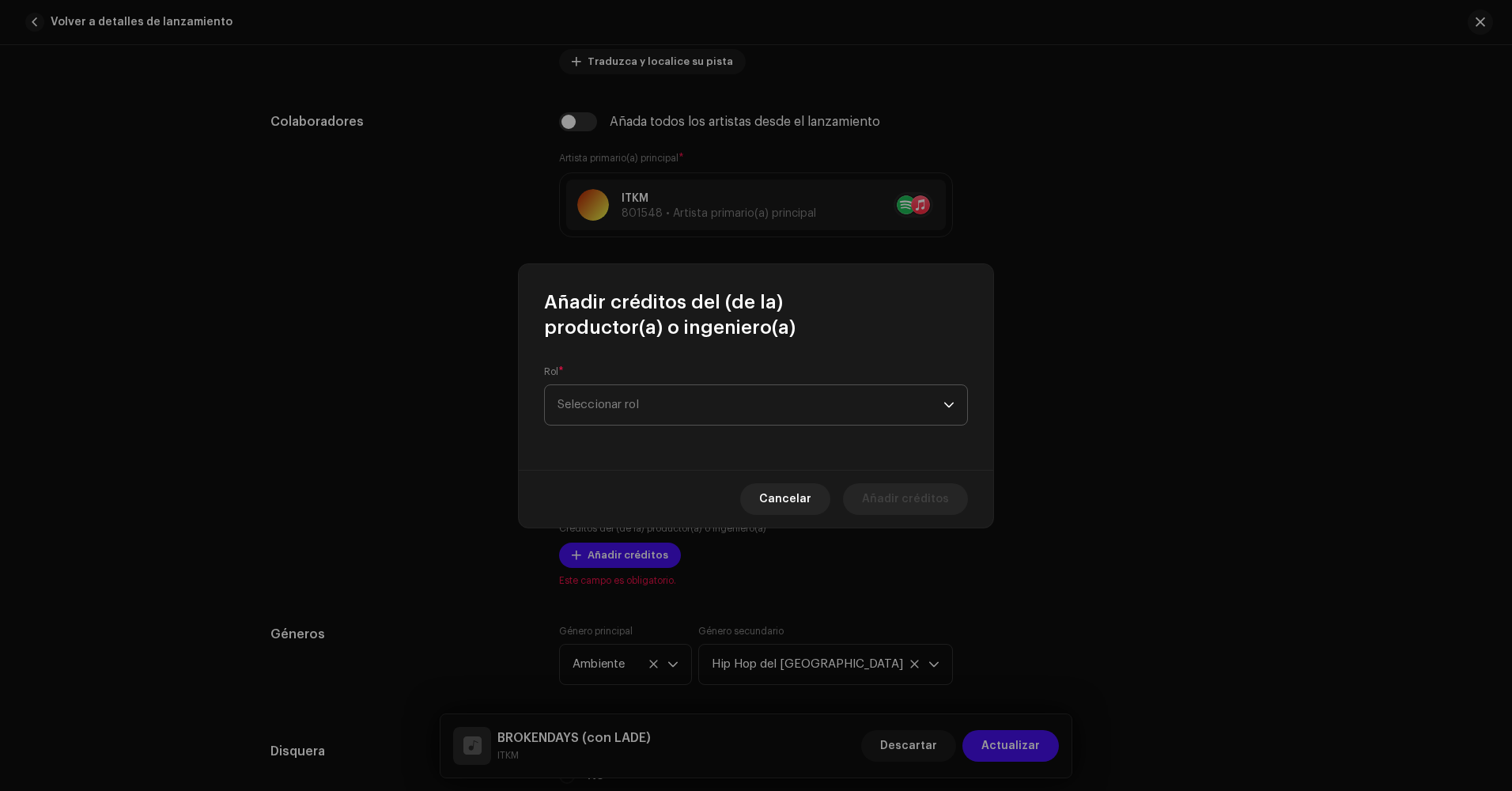
click at [715, 407] on span "Seleccionar rol" at bounding box center [750, 405] width 386 height 40
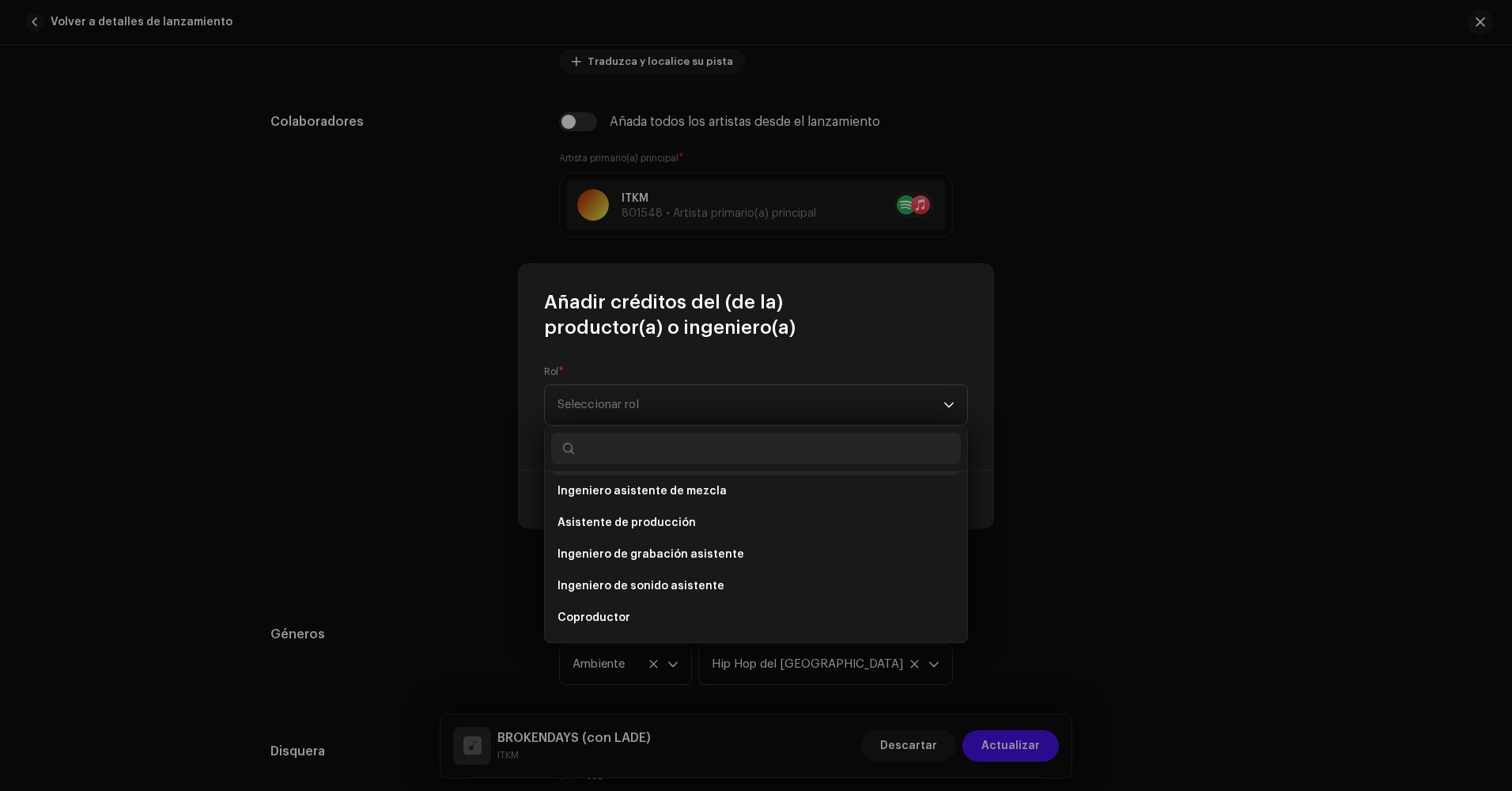
scroll to position [158, 0]
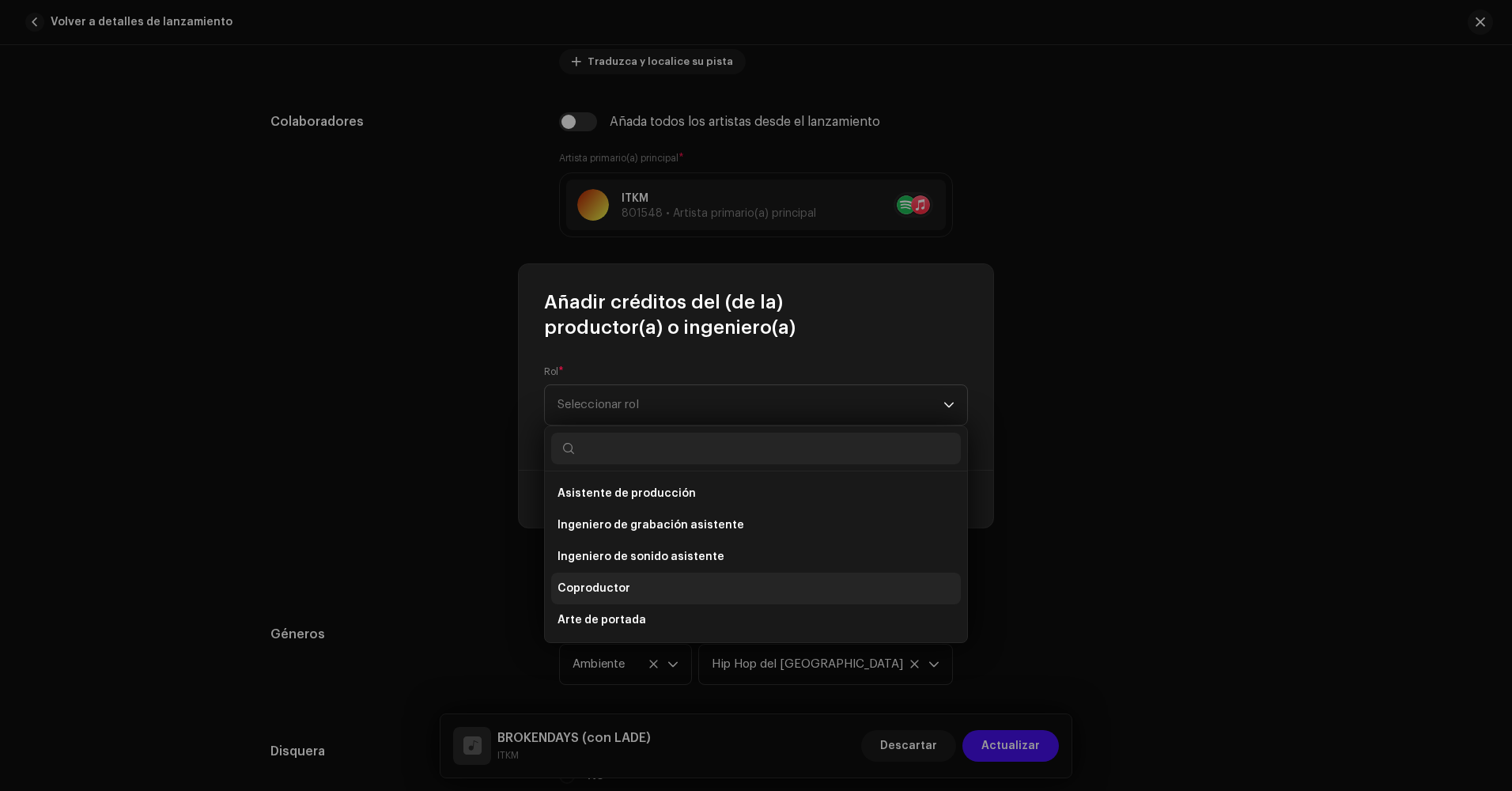
drag, startPoint x: 712, startPoint y: 582, endPoint x: 704, endPoint y: 585, distance: 8.5
click at [711, 582] on li "Coproductor" at bounding box center [756, 589] width 410 height 32
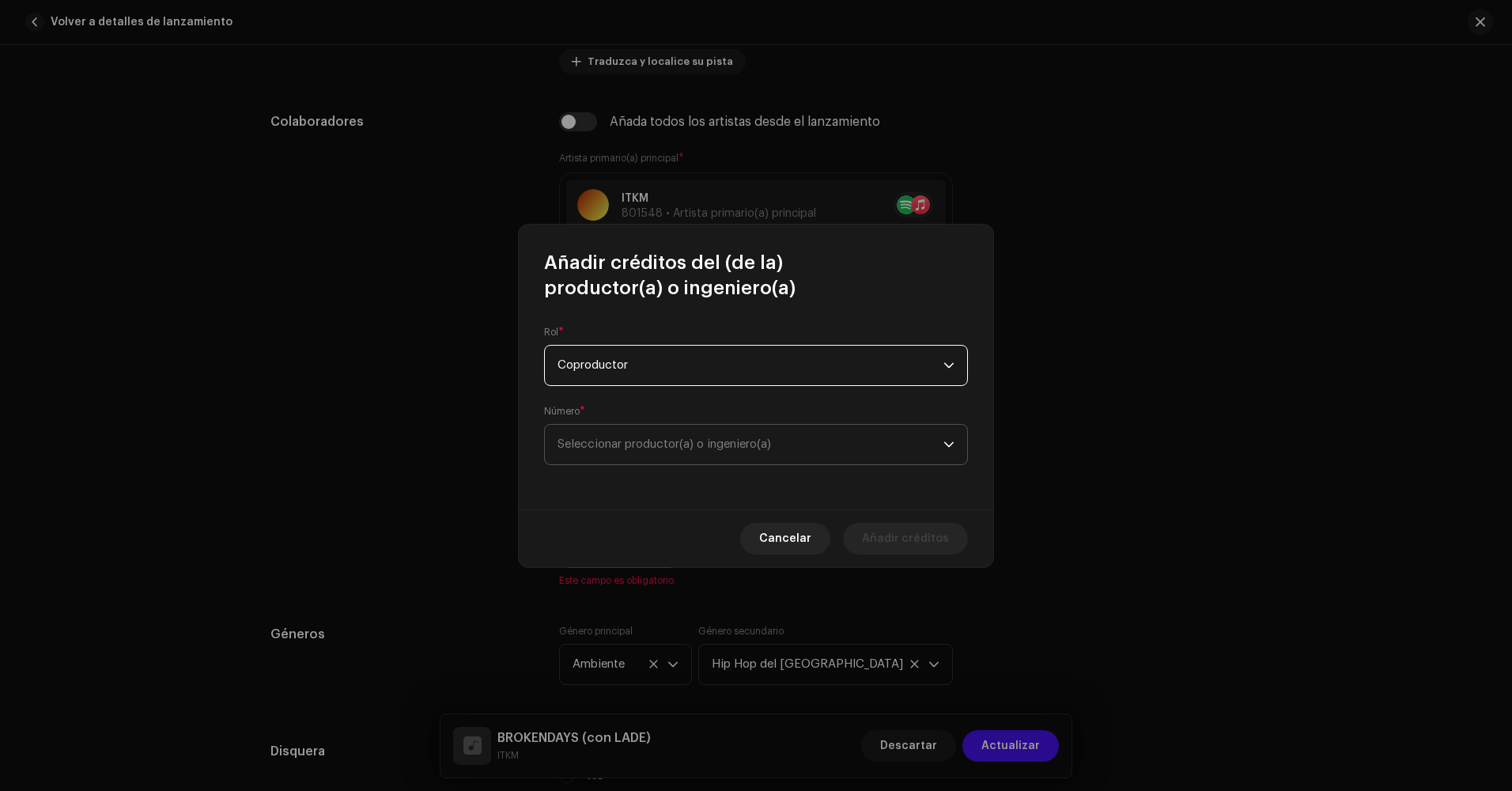
click at [705, 446] on span "Seleccionar productor(a) o ingeniero(a)" at bounding box center [664, 444] width 213 height 12
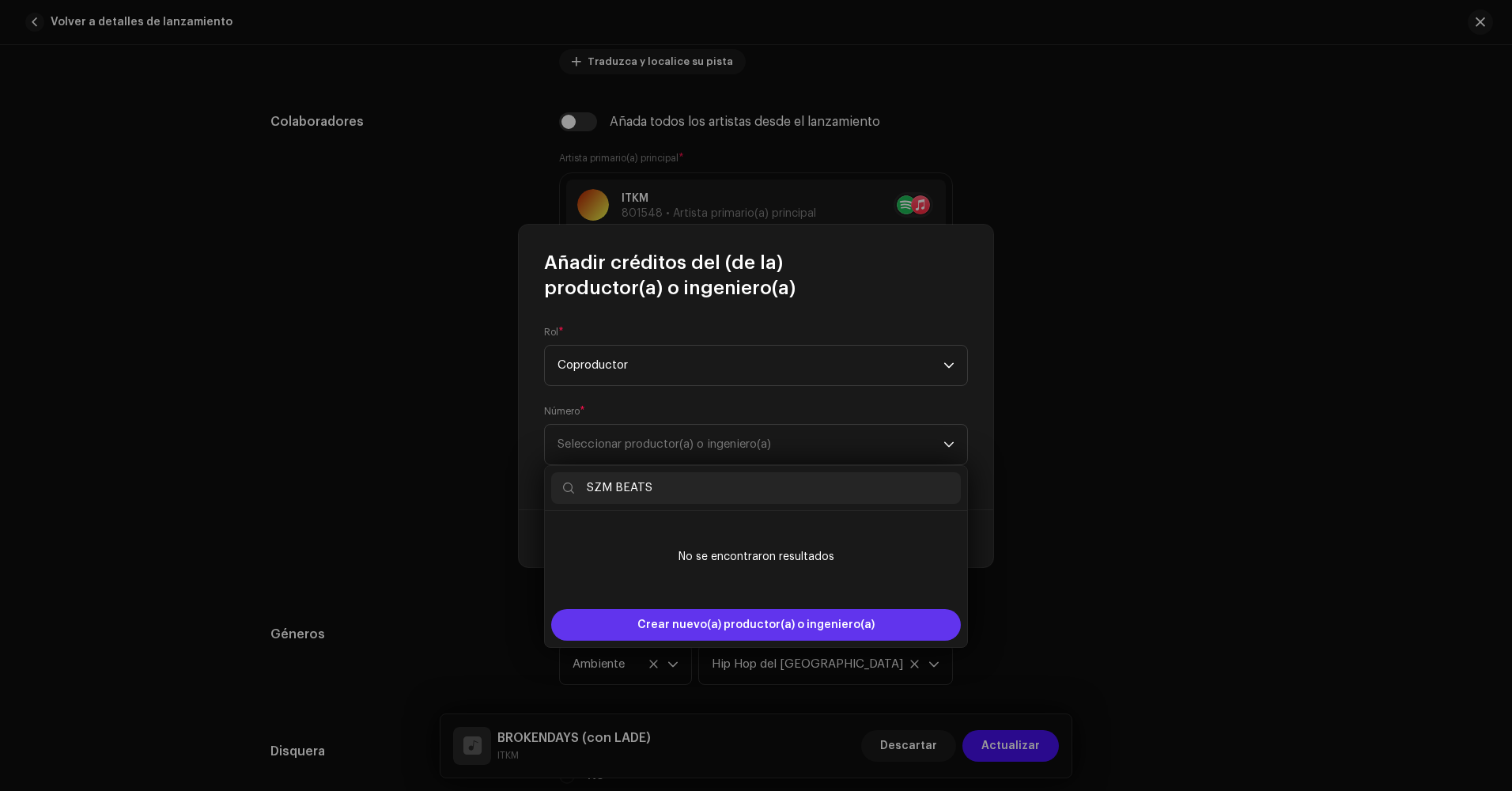
type input "SZM BEATS"
click at [796, 630] on span "Crear nuevo(a) productor(a) o ingeniero(a)" at bounding box center [756, 624] width 237 height 32
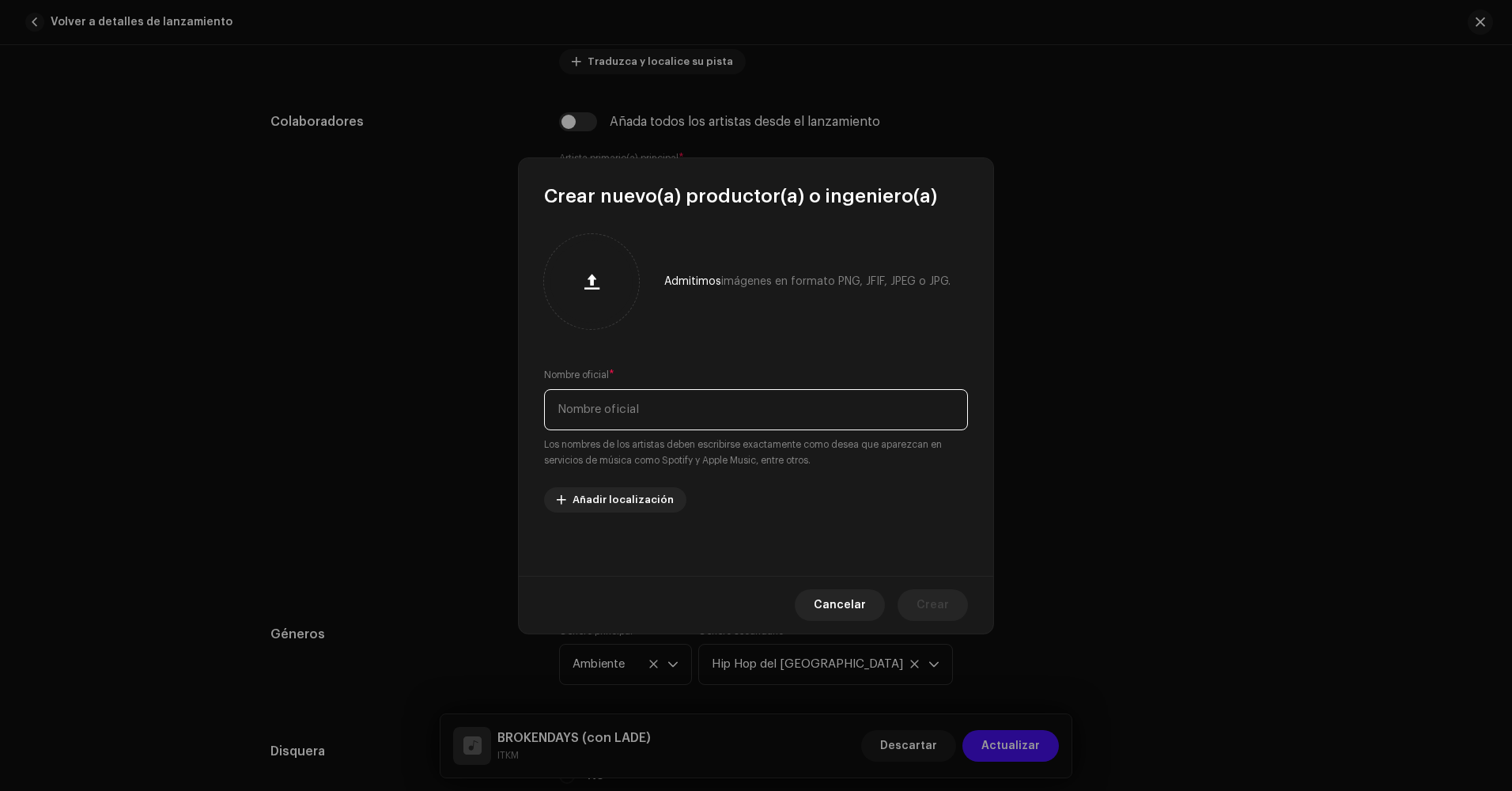
click at [663, 398] on input "text" at bounding box center [756, 410] width 424 height 41
type input "SZM BEATS"
click at [938, 606] on span "Crear" at bounding box center [932, 604] width 33 height 32
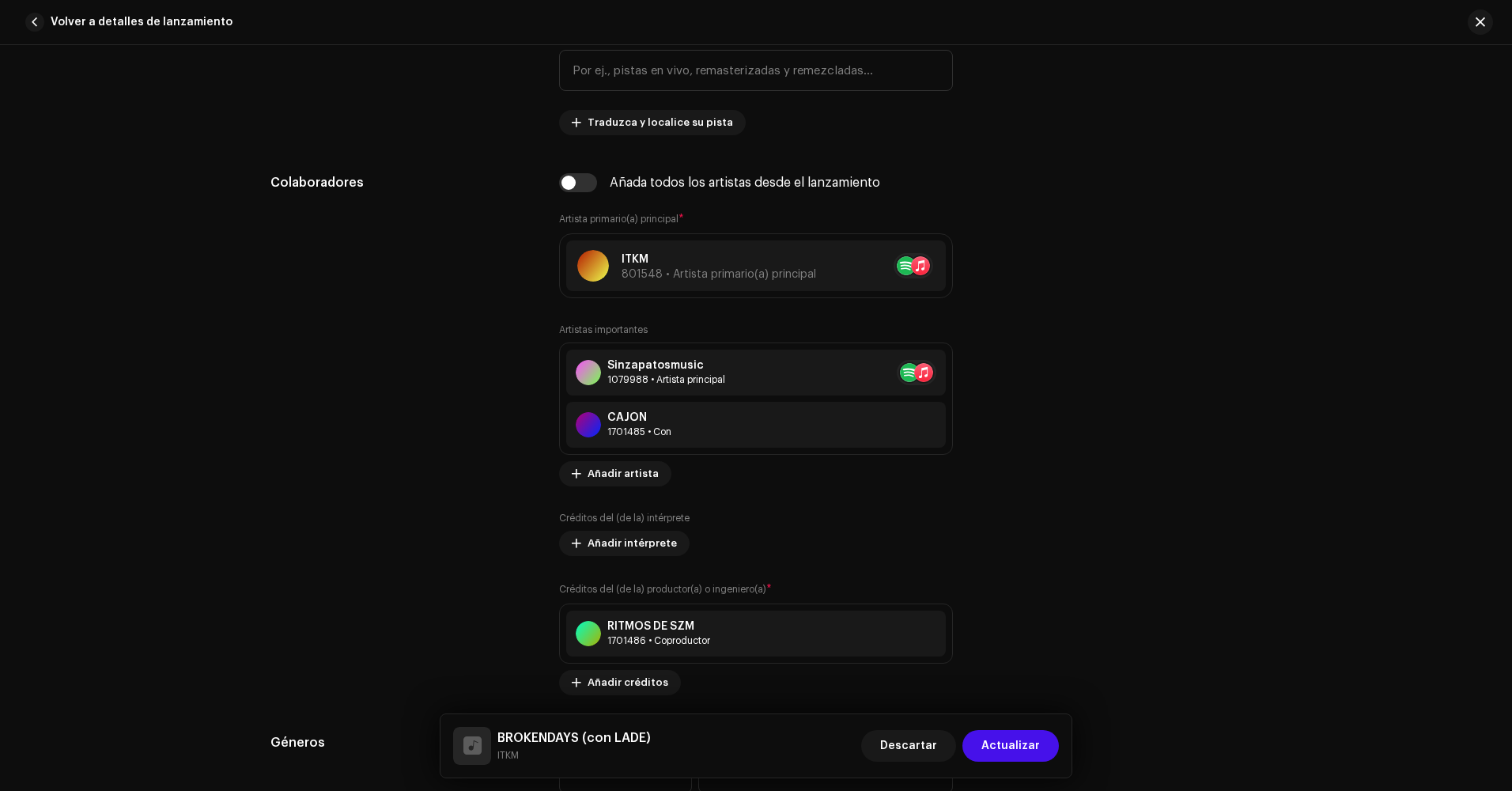
scroll to position [870, 0]
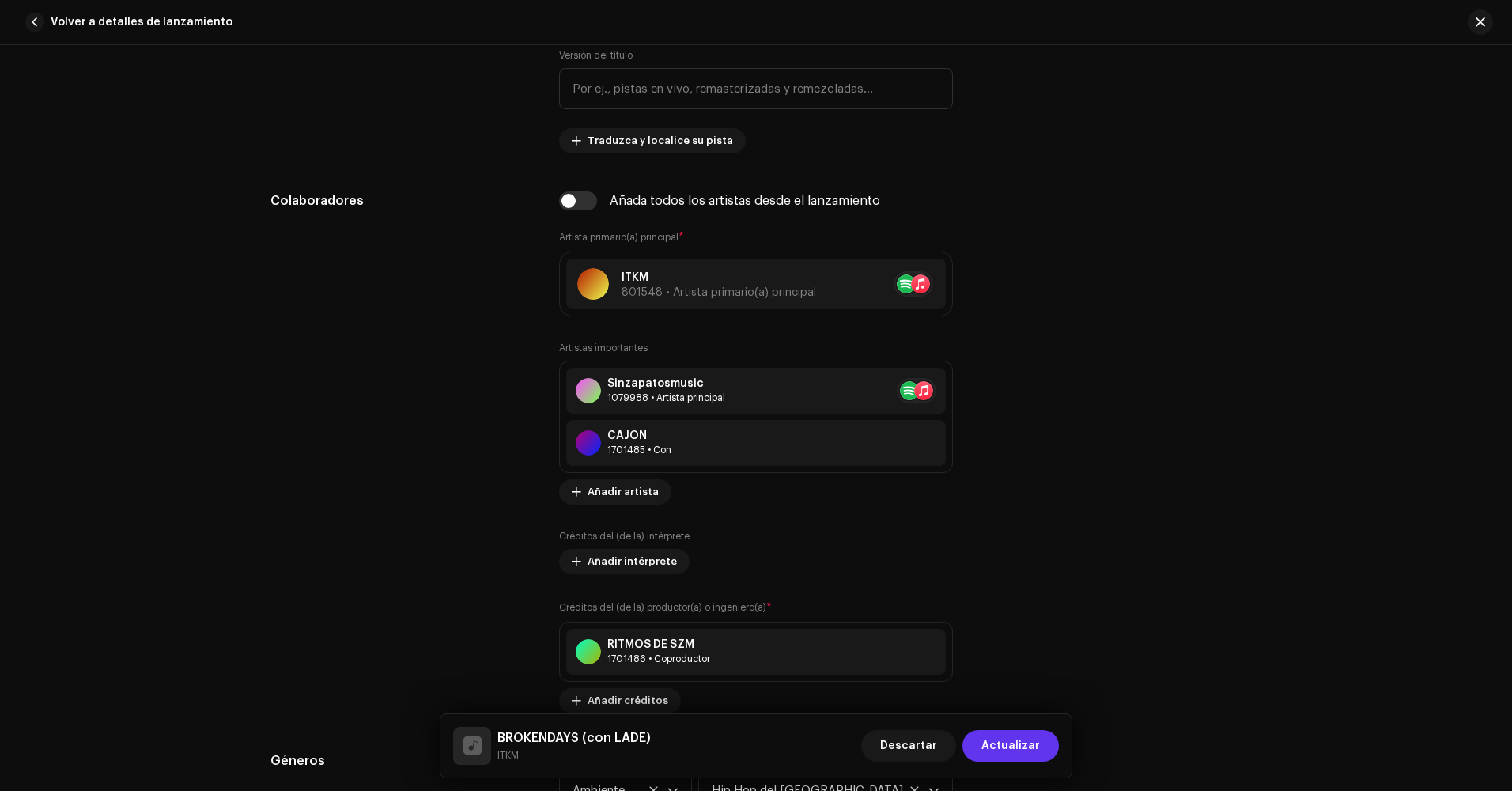
click at [1020, 748] on span "Actualizar" at bounding box center [1010, 746] width 58 height 32
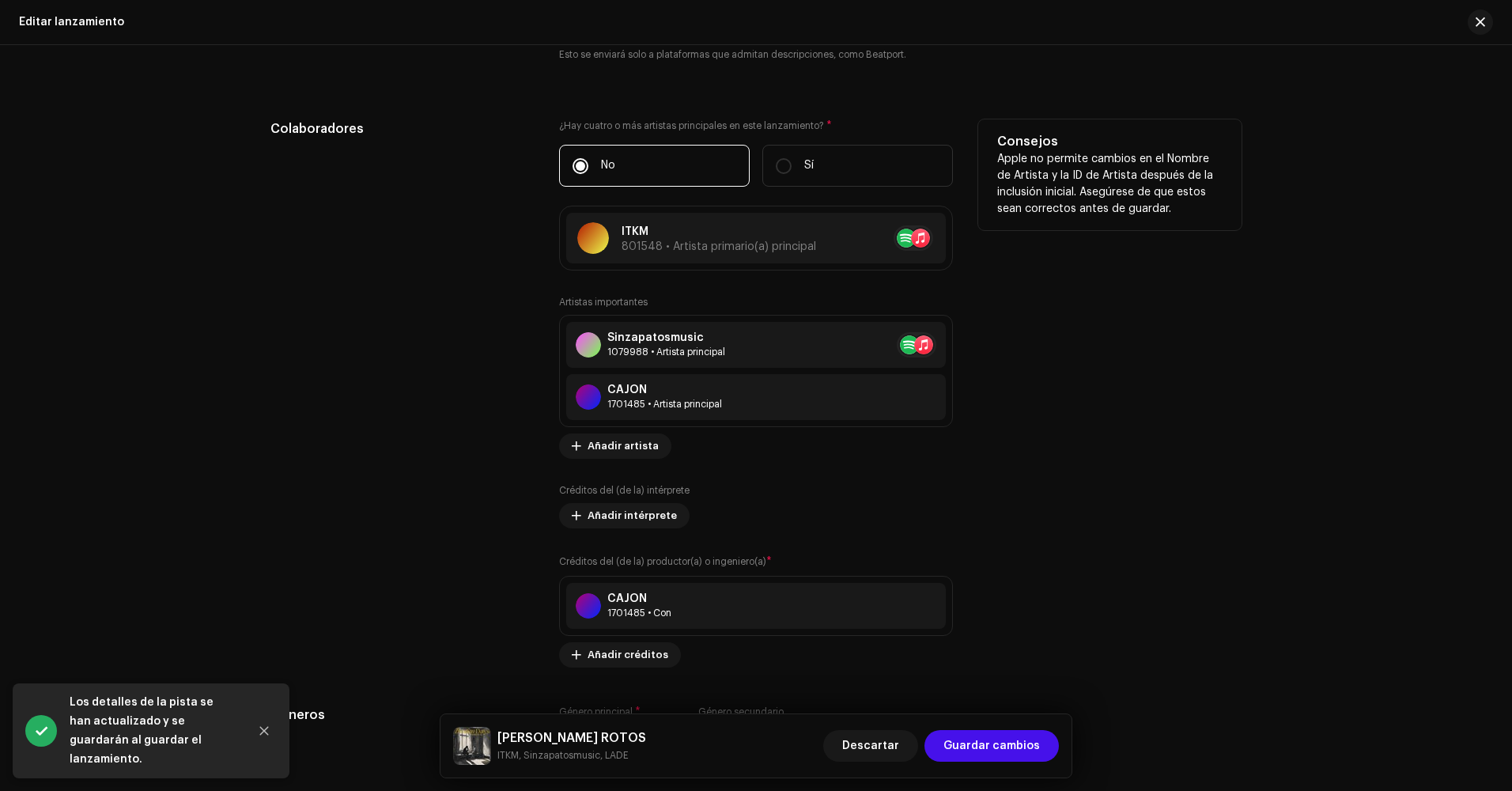
scroll to position [1581, 0]
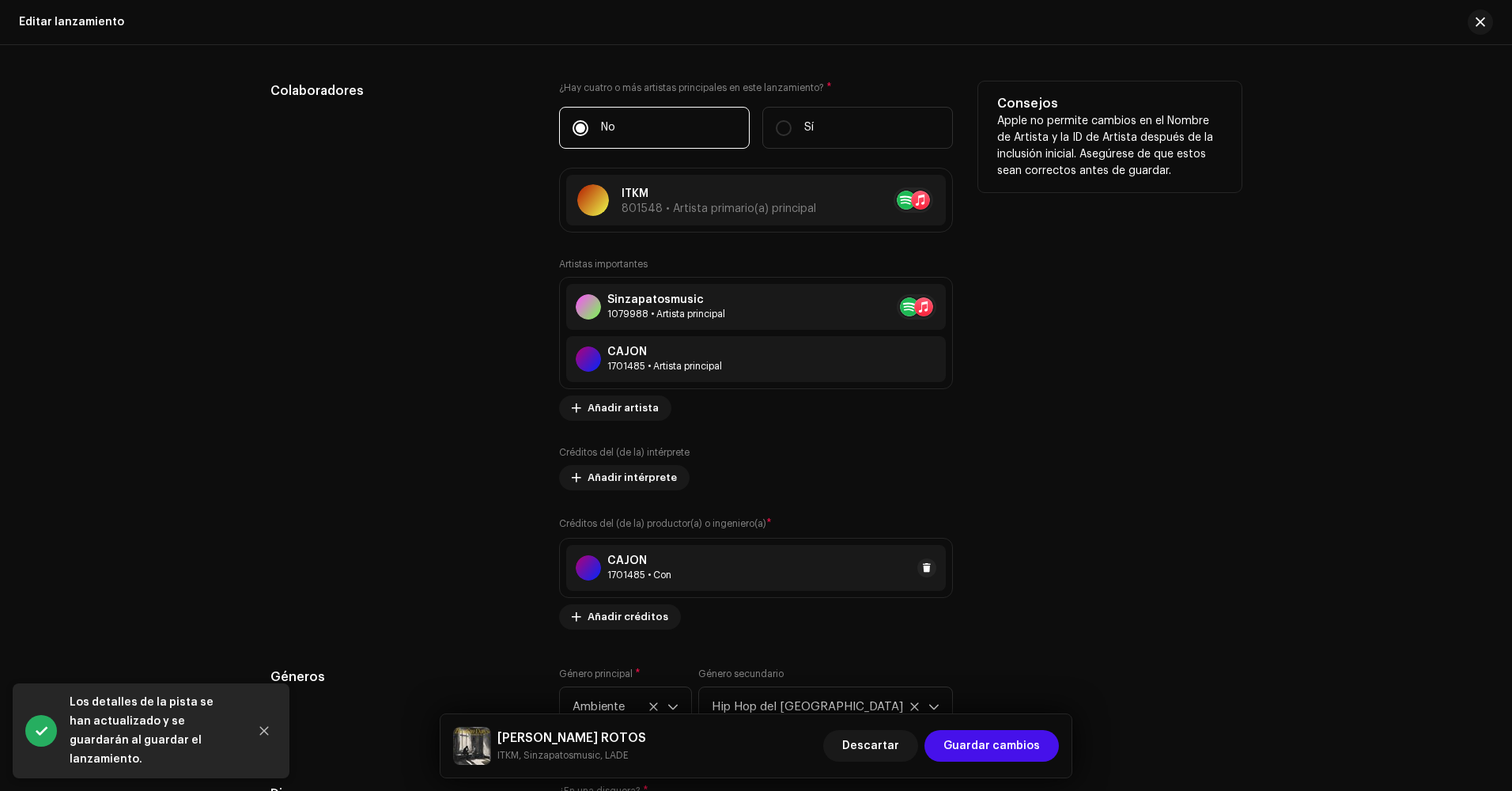
click at [933, 569] on div "CAJÓN 1701485 • Con" at bounding box center [756, 568] width 379 height 45
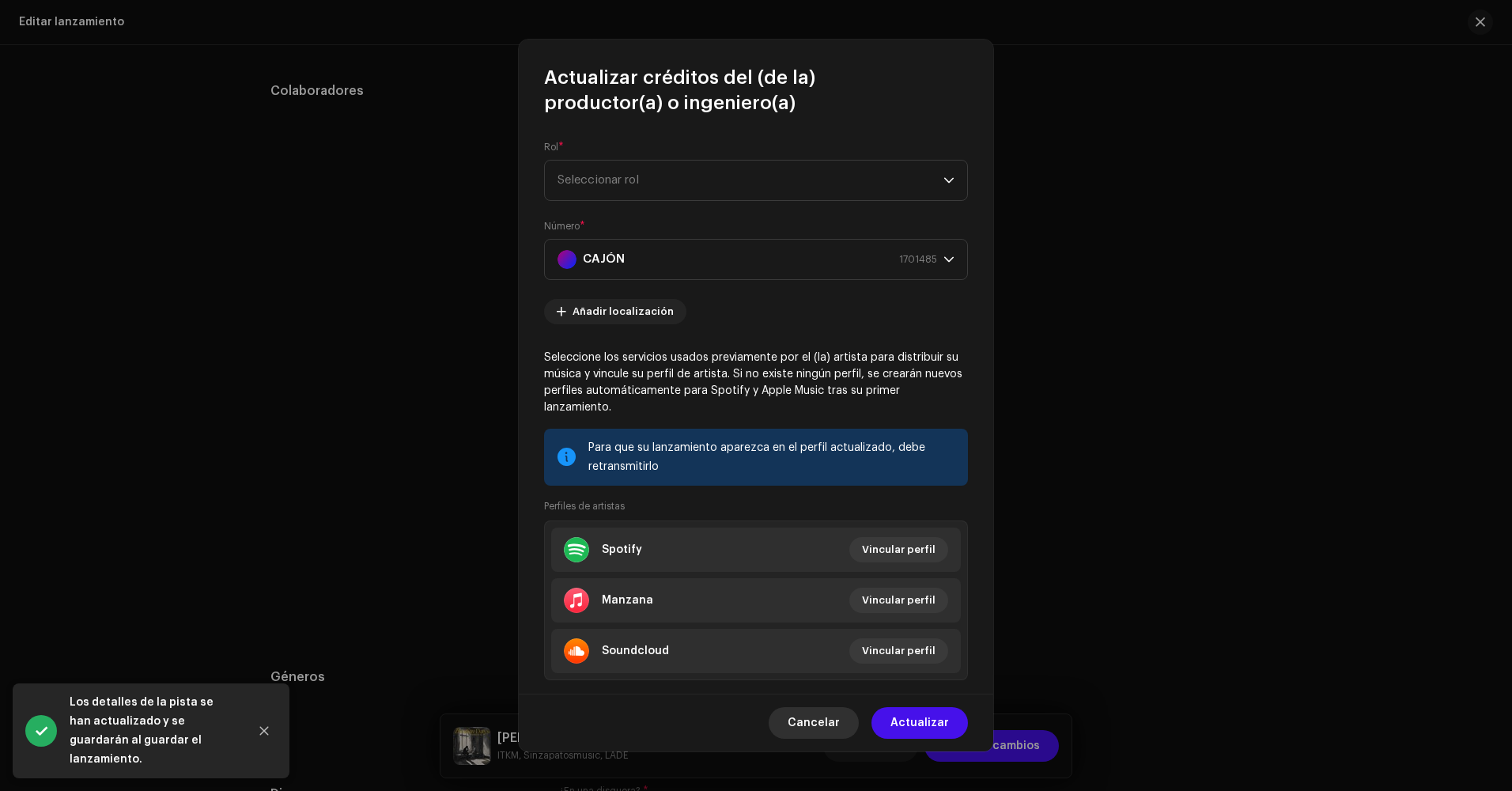
click at [831, 720] on span "Cancelar" at bounding box center [813, 723] width 52 height 32
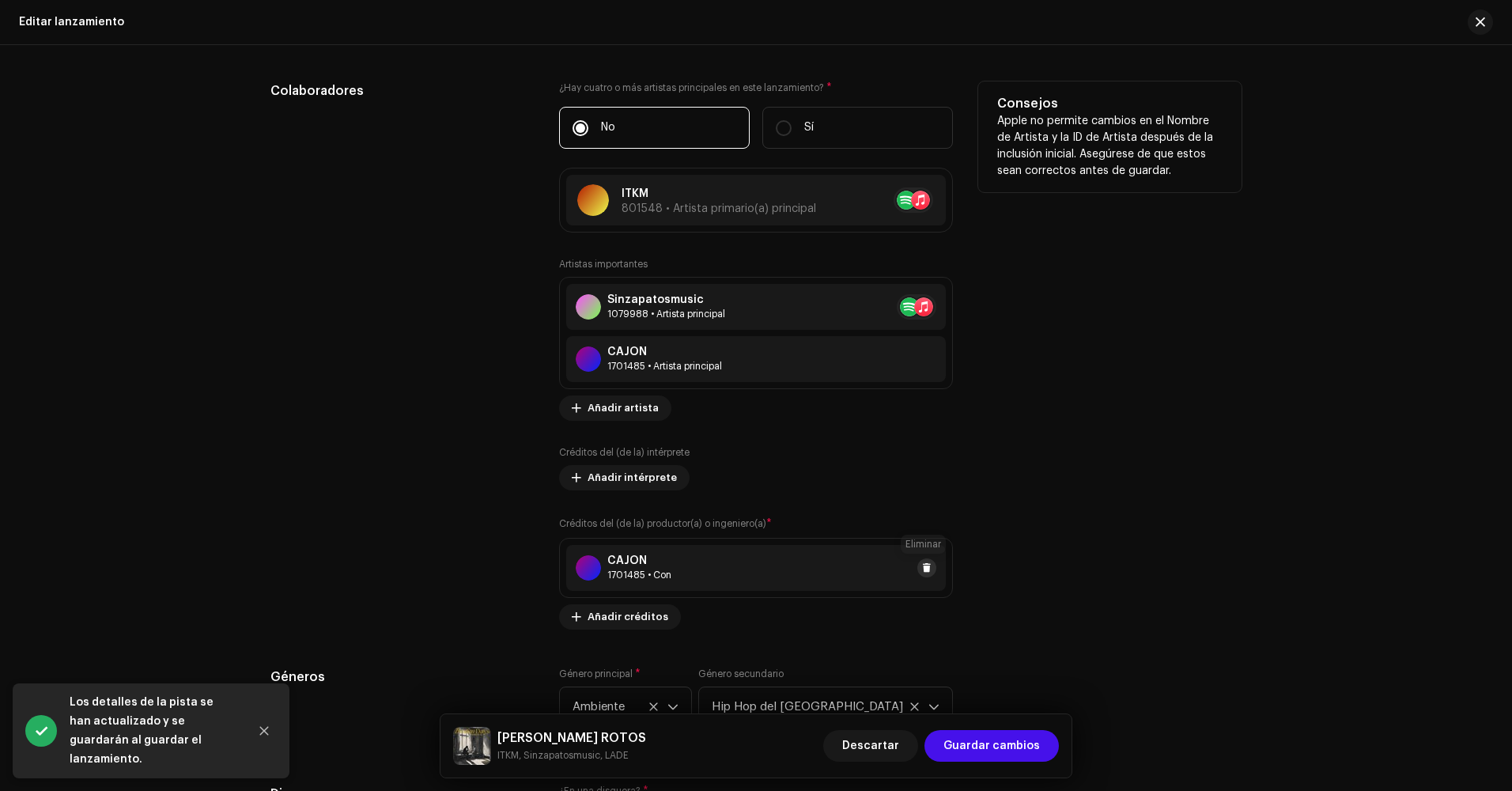
click at [925, 573] on span at bounding box center [926, 567] width 10 height 13
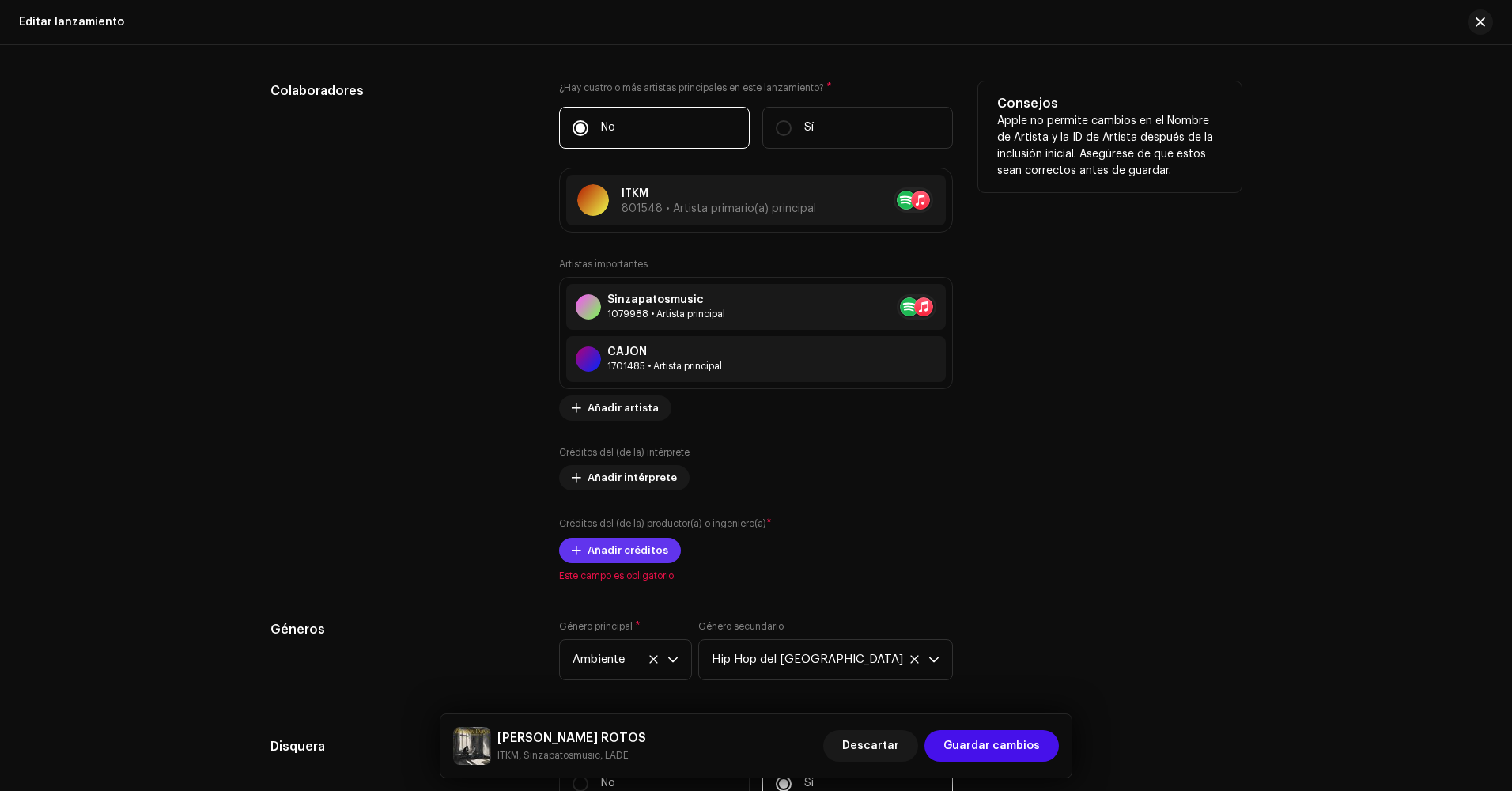
click at [604, 545] on span "Añadir créditos" at bounding box center [628, 550] width 81 height 32
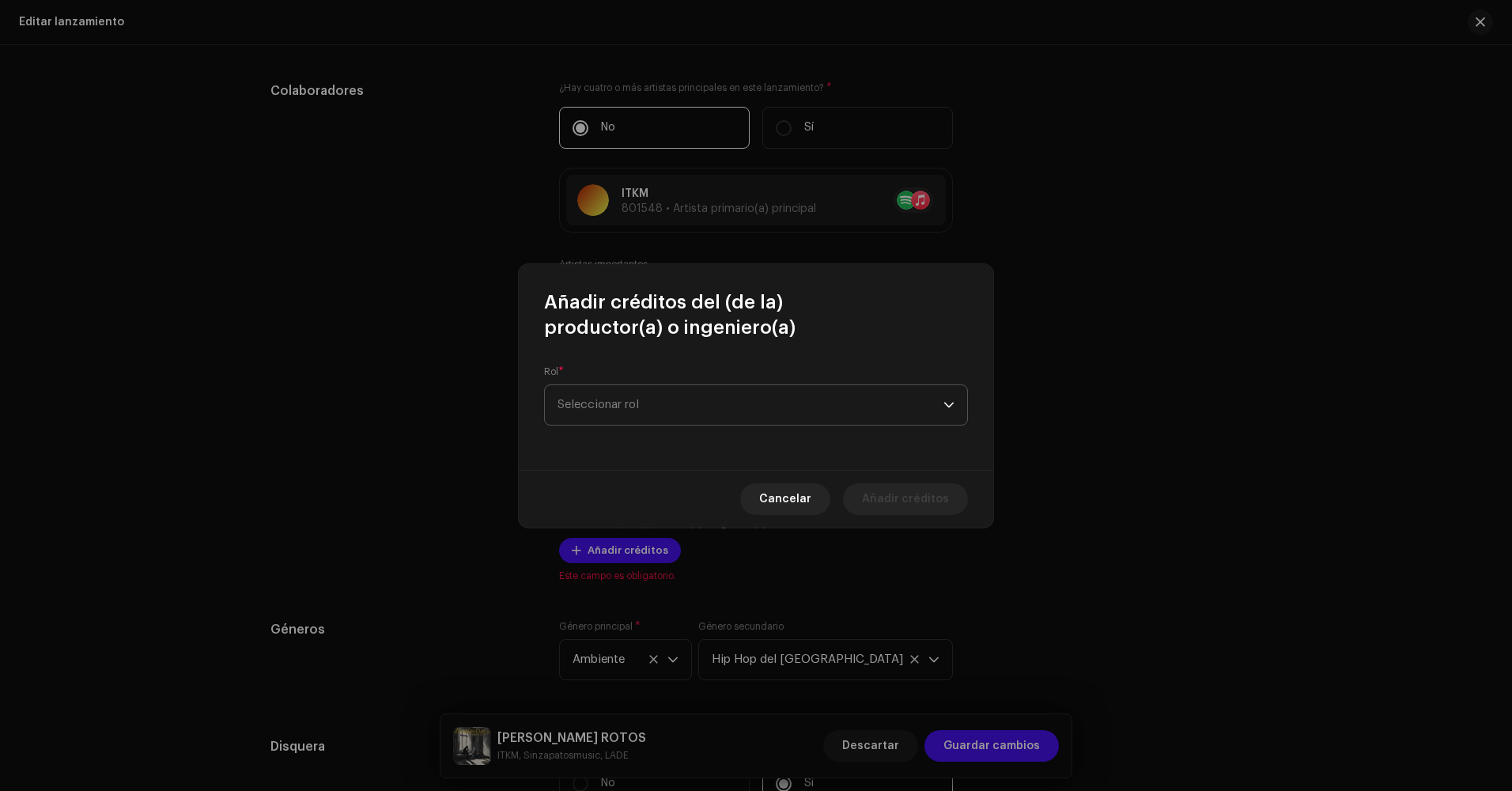
click at [665, 418] on span "Seleccionar rol" at bounding box center [750, 405] width 386 height 40
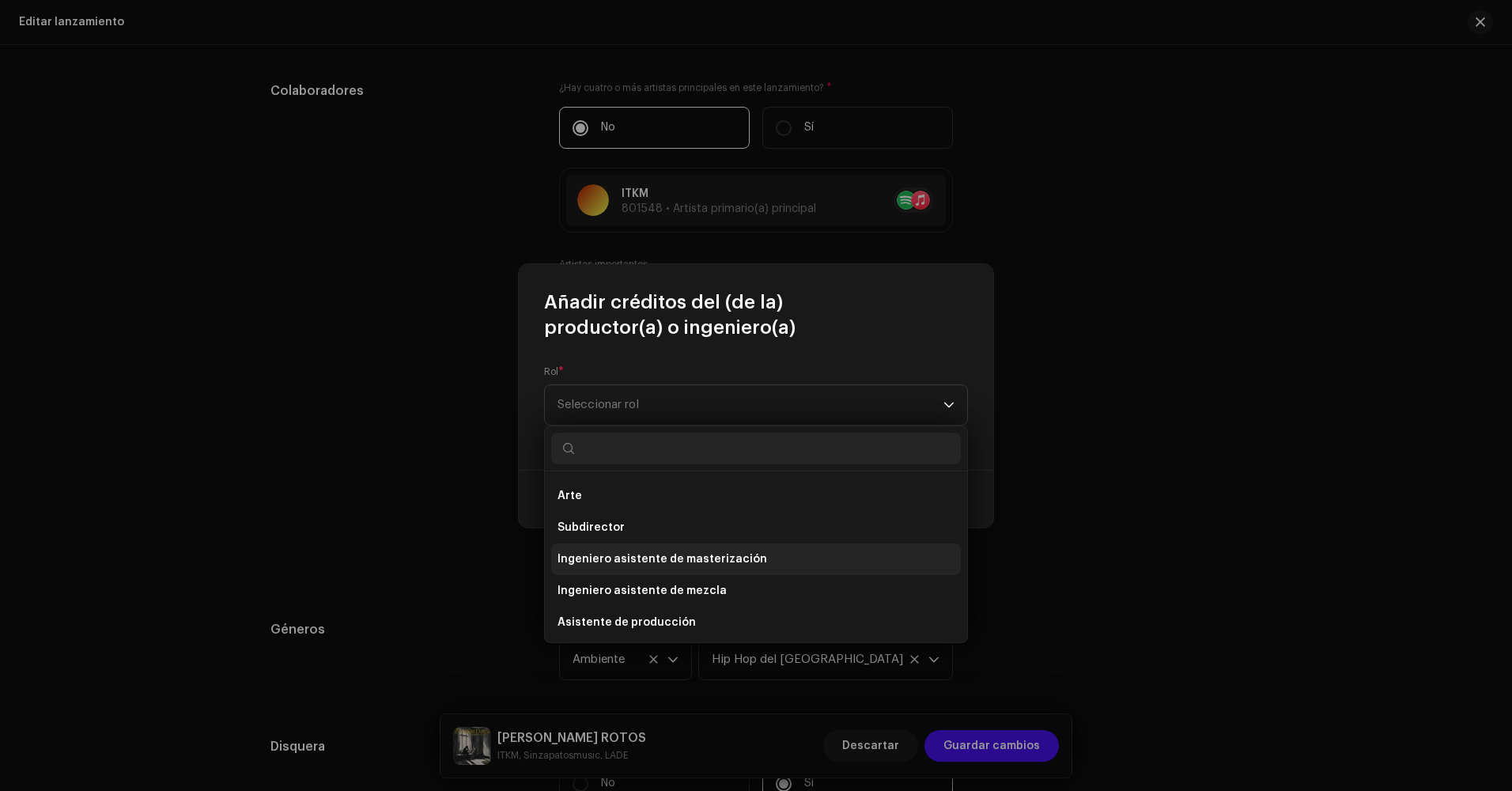
scroll to position [158, 0]
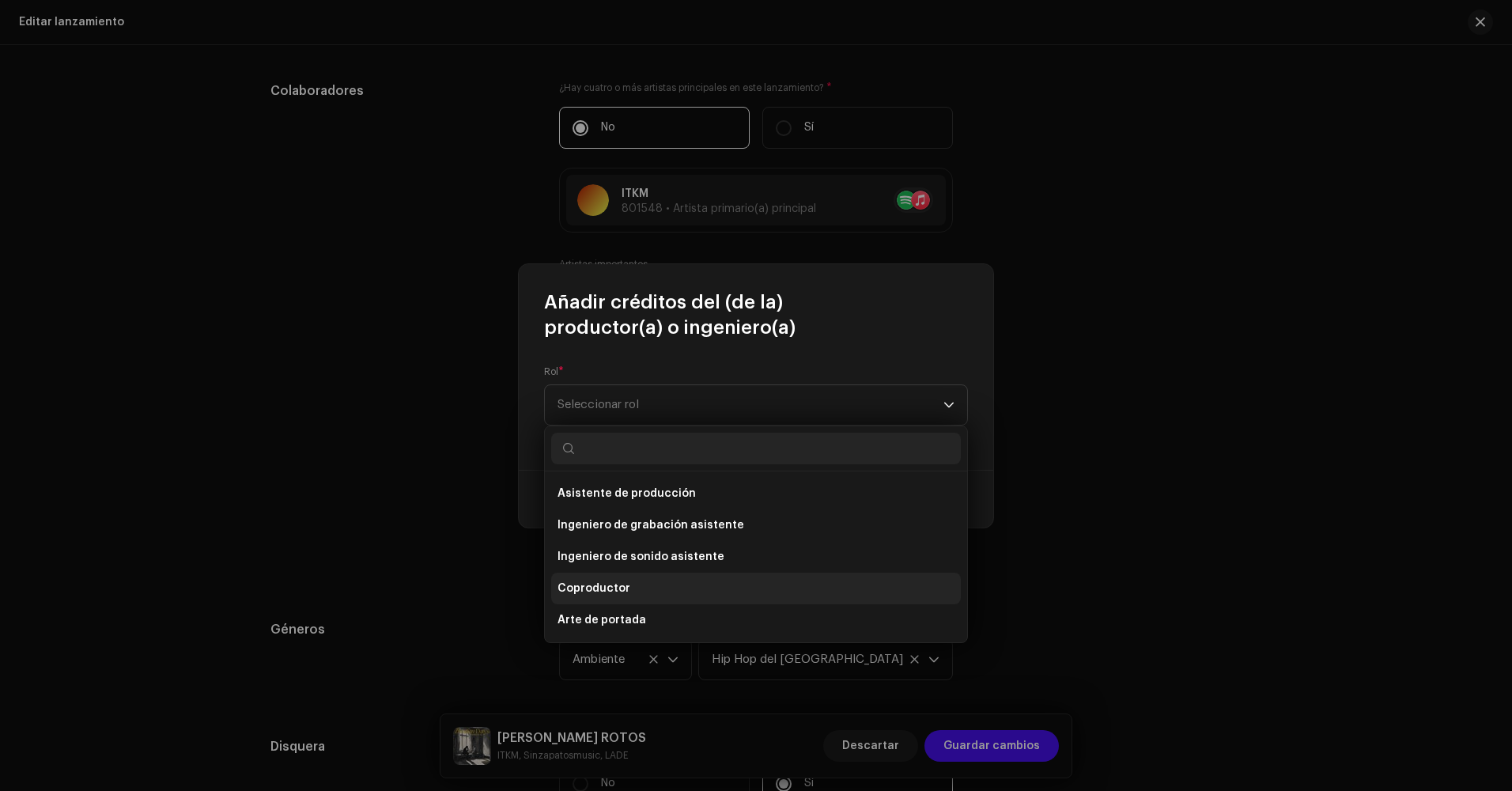
click at [649, 579] on li "Coproductor" at bounding box center [756, 589] width 410 height 32
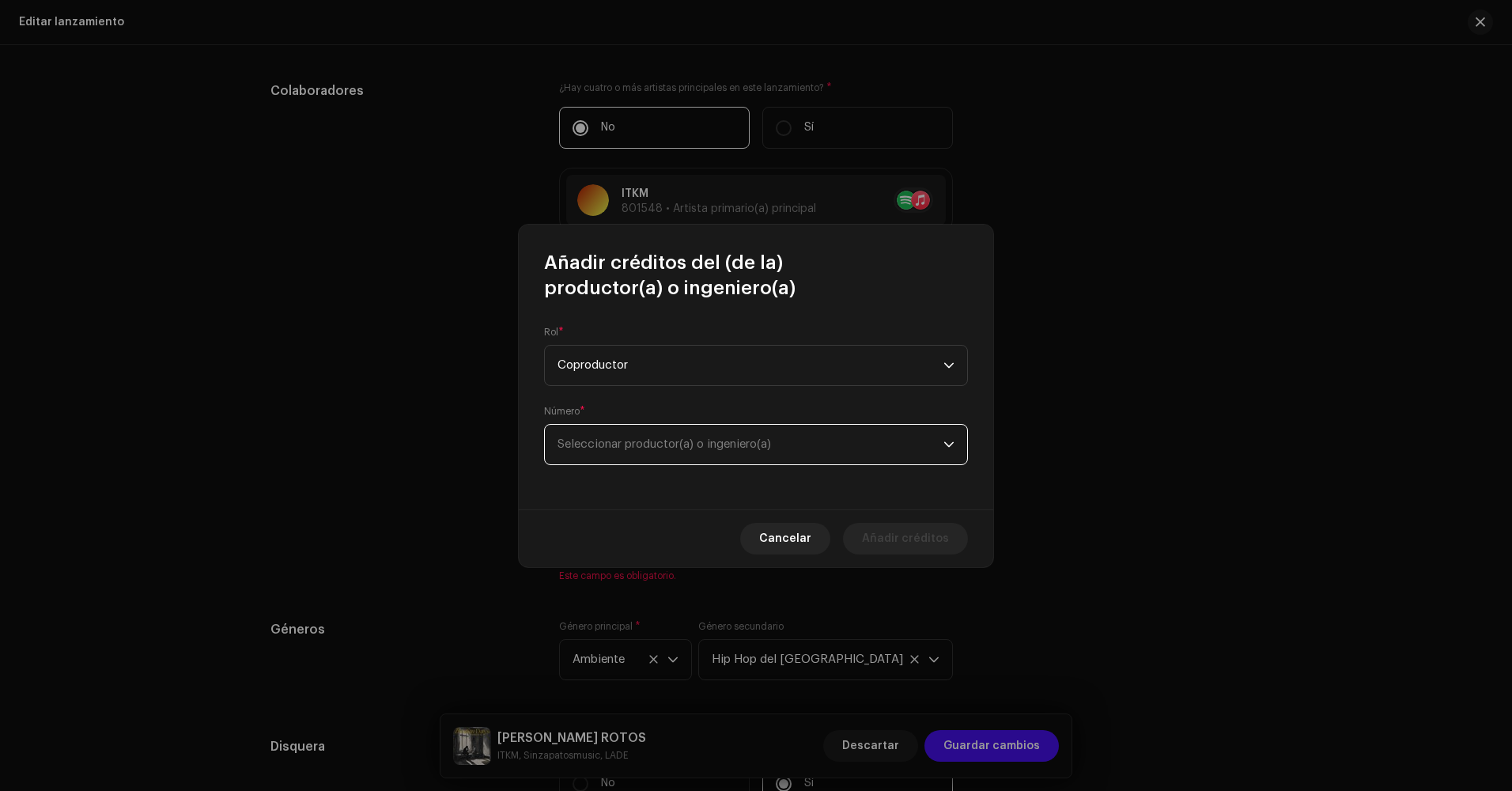
click at [628, 436] on span "Seleccionar productor(a) o ingeniero(a)" at bounding box center [750, 444] width 386 height 40
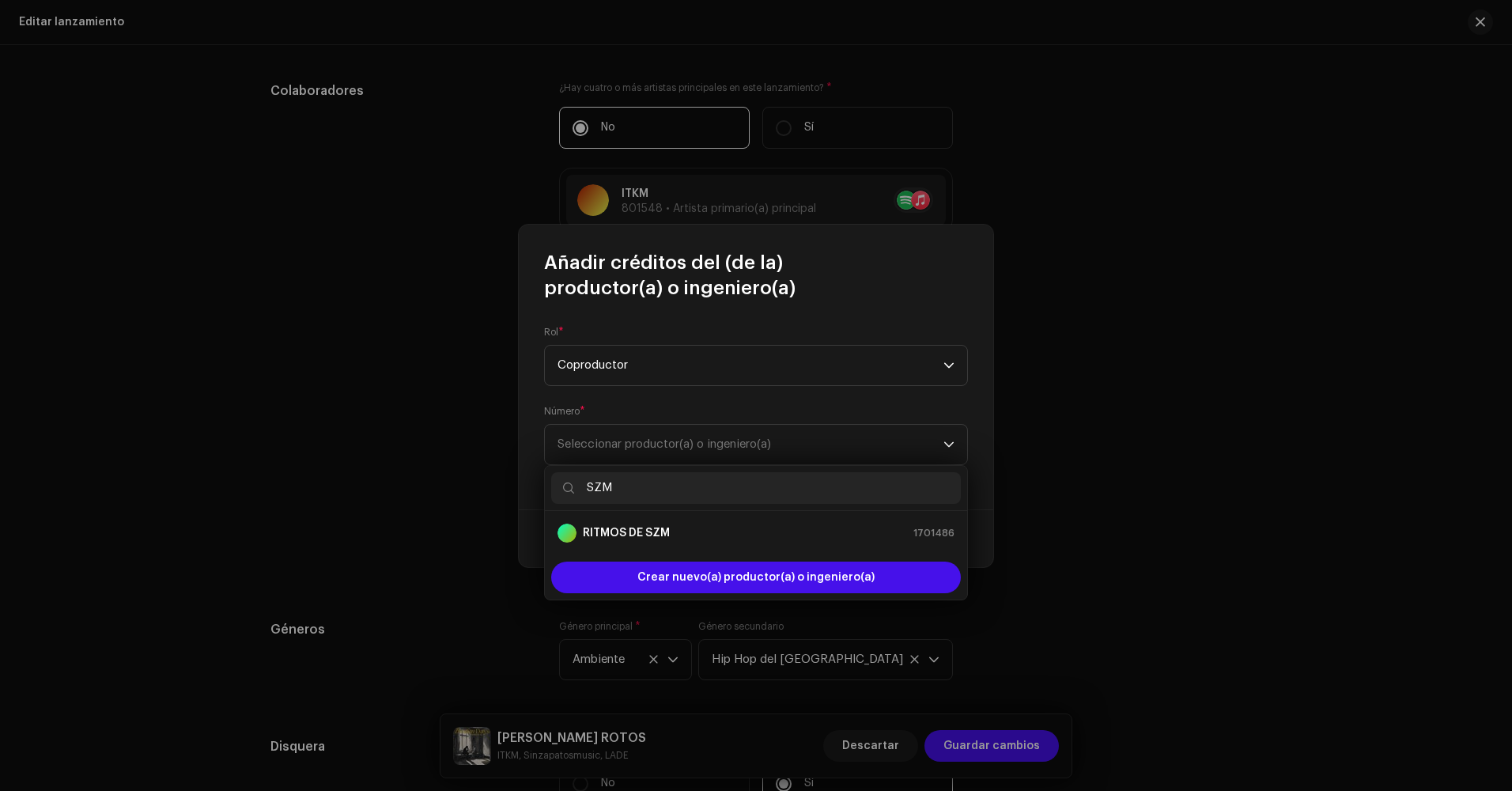
type input "SZM"
click at [712, 508] on div "SZM" at bounding box center [756, 489] width 423 height 45
click at [715, 521] on li "RITMOS DE SZM 1701486" at bounding box center [756, 533] width 410 height 32
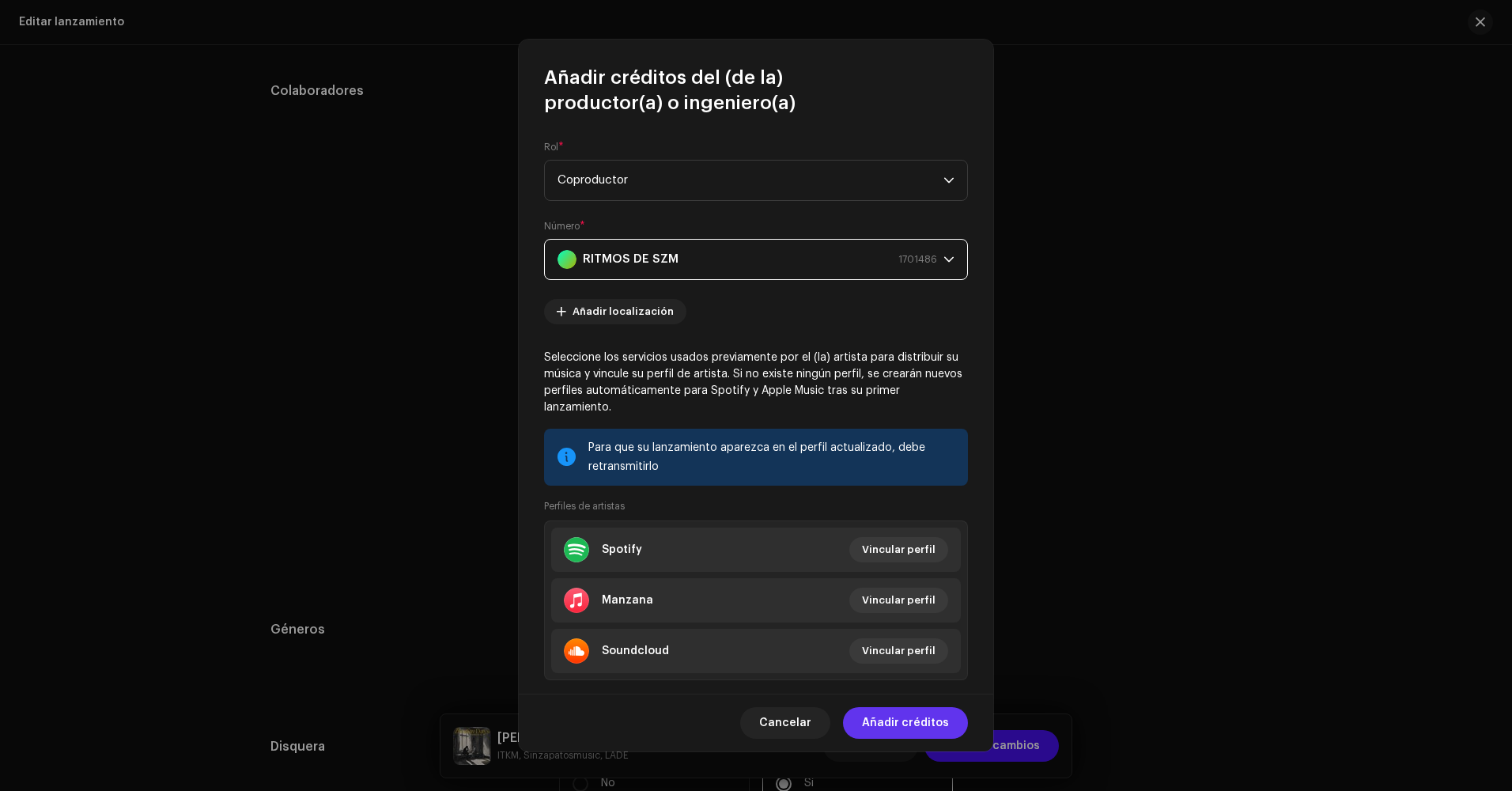
click at [910, 728] on span "Añadir créditos" at bounding box center [906, 723] width 87 height 32
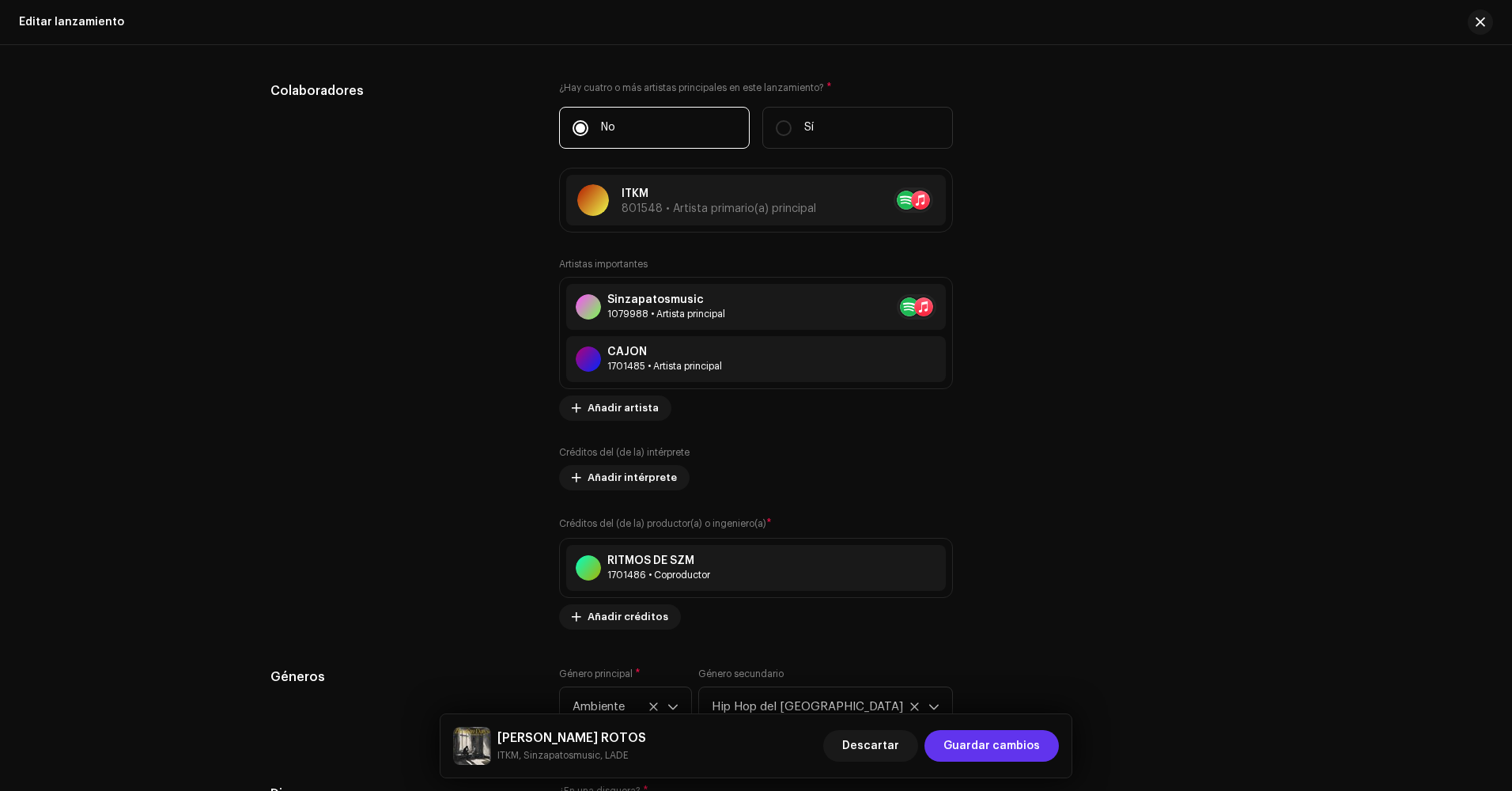
click at [1009, 759] on span "Guardar cambios" at bounding box center [992, 746] width 97 height 32
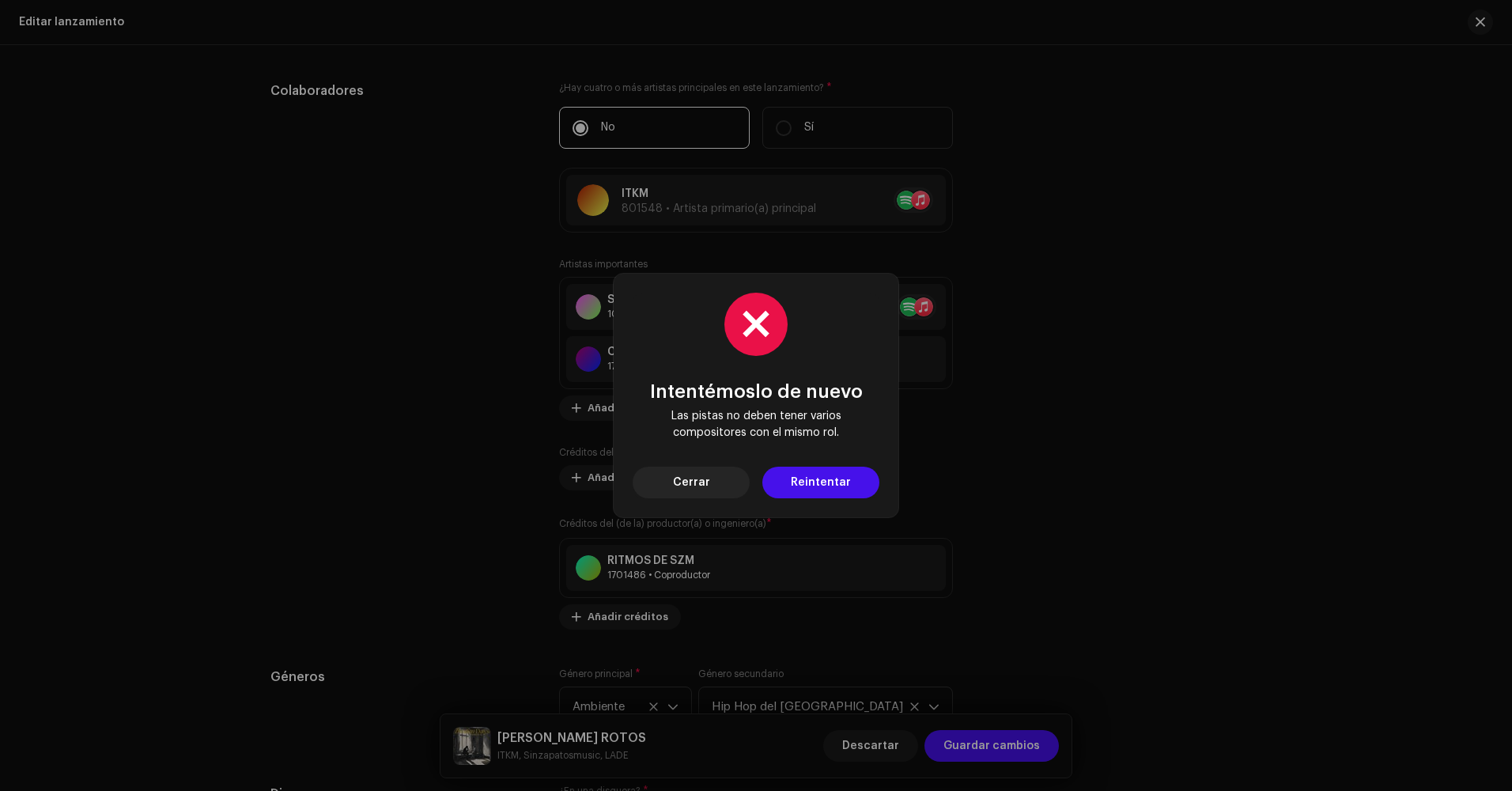
click at [838, 486] on span "Reintentar" at bounding box center [821, 482] width 60 height 32
click at [711, 477] on button "Cerrar" at bounding box center [690, 482] width 117 height 32
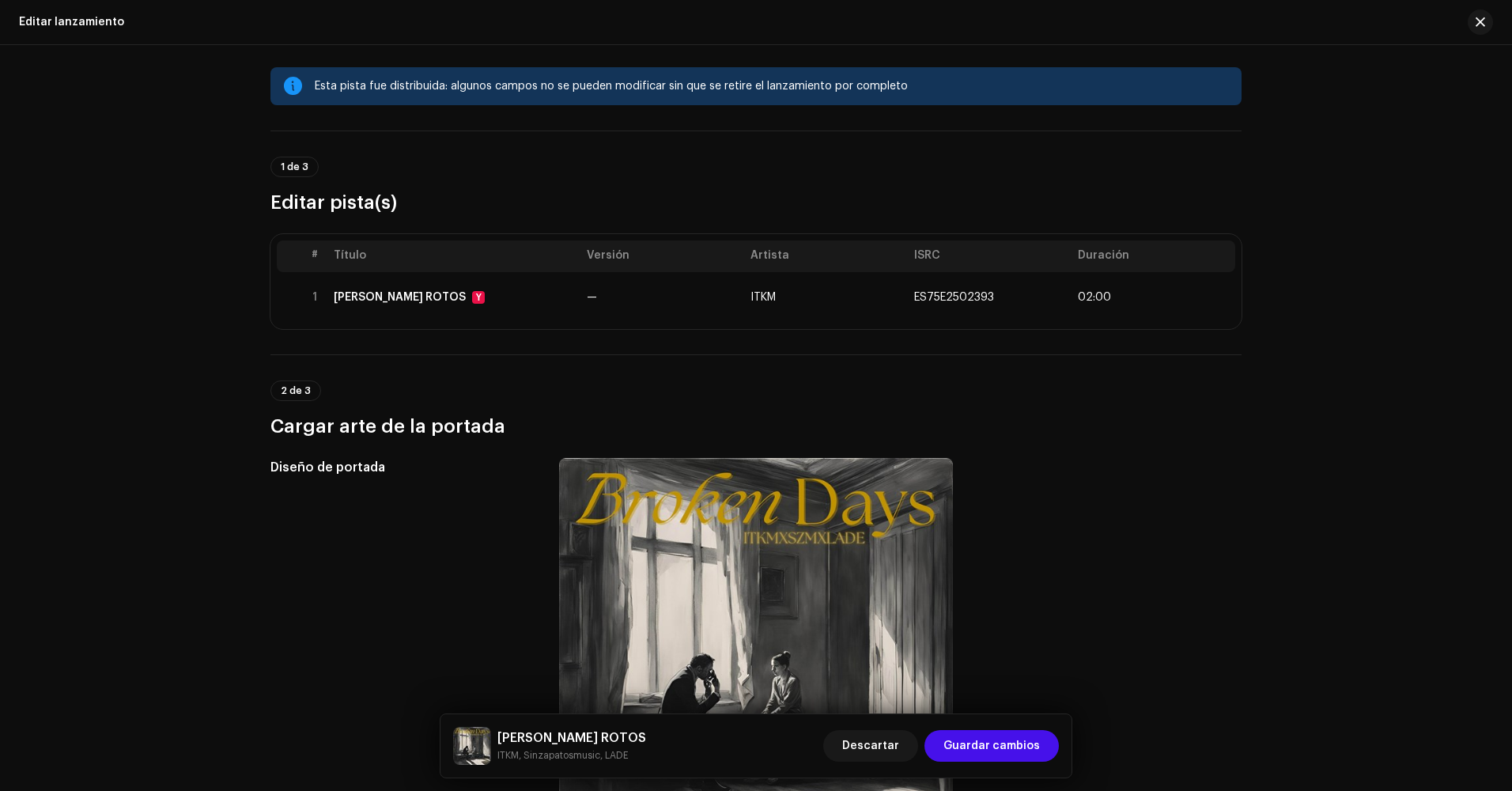
scroll to position [0, 0]
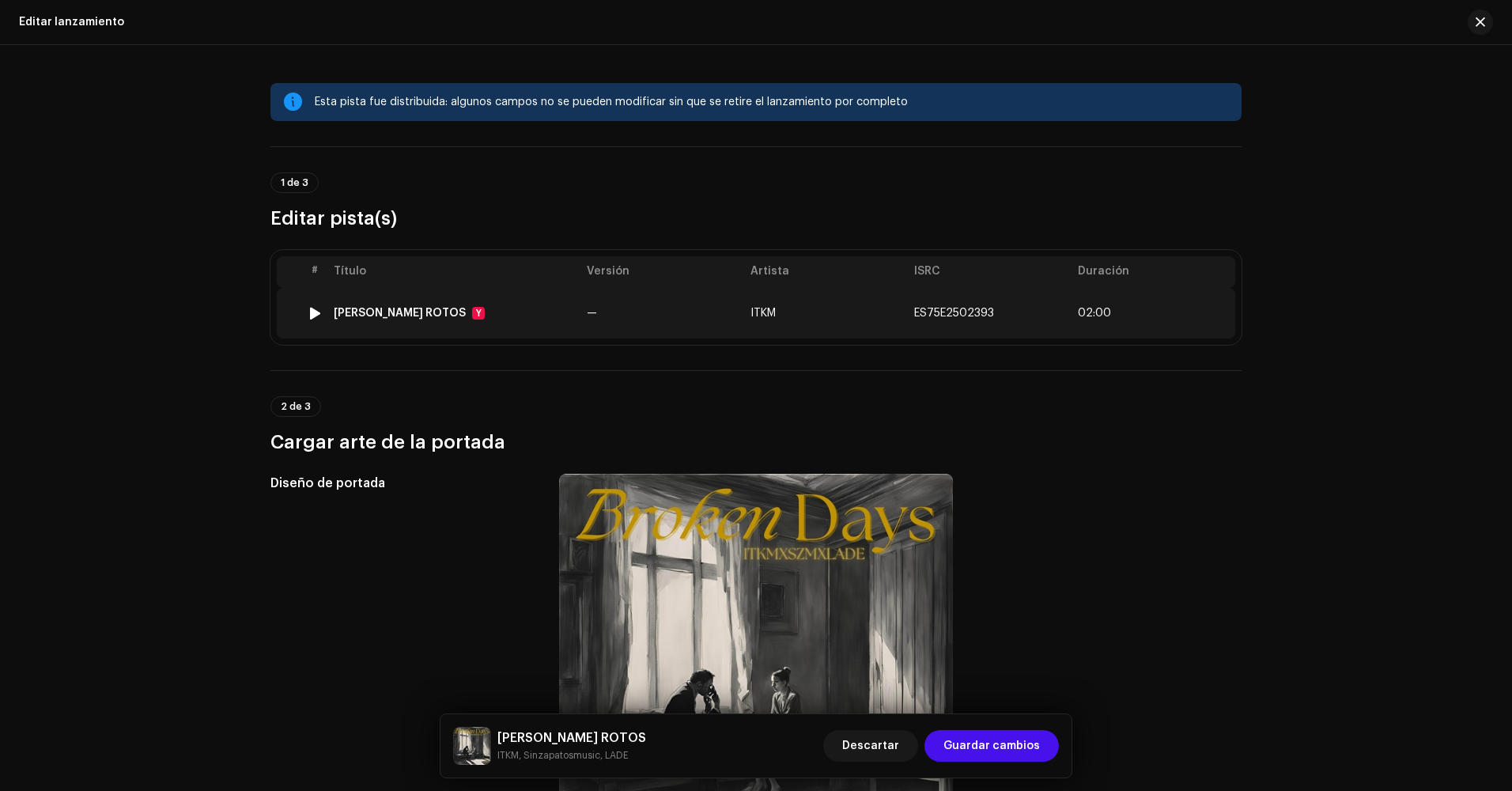
click at [772, 334] on td "ITKM" at bounding box center [826, 312] width 164 height 50
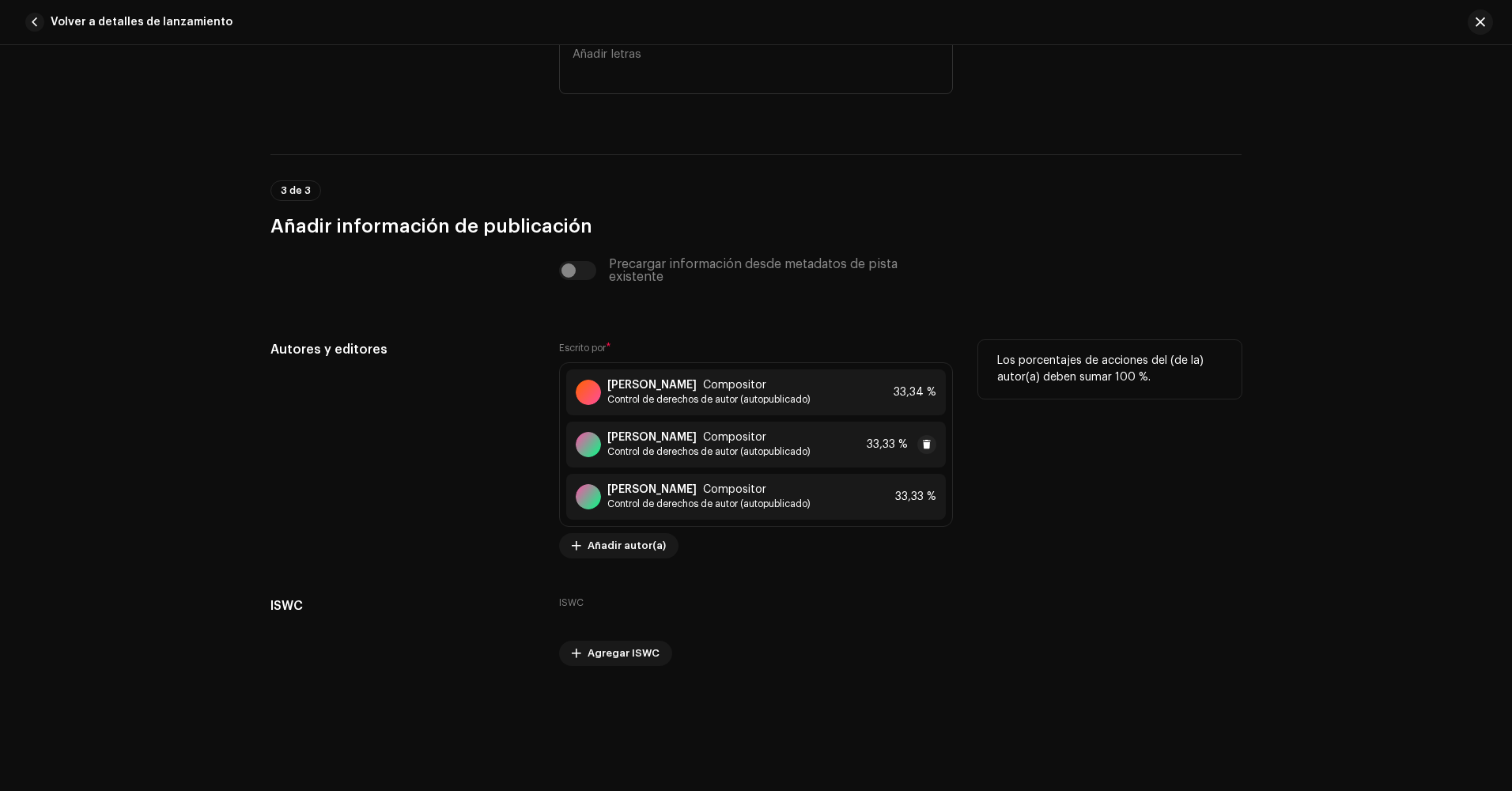
scroll to position [3260, 0]
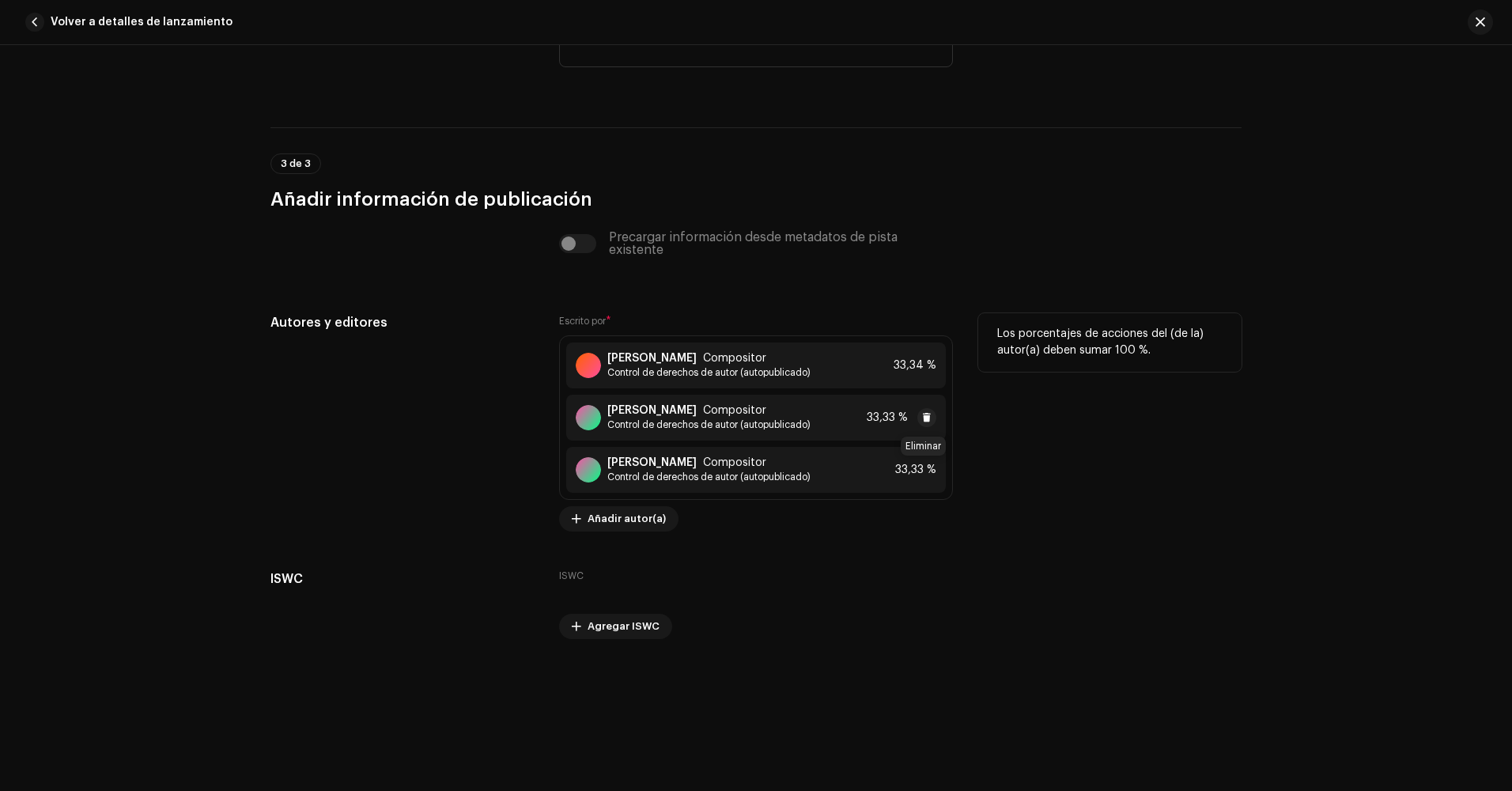
drag, startPoint x: 927, startPoint y: 467, endPoint x: 919, endPoint y: 469, distance: 8.2
click at [946, 467] on button at bounding box center [955, 469] width 19 height 19
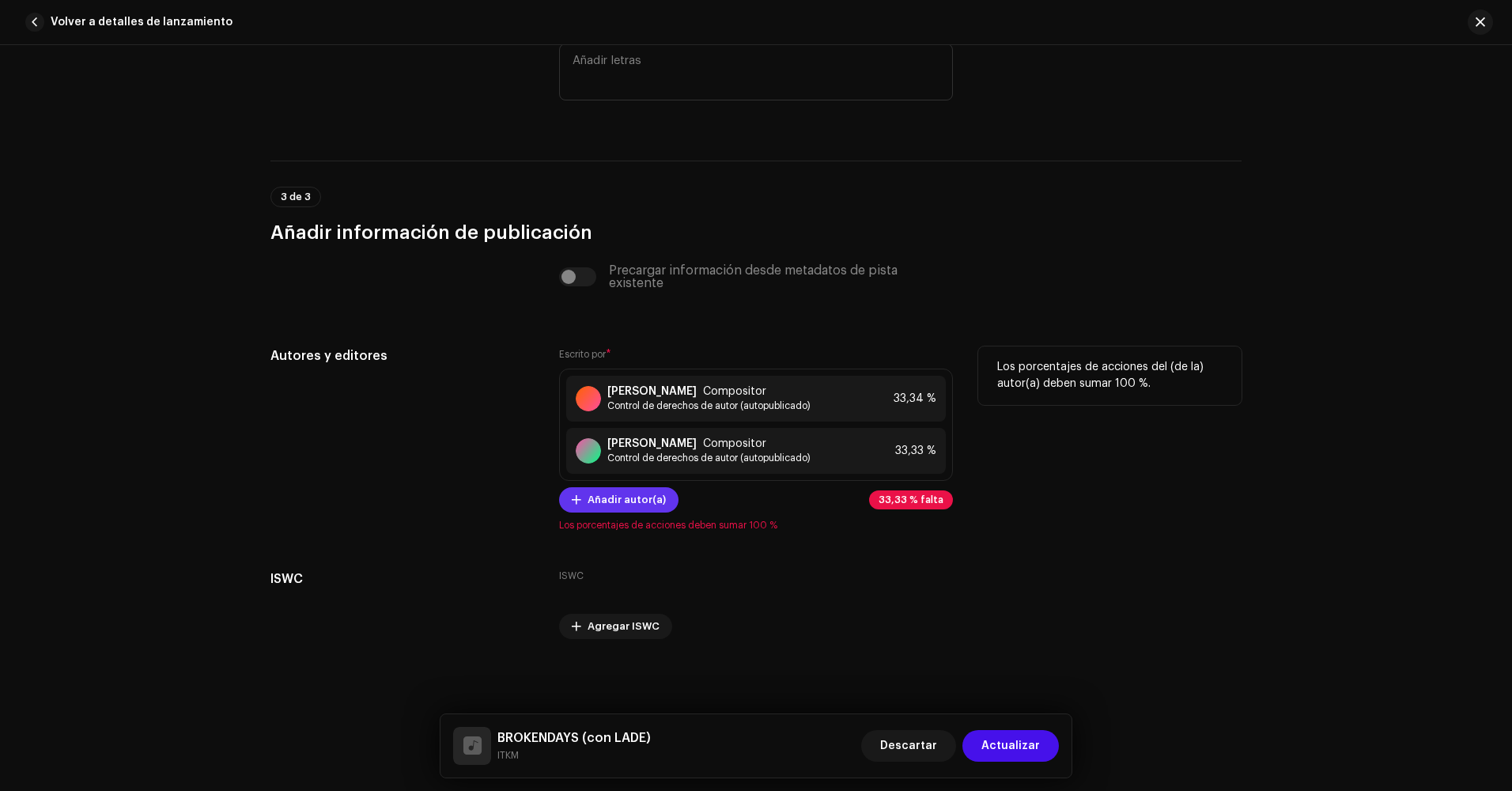
click at [648, 496] on span "Añadir autor(a)" at bounding box center [626, 500] width 78 height 32
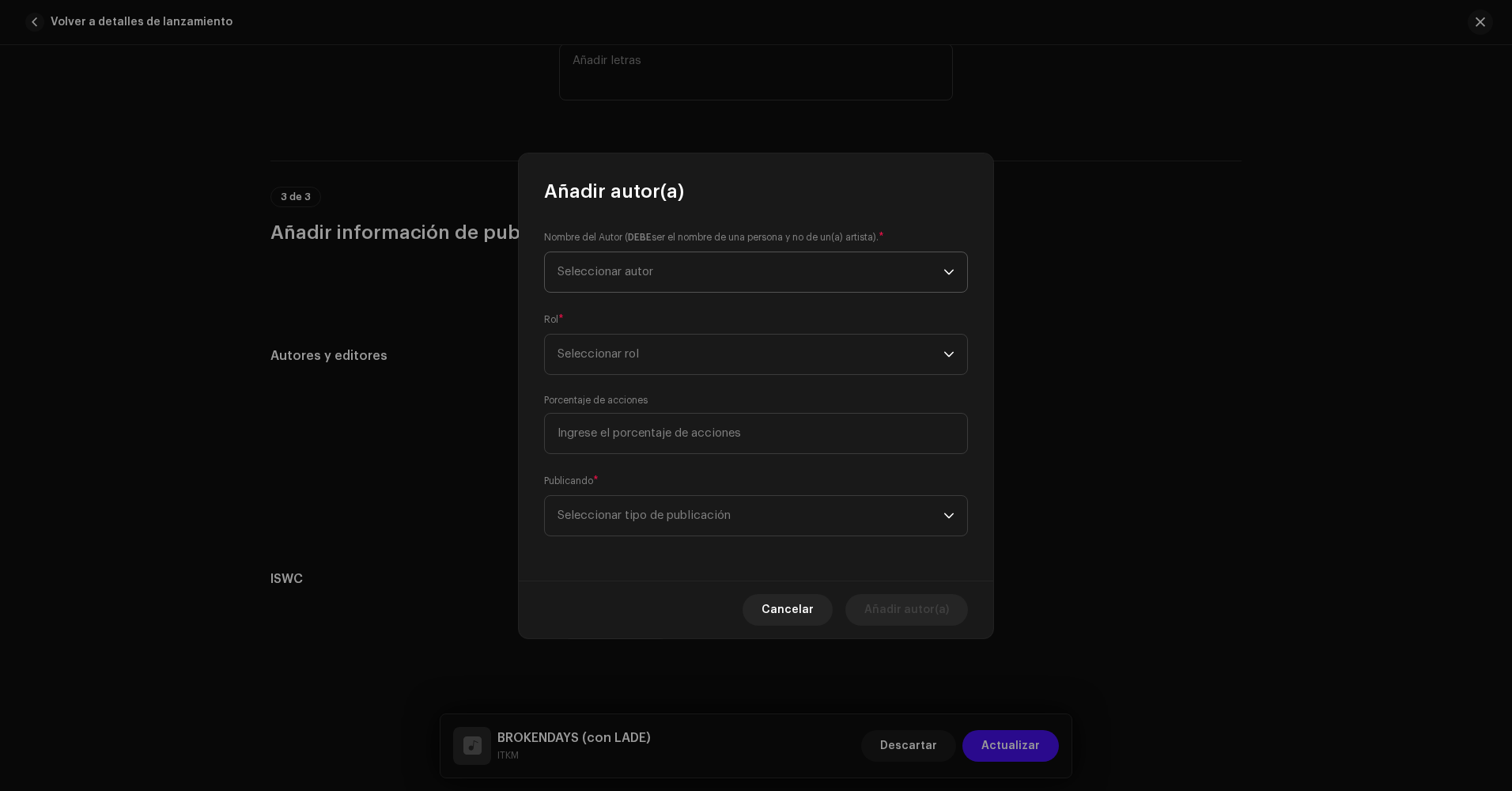
click at [639, 274] on span "Seleccionar autor" at bounding box center [604, 272] width 96 height 12
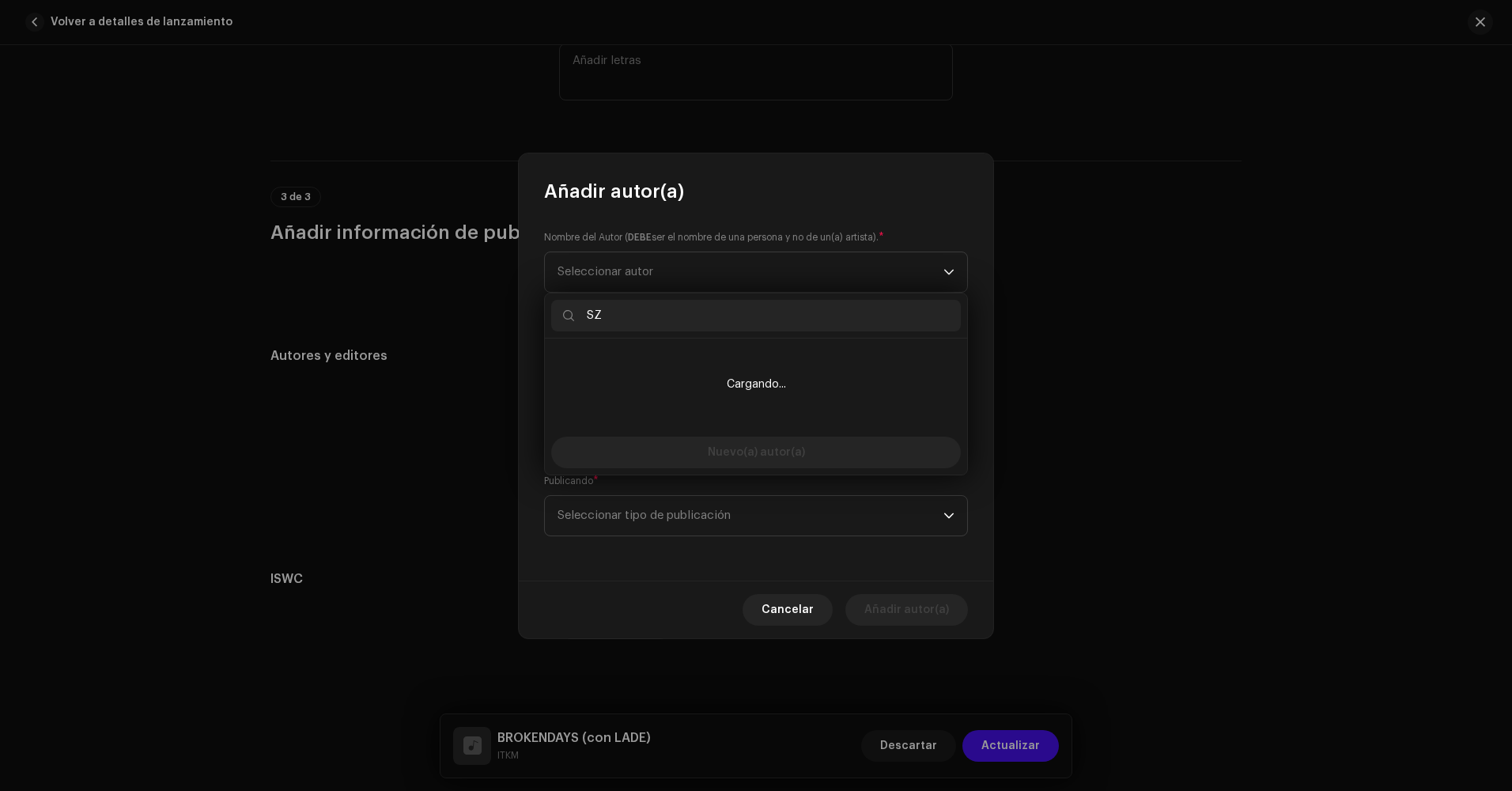
type input "S"
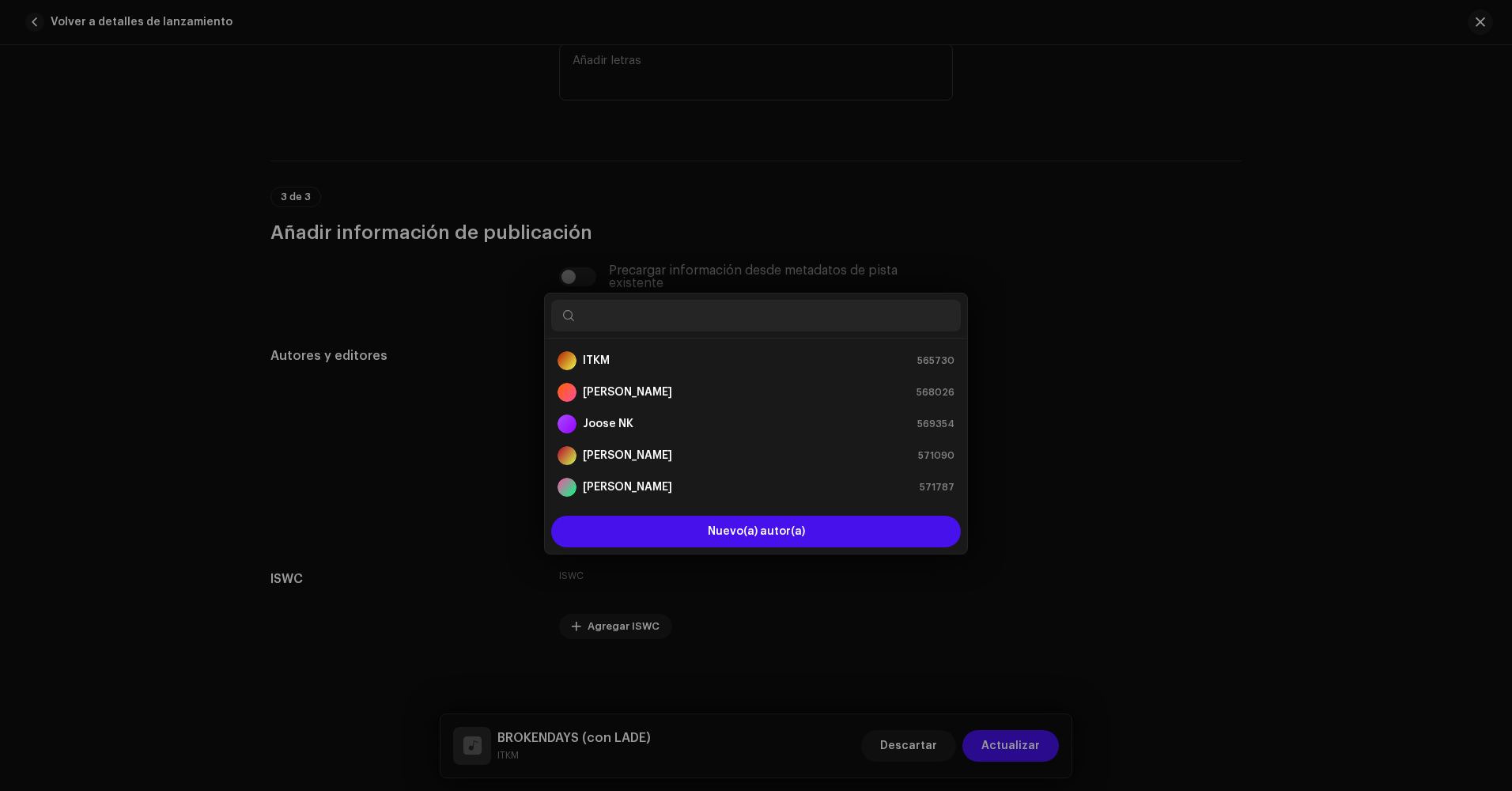
click at [261, 214] on div "Añadir autor(a) Nombre del Autor ( DEBE ser el nombre de una persona y no de un…" at bounding box center [756, 395] width 1512 height 791
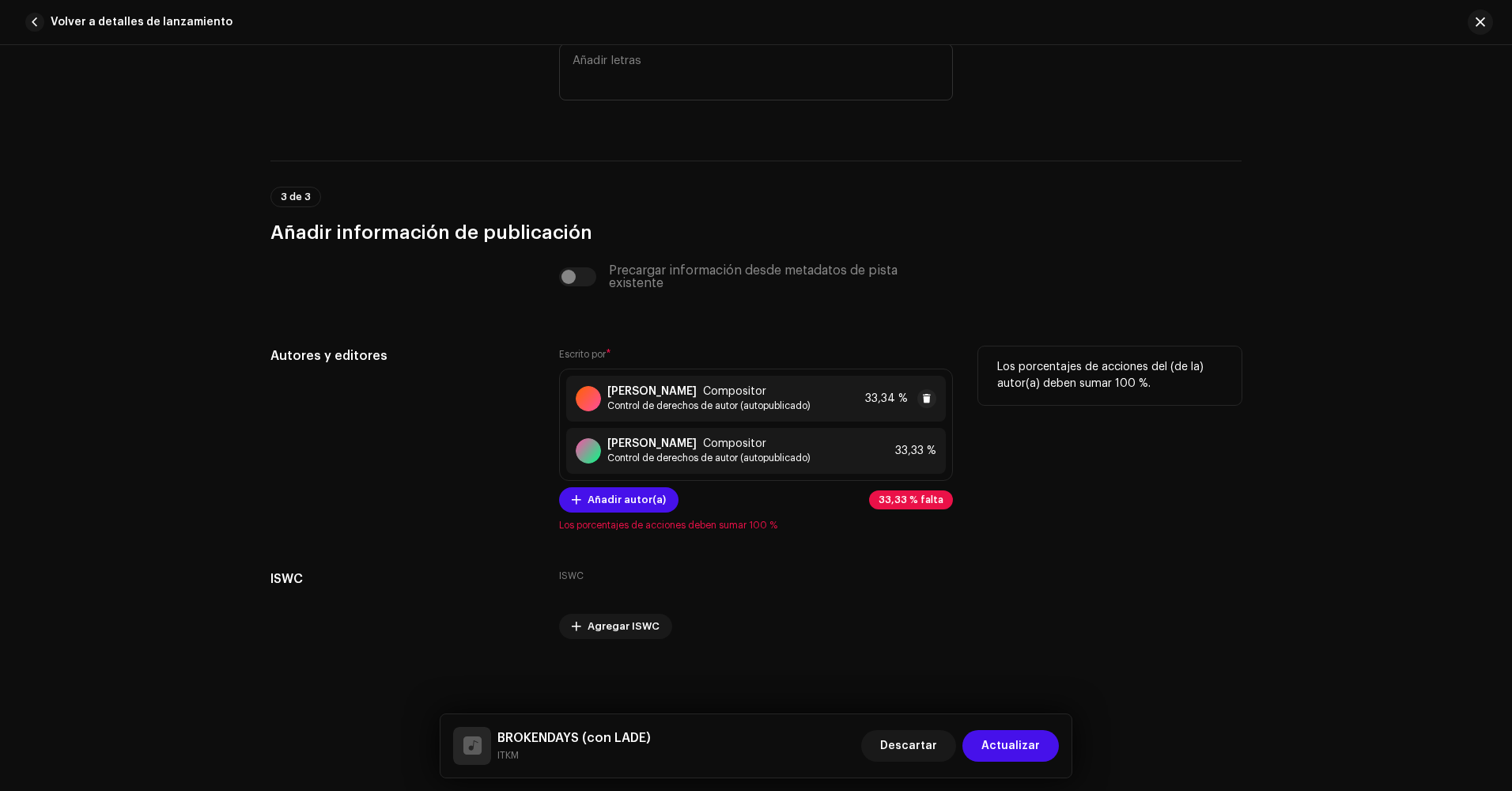
click at [876, 404] on span "33,34 %" at bounding box center [886, 398] width 42 height 13
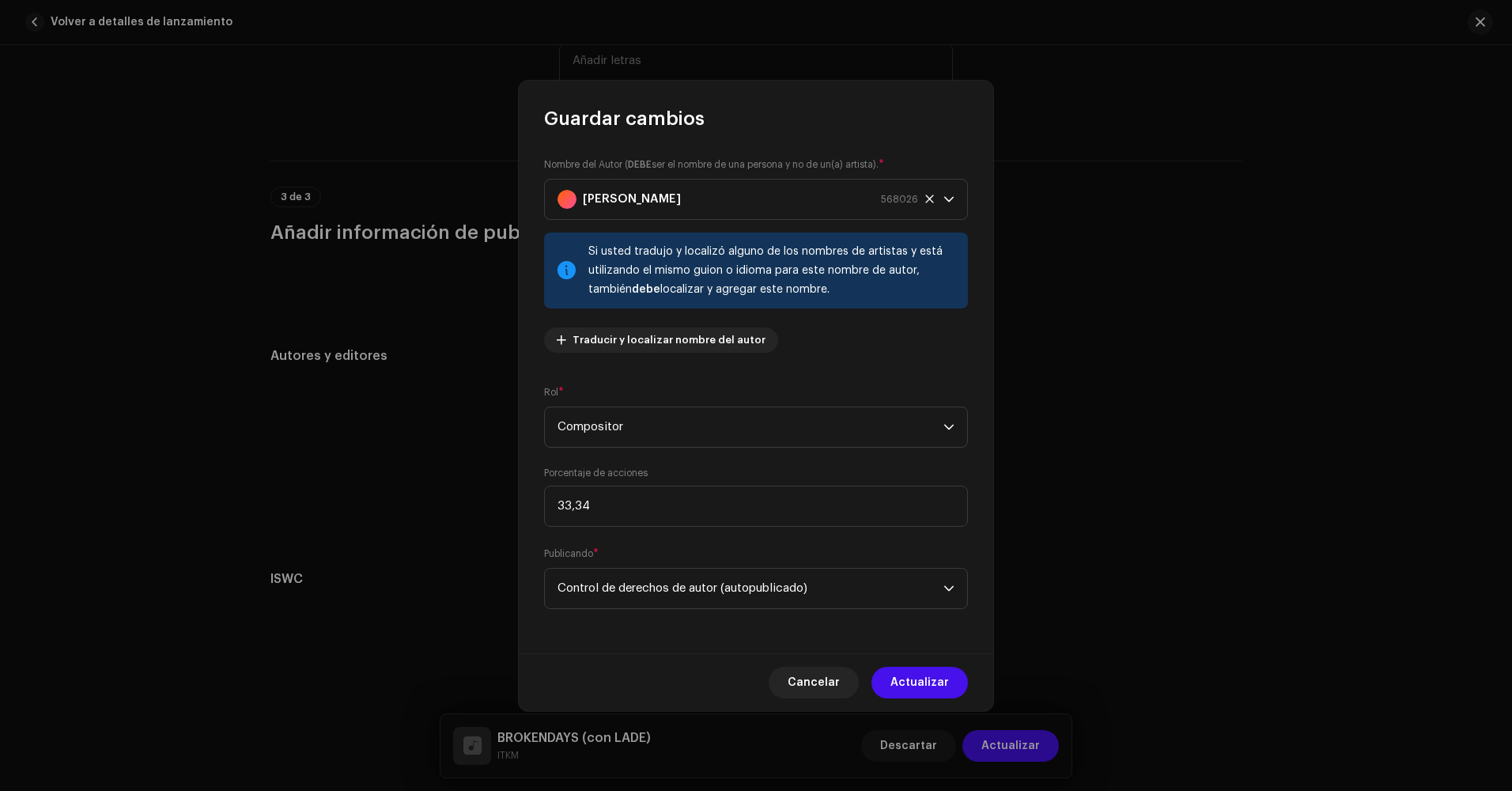
drag, startPoint x: 831, startPoint y: 674, endPoint x: 820, endPoint y: 672, distance: 11.2
click at [832, 674] on span "Cancelar" at bounding box center [813, 682] width 52 height 32
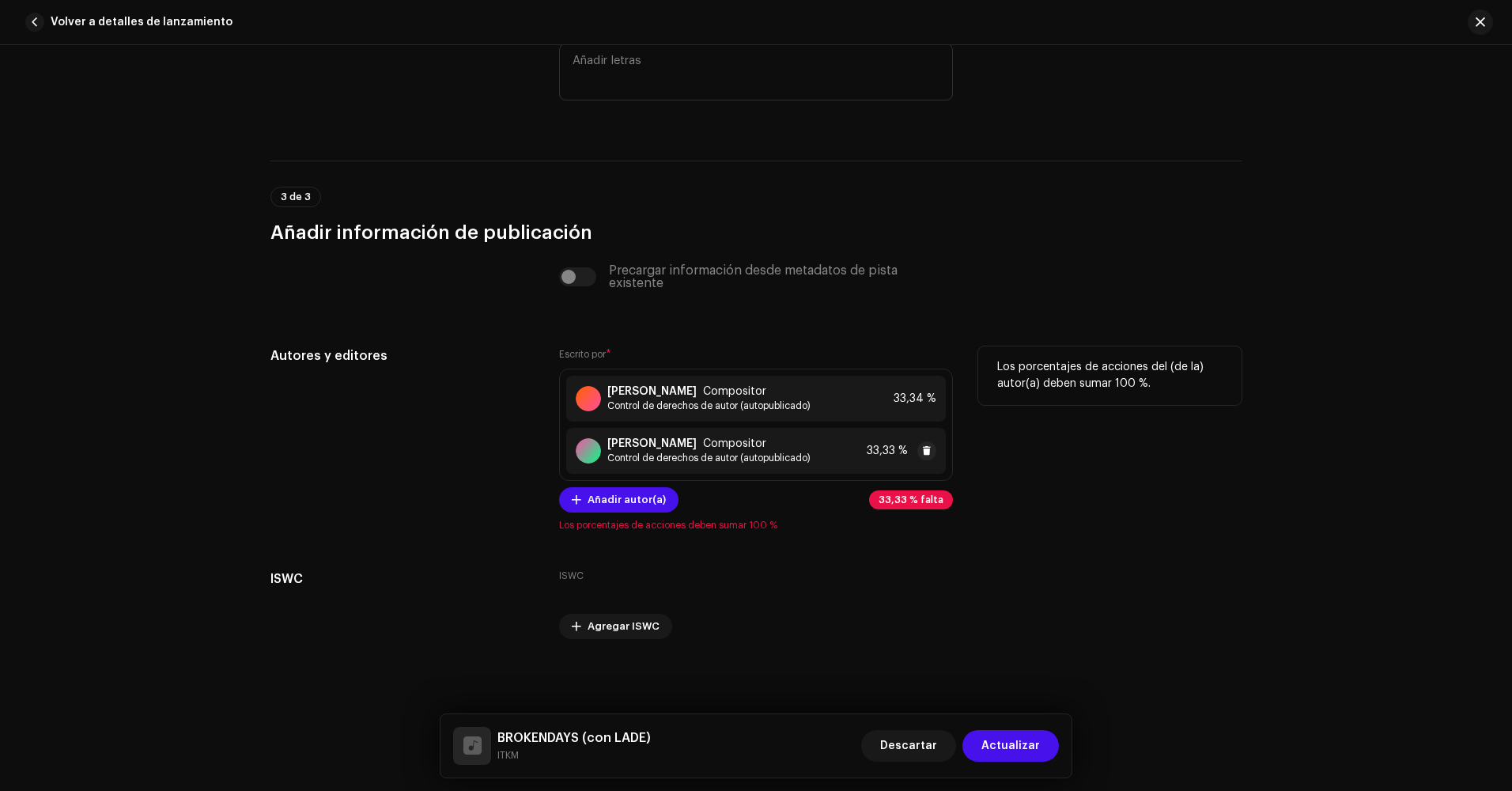
click at [873, 452] on span "33,33 %" at bounding box center [887, 450] width 41 height 13
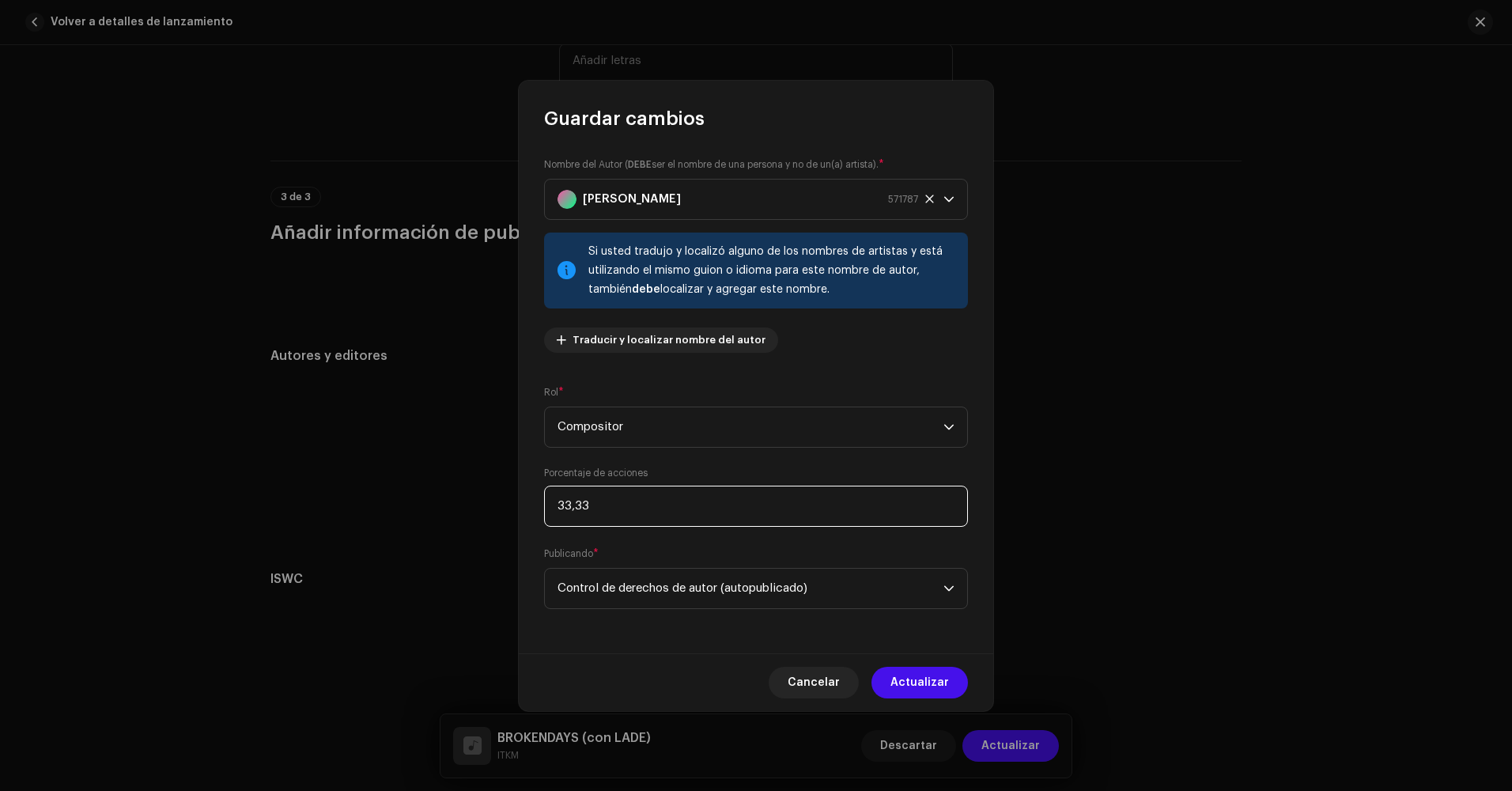
click at [596, 513] on input "33,33" at bounding box center [756, 507] width 424 height 41
type input "3,00"
click at [597, 514] on input "66,00" at bounding box center [756, 507] width 424 height 41
click at [624, 514] on input "66,00" at bounding box center [756, 507] width 424 height 41
click at [615, 506] on input "66,00" at bounding box center [756, 507] width 424 height 41
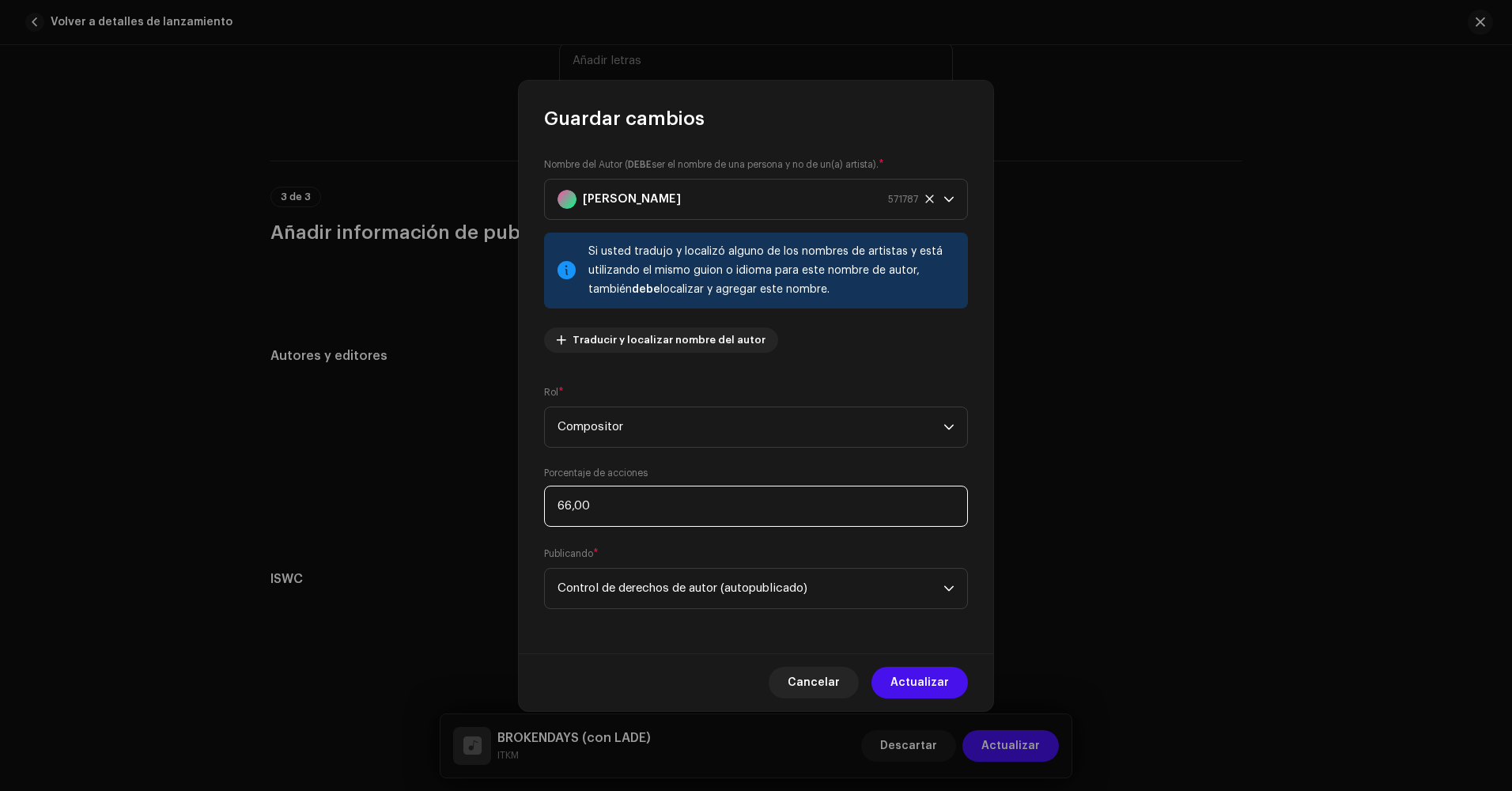
type input "6,00"
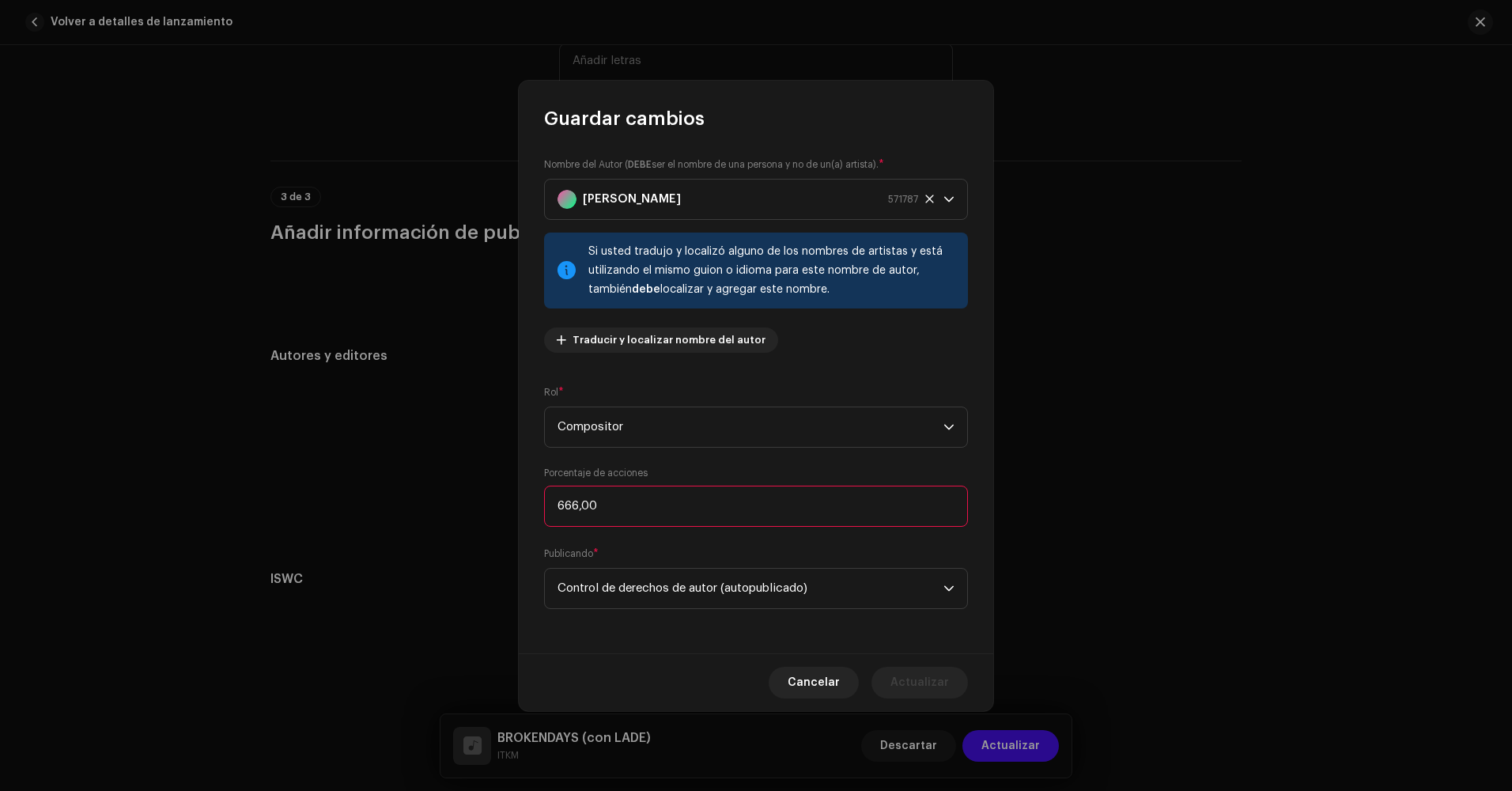
type input "66,00"
click at [933, 683] on span "Actualizar" at bounding box center [918, 682] width 58 height 32
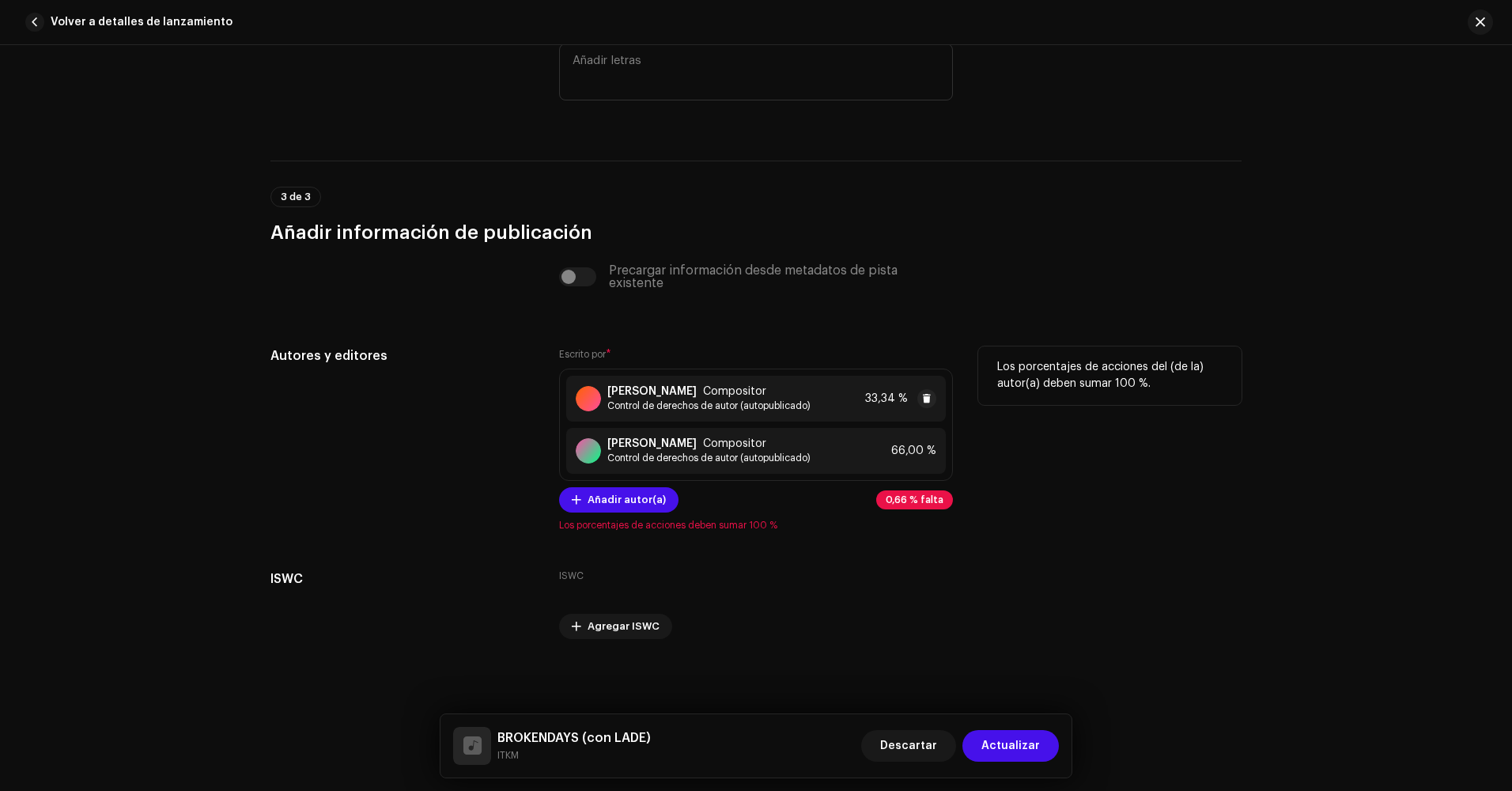
click at [884, 410] on div "[PERSON_NAME] Compositor Control de derechos de autor (autopublicado) 33,34 %" at bounding box center [756, 398] width 379 height 45
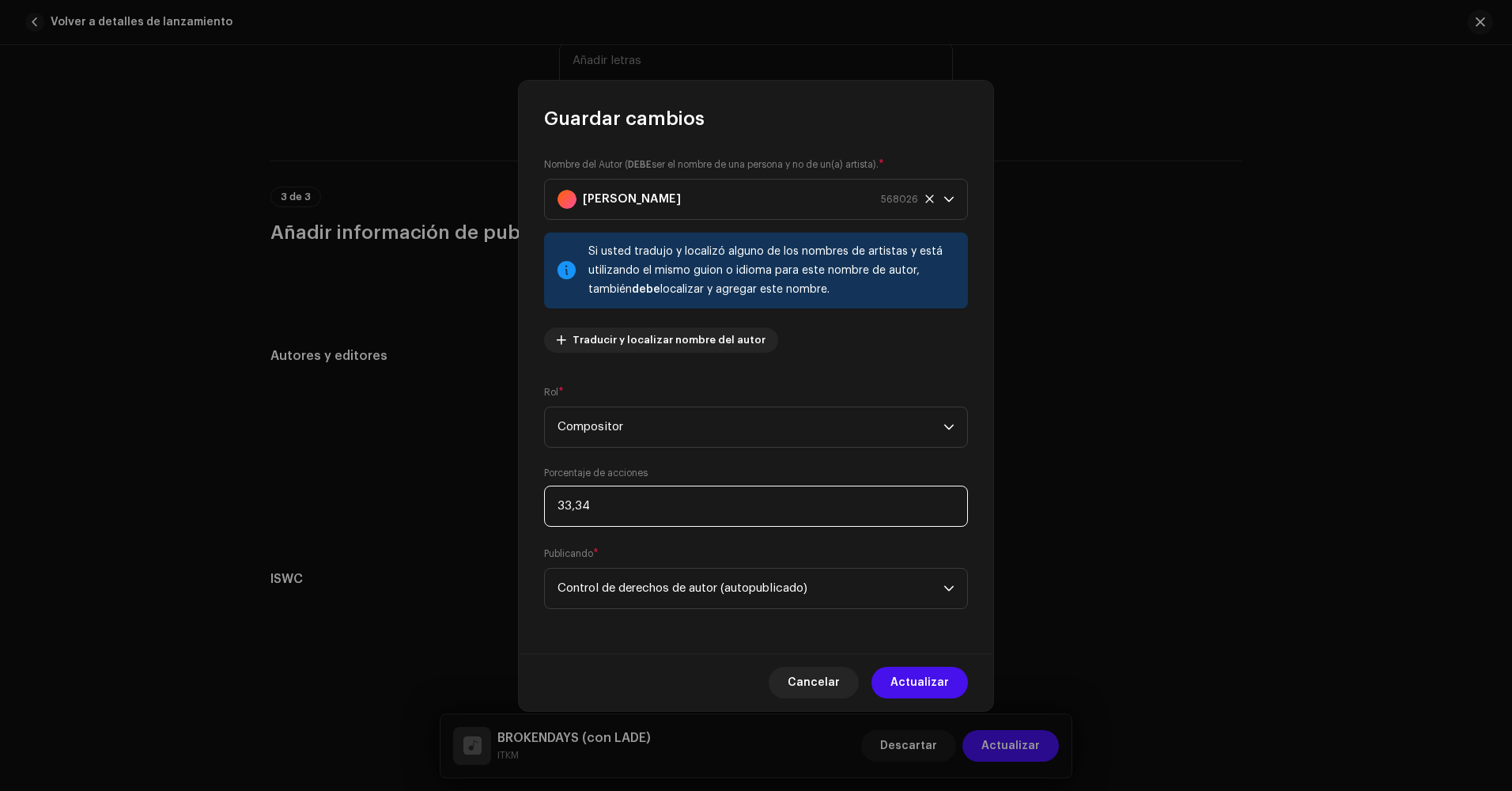
click at [597, 506] on input "33,34" at bounding box center [756, 507] width 424 height 41
type input "34,00"
click at [936, 690] on span "Actualizar" at bounding box center [918, 682] width 58 height 32
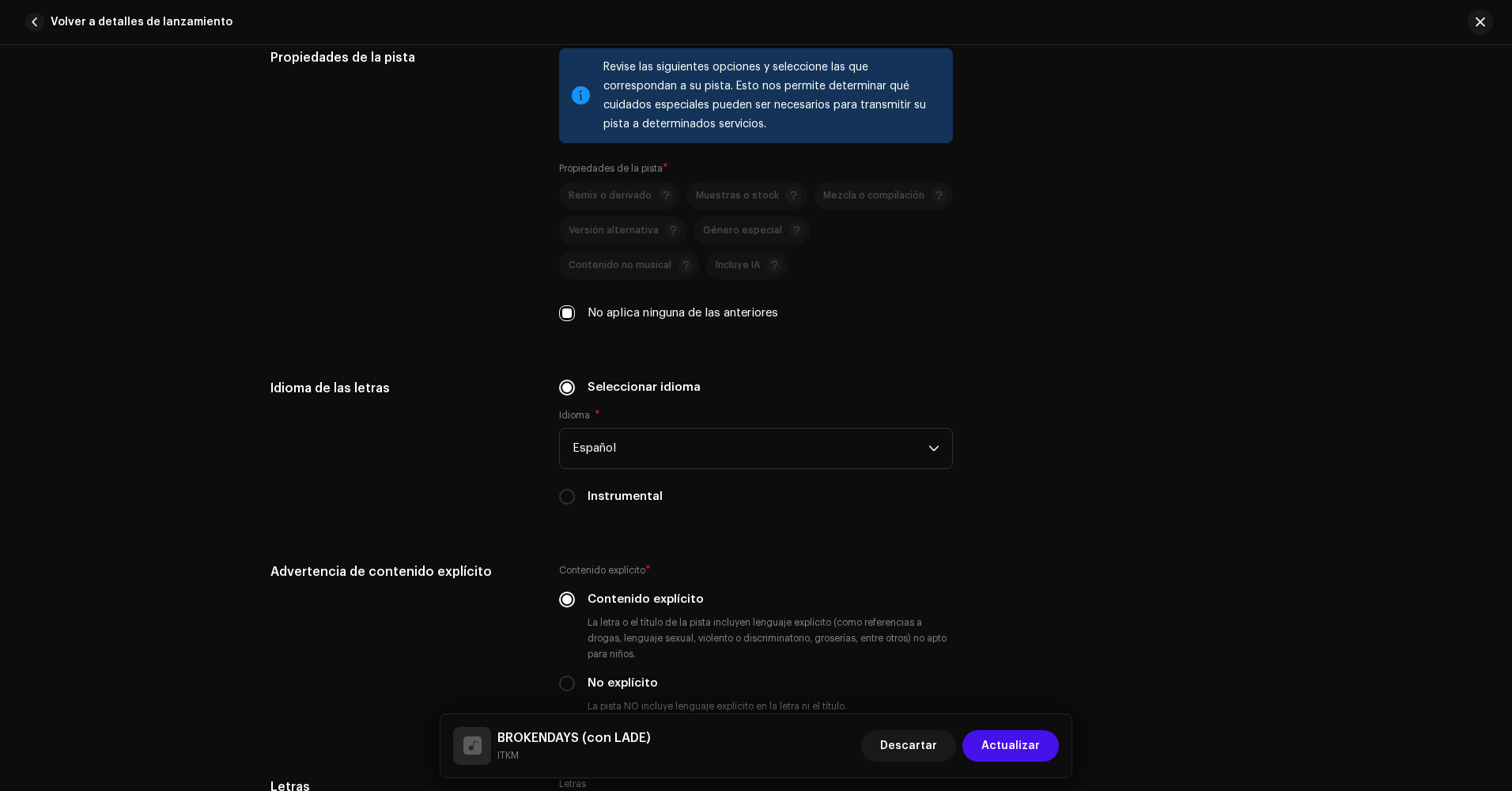
scroll to position [2416, 0]
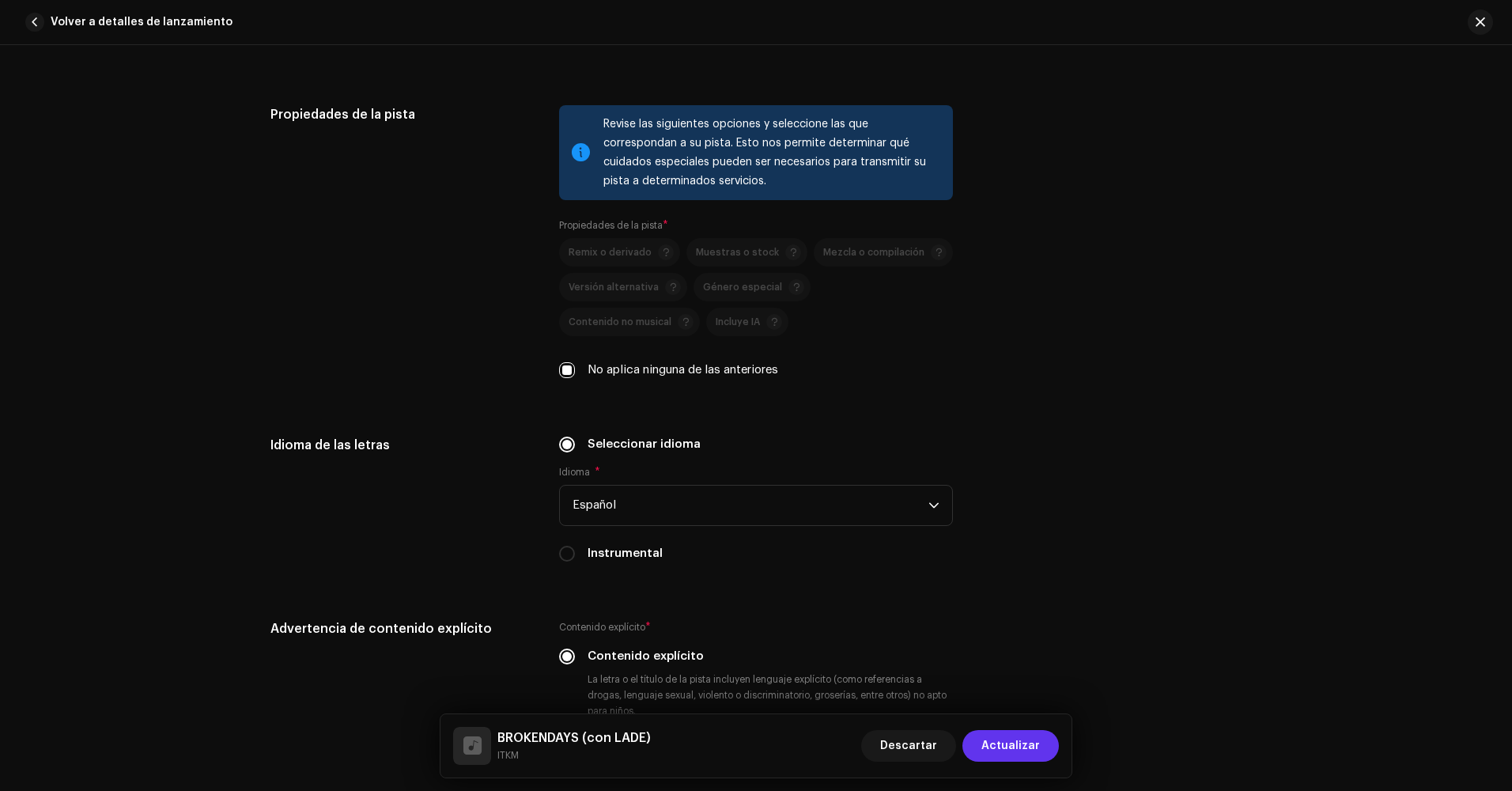
click at [1020, 759] on span "Actualizar" at bounding box center [1010, 746] width 58 height 32
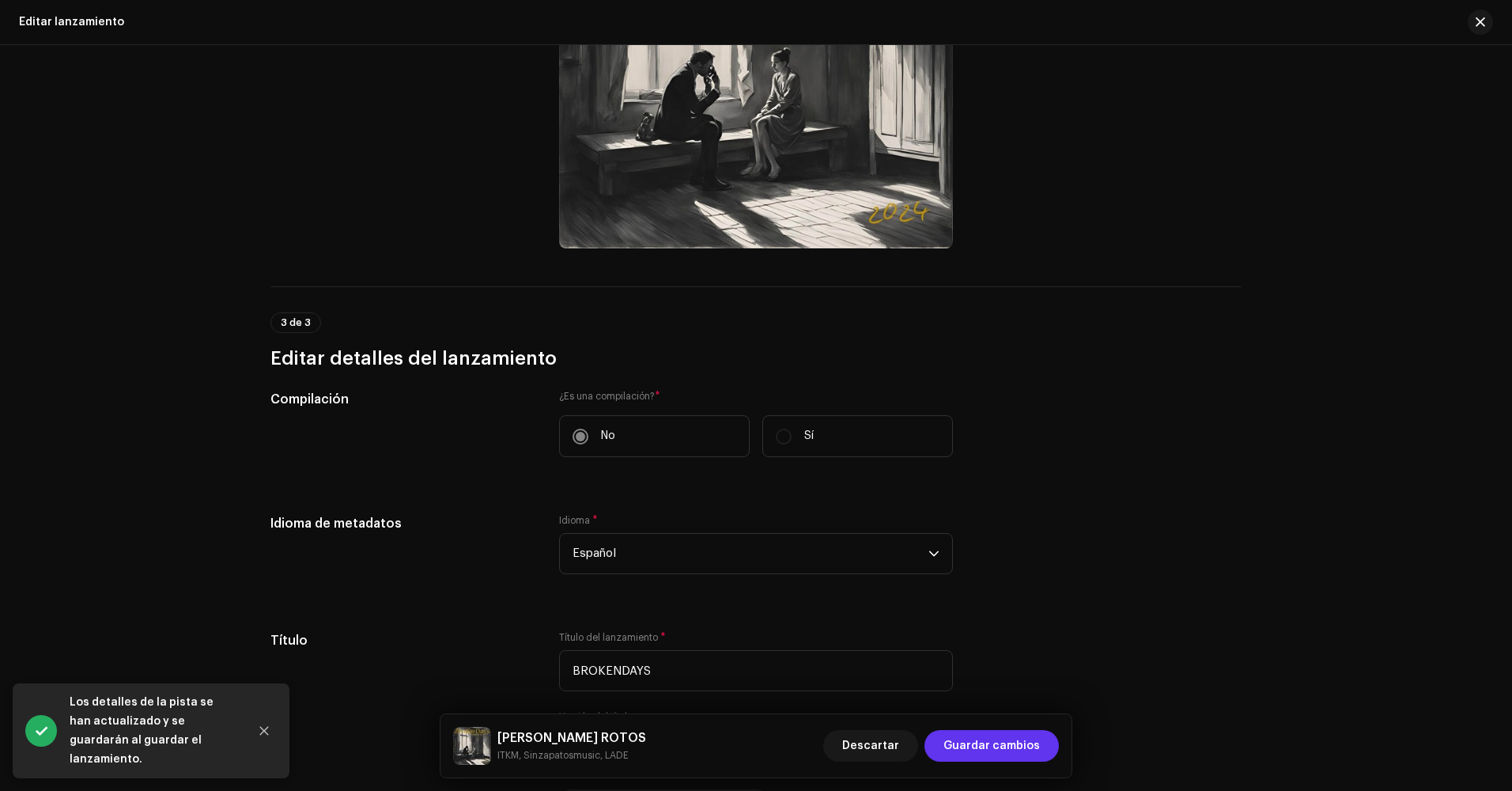
scroll to position [632, 0]
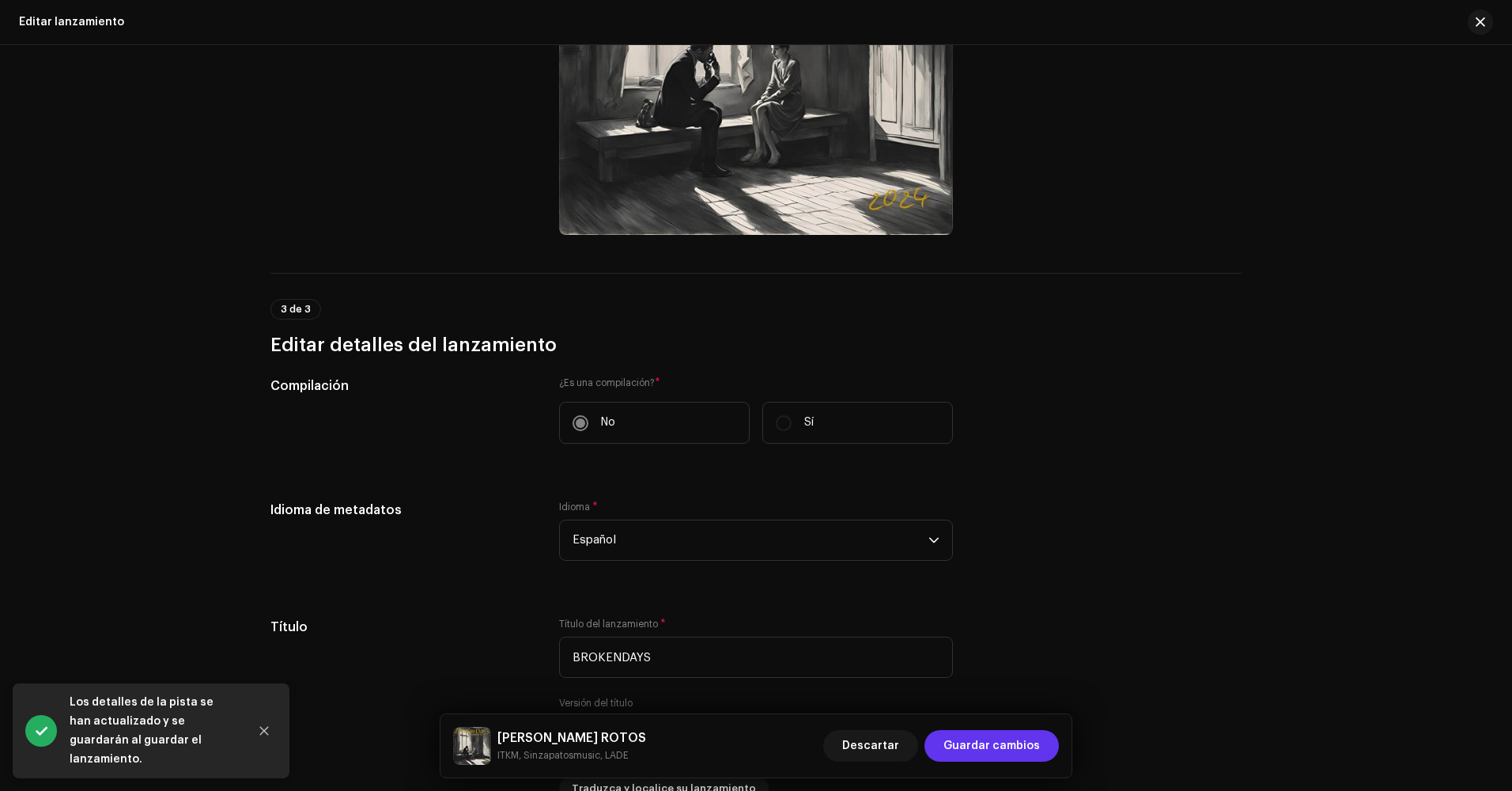
click at [989, 751] on span "Guardar cambios" at bounding box center [992, 746] width 97 height 32
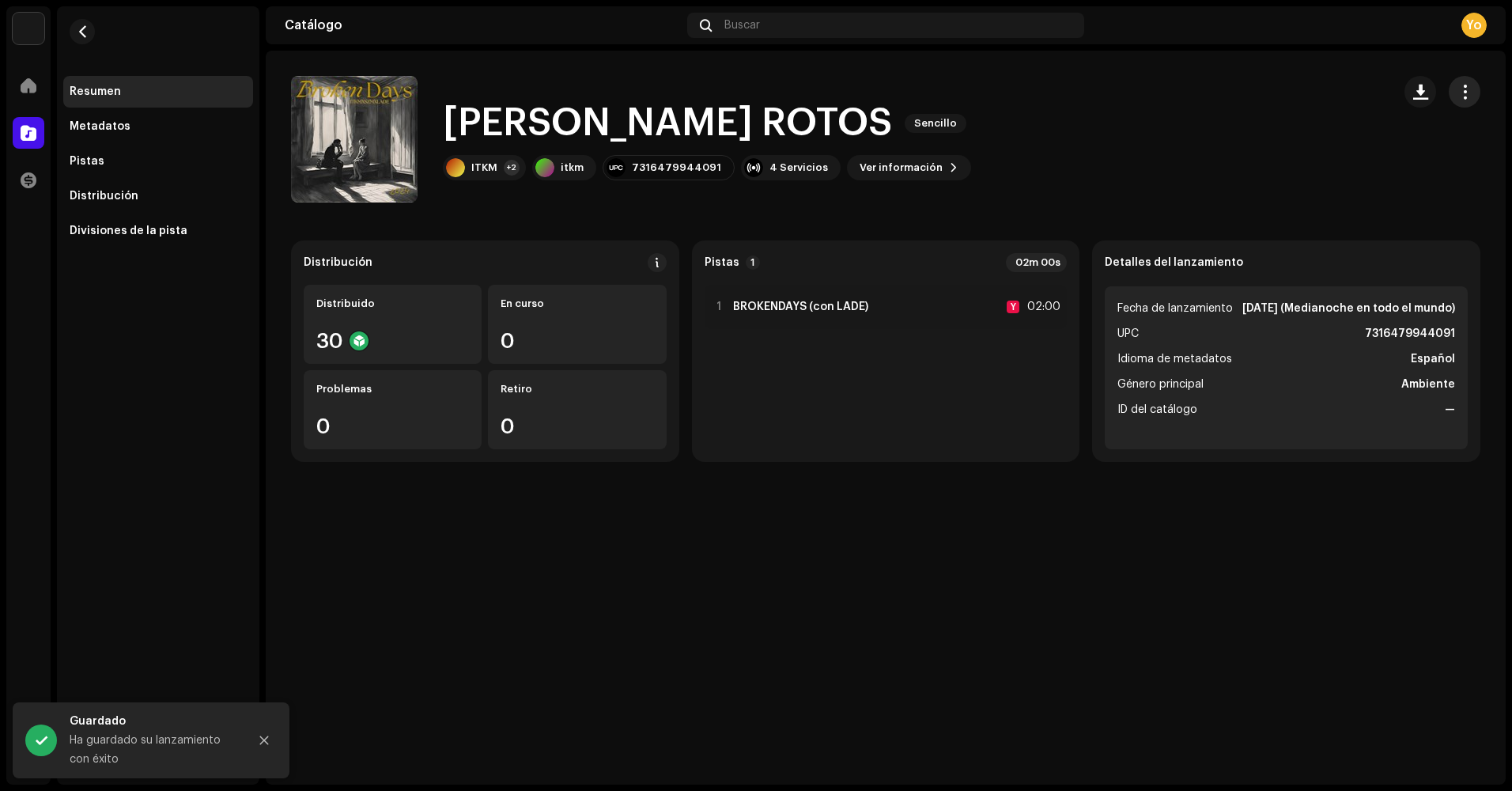
click at [1459, 85] on span "button" at bounding box center [1464, 91] width 15 height 13
click at [1401, 152] on div "Editar" at bounding box center [1393, 162] width 160 height 32
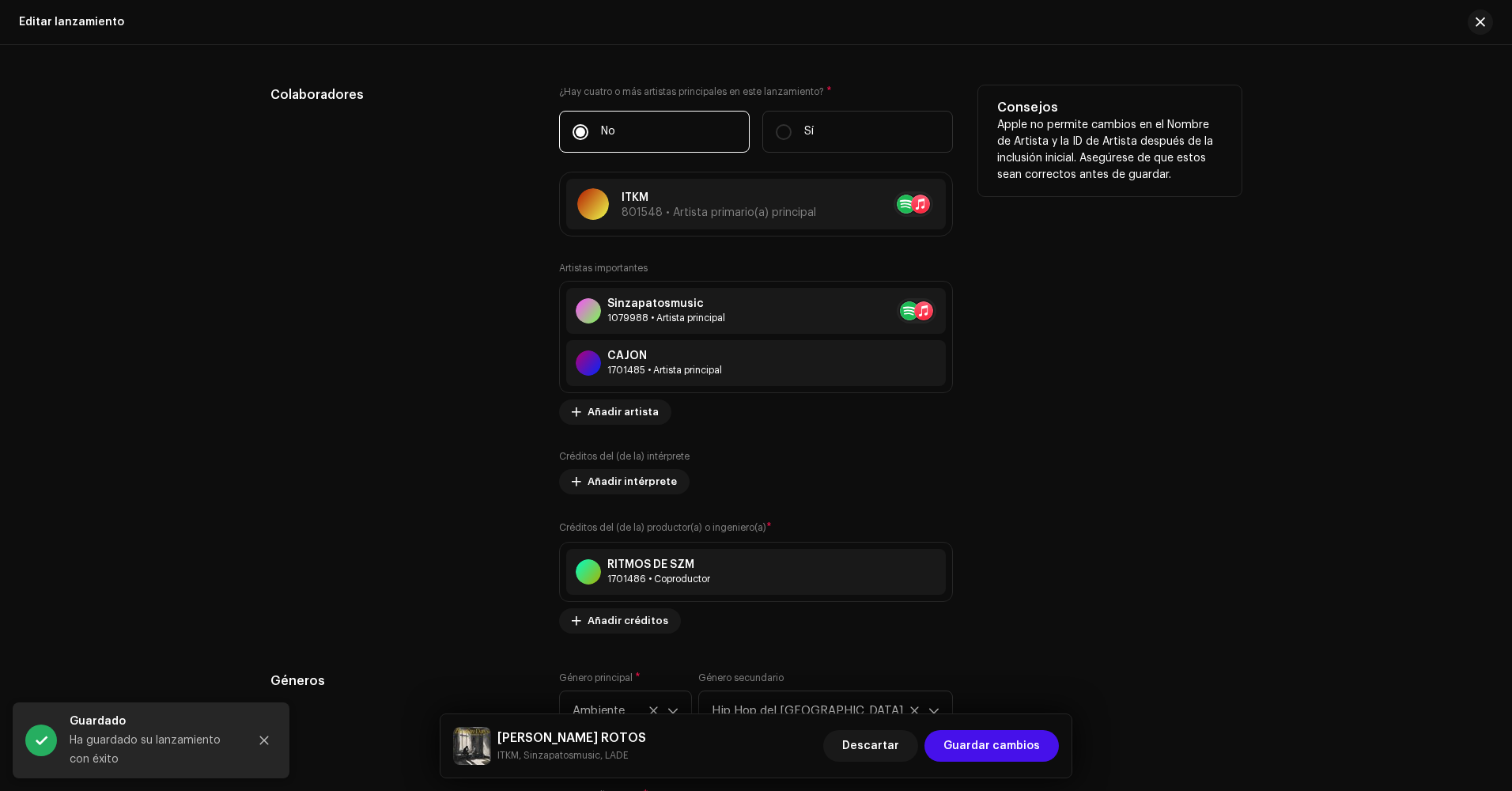
scroll to position [1581, 0]
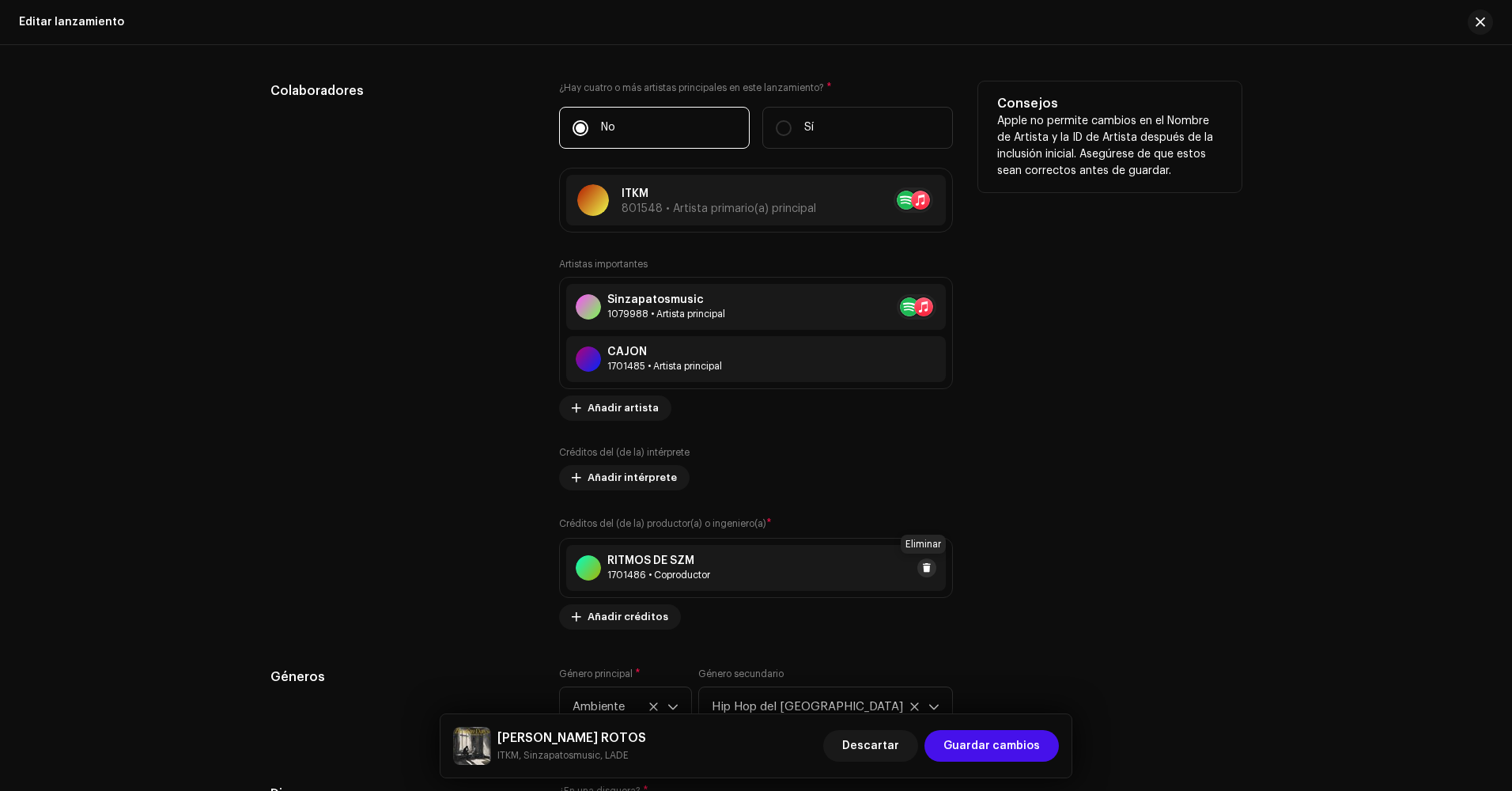
click at [921, 567] on span at bounding box center [926, 567] width 10 height 13
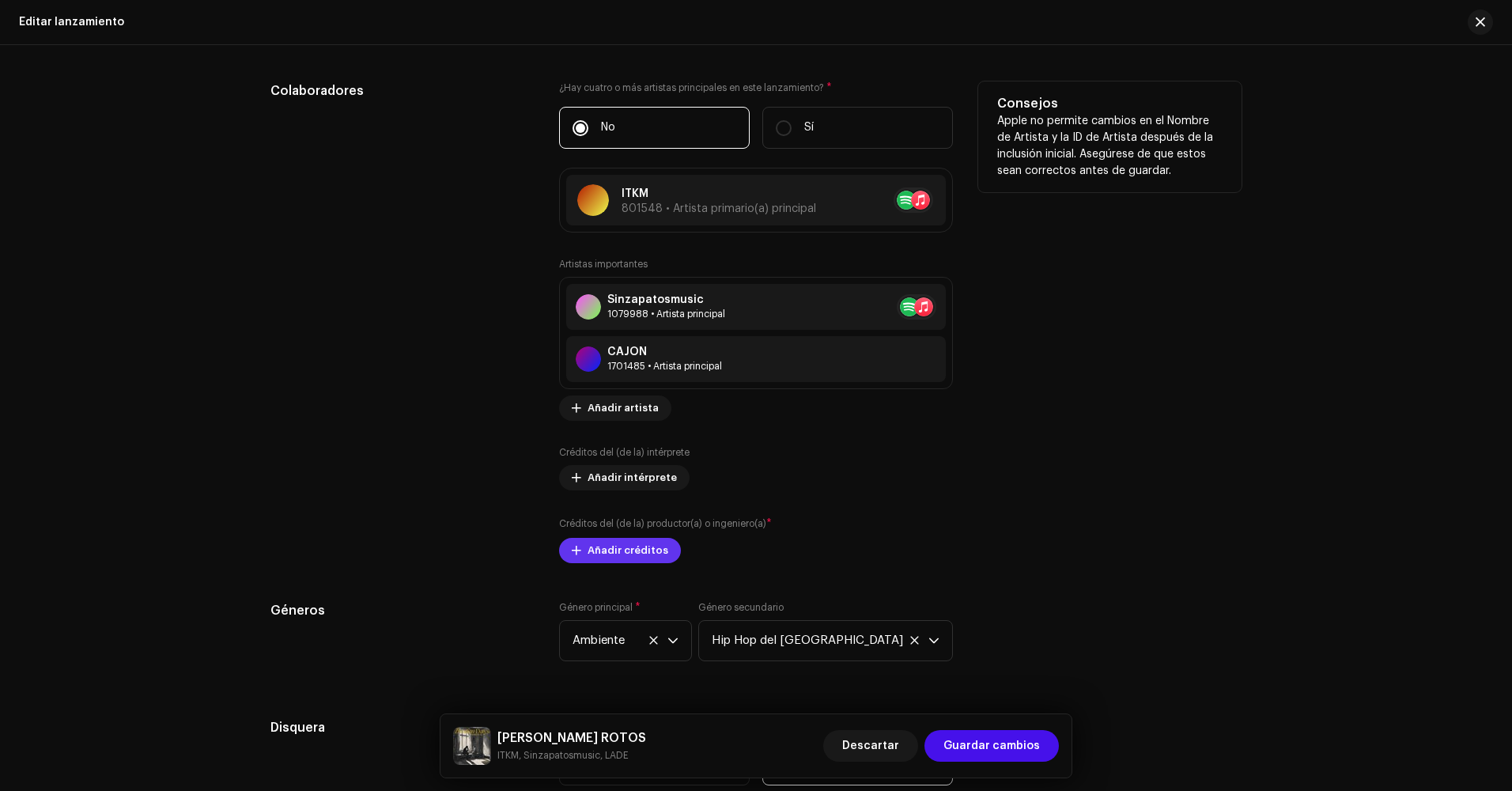
click at [636, 552] on span "Añadir créditos" at bounding box center [628, 550] width 81 height 32
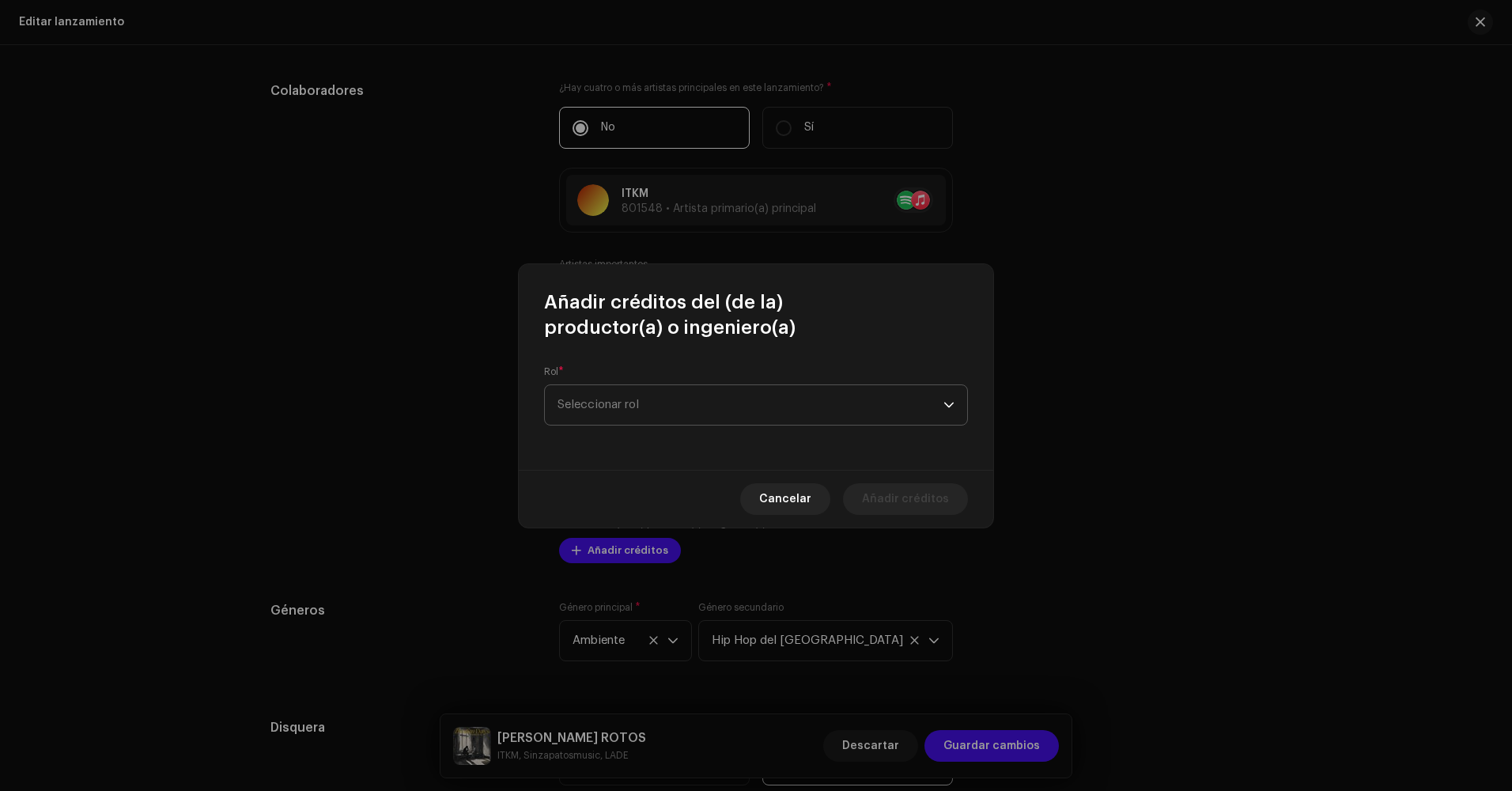
click at [712, 423] on span "Seleccionar rol" at bounding box center [750, 405] width 386 height 40
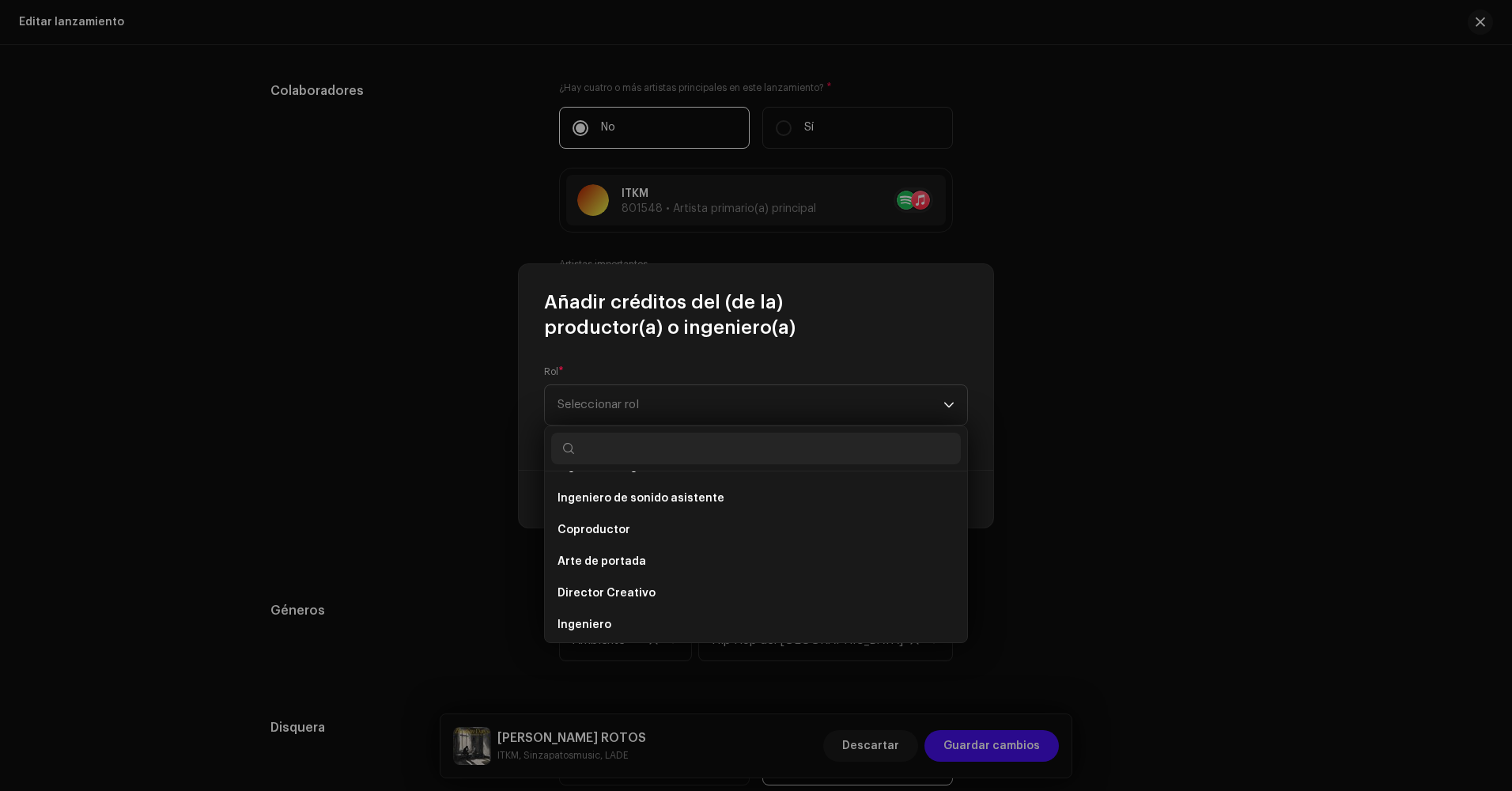
scroll to position [142, 0]
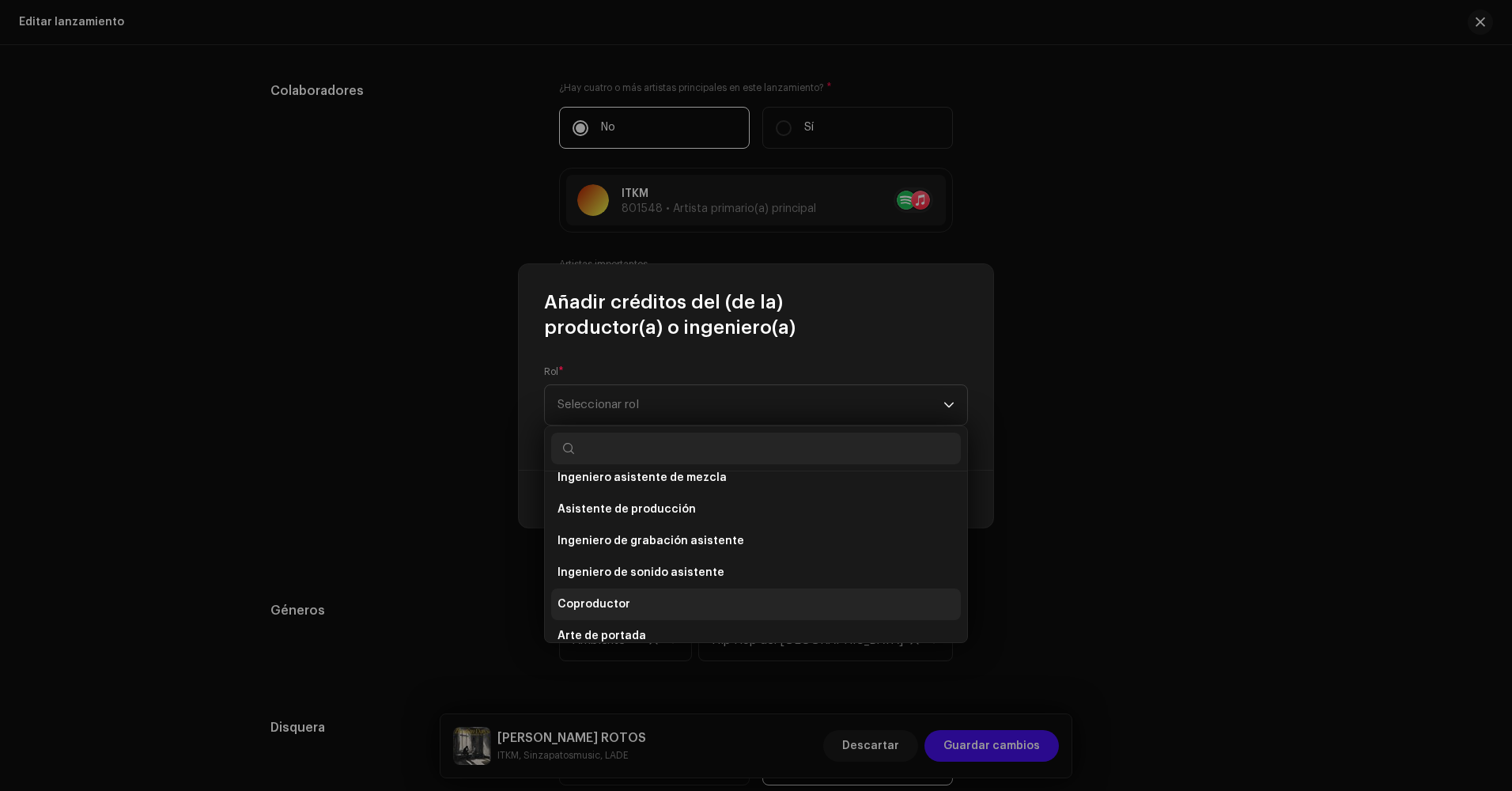
click at [639, 597] on li "Coproductor" at bounding box center [756, 604] width 410 height 32
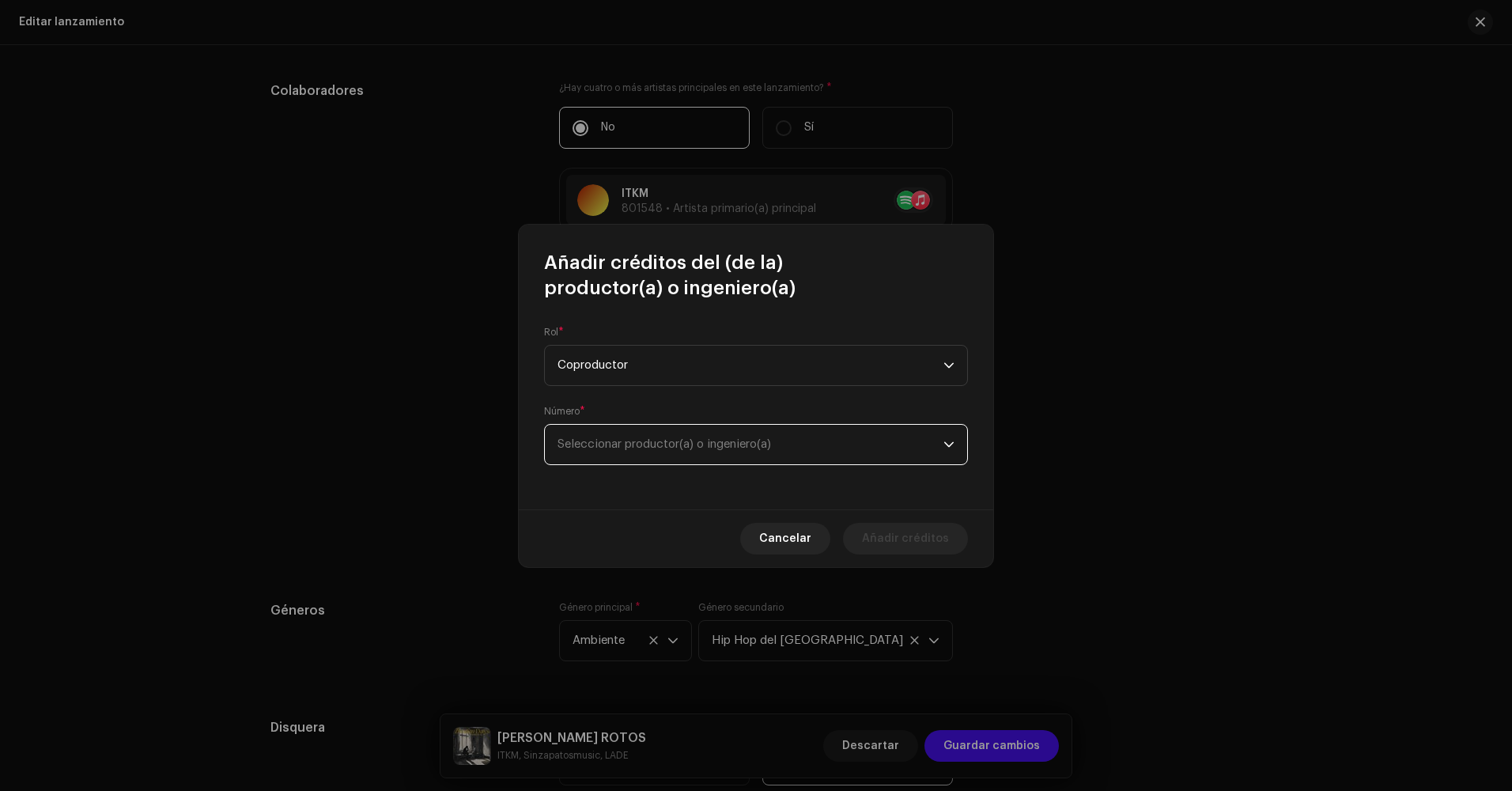
click at [681, 454] on span "Seleccionar productor(a) o ingeniero(a)" at bounding box center [750, 444] width 386 height 40
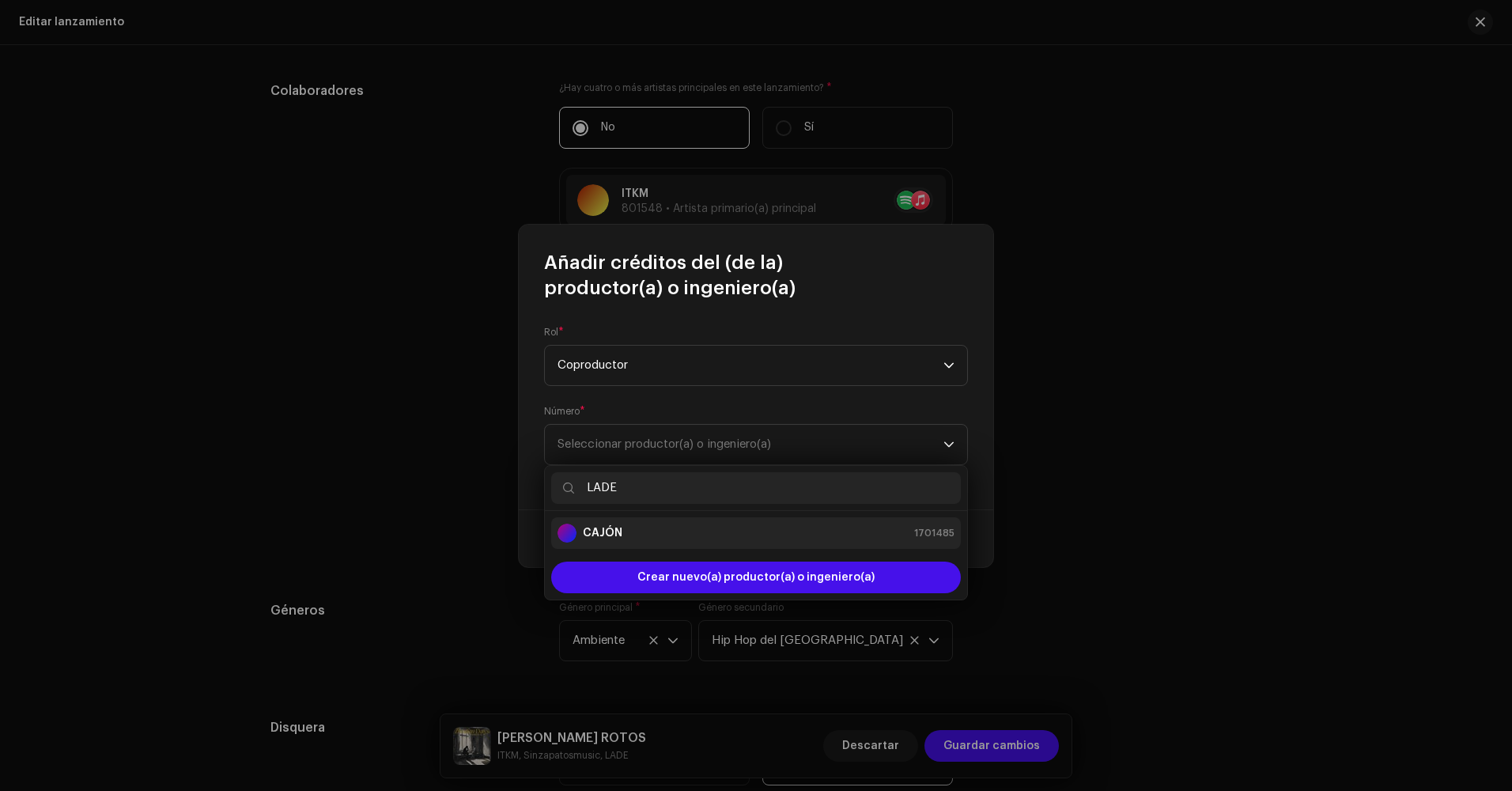
type input "LADE"
click at [688, 533] on div "CAJÓN 1701485" at bounding box center [756, 532] width 397 height 19
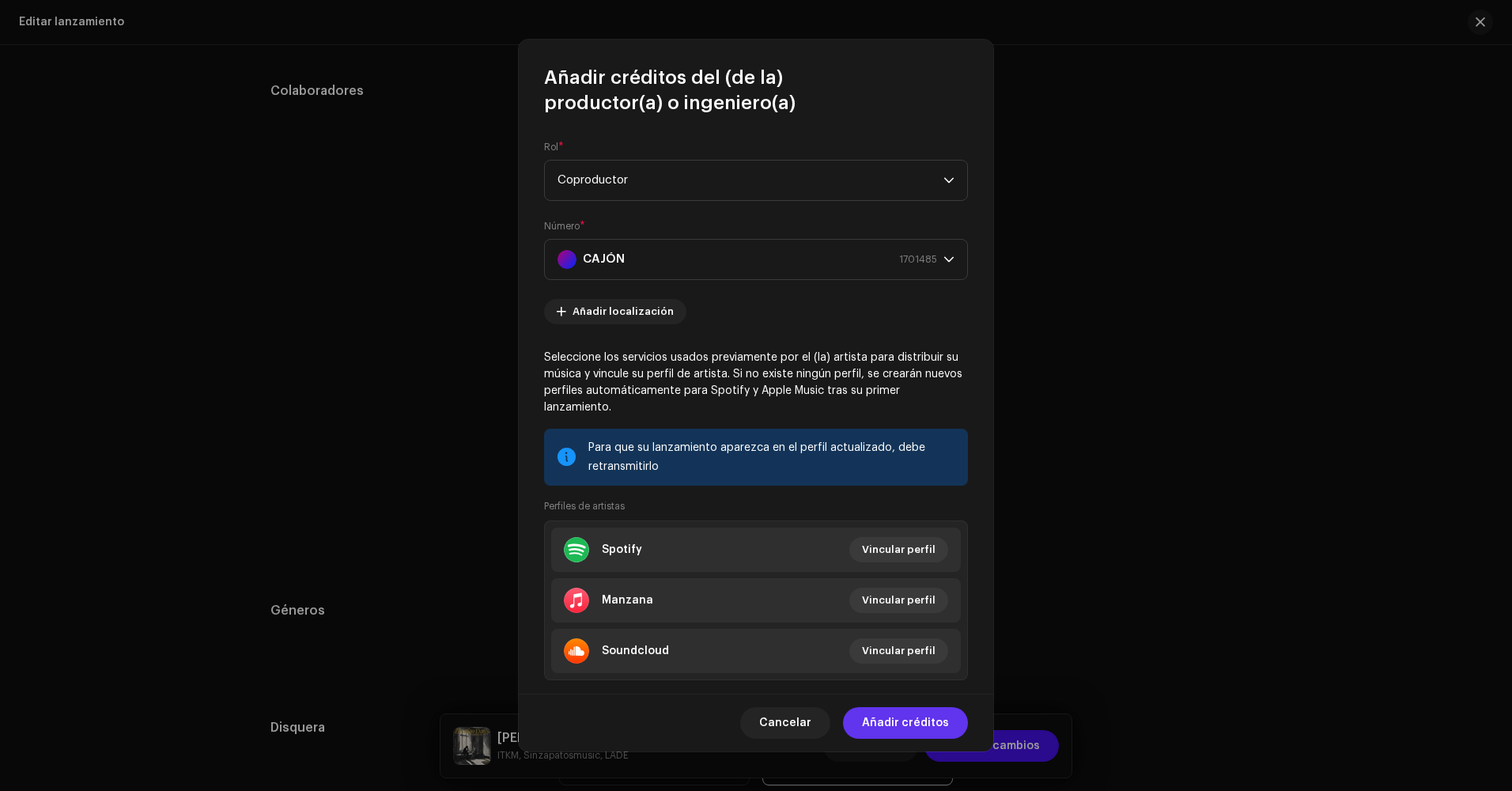
click at [902, 732] on span "Añadir créditos" at bounding box center [906, 723] width 87 height 32
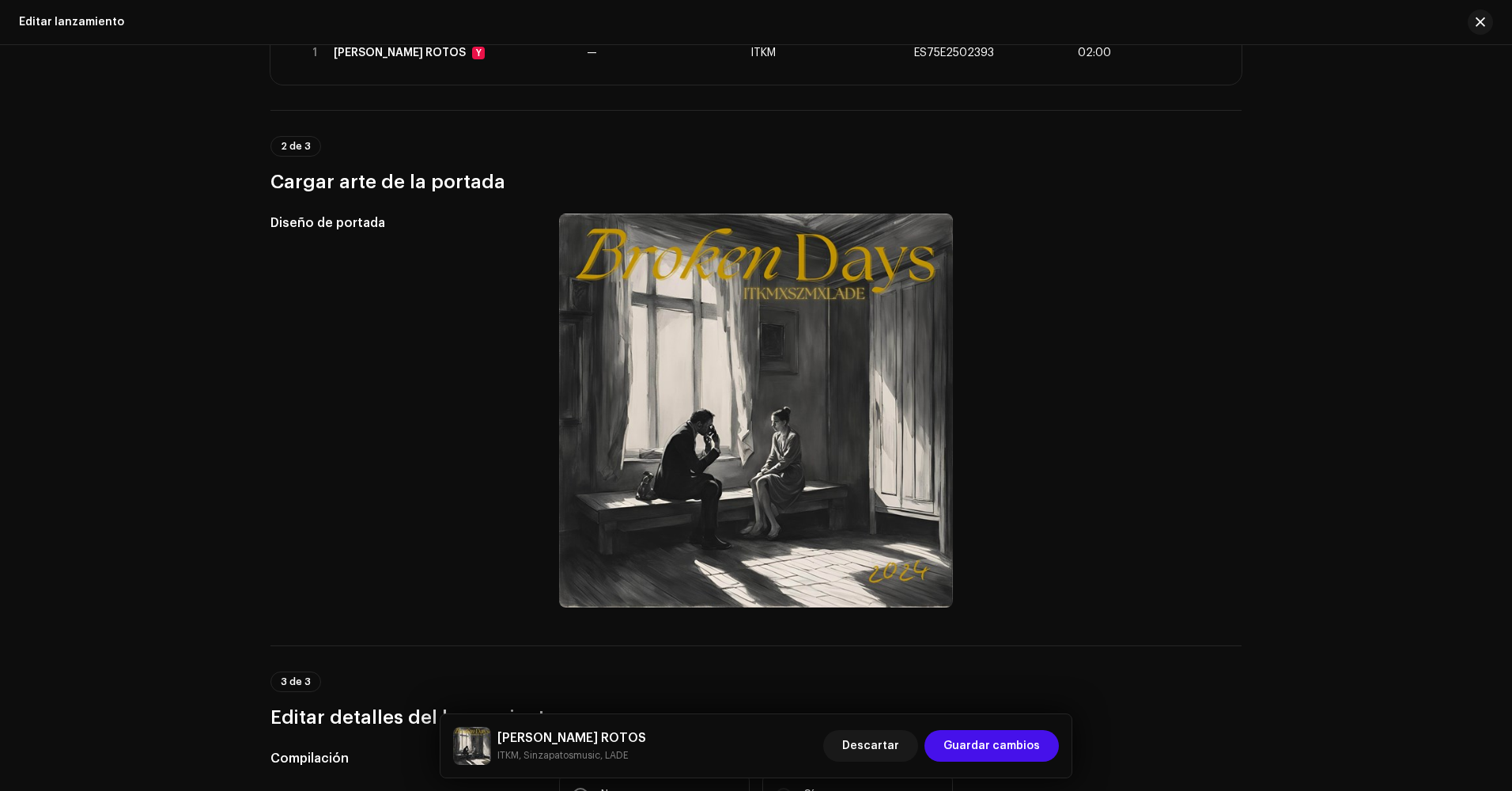
scroll to position [0, 0]
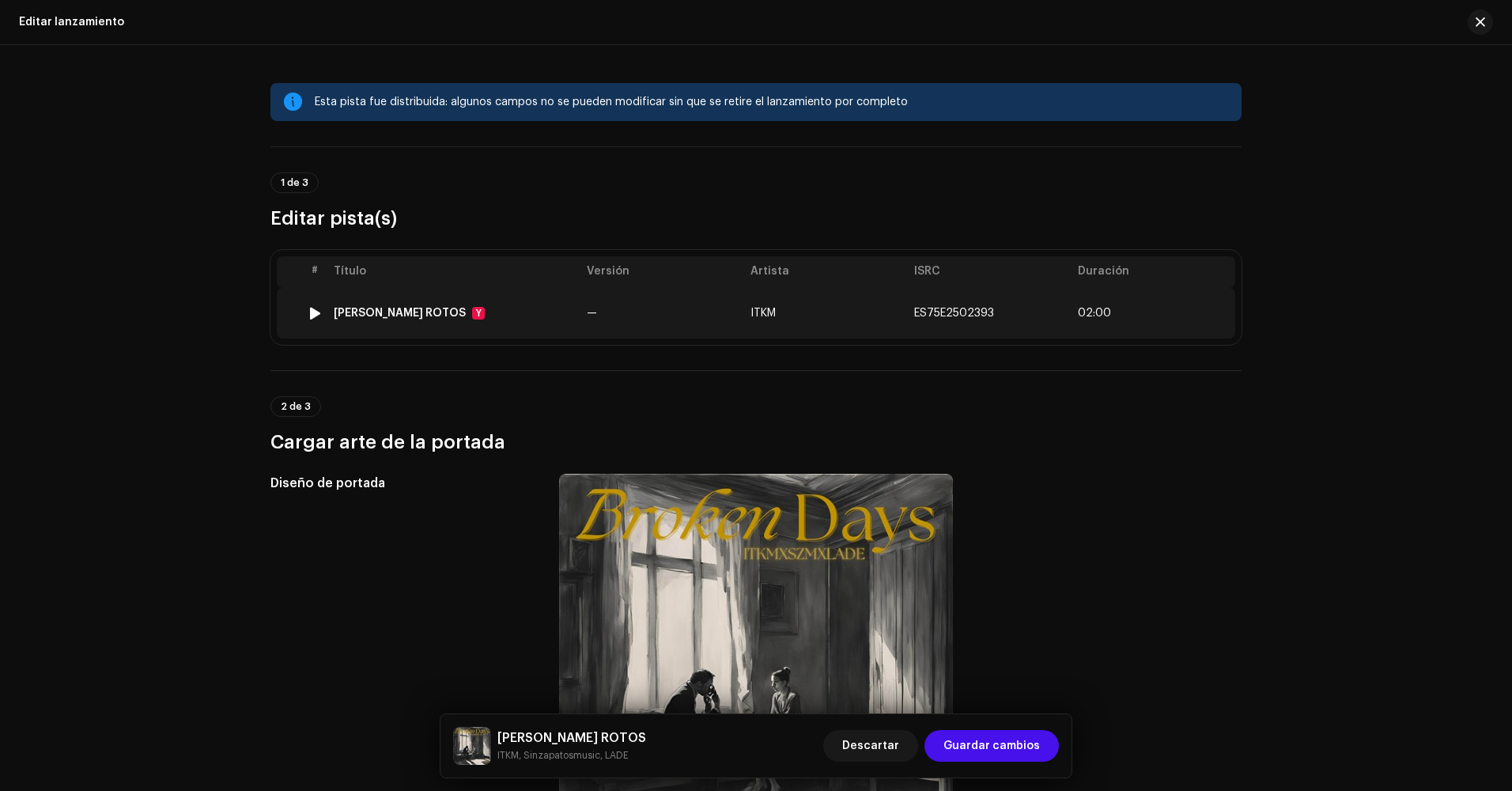
click at [706, 317] on td "—" at bounding box center [663, 312] width 164 height 50
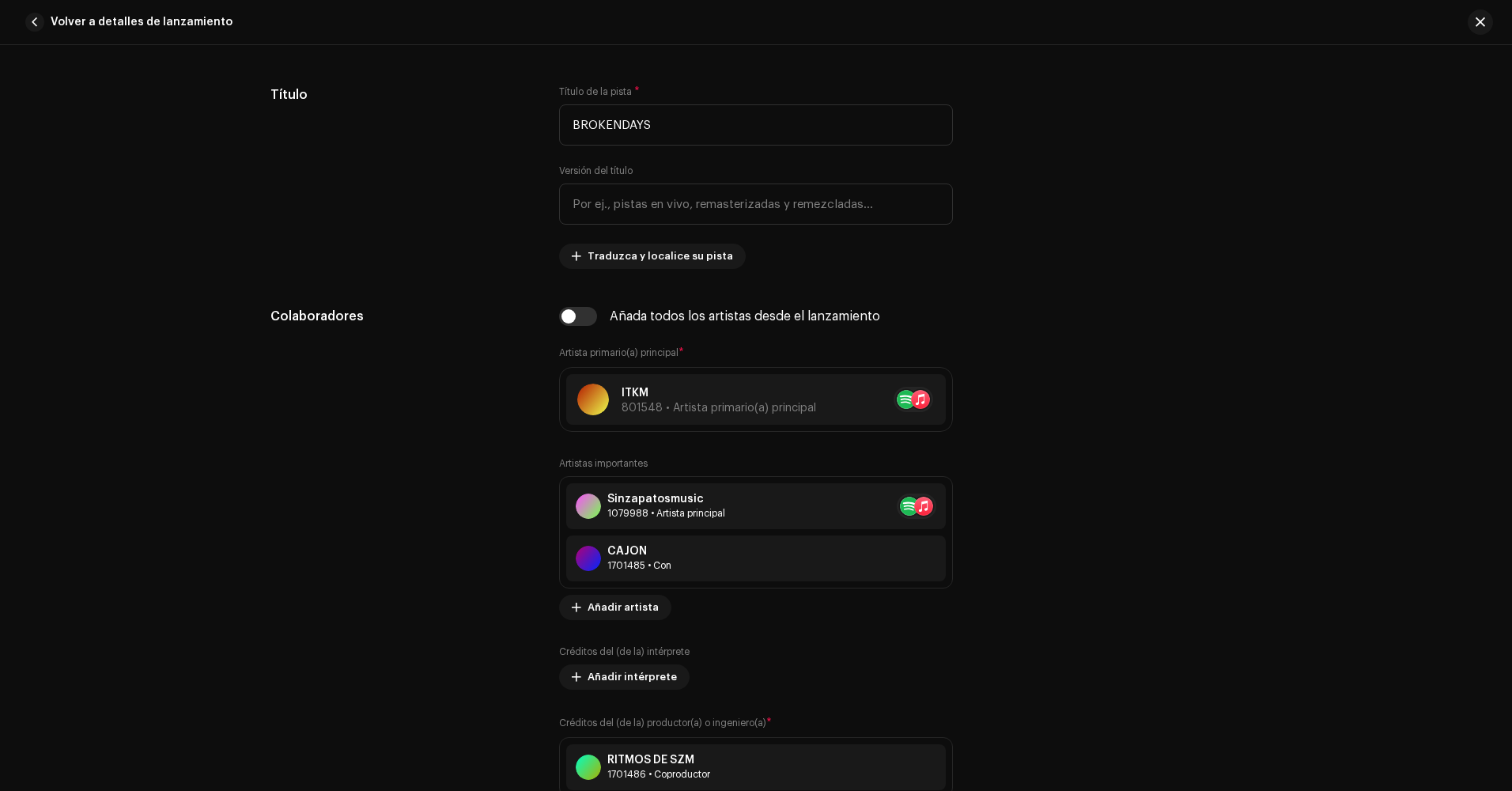
scroll to position [1028, 0]
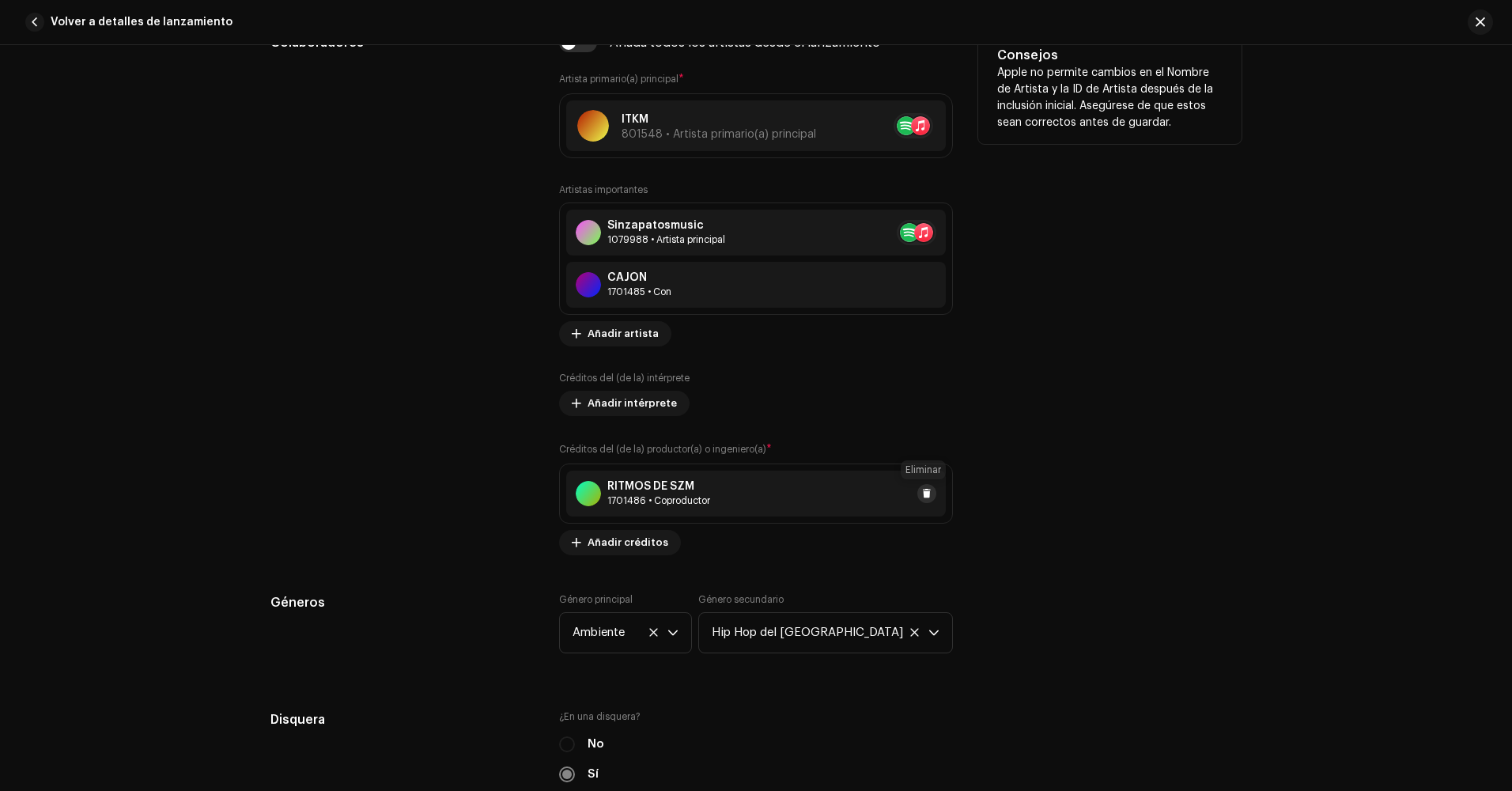
click at [932, 495] on button at bounding box center [926, 493] width 19 height 19
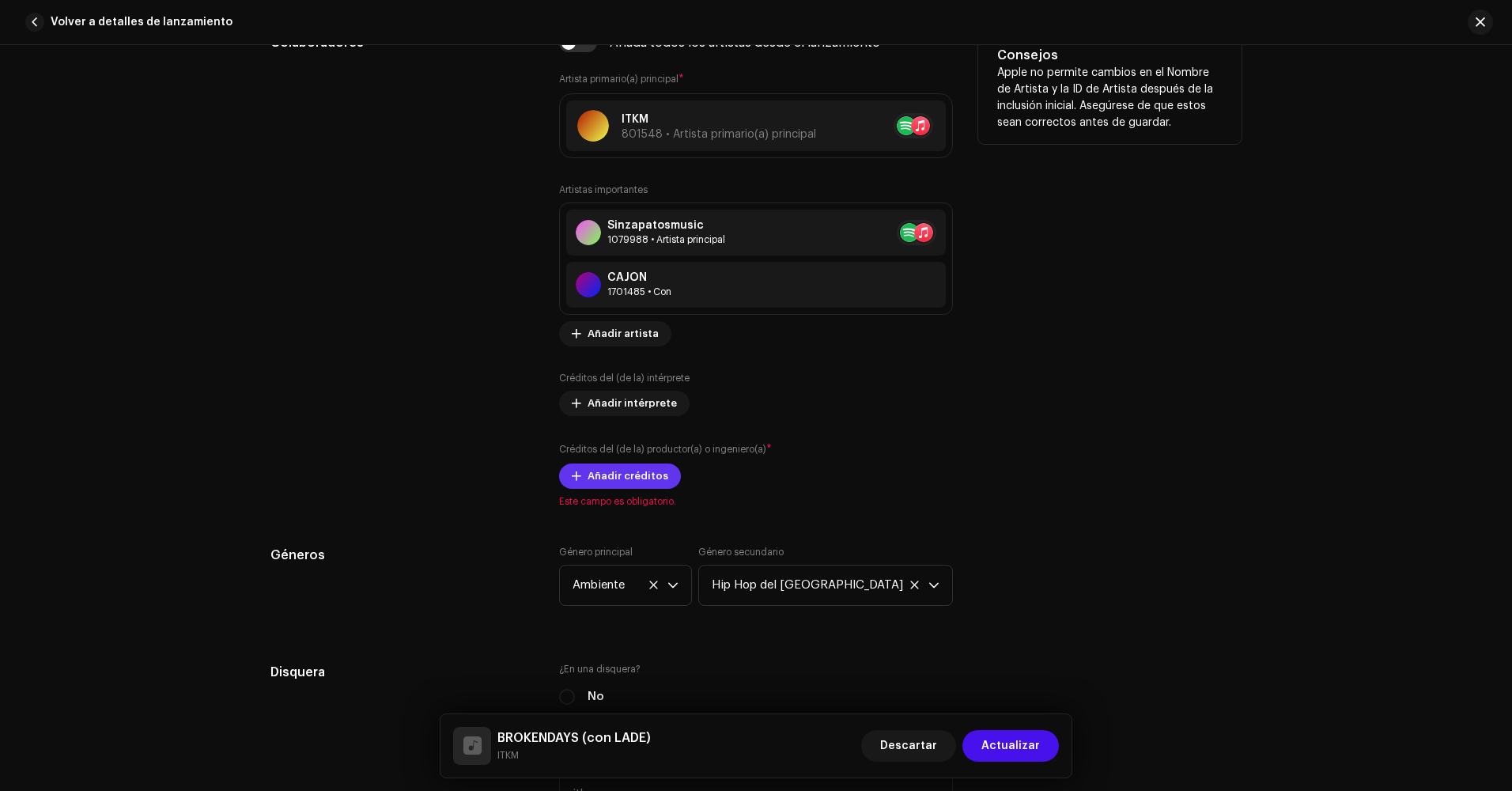
click at [573, 474] on span at bounding box center [577, 476] width 10 height 13
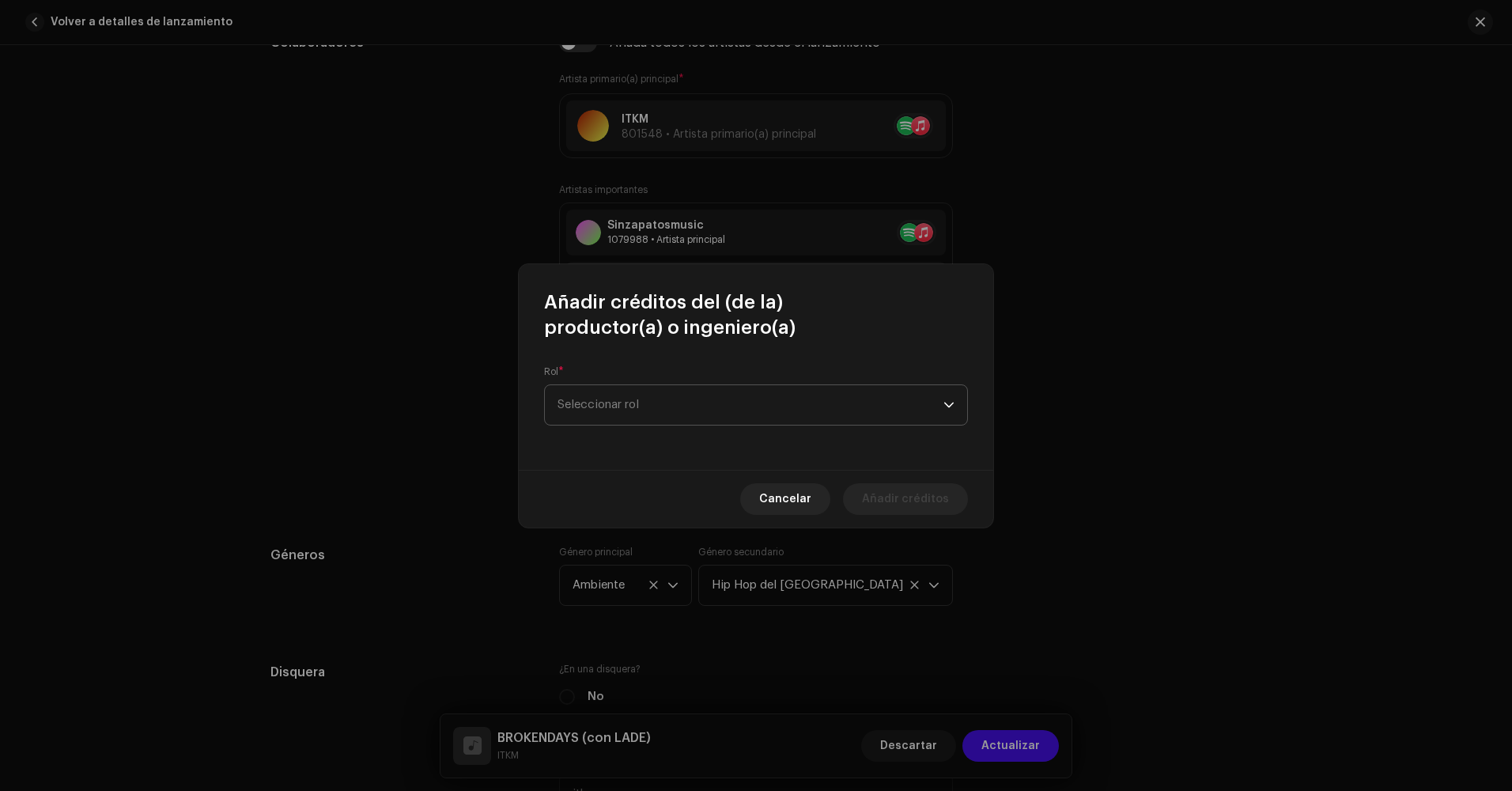
click at [650, 424] on span "Seleccionar rol" at bounding box center [750, 405] width 386 height 40
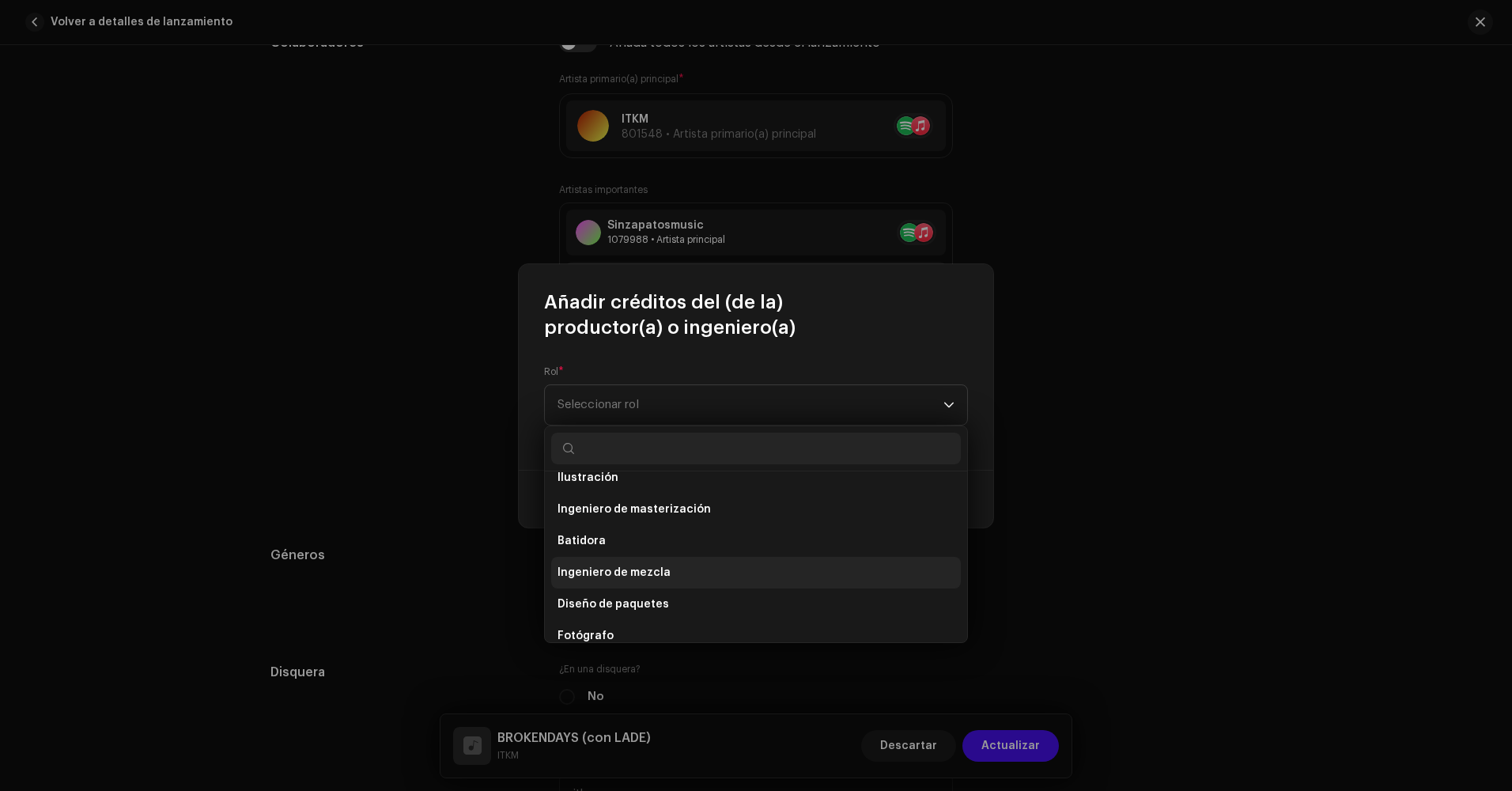
scroll to position [553, 0]
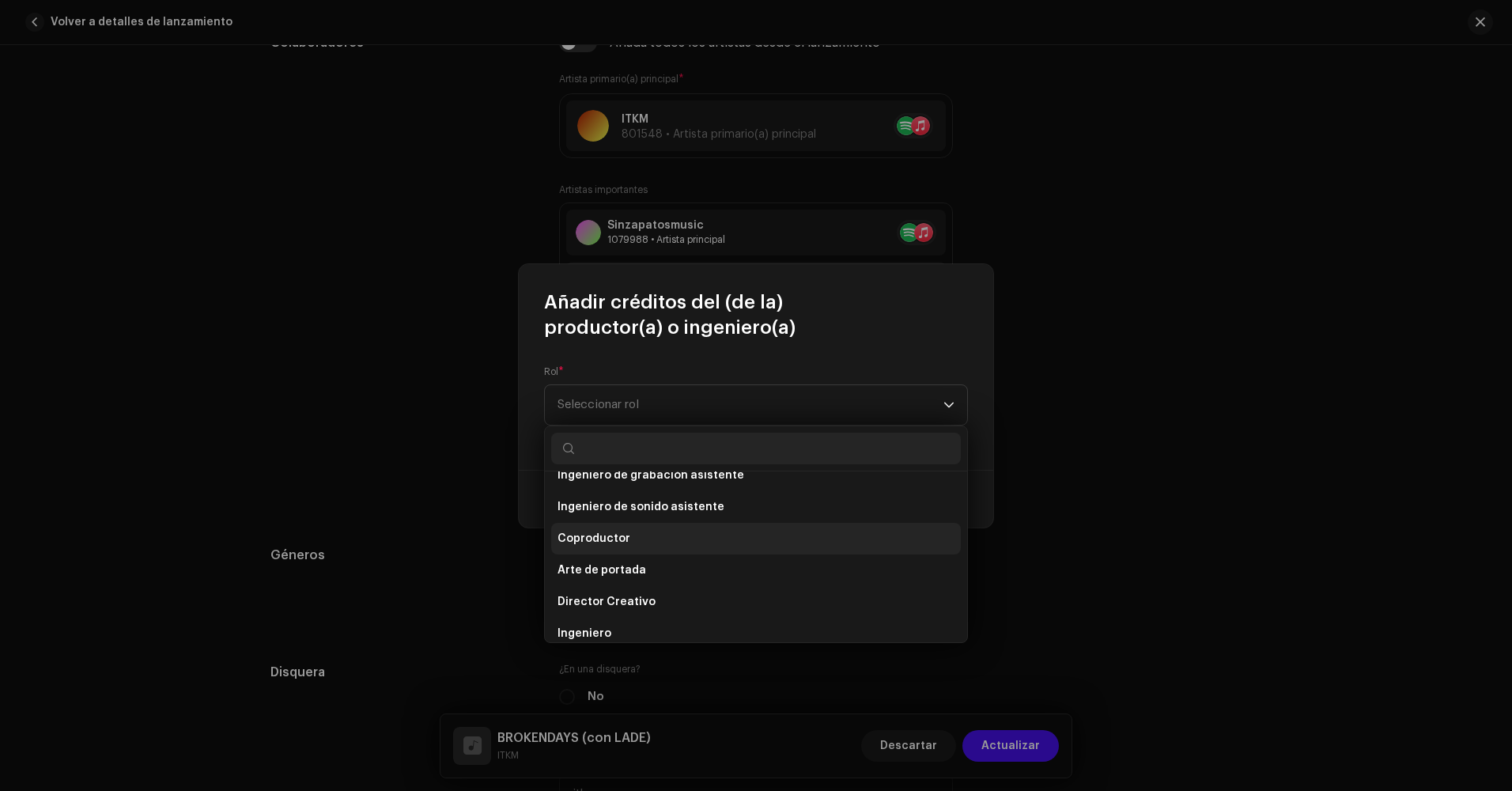
click at [651, 512] on ul "Dirección de arte Arte Subdirector Ingeniero asistente de masterización Ingenie…" at bounding box center [756, 696] width 423 height 866
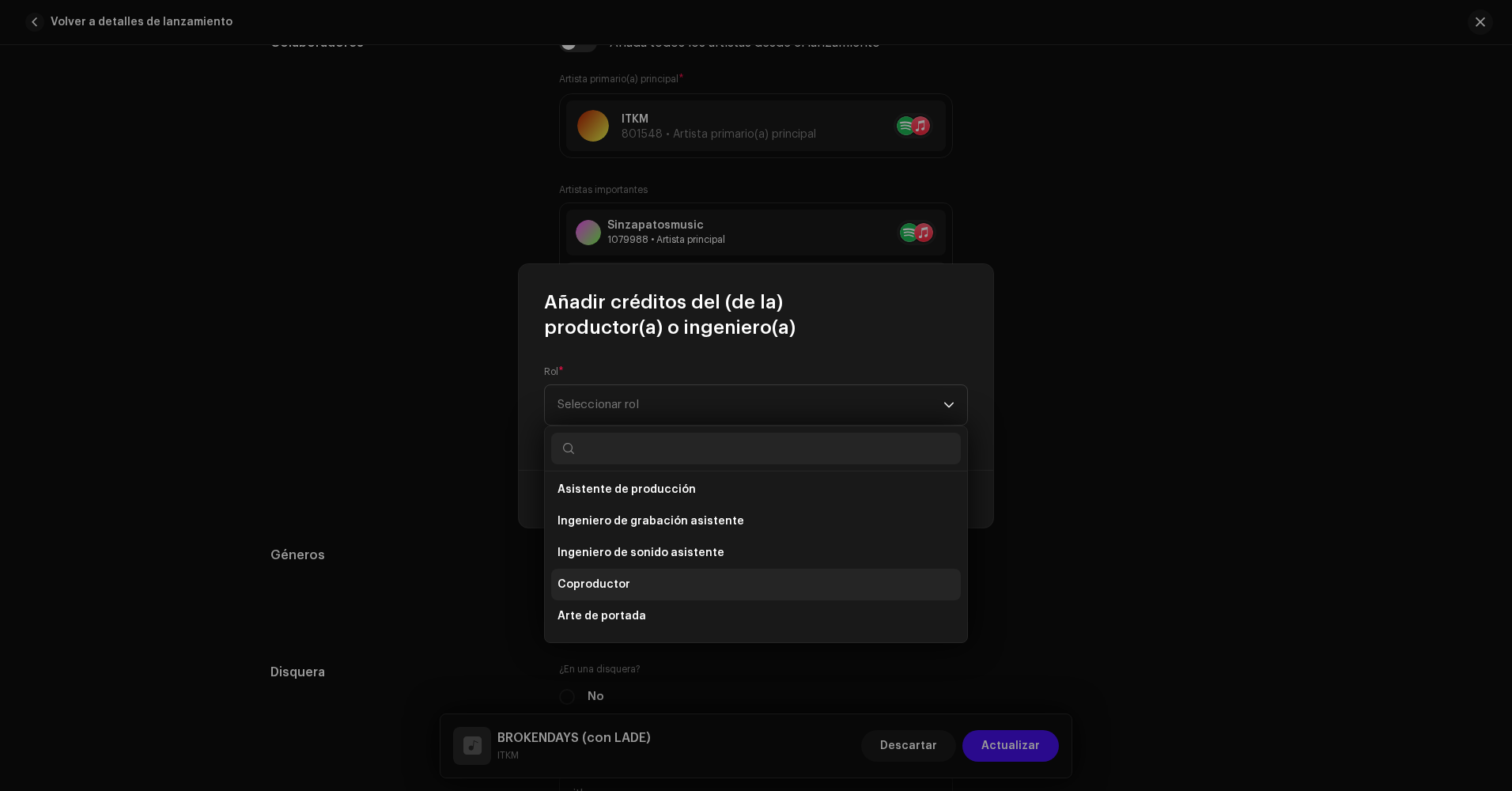
scroll to position [158, 0]
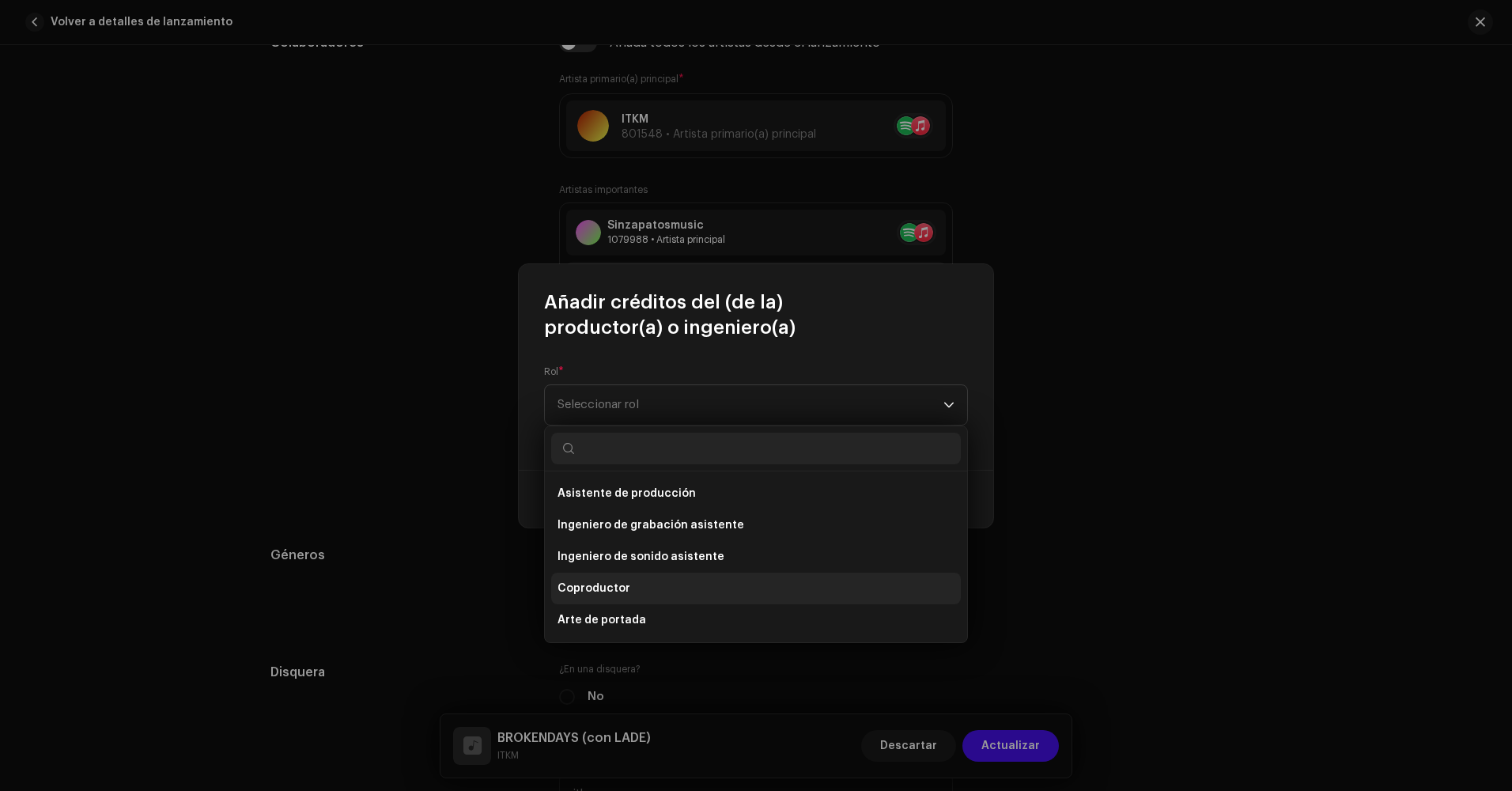
click at [621, 593] on span "Coproductor" at bounding box center [594, 589] width 73 height 16
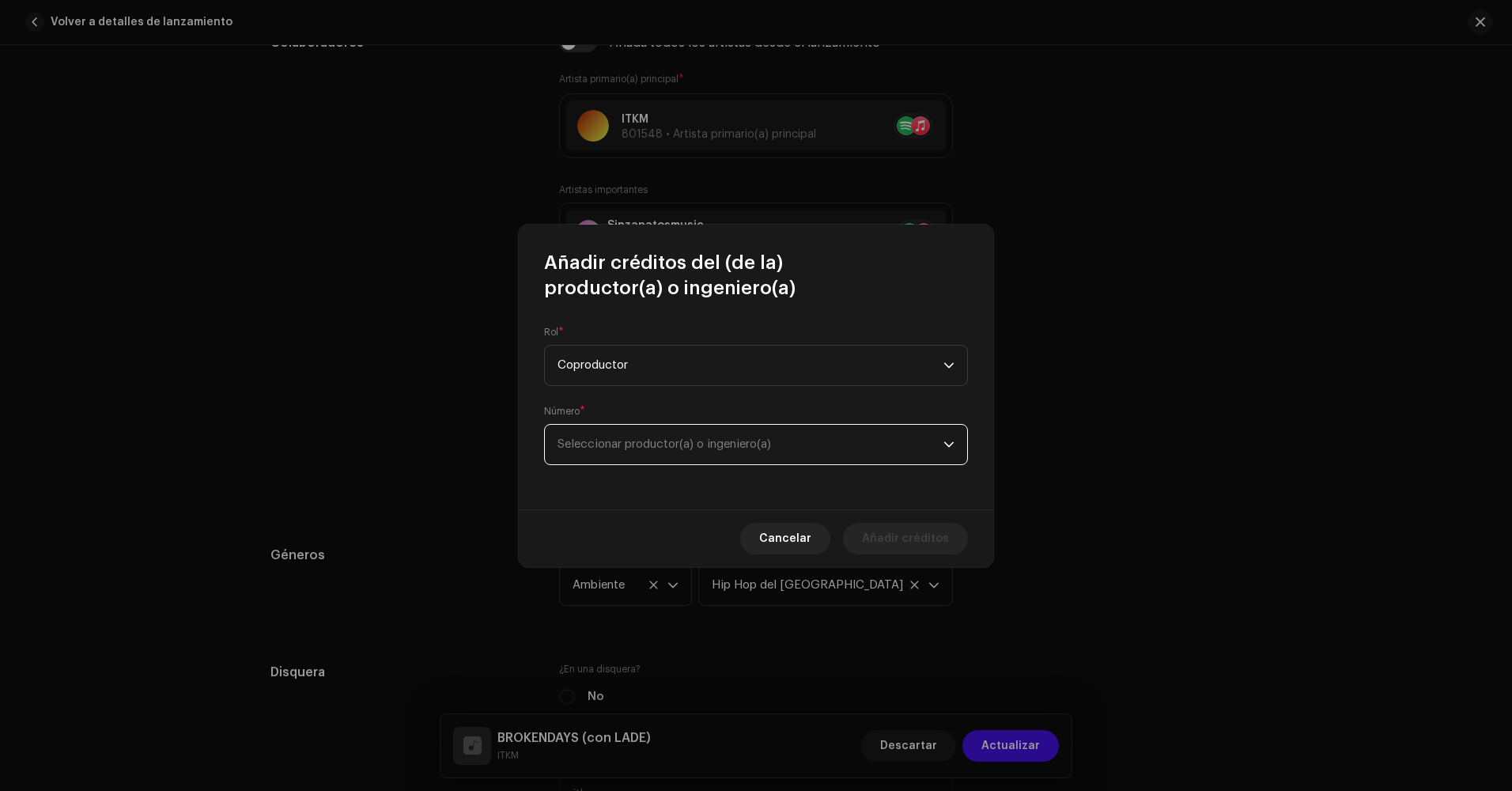
click at [644, 440] on span "Seleccionar productor(a) o ingeniero(a)" at bounding box center [664, 444] width 213 height 12
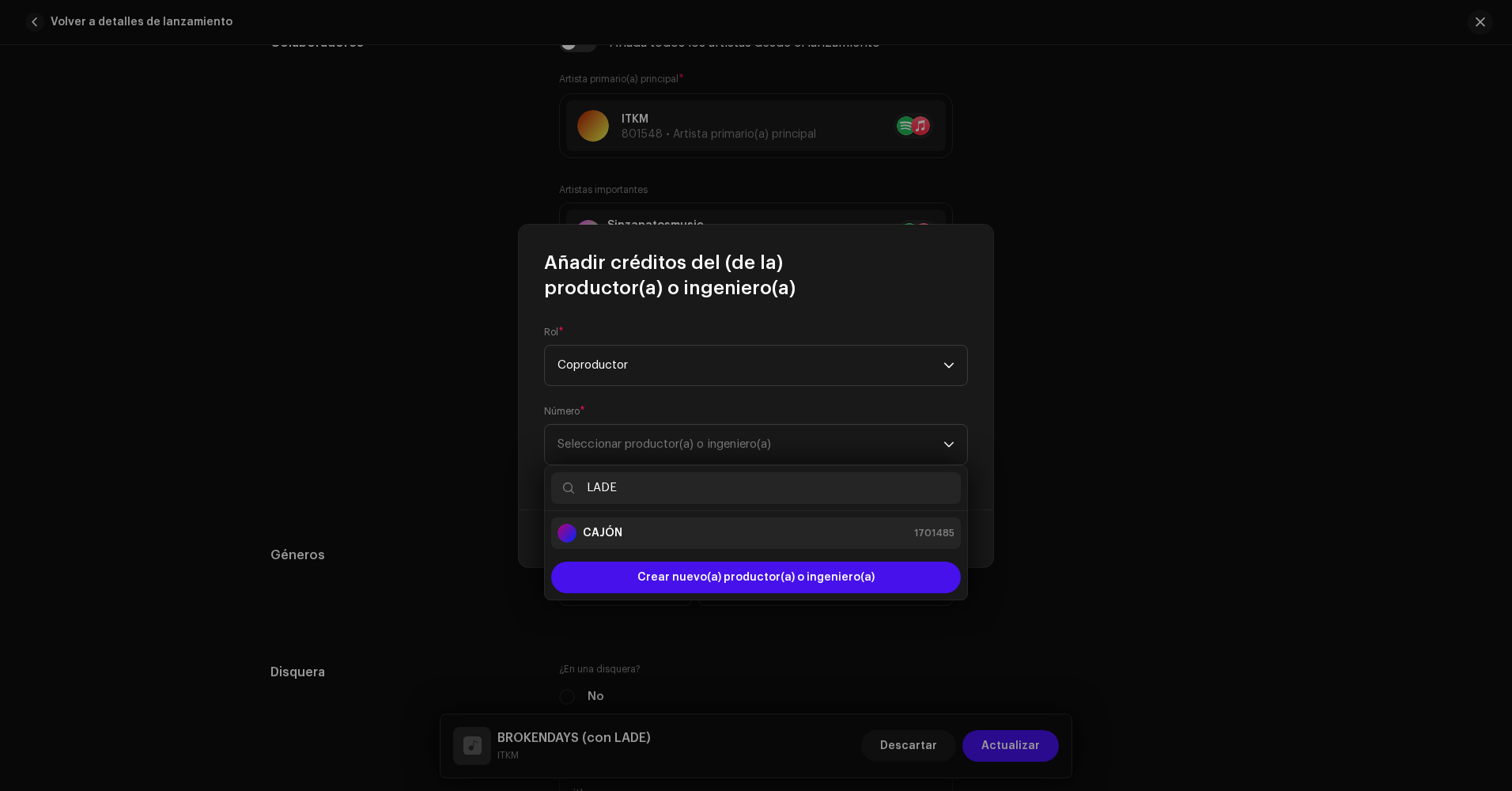
type input "LADE"
click at [669, 530] on div "CAJÓN 1701485" at bounding box center [756, 532] width 397 height 19
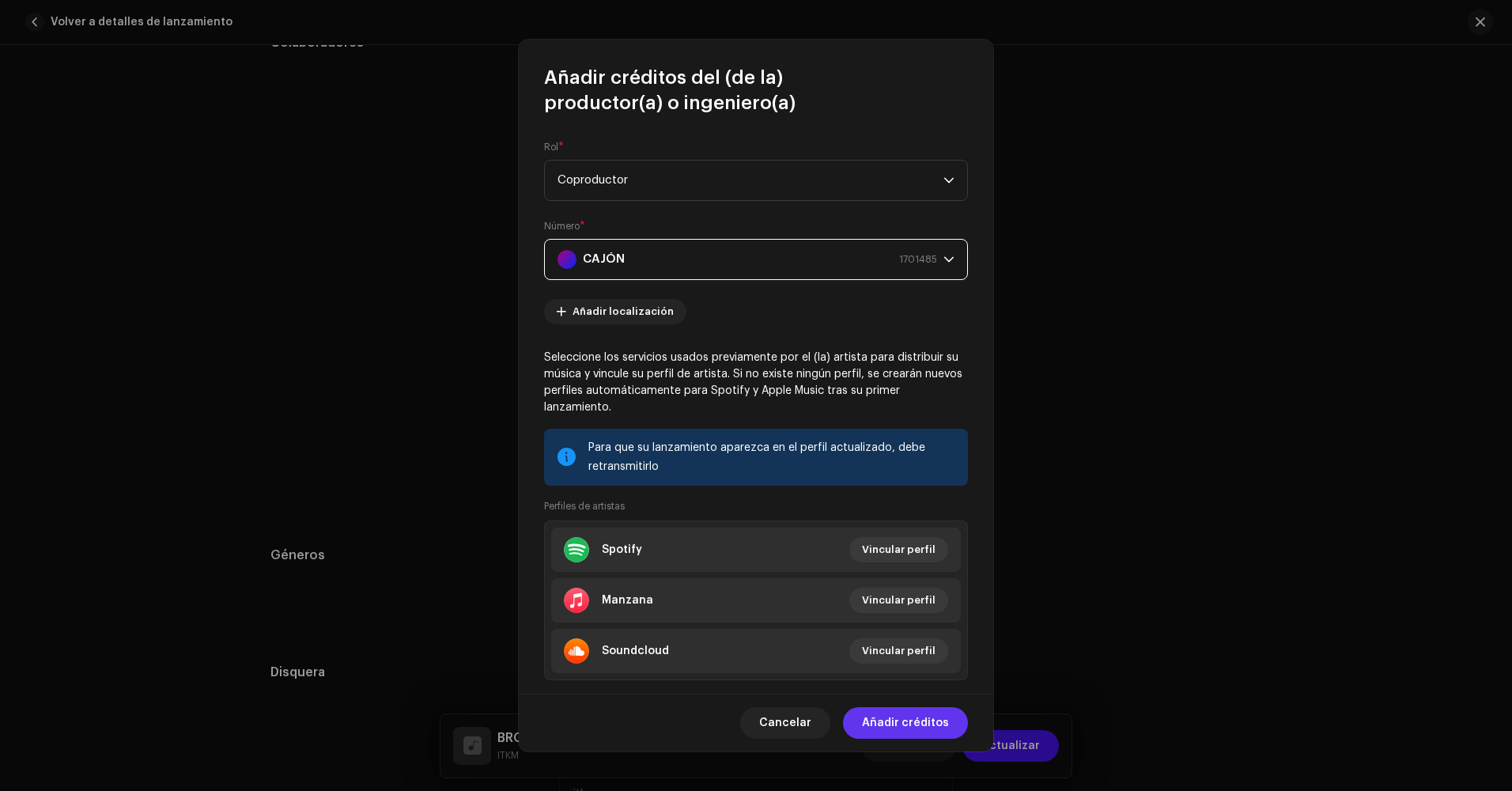
click at [900, 721] on span "Añadir créditos" at bounding box center [906, 723] width 87 height 32
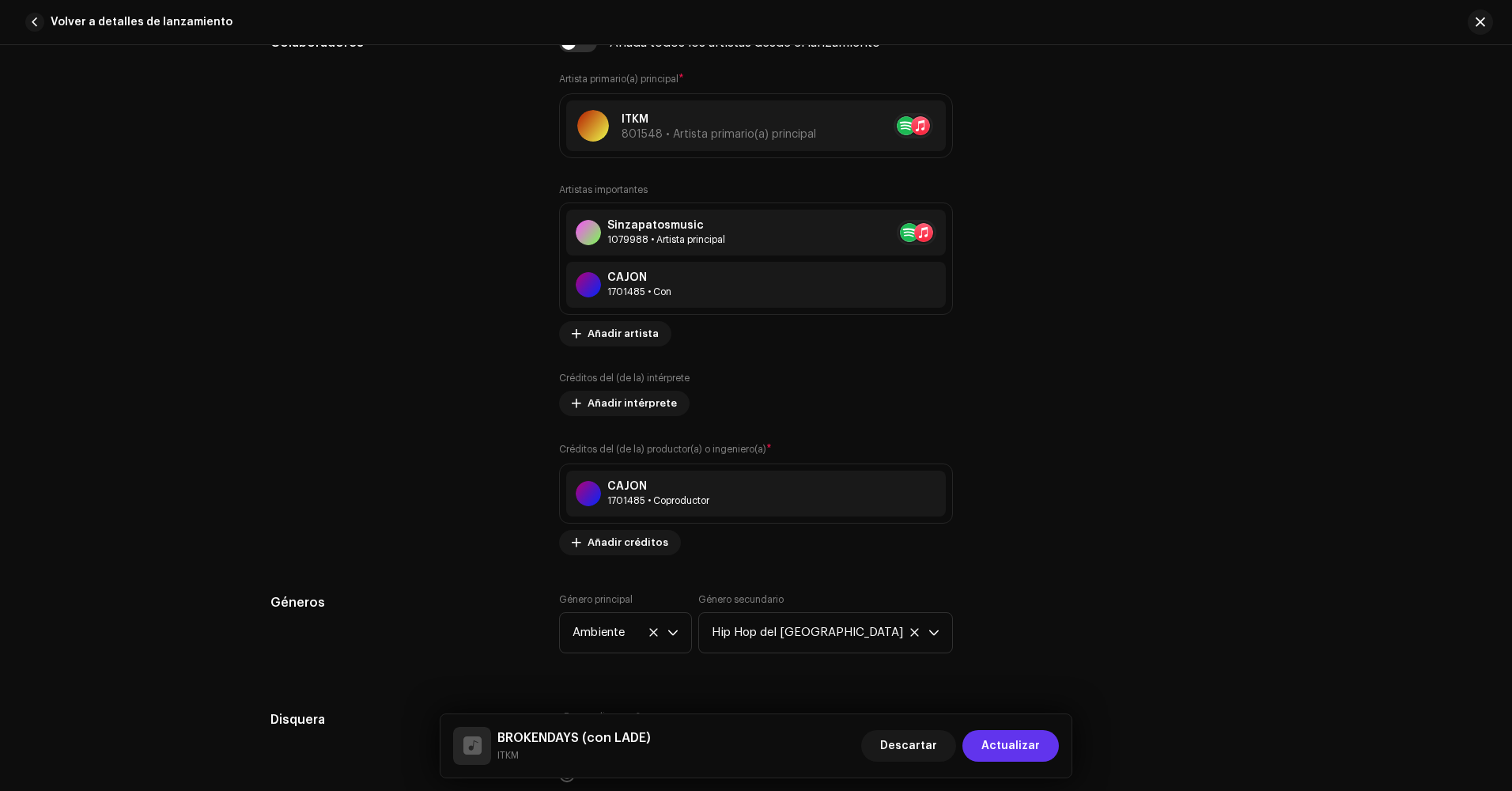
click at [1027, 754] on span "Actualizar" at bounding box center [1010, 746] width 58 height 32
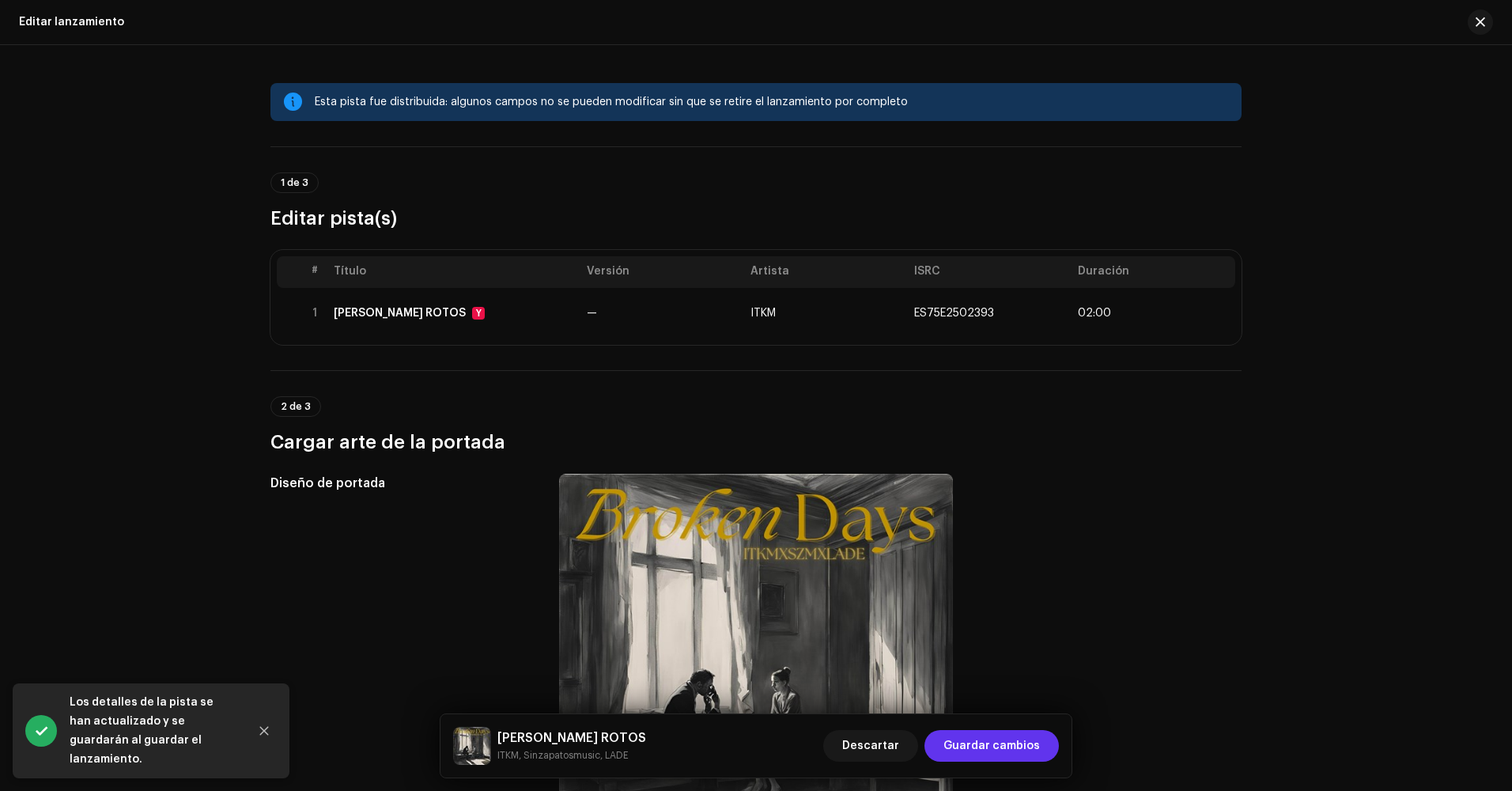
click at [1025, 749] on span "Guardar cambios" at bounding box center [992, 746] width 97 height 32
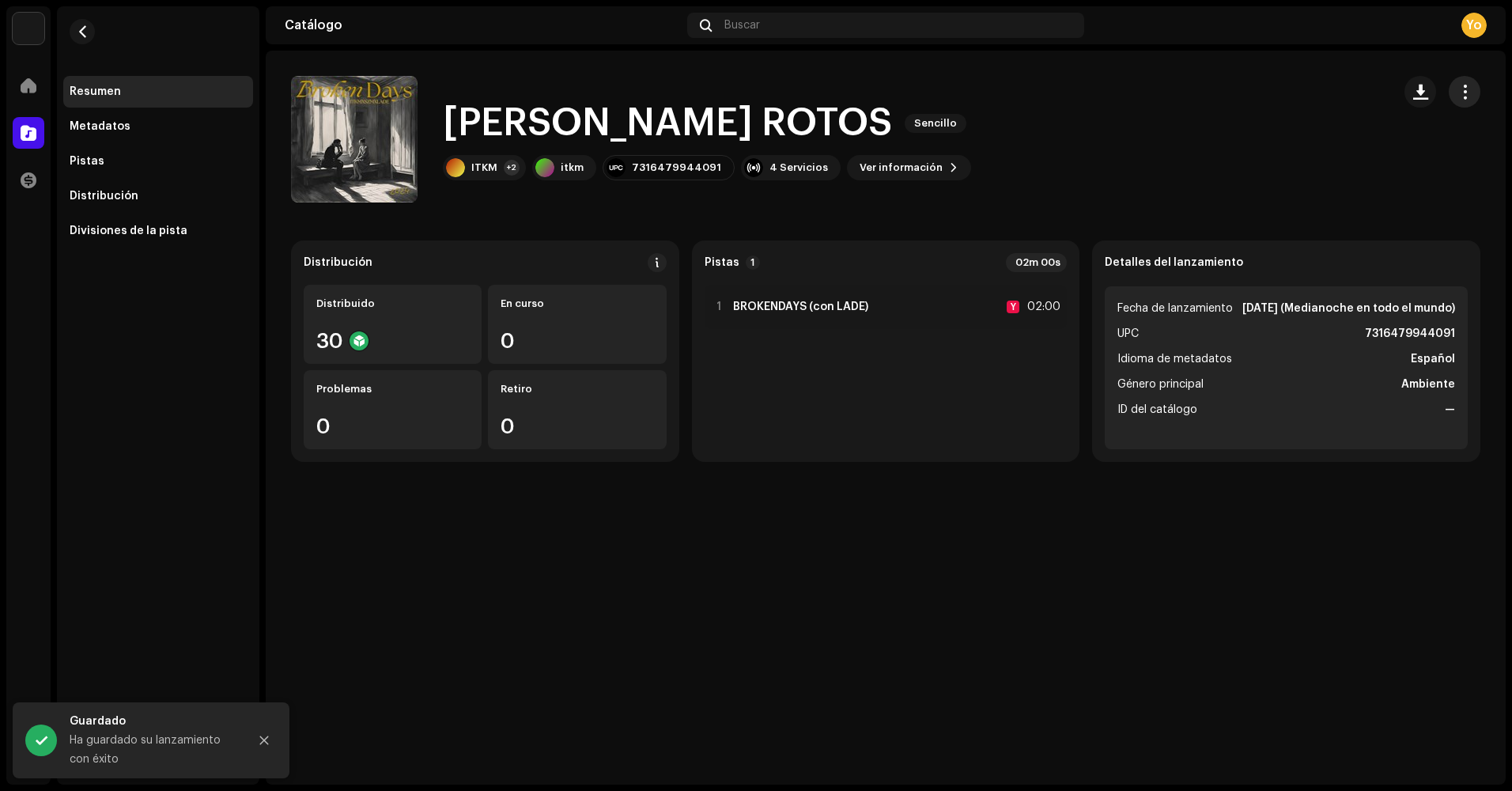
click at [1469, 87] on span "button" at bounding box center [1464, 91] width 15 height 13
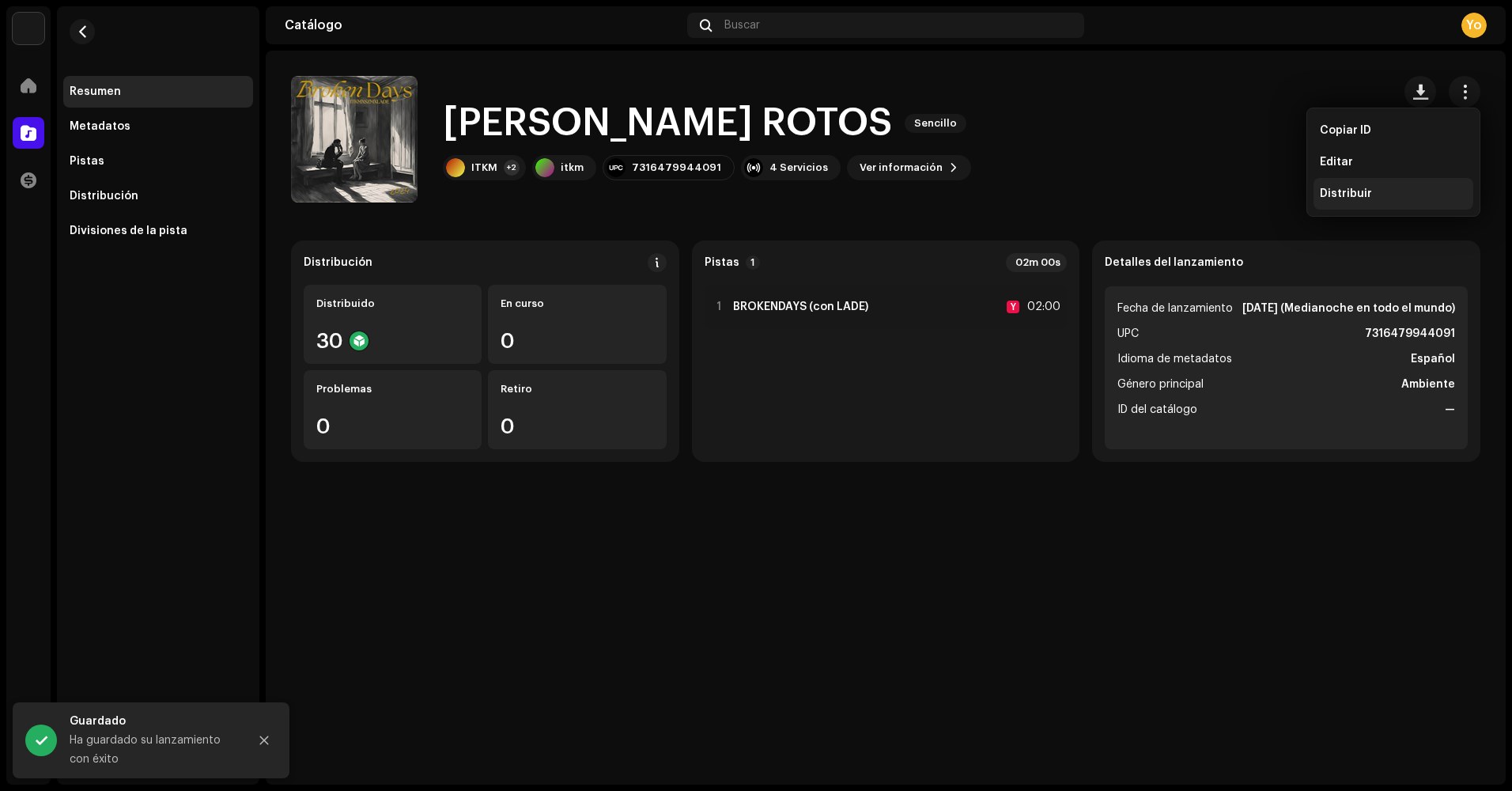
click at [1406, 183] on div "Distribuir" at bounding box center [1393, 194] width 160 height 32
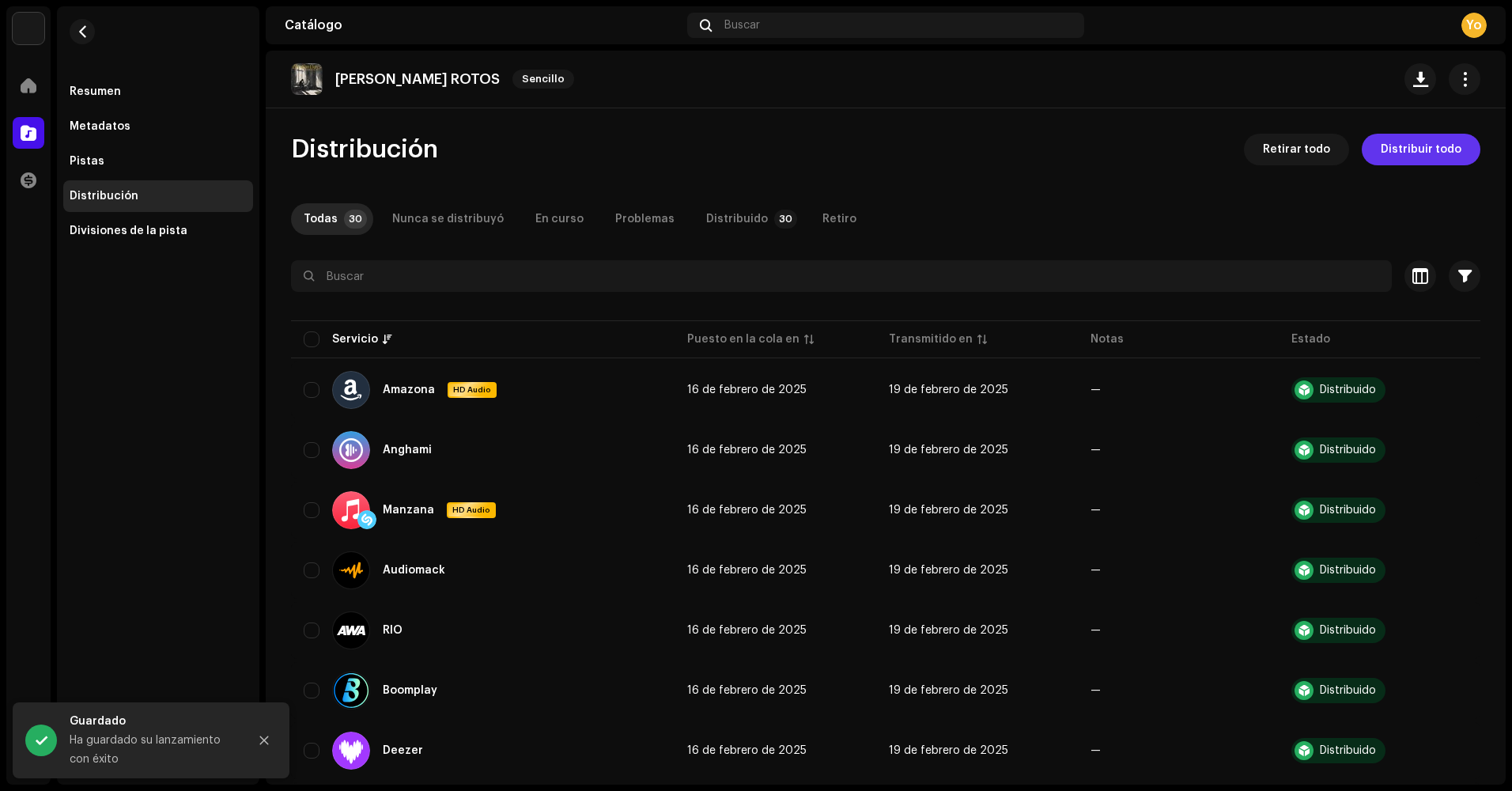
click at [1421, 156] on span "Distribuir todo" at bounding box center [1421, 149] width 81 height 32
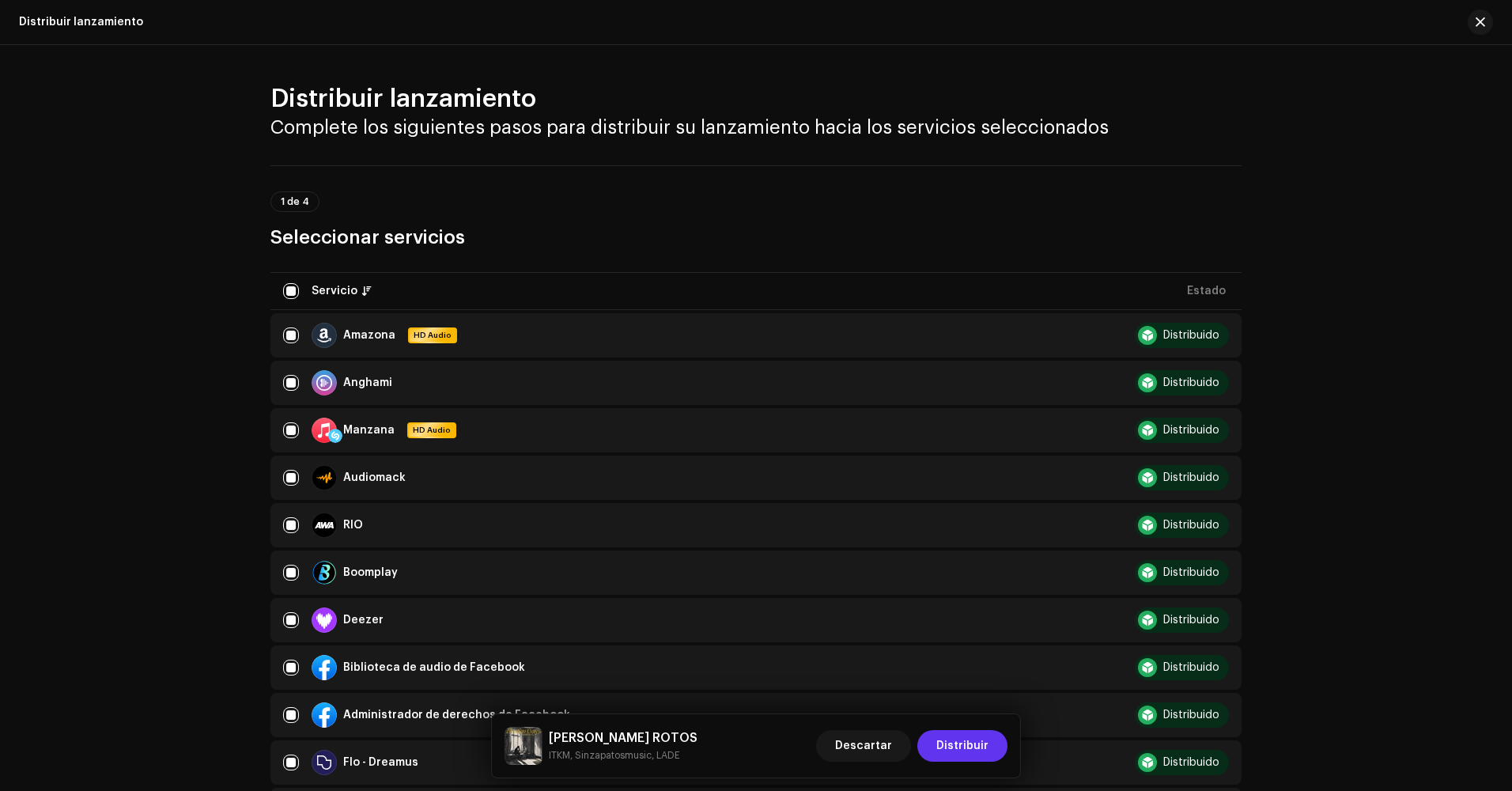
click at [977, 746] on span "Distribuir" at bounding box center [962, 746] width 52 height 32
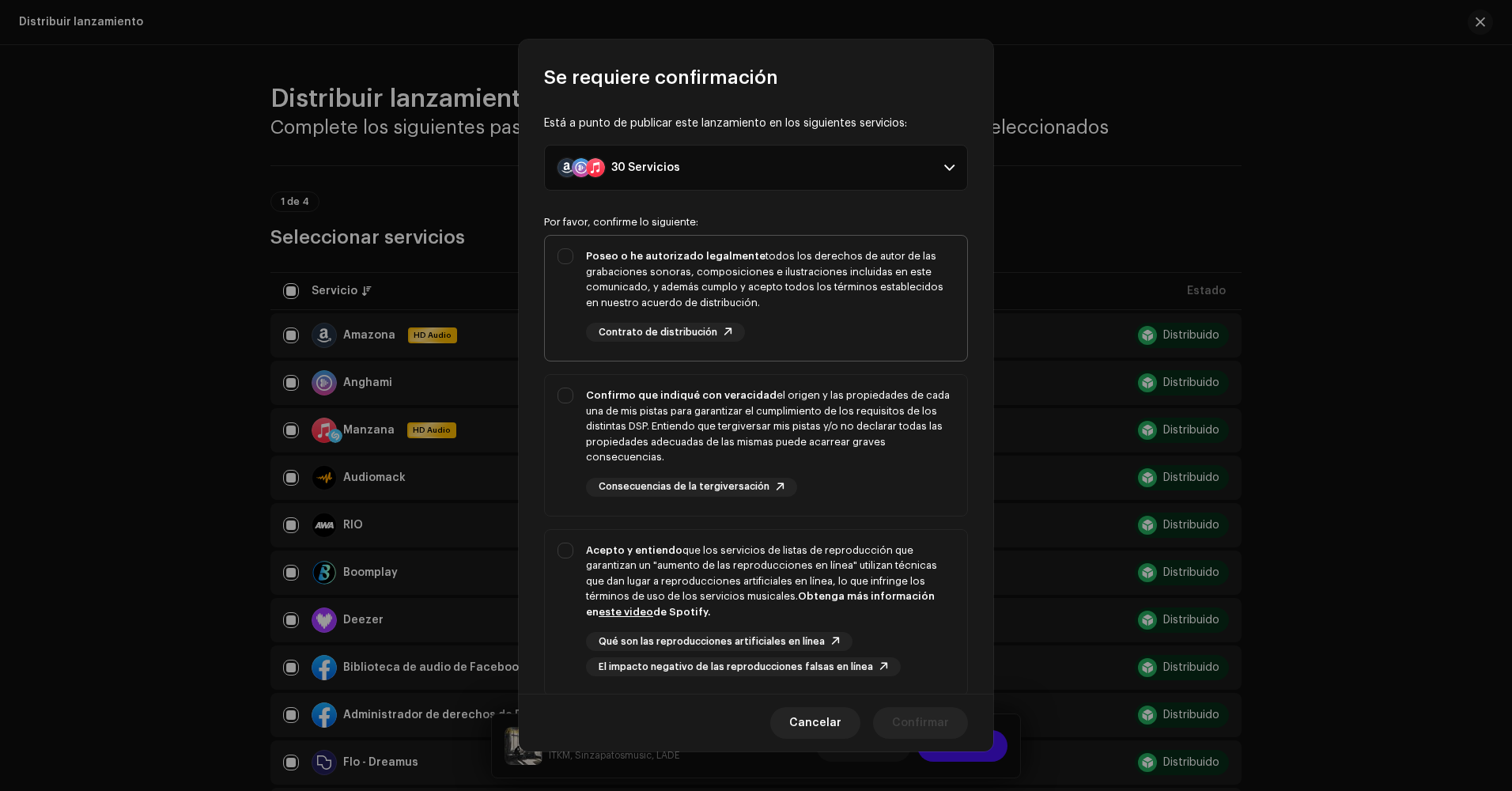
drag, startPoint x: 561, startPoint y: 245, endPoint x: 566, endPoint y: 288, distance: 43.3
click at [561, 244] on div "Poseo o he autorizado legalmente todos los derechos de autor de las grabaciones…" at bounding box center [756, 295] width 423 height 119
checkbox input "true"
drag, startPoint x: 579, startPoint y: 403, endPoint x: 581, endPoint y: 419, distance: 16.1
click at [579, 403] on div "Confirmo que indiqué con veracidad el origen y las propiedades de cada una de m…" at bounding box center [756, 441] width 423 height 134
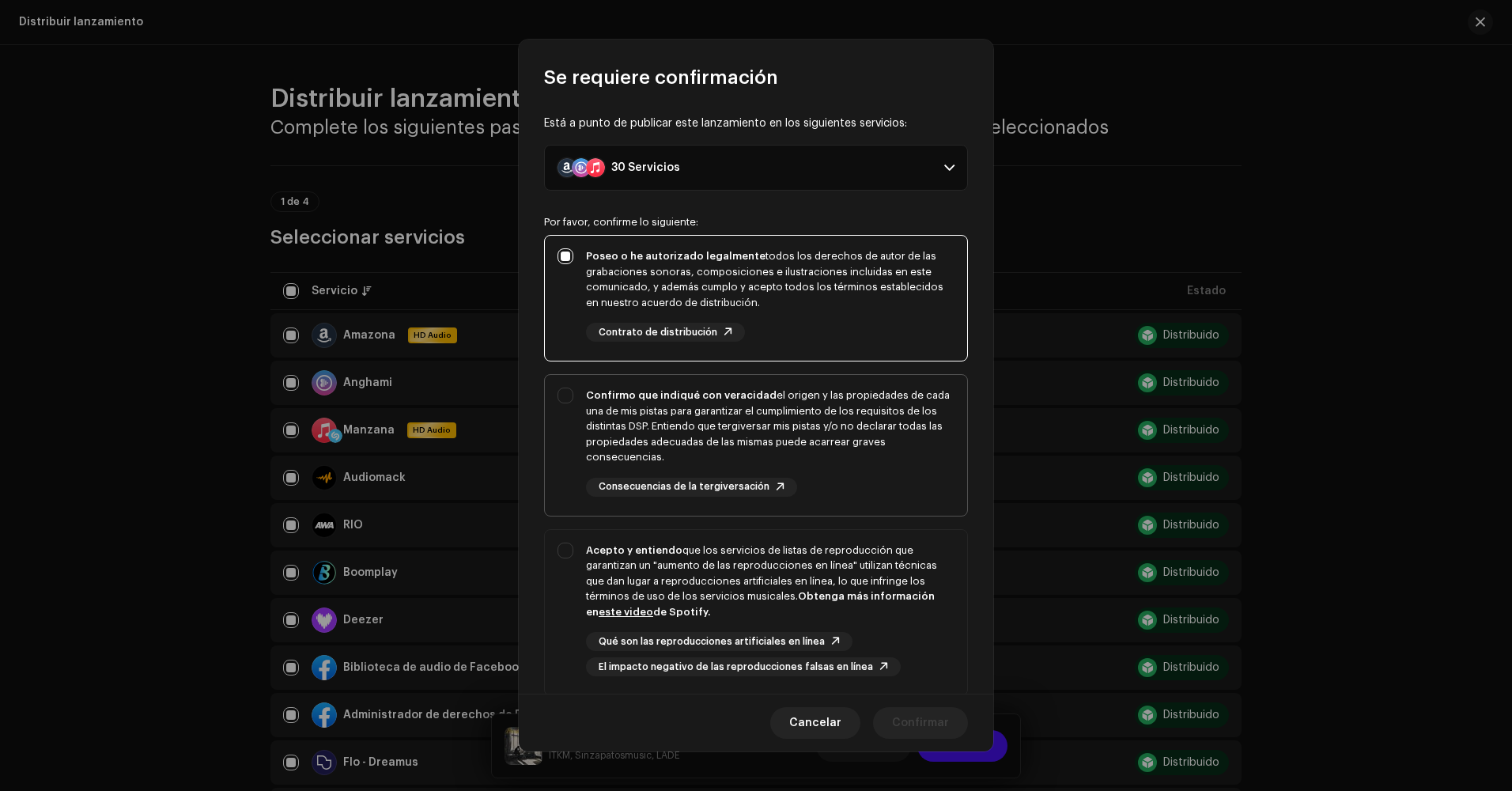
checkbox input "true"
click at [586, 593] on div "Acepto y entiendo que los servicios de listas de reproducción que garantizan un…" at bounding box center [769, 581] width 368 height 77
checkbox input "true"
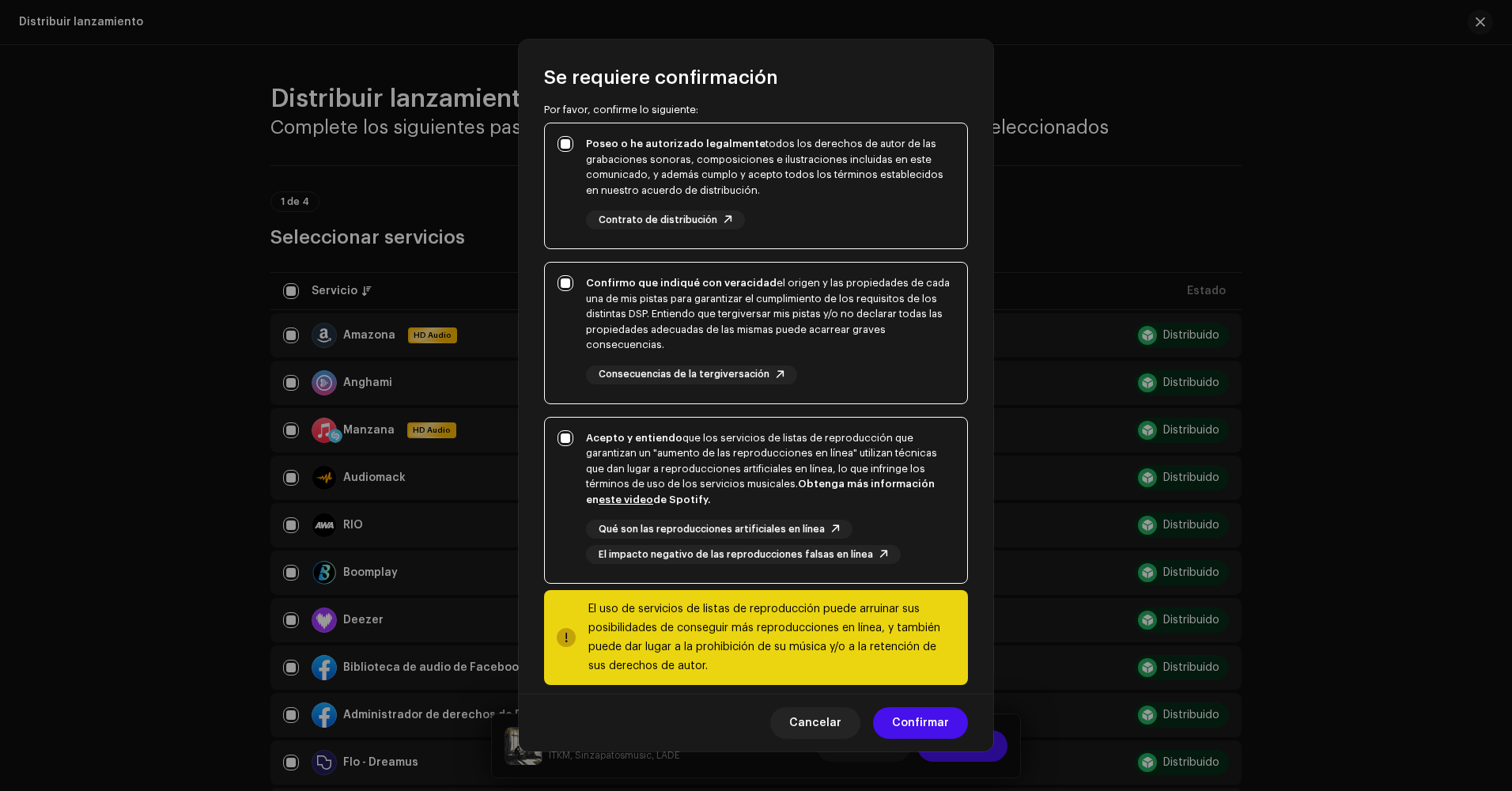
scroll to position [128, 0]
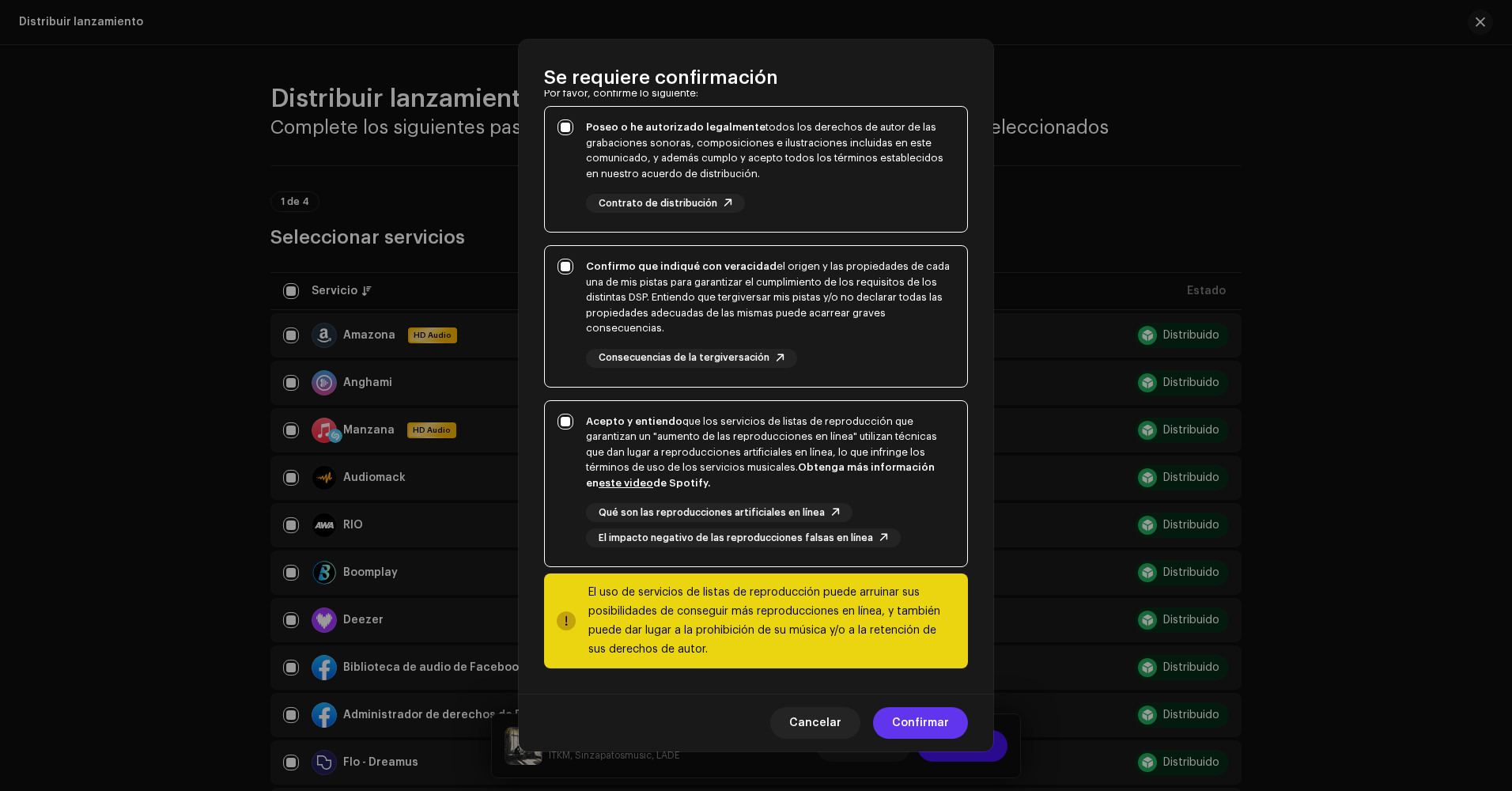
click at [925, 710] on span "Confirmar" at bounding box center [920, 723] width 57 height 32
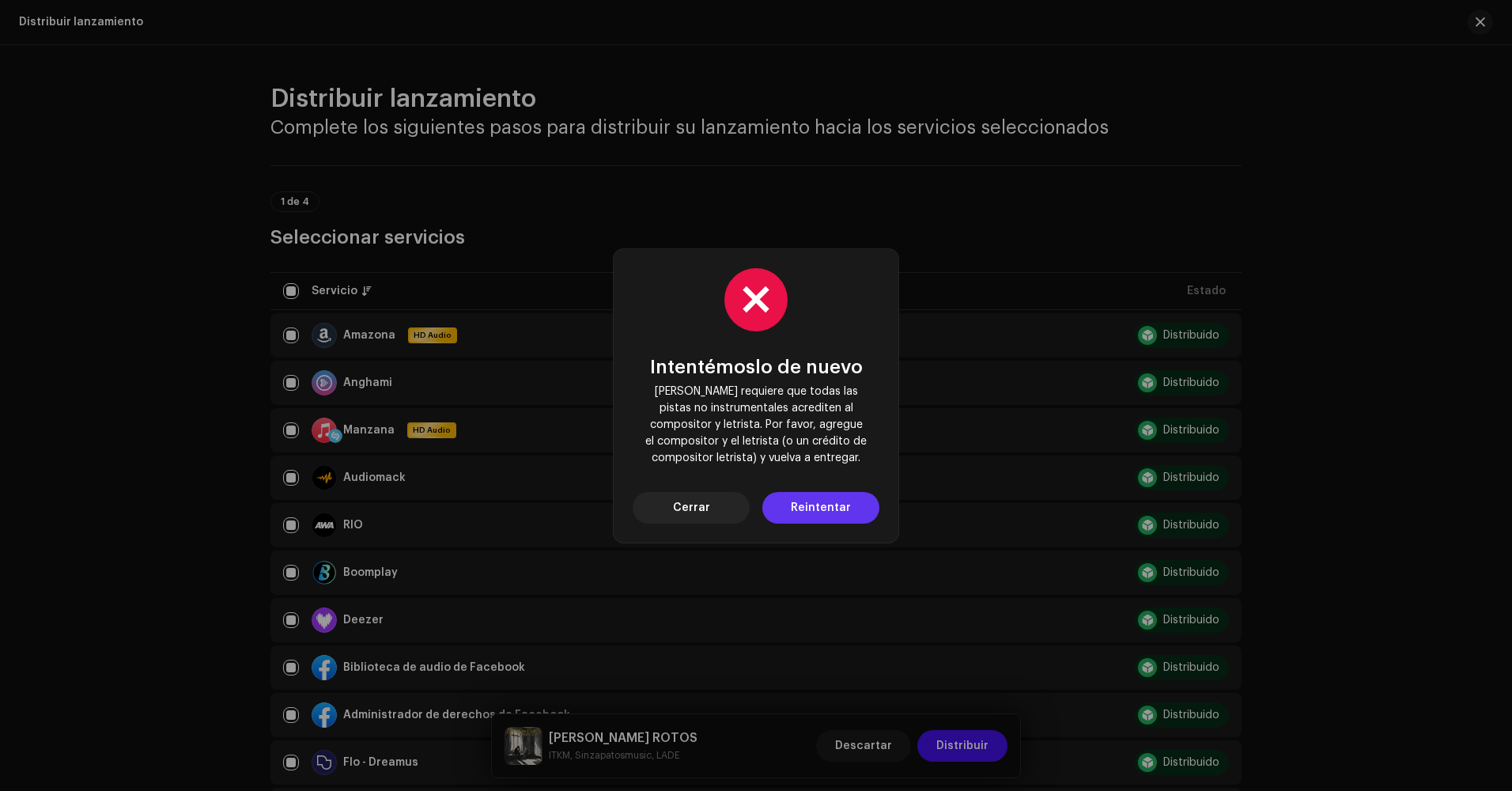
click at [817, 509] on span "Reintentar" at bounding box center [821, 508] width 60 height 32
click at [702, 505] on span "Cerrar" at bounding box center [691, 508] width 38 height 32
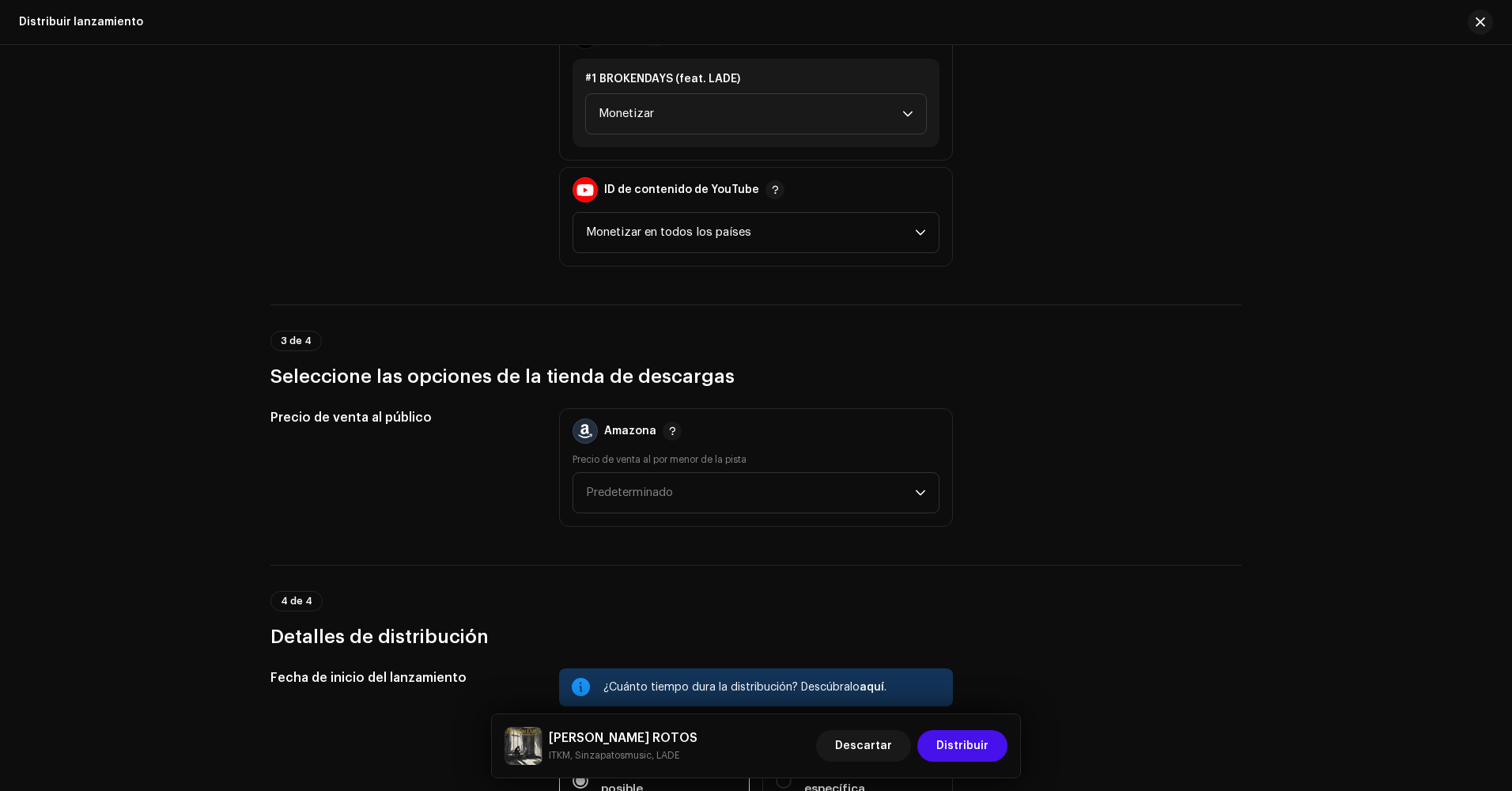
scroll to position [2056, 0]
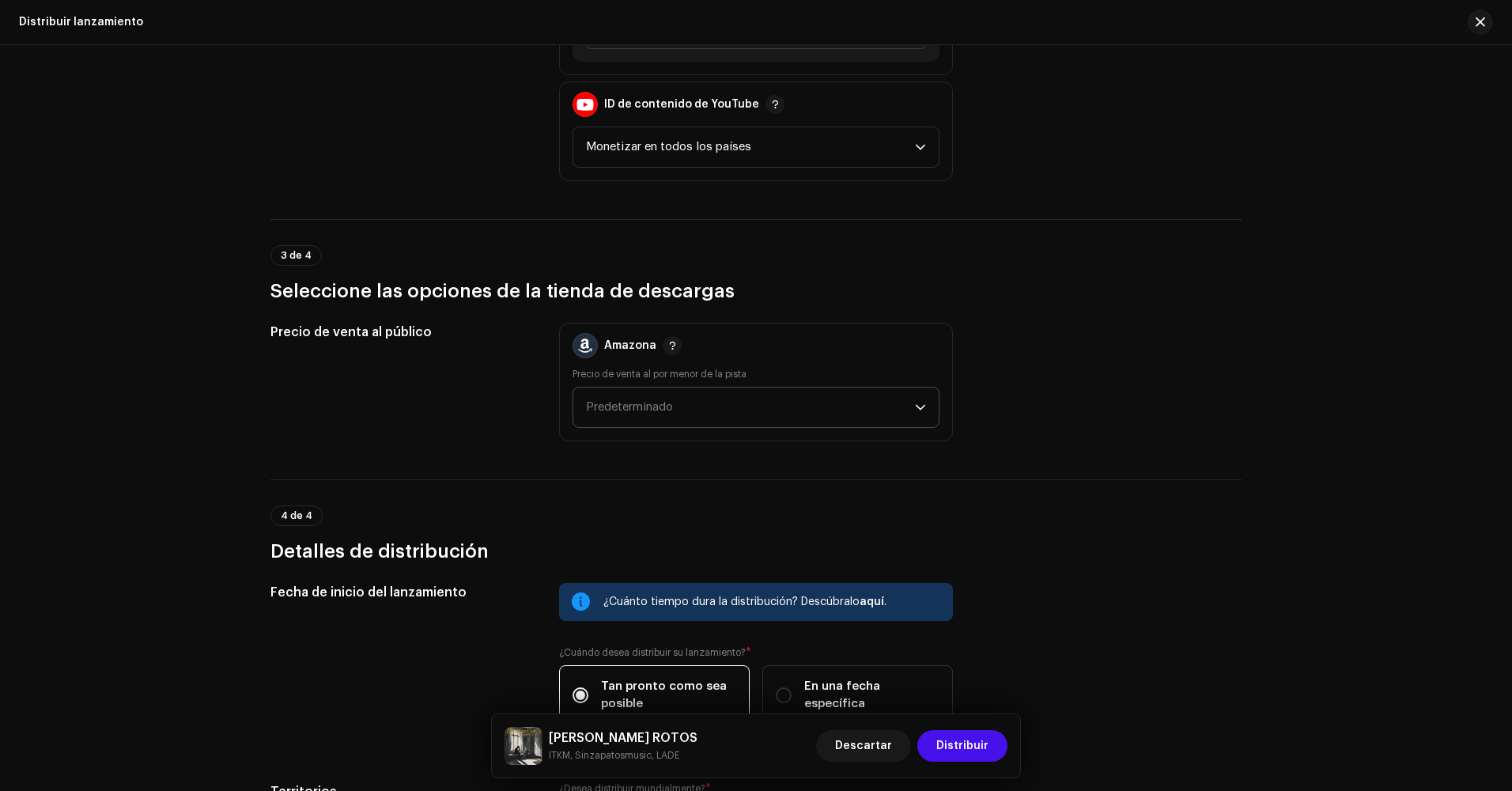
click at [712, 408] on span "Predeterminado" at bounding box center [750, 407] width 329 height 40
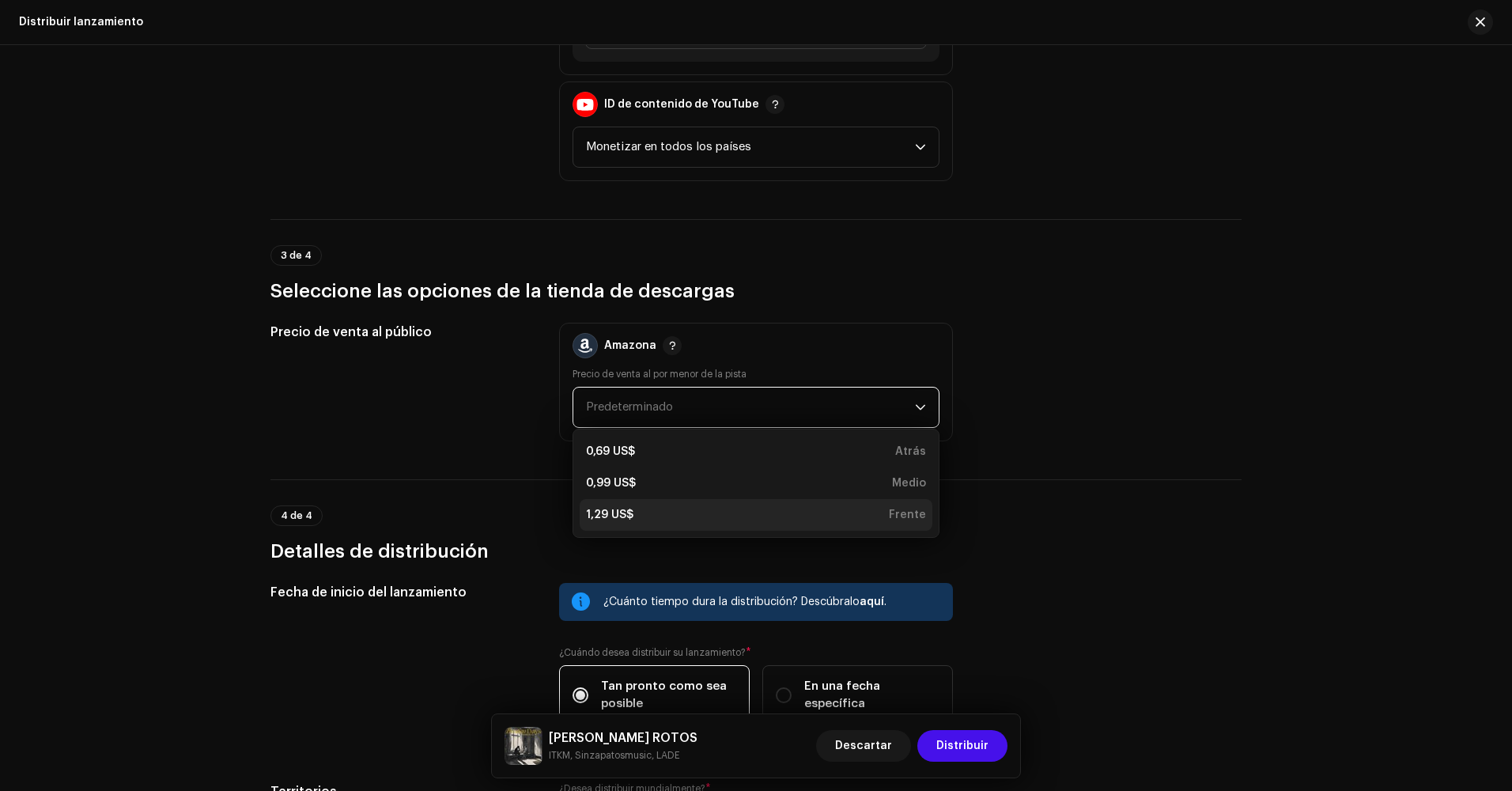
click at [684, 516] on div "1,29 US$ Frente" at bounding box center [756, 514] width 340 height 16
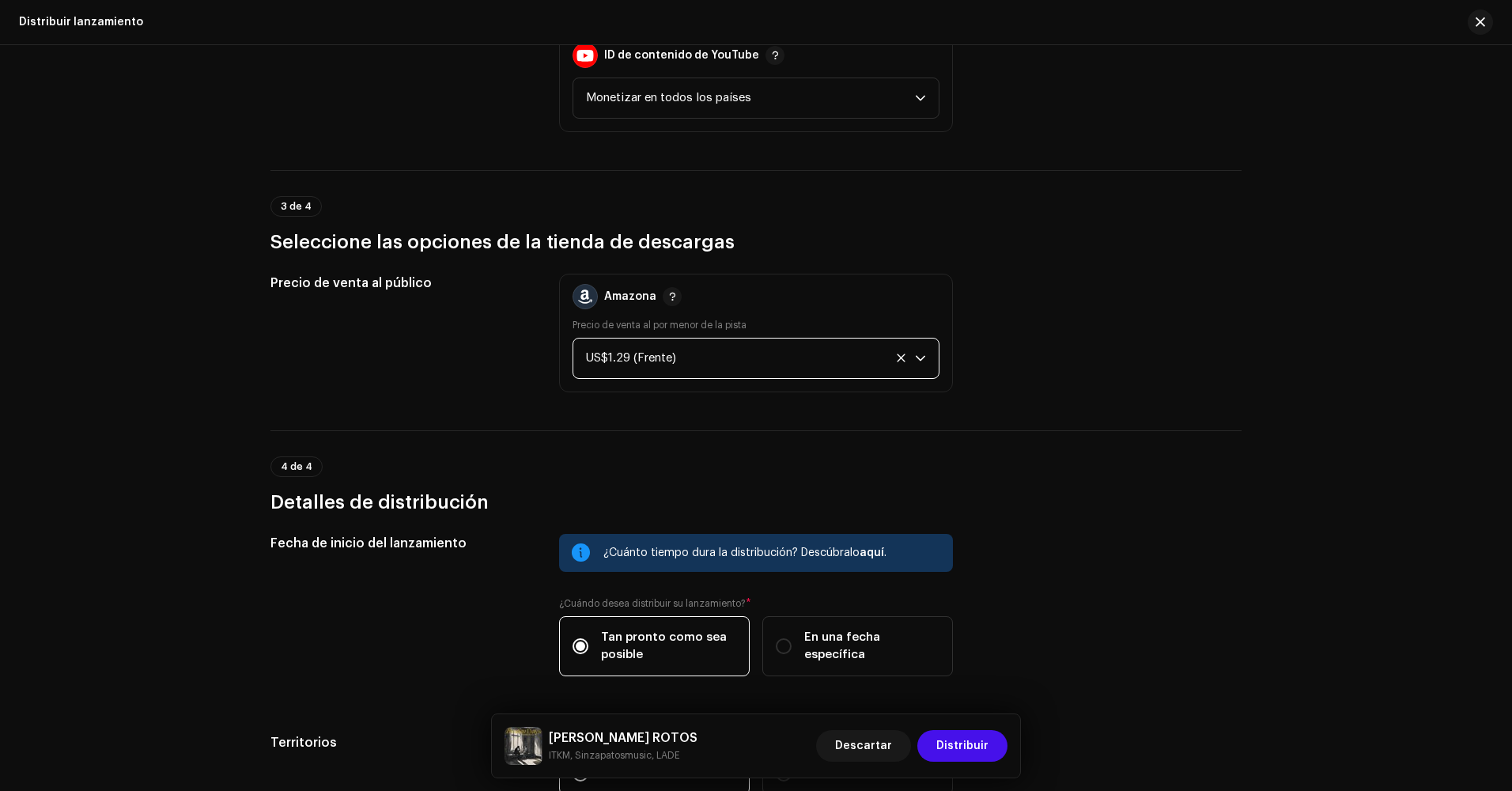
scroll to position [2279, 0]
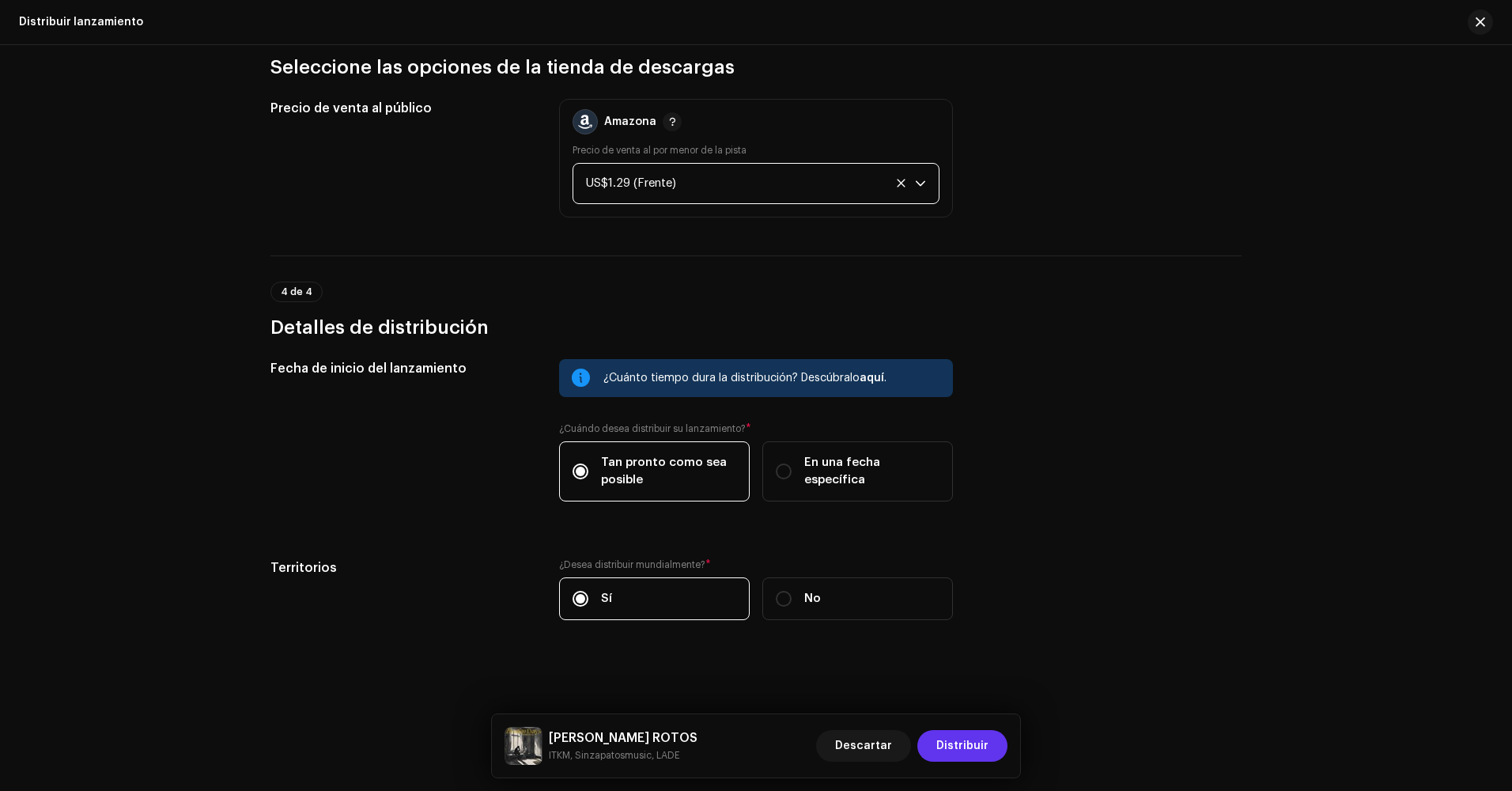
click at [960, 748] on span "Distribuir" at bounding box center [962, 746] width 52 height 32
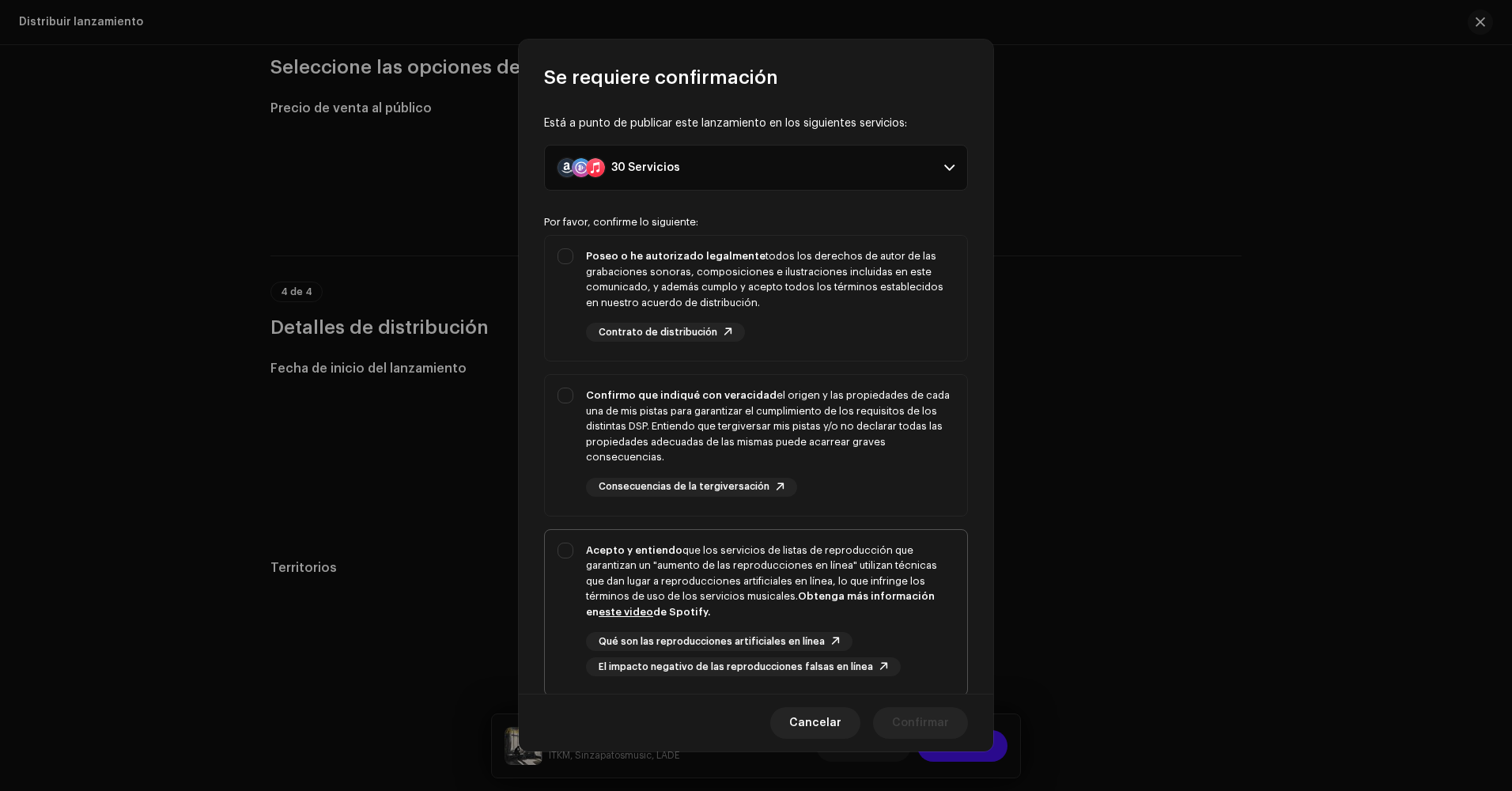
click at [712, 581] on div "Acepto y entiendo que los servicios de listas de reproducción que garantizan un…" at bounding box center [769, 581] width 368 height 77
checkbox input "true"
click at [699, 435] on div "Confirmo que indiqué con veracidad el origen y las propiedades de cada una de m…" at bounding box center [769, 426] width 368 height 77
checkbox input "true"
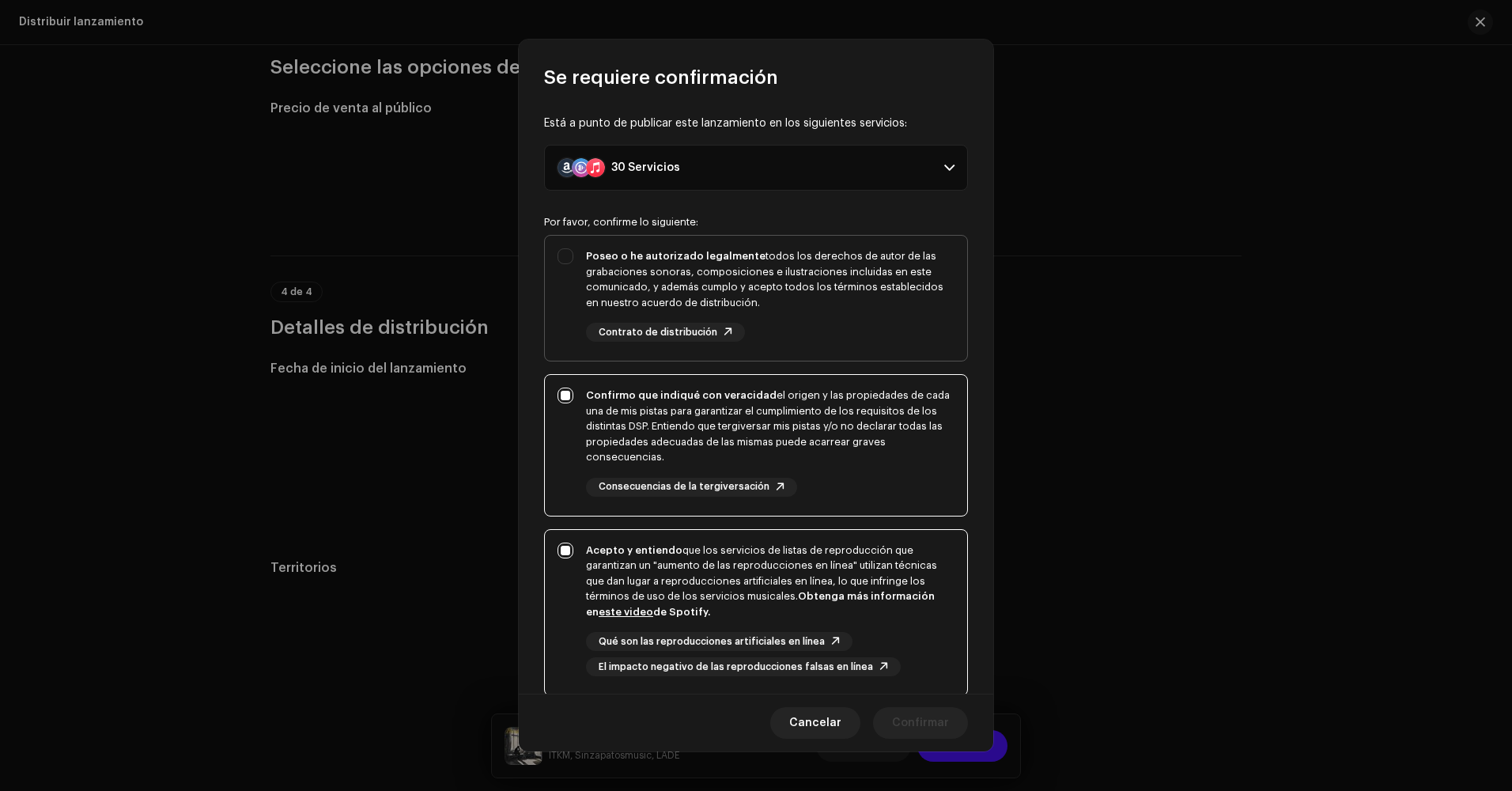
click at [682, 244] on div "Poseo o he autorizado legalmente todos los derechos de autor de las grabaciones…" at bounding box center [756, 295] width 423 height 119
checkbox input "true"
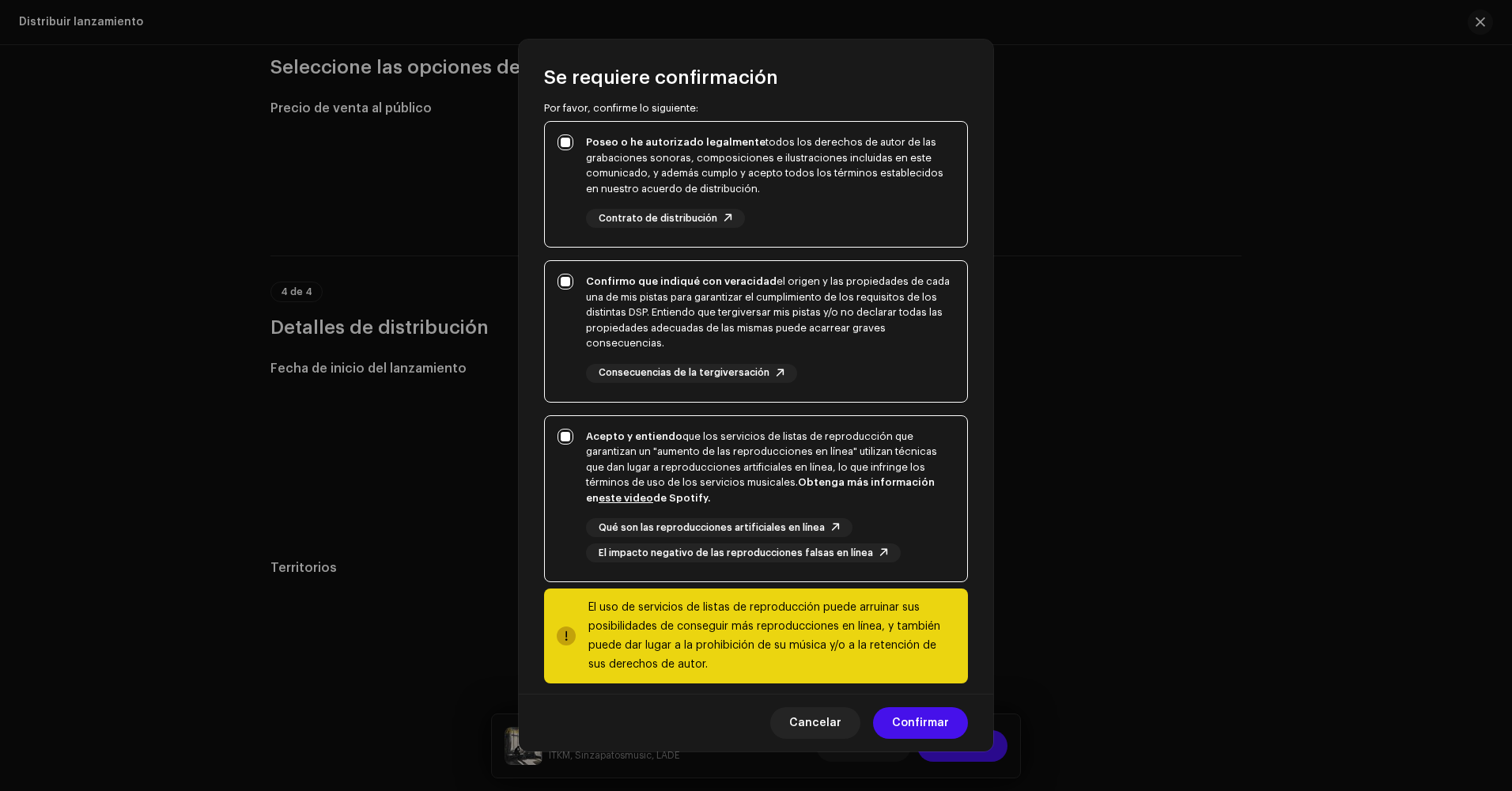
scroll to position [128, 0]
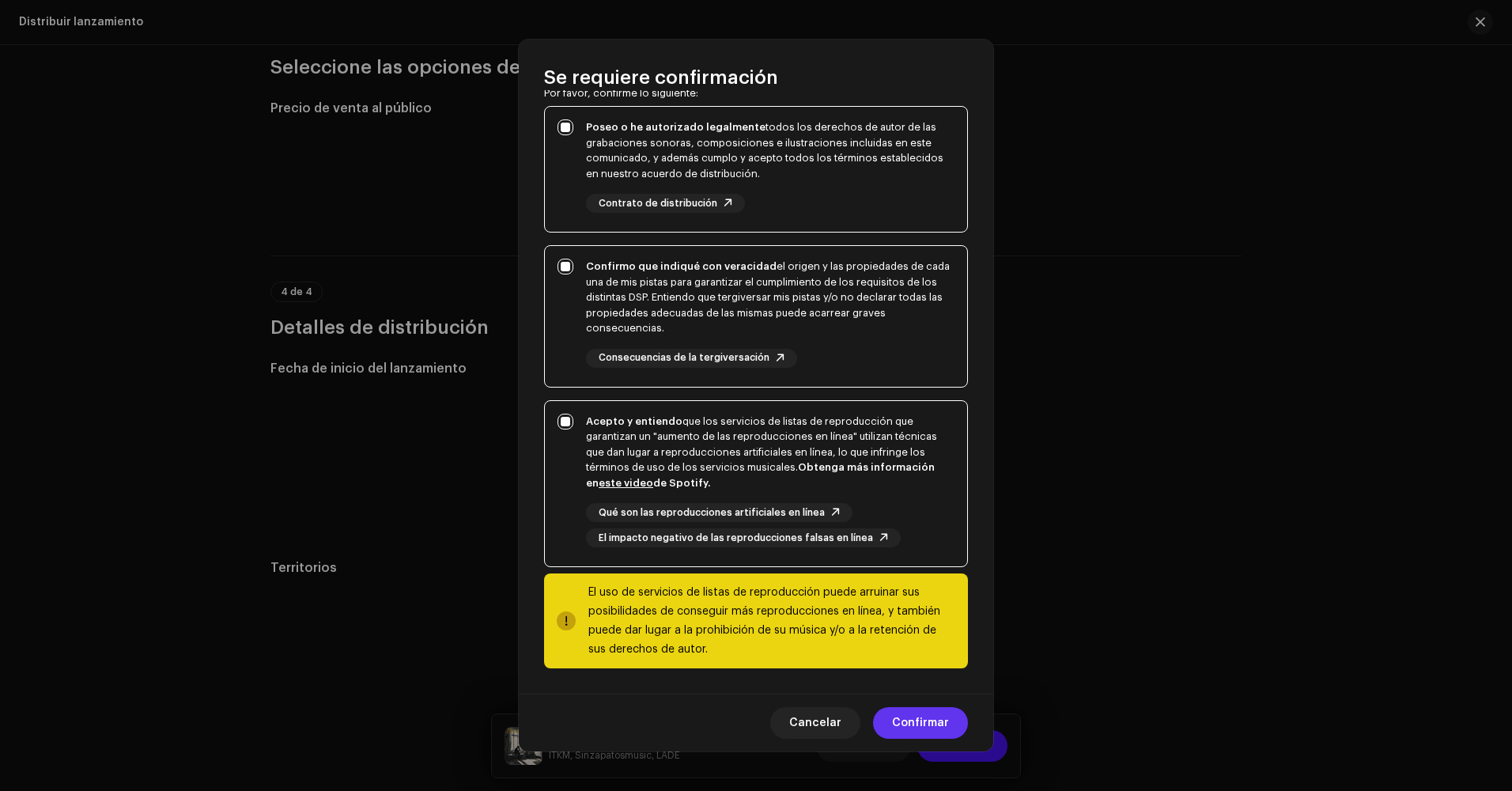
click at [936, 710] on span "Confirmar" at bounding box center [920, 723] width 57 height 32
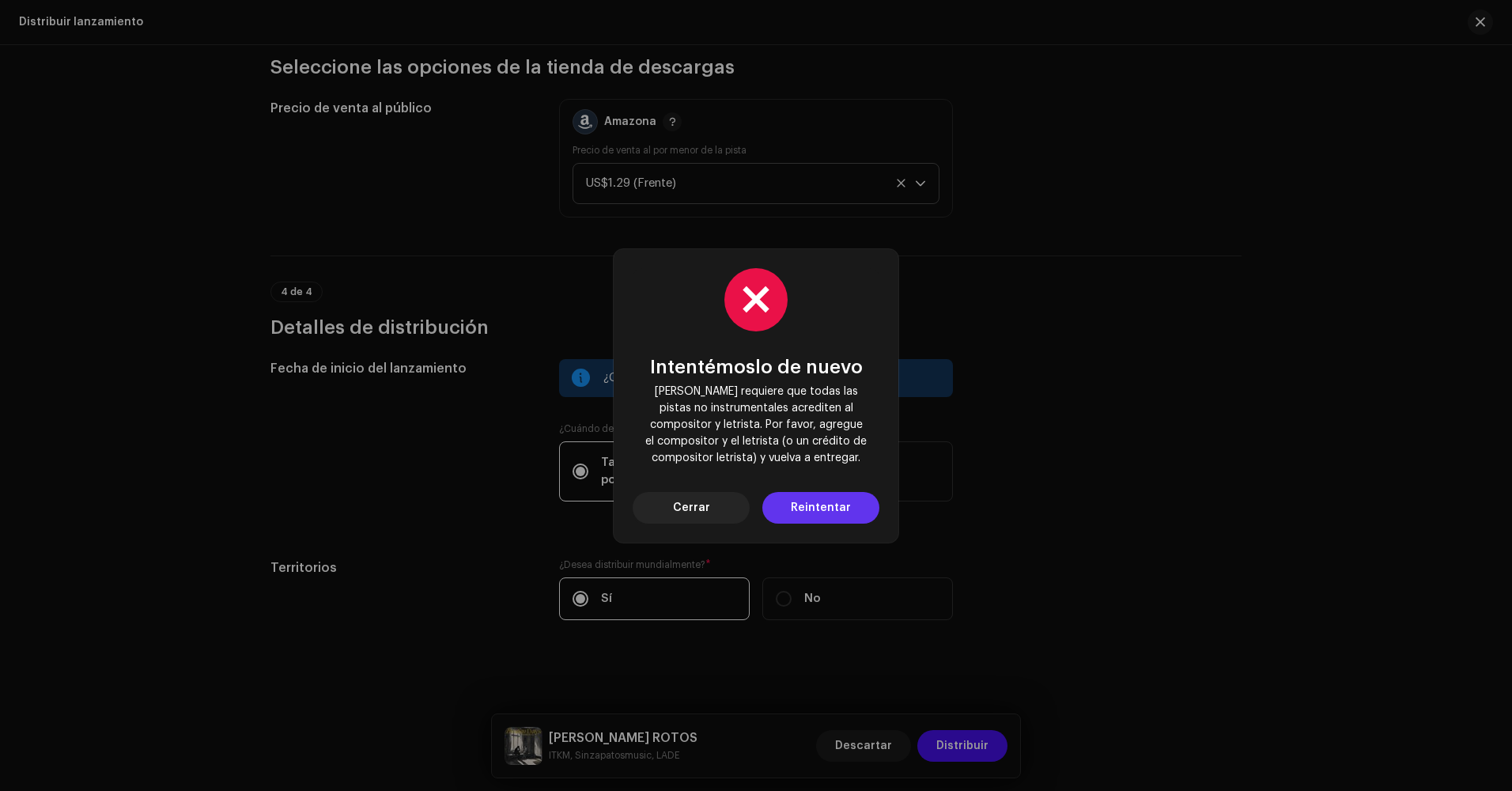
click at [811, 504] on span "Reintentar" at bounding box center [821, 508] width 60 height 32
click at [698, 485] on div "Intentémoslo de nuevo Deezer requiere que todas las pistas no instrumentales ac…" at bounding box center [756, 395] width 247 height 256
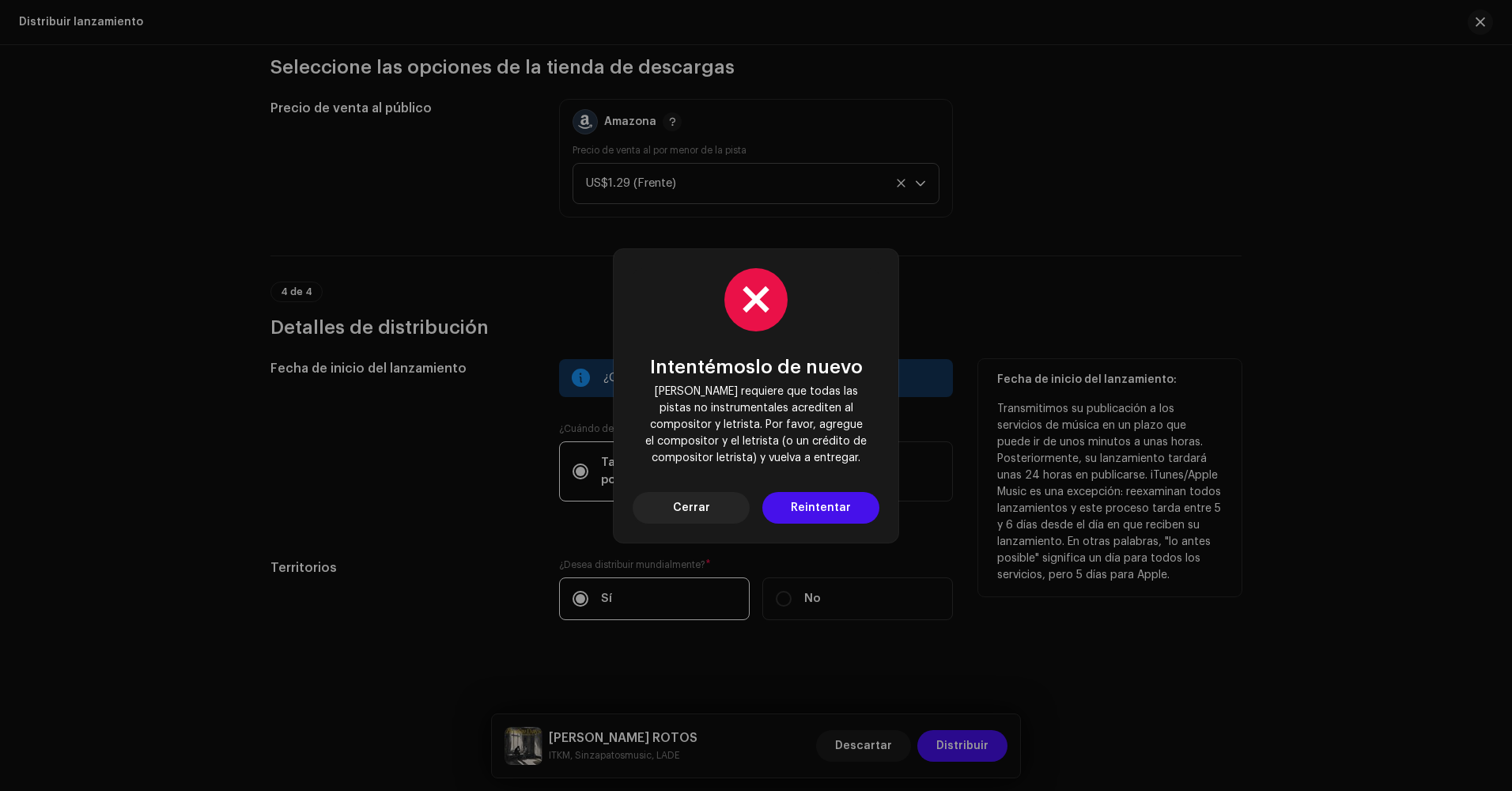
drag, startPoint x: 704, startPoint y: 500, endPoint x: 696, endPoint y: 511, distance: 13.6
click at [703, 502] on span "Cerrar" at bounding box center [691, 508] width 38 height 32
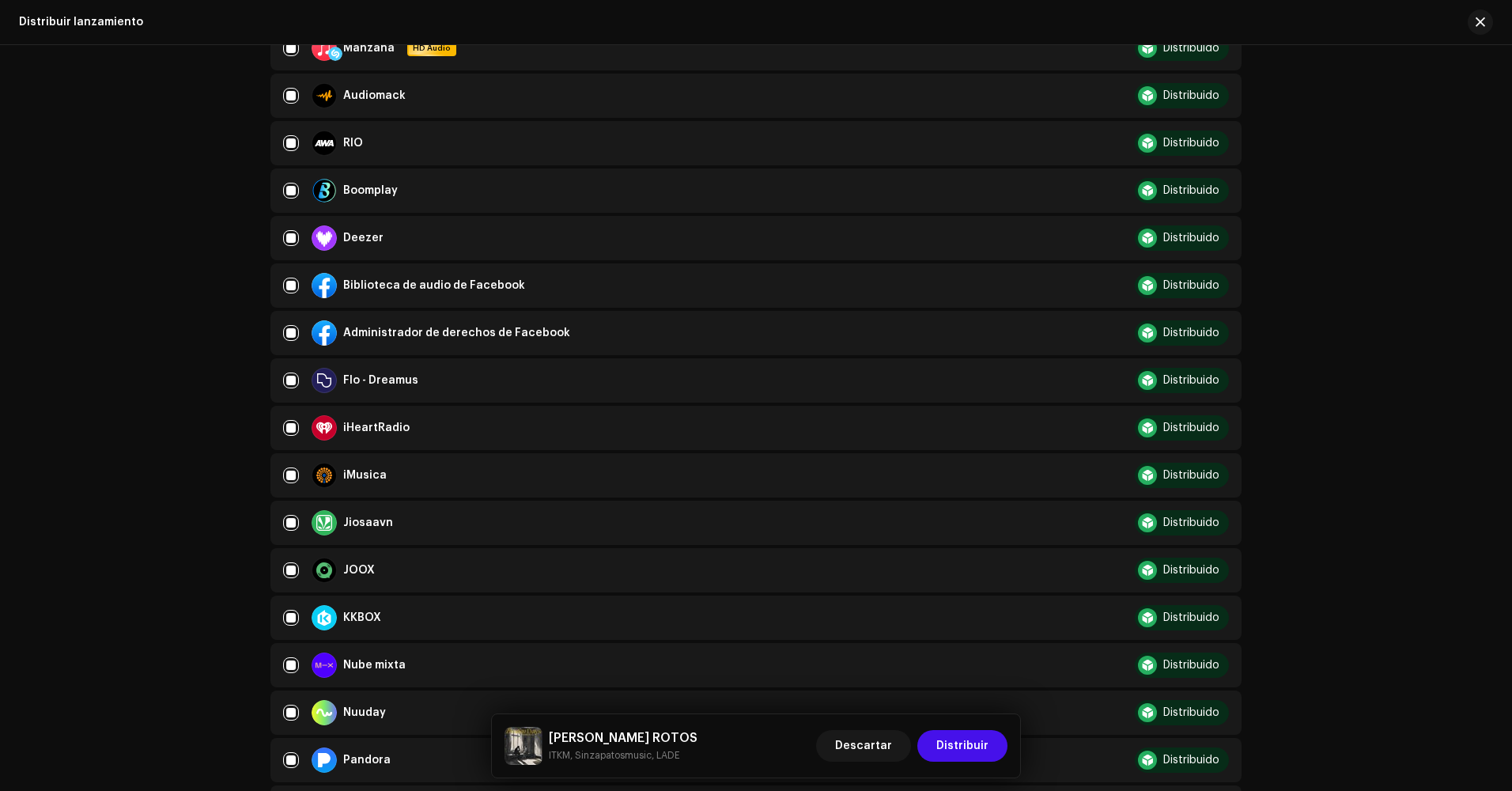
scroll to position [0, 0]
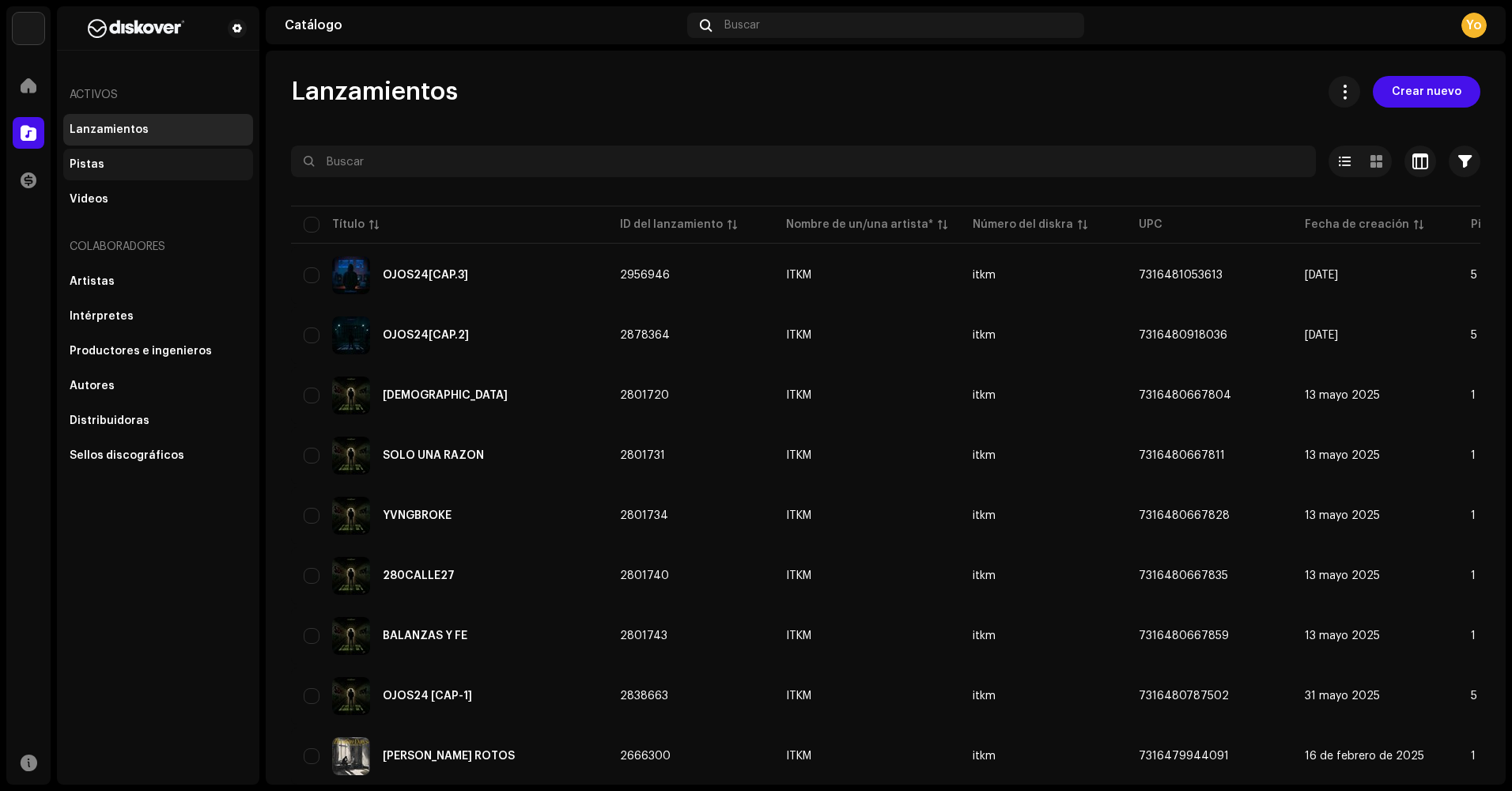
click at [126, 158] on div "Pistas" at bounding box center [157, 164] width 177 height 13
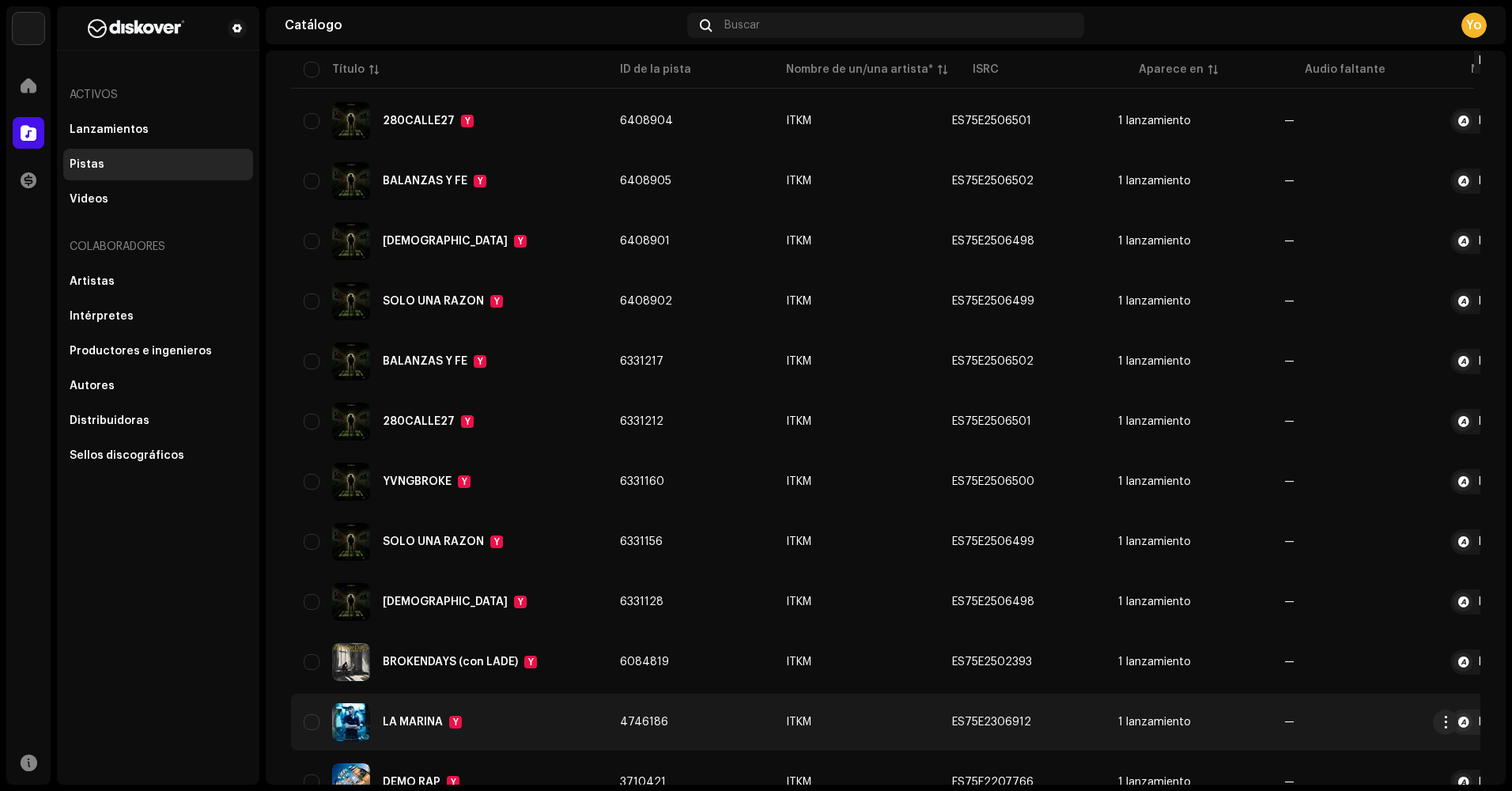
scroll to position [870, 0]
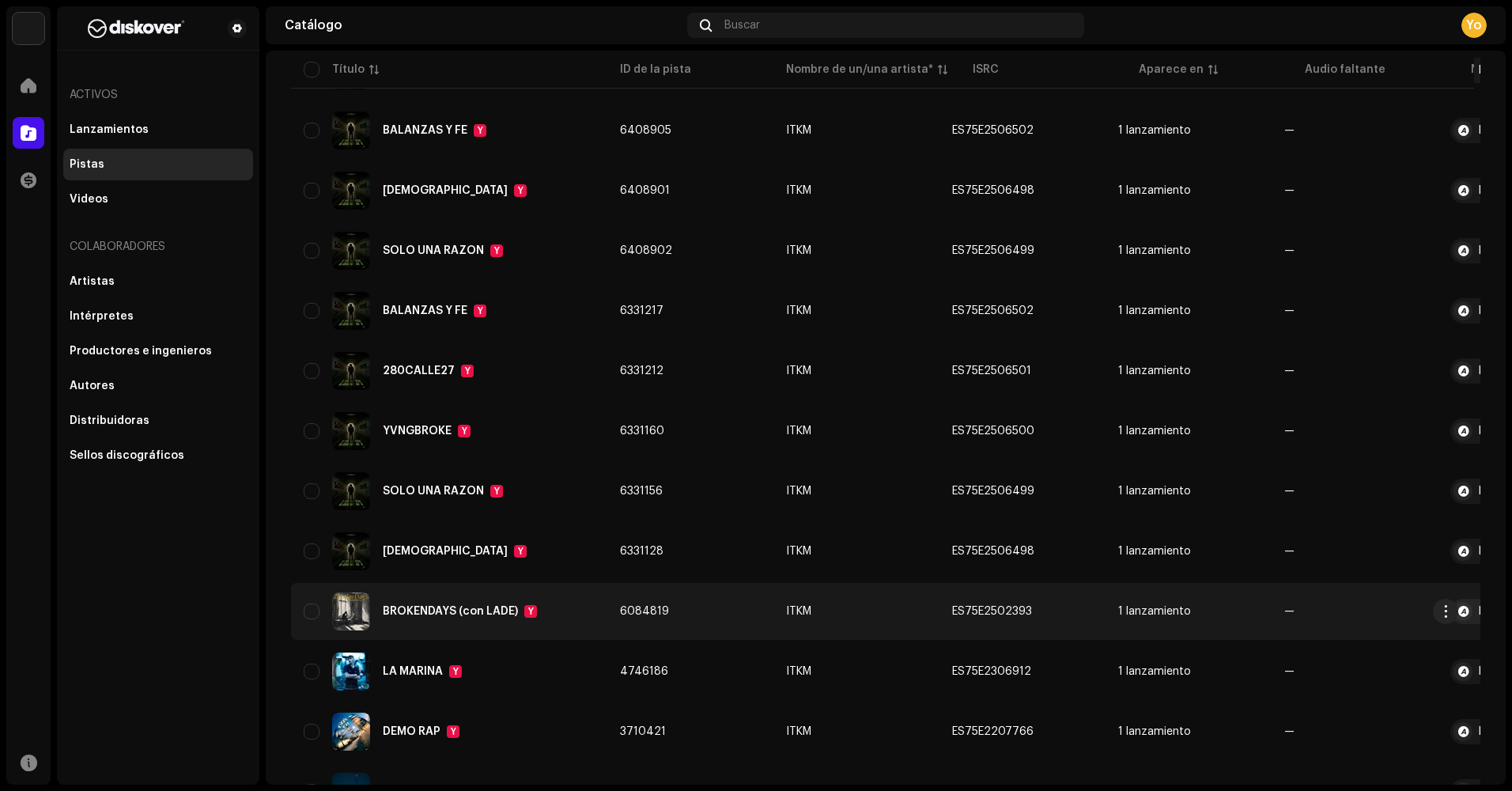
click at [479, 620] on div "BROKENDAYS (con LADE) Y" at bounding box center [448, 611] width 291 height 38
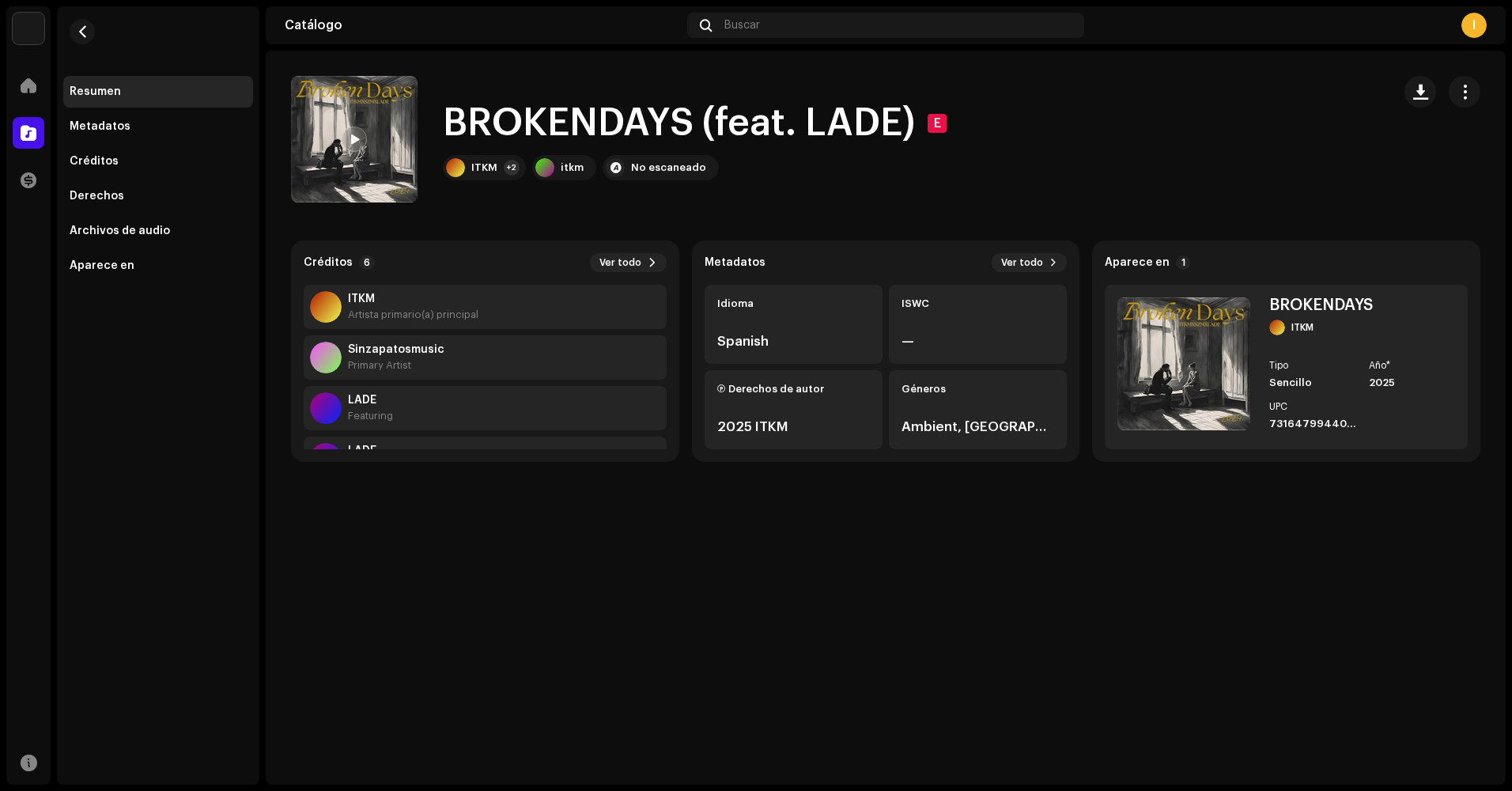
click at [1225, 133] on div "BROKENDAYS (feat. LADE) E ITKM +2 itkm No escaneado" at bounding box center [836, 139] width 1088 height 126
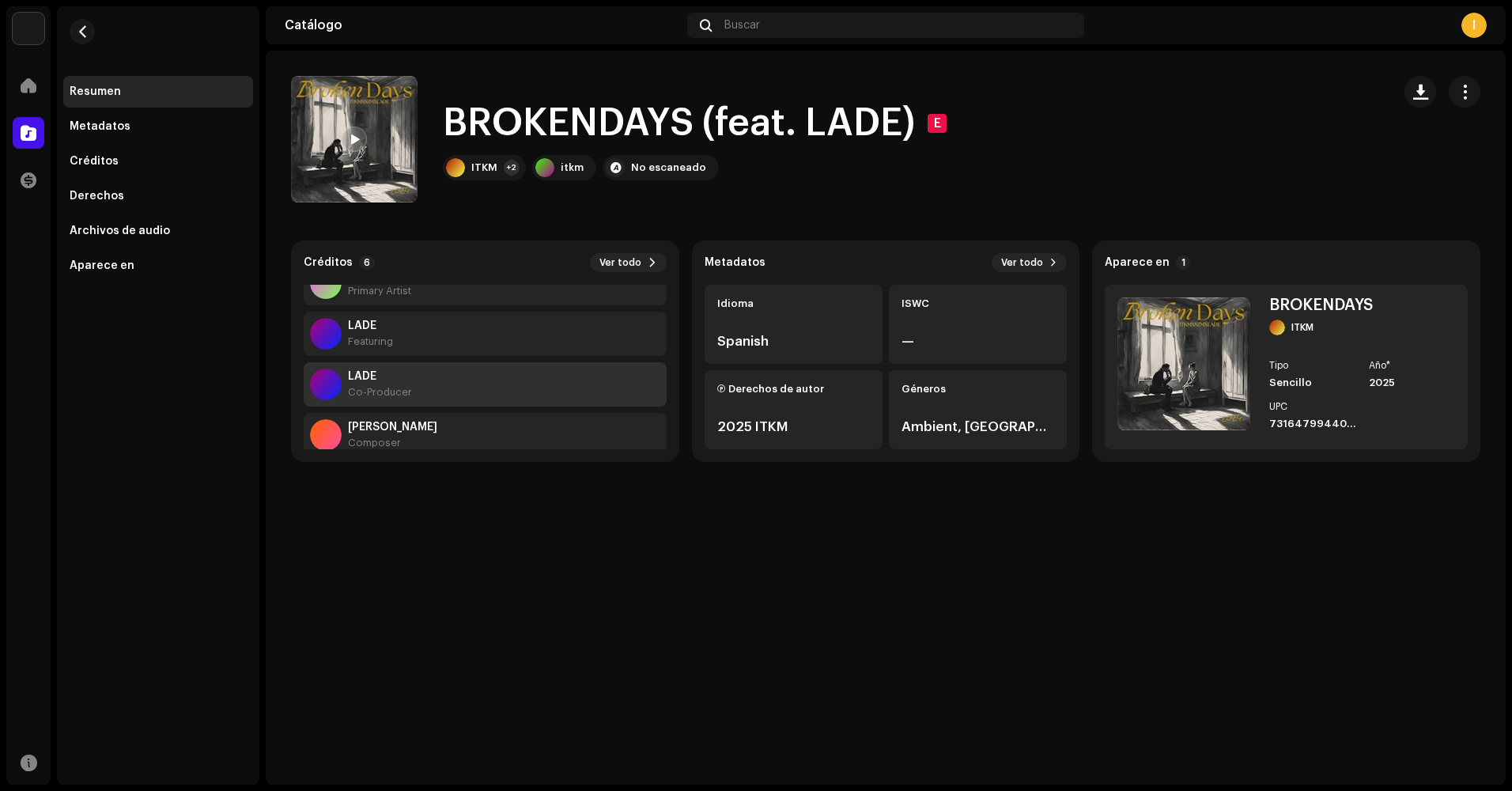
scroll to position [79, 0]
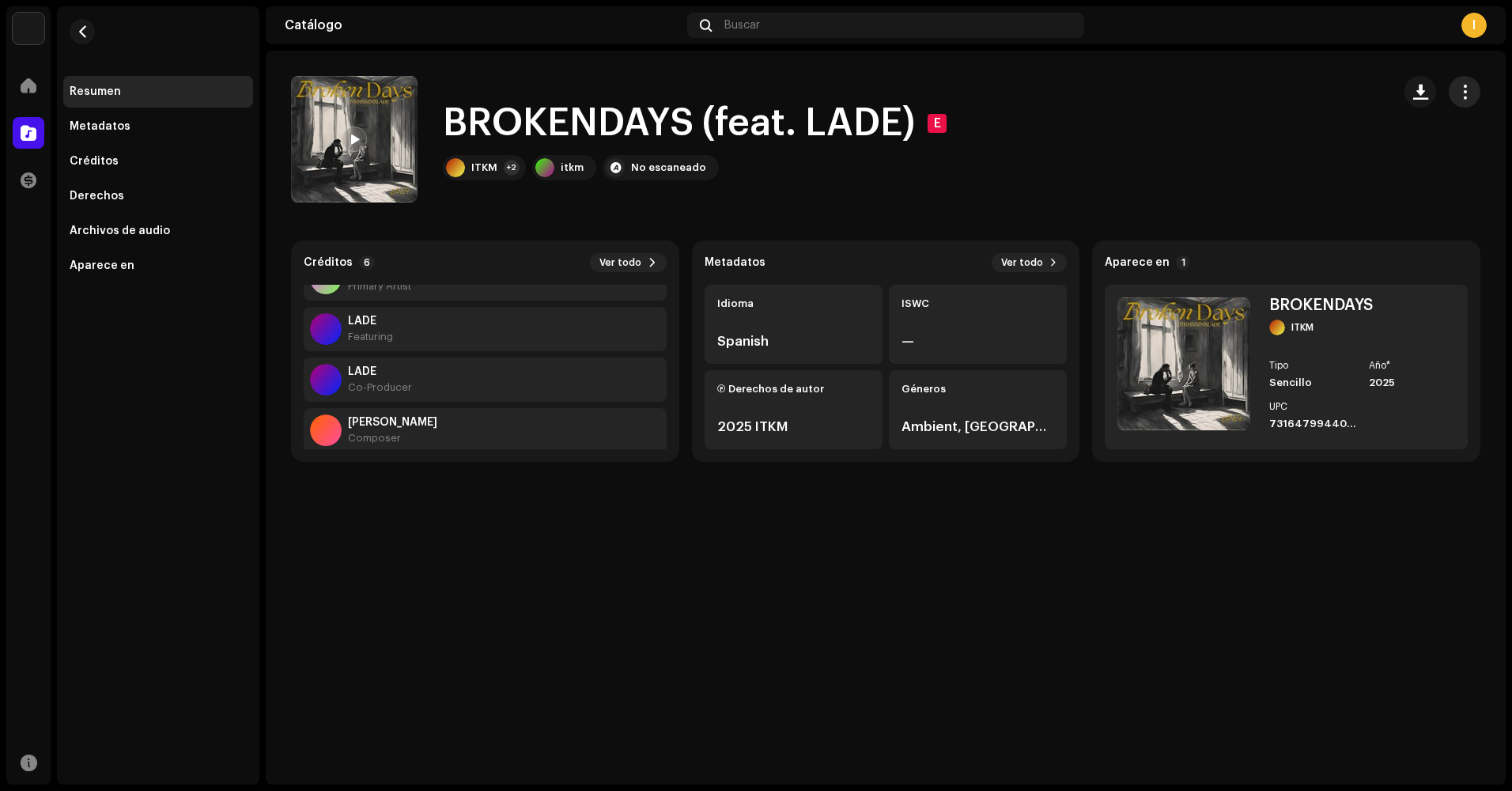
click at [1450, 88] on button "button" at bounding box center [1465, 92] width 32 height 32
click at [1116, 152] on div "BROKENDAYS (feat. LADE) E ITKM +2 itkm No escaneado" at bounding box center [836, 139] width 1088 height 126
click at [132, 113] on div "Metadatos" at bounding box center [158, 126] width 190 height 32
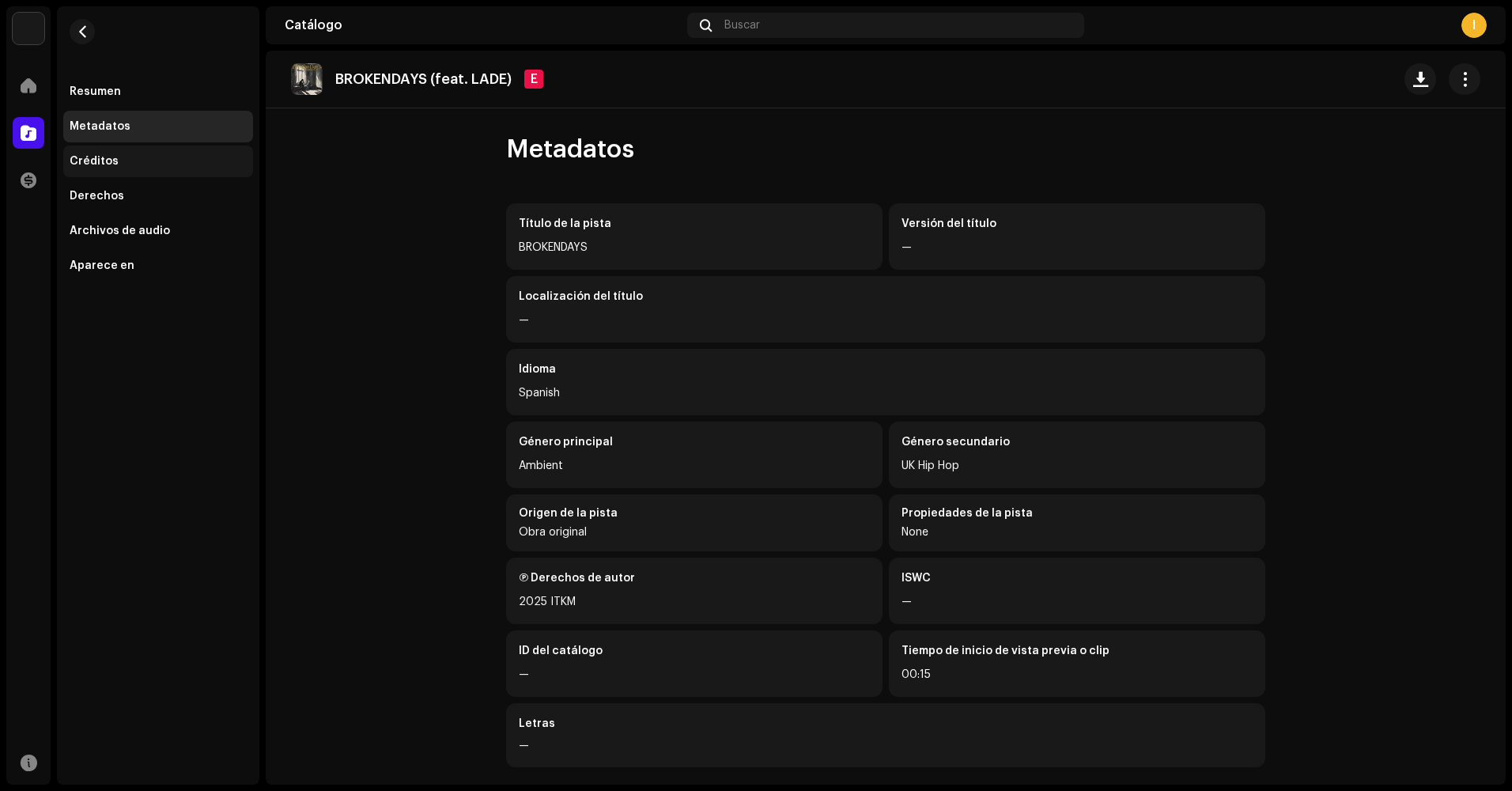
click at [126, 150] on div "Créditos" at bounding box center [158, 161] width 190 height 32
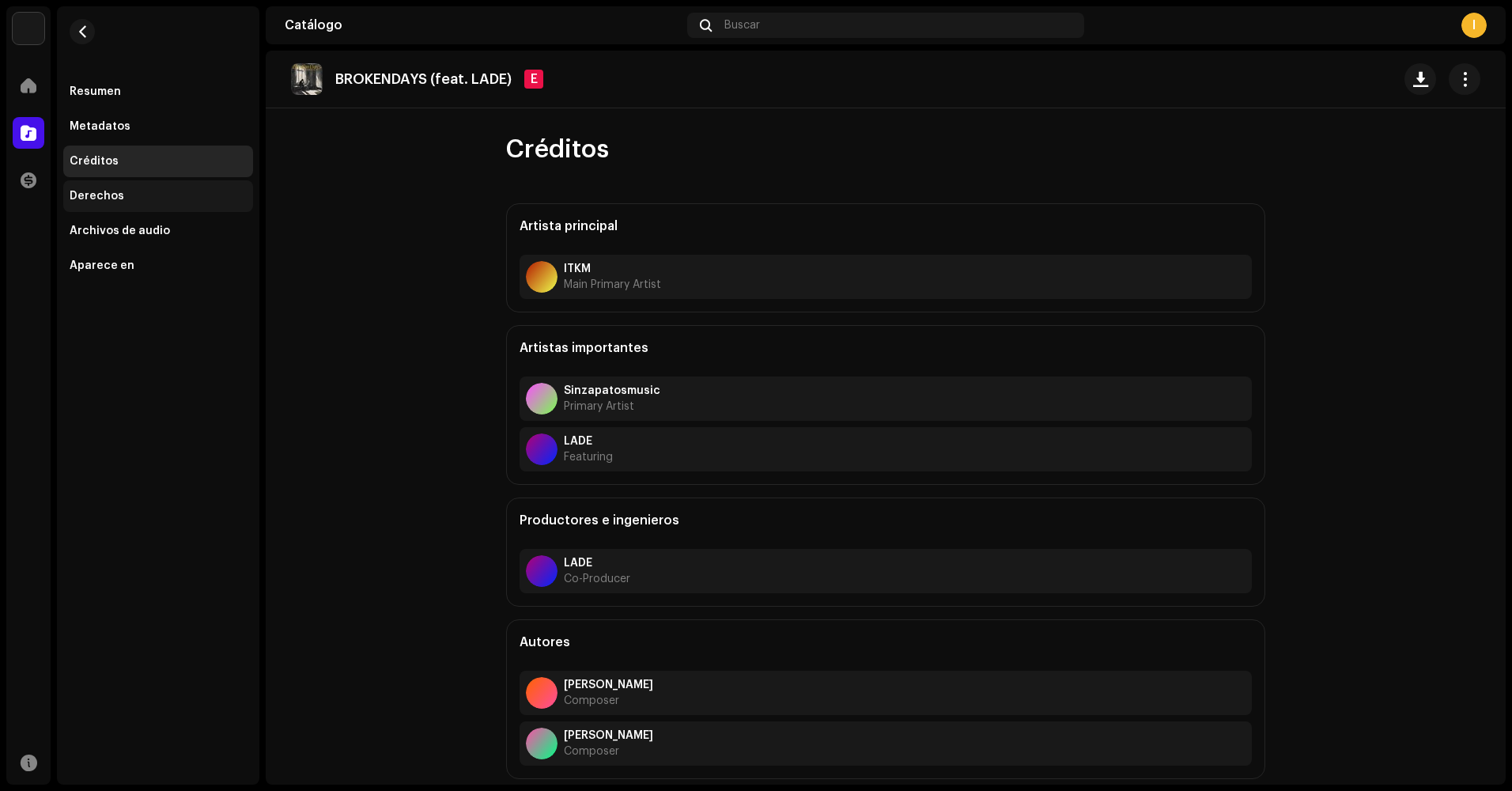
click at [136, 196] on div "Derechos" at bounding box center [157, 196] width 177 height 13
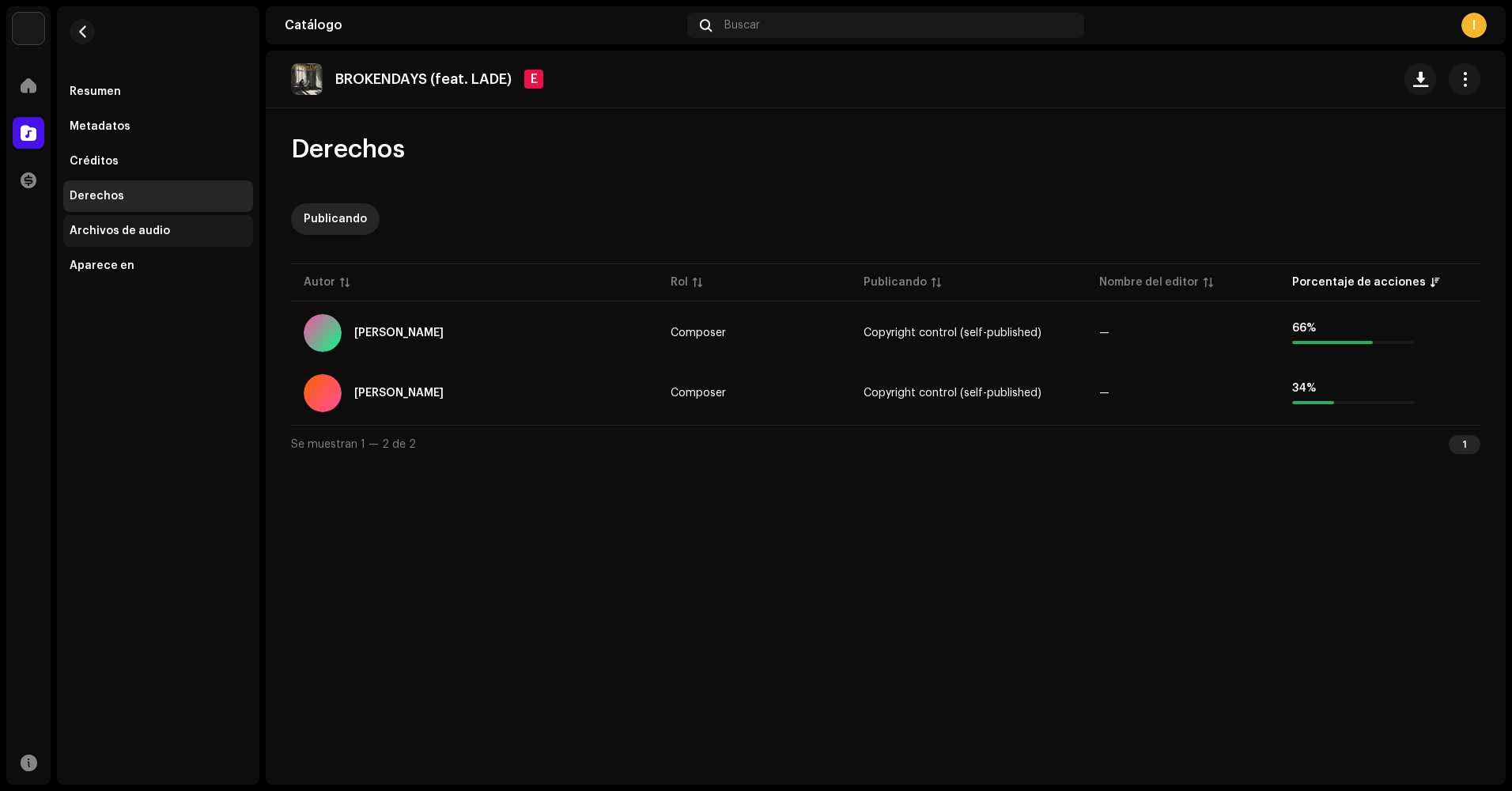
click at [138, 241] on div "Archivos de audio" at bounding box center [158, 231] width 190 height 32
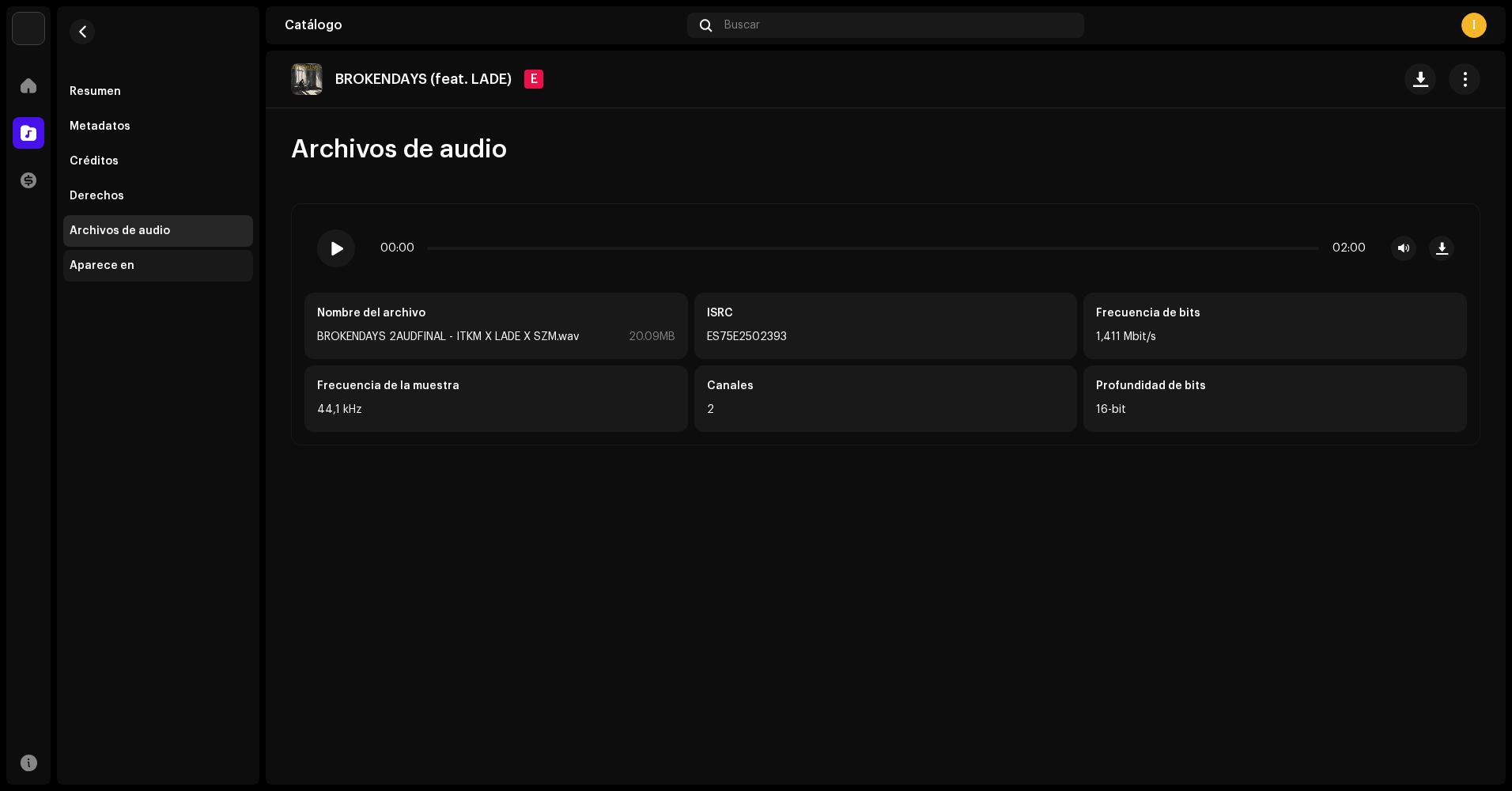
click at [124, 261] on div "Aparece en" at bounding box center [102, 266] width 65 height 13
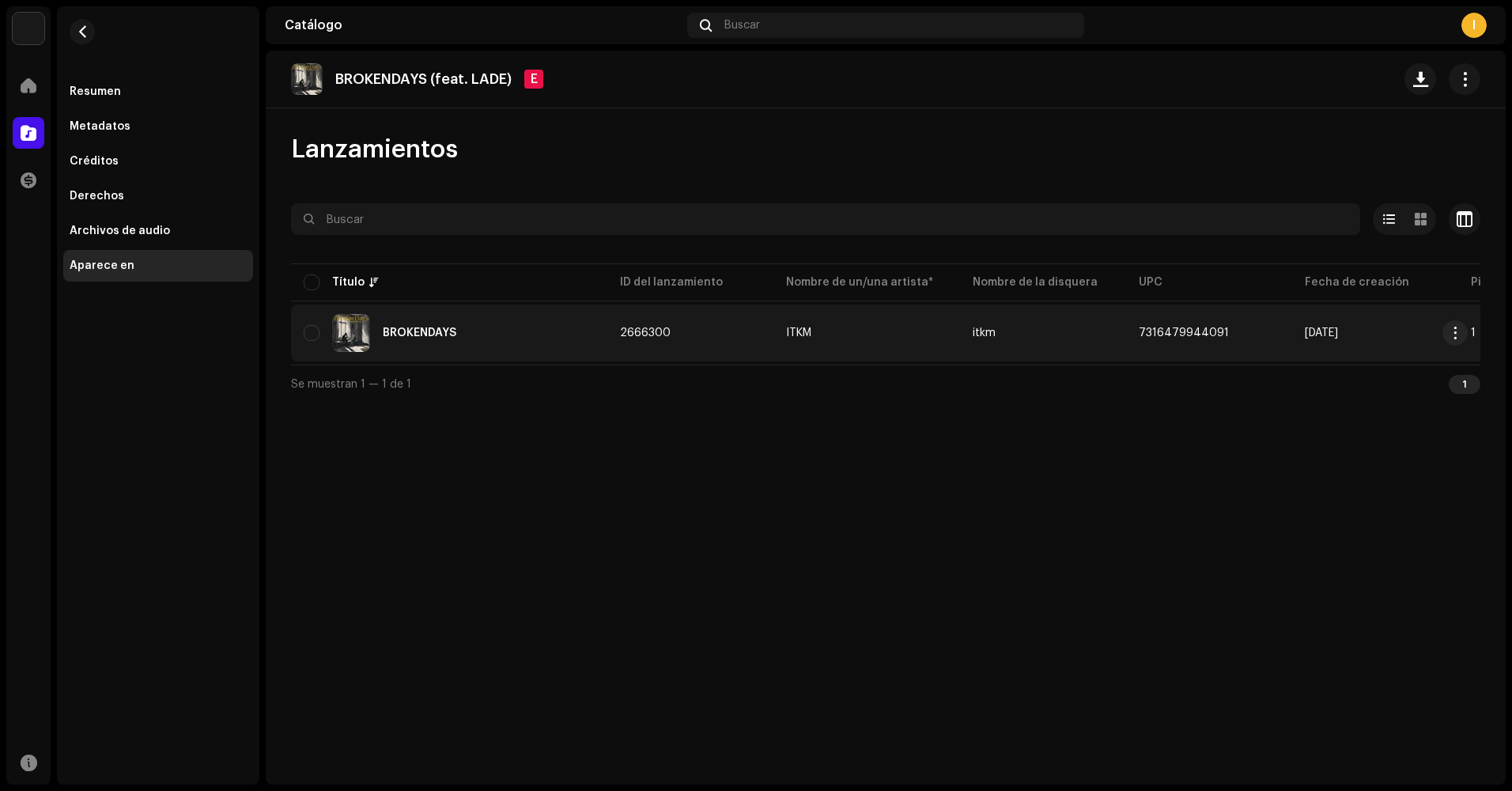
click at [732, 306] on td "2666300" at bounding box center [690, 333] width 166 height 57
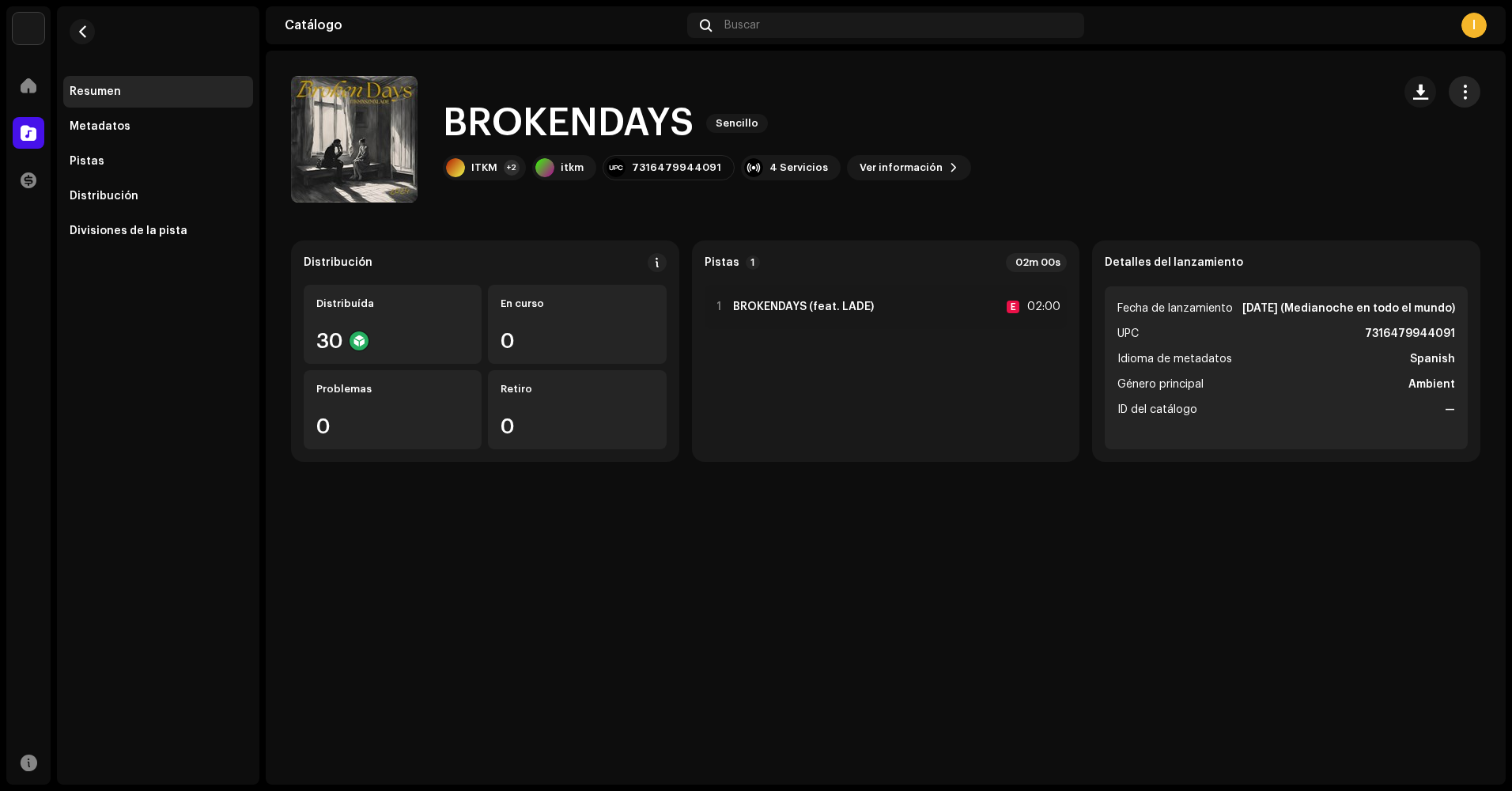
click at [1465, 98] on span "button" at bounding box center [1464, 91] width 15 height 13
click at [1363, 162] on div "Editar" at bounding box center [1393, 162] width 147 height 13
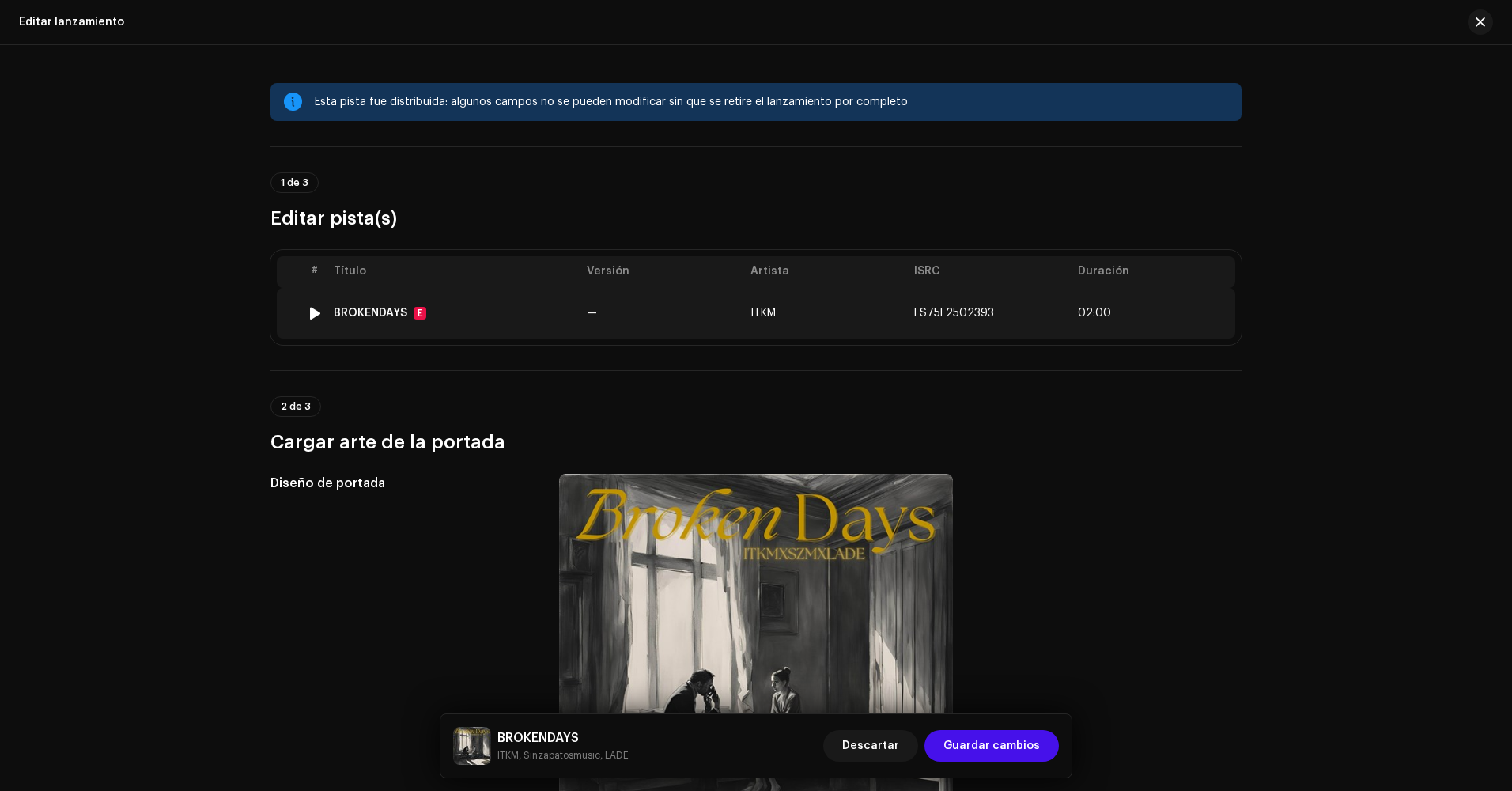
click at [559, 324] on td "BROKENDAYS E" at bounding box center [453, 312] width 253 height 50
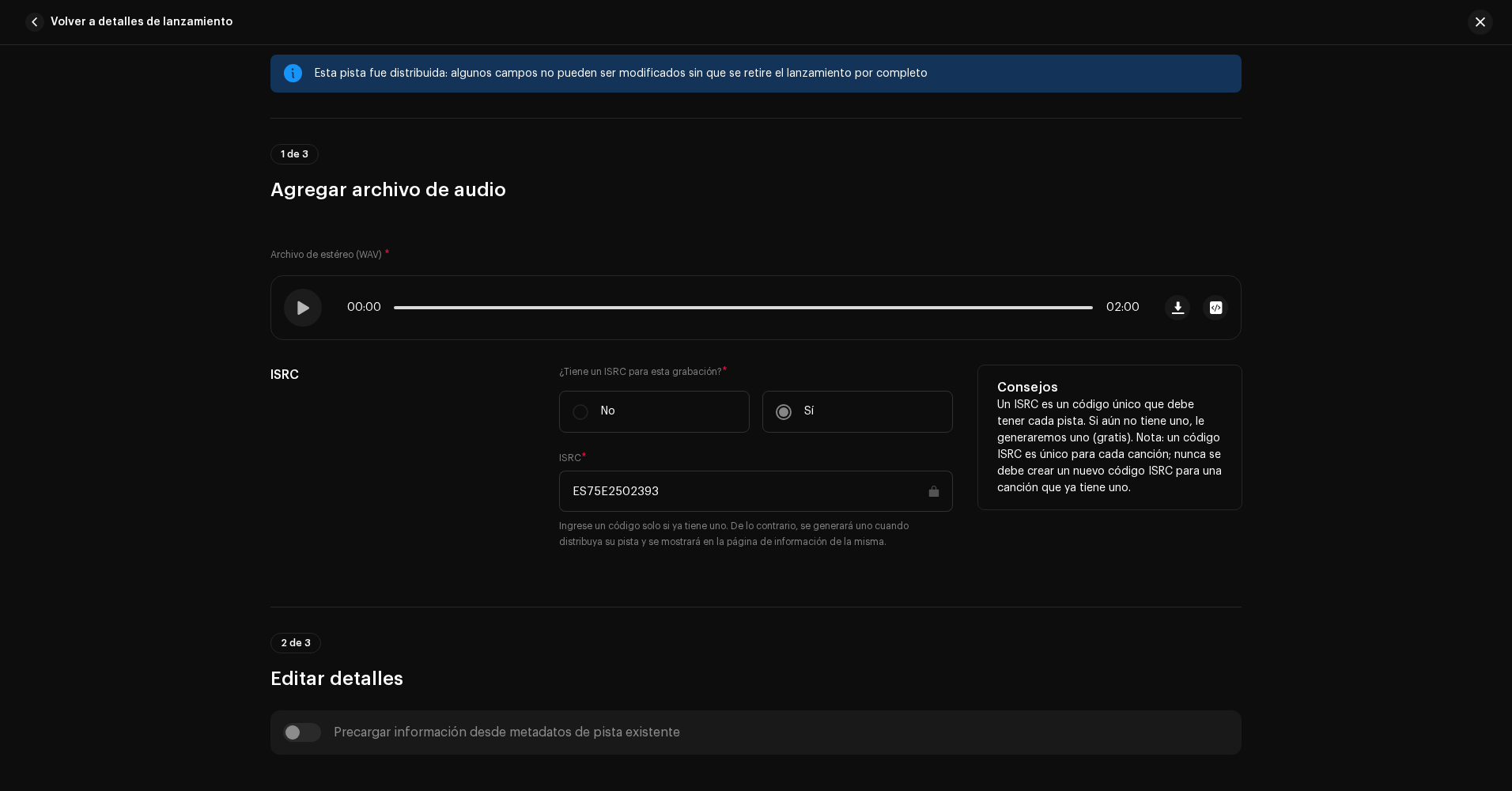
scroll to position [79, 0]
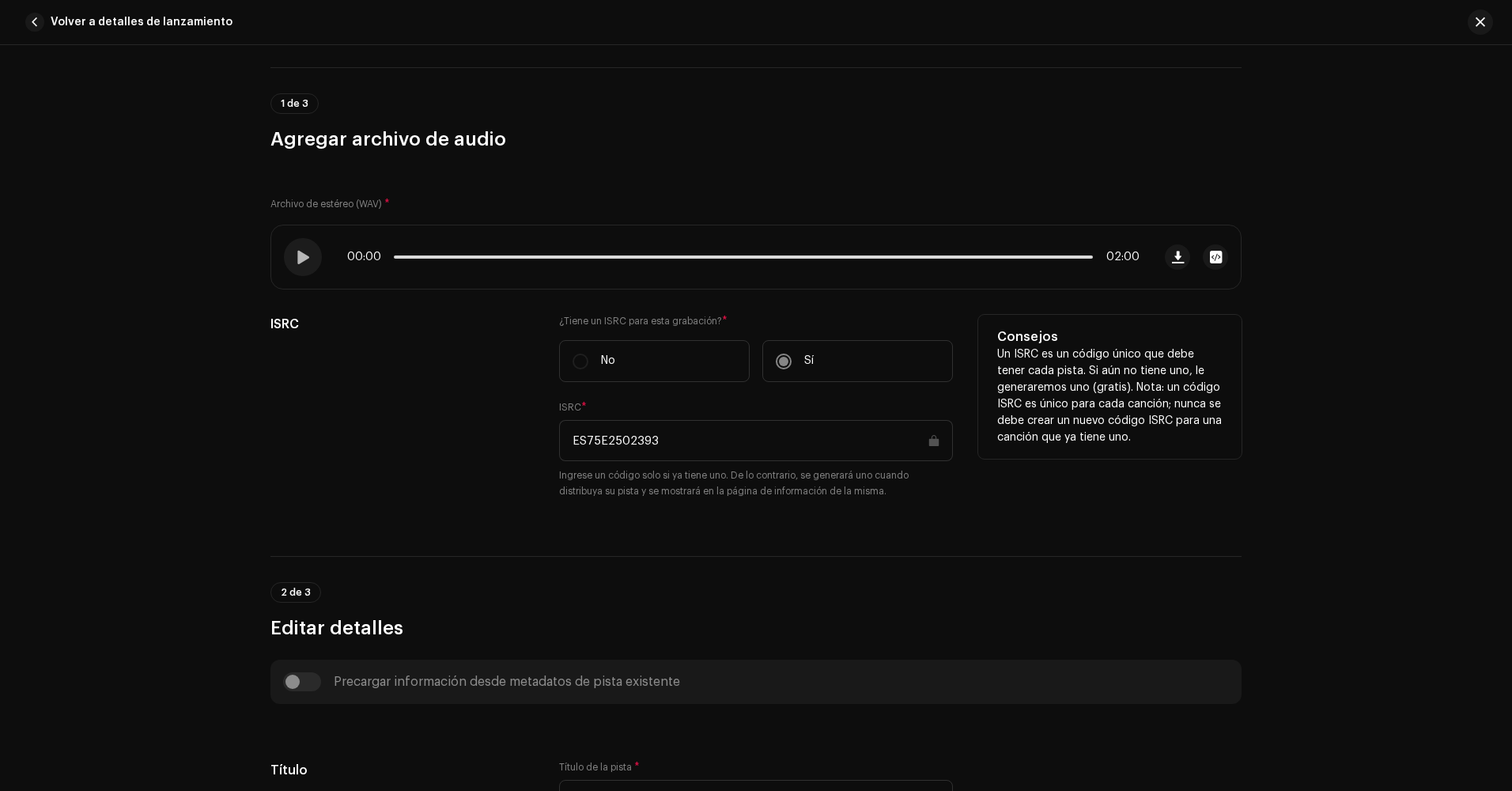
click at [831, 374] on label "Sí" at bounding box center [857, 360] width 191 height 41
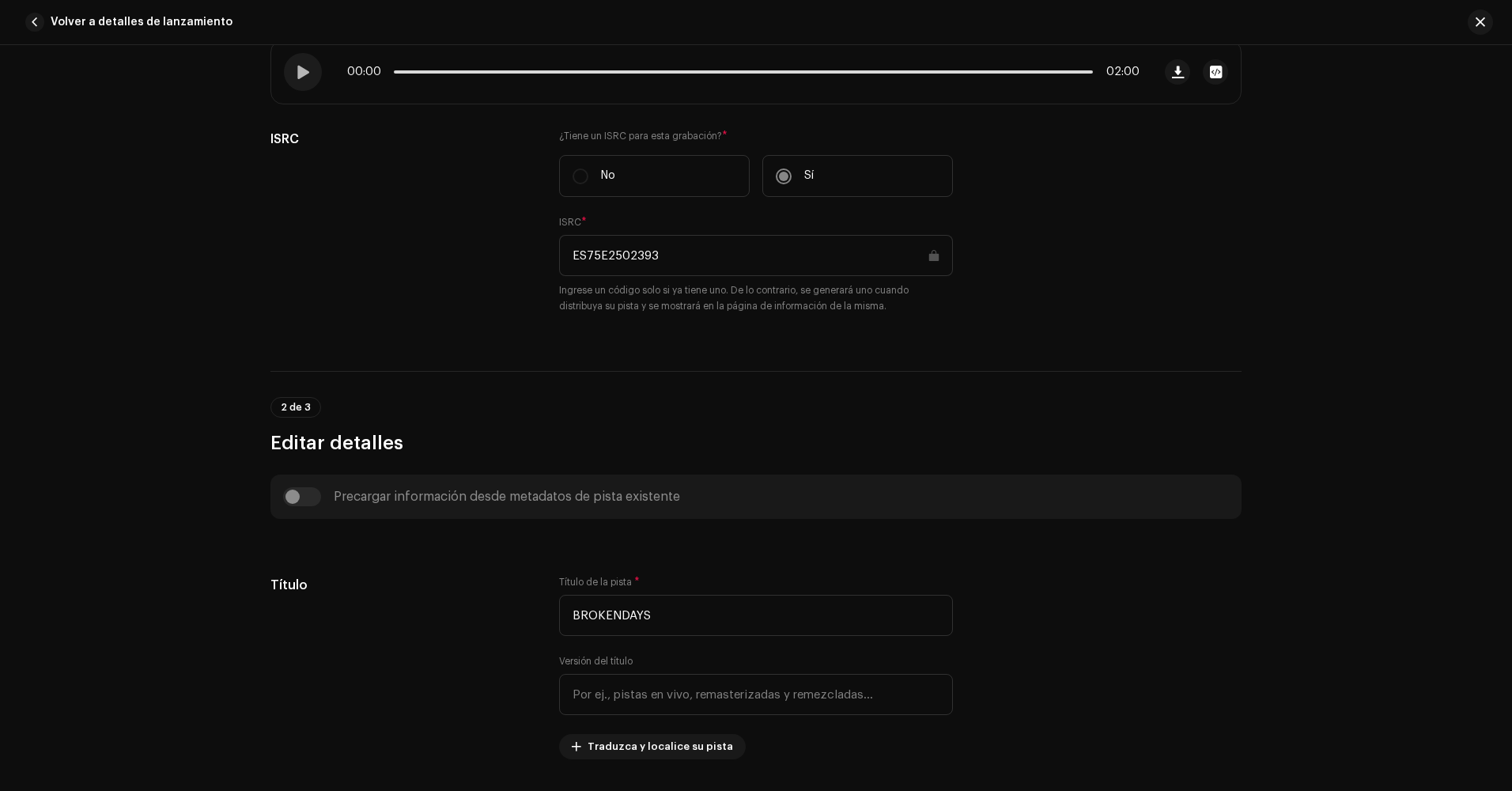
scroll to position [0, 0]
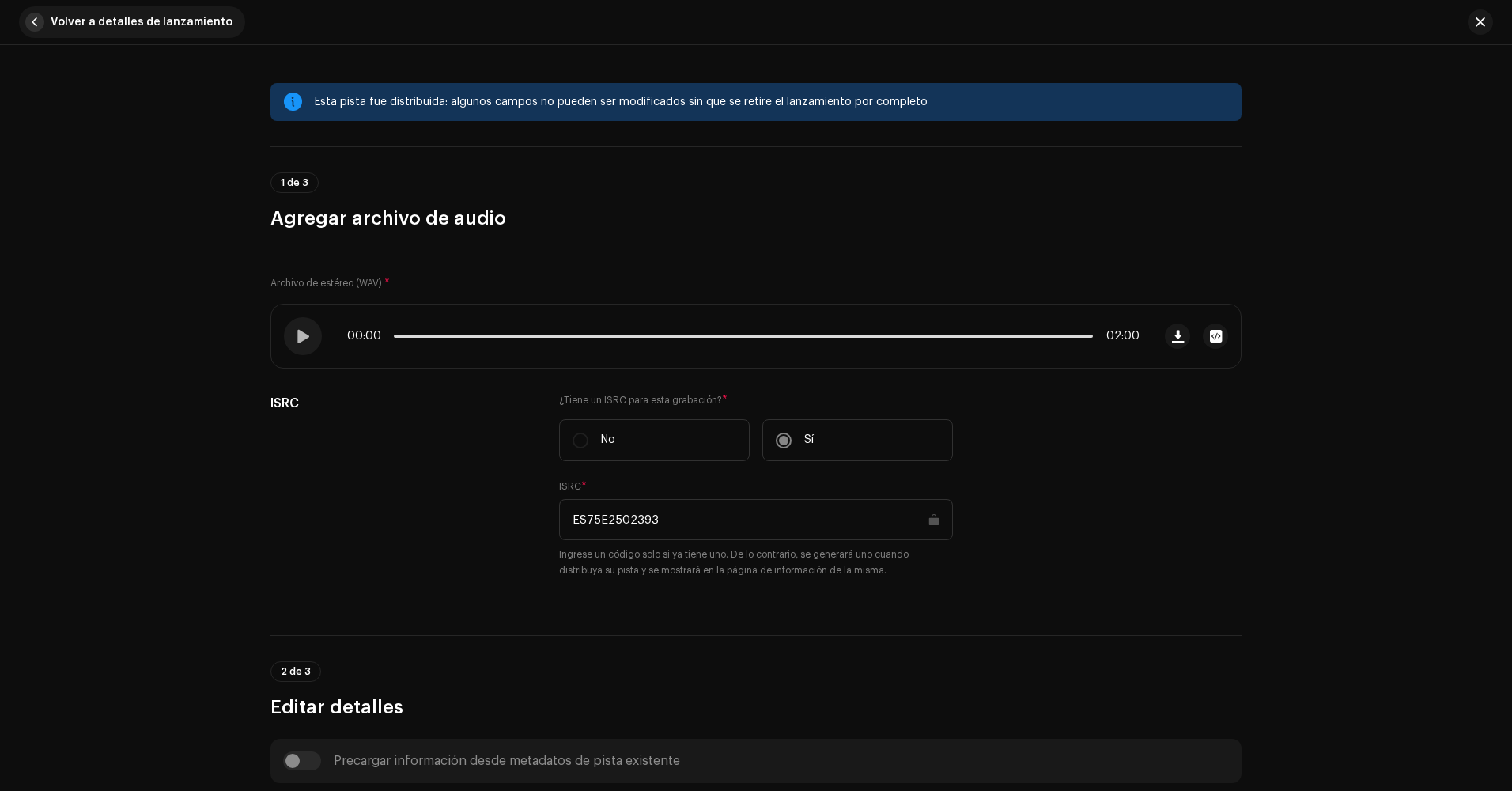
click at [40, 21] on span "button" at bounding box center [35, 22] width 19 height 19
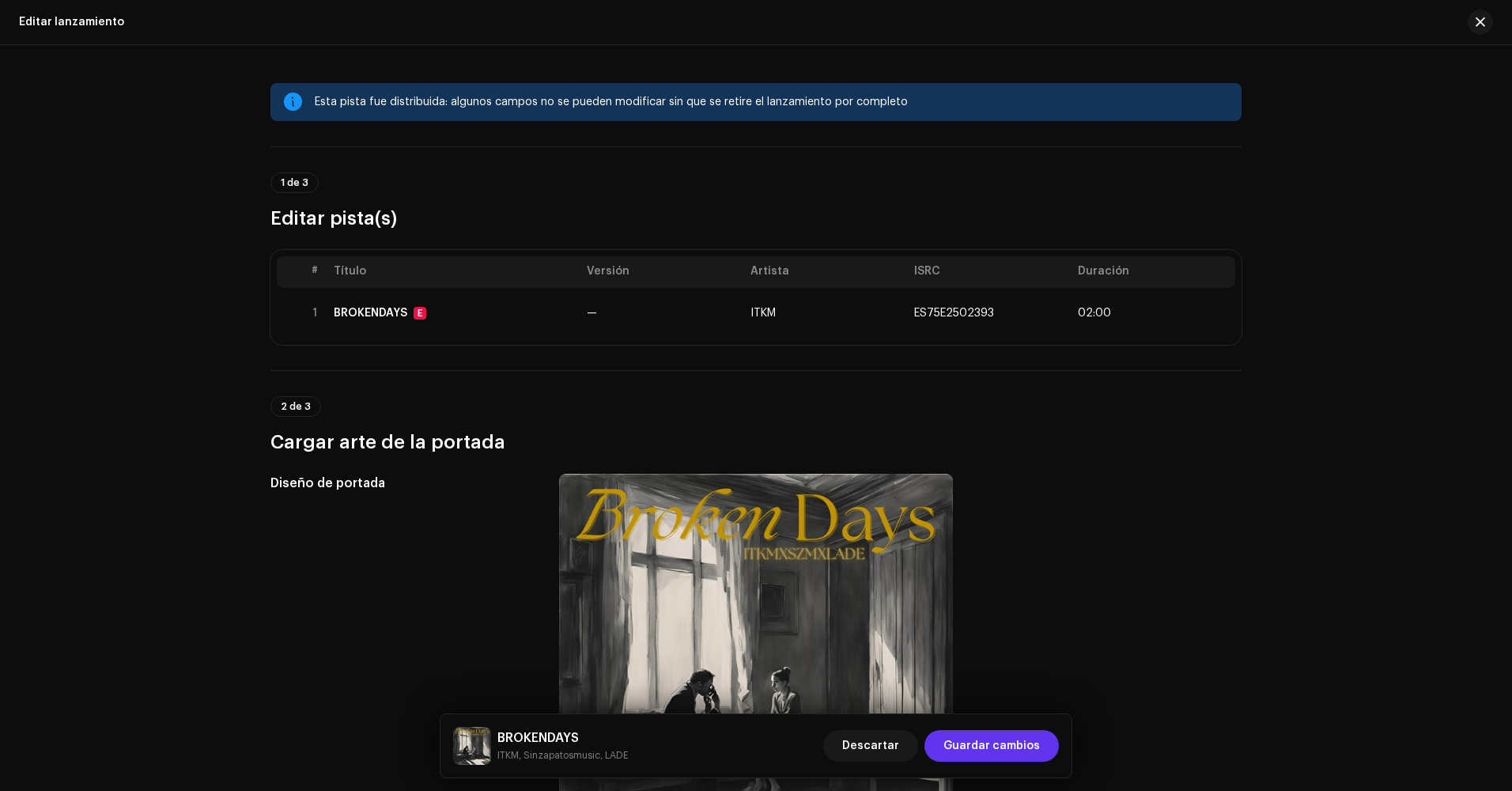
click at [995, 748] on span "Guardar cambios" at bounding box center [992, 746] width 97 height 32
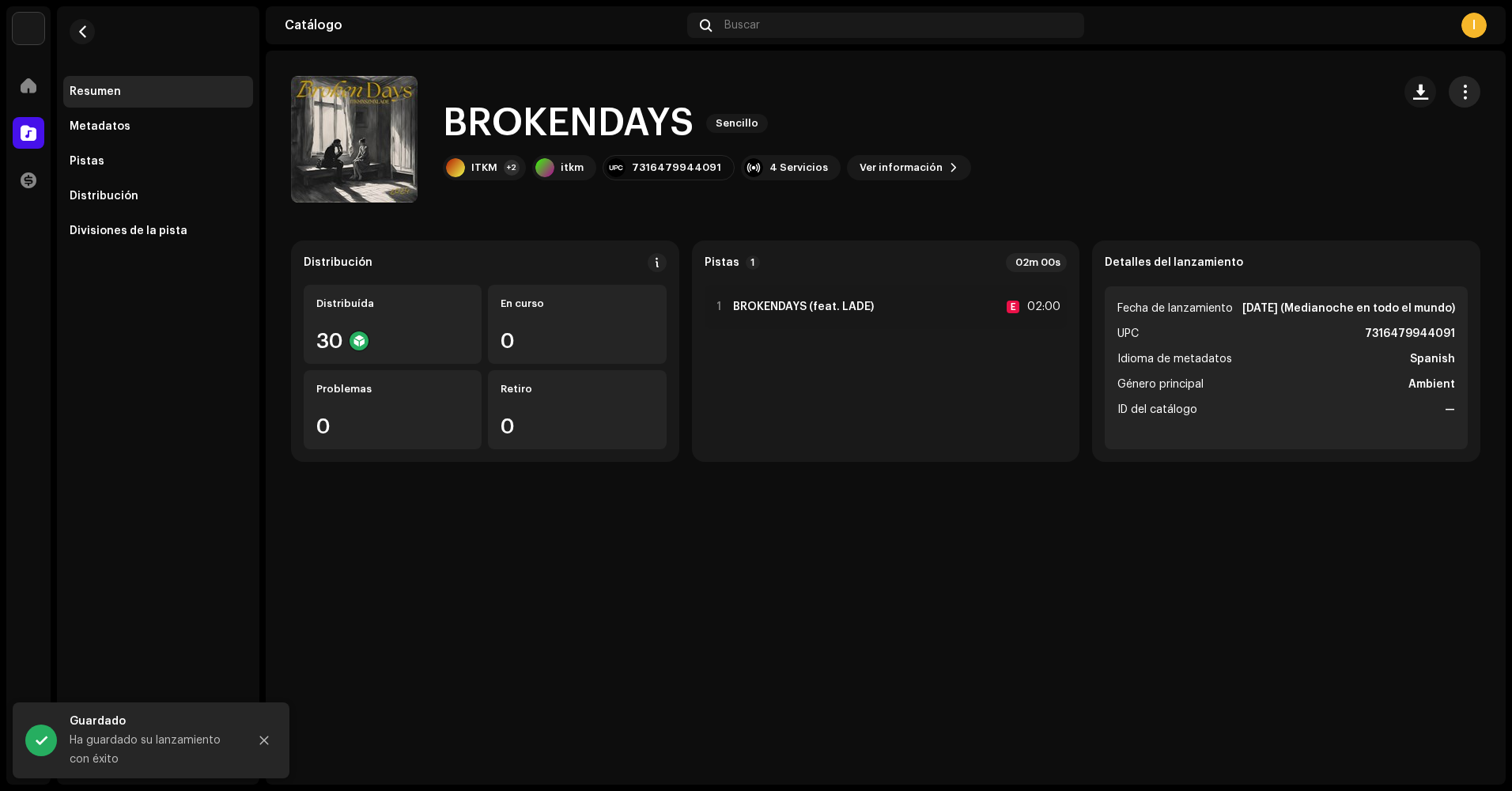
click at [1460, 91] on span "button" at bounding box center [1464, 91] width 15 height 13
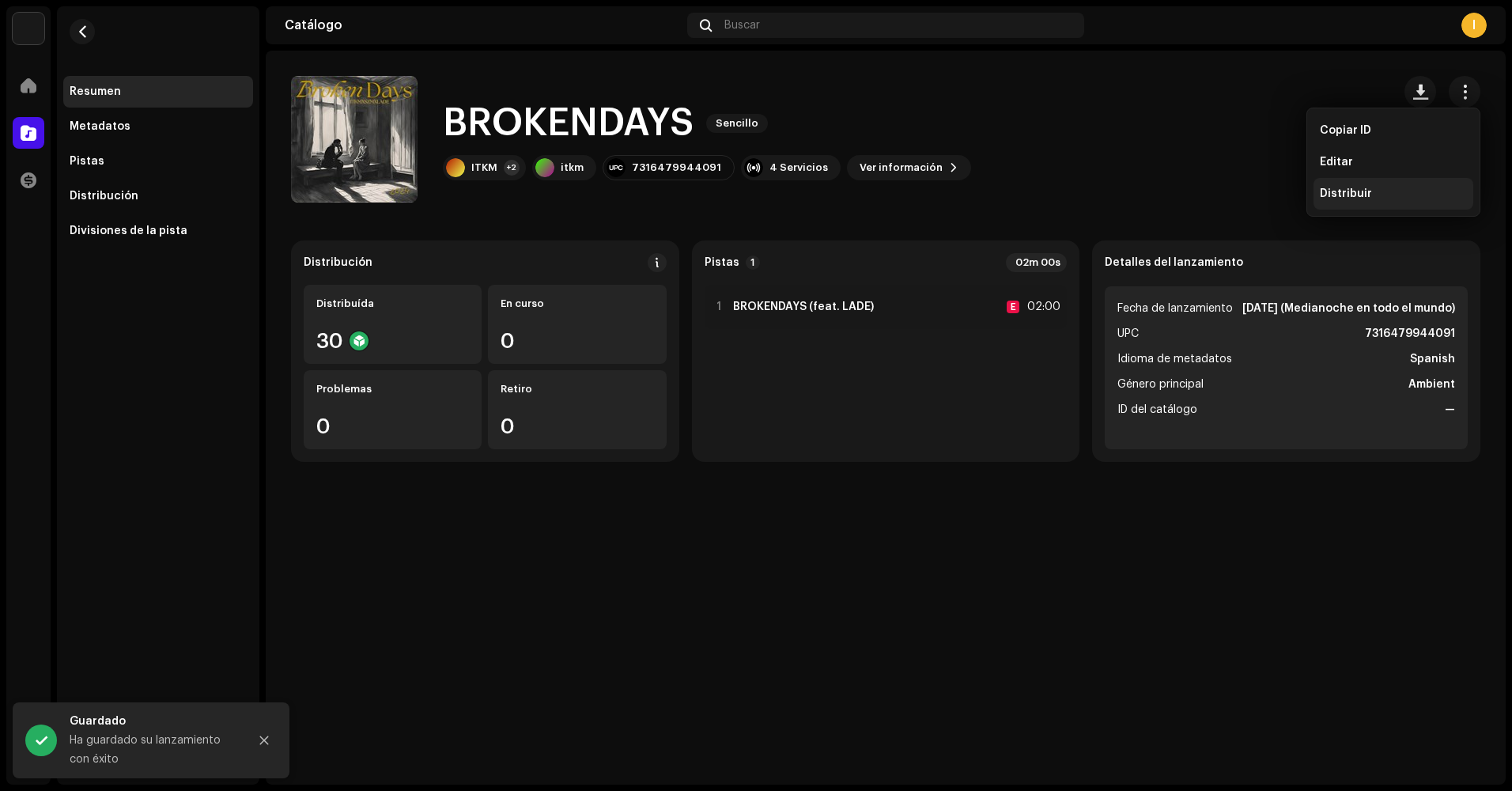
click at [1334, 190] on span "Distribuir" at bounding box center [1345, 194] width 52 height 13
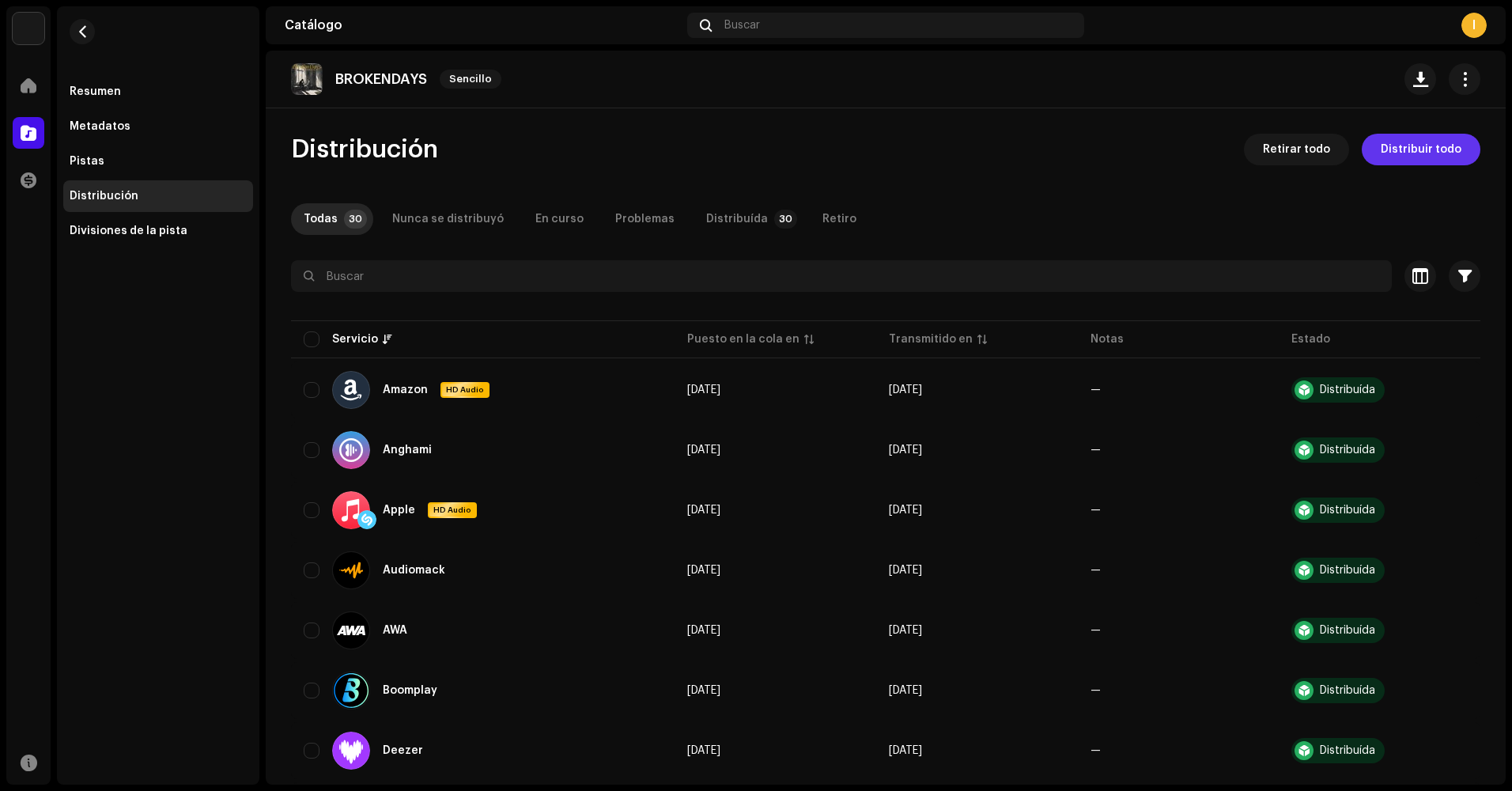
click at [1388, 153] on span "Distribuir todo" at bounding box center [1421, 149] width 81 height 32
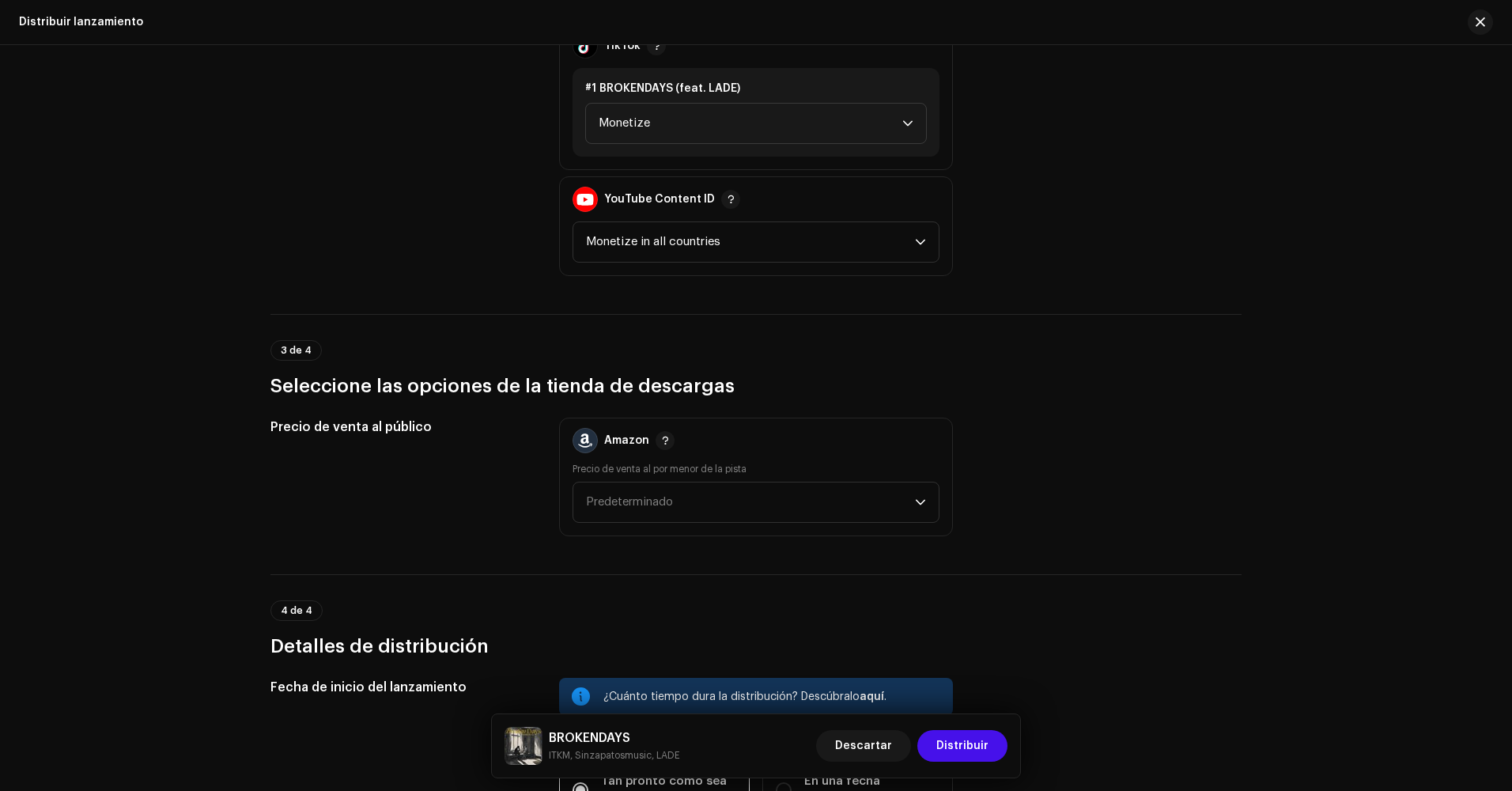
scroll to position [1976, 0]
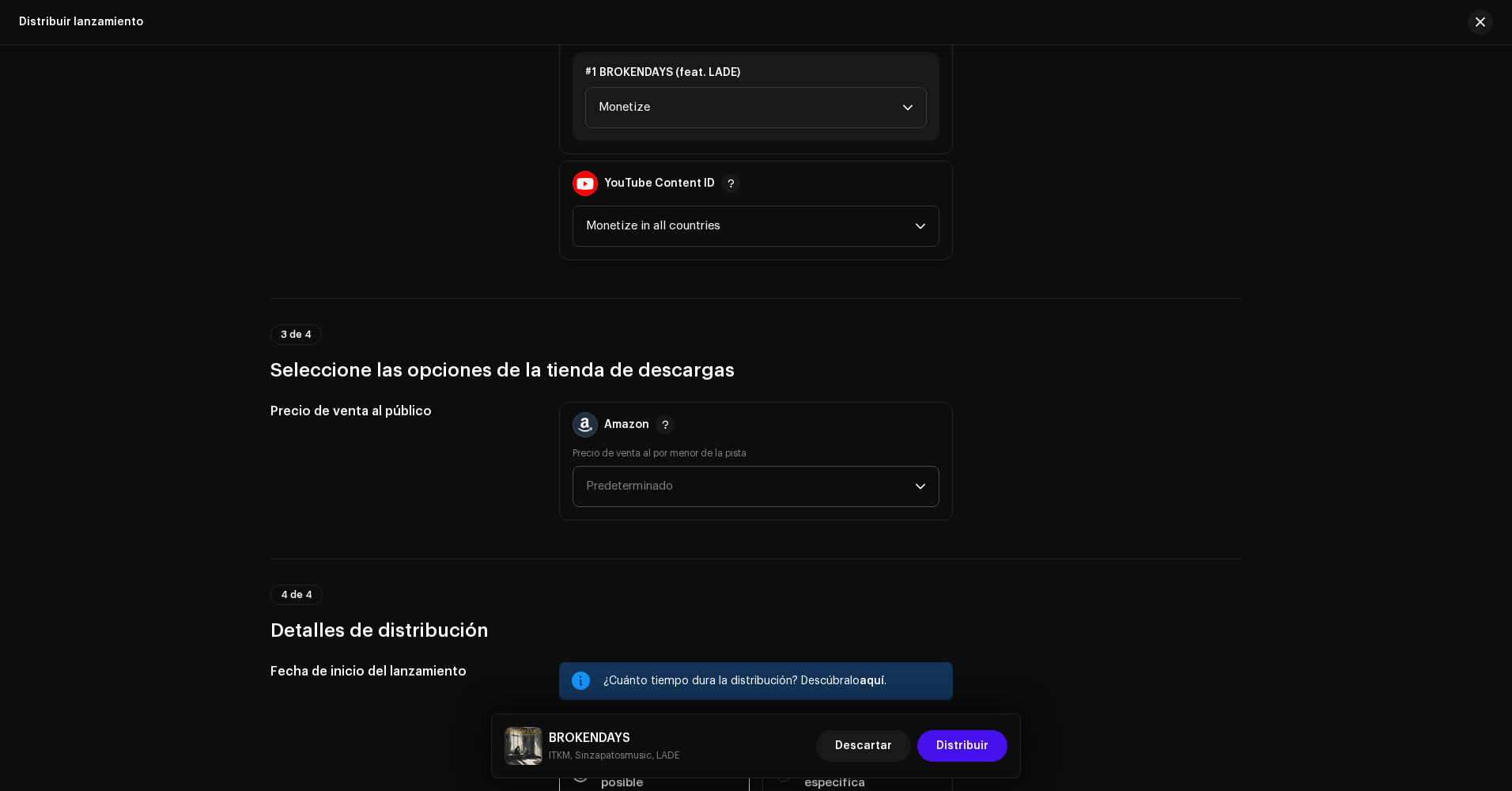
click at [794, 485] on span "Predeterminado" at bounding box center [750, 486] width 329 height 40
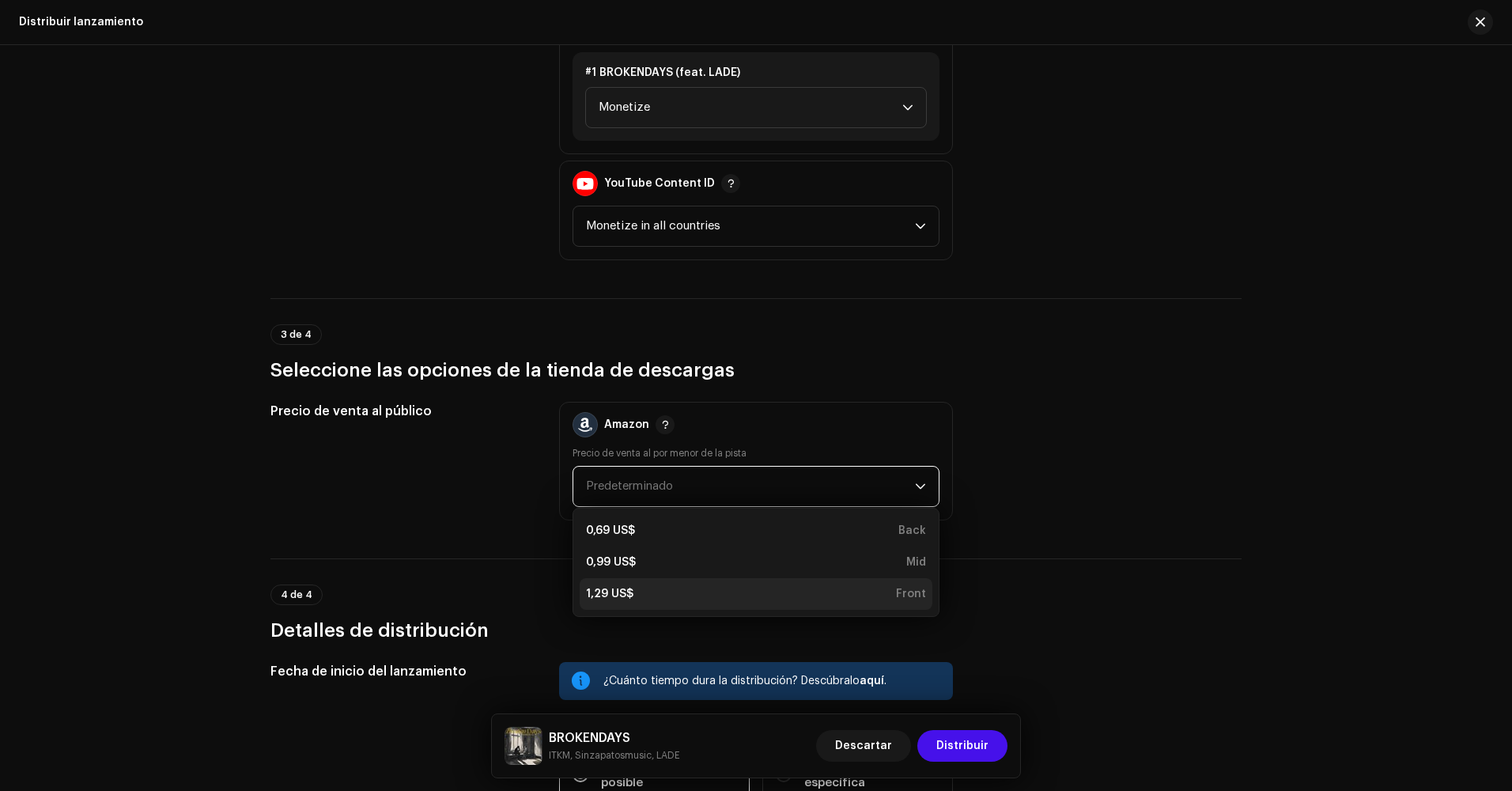
click at [748, 591] on div "1,29 US$ Front" at bounding box center [756, 593] width 340 height 16
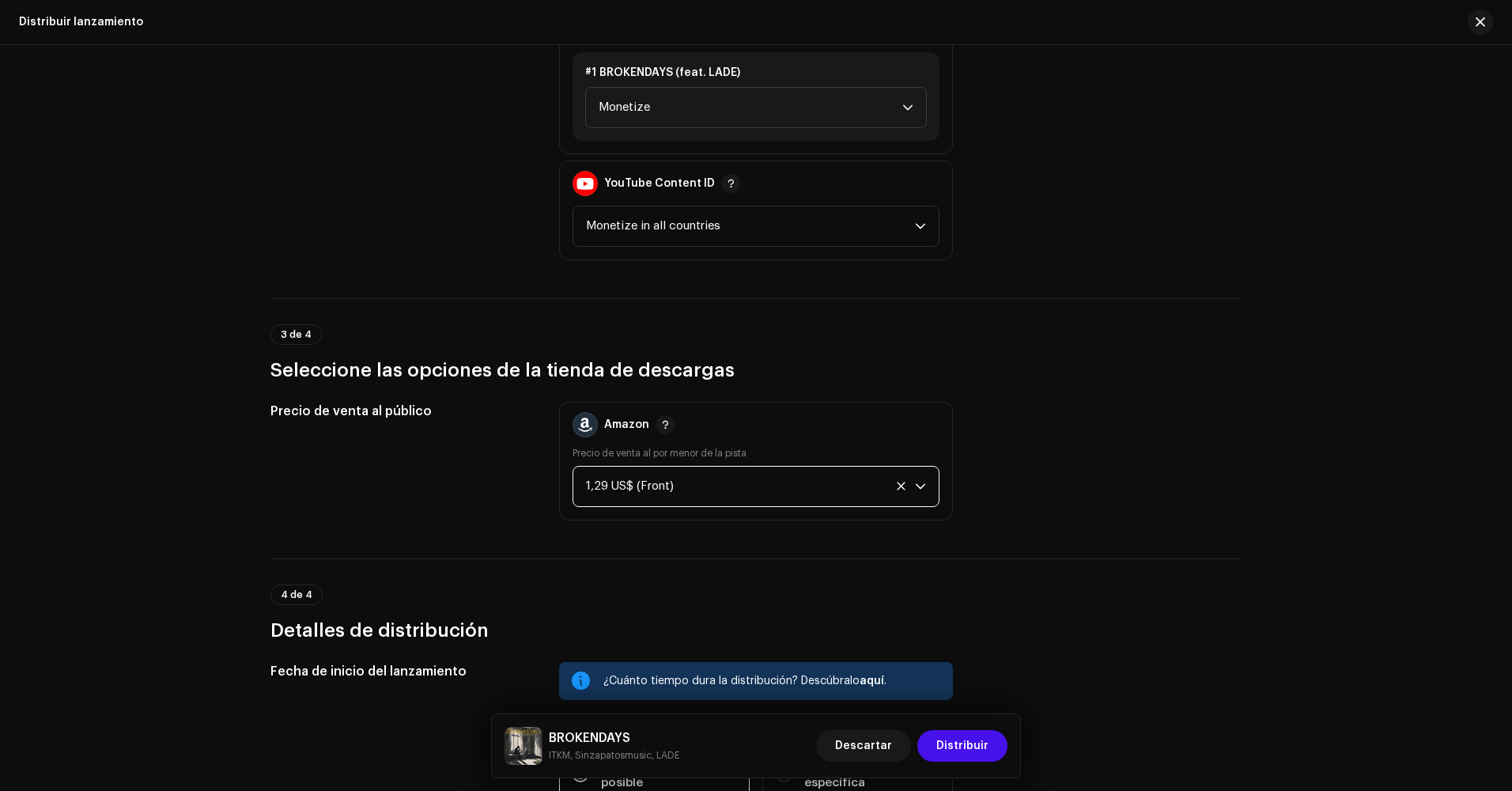
click at [751, 494] on div "1,29 US$ (Front)" at bounding box center [737, 486] width 303 height 40
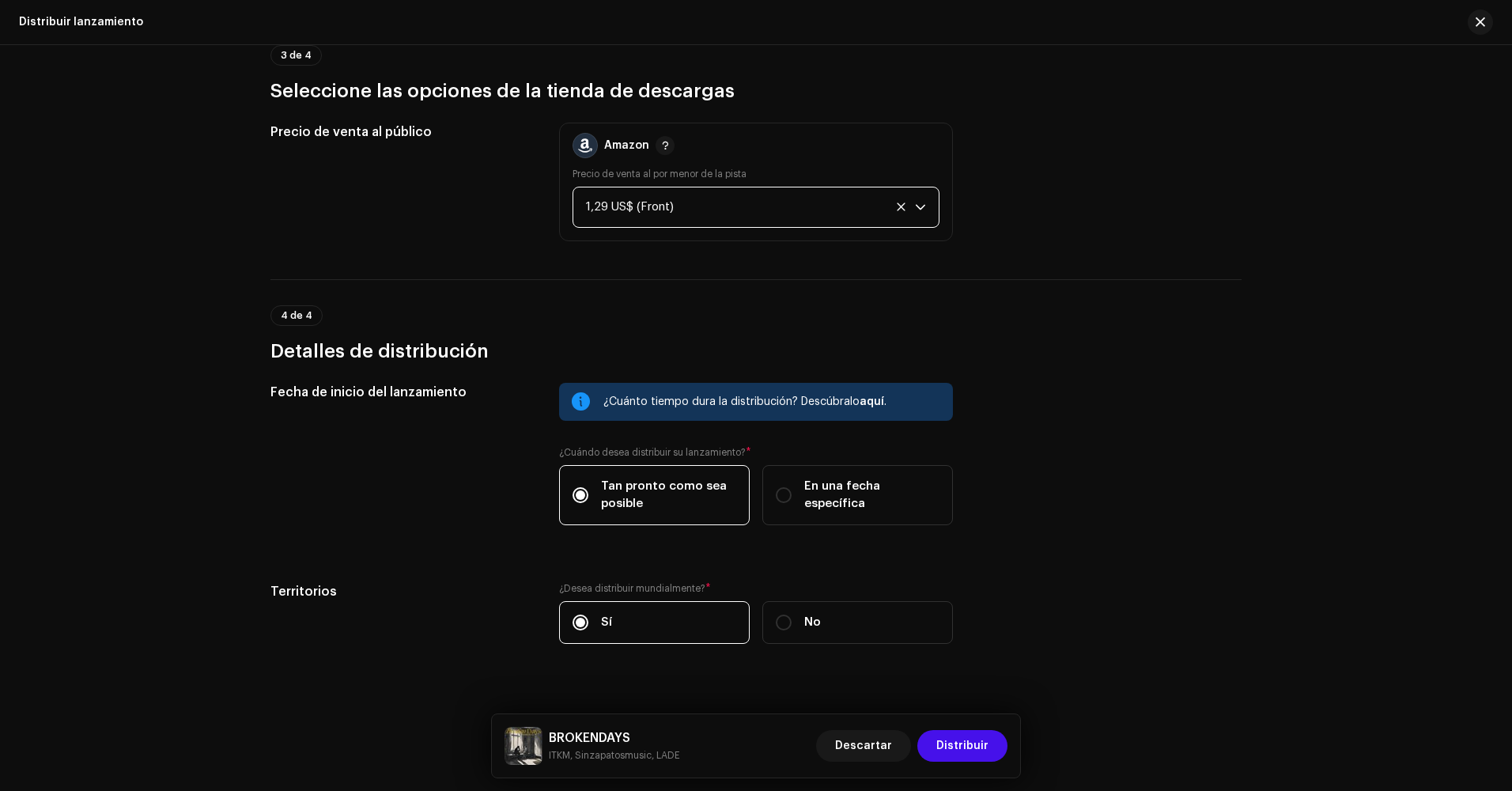
scroll to position [2279, 0]
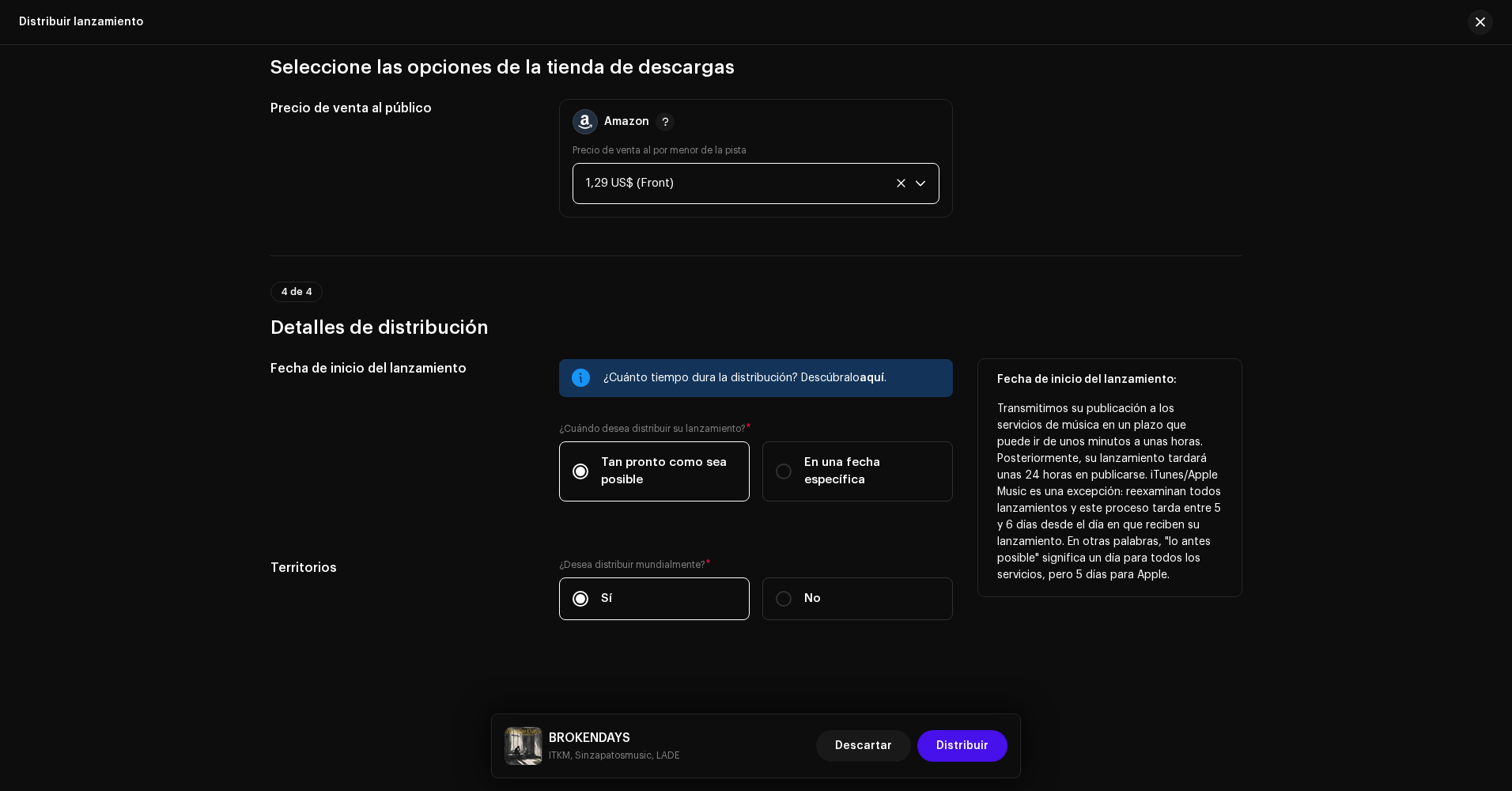
click at [1188, 513] on p "Transmitimos su publicación a los servicios de música en un plazo que puede ir …" at bounding box center [1110, 492] width 225 height 183
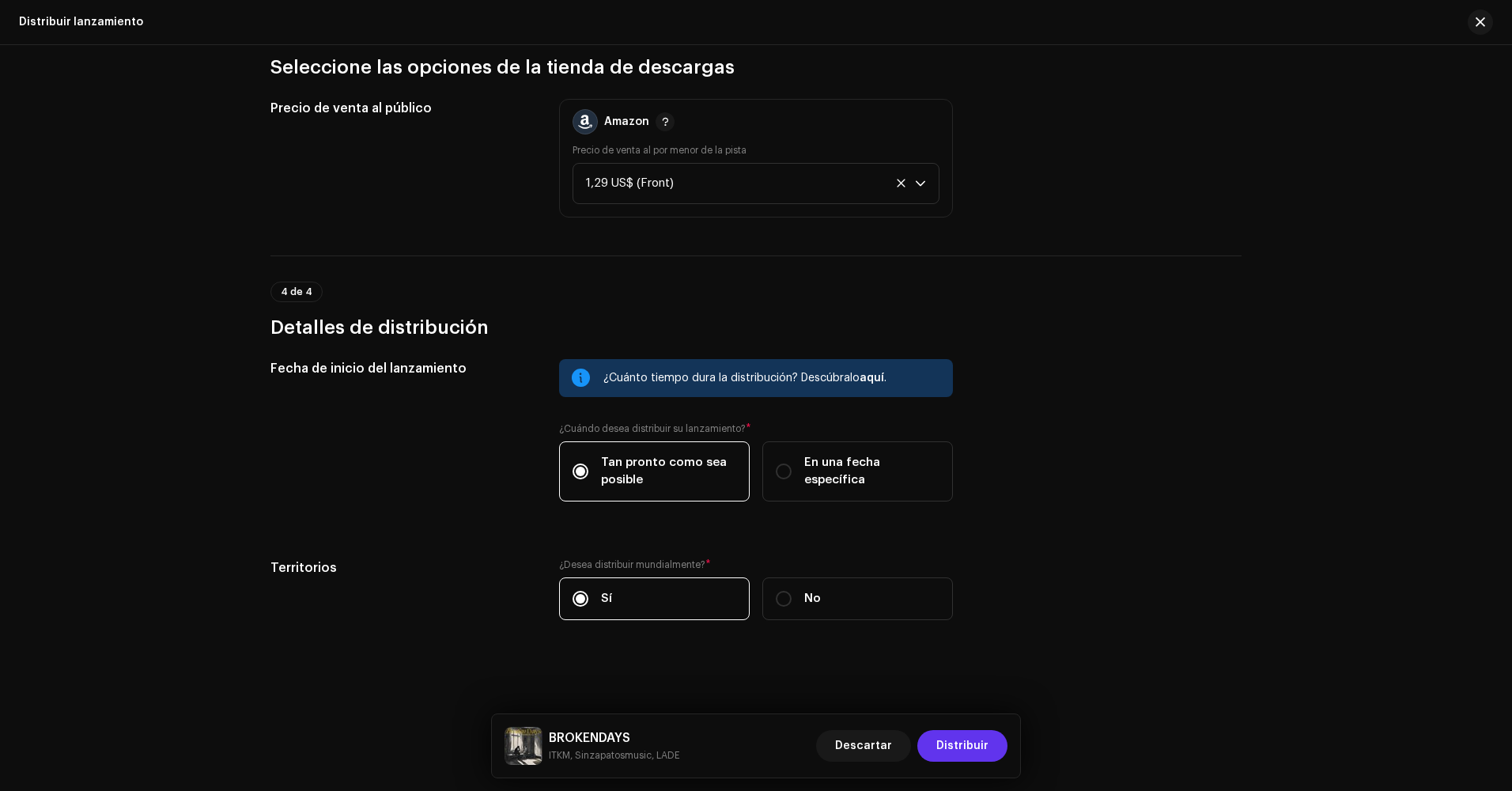
click at [996, 750] on button "Distribuir" at bounding box center [962, 746] width 90 height 32
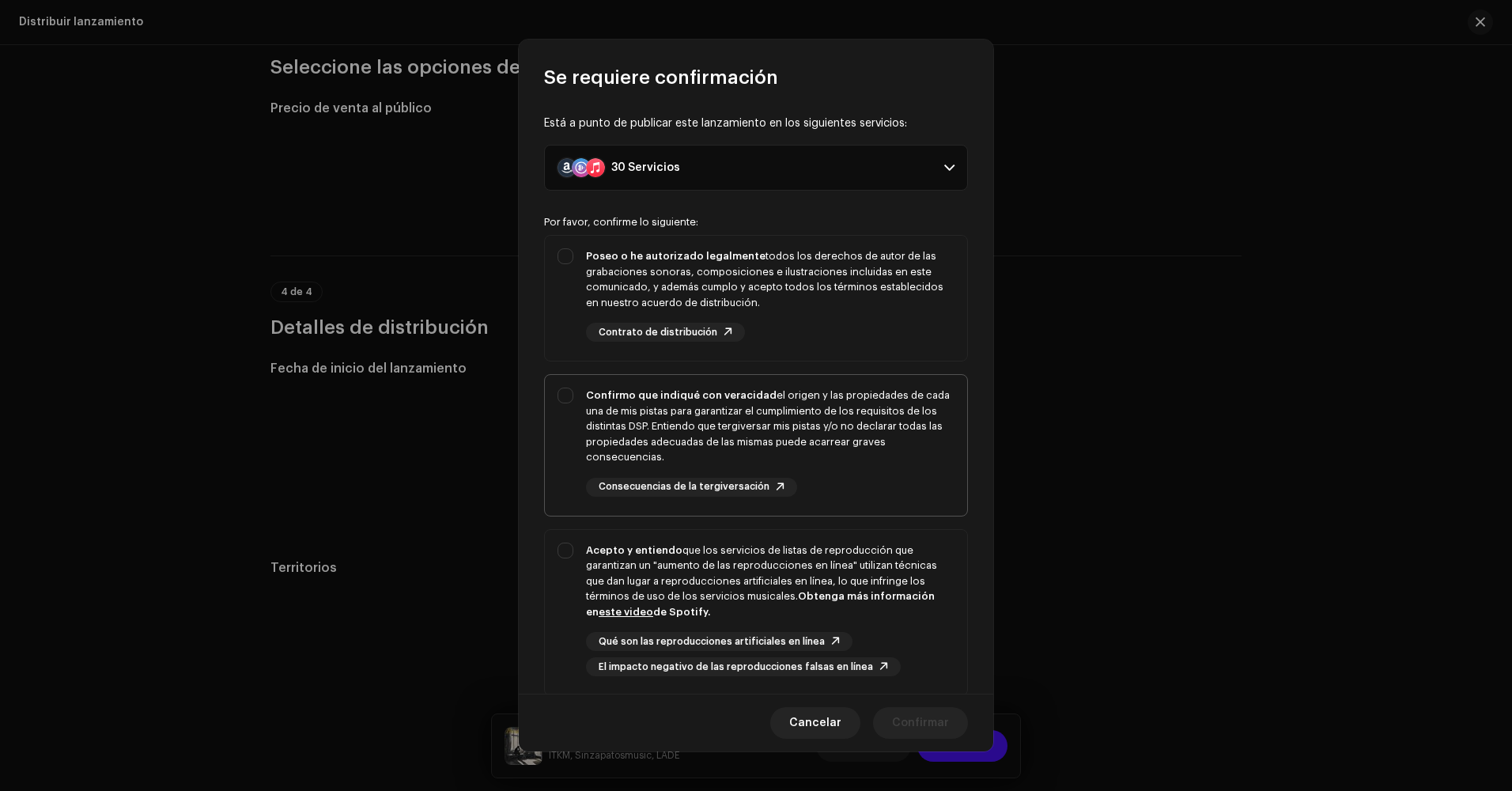
click at [673, 427] on div "Confirmo que indiqué con veracidad el origen y las propiedades de cada una de m…" at bounding box center [769, 426] width 368 height 77
checkbox input "true"
click at [680, 264] on div "Poseo o he autorizado legalmente todos los derechos de autor de las grabaciones…" at bounding box center [769, 278] width 368 height 61
checkbox input "true"
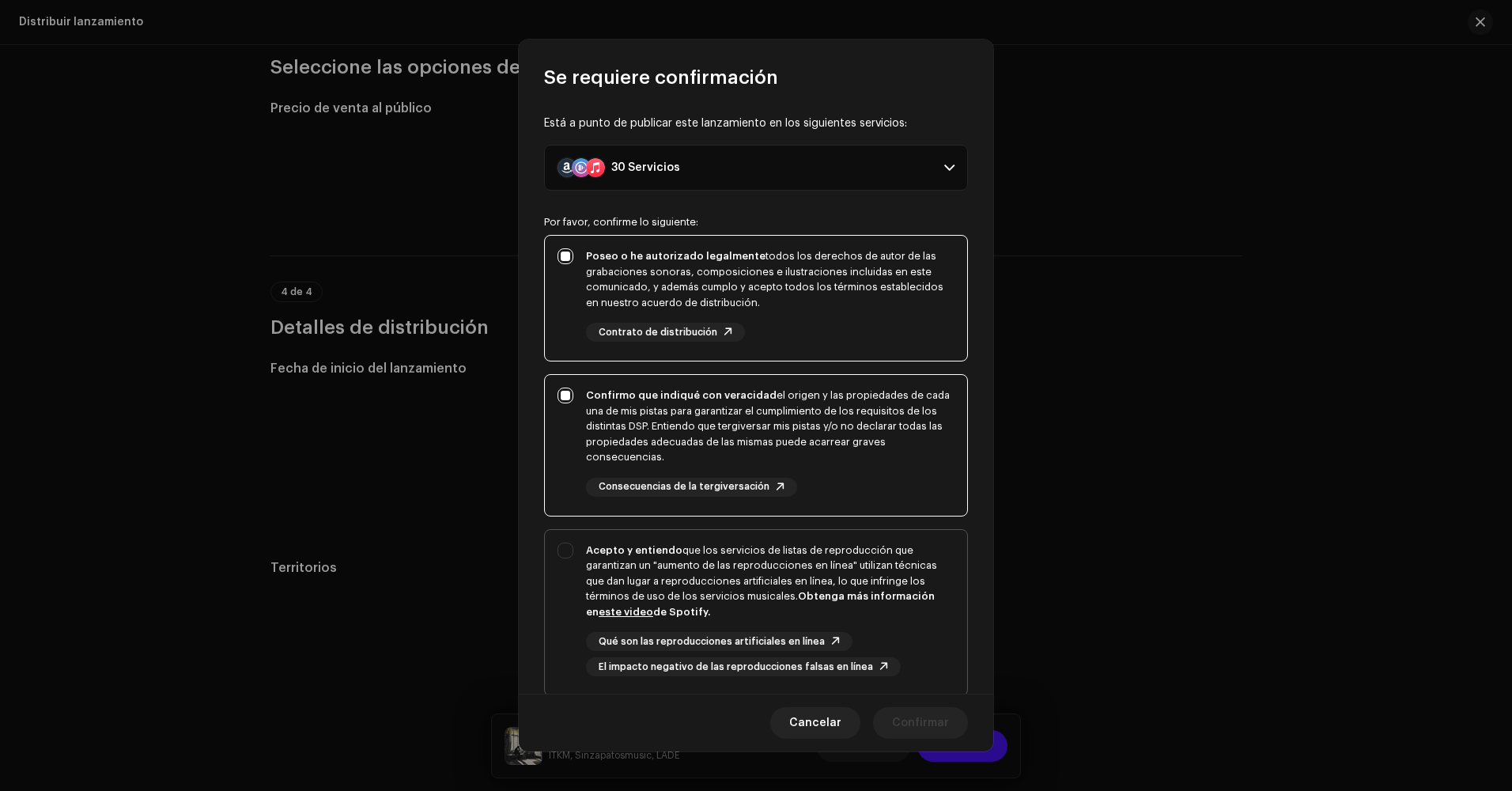
click at [668, 573] on div "Acepto y entiendo que los servicios de listas de reproducción que garantizan un…" at bounding box center [769, 581] width 368 height 77
checkbox input "true"
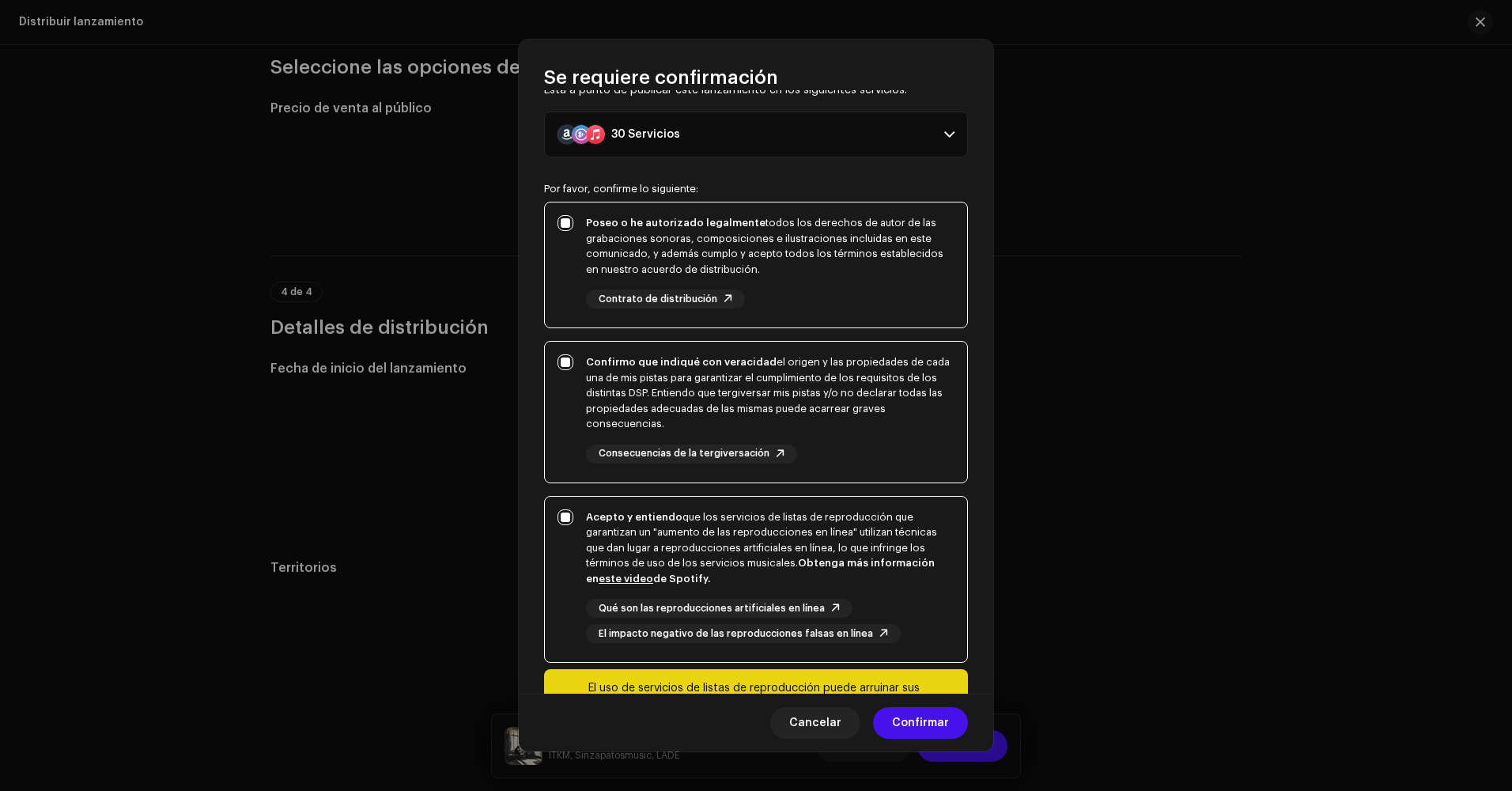
scroll to position [128, 0]
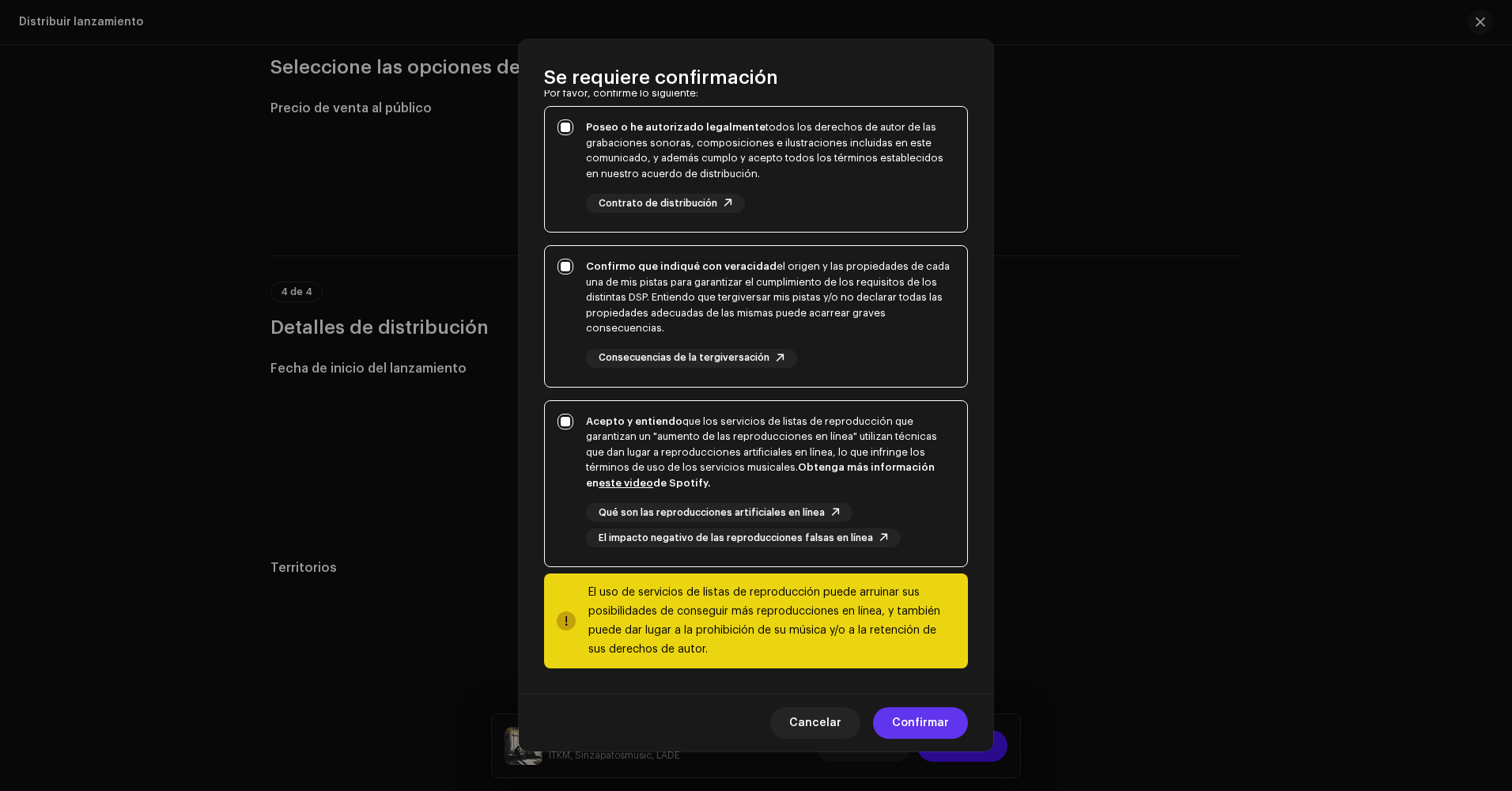
click at [950, 724] on button "Confirmar" at bounding box center [920, 723] width 95 height 32
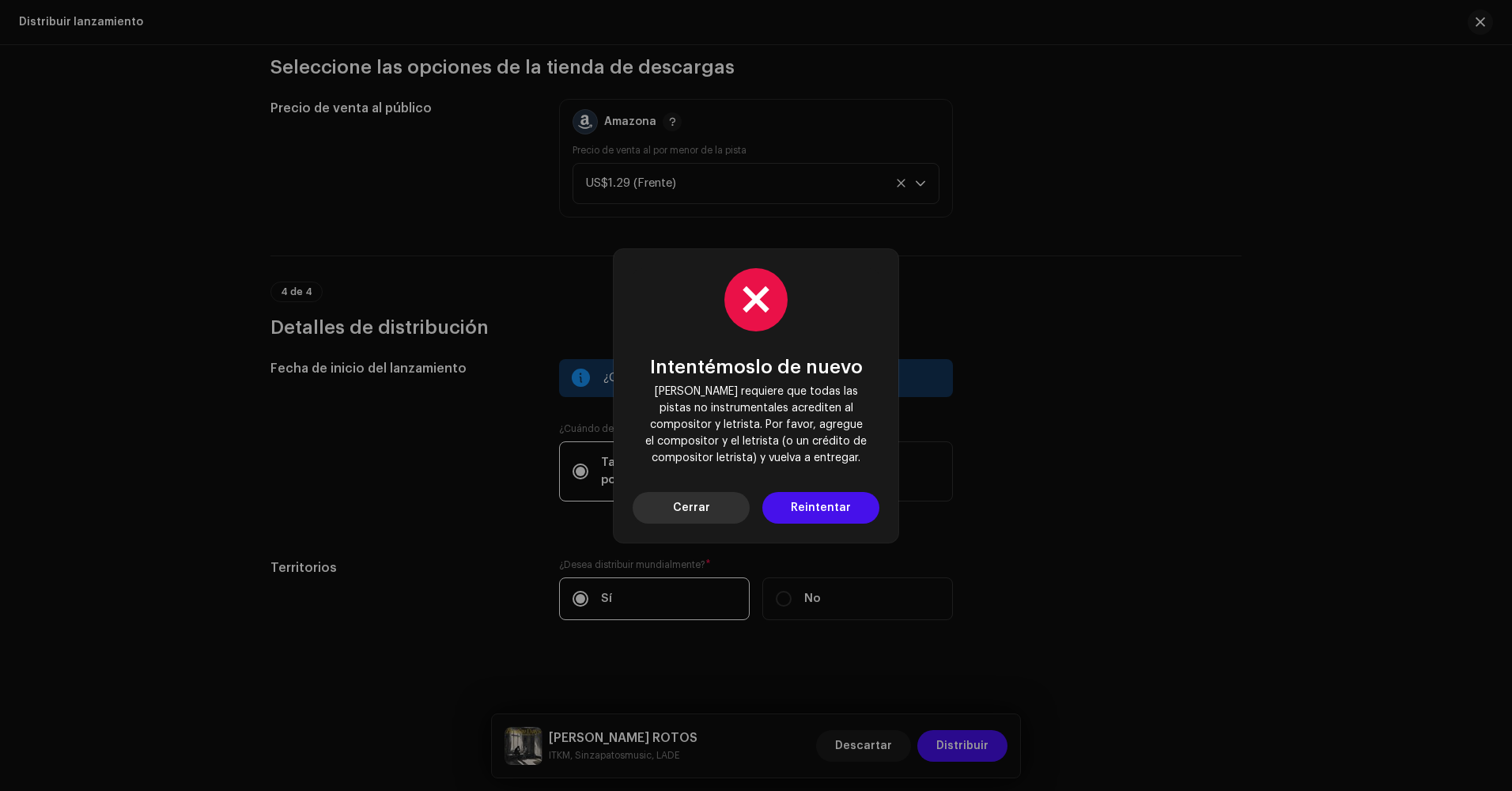
click at [704, 519] on span "Cerrar" at bounding box center [691, 508] width 38 height 32
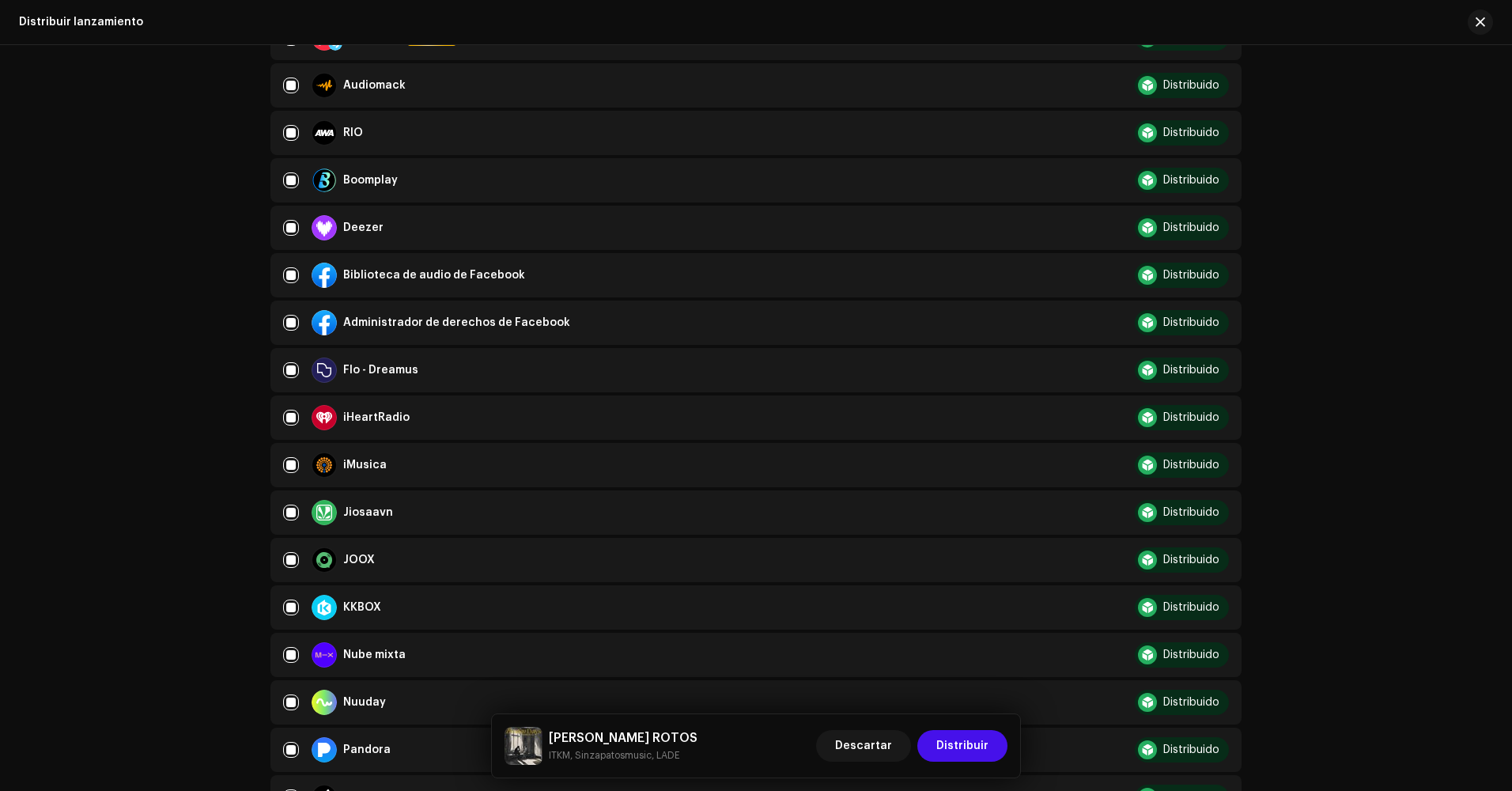
scroll to position [382, 0]
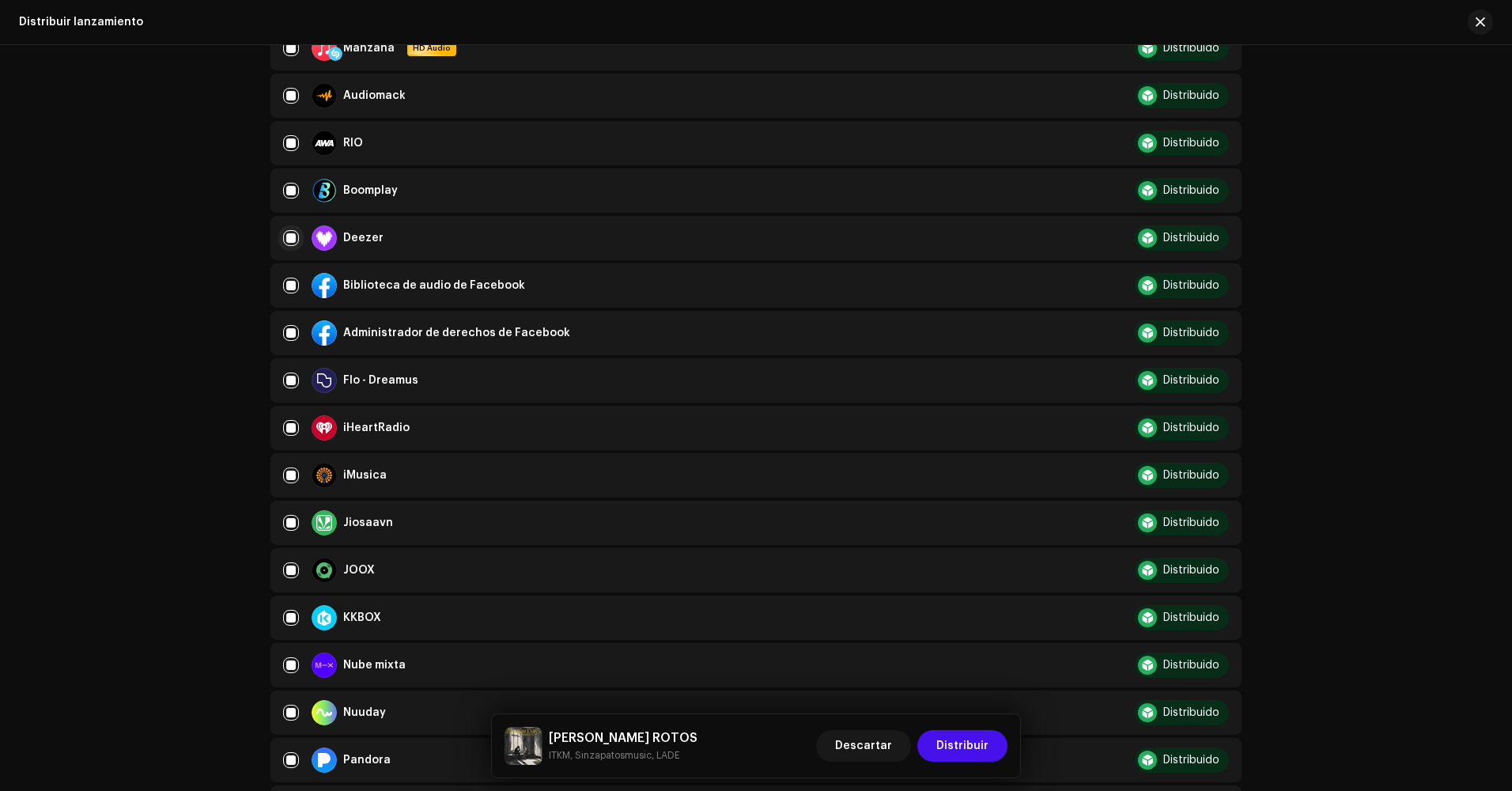
click at [291, 236] on input "checkbox" at bounding box center [291, 238] width 16 height 16
checkbox input "false"
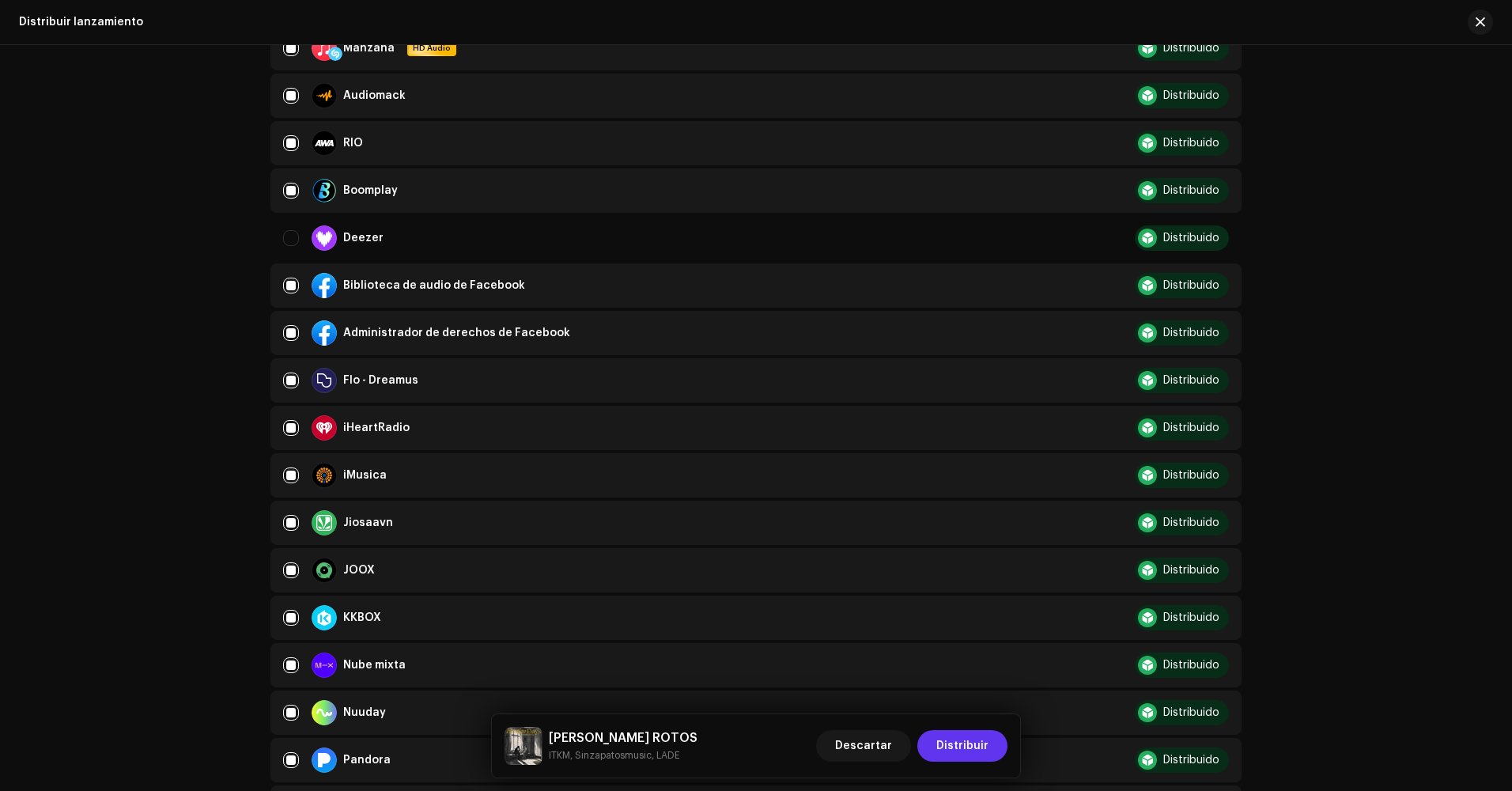
click at [982, 743] on span "Distribuir" at bounding box center [962, 746] width 52 height 32
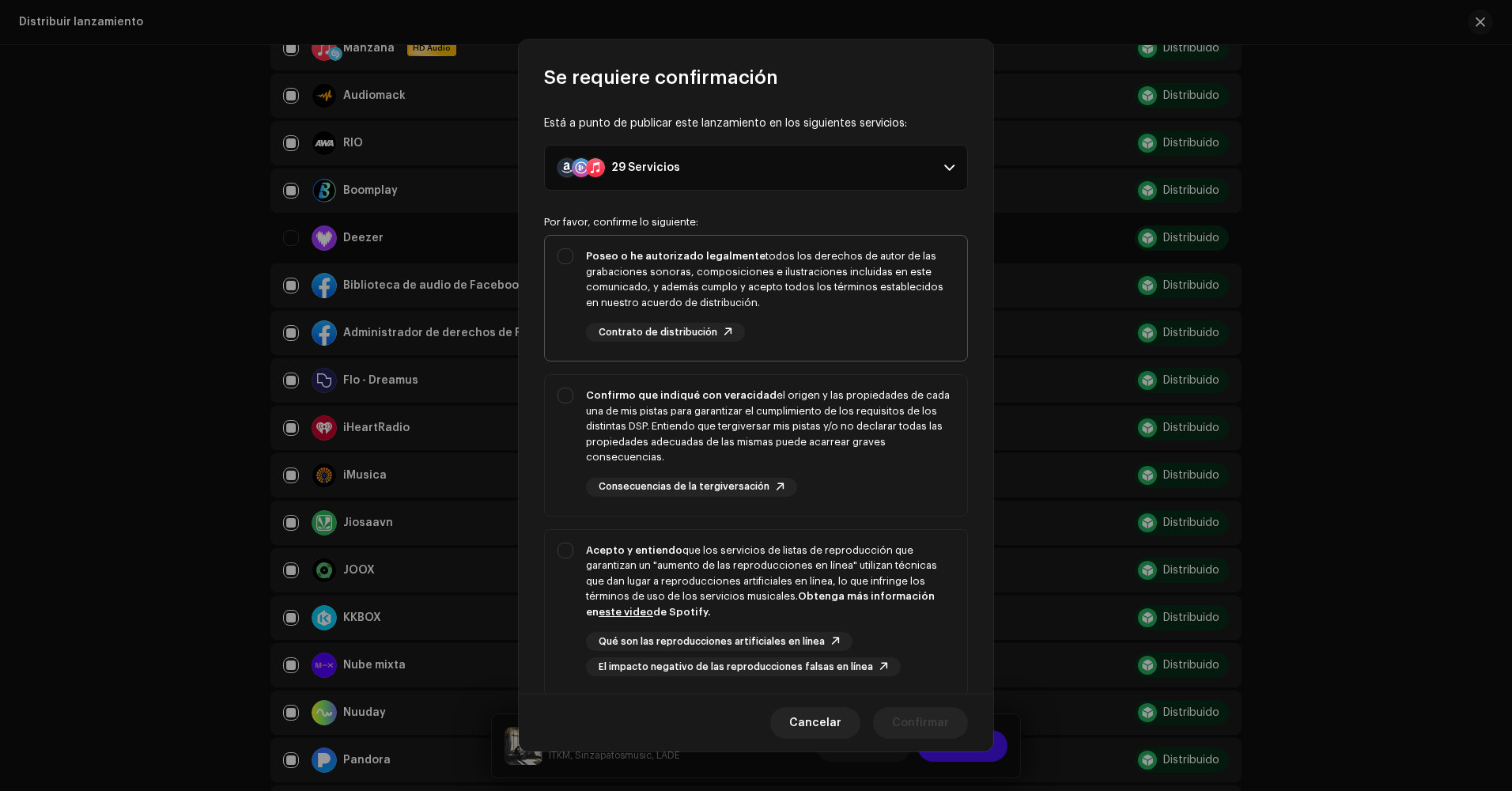
click at [630, 304] on div "Poseo o he autorizado legalmente todos los derechos de autor de las grabaciones…" at bounding box center [769, 278] width 368 height 61
checkbox input "true"
click at [627, 443] on div "Confirmo que indiqué con veracidad el origen y las propiedades de cada una de m…" at bounding box center [769, 426] width 368 height 77
checkbox input "true"
drag, startPoint x: 622, startPoint y: 551, endPoint x: 730, endPoint y: 649, distance: 145.8
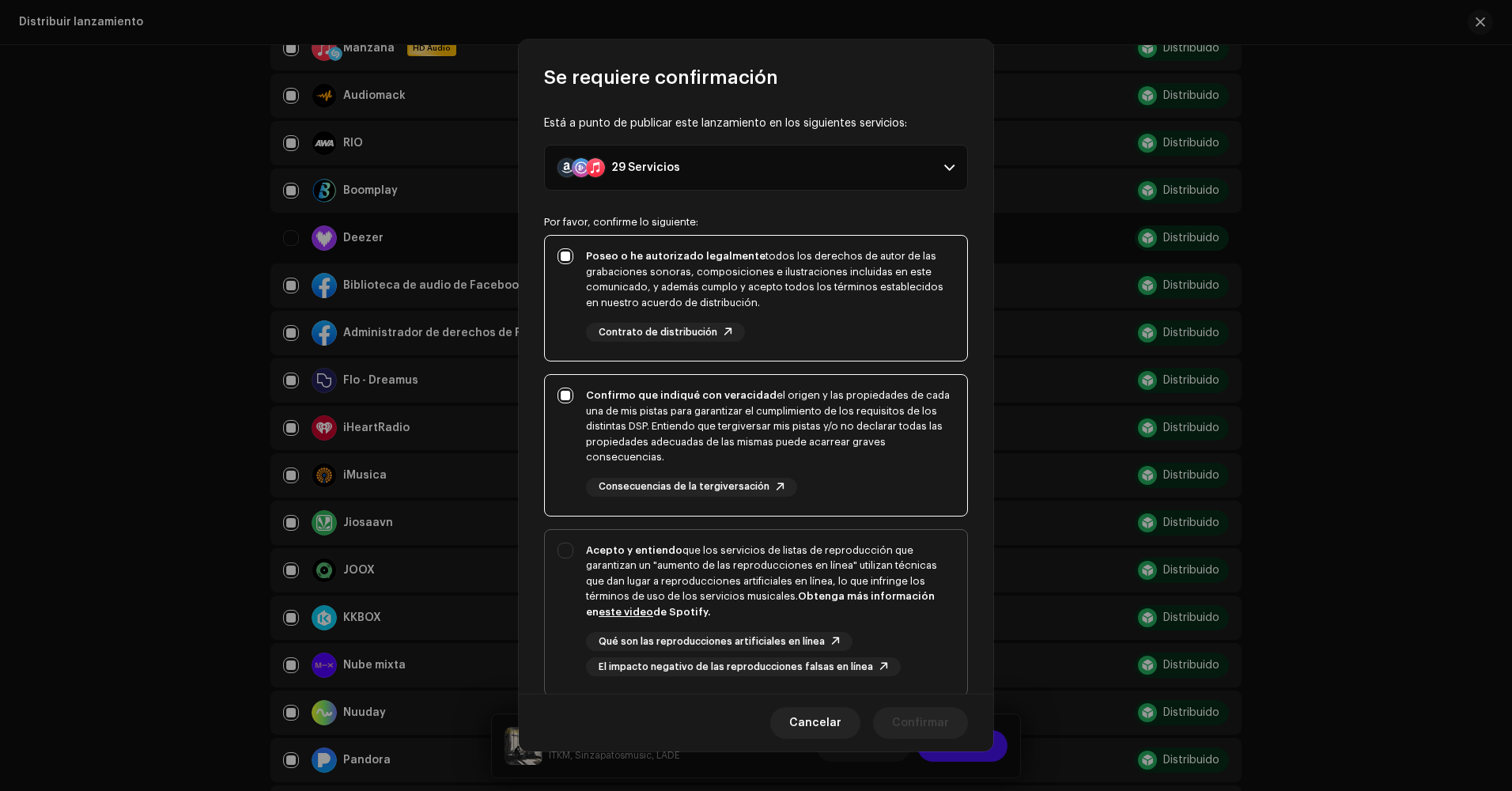
click at [624, 553] on strong "Acepto y entiendo" at bounding box center [634, 550] width 97 height 10
checkbox input "true"
click at [956, 726] on button "Confirmar" at bounding box center [920, 723] width 95 height 32
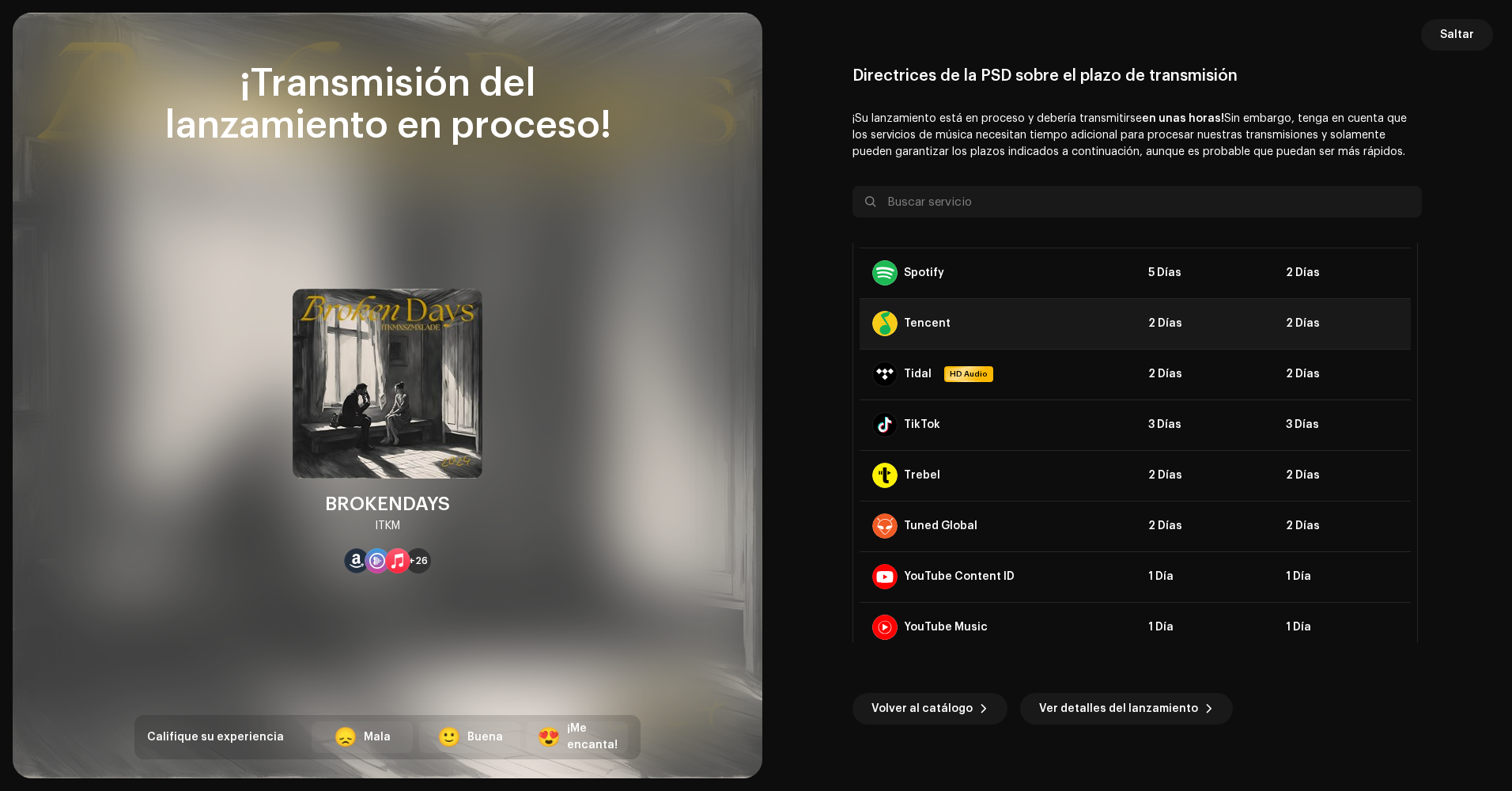
scroll to position [1126, 0]
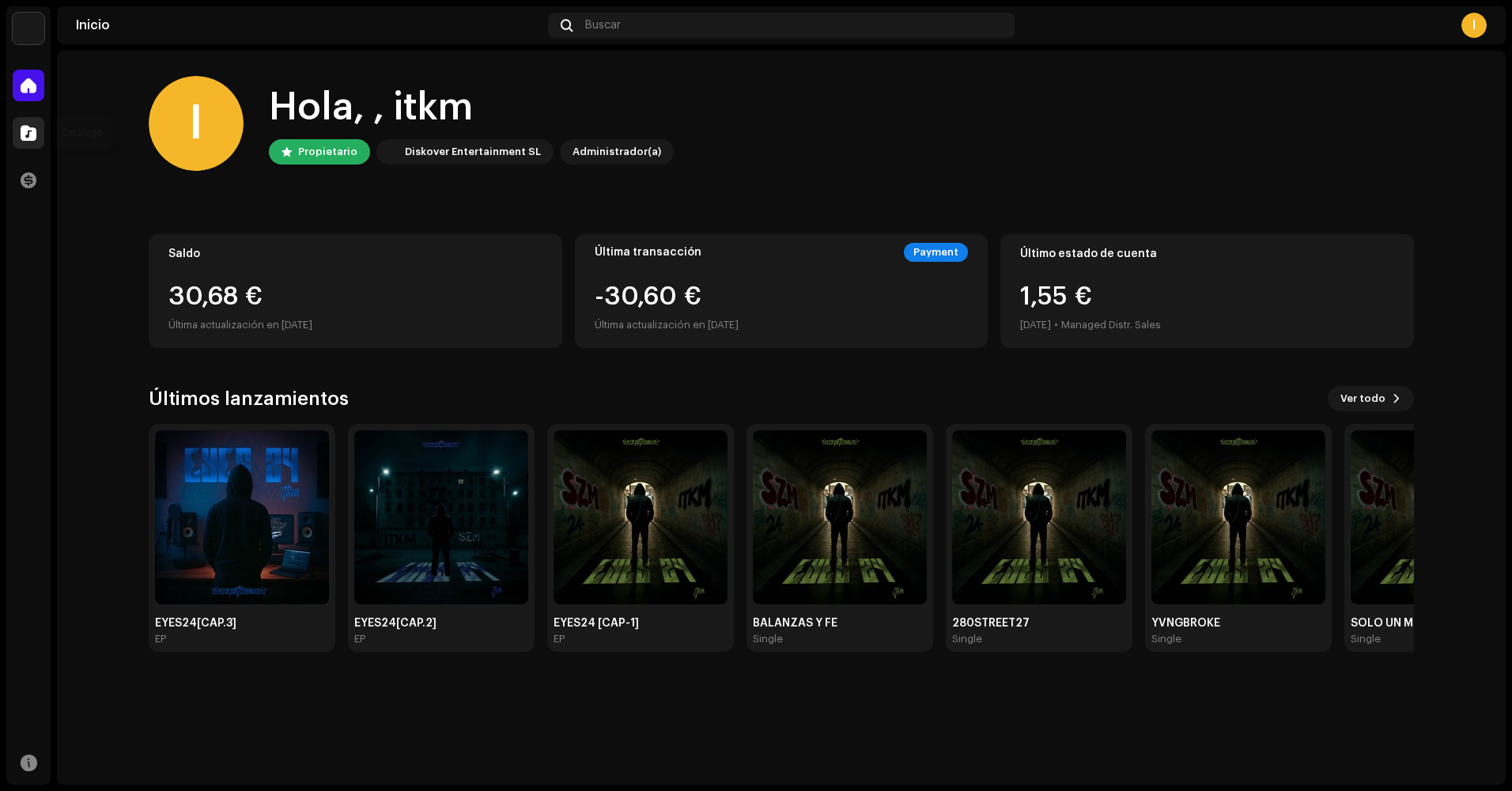
click at [17, 141] on div at bounding box center [29, 132] width 32 height 32
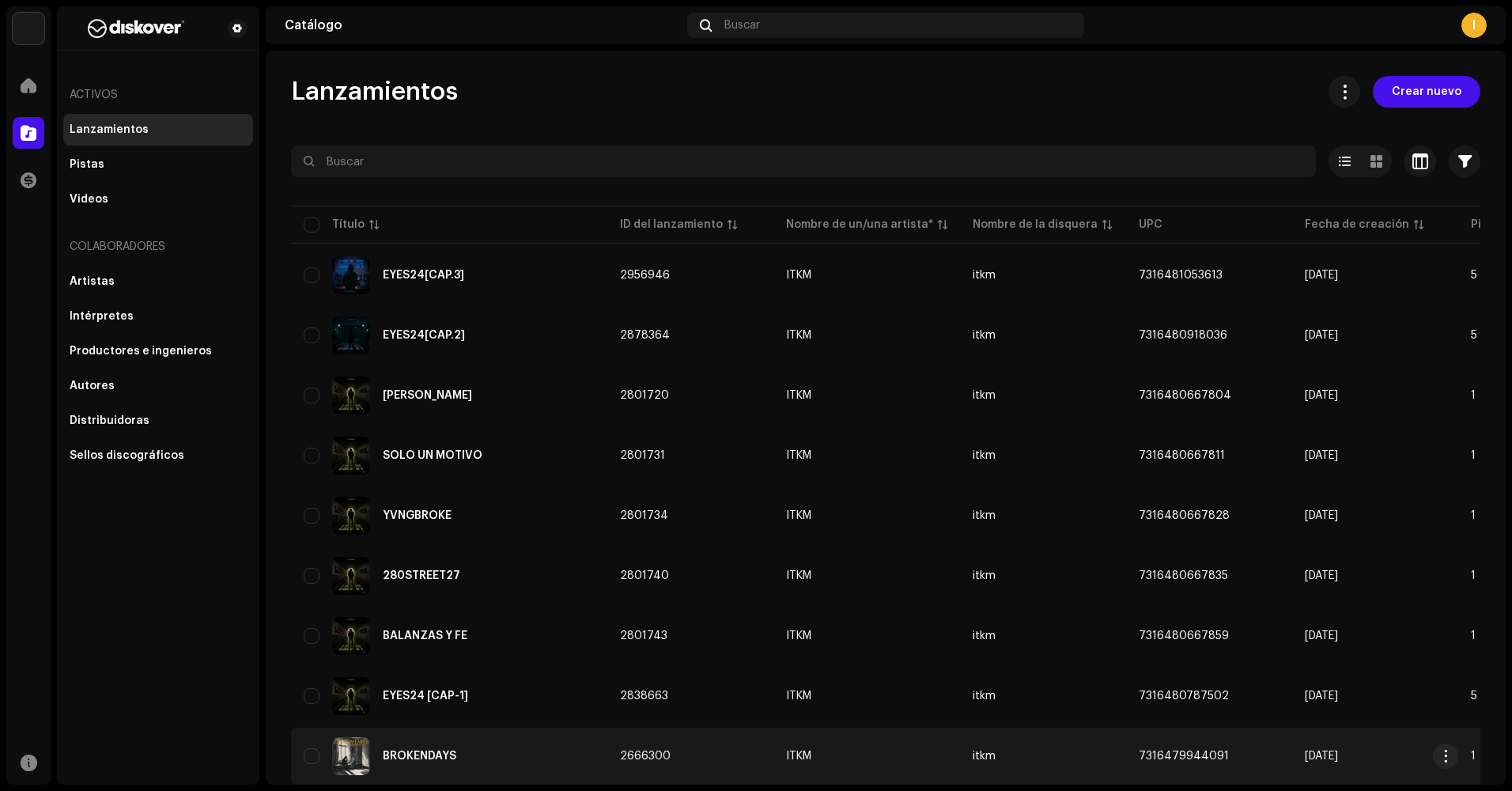
click at [417, 737] on div "BROKENDAYS" at bounding box center [448, 755] width 291 height 38
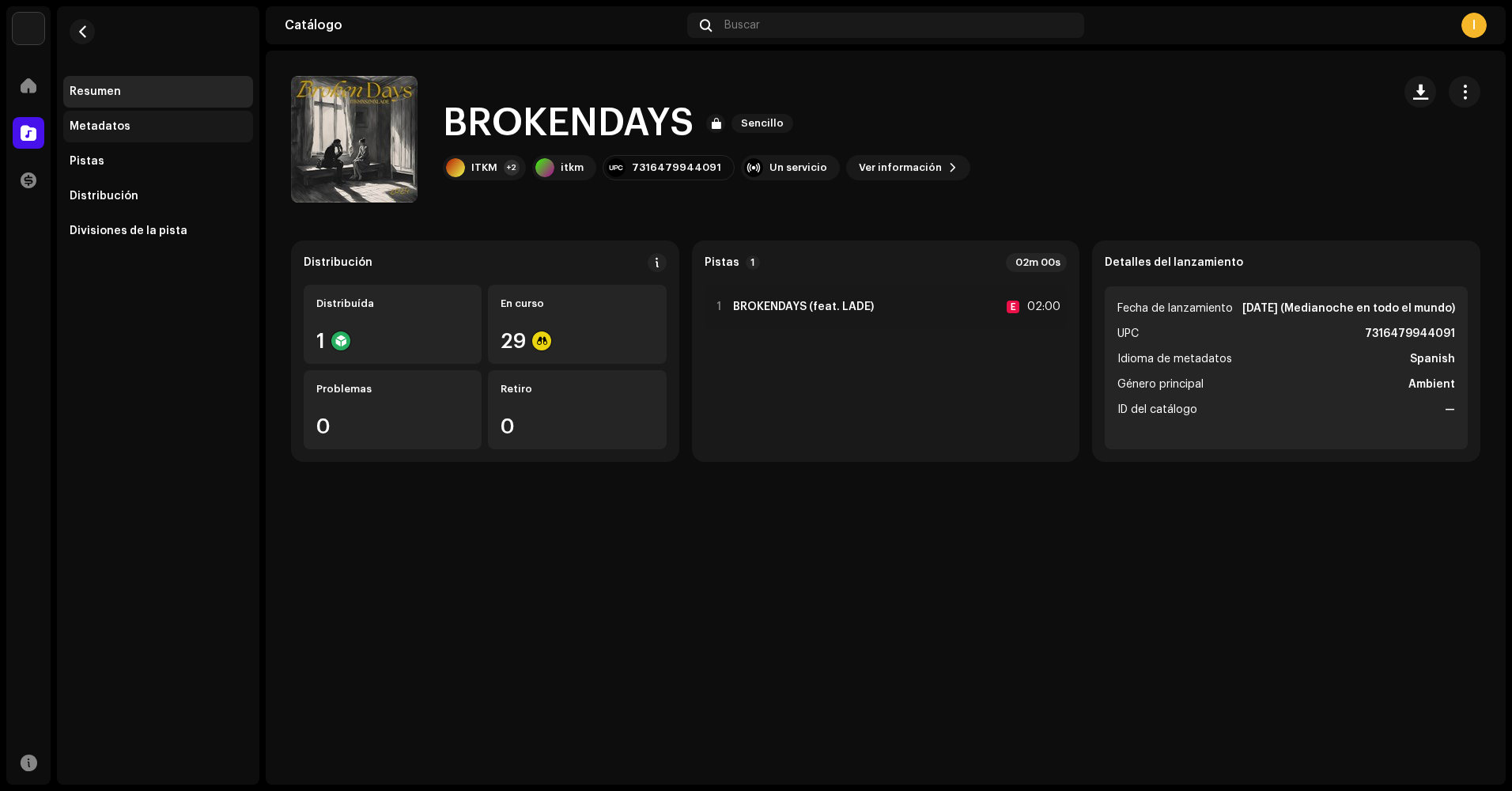
click at [117, 120] on div "Metadatos" at bounding box center [100, 126] width 61 height 13
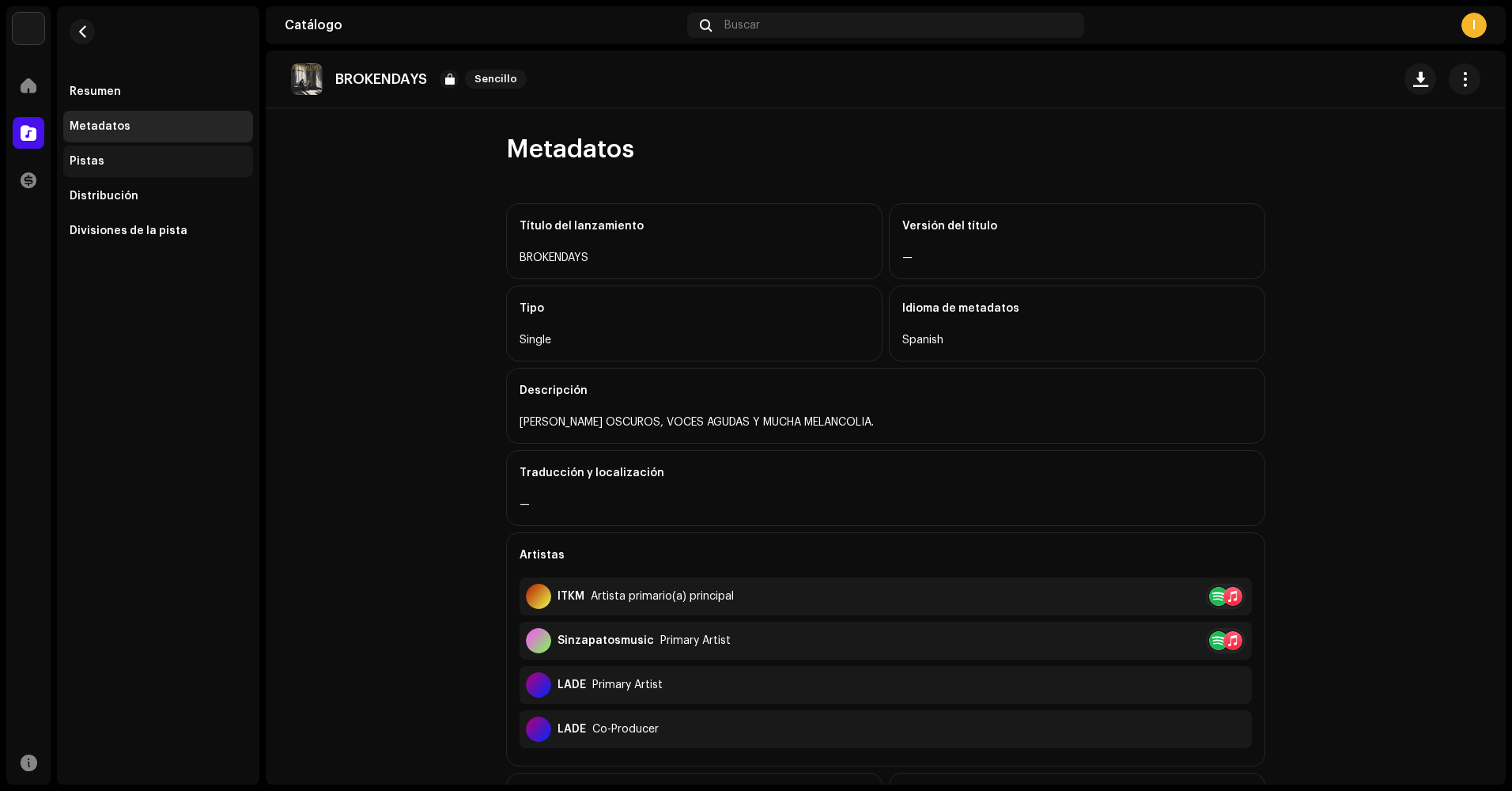
click at [112, 157] on div "Pistas" at bounding box center [157, 161] width 177 height 13
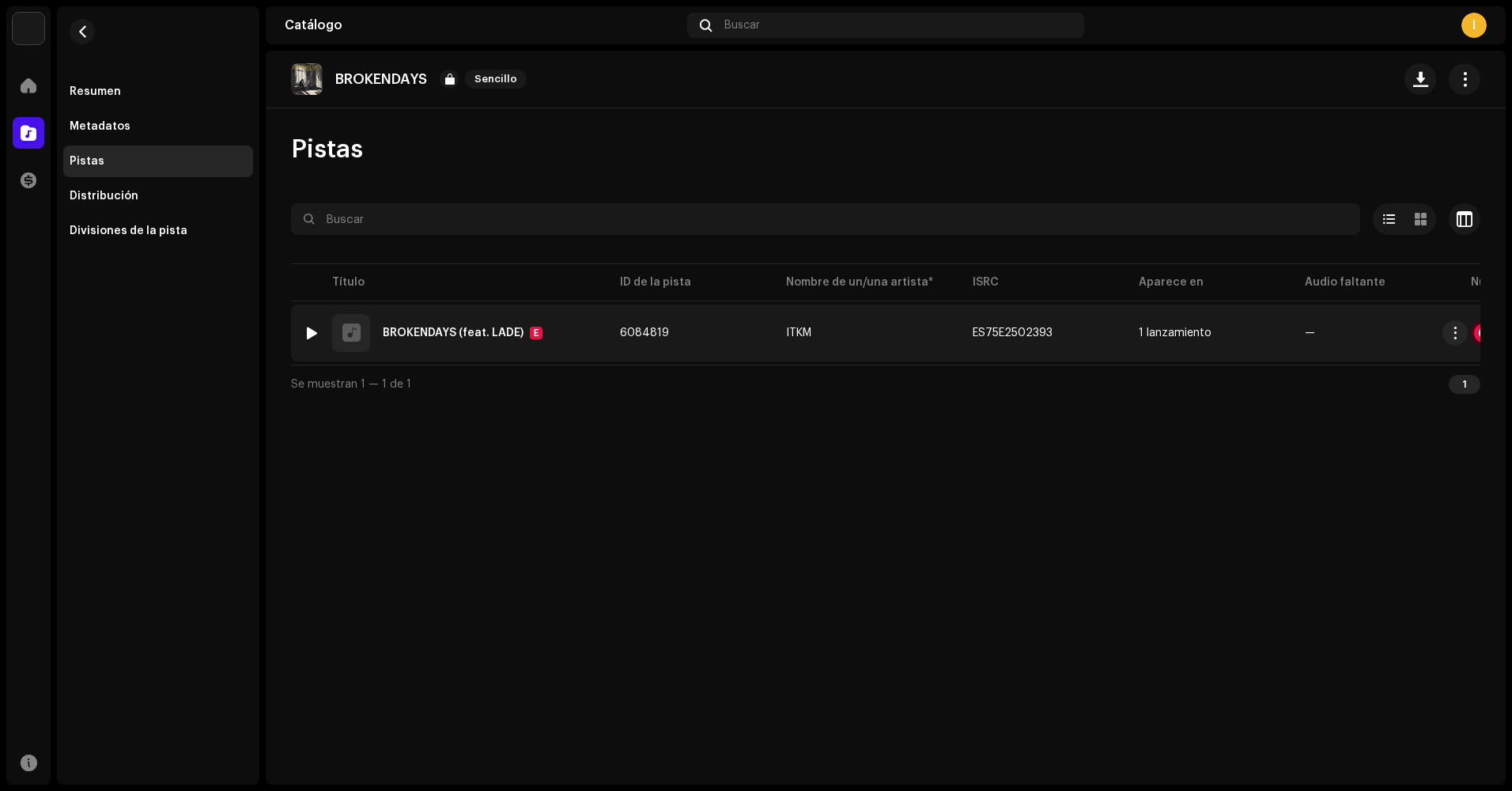
click at [446, 327] on div "BROKENDAYS (feat. LADE) E" at bounding box center [462, 333] width 160 height 13
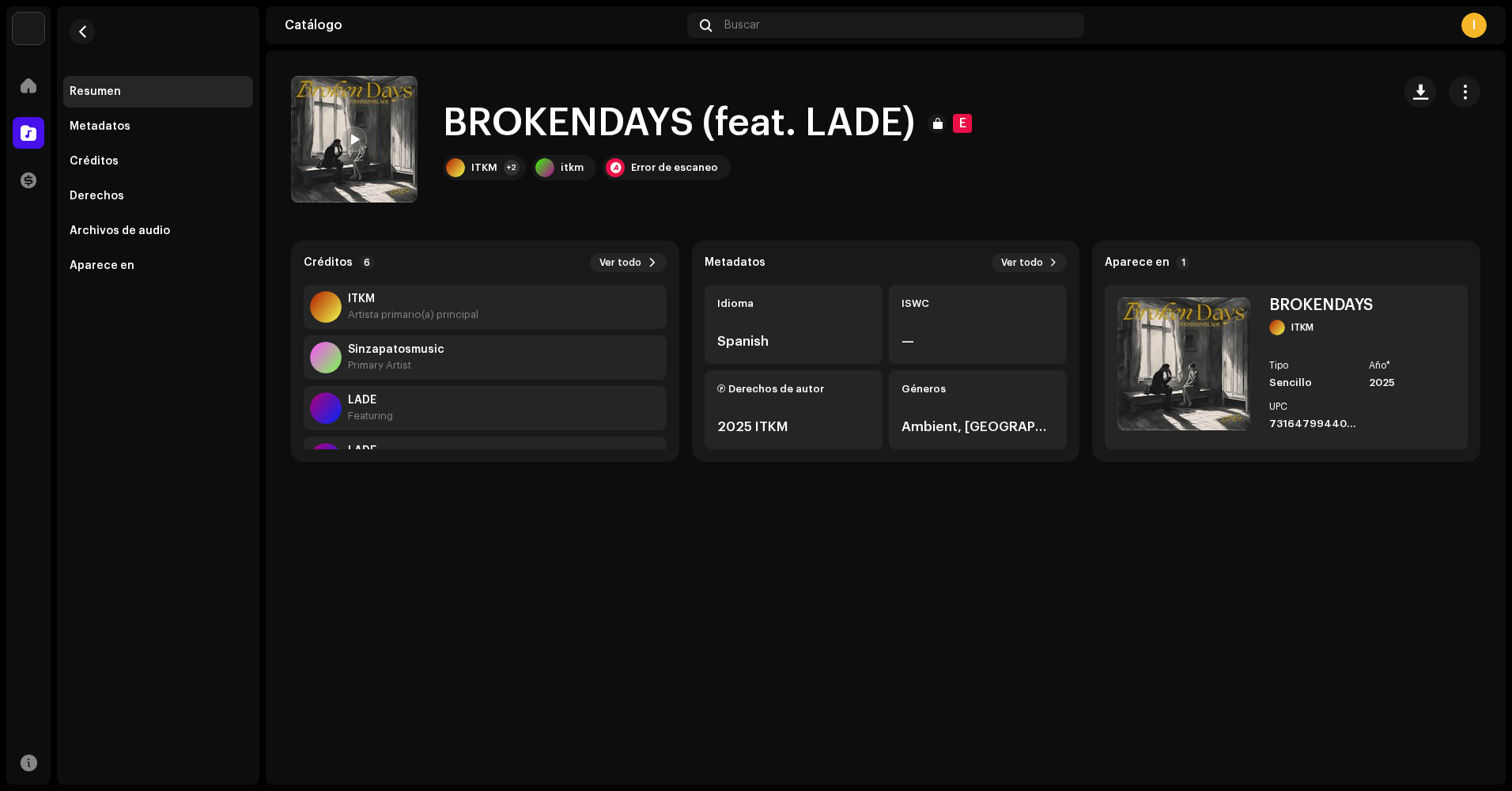
click at [617, 648] on div "BROKENDAYS (feat. LADE) E BROKENDAYS (feat. LADE) E ITKM +2 itkm Error de escan…" at bounding box center [885, 417] width 1239 height 734
click at [627, 678] on div "BROKENDAYS (feat. LADE) E BROKENDAYS (feat. LADE) E ITKM +2 itkm Error de escan…" at bounding box center [885, 417] width 1239 height 734
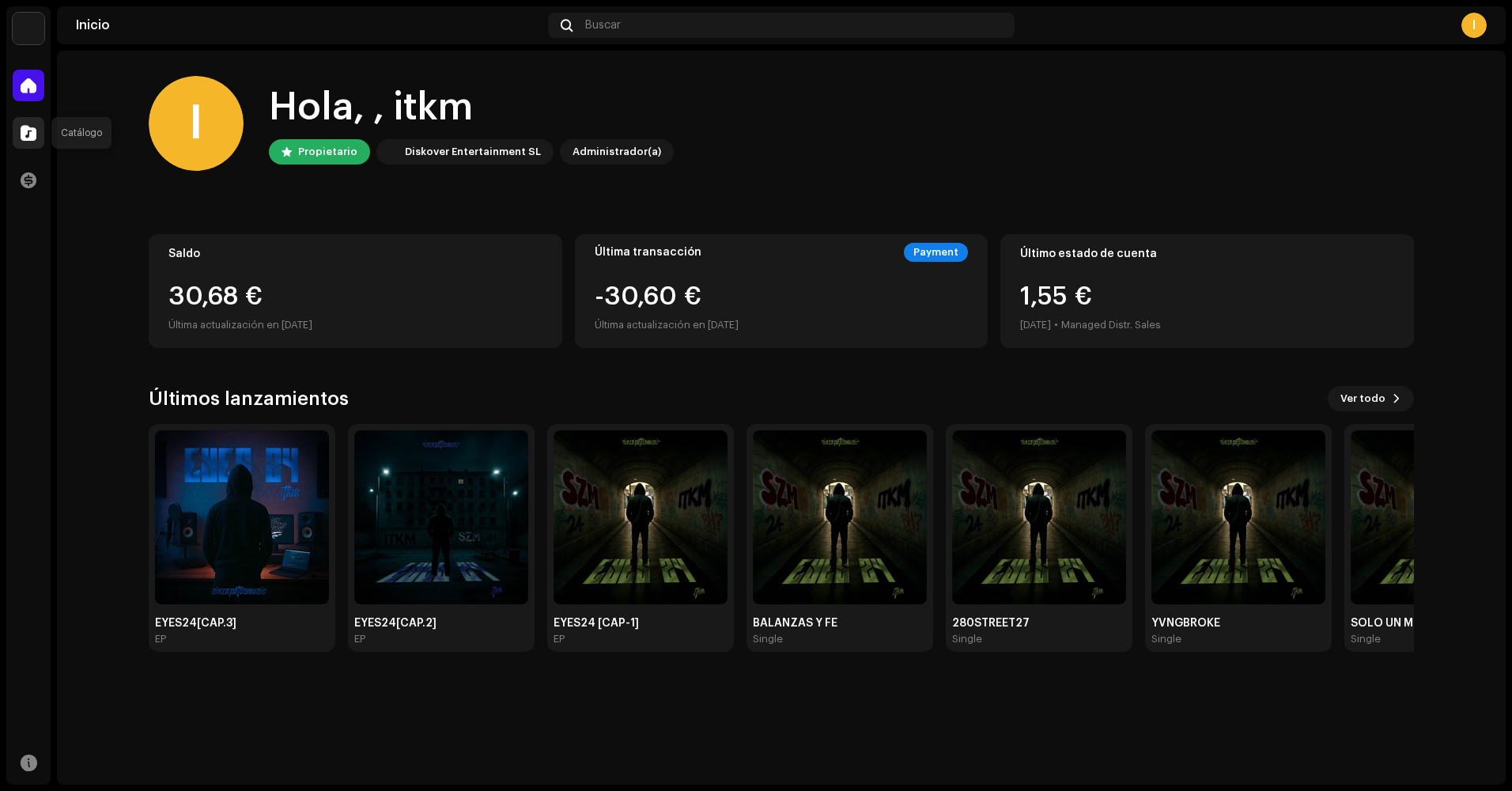
click at [38, 123] on div at bounding box center [29, 132] width 32 height 32
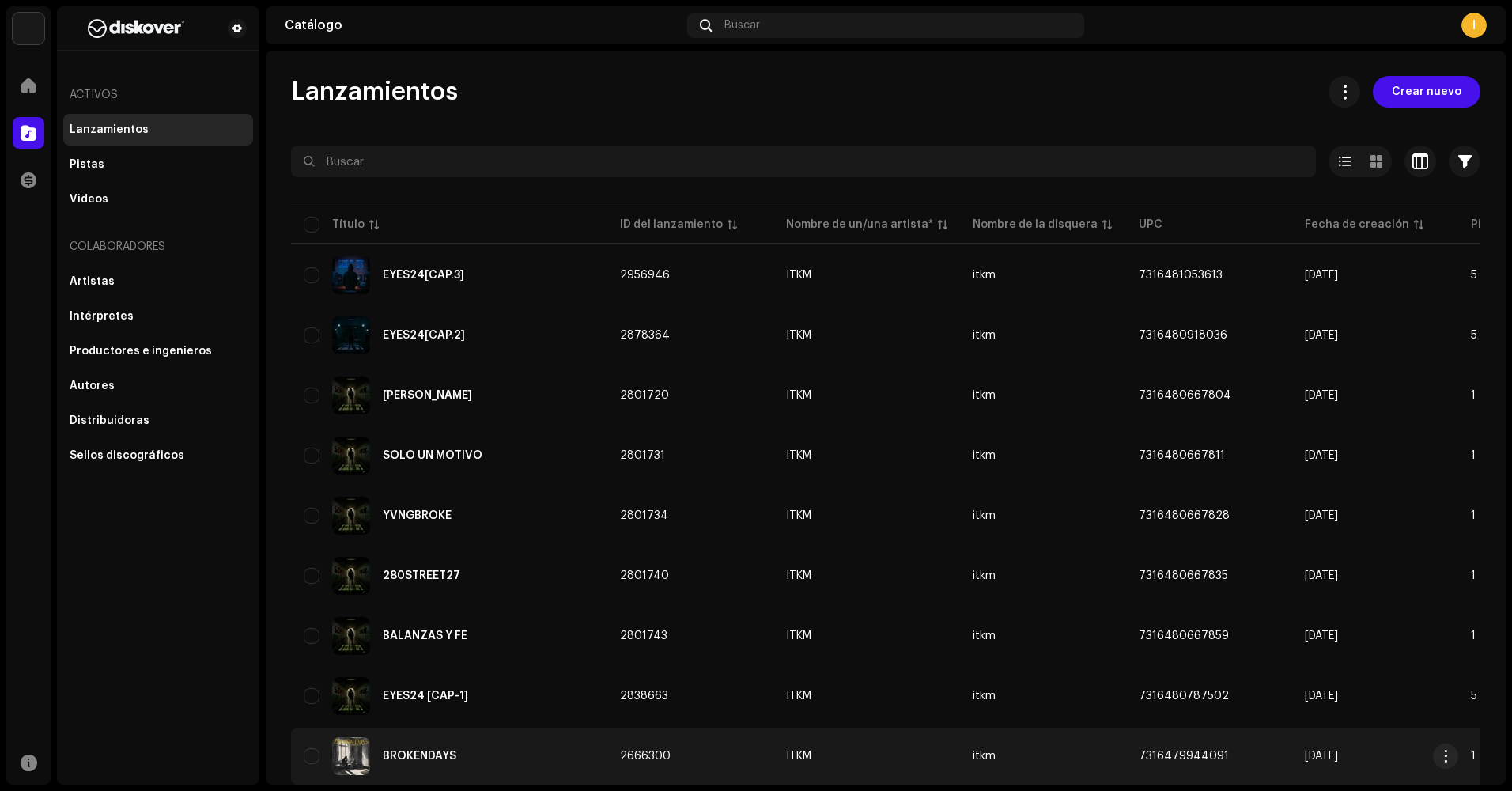
click at [491, 737] on div "BROKENDAYS" at bounding box center [448, 755] width 291 height 38
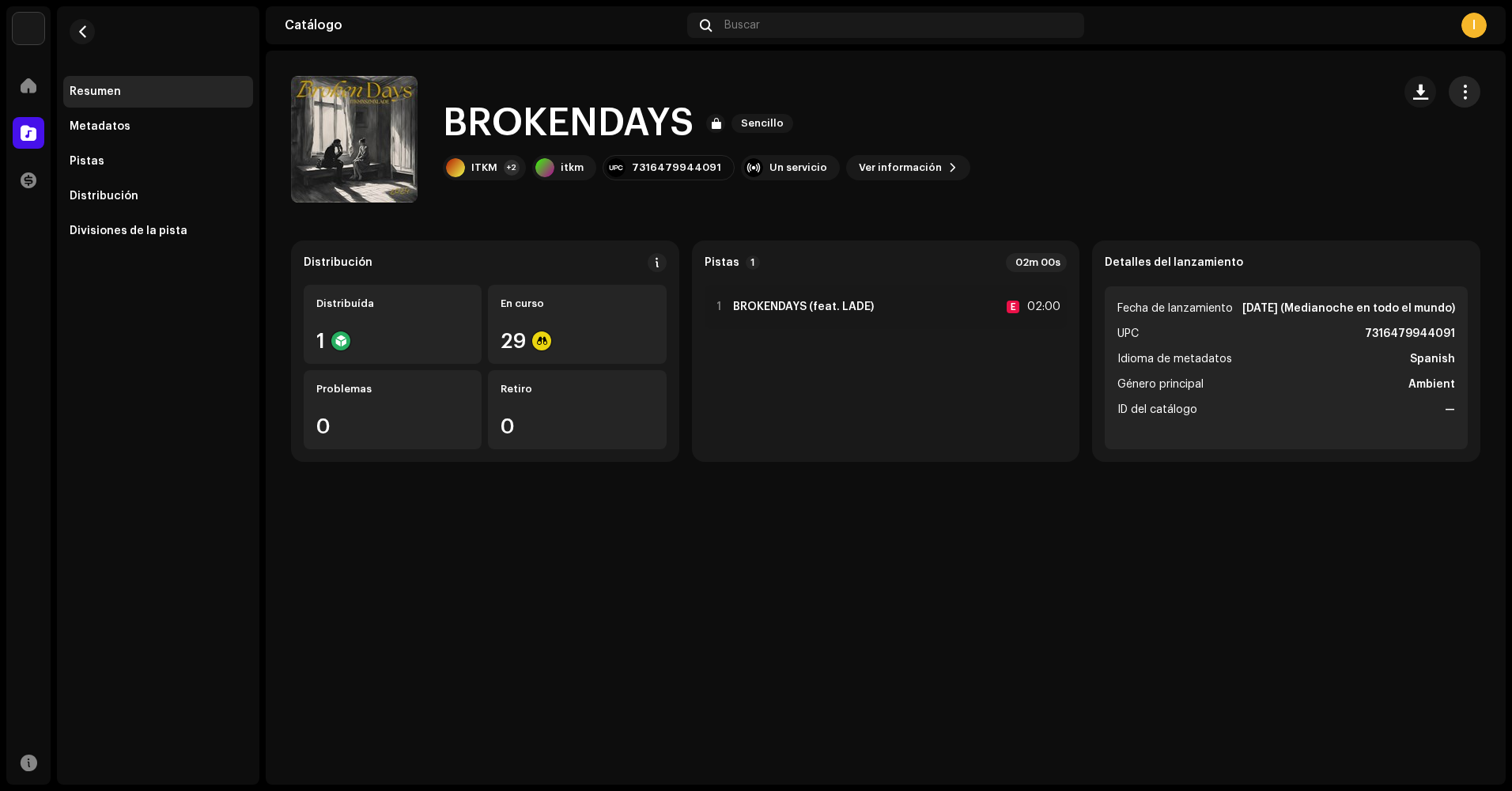
click at [1468, 93] on span "button" at bounding box center [1464, 91] width 15 height 13
click at [1124, 160] on div "BROKENDAYS Sencillo ITKM +2 itkm 7316479944091 Un servicio Ver información" at bounding box center [836, 139] width 1088 height 126
click at [153, 120] on div "Metadatos" at bounding box center [157, 126] width 177 height 13
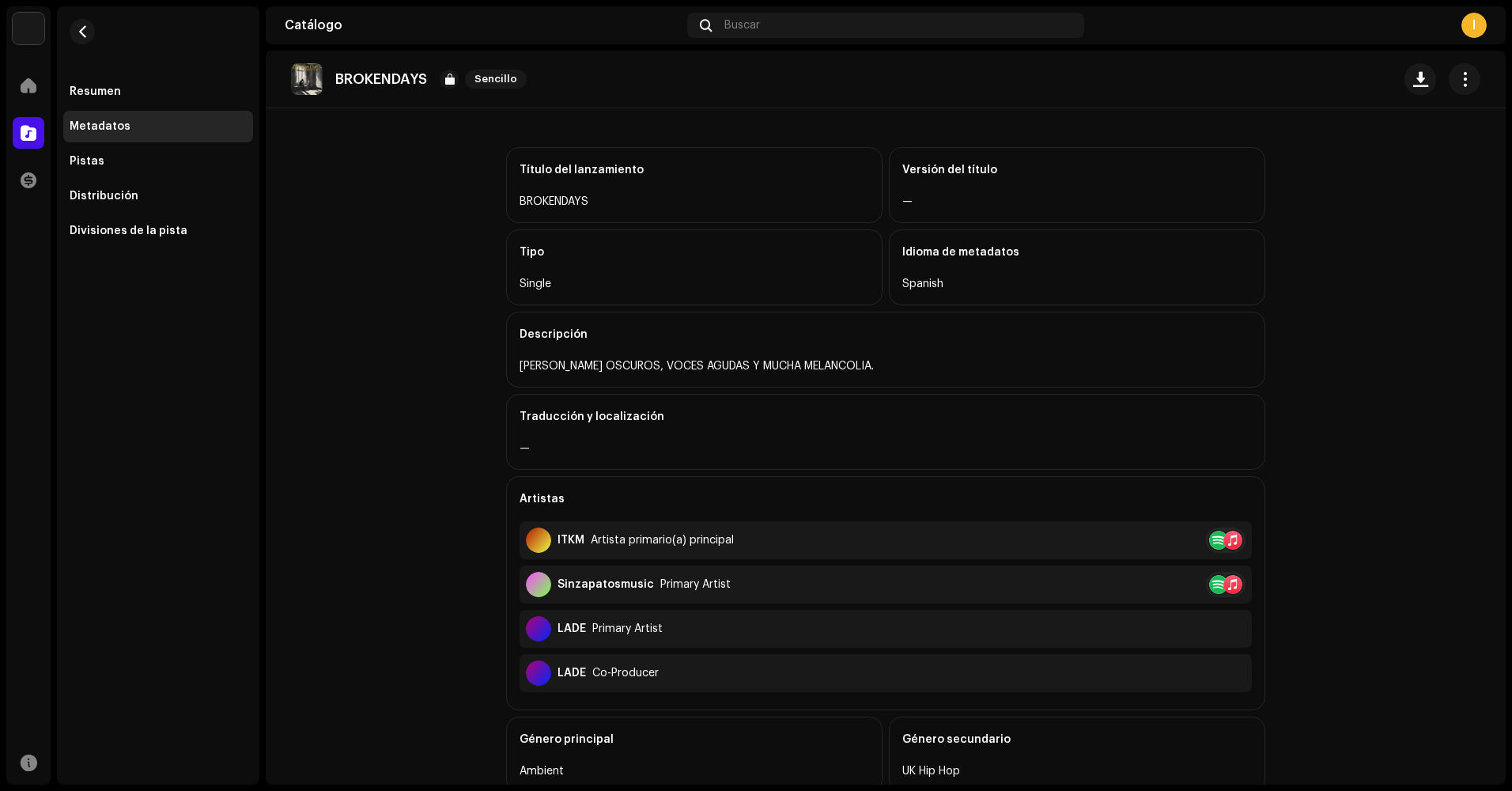
scroll to position [51, 0]
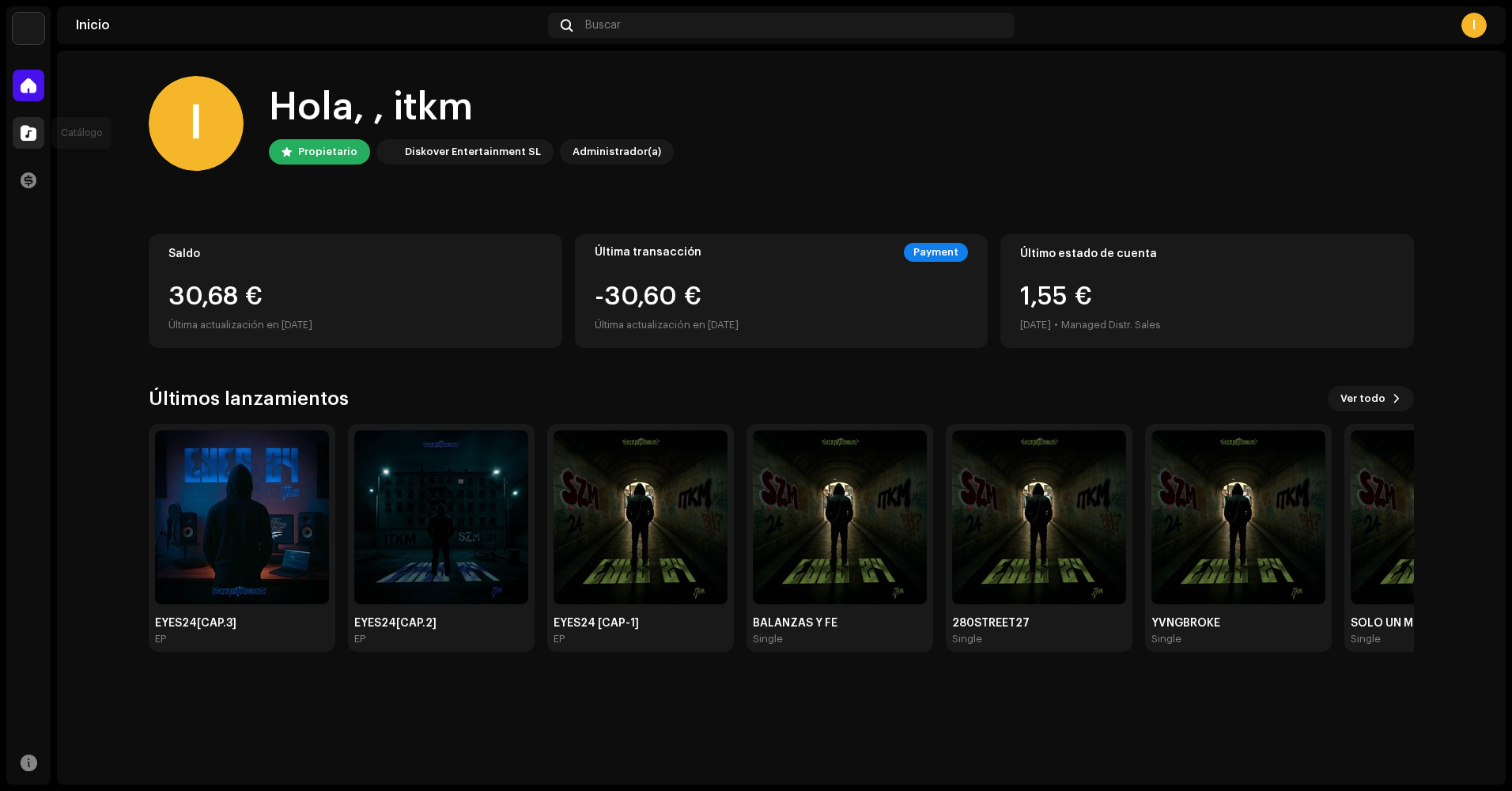
click at [38, 140] on div at bounding box center [29, 132] width 32 height 32
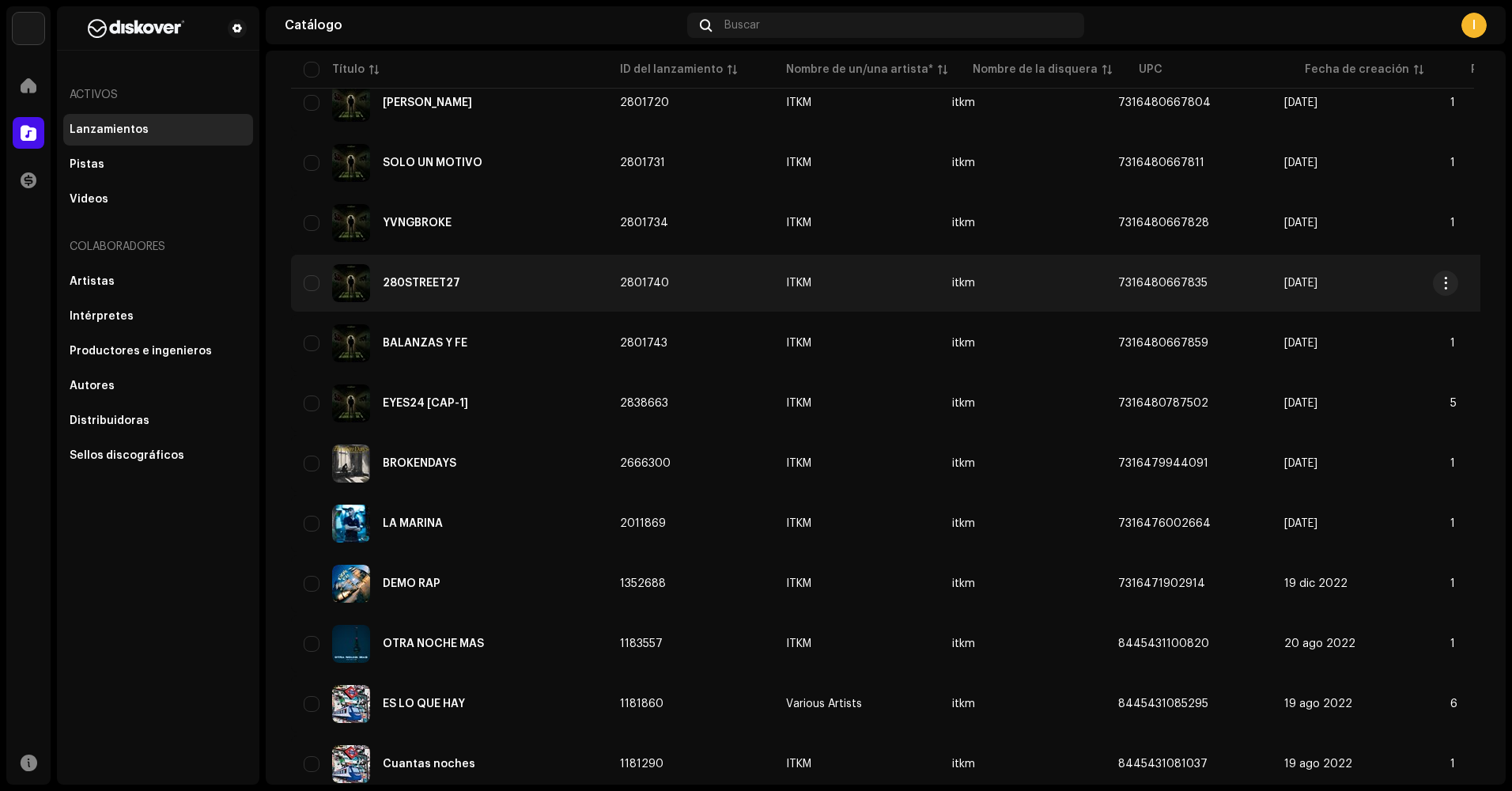
scroll to position [472, 0]
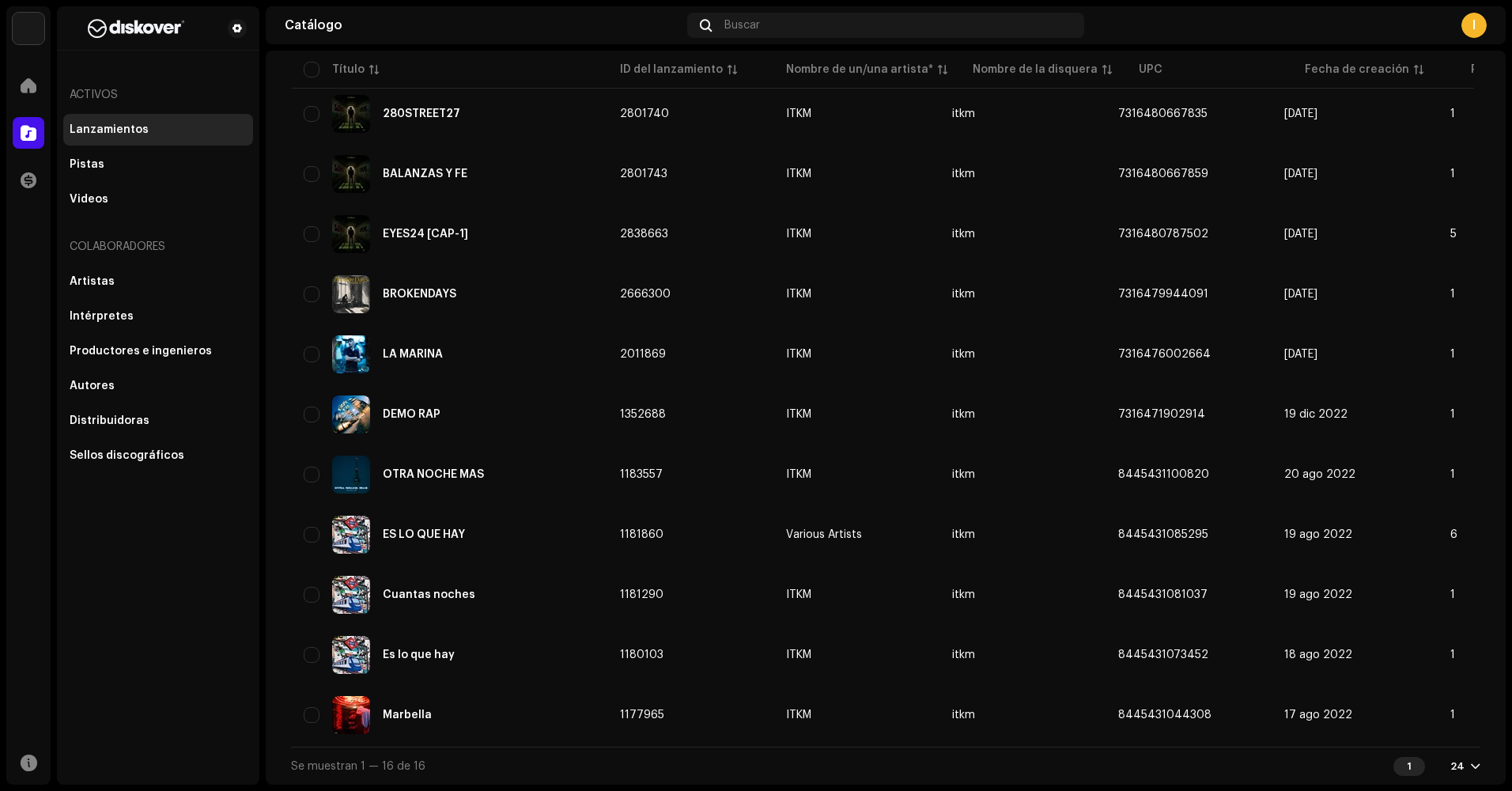
click at [1458, 766] on div "24" at bounding box center [1465, 765] width 30 height 13
click at [1434, 707] on div "48" at bounding box center [1431, 705] width 65 height 32
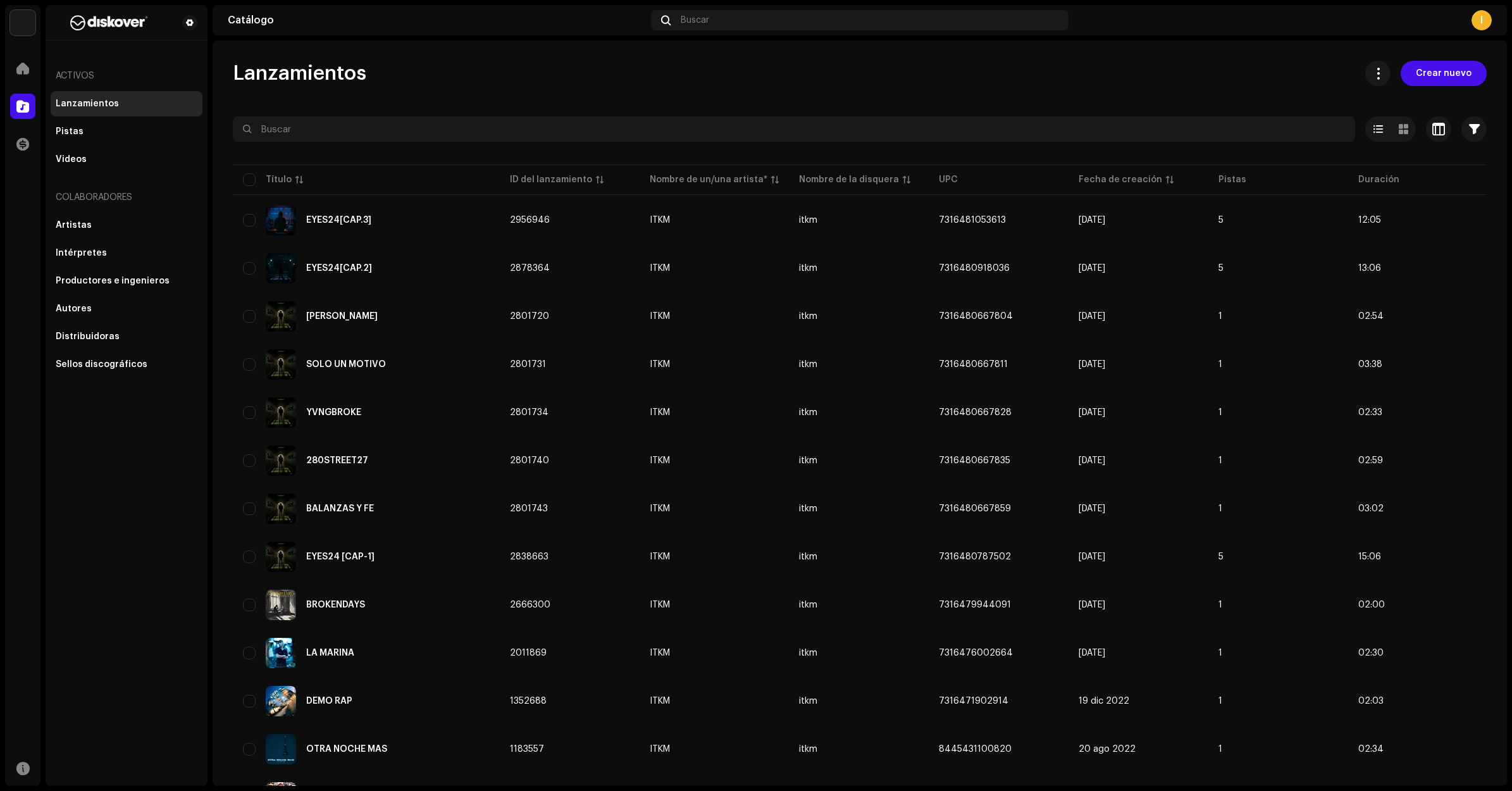
click at [1209, 19] on div "I" at bounding box center [1482, 21] width 21 height 21
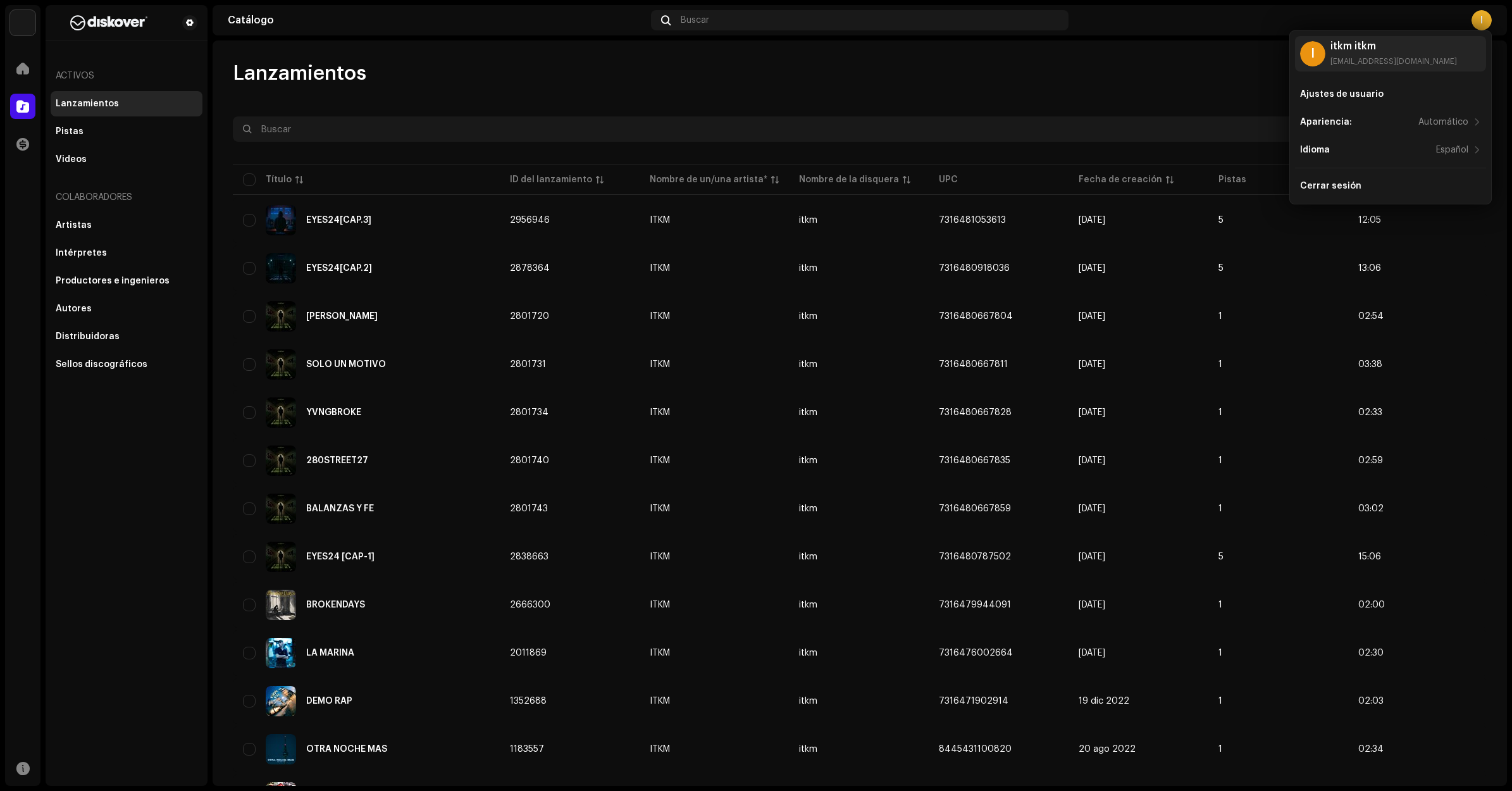
click at [1209, 23] on div "I" at bounding box center [1482, 21] width 21 height 21
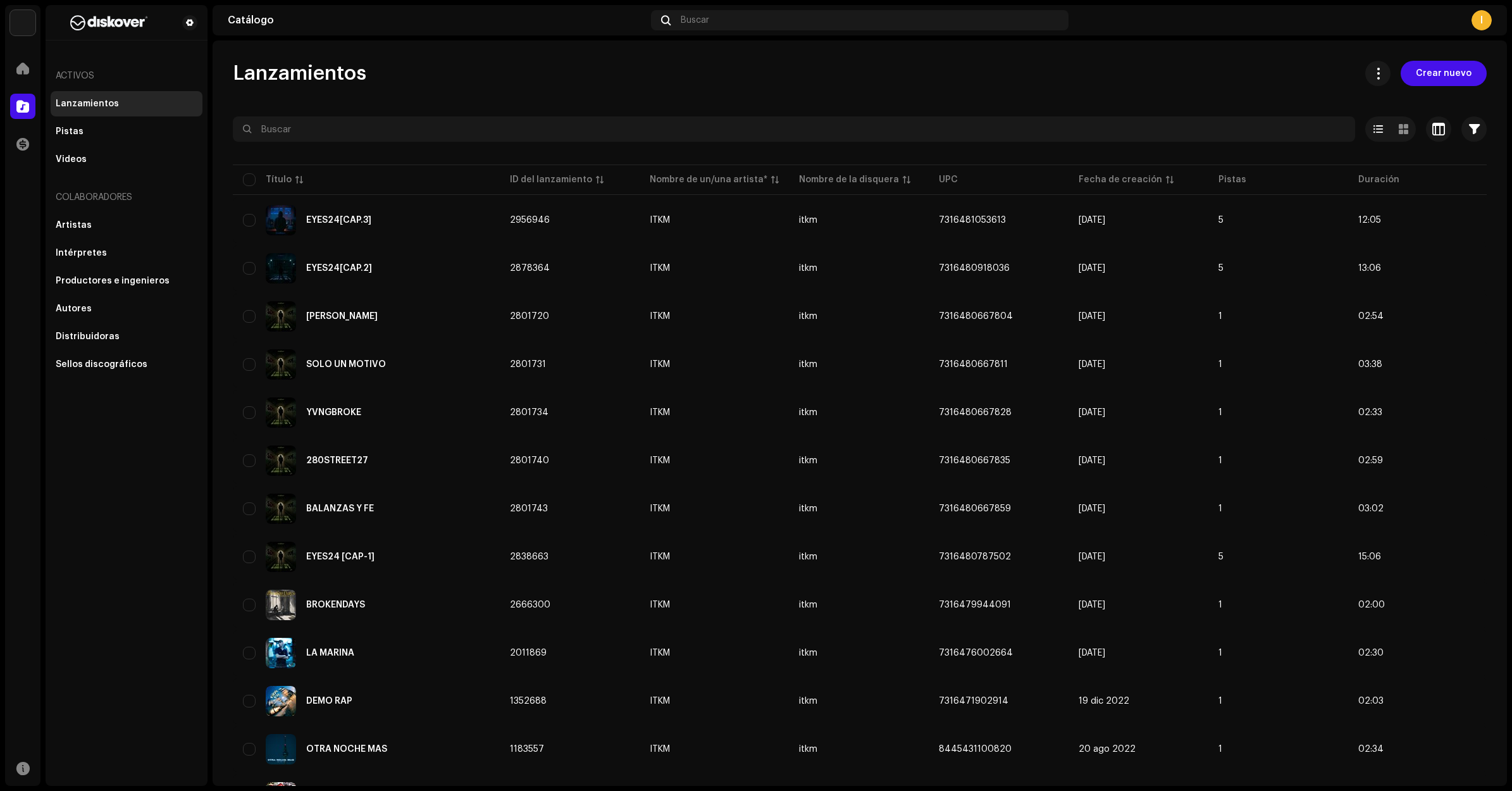
click at [1209, 21] on div "I" at bounding box center [1482, 21] width 21 height 21
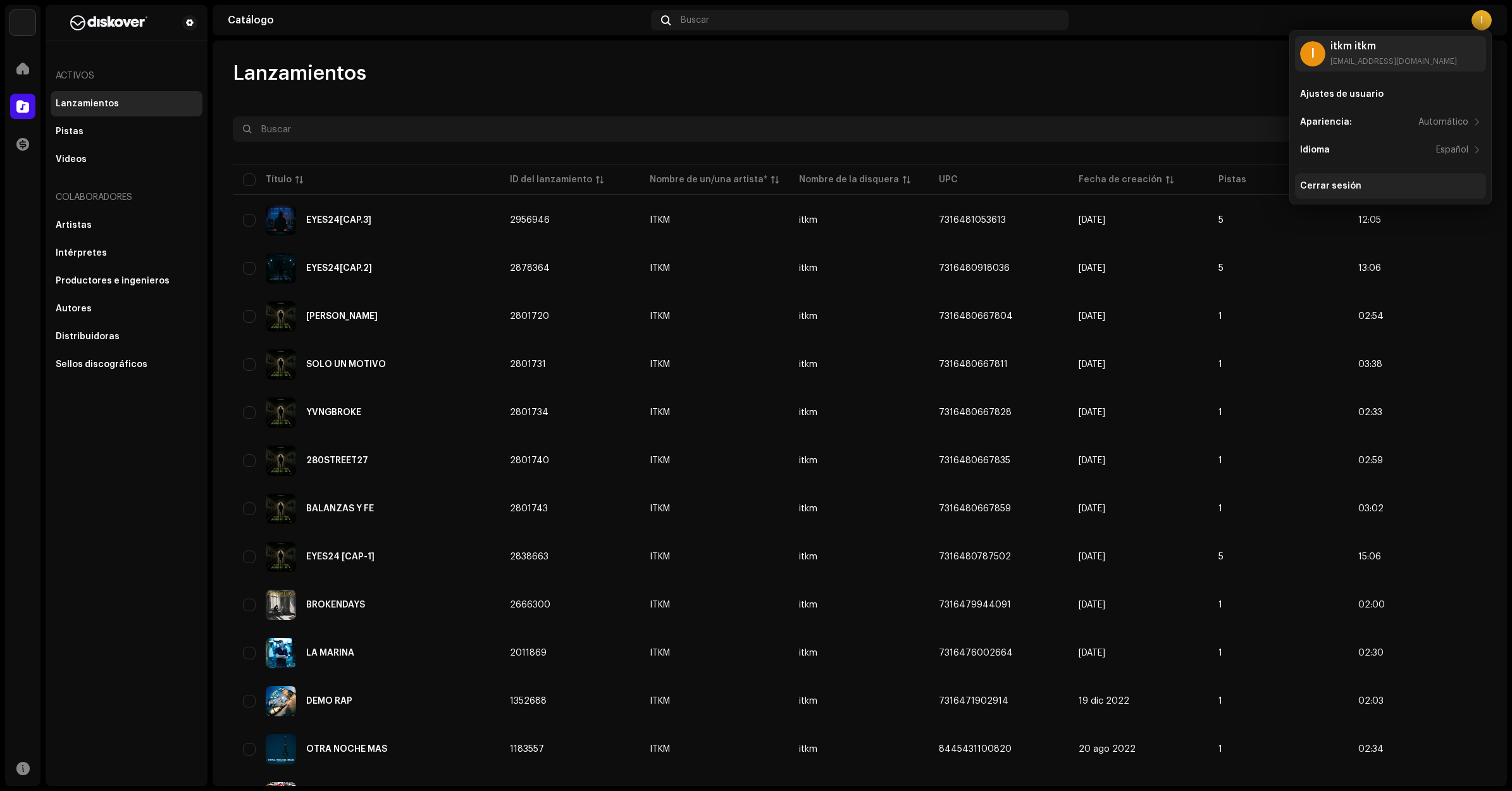
click at [1209, 175] on div "Cerrar sesión" at bounding box center [1391, 186] width 191 height 25
